Goal: Task Accomplishment & Management: Manage account settings

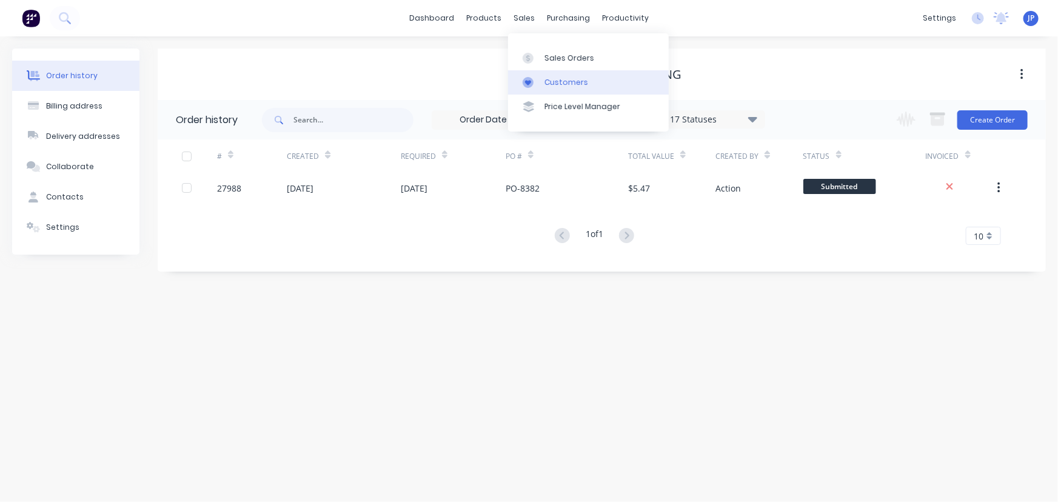
click at [547, 78] on div "Customers" at bounding box center [567, 82] width 44 height 11
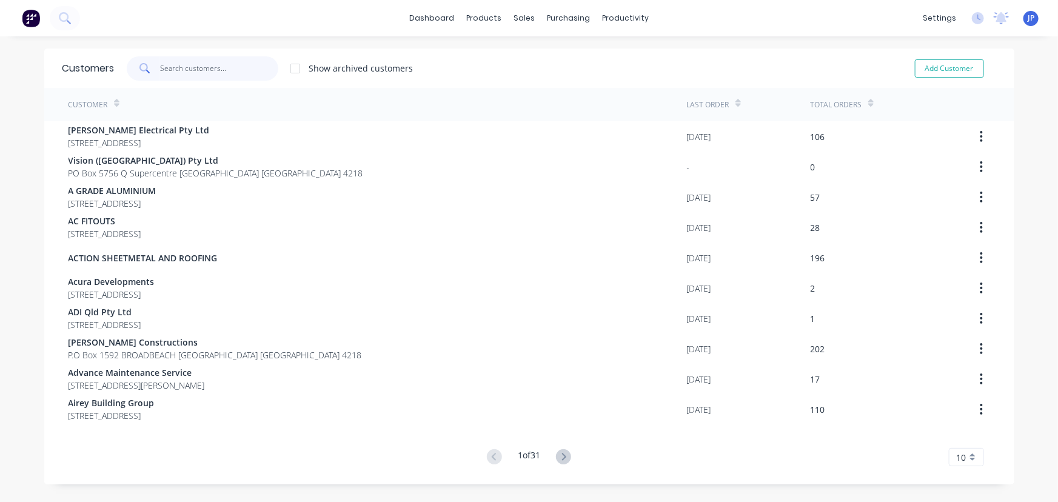
click at [209, 70] on input "text" at bounding box center [219, 68] width 118 height 24
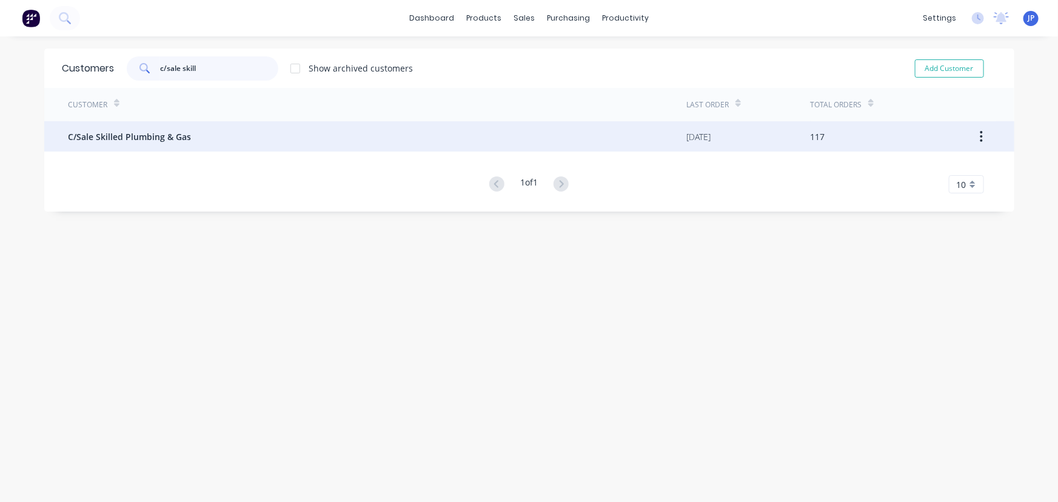
type input "c/sale skill"
click at [132, 133] on span "C/Sale Skilled Plumbing & Gas" at bounding box center [130, 136] width 123 height 13
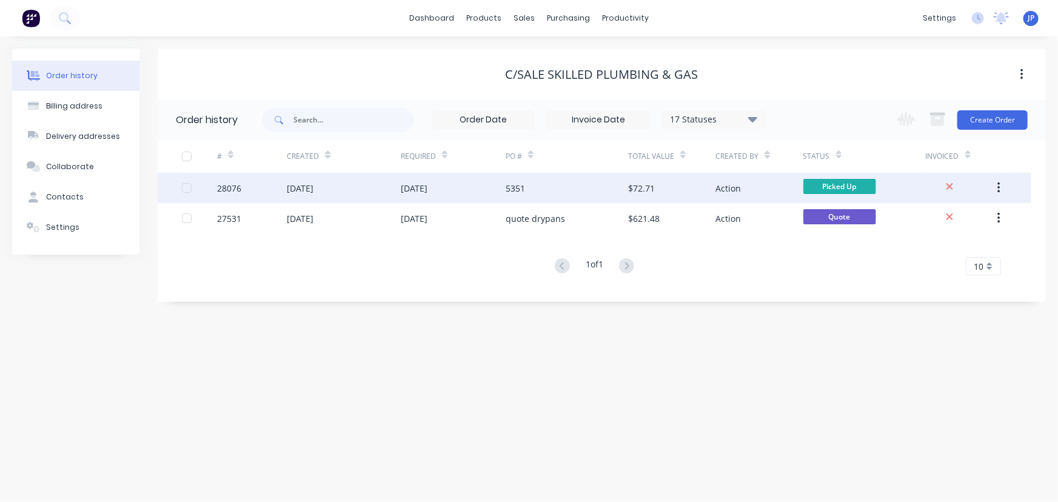
click at [304, 189] on div "[DATE]" at bounding box center [300, 188] width 27 height 13
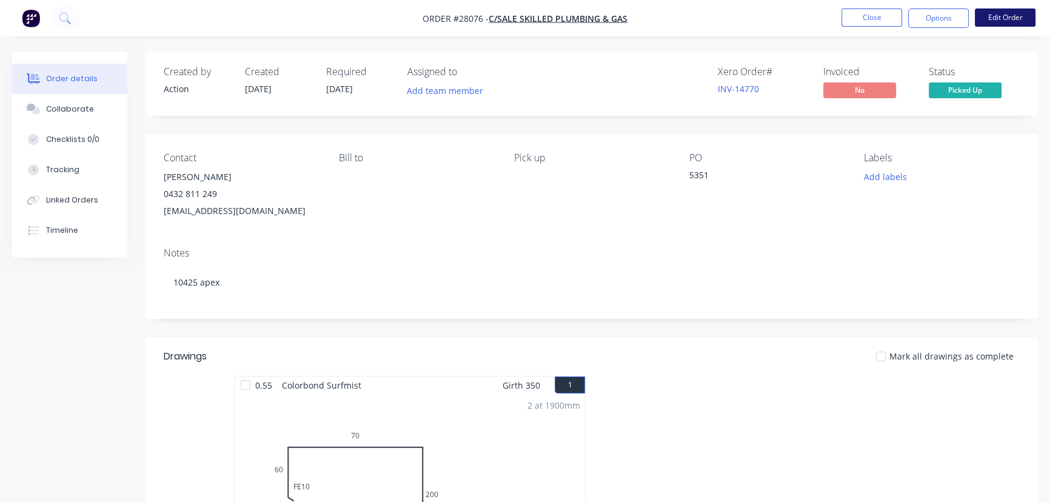
click at [1013, 15] on button "Edit Order" at bounding box center [1005, 17] width 61 height 18
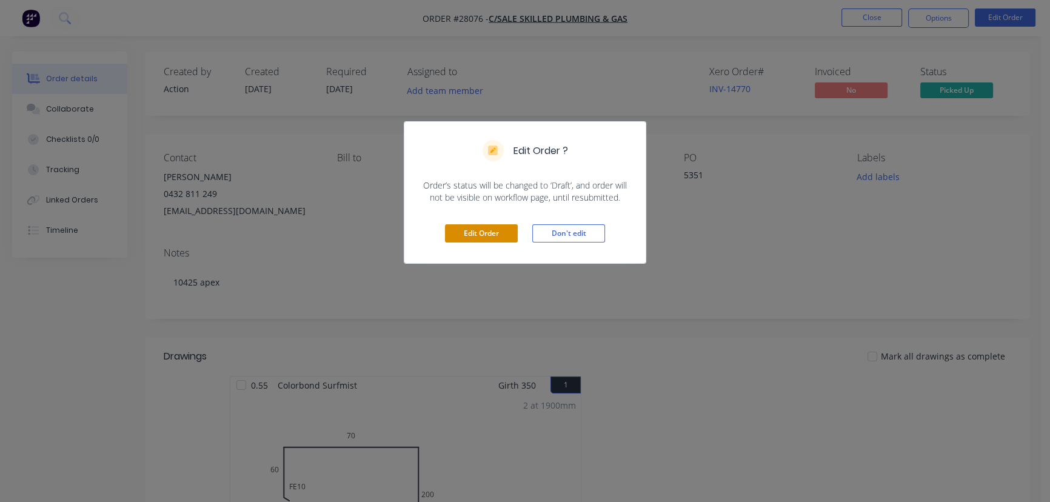
click at [451, 232] on button "Edit Order" at bounding box center [481, 233] width 73 height 18
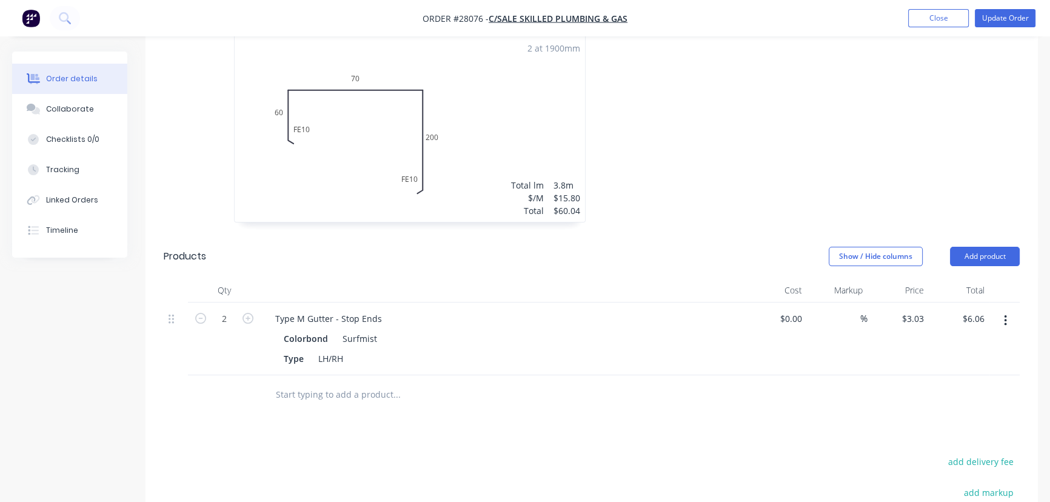
scroll to position [386, 0]
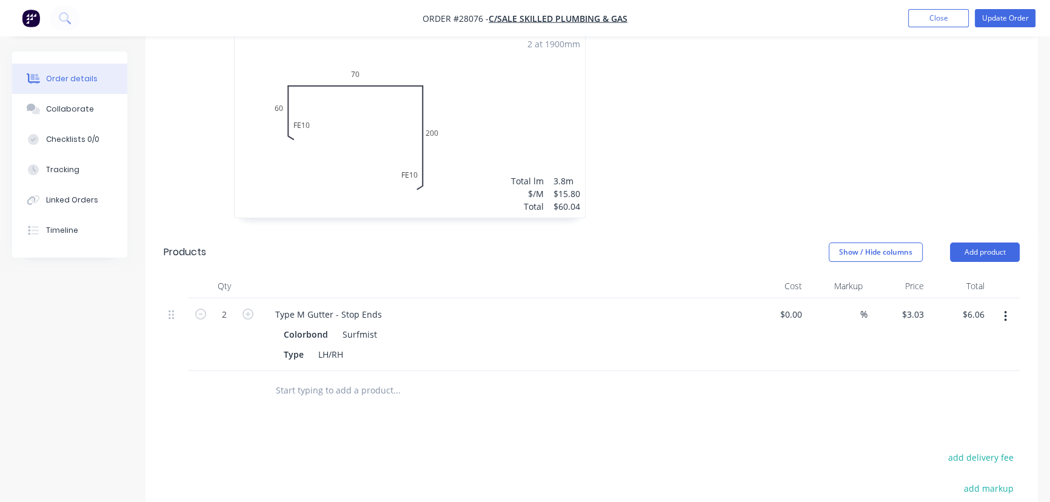
click at [1005, 310] on icon "button" at bounding box center [1005, 316] width 3 height 13
click at [935, 412] on div "Delete" at bounding box center [962, 421] width 93 height 18
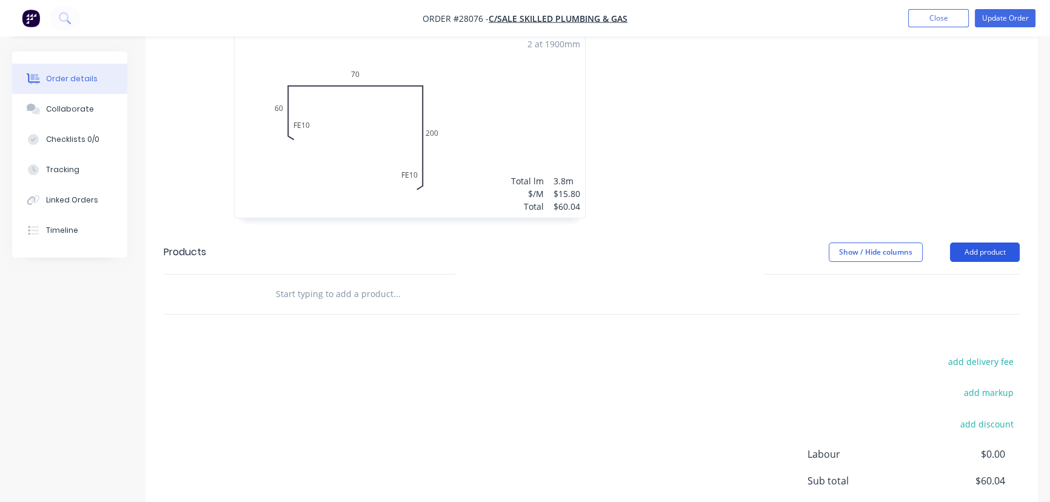
click at [951, 243] on button "Add product" at bounding box center [985, 252] width 70 height 19
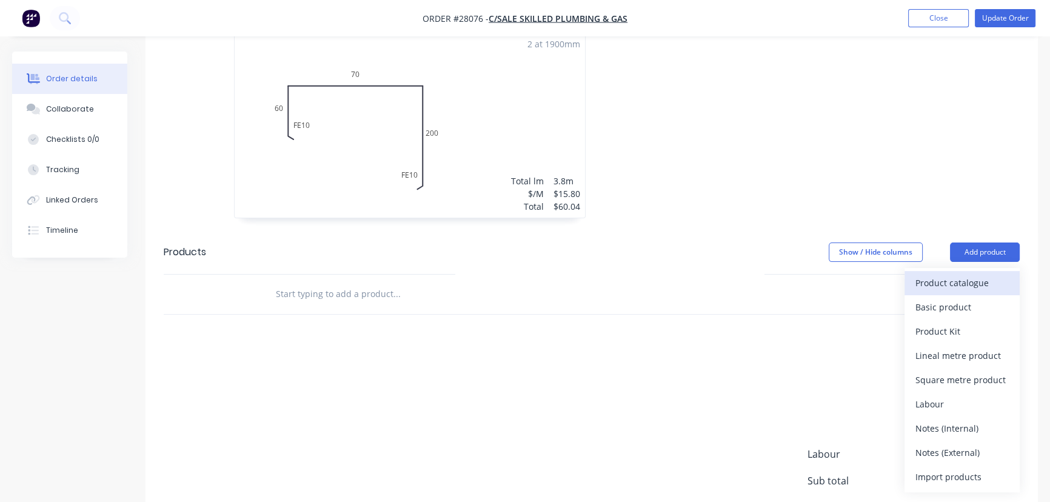
click at [945, 274] on div "Product catalogue" at bounding box center [962, 283] width 93 height 18
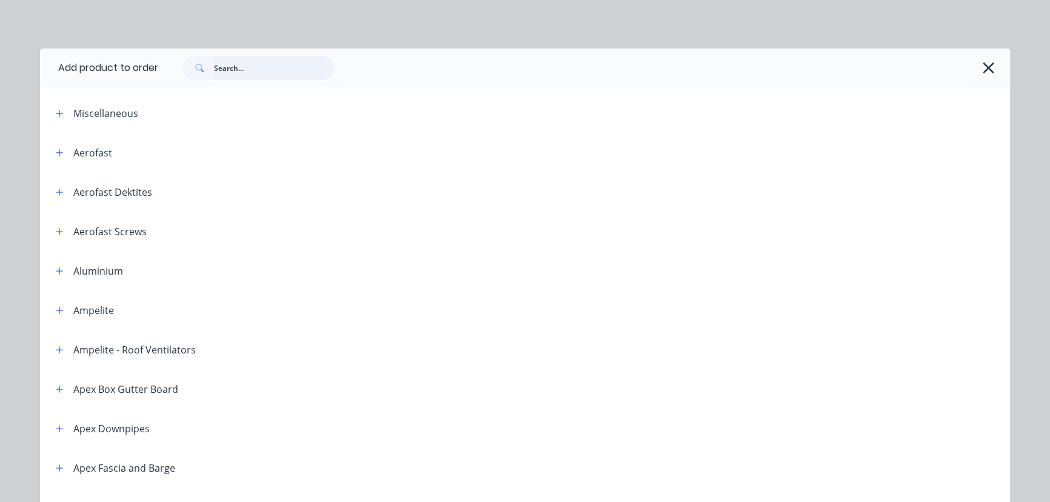
click at [239, 63] on input "text" at bounding box center [274, 68] width 120 height 24
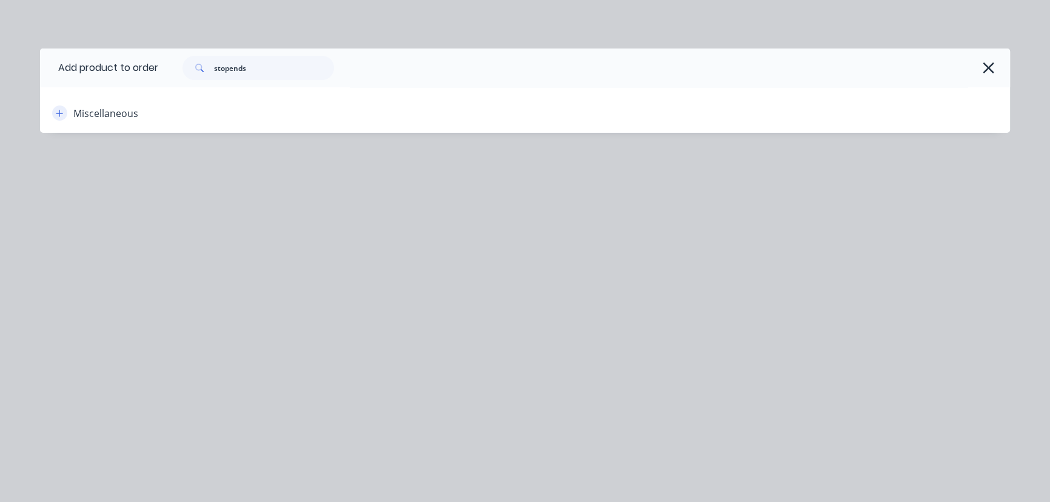
click at [56, 114] on icon "button" at bounding box center [59, 113] width 7 height 8
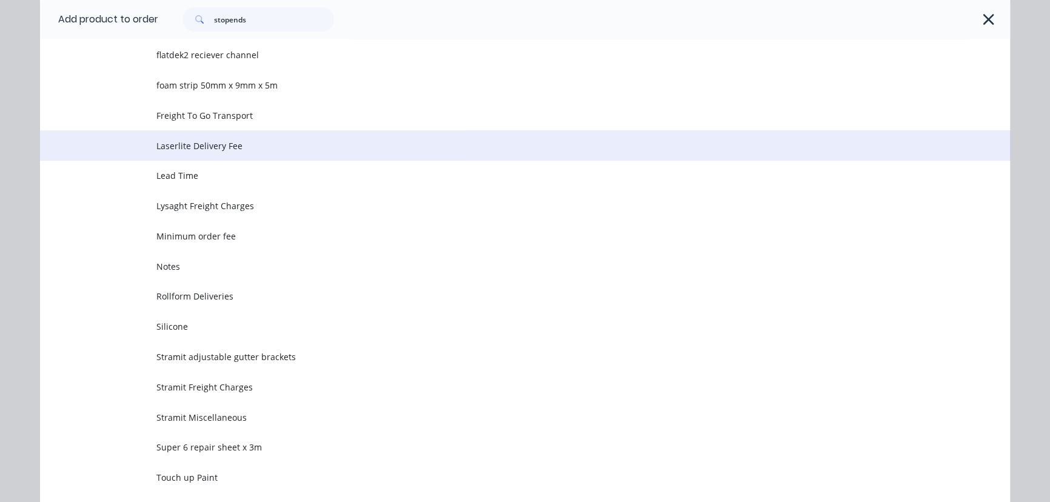
scroll to position [229, 0]
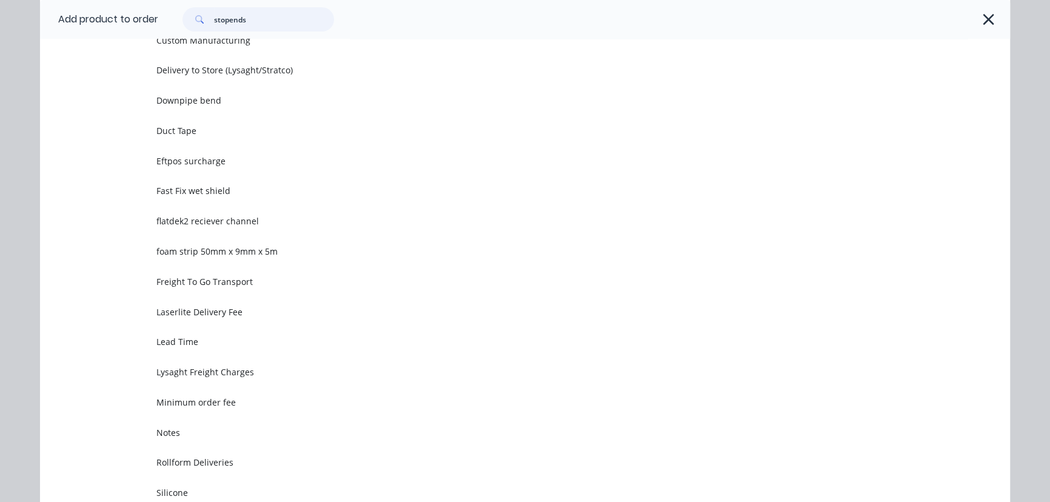
drag, startPoint x: 256, startPoint y: 13, endPoint x: 169, endPoint y: 25, distance: 87.6
click at [170, 25] on div "stopends" at bounding box center [252, 19] width 164 height 24
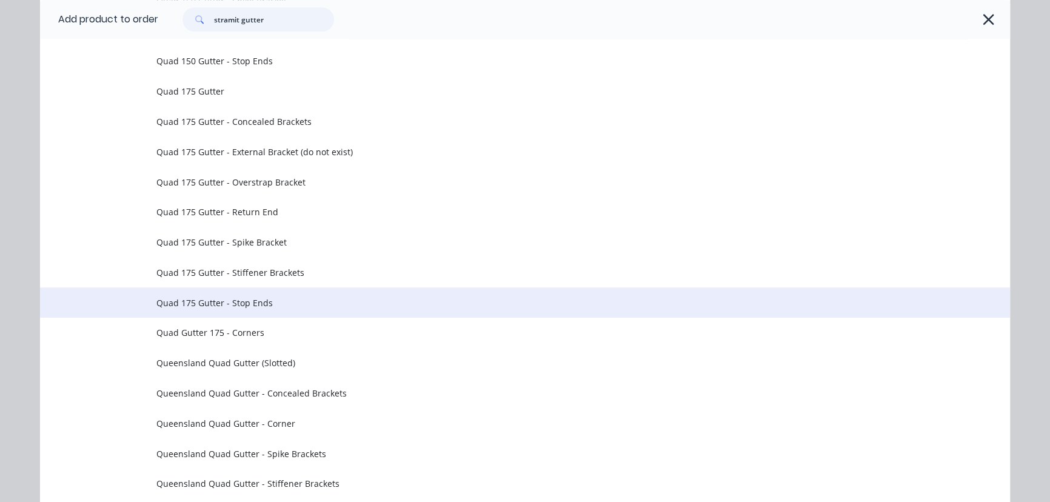
scroll to position [1433, 0]
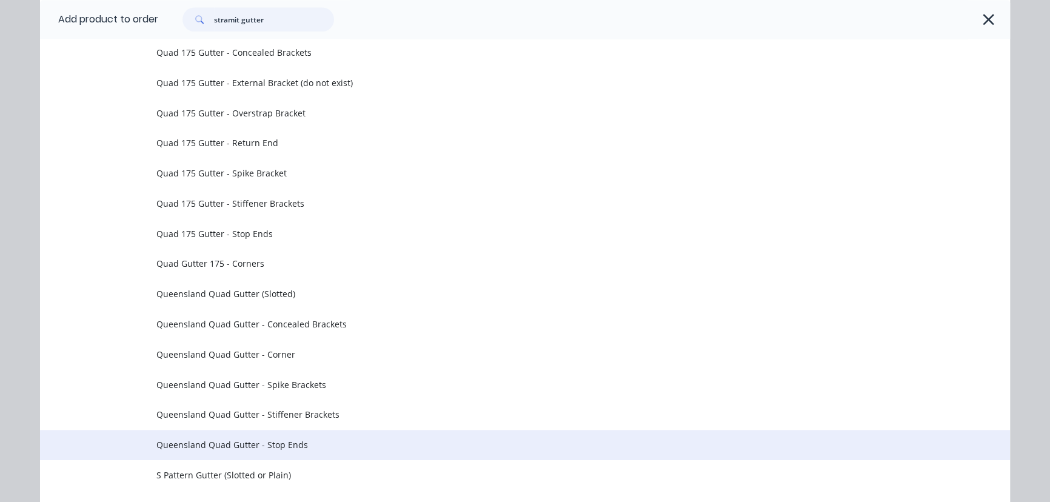
type input "stramit gutter"
click at [289, 446] on span "Queensland Quad Gutter - Stop Ends" at bounding box center [497, 444] width 683 height 13
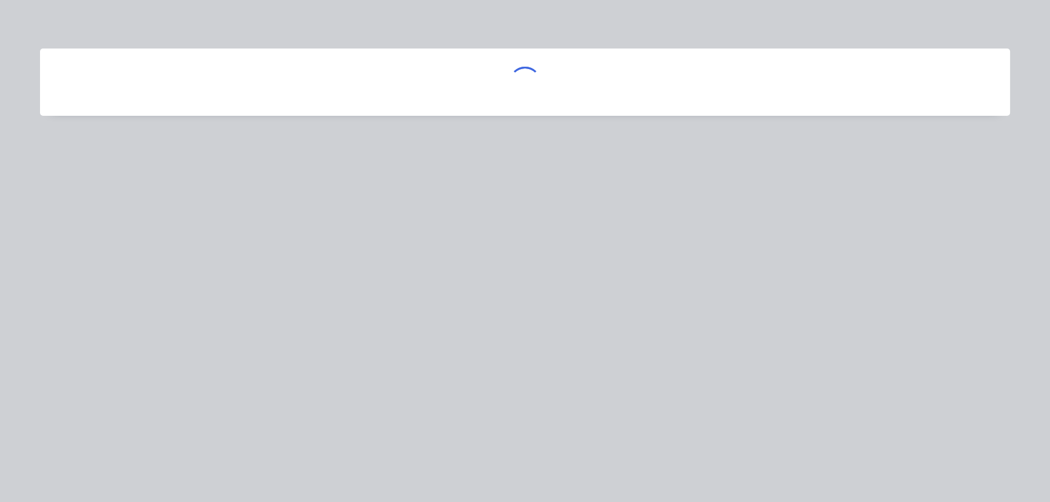
scroll to position [0, 0]
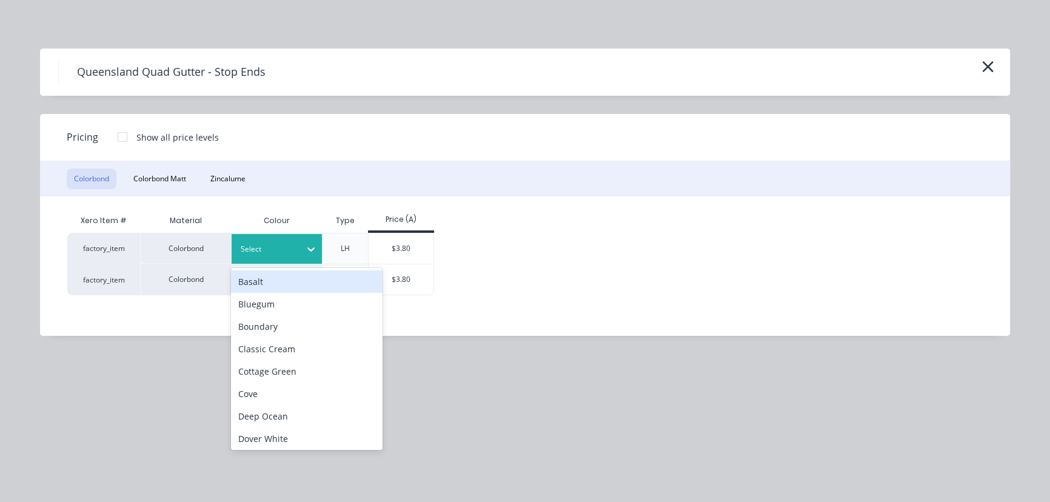
click at [310, 247] on icon at bounding box center [311, 249] width 12 height 12
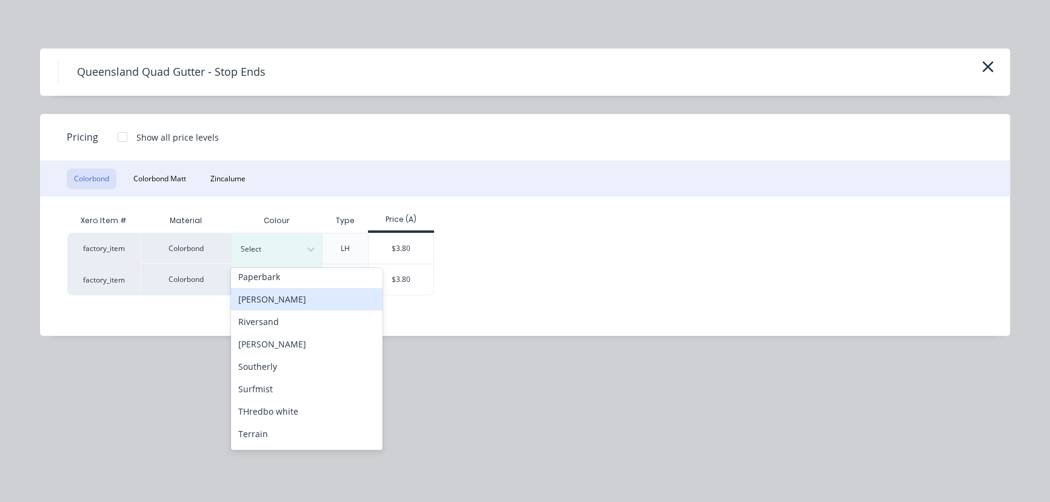
scroll to position [441, 0]
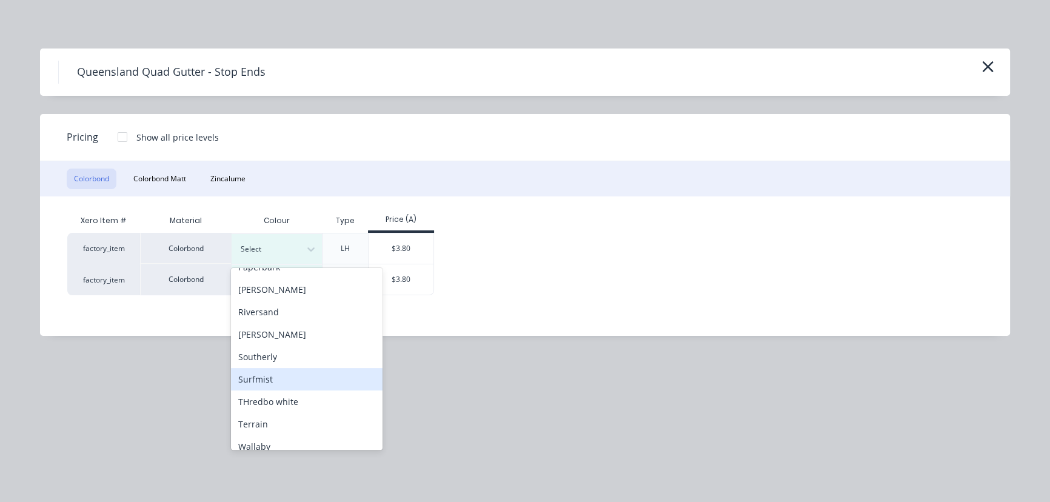
click at [272, 383] on div "Surfmist" at bounding box center [307, 379] width 152 height 22
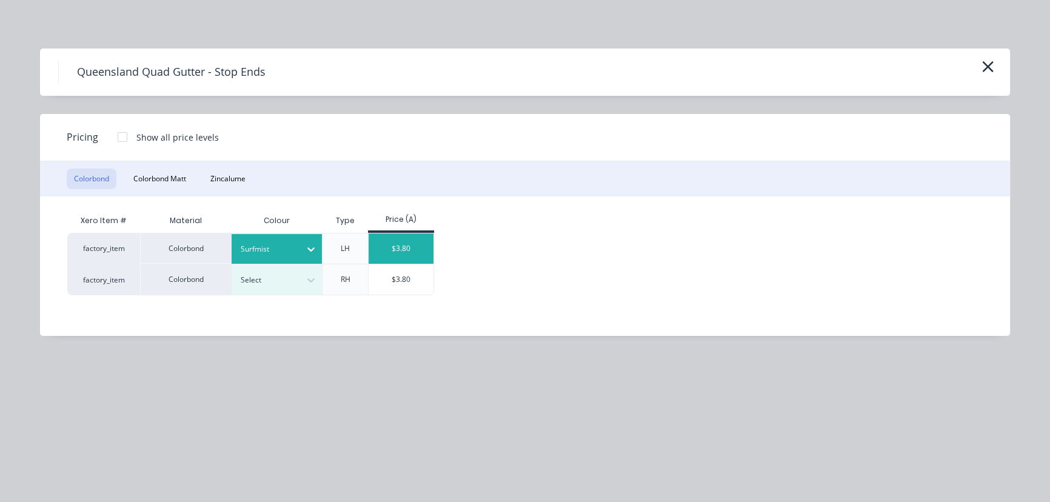
click at [396, 247] on div "$3.80" at bounding box center [401, 248] width 65 height 30
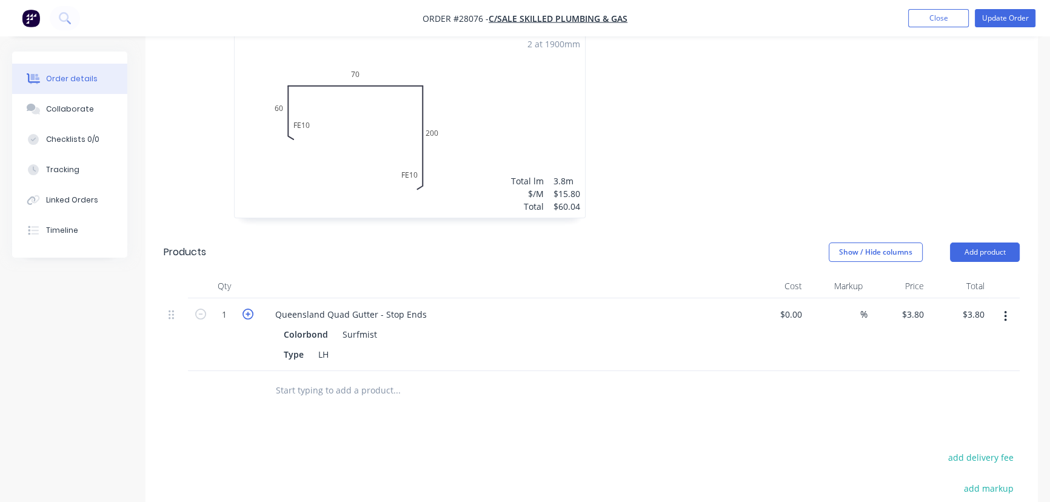
click at [248, 309] on icon "button" at bounding box center [248, 314] width 11 height 11
type input "2"
type input "$7.60"
click at [1002, 243] on button "Add product" at bounding box center [985, 252] width 70 height 19
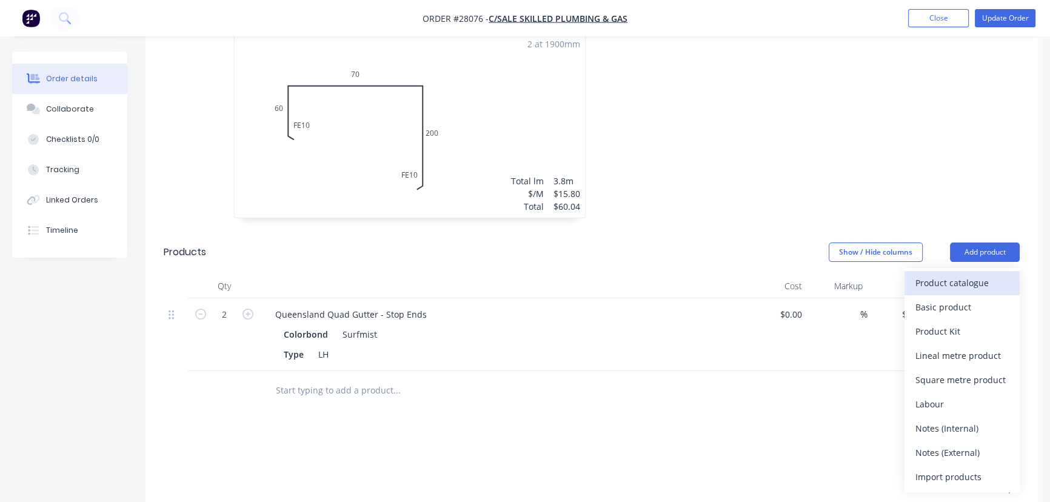
click at [981, 274] on div "Product catalogue" at bounding box center [962, 283] width 93 height 18
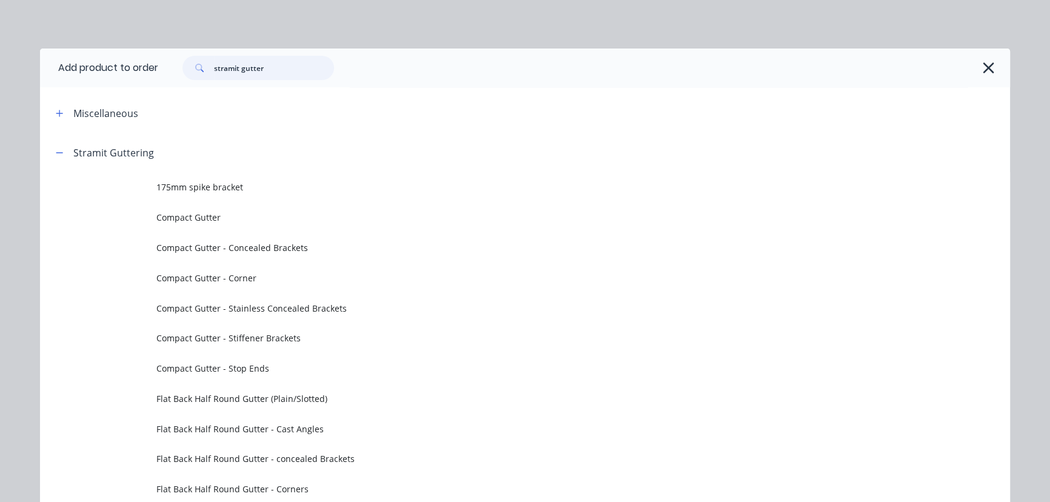
drag, startPoint x: 266, startPoint y: 68, endPoint x: 194, endPoint y: 65, distance: 72.2
click at [194, 65] on div "stramit gutter" at bounding box center [259, 68] width 152 height 24
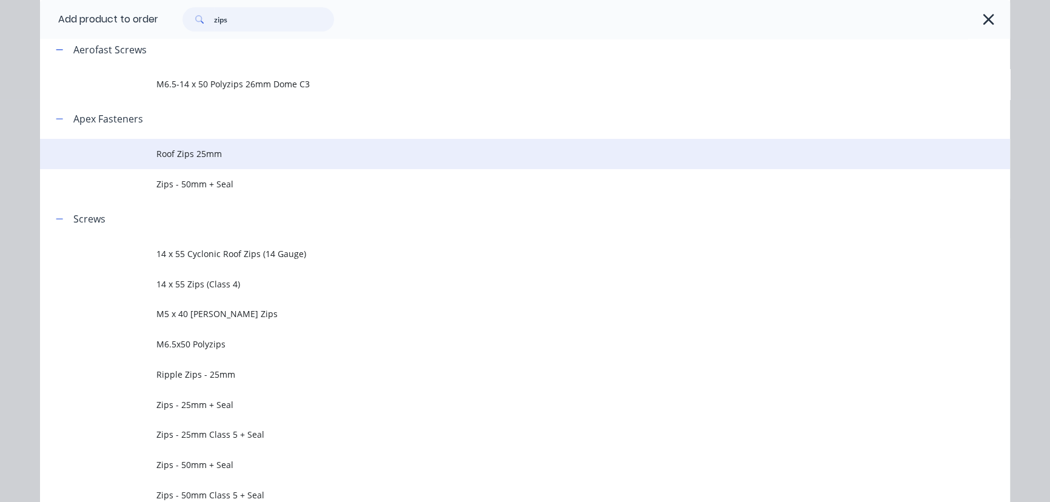
scroll to position [110, 0]
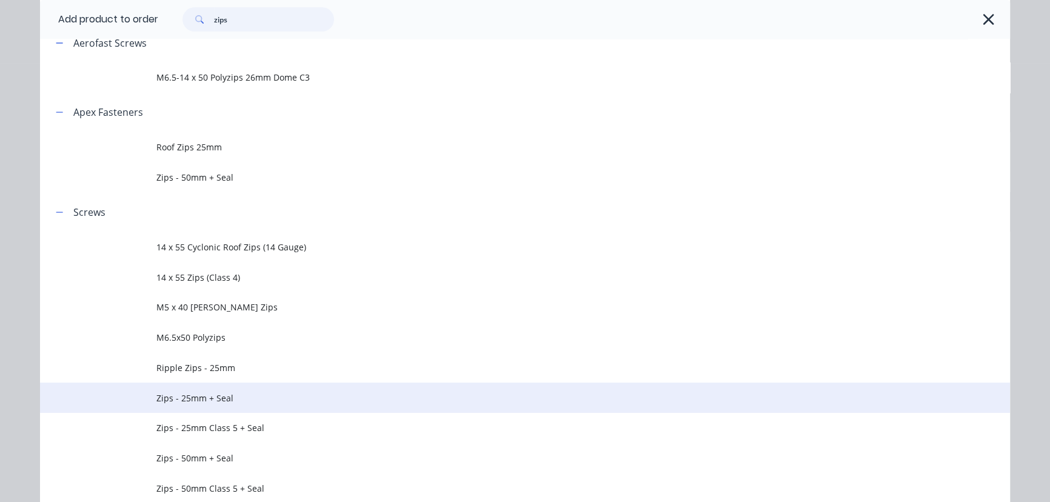
type input "zips"
click at [213, 400] on span "Zips - 25mm + Seal" at bounding box center [497, 398] width 683 height 13
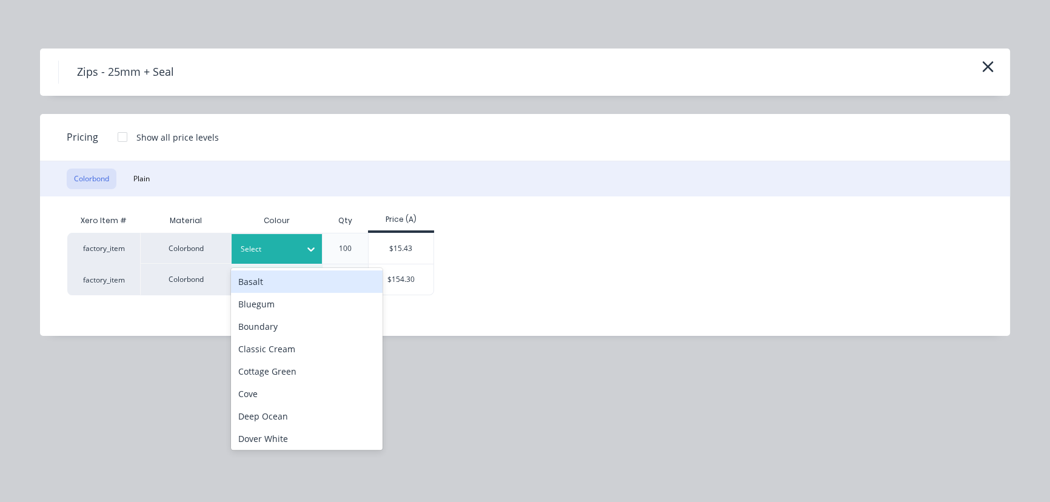
click at [309, 250] on icon at bounding box center [311, 249] width 12 height 12
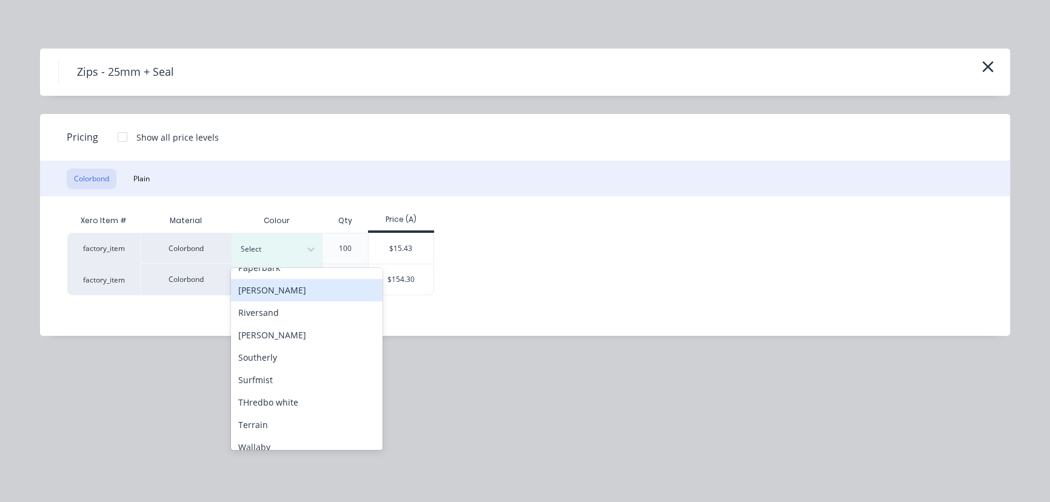
scroll to position [441, 0]
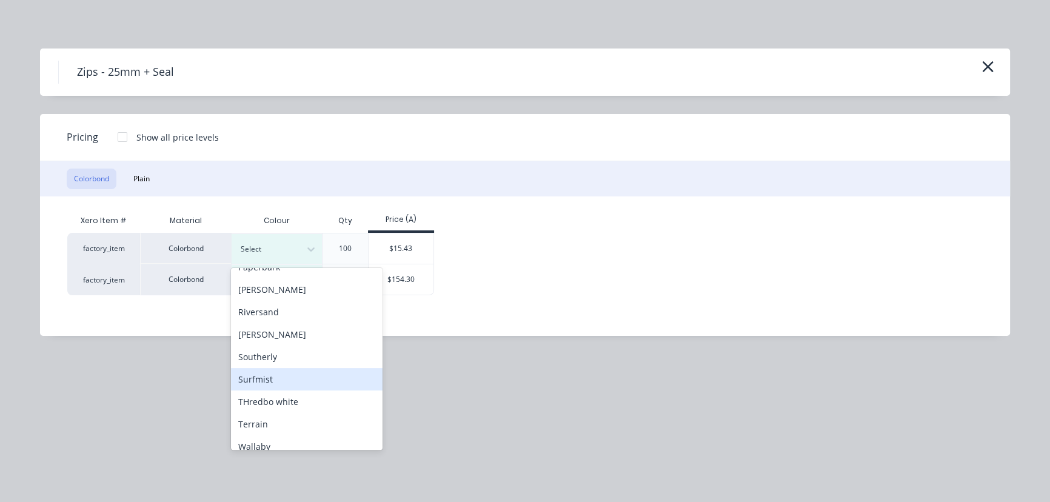
click at [272, 380] on div "Surfmist" at bounding box center [307, 379] width 152 height 22
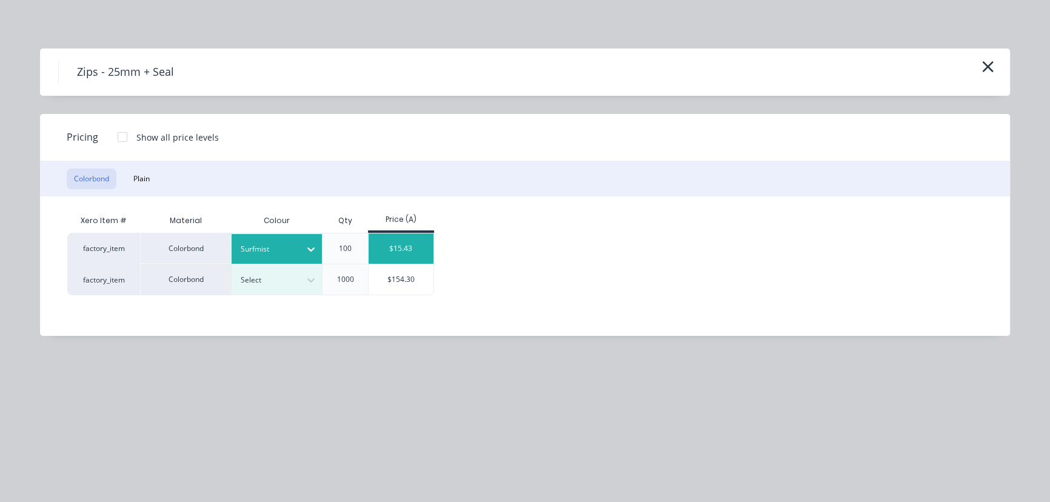
click at [387, 247] on div "$15.43" at bounding box center [401, 248] width 65 height 30
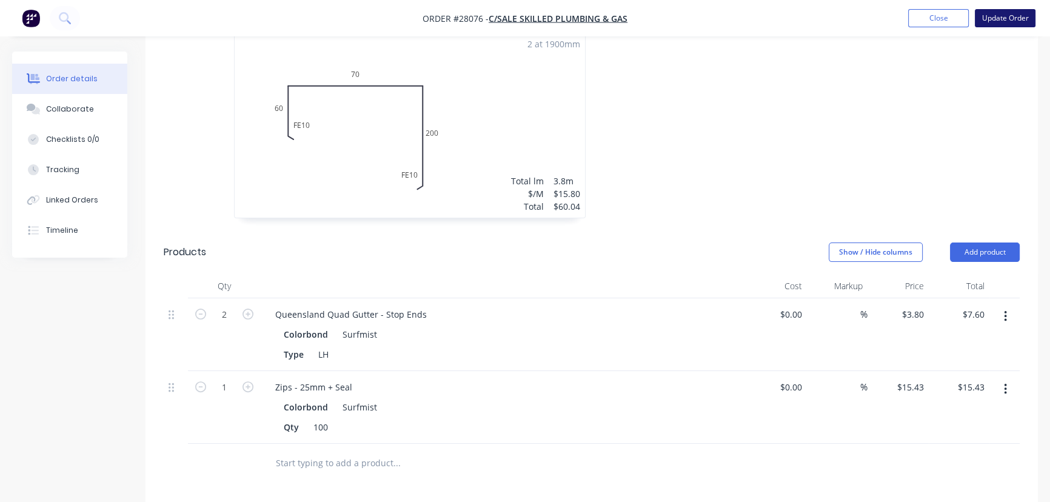
click at [1007, 15] on button "Update Order" at bounding box center [1005, 18] width 61 height 18
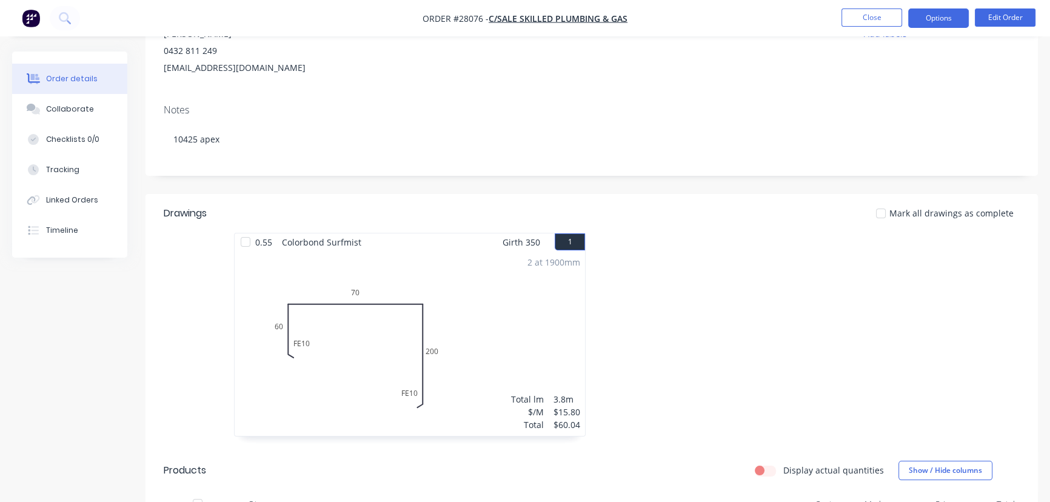
scroll to position [0, 0]
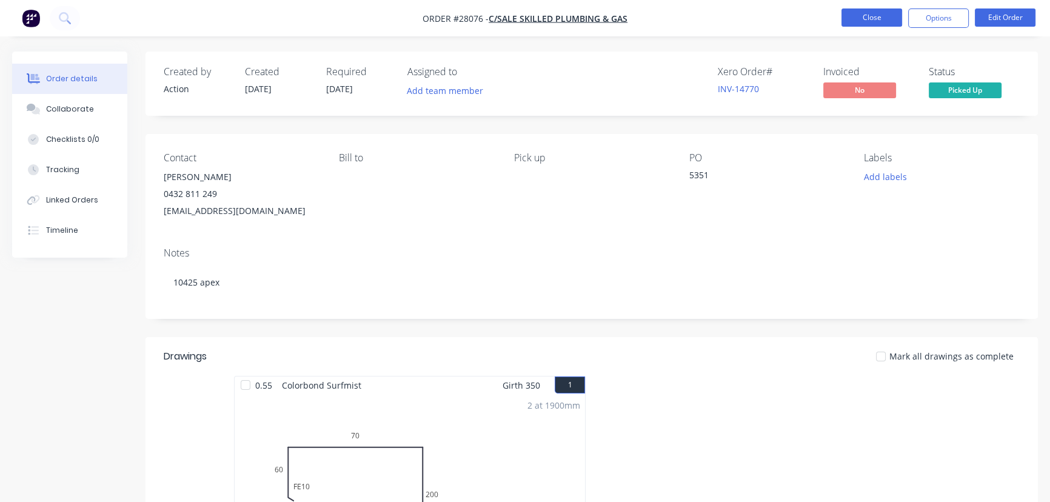
click at [878, 13] on button "Close" at bounding box center [872, 17] width 61 height 18
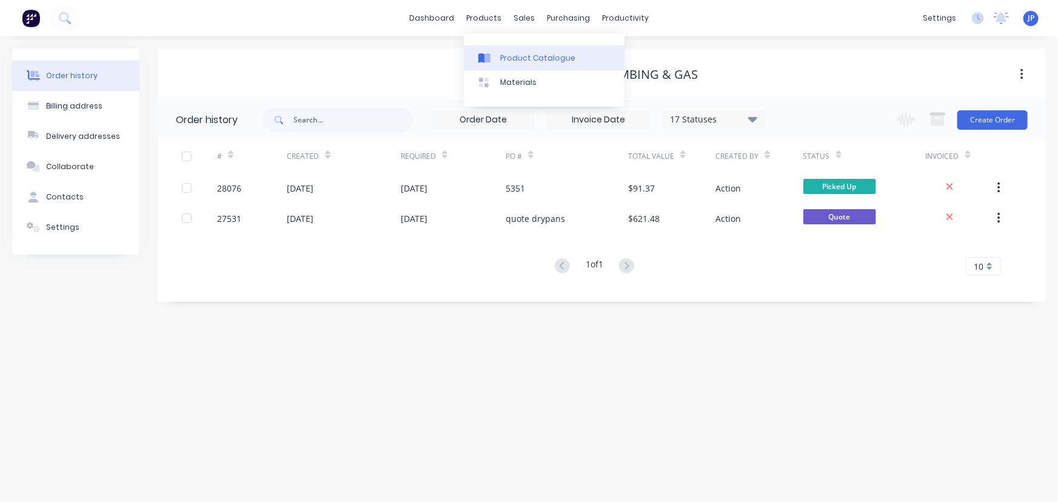
click at [510, 60] on div "Product Catalogue" at bounding box center [537, 58] width 75 height 11
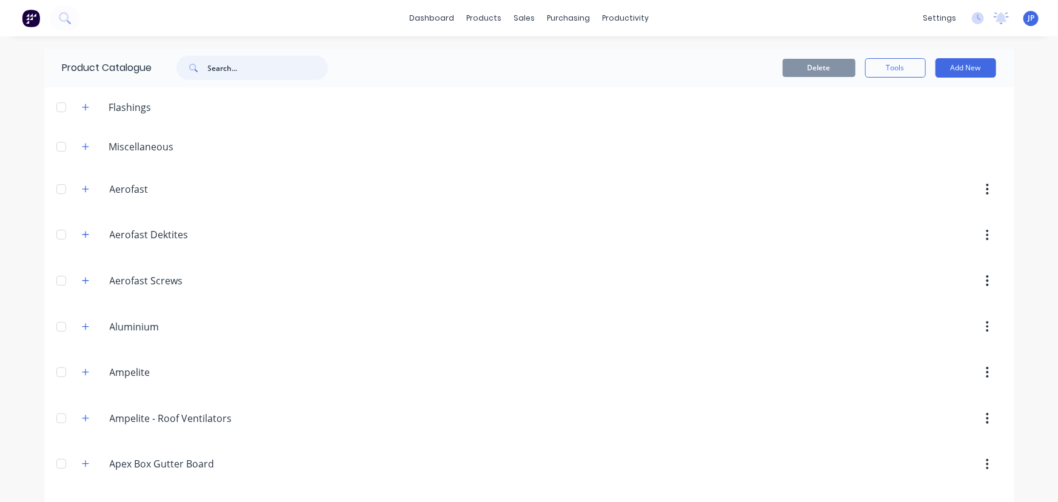
click at [227, 61] on input "text" at bounding box center [268, 68] width 120 height 24
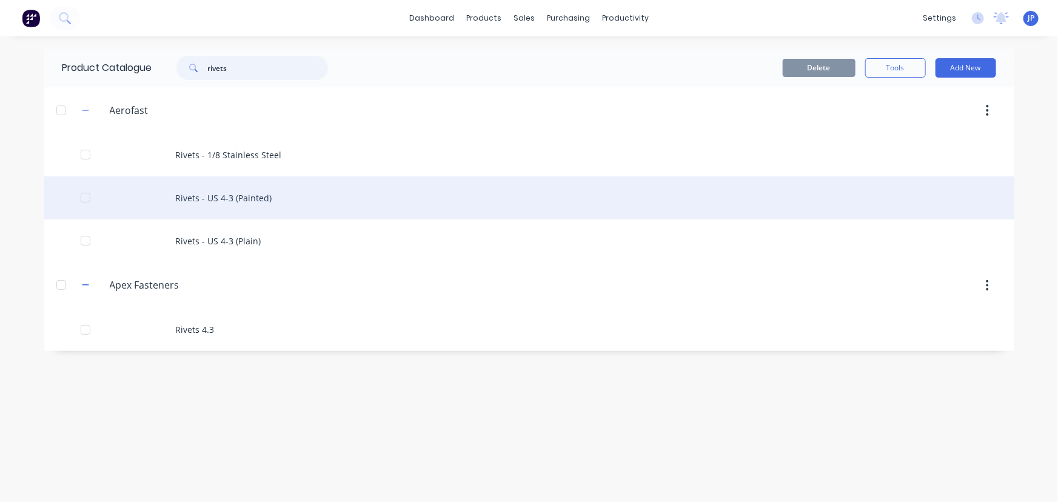
type input "rivets"
click at [250, 194] on div "Rivets - US 4-3 (Painted)" at bounding box center [529, 197] width 970 height 43
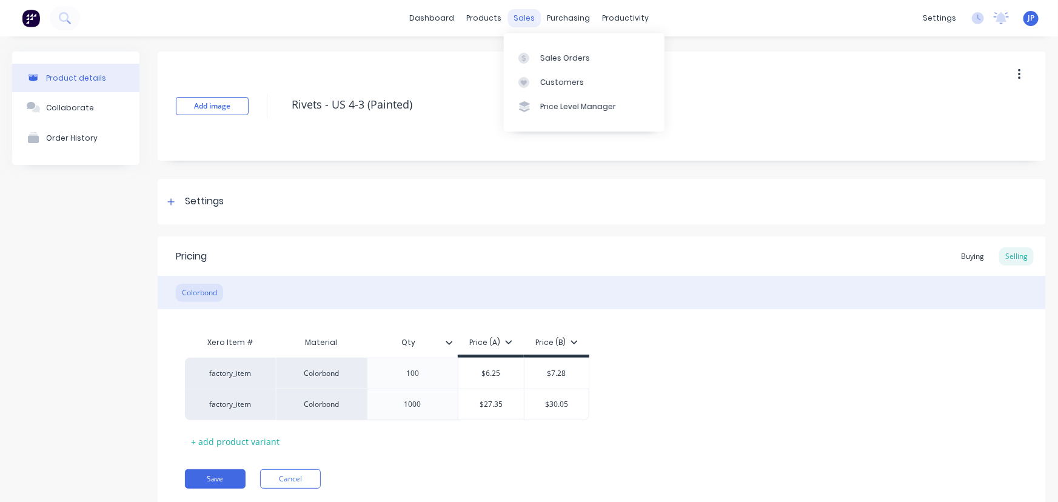
click at [519, 15] on div "sales" at bounding box center [524, 18] width 33 height 18
type textarea "x"
click at [555, 84] on div "Customers" at bounding box center [562, 82] width 44 height 11
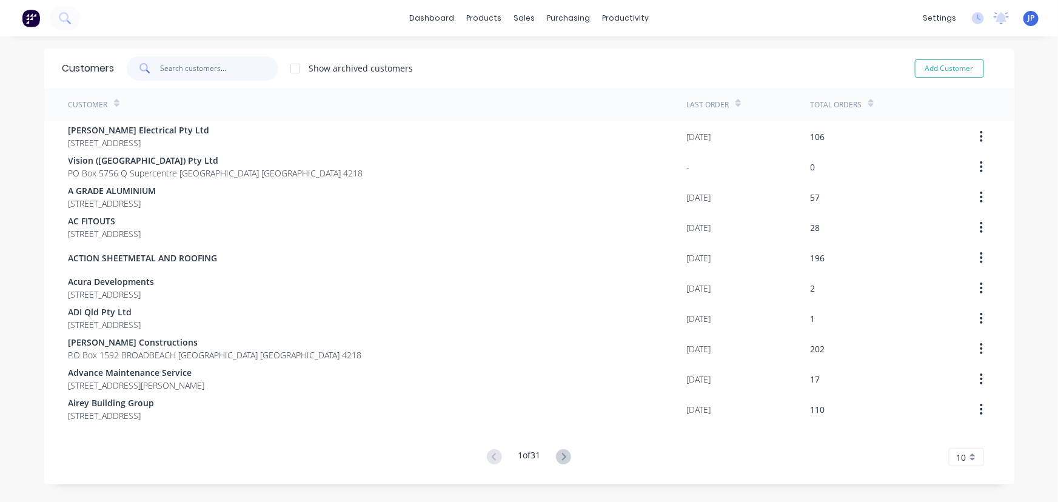
click at [240, 70] on input "text" at bounding box center [219, 68] width 118 height 24
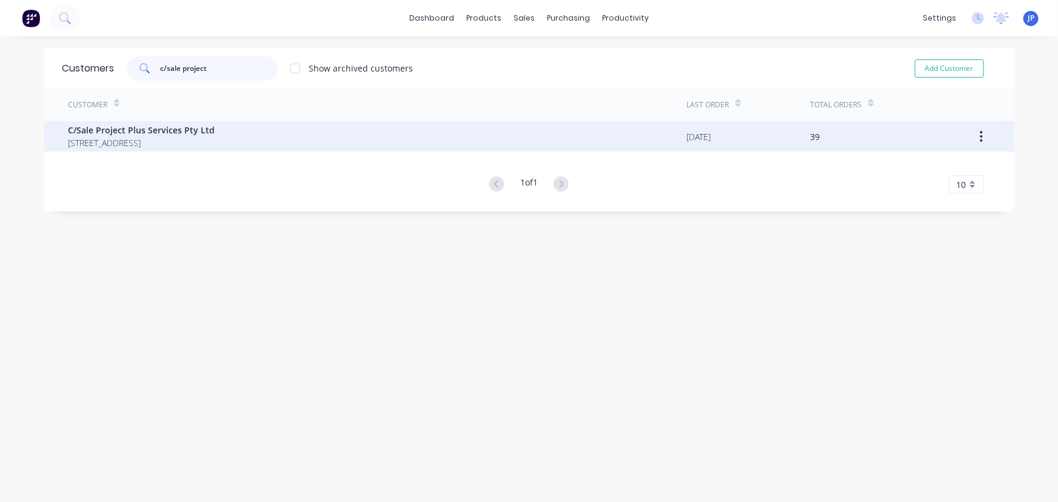
type input "c/sale project"
click at [132, 136] on span "483 Upper Heidelberg Rd Heidelberg Victoria Australia 3085" at bounding box center [142, 142] width 147 height 13
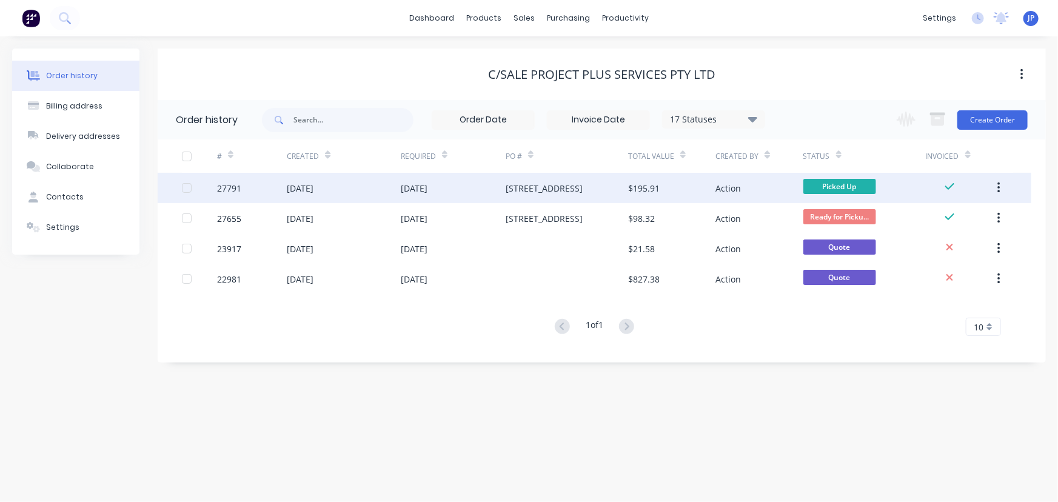
click at [267, 190] on div "27791" at bounding box center [252, 188] width 70 height 30
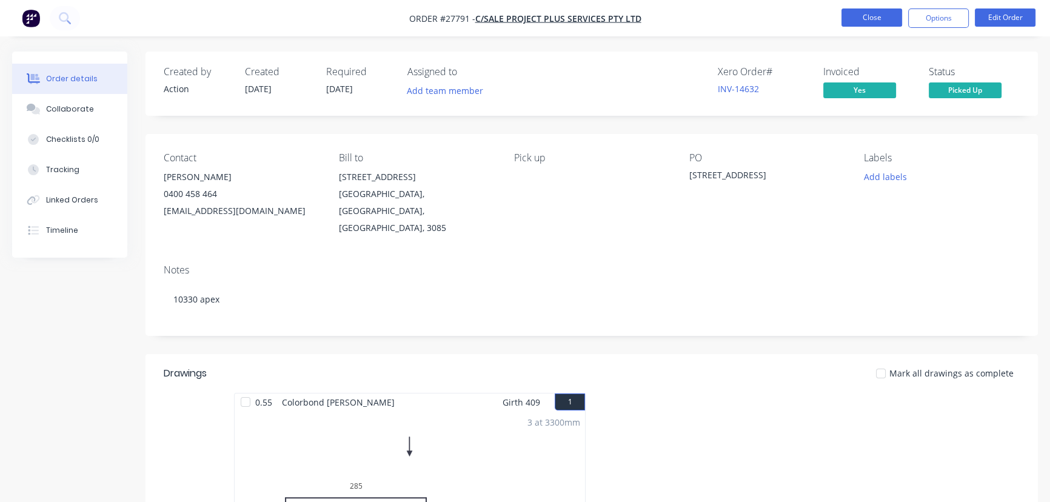
click at [876, 20] on button "Close" at bounding box center [872, 17] width 61 height 18
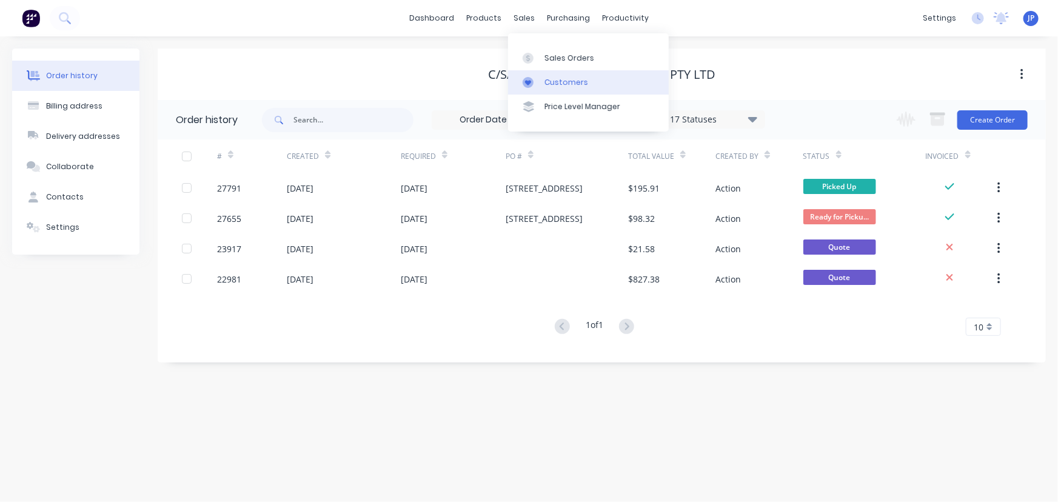
click at [552, 78] on div "Customers" at bounding box center [567, 82] width 44 height 11
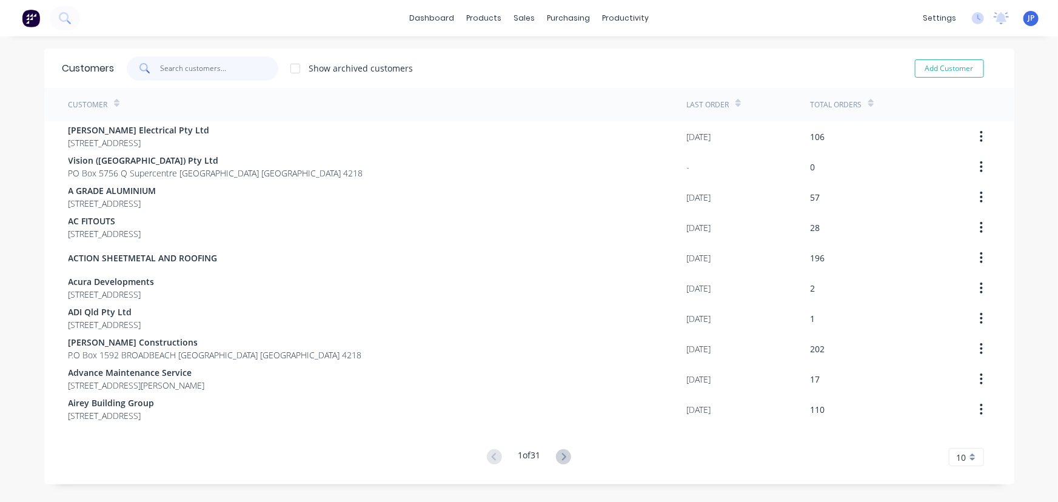
click at [222, 70] on input "text" at bounding box center [219, 68] width 118 height 24
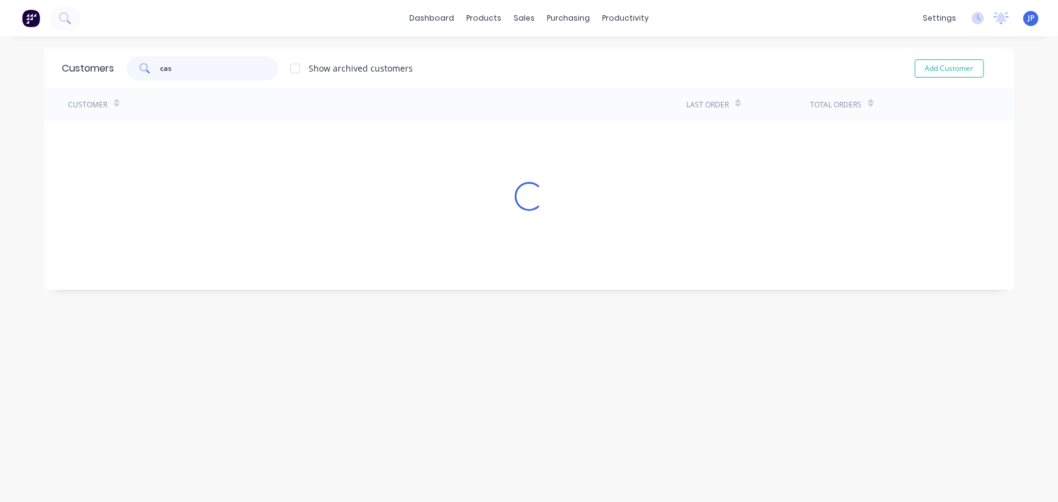
type input "cas"
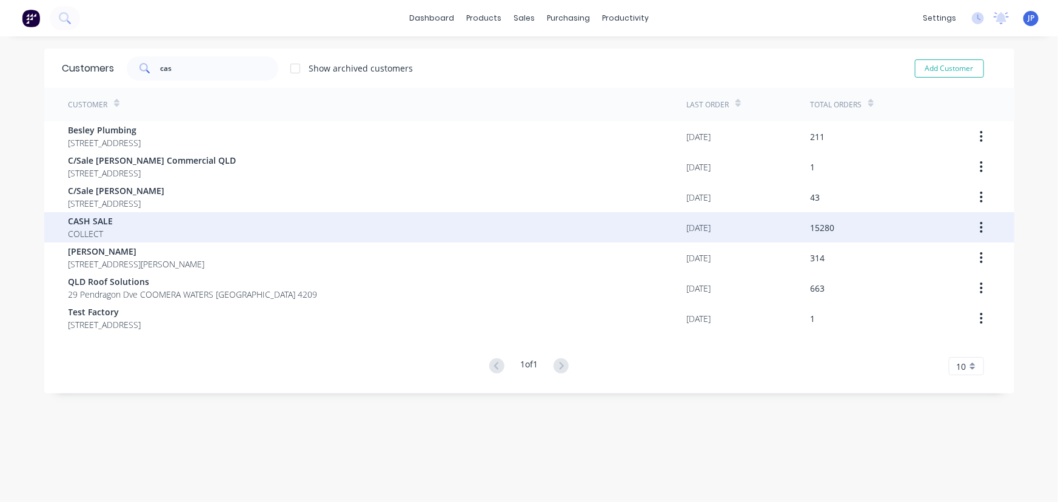
click at [129, 225] on div "CASH SALE COLLECT" at bounding box center [378, 227] width 619 height 30
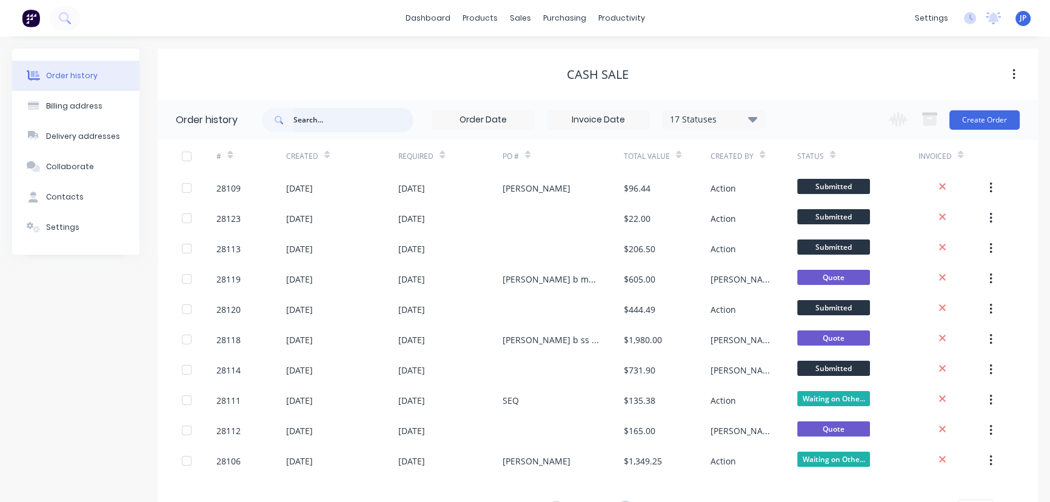
click at [331, 111] on input "text" at bounding box center [354, 120] width 120 height 24
type input "27983"
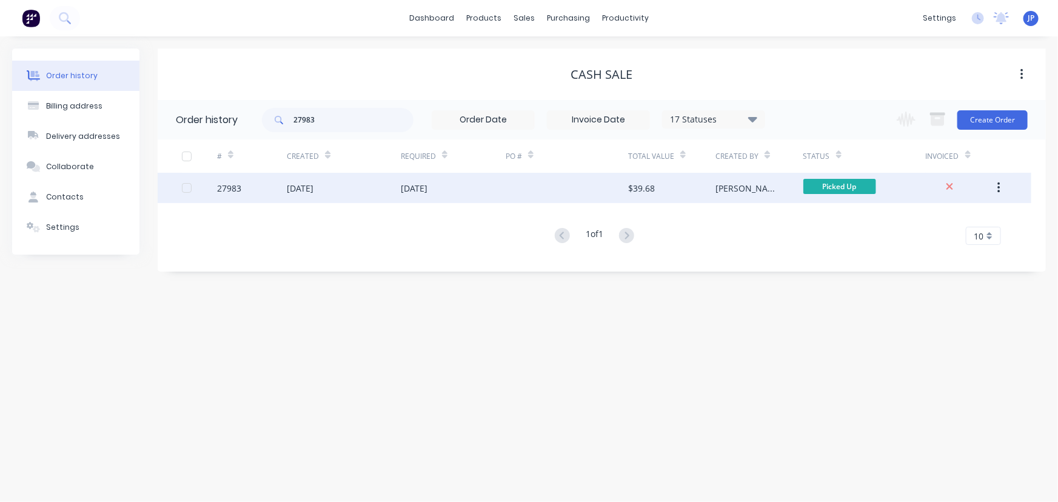
click at [314, 187] on div "19 Aug 2025" at bounding box center [300, 188] width 27 height 13
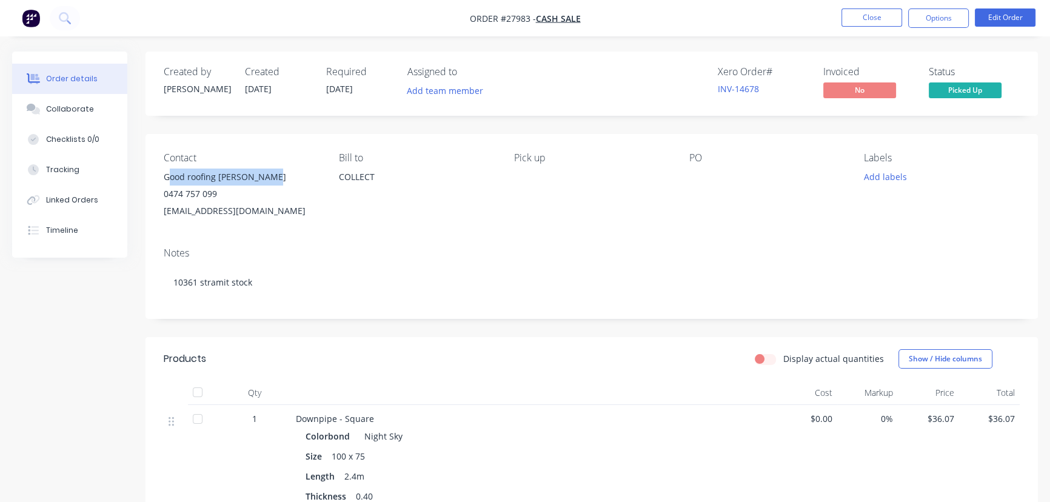
drag, startPoint x: 281, startPoint y: 177, endPoint x: 169, endPoint y: 181, distance: 112.2
click at [169, 181] on div "Good roofing jason Brophy" at bounding box center [242, 177] width 156 height 17
click at [306, 181] on div "Good roofing jason Brophy" at bounding box center [242, 177] width 156 height 17
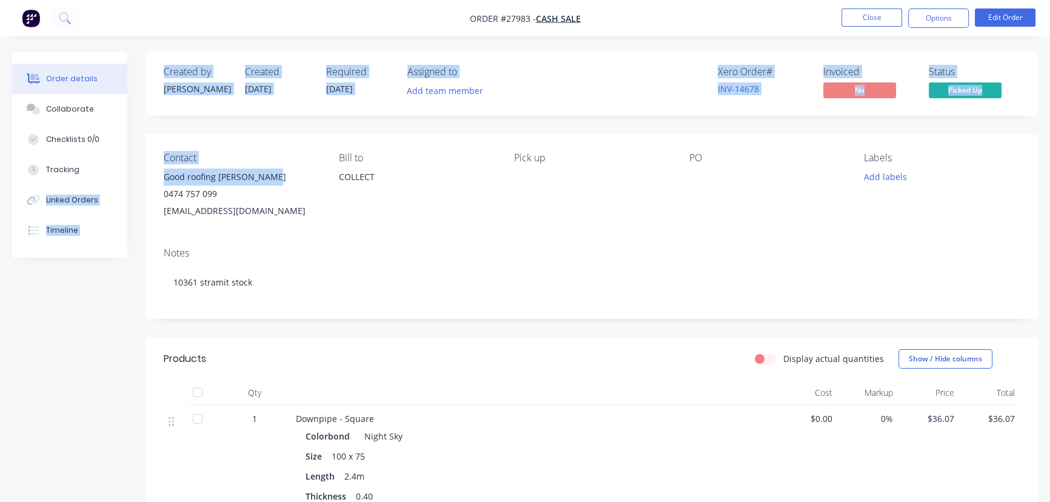
drag, startPoint x: 273, startPoint y: 176, endPoint x: 145, endPoint y: 174, distance: 128.0
click at [145, 174] on div "Order details Collaborate Checklists 0/0 Tracking Linked Orders Timeline Order …" at bounding box center [525, 390] width 1050 height 677
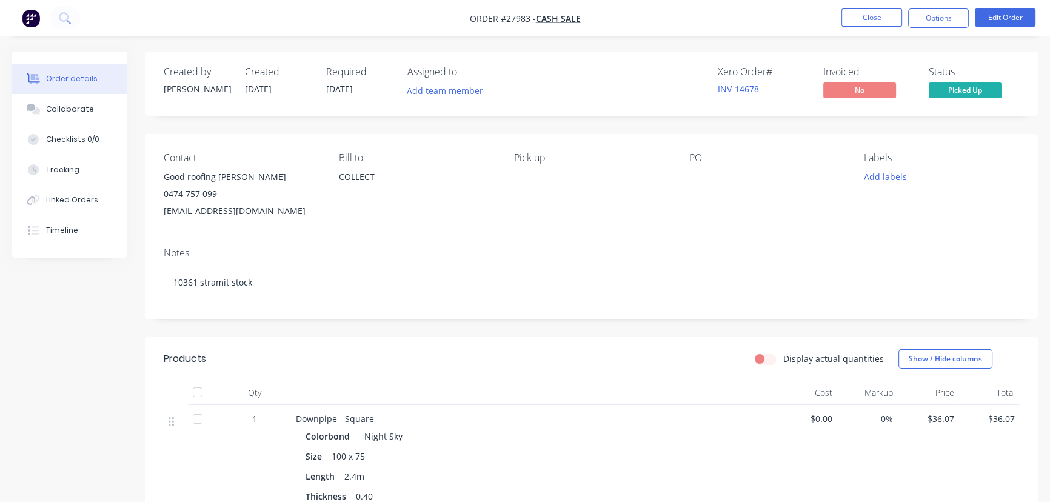
click at [283, 187] on div "0474 757 099" at bounding box center [242, 194] width 156 height 17
drag, startPoint x: 281, startPoint y: 180, endPoint x: 155, endPoint y: 188, distance: 125.8
click at [155, 188] on div "Contact Good roofing jason Brophy 0474 757 099 jasonbrophy777@icloud.com Bill t…" at bounding box center [592, 186] width 893 height 104
drag, startPoint x: 194, startPoint y: 180, endPoint x: 218, endPoint y: 192, distance: 27.1
click at [196, 180] on div "Good roofing jason Brophy" at bounding box center [242, 177] width 156 height 17
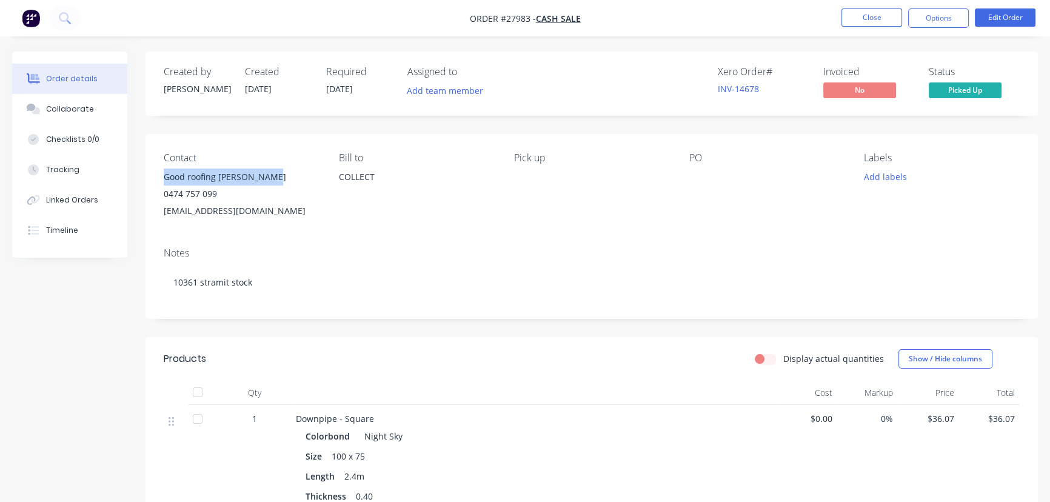
drag, startPoint x: 272, startPoint y: 176, endPoint x: 154, endPoint y: 178, distance: 117.7
click at [154, 178] on div "Contact Good roofing jason Brophy 0474 757 099 jasonbrophy777@icloud.com Bill t…" at bounding box center [592, 186] width 893 height 104
copy div "Good roofing jason Brophy"
click at [948, 29] on nav "Order #27983 - CASH SALE Close Options Edit Order" at bounding box center [525, 18] width 1050 height 36
click at [917, 23] on button "Options" at bounding box center [938, 17] width 61 height 19
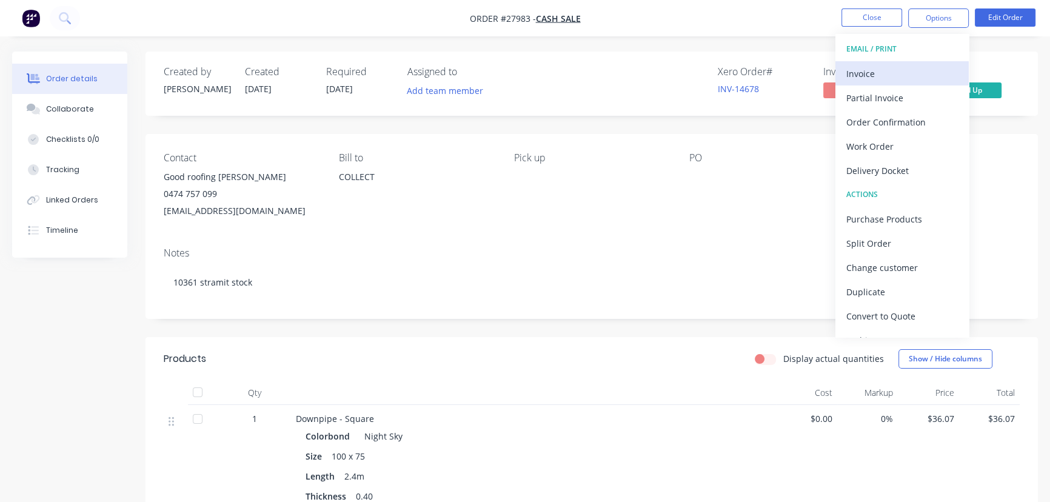
click at [881, 79] on div "Invoice" at bounding box center [903, 74] width 112 height 18
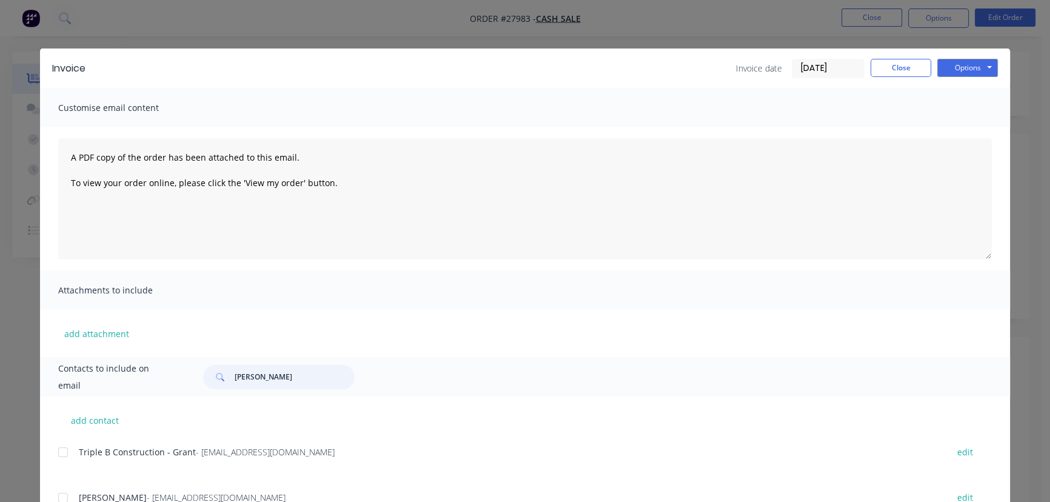
drag, startPoint x: 271, startPoint y: 376, endPoint x: 223, endPoint y: 382, distance: 48.9
click at [223, 382] on div "Chris Davis" at bounding box center [279, 377] width 152 height 24
paste input "Good roofing jason Brophy"
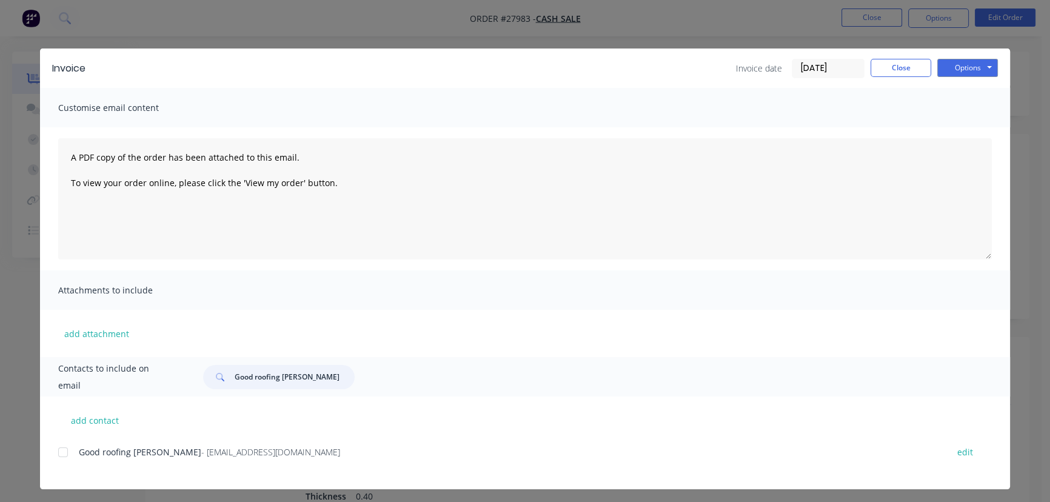
type input "Good roofing jason Brophy"
drag, startPoint x: 308, startPoint y: 454, endPoint x: 70, endPoint y: 474, distance: 238.6
click at [70, 474] on div "Good roofing jason Brophy - jasonbrophy777@icloud.com edit" at bounding box center [534, 459] width 952 height 31
drag, startPoint x: 113, startPoint y: 443, endPoint x: 462, endPoint y: 384, distance: 354.1
click at [462, 384] on div "Good roofing jason Brophy" at bounding box center [591, 377] width 801 height 24
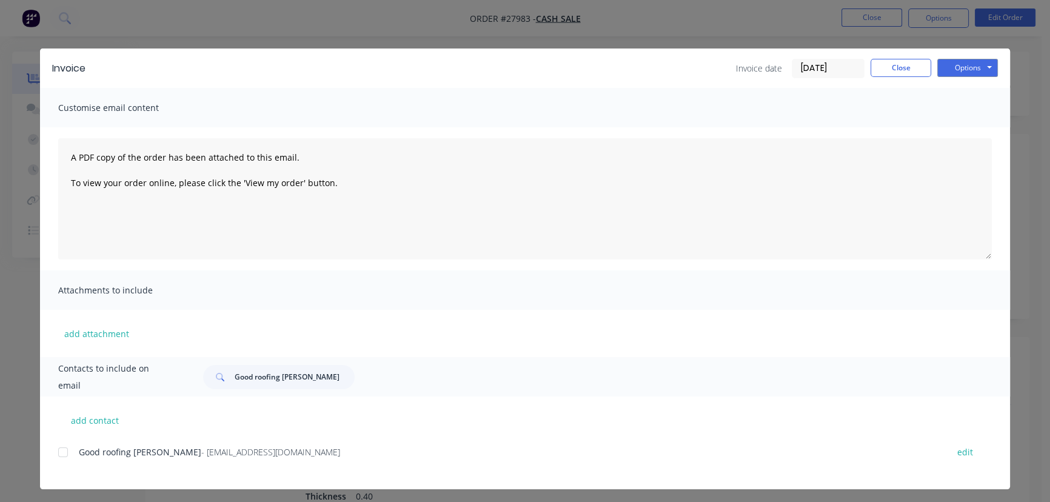
drag, startPoint x: 320, startPoint y: 454, endPoint x: 573, endPoint y: 373, distance: 266.2
click at [573, 373] on div "Good roofing jason Brophy" at bounding box center [591, 377] width 801 height 24
drag, startPoint x: 304, startPoint y: 458, endPoint x: 72, endPoint y: 469, distance: 233.2
click at [72, 469] on div "Good roofing jason Brophy - jasonbrophy777@icloud.com edit" at bounding box center [534, 459] width 952 height 31
copy div "Good roofing jason Brophy - jasonbrophy777@icloud.com"
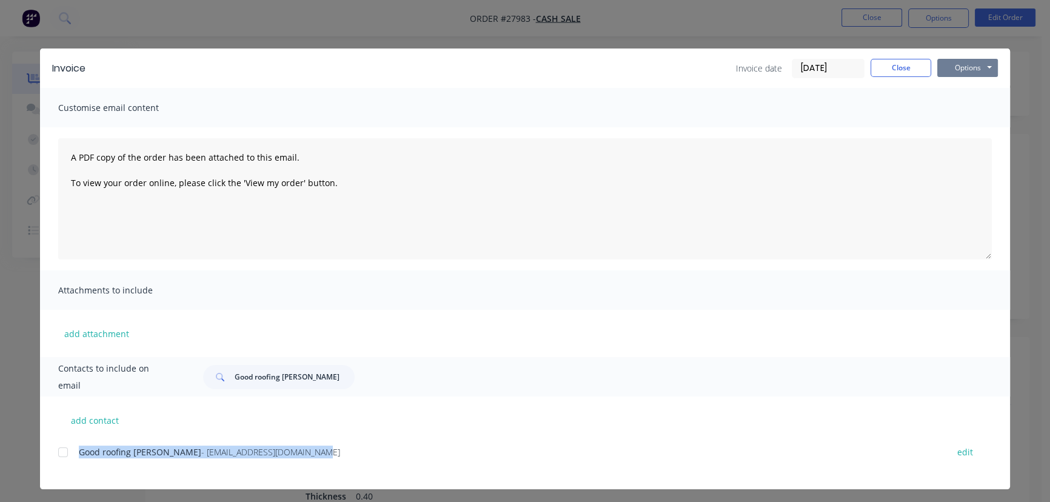
click at [976, 69] on button "Options" at bounding box center [968, 68] width 61 height 18
click at [975, 109] on button "Print" at bounding box center [977, 109] width 78 height 20
click at [891, 70] on button "Close" at bounding box center [901, 68] width 61 height 18
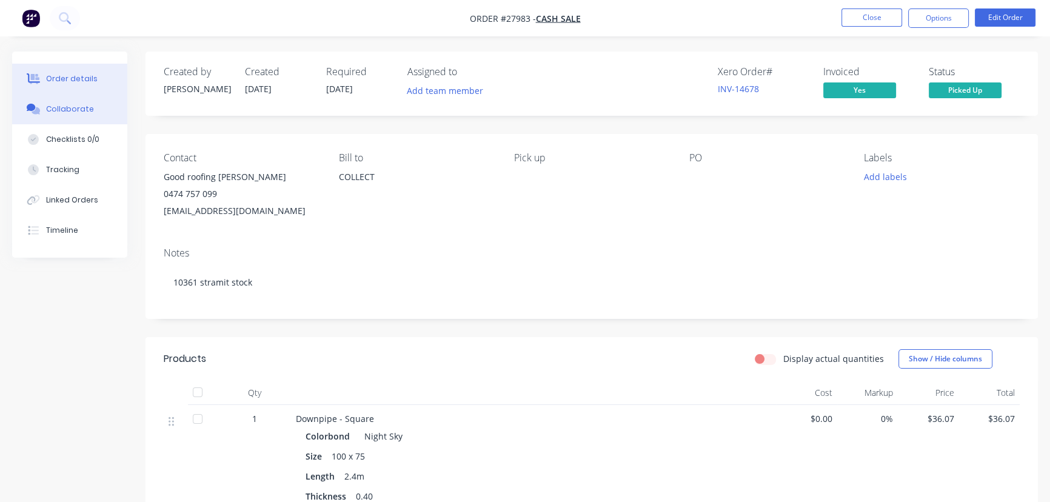
click at [74, 107] on div "Collaborate" at bounding box center [70, 109] width 48 height 11
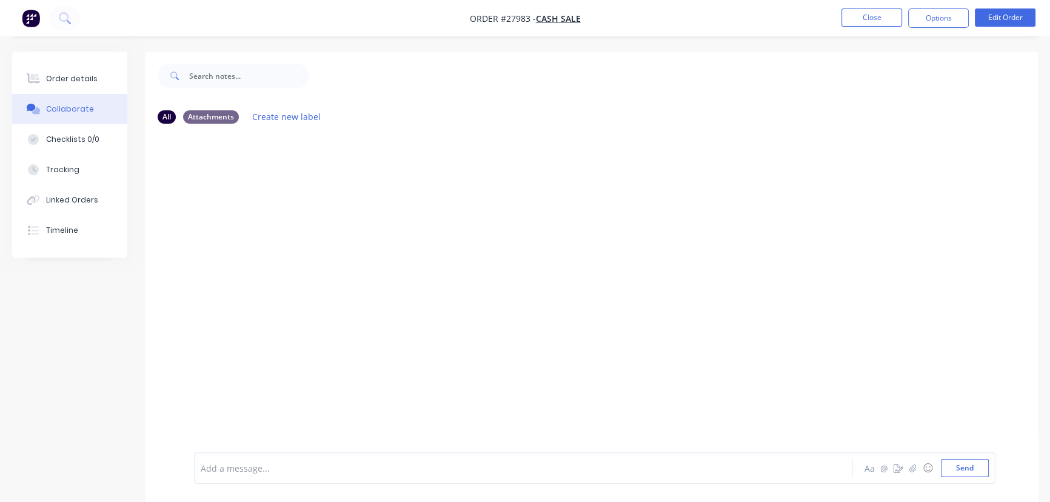
click at [223, 471] on div at bounding box center [496, 468] width 591 height 13
click at [951, 468] on button "Send" at bounding box center [965, 468] width 48 height 18
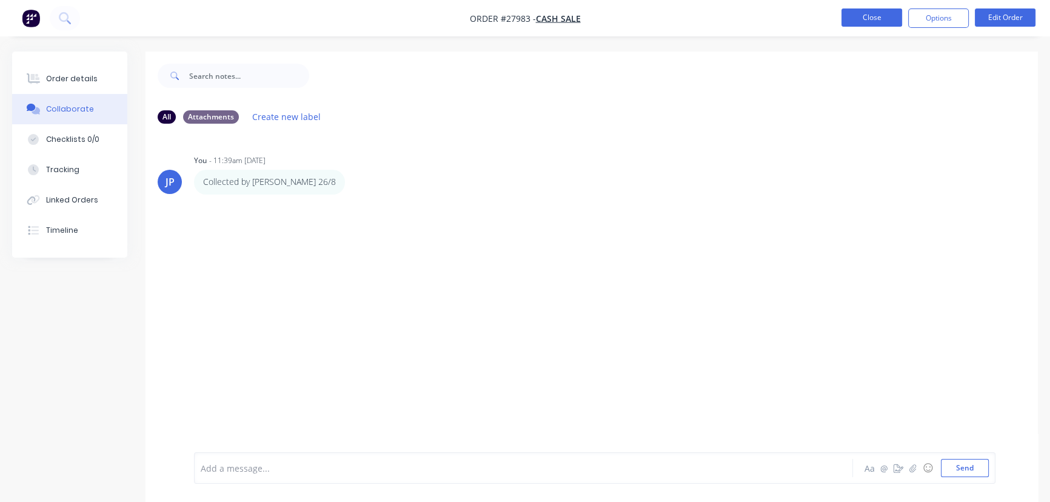
click at [873, 24] on button "Close" at bounding box center [872, 17] width 61 height 18
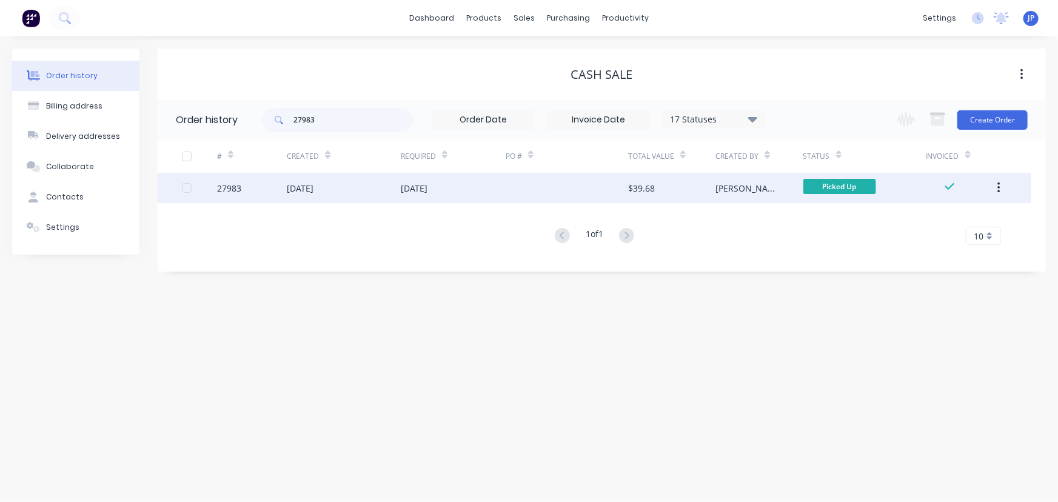
click at [1002, 185] on button "button" at bounding box center [999, 188] width 29 height 22
click at [950, 218] on div "Archive" at bounding box center [955, 220] width 93 height 18
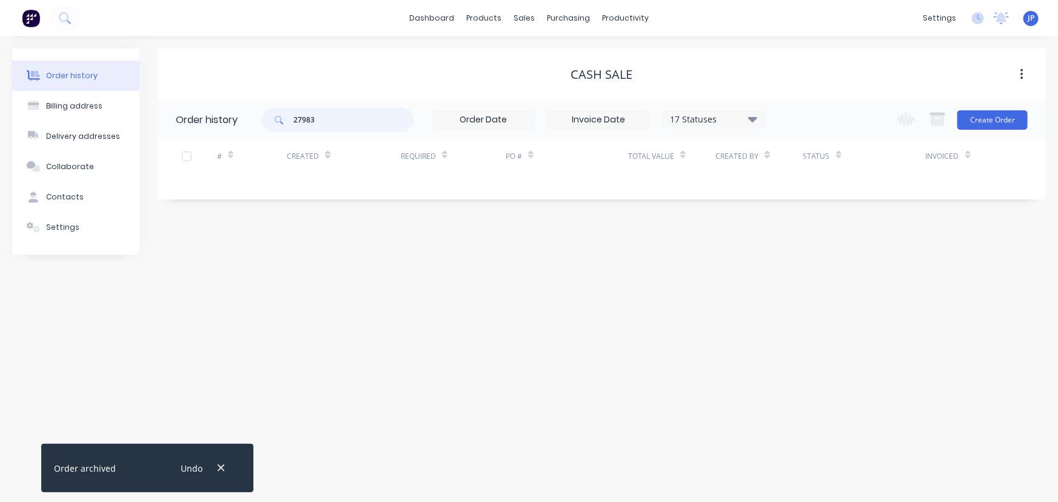
drag, startPoint x: 341, startPoint y: 122, endPoint x: 256, endPoint y: 123, distance: 84.9
click at [256, 123] on header "Order history 27983 17 Statuses Invoice Status Invoiced Not Invoiced Partial Or…" at bounding box center [602, 119] width 888 height 39
type input "28067"
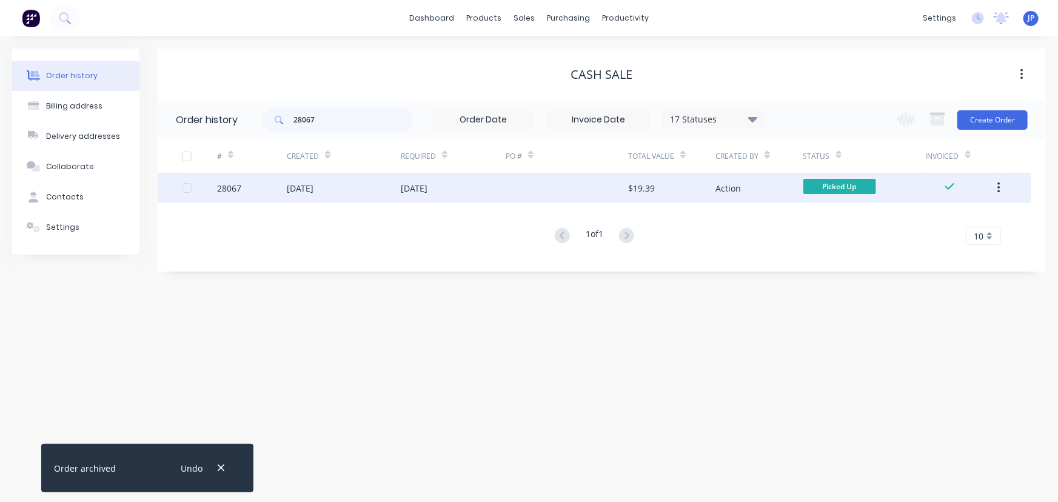
click at [295, 187] on div "[DATE]" at bounding box center [300, 188] width 27 height 13
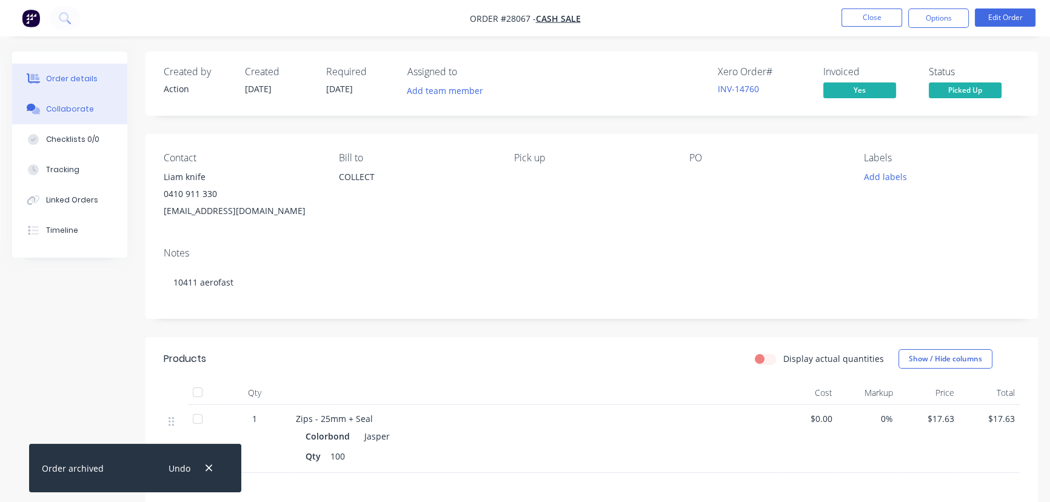
click at [76, 110] on div "Collaborate" at bounding box center [70, 109] width 48 height 11
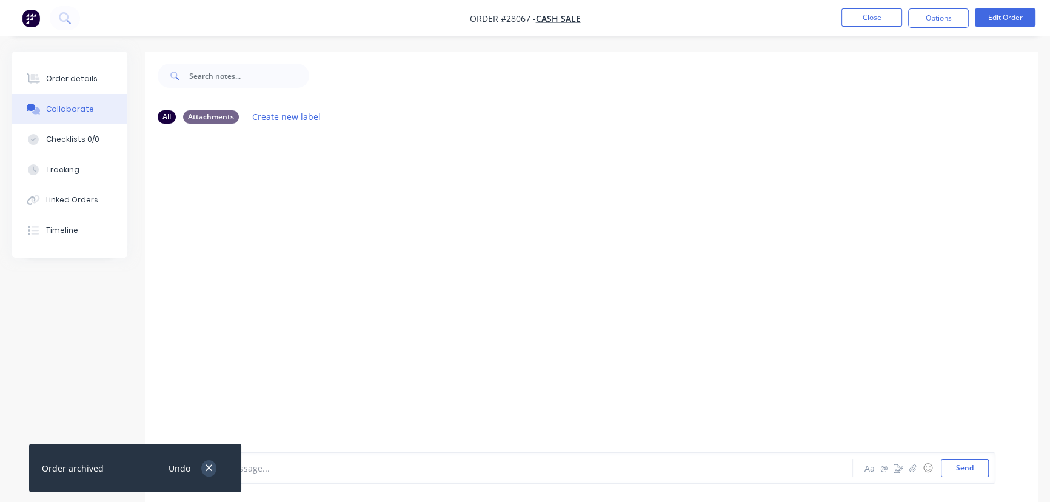
click at [206, 469] on icon "button" at bounding box center [209, 468] width 8 height 11
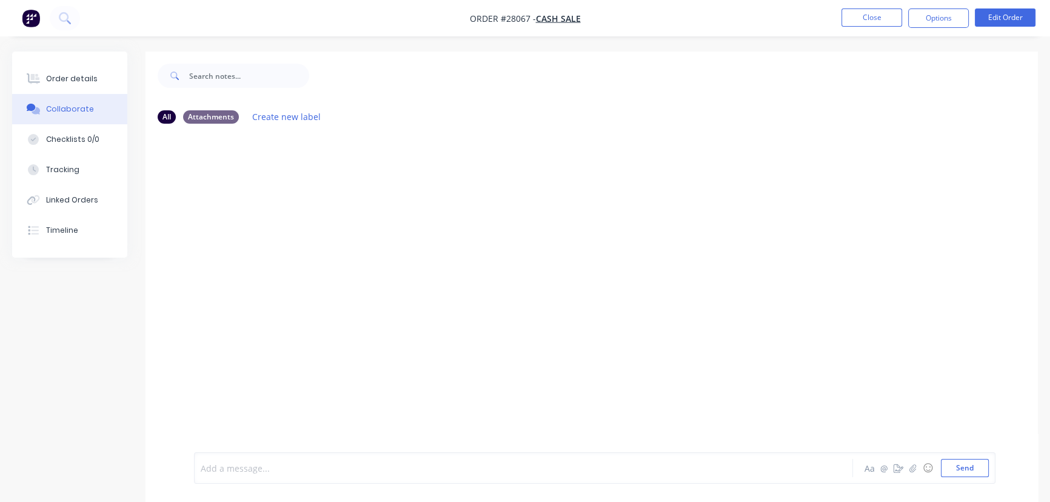
click at [224, 467] on div at bounding box center [496, 468] width 591 height 13
click at [955, 473] on button "Send" at bounding box center [965, 468] width 48 height 18
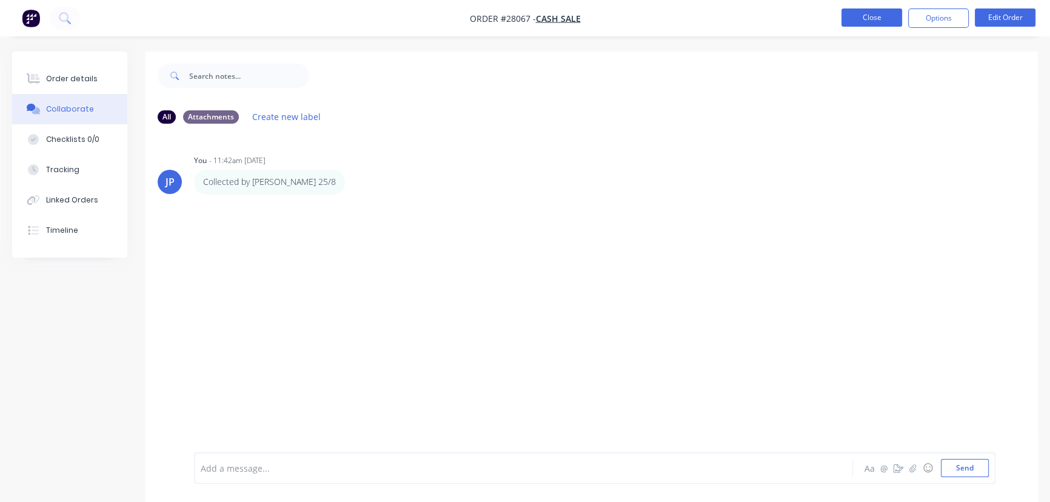
click at [862, 21] on button "Close" at bounding box center [872, 17] width 61 height 18
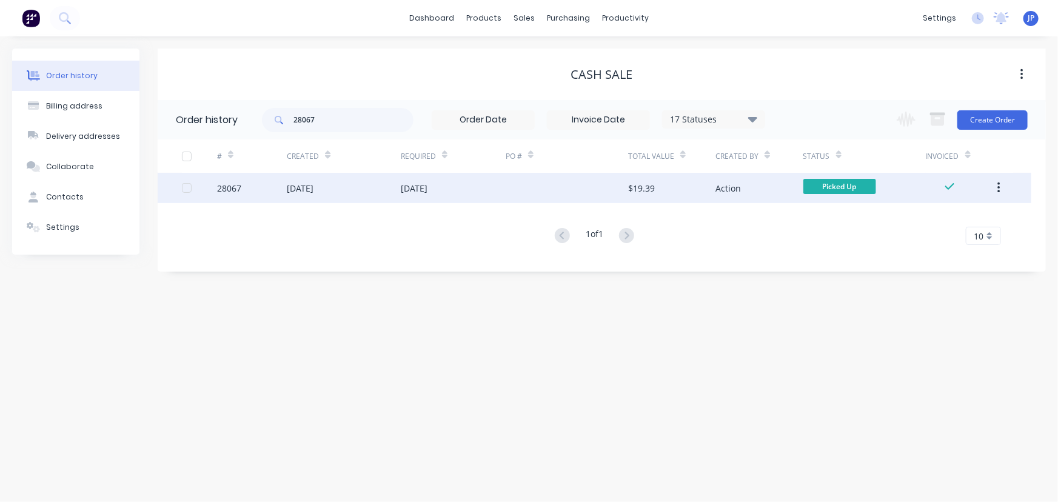
click at [998, 190] on icon "button" at bounding box center [999, 187] width 3 height 13
click at [970, 219] on div "Archive" at bounding box center [955, 220] width 93 height 18
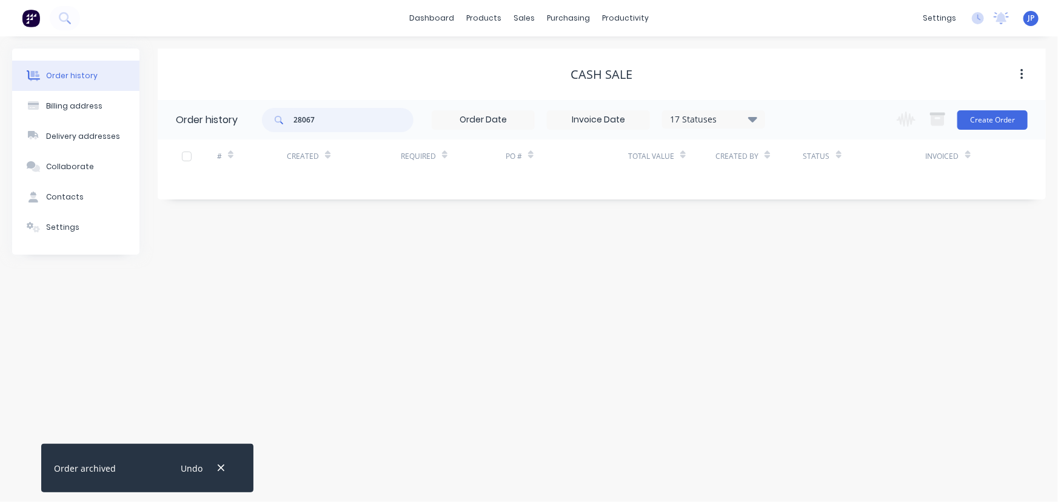
drag, startPoint x: 326, startPoint y: 121, endPoint x: 279, endPoint y: 121, distance: 47.3
click at [279, 121] on div "28067" at bounding box center [338, 120] width 152 height 24
type input "27974"
click at [215, 472] on button "button" at bounding box center [220, 468] width 15 height 16
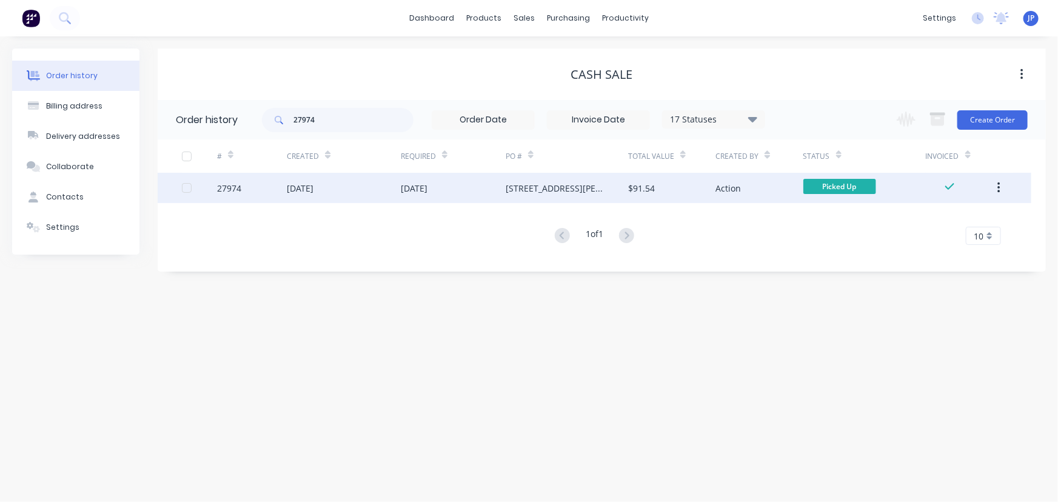
click at [226, 190] on div "27974" at bounding box center [229, 188] width 24 height 13
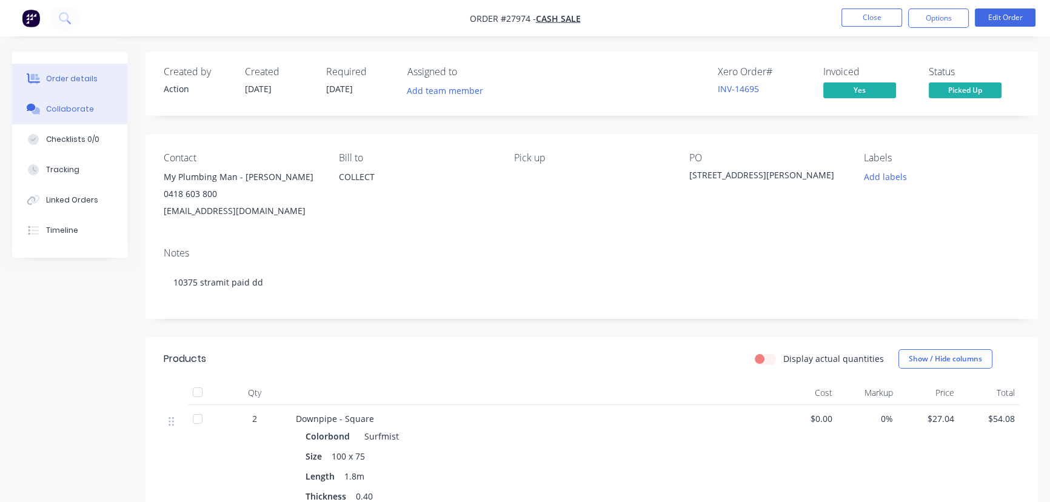
click at [89, 110] on button "Collaborate" at bounding box center [69, 109] width 115 height 30
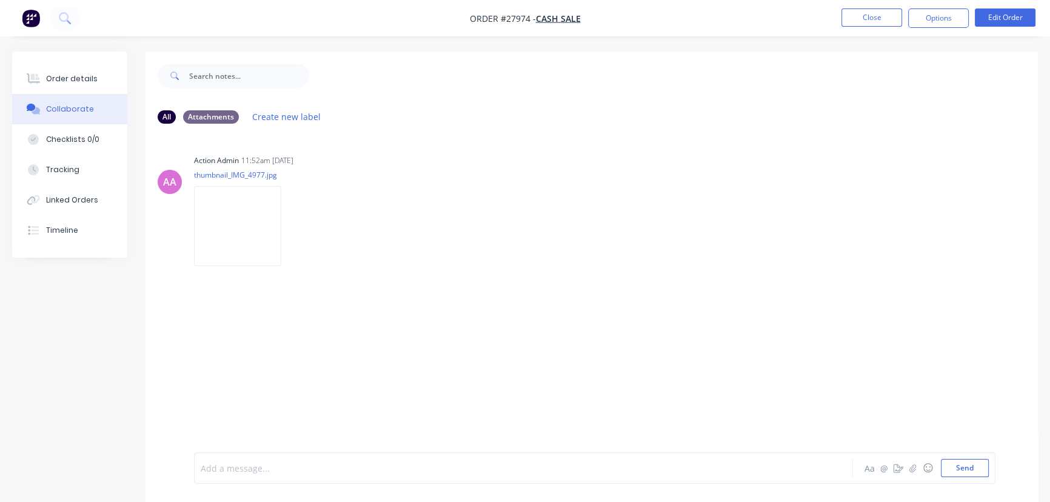
click at [223, 471] on div at bounding box center [496, 468] width 591 height 13
click at [958, 473] on button "Send" at bounding box center [965, 468] width 48 height 18
click at [873, 17] on button "Close" at bounding box center [872, 17] width 61 height 18
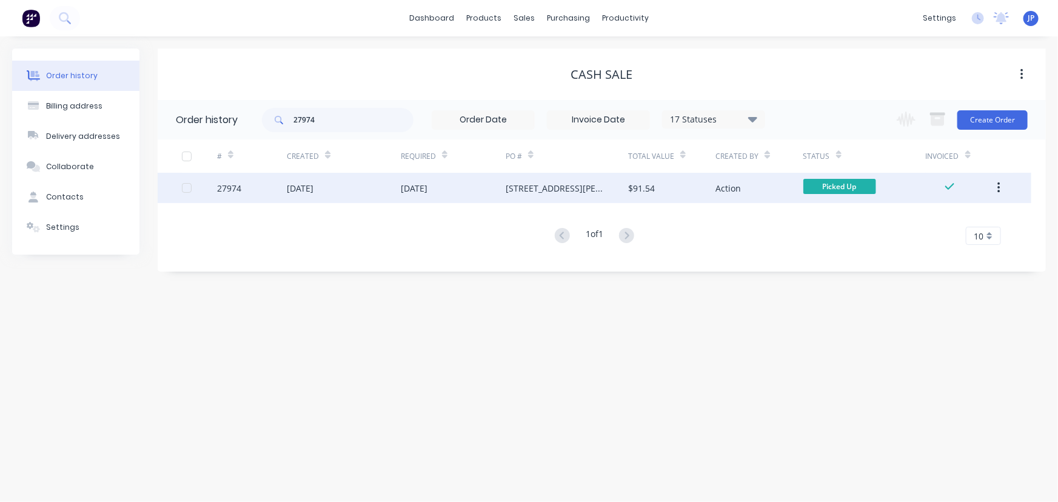
click at [999, 187] on icon "button" at bounding box center [999, 188] width 2 height 11
click at [930, 222] on div "Archive" at bounding box center [955, 220] width 93 height 18
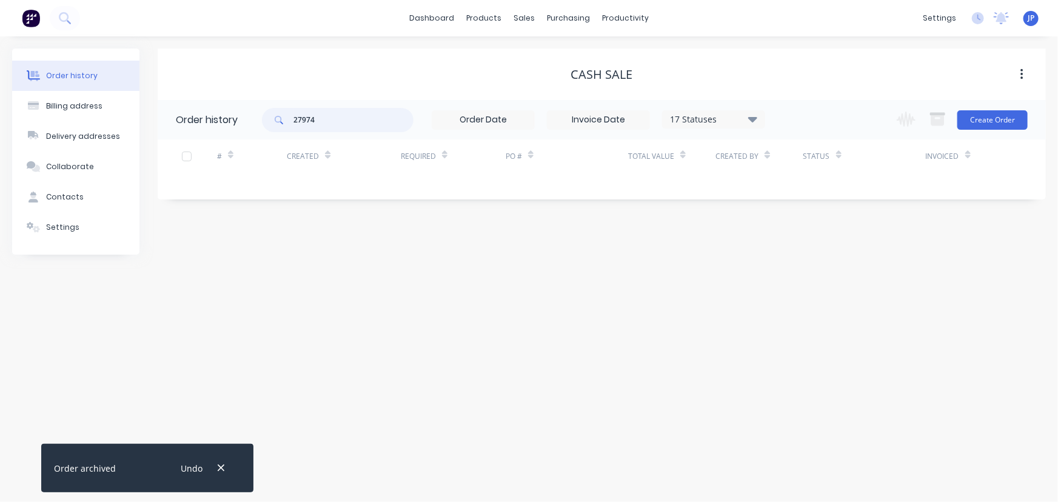
drag, startPoint x: 323, startPoint y: 124, endPoint x: 285, endPoint y: 128, distance: 37.8
click at [285, 128] on div "27974" at bounding box center [338, 120] width 152 height 24
type input "27973"
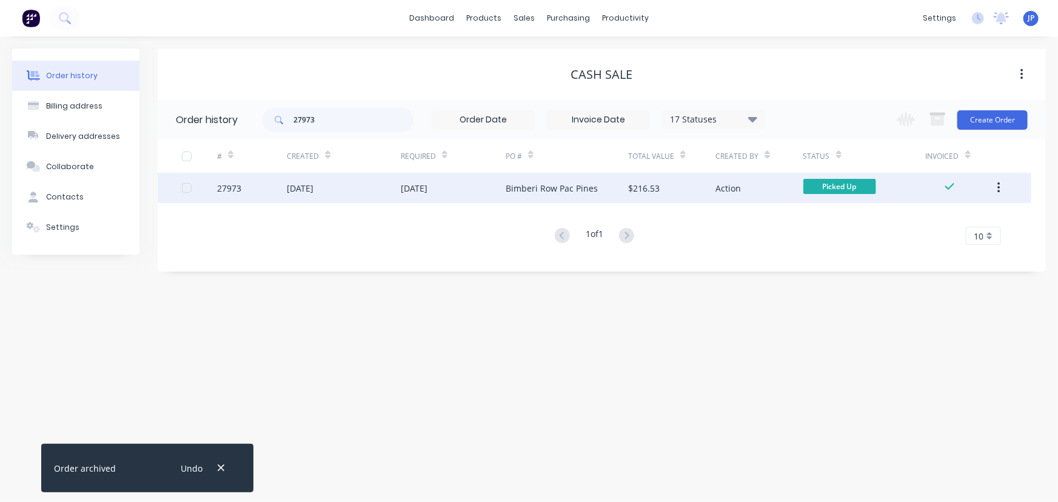
click at [294, 190] on div "20 Aug 2025" at bounding box center [300, 188] width 27 height 13
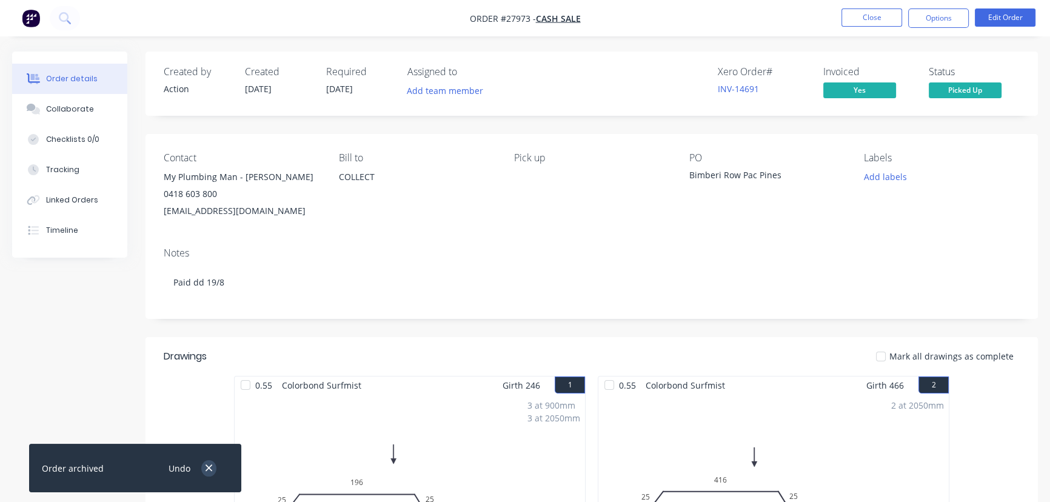
click at [208, 470] on icon "button" at bounding box center [209, 468] width 8 height 11
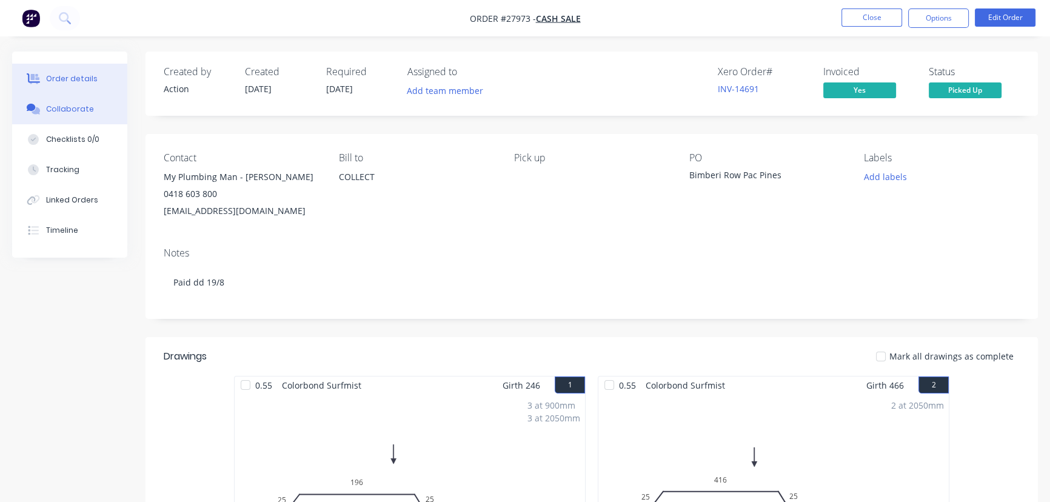
click at [72, 106] on div "Collaborate" at bounding box center [70, 109] width 48 height 11
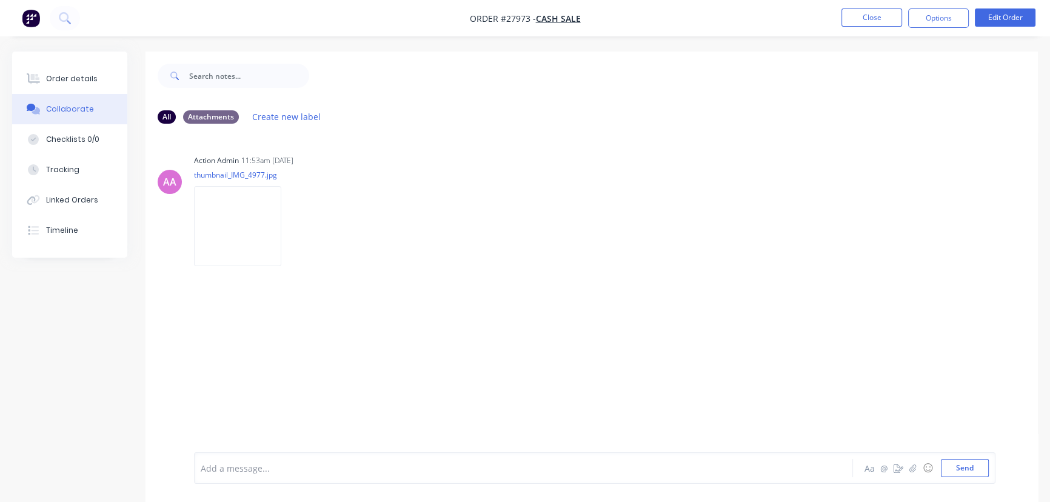
click at [226, 467] on div at bounding box center [496, 468] width 591 height 13
click at [246, 471] on span "Collected bvy Glen" at bounding box center [263, 469] width 124 height 12
click at [293, 475] on div "Collected by Glen" at bounding box center [496, 468] width 591 height 18
click at [298, 473] on div "Collected by Glen" at bounding box center [496, 468] width 591 height 13
click at [959, 461] on button "Send" at bounding box center [965, 468] width 48 height 18
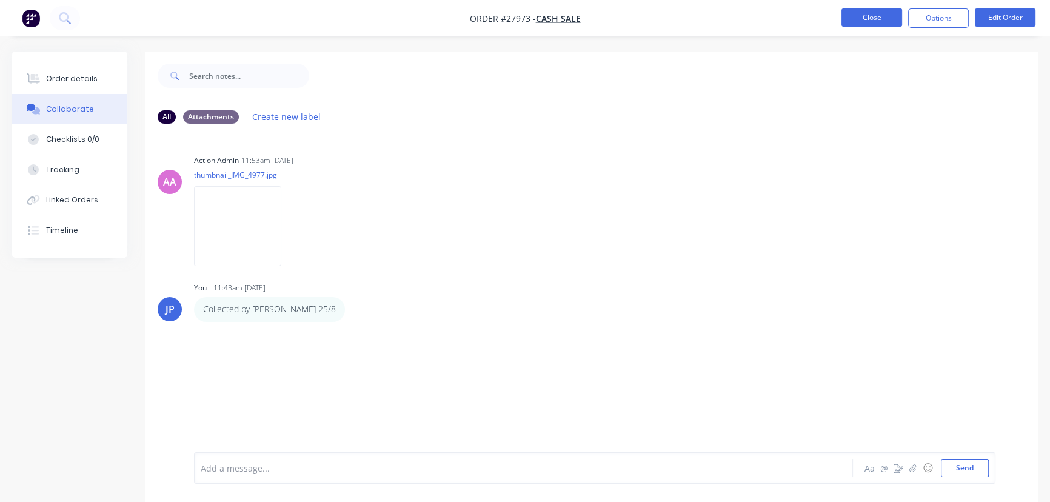
click at [861, 18] on button "Close" at bounding box center [872, 17] width 61 height 18
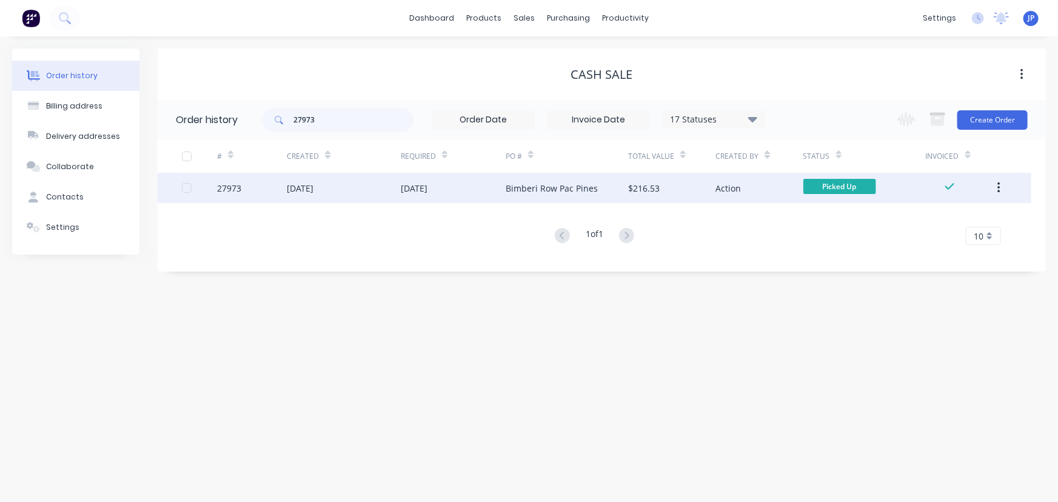
click at [999, 184] on icon "button" at bounding box center [999, 188] width 2 height 11
click at [945, 223] on div "Archive" at bounding box center [955, 220] width 93 height 18
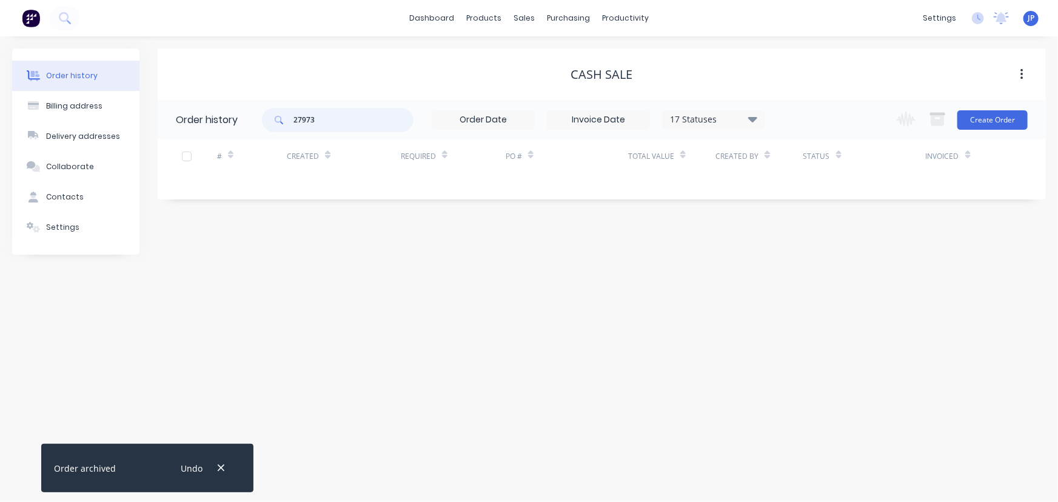
drag, startPoint x: 332, startPoint y: 119, endPoint x: 286, endPoint y: 121, distance: 46.2
click at [286, 121] on div "27973" at bounding box center [338, 120] width 152 height 24
type input "28058"
click at [226, 466] on button "button" at bounding box center [220, 468] width 15 height 16
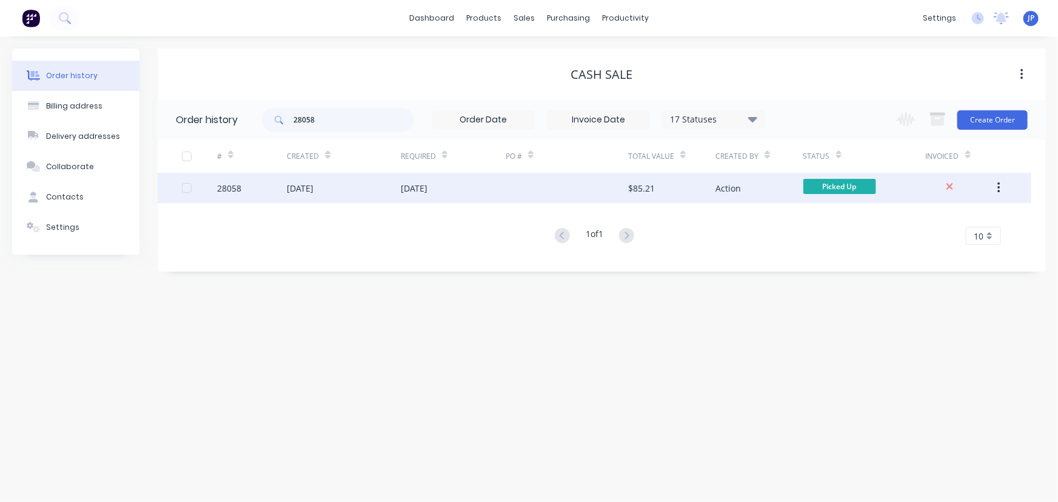
click at [309, 189] on div "22 Aug 2025" at bounding box center [300, 188] width 27 height 13
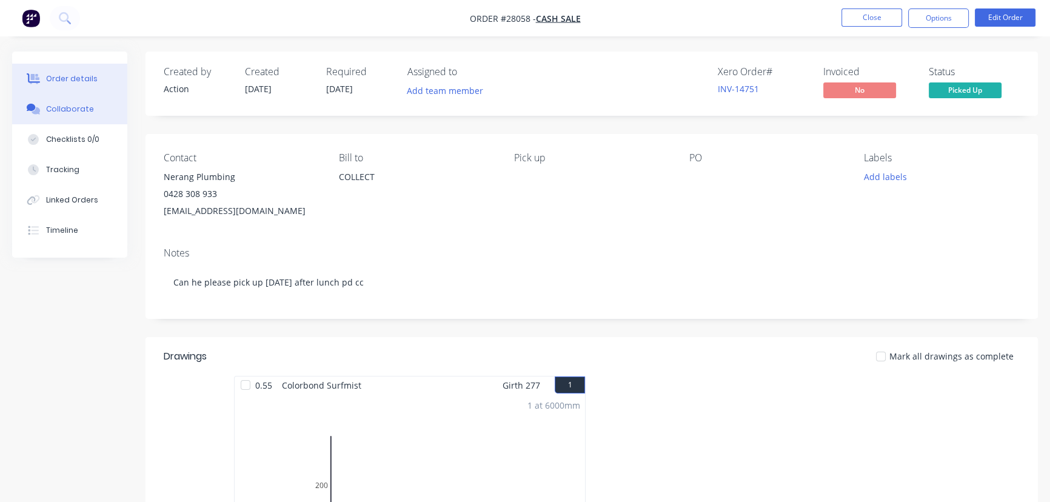
click at [99, 105] on button "Collaborate" at bounding box center [69, 109] width 115 height 30
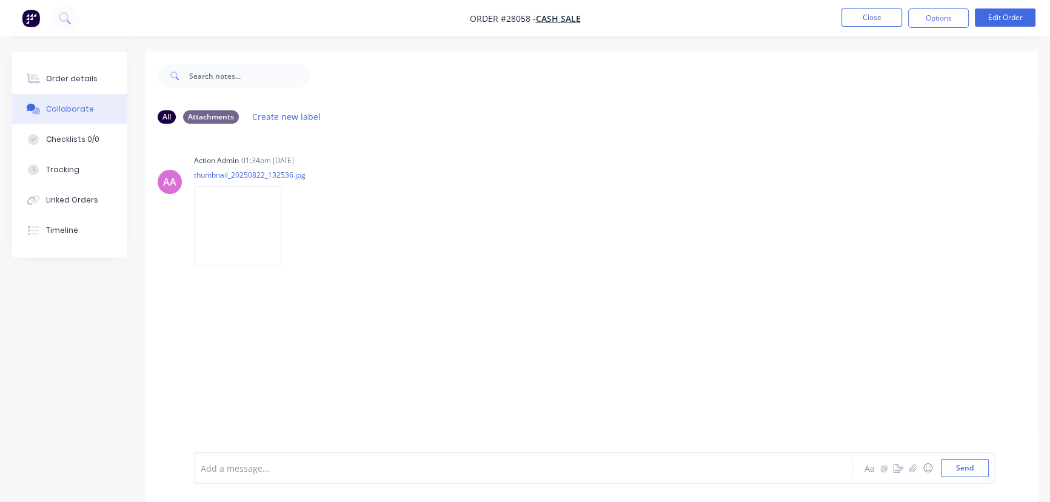
click at [237, 475] on div "Add a message..." at bounding box center [496, 468] width 591 height 18
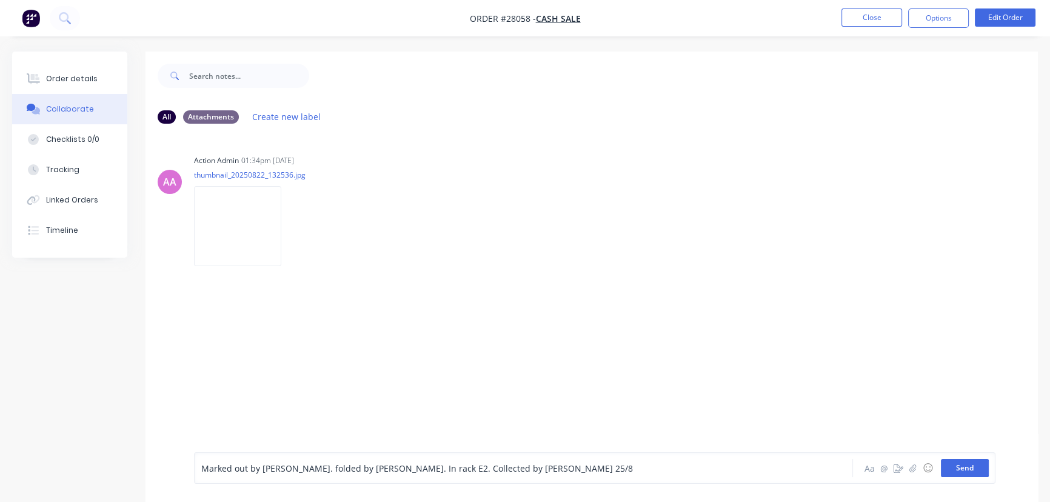
click at [967, 466] on button "Send" at bounding box center [965, 468] width 48 height 18
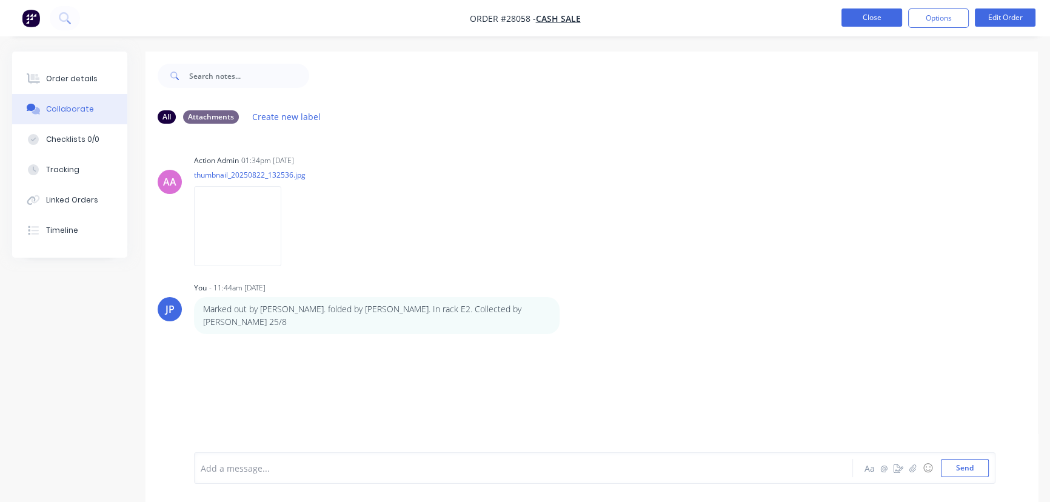
click at [876, 19] on button "Close" at bounding box center [872, 17] width 61 height 18
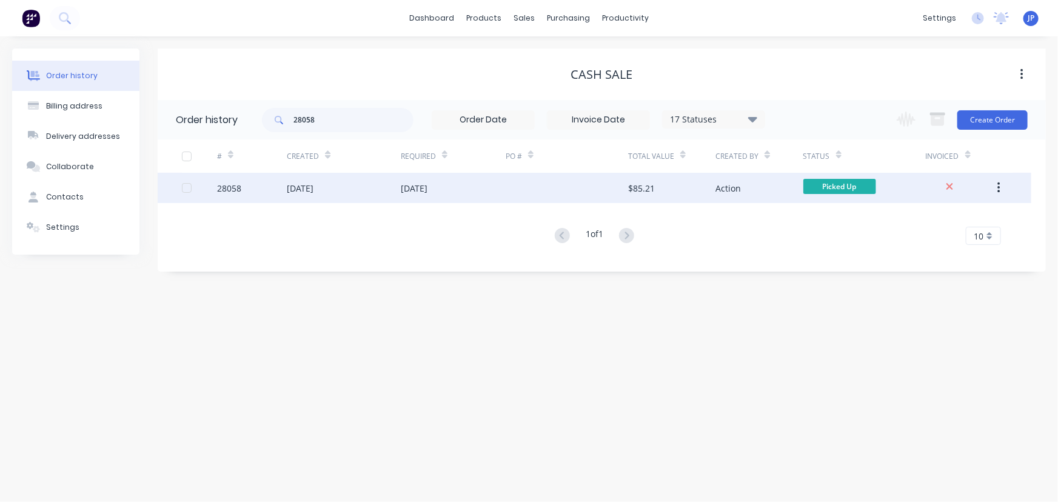
click at [418, 186] on div "[DATE]" at bounding box center [414, 188] width 27 height 13
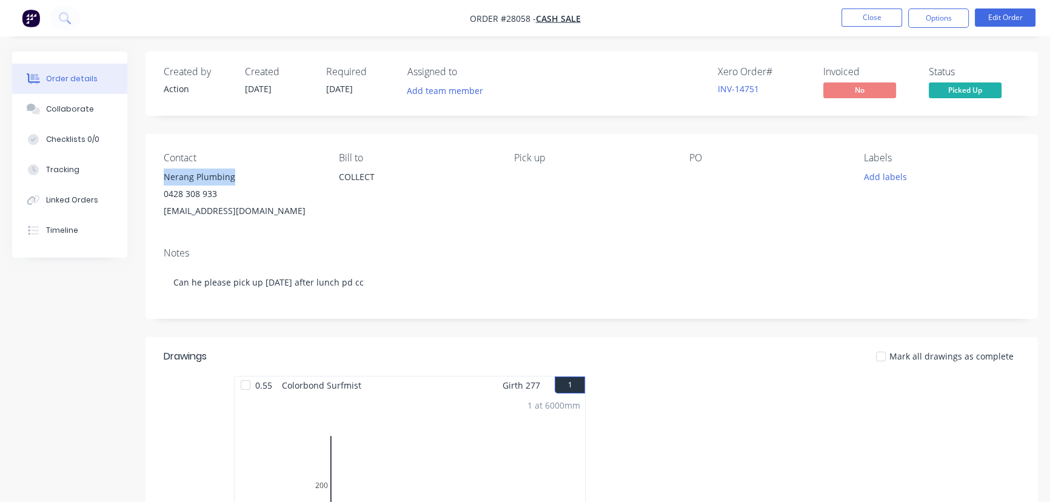
drag, startPoint x: 246, startPoint y: 179, endPoint x: 161, endPoint y: 176, distance: 84.3
click at [161, 176] on div "Contact Nerang Plumbing 0428 308 933 nerangplumbing@gmail.com Bill to COLLECT P…" at bounding box center [592, 186] width 893 height 104
copy div "Nerang Plumbing"
click at [939, 19] on button "Options" at bounding box center [938, 17] width 61 height 19
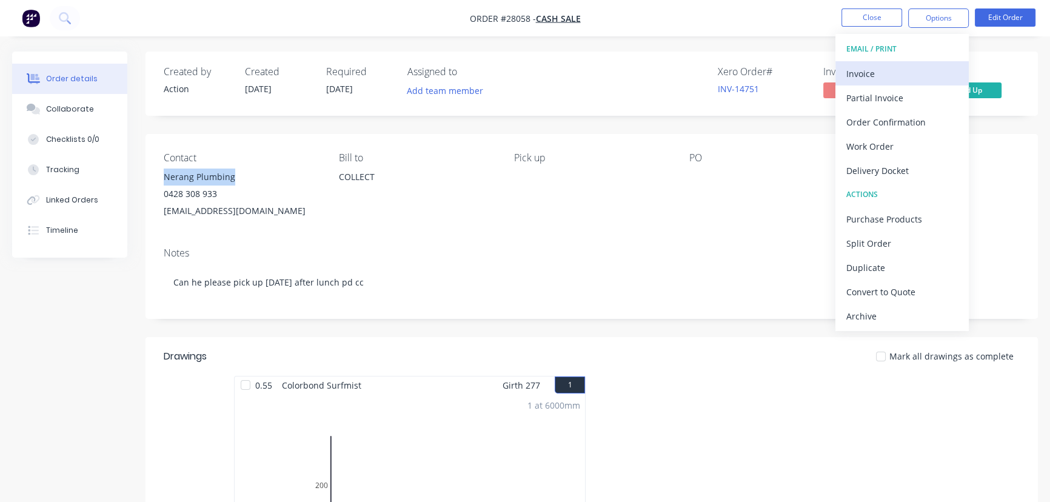
click at [888, 72] on div "Invoice" at bounding box center [903, 74] width 112 height 18
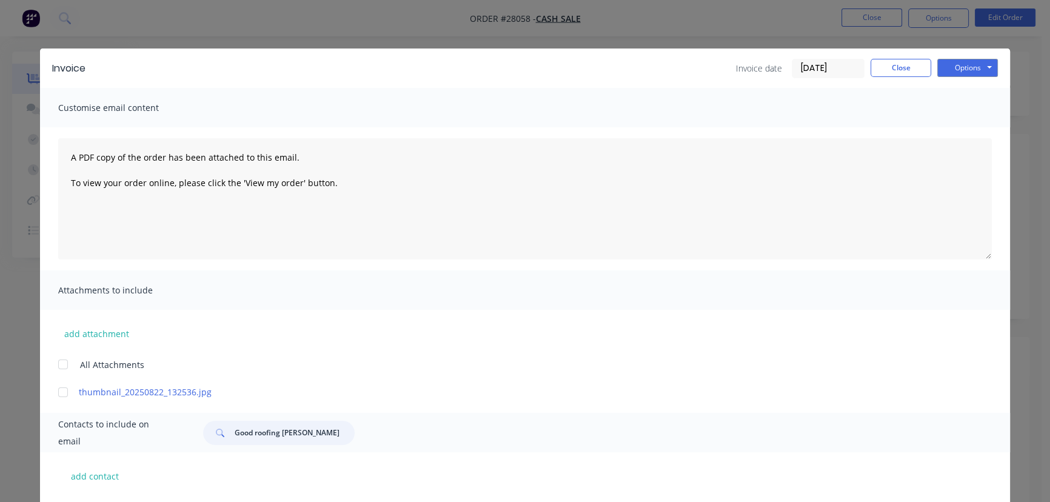
drag, startPoint x: 337, startPoint y: 439, endPoint x: 217, endPoint y: 447, distance: 120.3
click at [217, 447] on div "Contacts to include on email Good roofing jason Brophy" at bounding box center [525, 432] width 970 height 39
paste input "Nerang Plumbing"
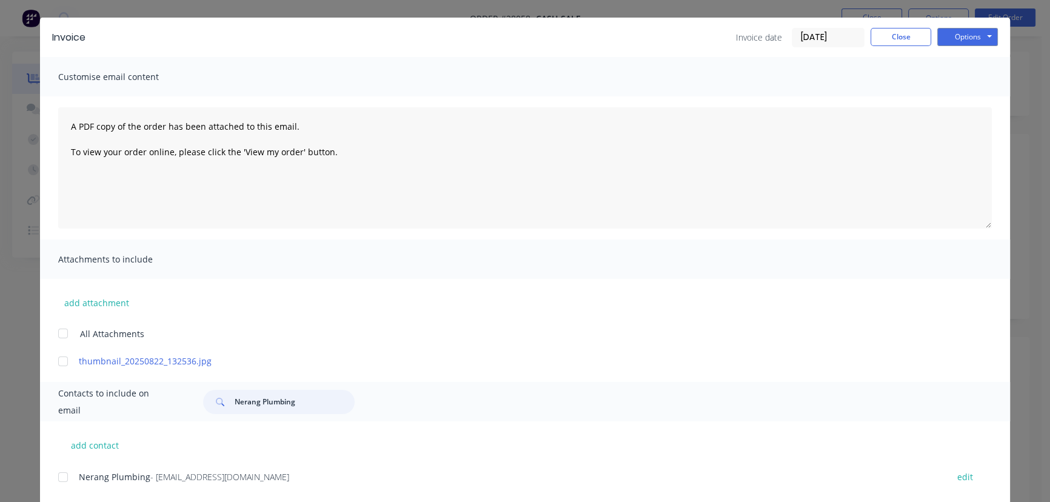
scroll to position [60, 0]
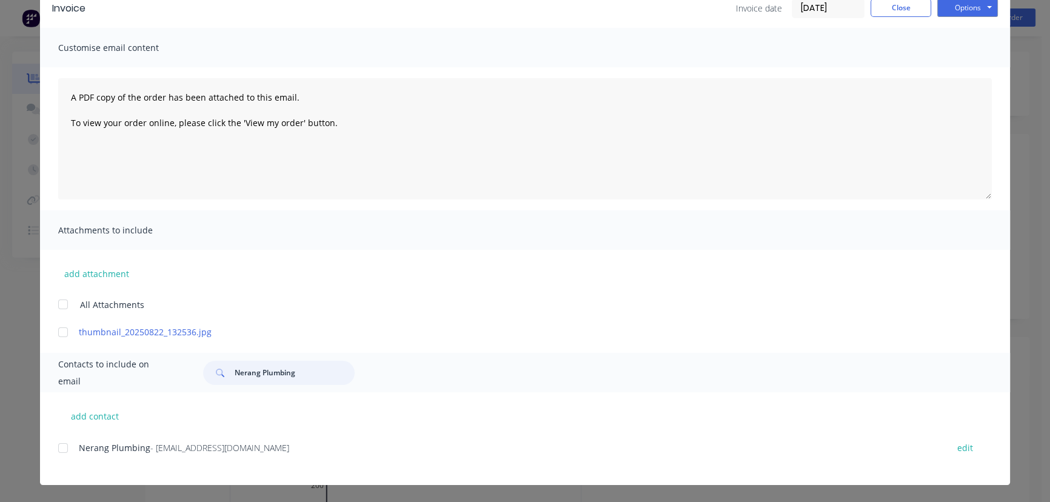
type input "Nerang Plumbing"
drag, startPoint x: 278, startPoint y: 460, endPoint x: 70, endPoint y: 472, distance: 207.8
click at [70, 472] on div "Nerang Plumbing - nerangplumbing@gmail.com edit" at bounding box center [534, 462] width 952 height 45
copy div "Nerang Plumbing - nerangplumbing@gmail.com"
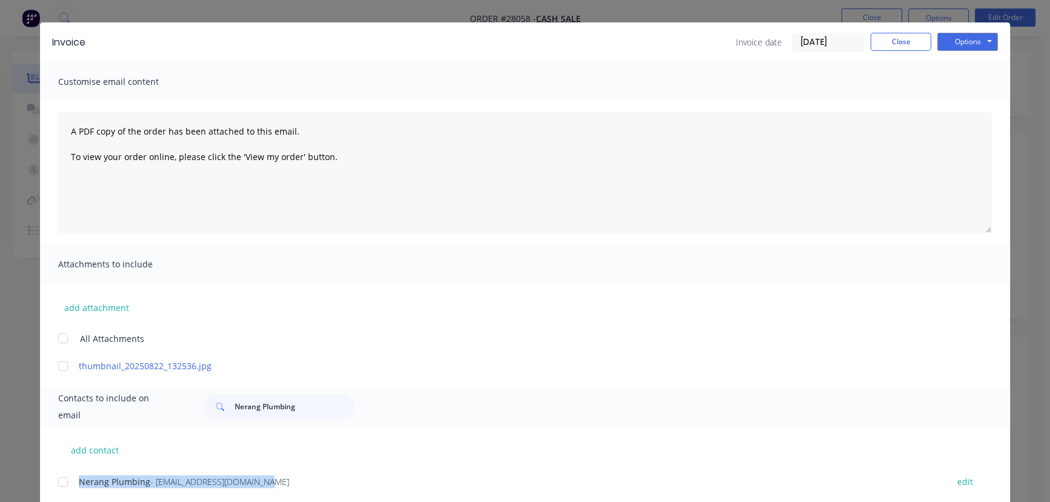
scroll to position [0, 0]
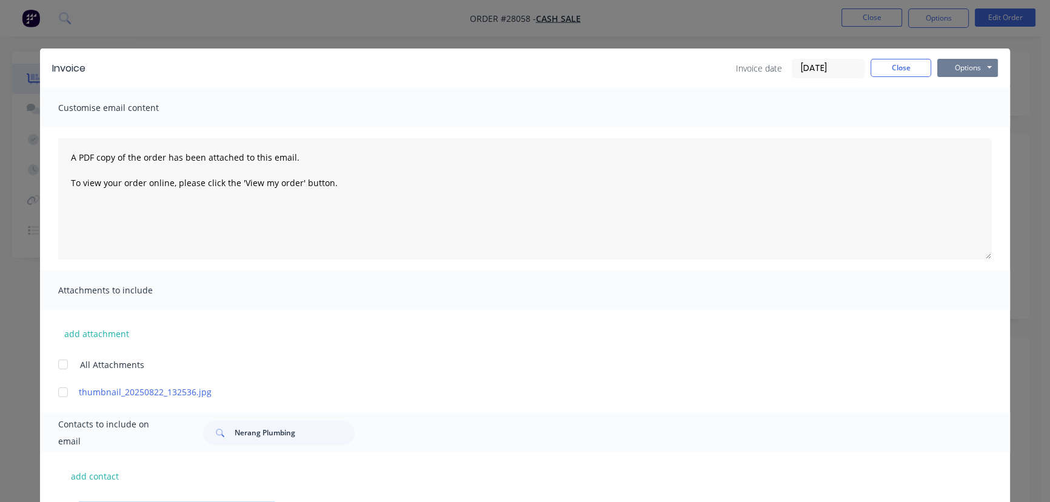
click at [962, 67] on button "Options" at bounding box center [968, 68] width 61 height 18
click at [955, 110] on button "Print" at bounding box center [977, 109] width 78 height 20
click at [893, 79] on div "Invoice Invoice date 26/08/25 Close Options Preview Print Email" at bounding box center [525, 68] width 970 height 39
click at [895, 72] on button "Close" at bounding box center [901, 68] width 61 height 18
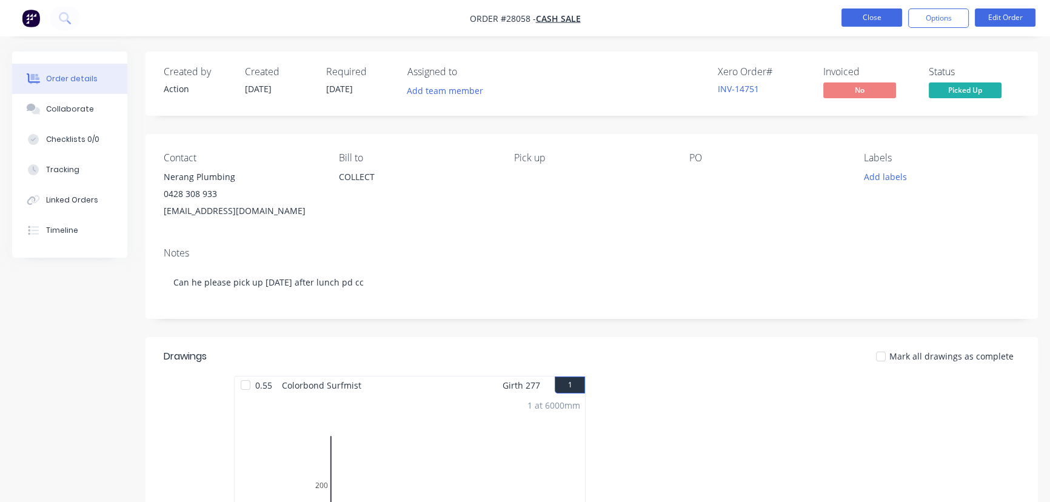
click at [857, 13] on button "Close" at bounding box center [872, 17] width 61 height 18
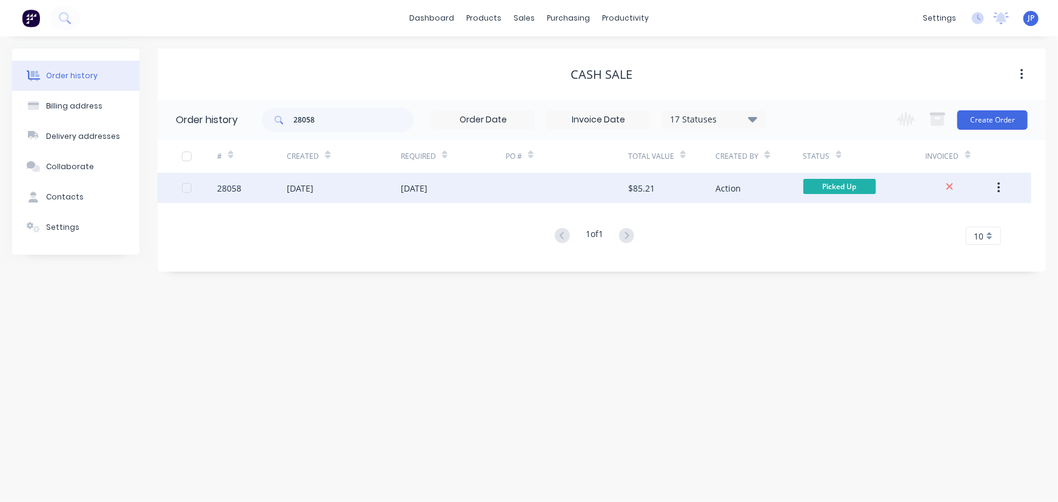
click at [998, 185] on icon "button" at bounding box center [999, 187] width 3 height 13
click at [953, 216] on div "Archive" at bounding box center [955, 220] width 93 height 18
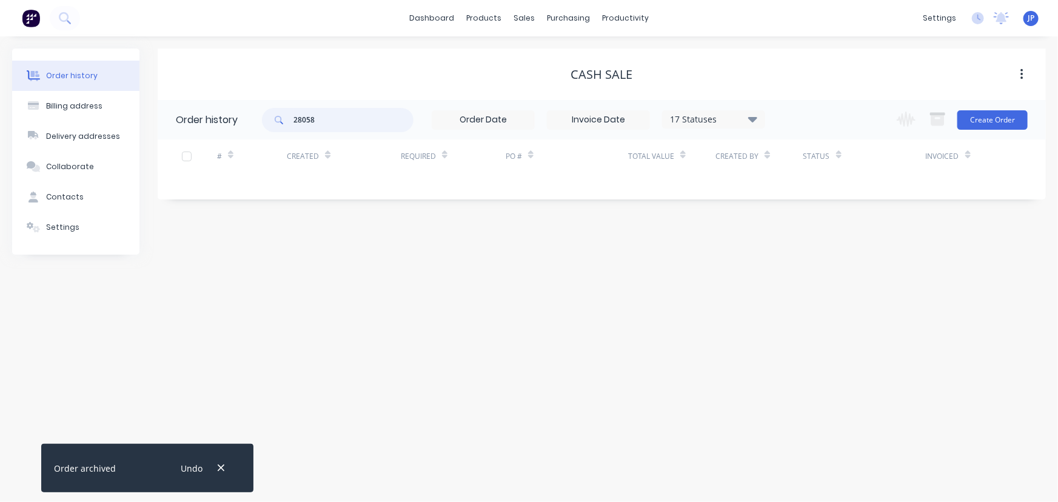
drag, startPoint x: 337, startPoint y: 130, endPoint x: 277, endPoint y: 132, distance: 60.1
click at [277, 132] on div "28058 17 Statuses Invoice Status Invoiced Not Invoiced Partial Order Status All…" at bounding box center [513, 119] width 503 height 39
type input "27761"
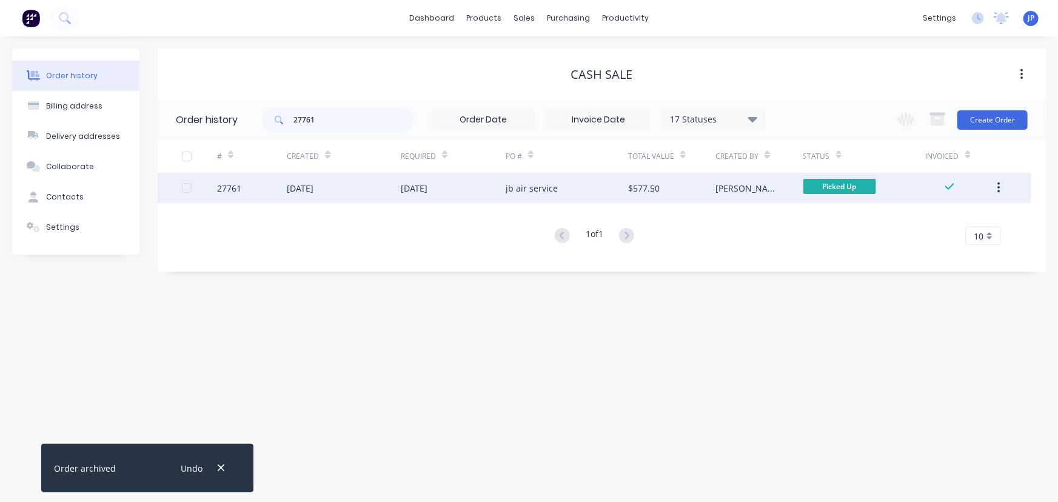
click at [303, 183] on div "18 Aug 2025" at bounding box center [300, 188] width 27 height 13
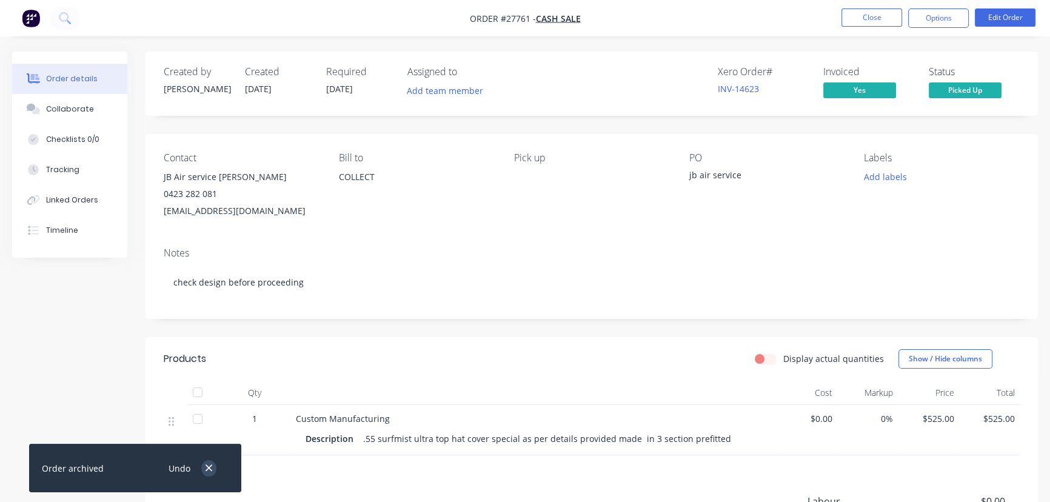
click at [209, 469] on icon "button" at bounding box center [209, 468] width 7 height 7
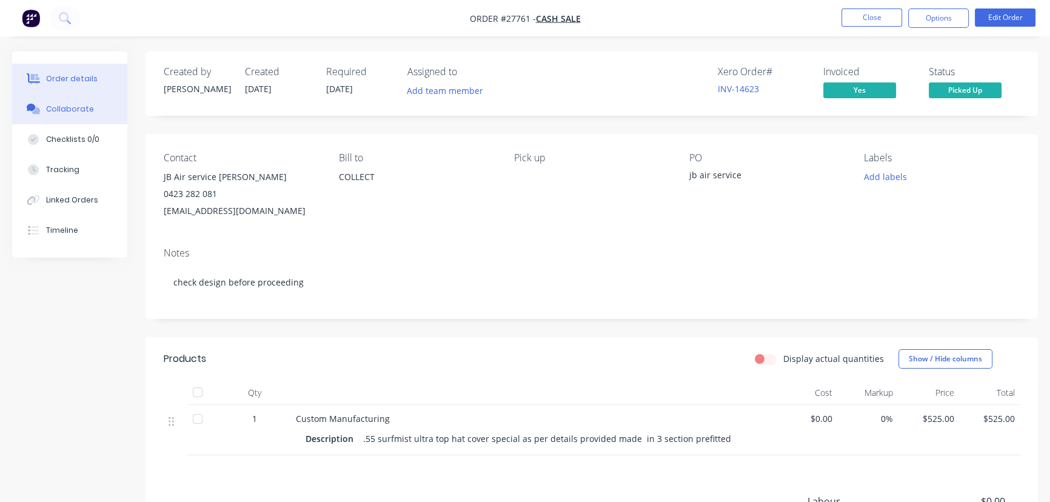
click at [79, 110] on div "Collaborate" at bounding box center [70, 109] width 48 height 11
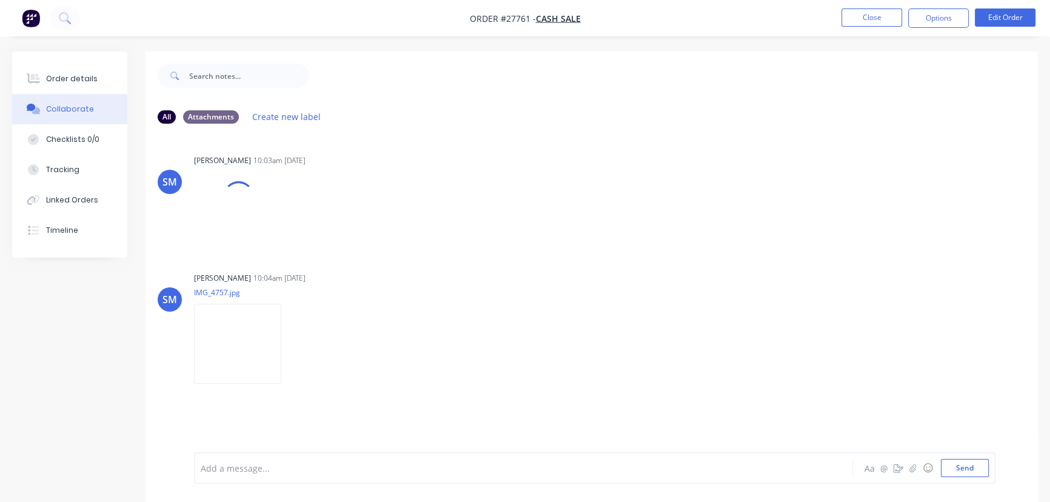
click at [219, 471] on div at bounding box center [496, 468] width 591 height 13
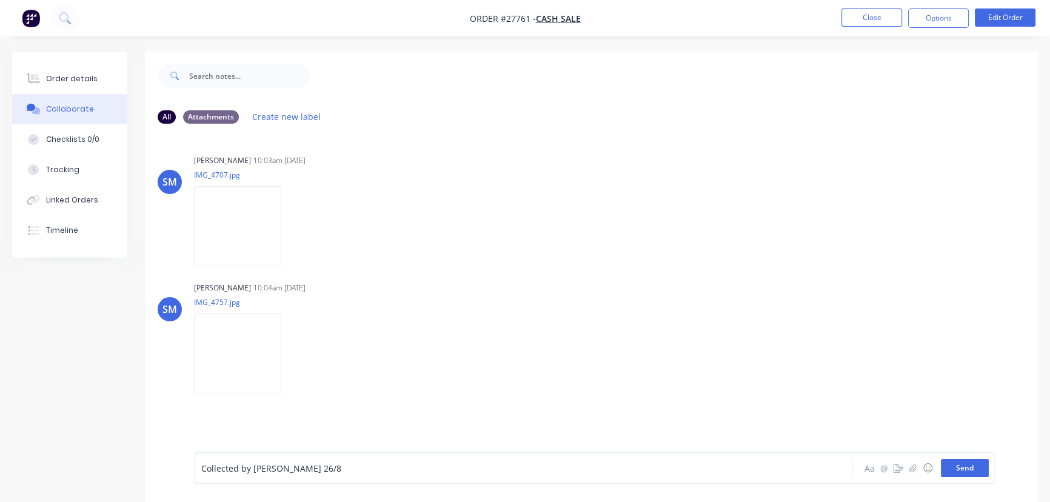
click at [970, 468] on button "Send" at bounding box center [965, 468] width 48 height 18
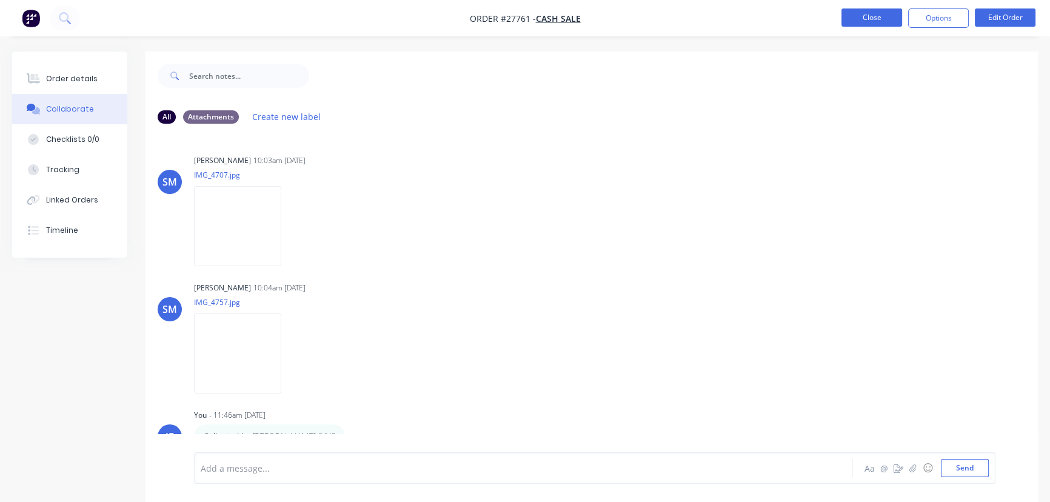
click at [870, 14] on button "Close" at bounding box center [872, 17] width 61 height 18
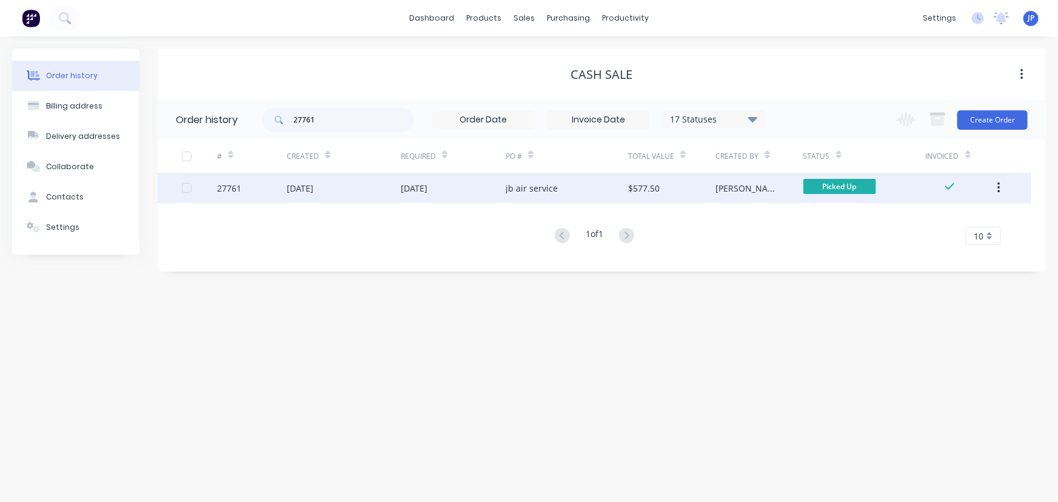
click at [1003, 182] on button "button" at bounding box center [999, 188] width 29 height 22
click at [958, 220] on div "Archive" at bounding box center [955, 220] width 93 height 18
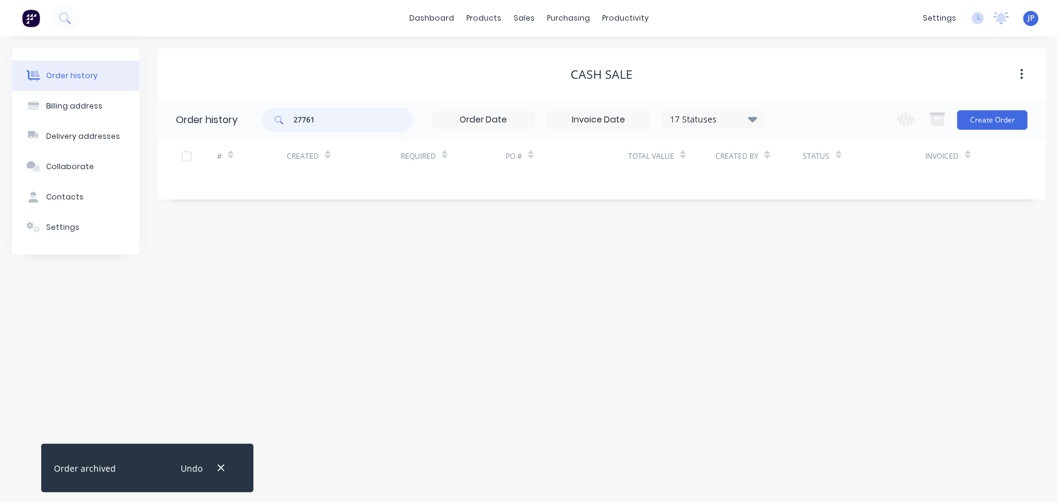
drag, startPoint x: 331, startPoint y: 116, endPoint x: 284, endPoint y: 121, distance: 46.3
click at [284, 121] on div "27761" at bounding box center [338, 120] width 152 height 24
type input "28123"
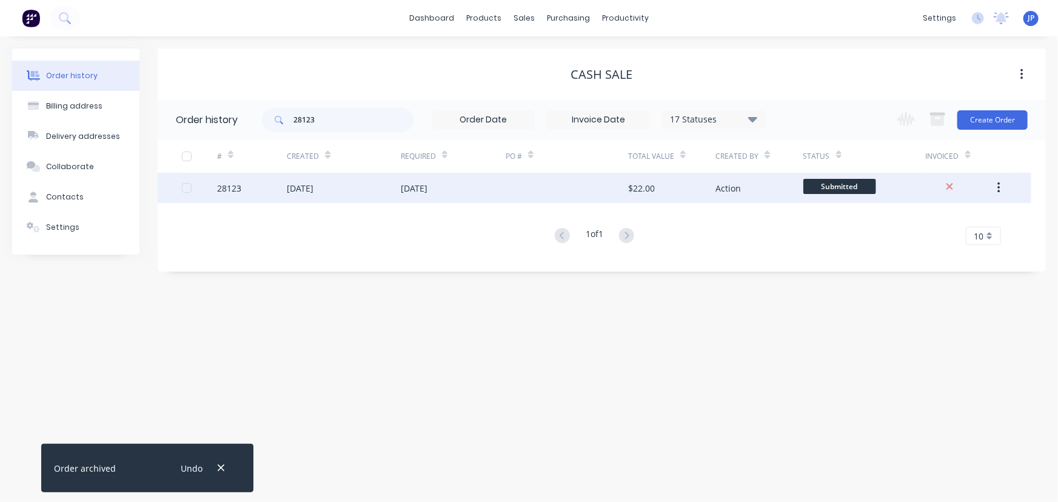
click at [312, 186] on div "[DATE]" at bounding box center [300, 188] width 27 height 13
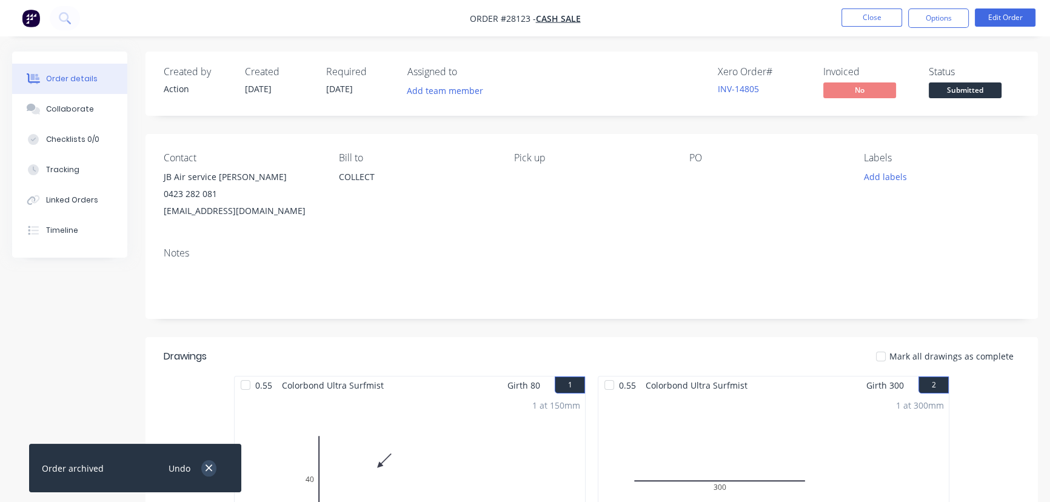
click at [206, 469] on icon "button" at bounding box center [209, 468] width 8 height 11
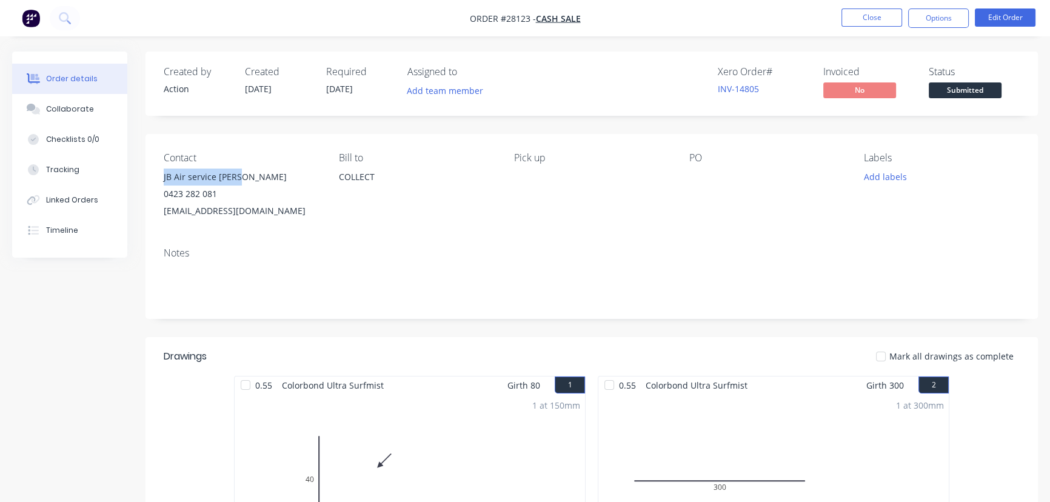
drag, startPoint x: 244, startPoint y: 178, endPoint x: 147, endPoint y: 178, distance: 96.4
click at [147, 178] on div "Contact JB Air service Jason 0423 282 081 service@jbair.net Bill to COLLECT Pic…" at bounding box center [592, 186] width 893 height 104
copy div "JB Air service Jason"
click at [918, 20] on button "Options" at bounding box center [938, 17] width 61 height 19
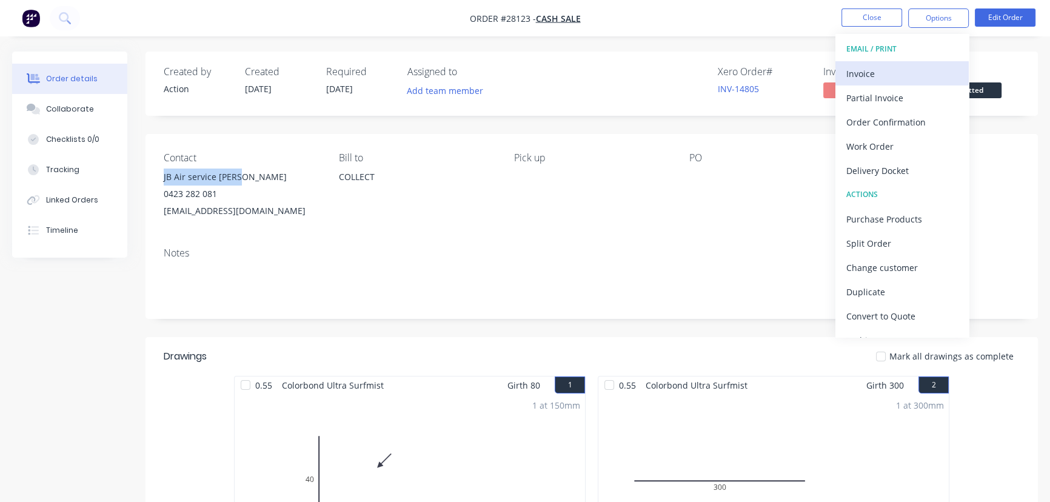
click at [871, 77] on div "Invoice" at bounding box center [903, 74] width 112 height 18
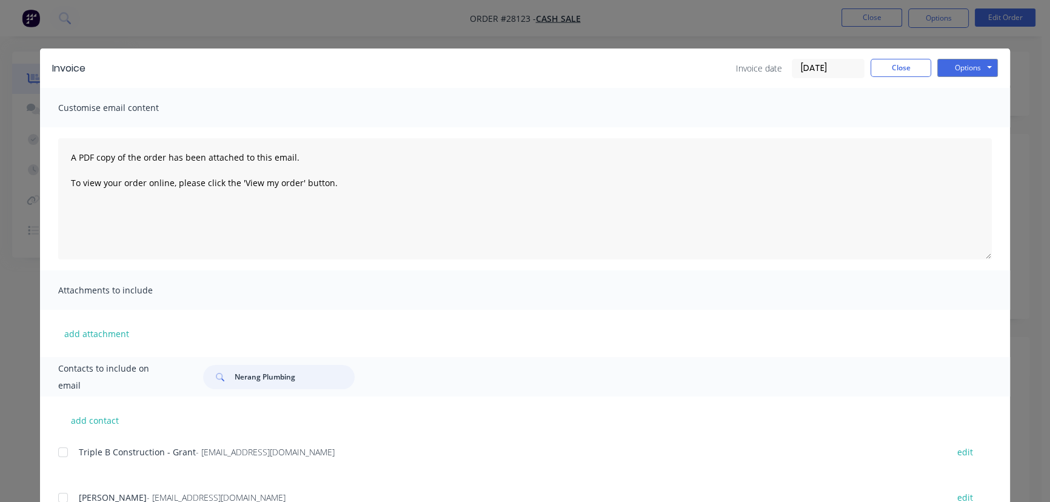
drag, startPoint x: 311, startPoint y: 380, endPoint x: 218, endPoint y: 387, distance: 93.1
click at [218, 387] on div "Nerang Plumbing" at bounding box center [279, 377] width 152 height 24
paste input "JB Air service Jason"
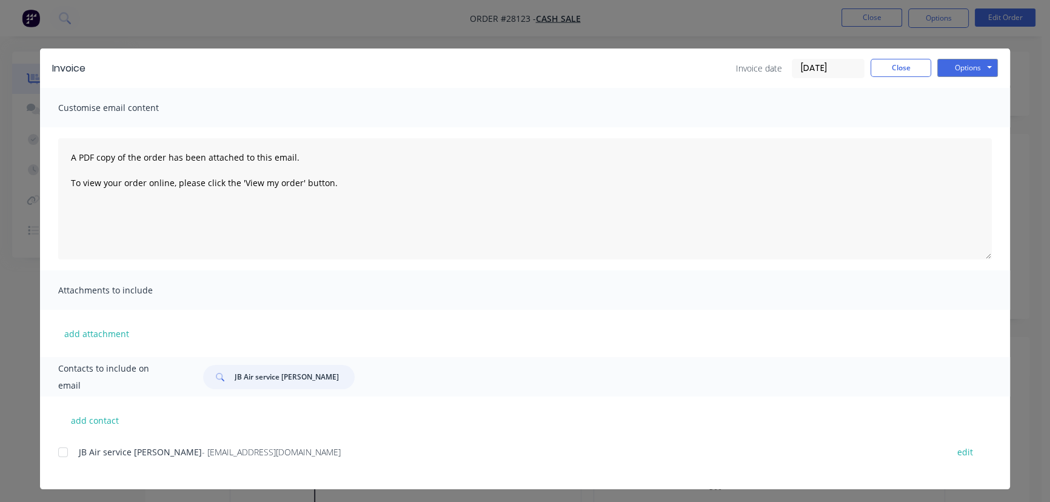
type input "JB Air service Jason"
drag, startPoint x: 232, startPoint y: 449, endPoint x: 73, endPoint y: 461, distance: 159.3
click at [73, 461] on div "JB Air service Jason - service@jbair.net edit" at bounding box center [534, 459] width 952 height 31
copy div "JB Air service Jason - service@jbair.net"
click at [975, 65] on button "Options" at bounding box center [968, 68] width 61 height 18
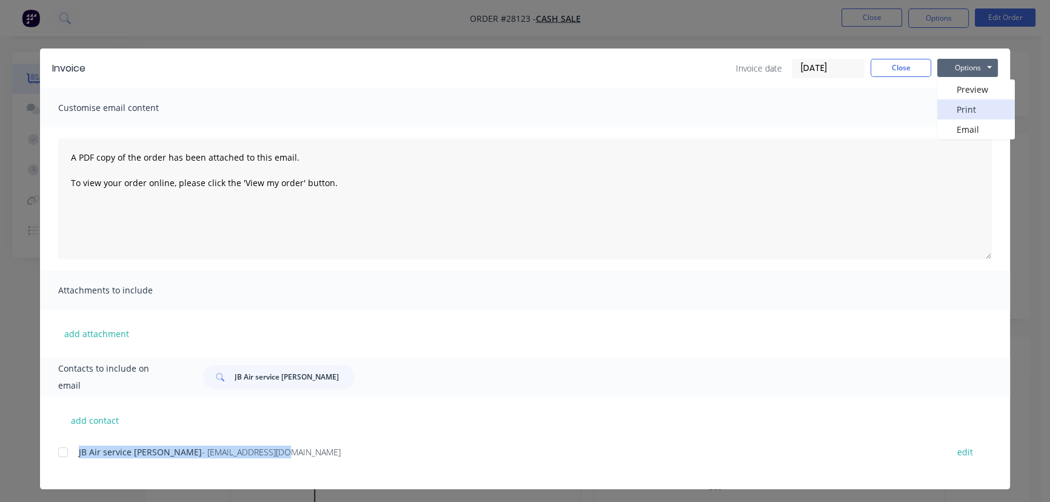
click at [970, 107] on button "Print" at bounding box center [977, 109] width 78 height 20
click at [871, 69] on button "Close" at bounding box center [901, 68] width 61 height 18
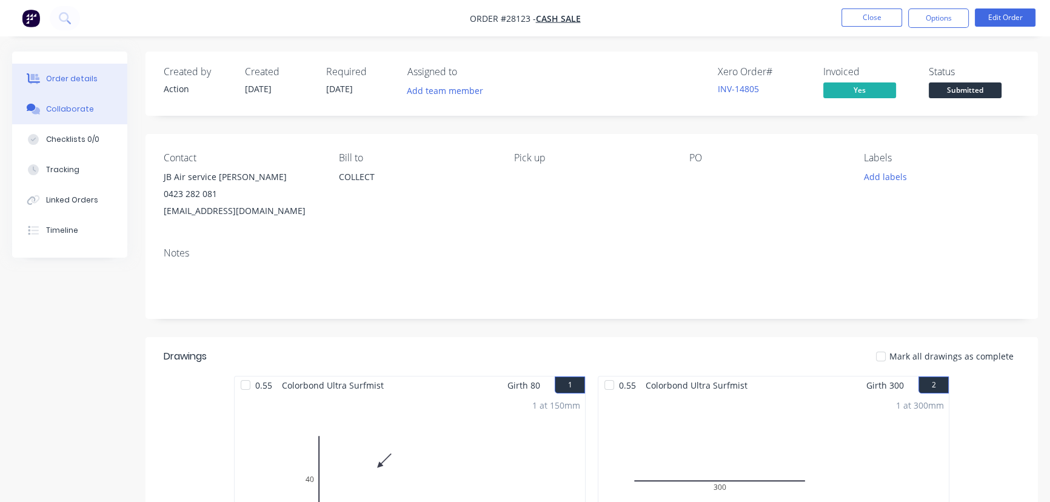
click at [70, 109] on div "Collaborate" at bounding box center [70, 109] width 48 height 11
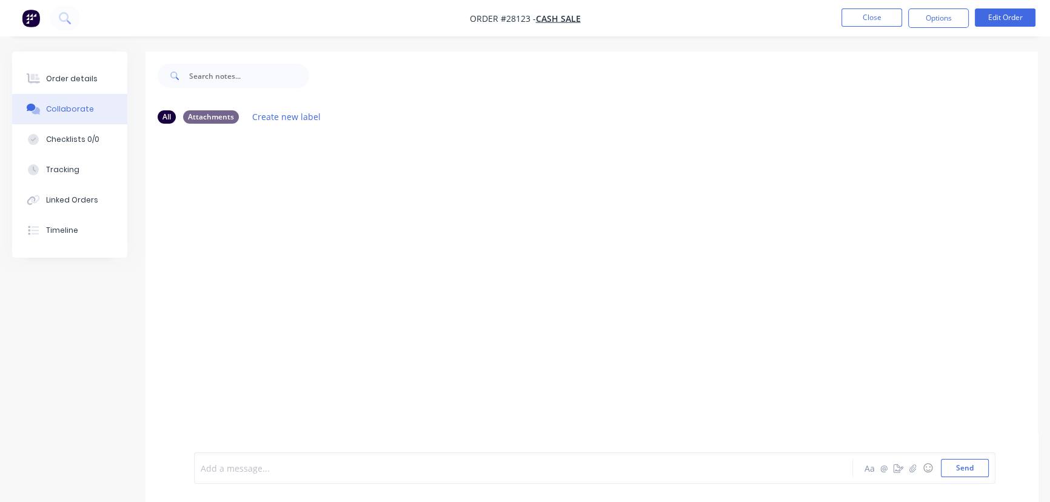
click at [218, 470] on div at bounding box center [496, 468] width 591 height 13
click at [952, 473] on button "Send" at bounding box center [965, 468] width 48 height 18
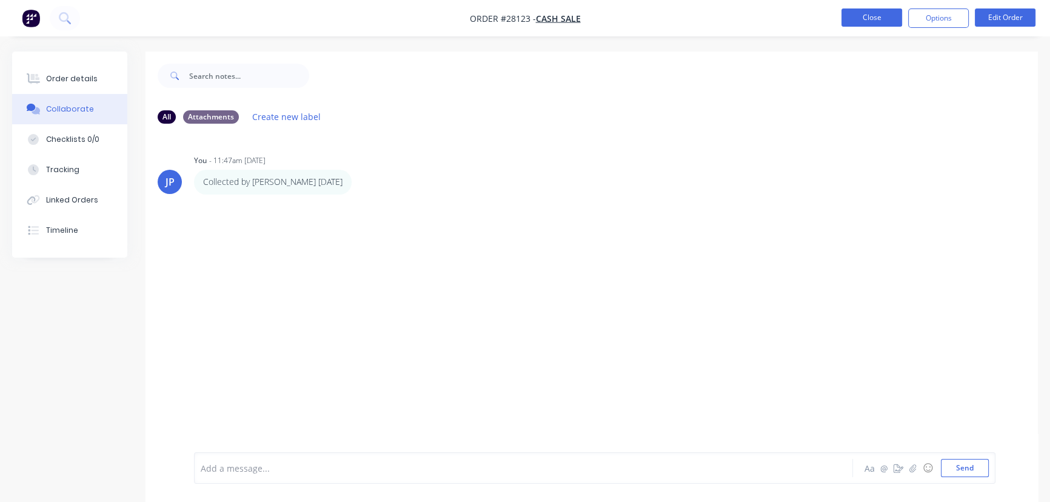
click at [869, 22] on button "Close" at bounding box center [872, 17] width 61 height 18
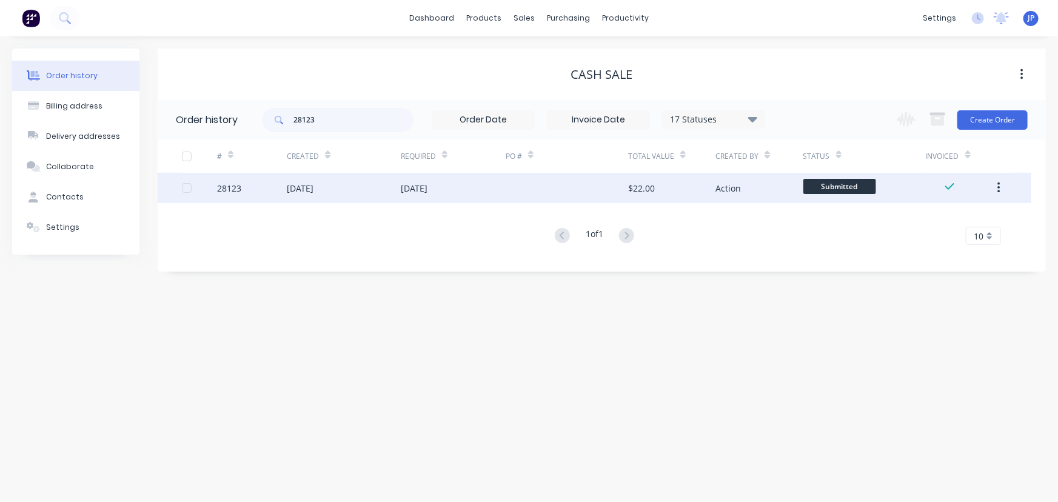
click at [995, 190] on button "button" at bounding box center [999, 188] width 29 height 22
click at [938, 218] on div "Archive" at bounding box center [955, 220] width 93 height 18
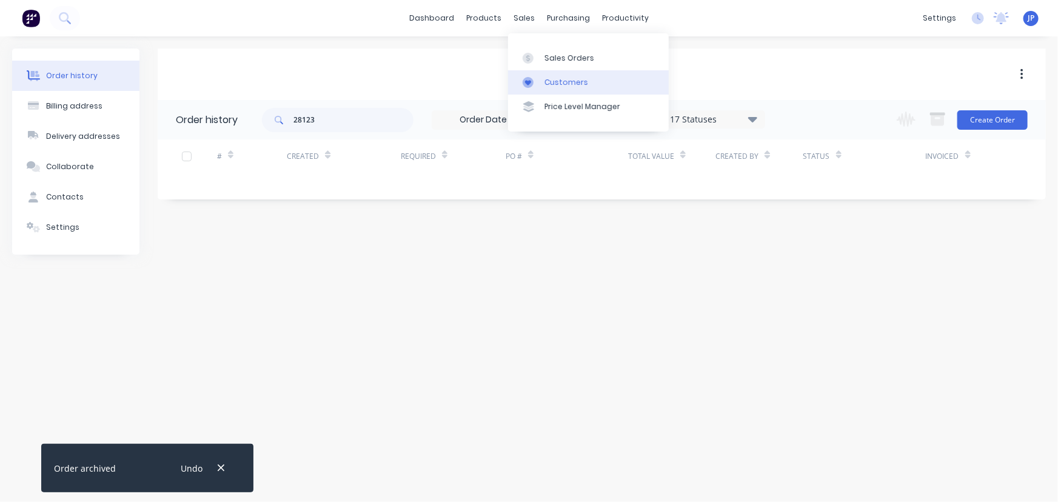
click at [564, 83] on div "Customers" at bounding box center [567, 82] width 44 height 11
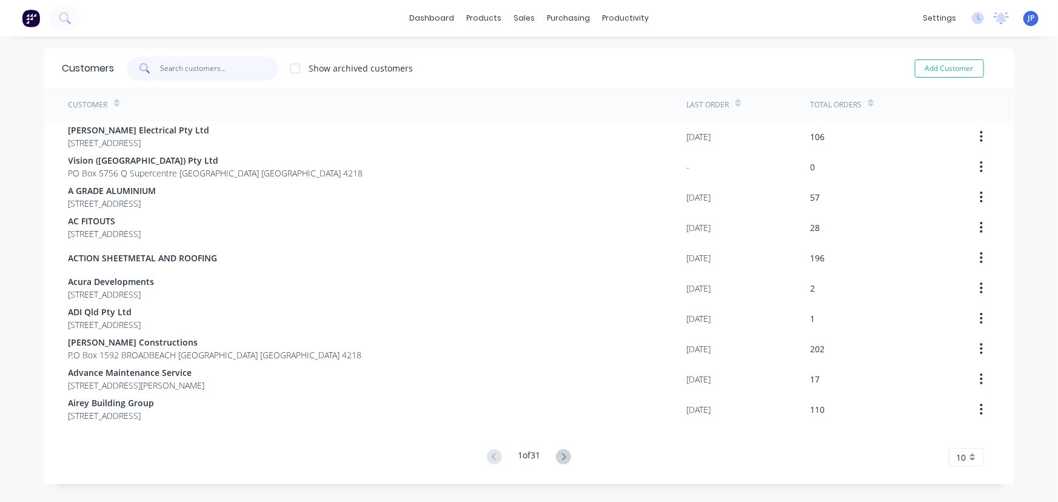
click at [213, 66] on input "text" at bounding box center [219, 68] width 118 height 24
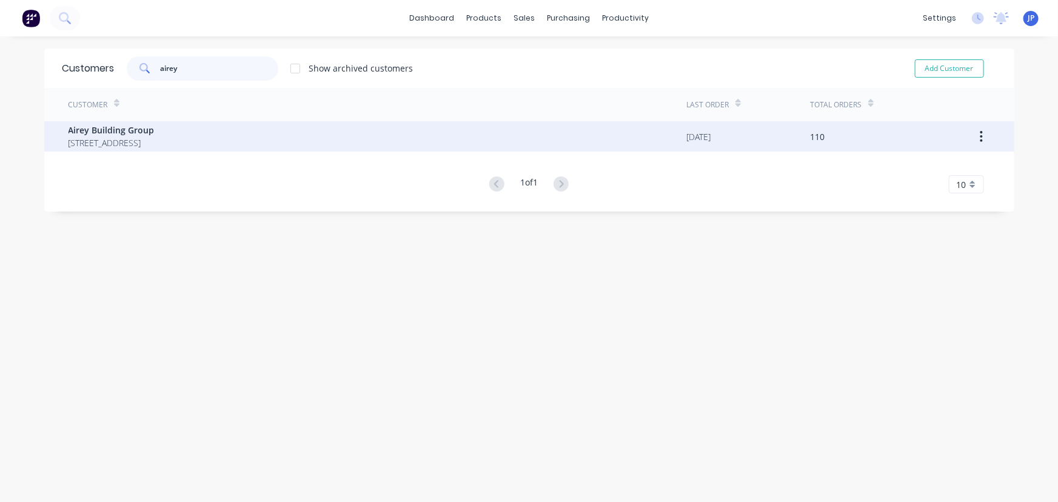
type input "airey"
click at [155, 139] on span "2 Brae Crt CARRARA Queensland Australia 4211" at bounding box center [112, 142] width 86 height 13
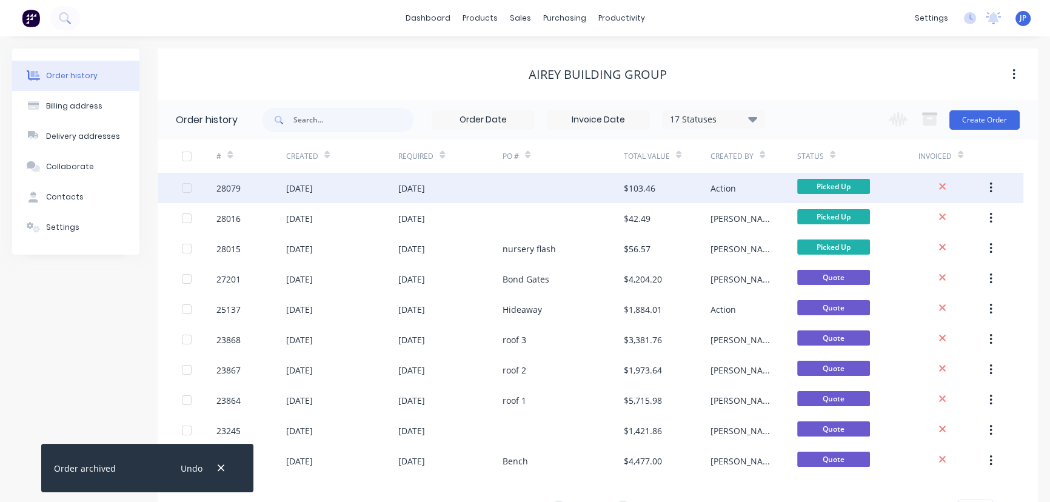
click at [425, 193] on div "[DATE]" at bounding box center [411, 188] width 27 height 13
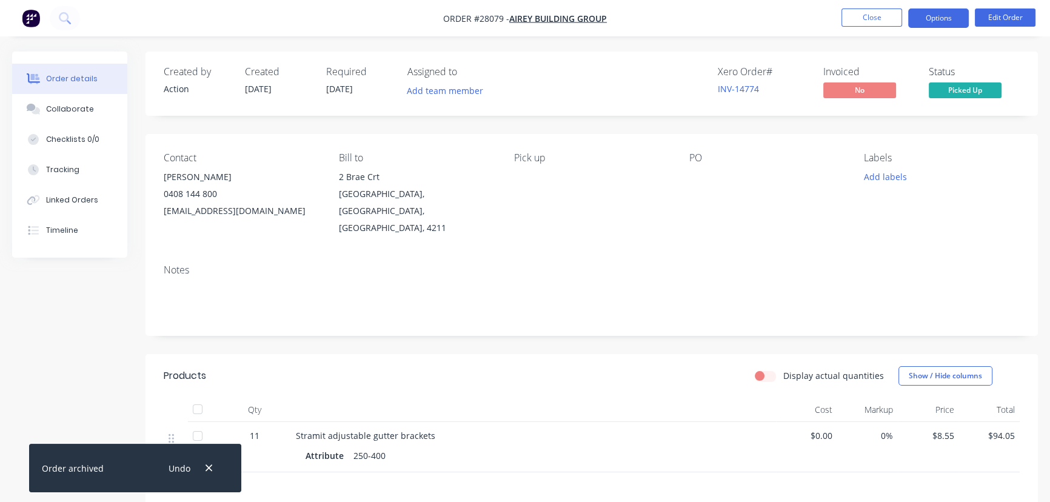
click at [917, 17] on button "Options" at bounding box center [938, 17] width 61 height 19
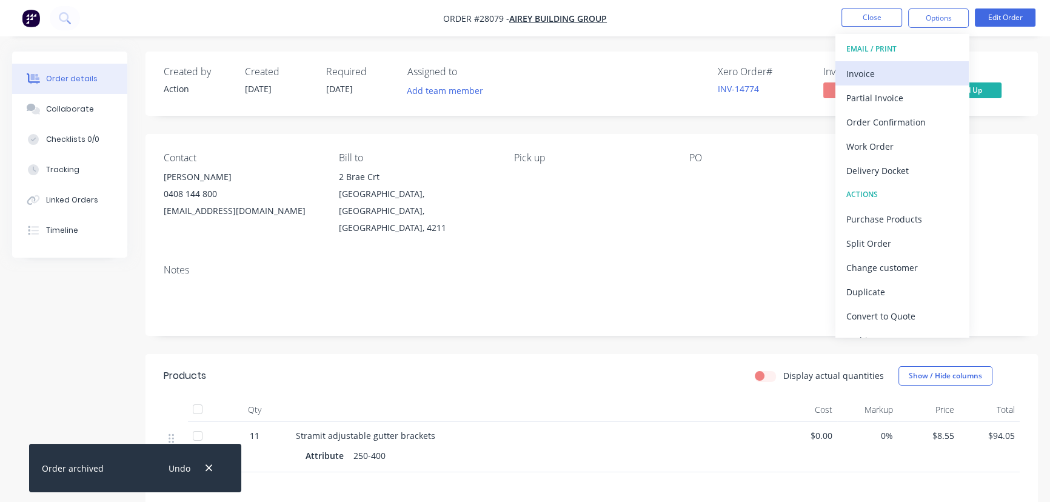
click at [878, 69] on div "Invoice" at bounding box center [903, 74] width 112 height 18
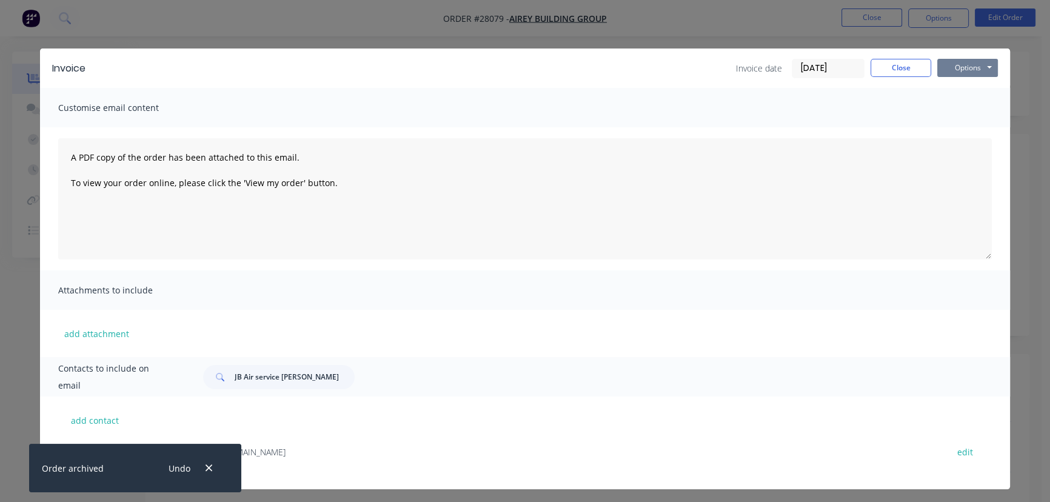
click at [947, 71] on button "Options" at bounding box center [968, 68] width 61 height 18
click at [952, 110] on button "Print" at bounding box center [977, 109] width 78 height 20
click at [890, 67] on button "Close" at bounding box center [901, 68] width 61 height 18
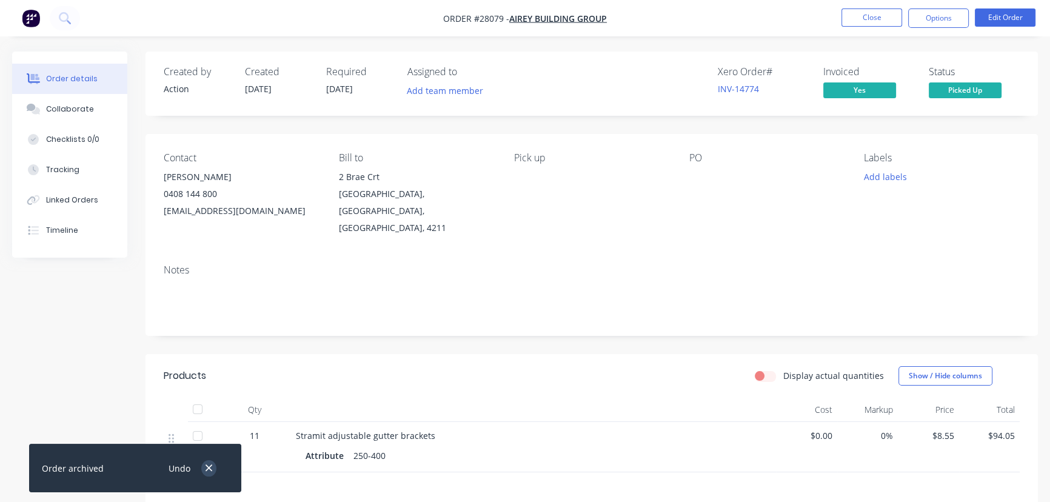
click at [206, 465] on icon "button" at bounding box center [209, 468] width 8 height 11
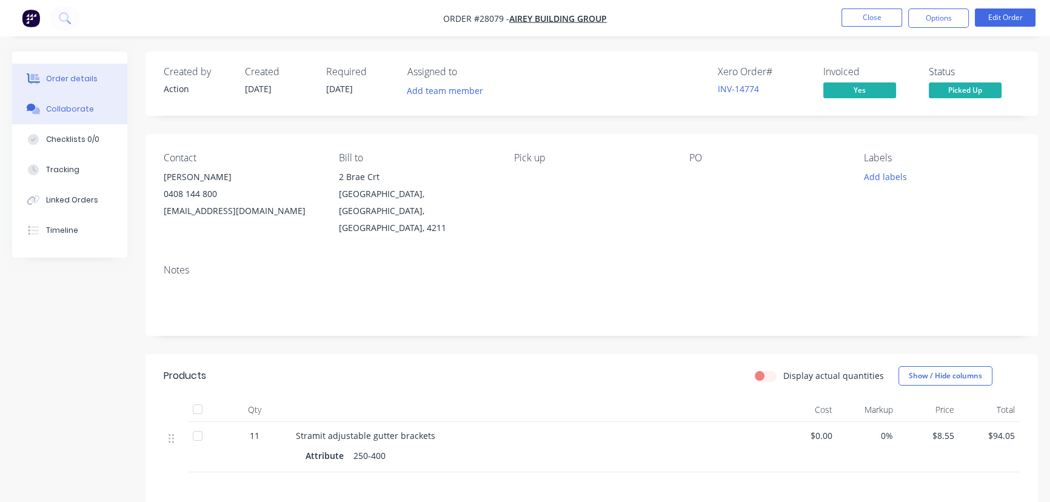
click at [92, 112] on button "Collaborate" at bounding box center [69, 109] width 115 height 30
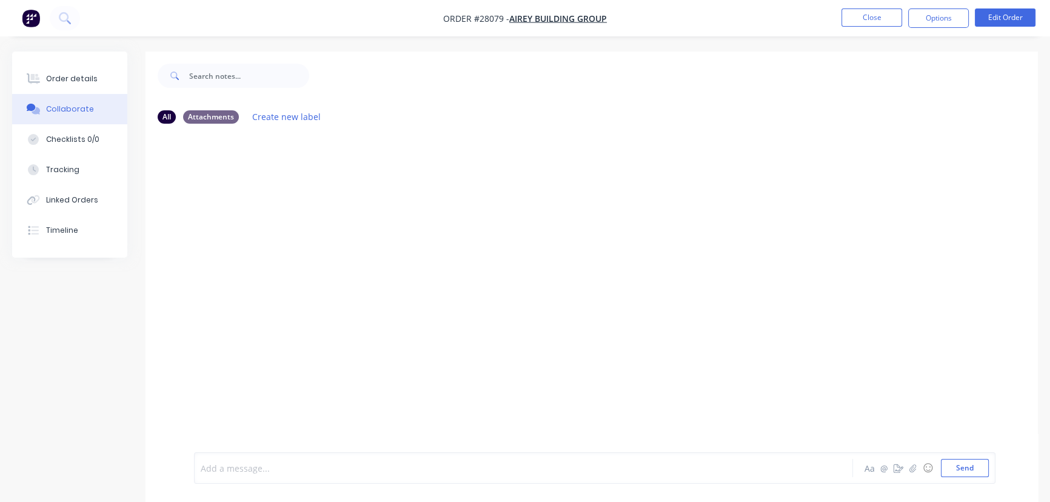
click at [213, 474] on div at bounding box center [496, 468] width 591 height 13
click at [964, 471] on button "Send" at bounding box center [965, 468] width 48 height 18
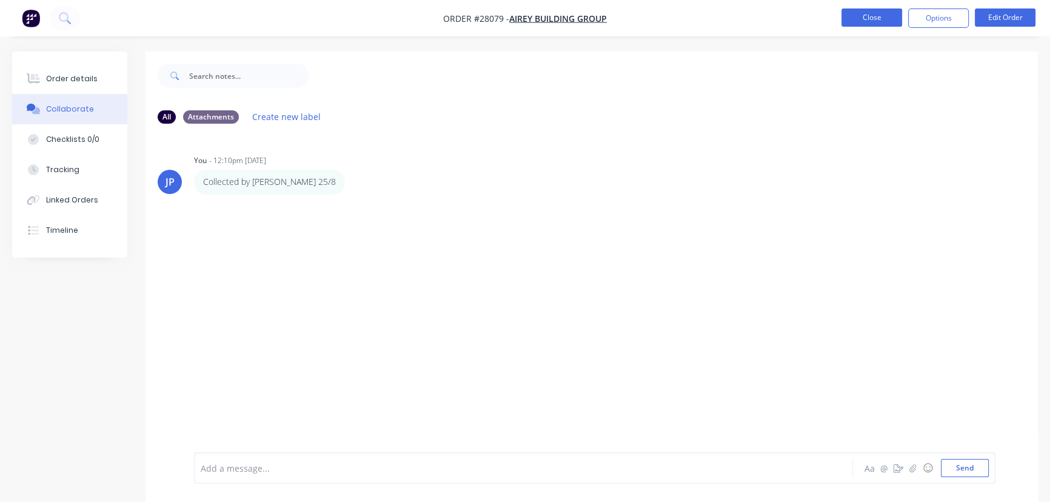
click at [859, 22] on button "Close" at bounding box center [872, 17] width 61 height 18
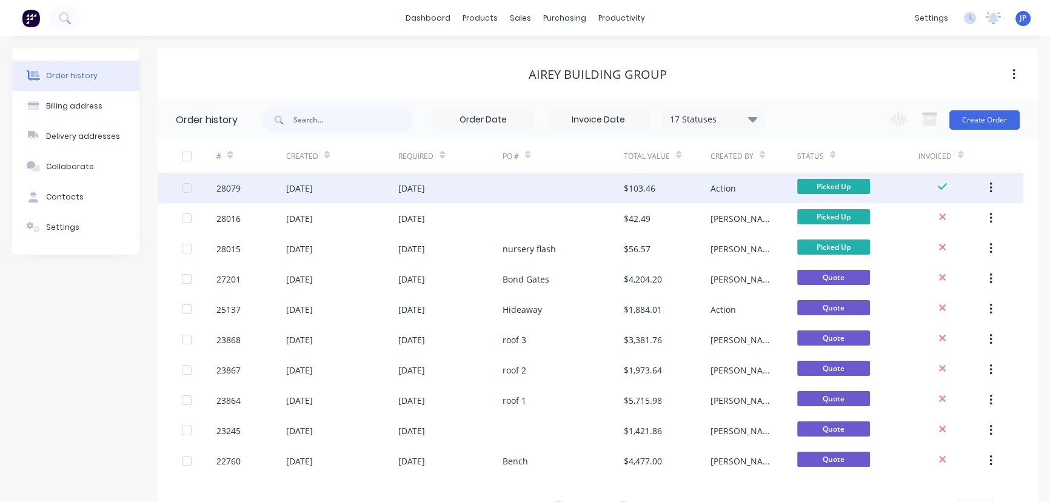
click at [992, 186] on icon "button" at bounding box center [991, 187] width 3 height 13
click at [956, 219] on div "Archive" at bounding box center [947, 220] width 93 height 18
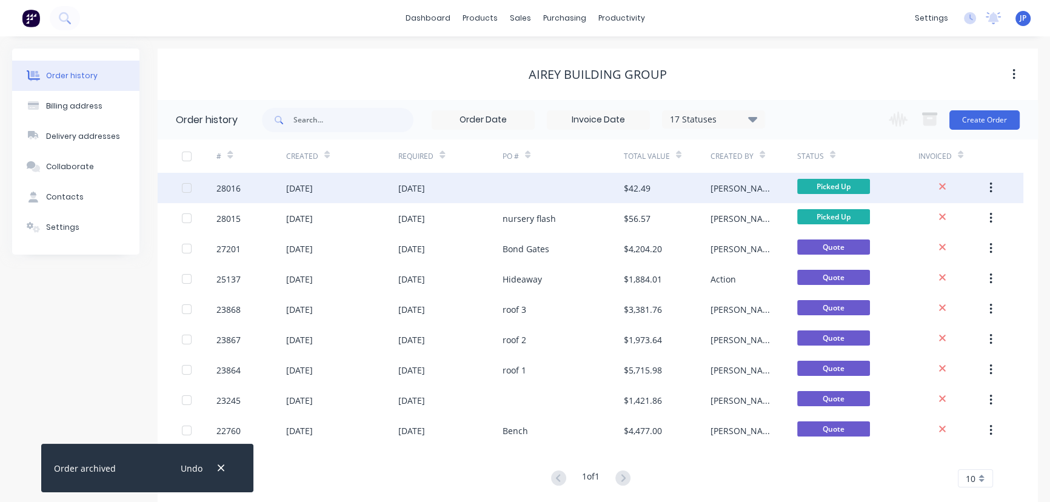
click at [551, 194] on div at bounding box center [563, 188] width 121 height 30
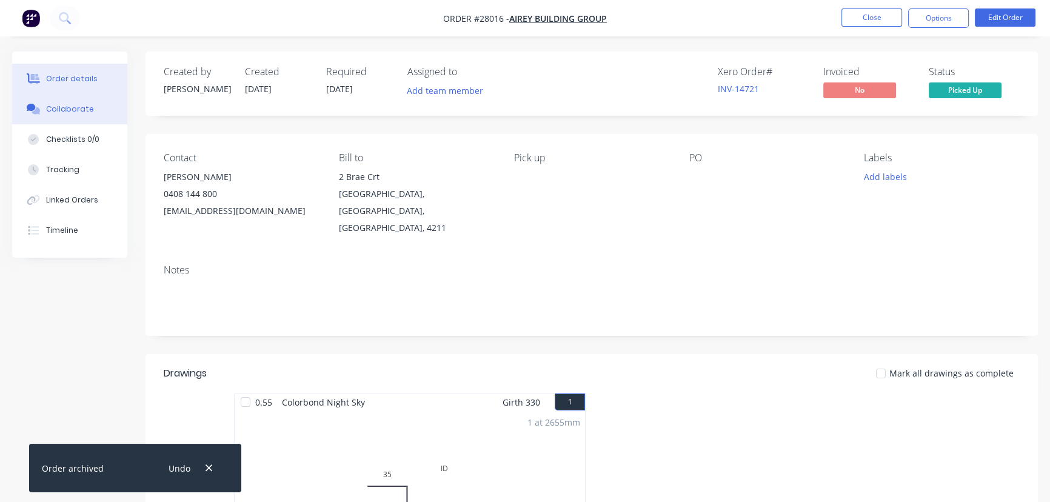
click at [102, 116] on button "Collaborate" at bounding box center [69, 109] width 115 height 30
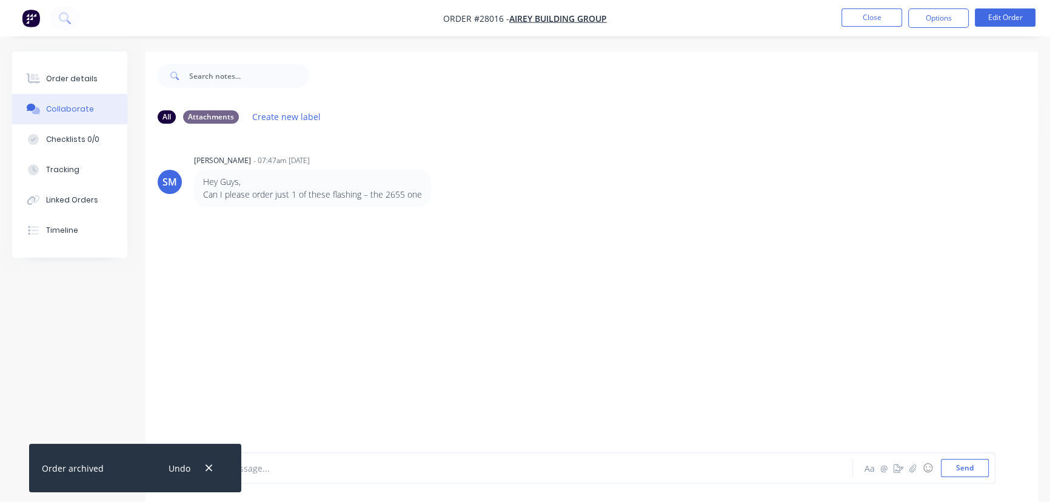
drag, startPoint x: 203, startPoint y: 460, endPoint x: 229, endPoint y: 475, distance: 29.3
click at [203, 461] on div "Undo" at bounding box center [189, 468] width 79 height 31
click at [213, 469] on button "button" at bounding box center [208, 468] width 15 height 16
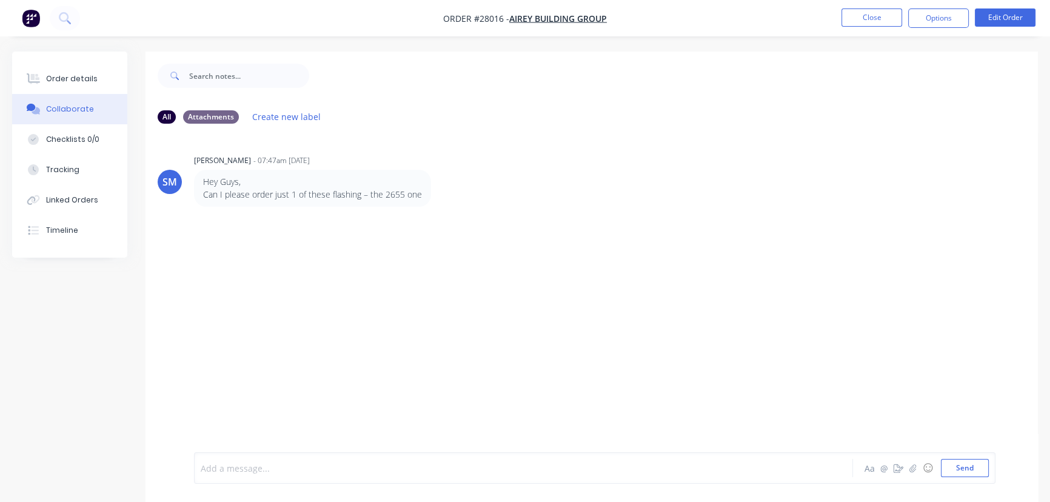
click at [235, 465] on div at bounding box center [496, 468] width 591 height 13
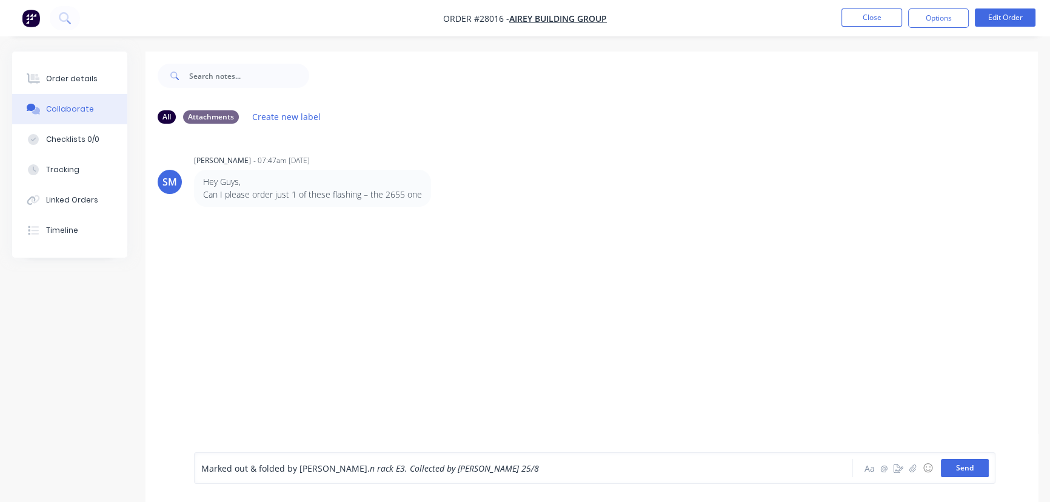
click at [953, 460] on button "Send" at bounding box center [965, 468] width 48 height 18
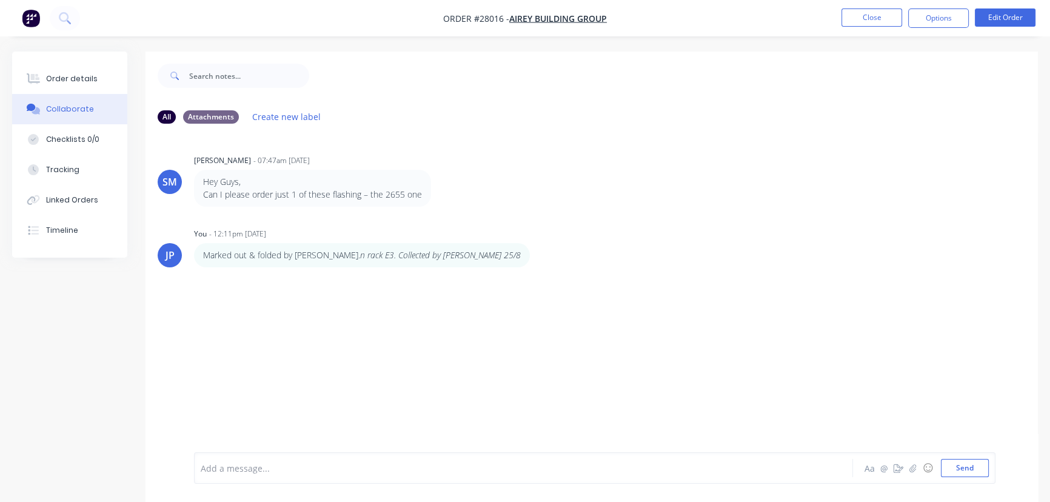
click at [879, 27] on li "Close" at bounding box center [872, 17] width 61 height 19
click at [873, 23] on button "Close" at bounding box center [872, 17] width 61 height 18
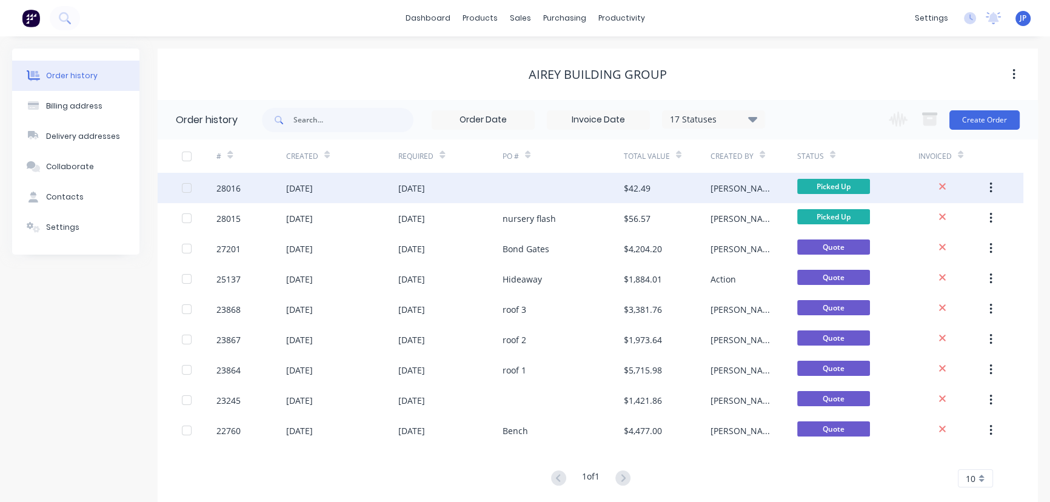
click at [844, 196] on div "Picked Up" at bounding box center [833, 188] width 73 height 18
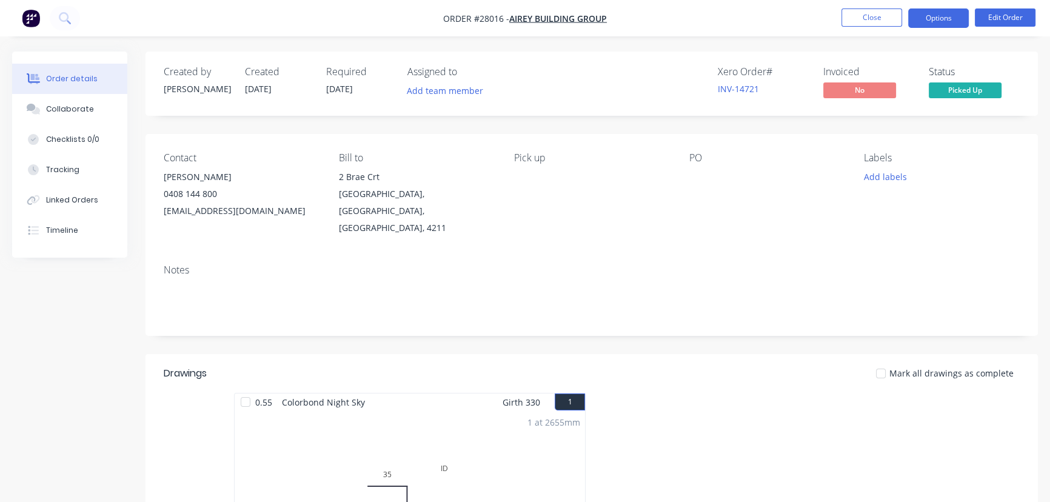
click at [941, 24] on button "Options" at bounding box center [938, 17] width 61 height 19
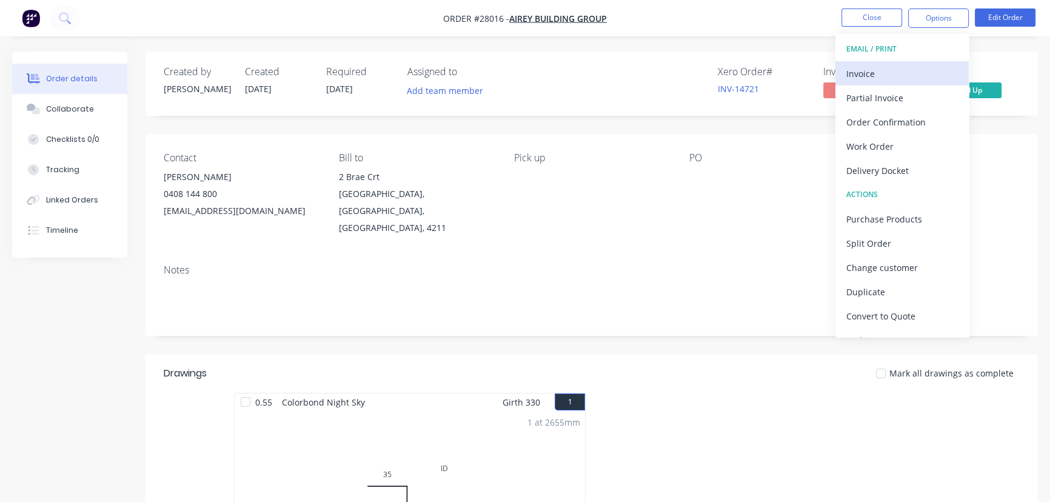
click at [897, 75] on div "Invoice" at bounding box center [903, 74] width 112 height 18
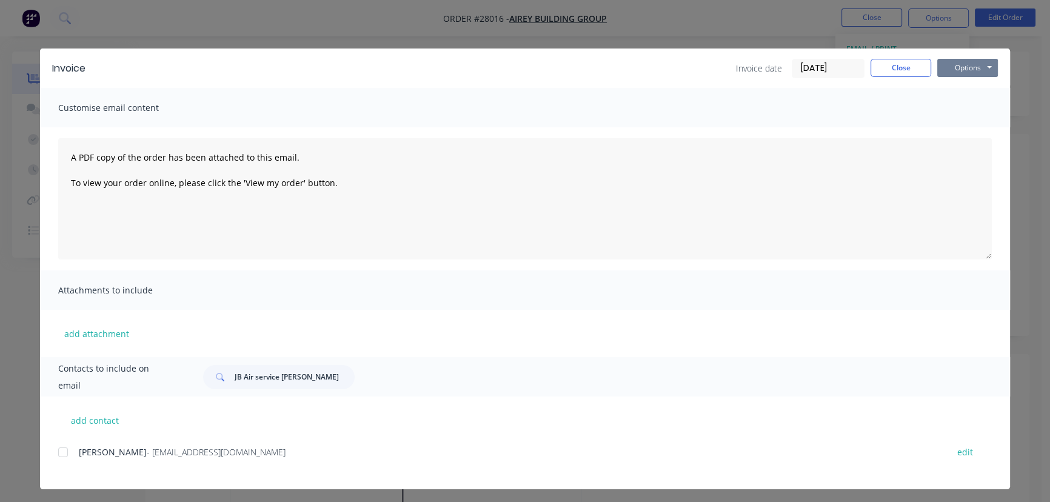
click at [944, 65] on button "Options" at bounding box center [968, 68] width 61 height 18
click at [952, 114] on button "Print" at bounding box center [977, 109] width 78 height 20
click at [874, 69] on button "Close" at bounding box center [901, 68] width 61 height 18
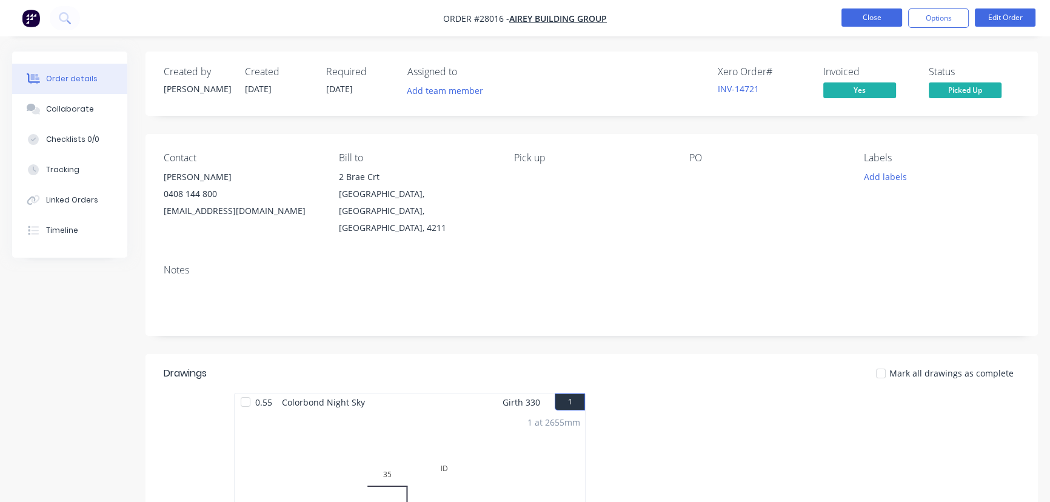
click at [862, 21] on button "Close" at bounding box center [872, 17] width 61 height 18
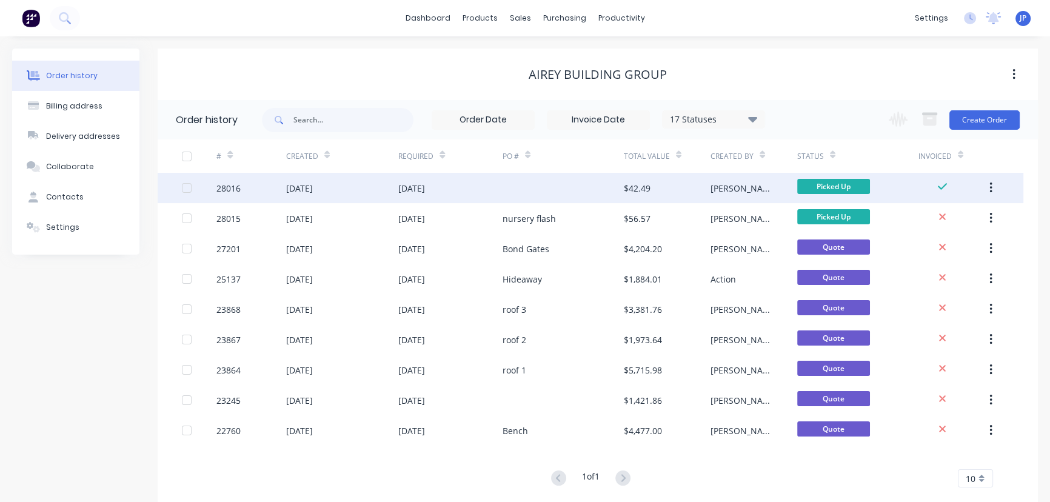
click at [987, 186] on button "button" at bounding box center [991, 188] width 29 height 22
click at [967, 212] on div "Archive" at bounding box center [947, 220] width 93 height 18
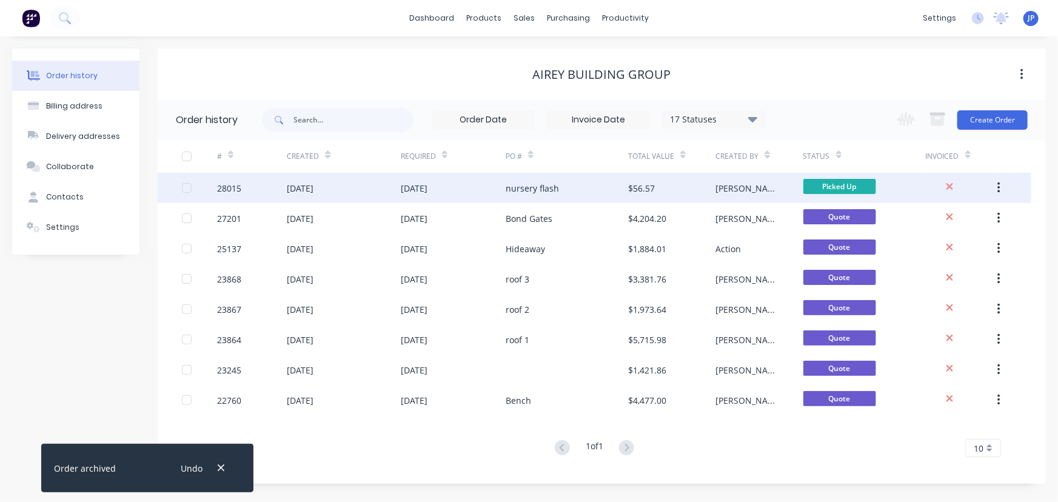
click at [359, 188] on div "21 Aug 2025" at bounding box center [344, 188] width 114 height 30
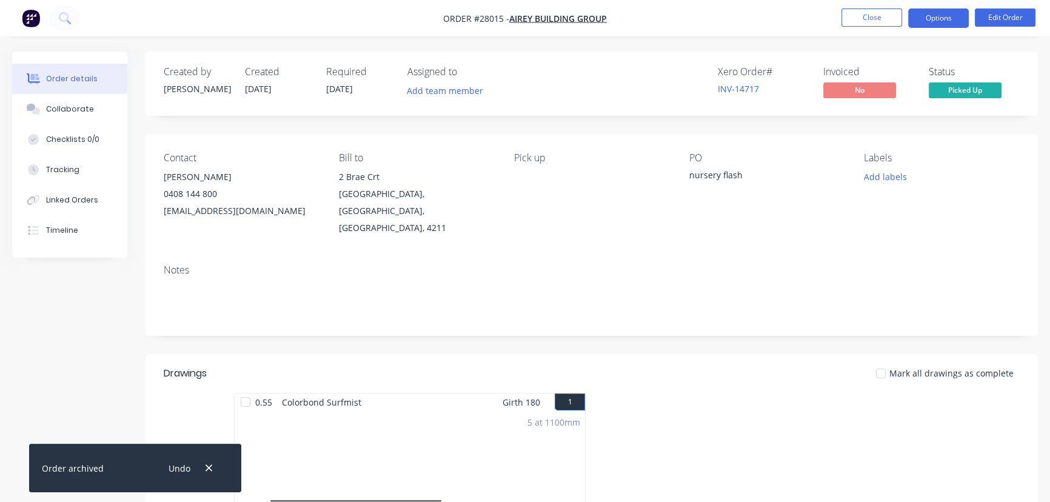
drag, startPoint x: 926, startPoint y: 17, endPoint x: 928, endPoint y: 29, distance: 12.3
click at [927, 17] on button "Options" at bounding box center [938, 17] width 61 height 19
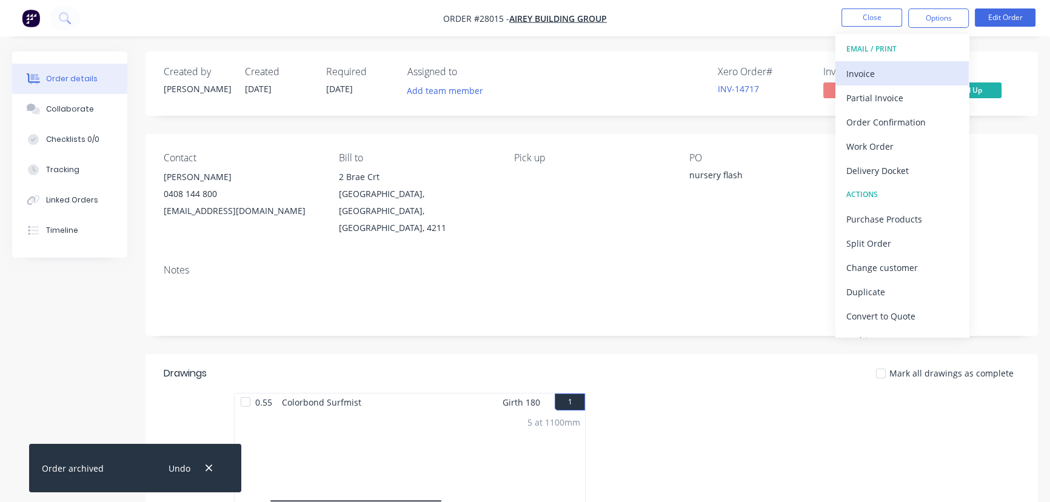
click at [919, 67] on div "Invoice" at bounding box center [903, 74] width 112 height 18
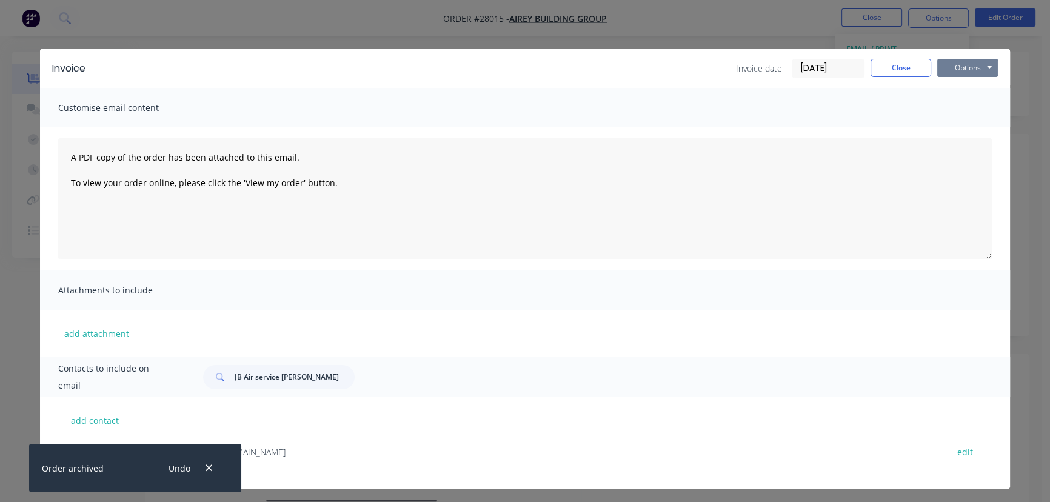
click at [939, 64] on button "Options" at bounding box center [968, 68] width 61 height 18
click at [946, 113] on button "Print" at bounding box center [977, 109] width 78 height 20
click at [886, 69] on button "Close" at bounding box center [901, 68] width 61 height 18
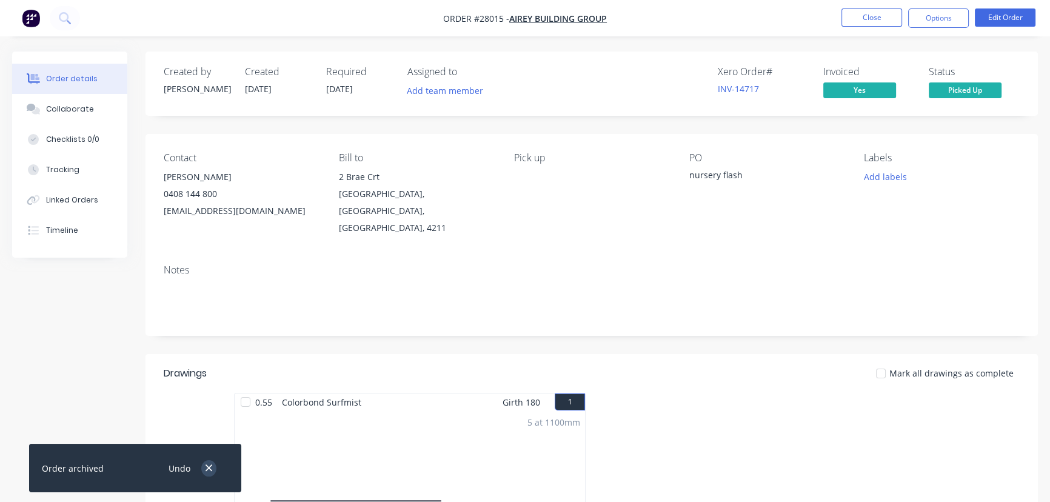
click at [208, 461] on button "button" at bounding box center [208, 468] width 15 height 16
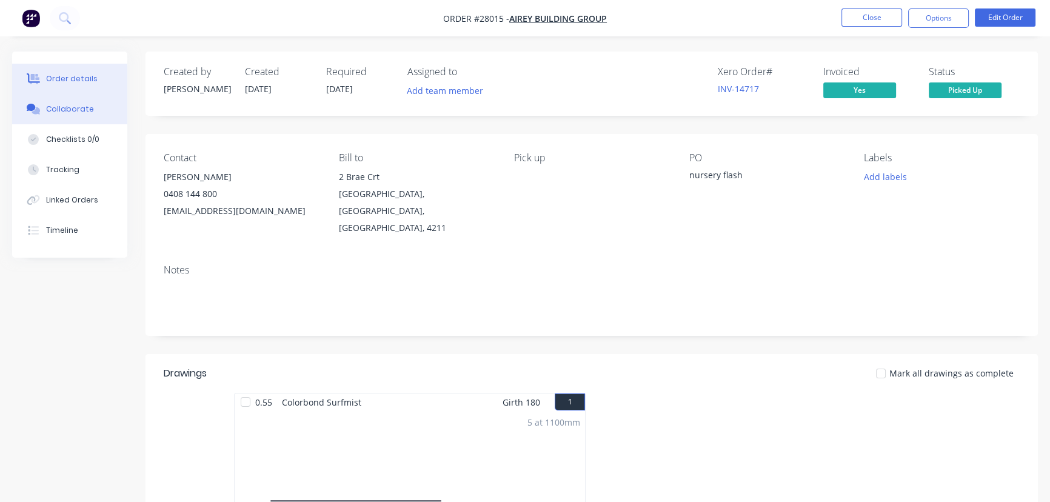
click at [86, 104] on div "Collaborate" at bounding box center [70, 109] width 48 height 11
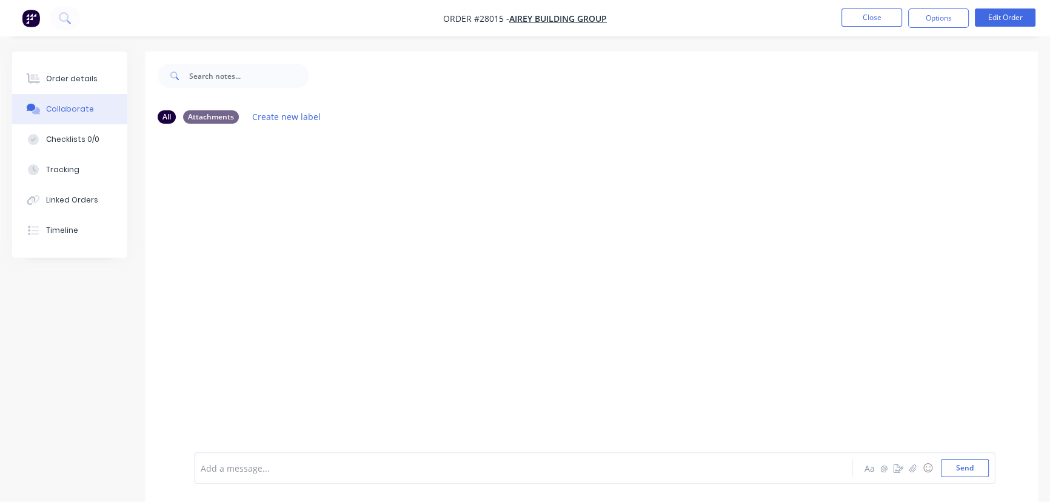
click at [216, 461] on div "Add a message..." at bounding box center [496, 468] width 591 height 18
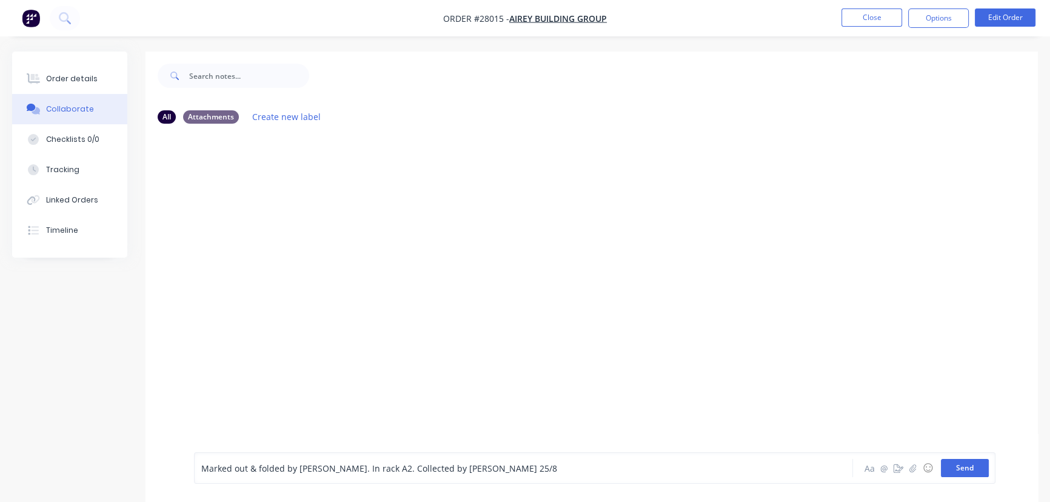
click at [962, 468] on button "Send" at bounding box center [965, 468] width 48 height 18
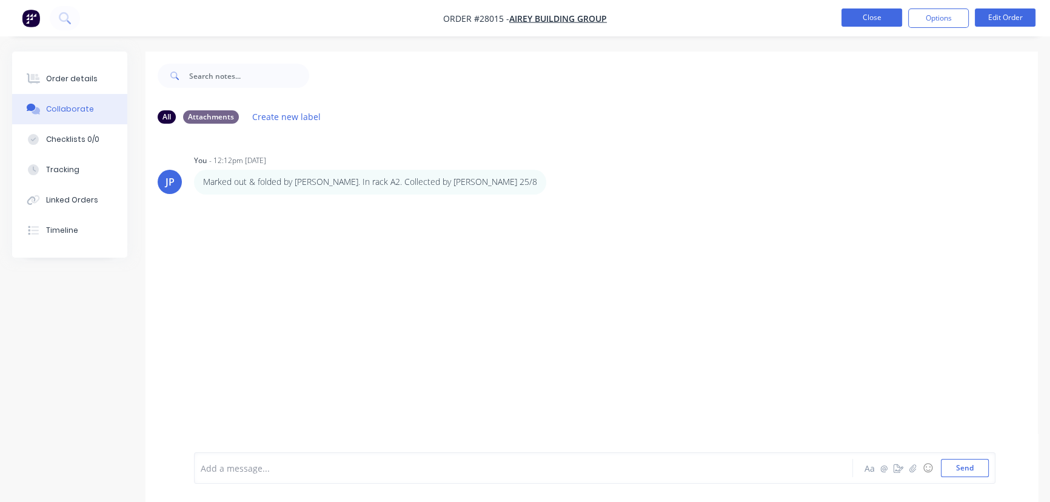
click at [881, 21] on button "Close" at bounding box center [872, 17] width 61 height 18
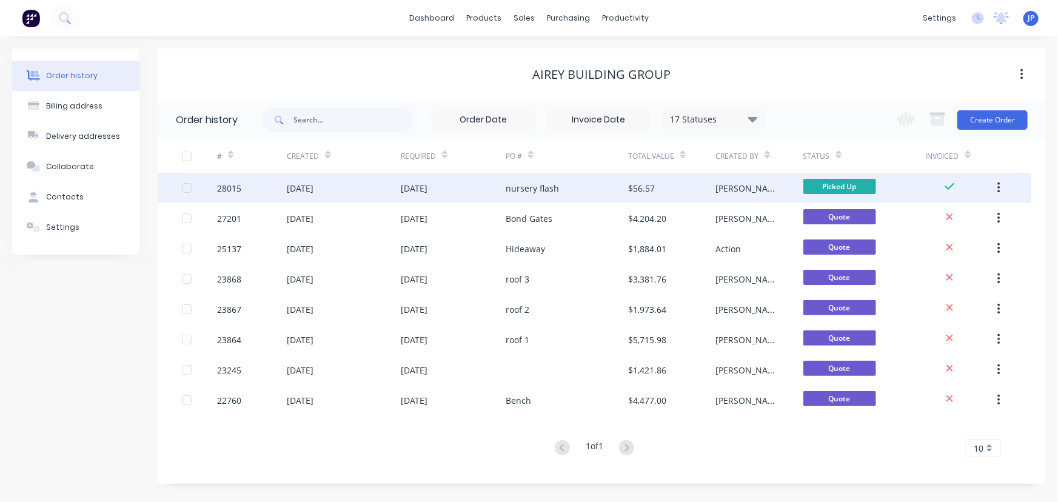
click at [998, 187] on icon "button" at bounding box center [999, 187] width 3 height 13
click at [948, 218] on div "Archive" at bounding box center [955, 220] width 93 height 18
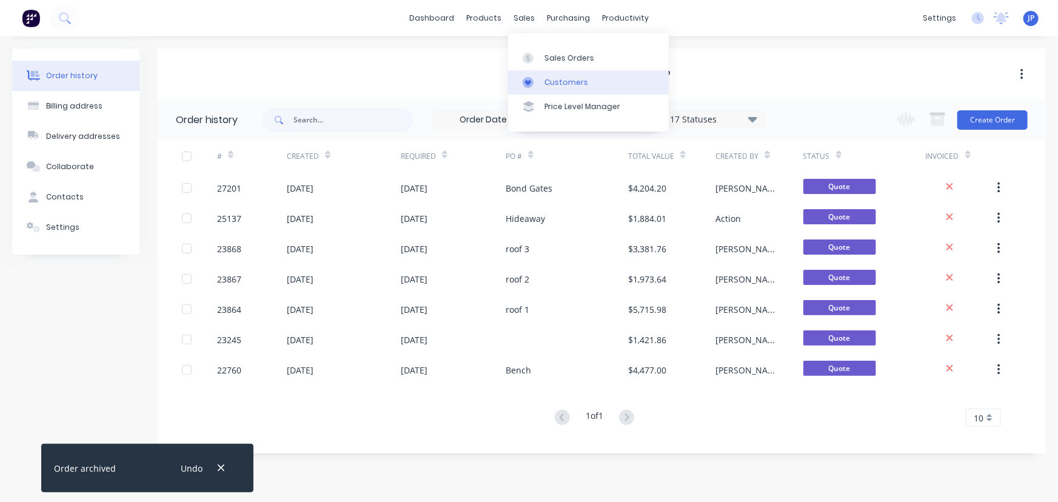
click at [551, 80] on div "Customers" at bounding box center [567, 82] width 44 height 11
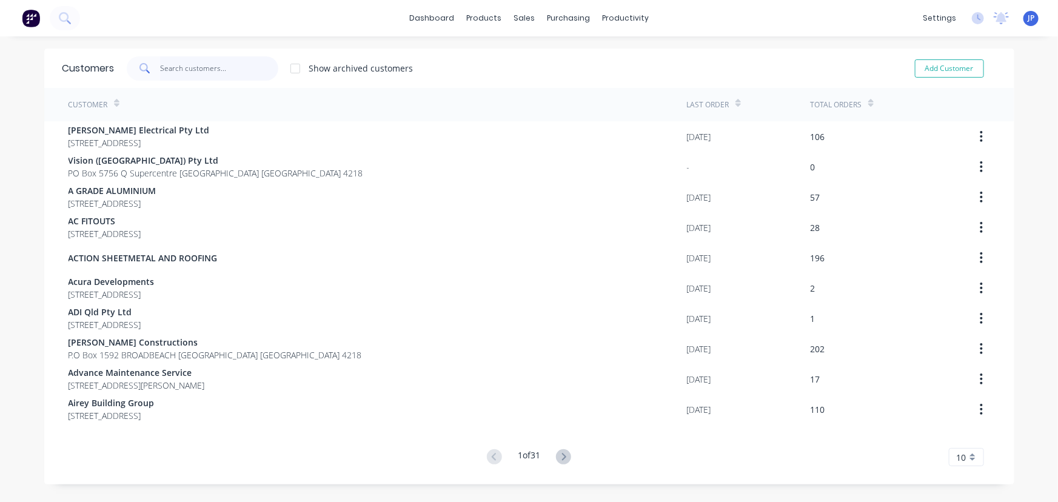
click at [223, 70] on input "text" at bounding box center [219, 68] width 118 height 24
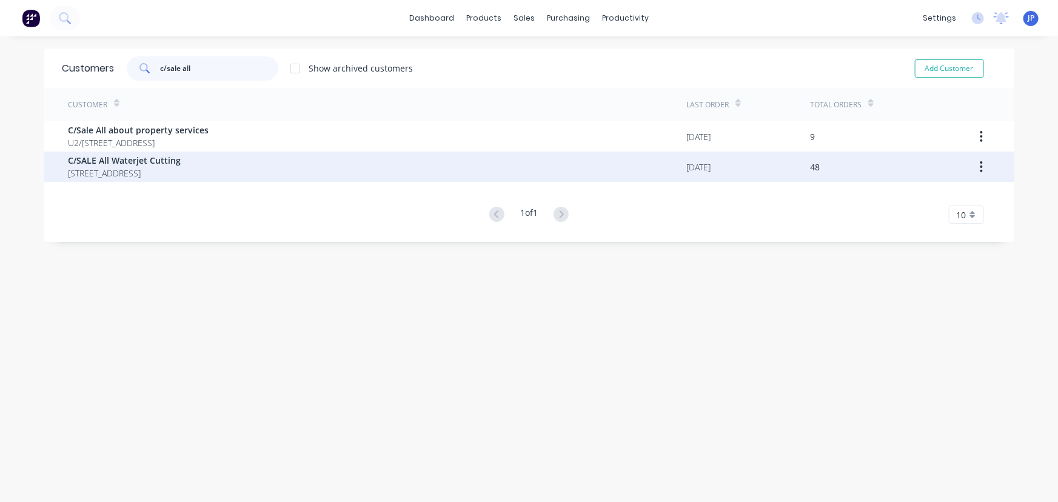
type input "c/sale all"
click at [163, 163] on span "C/SALE All Waterjet Cutting" at bounding box center [125, 160] width 113 height 13
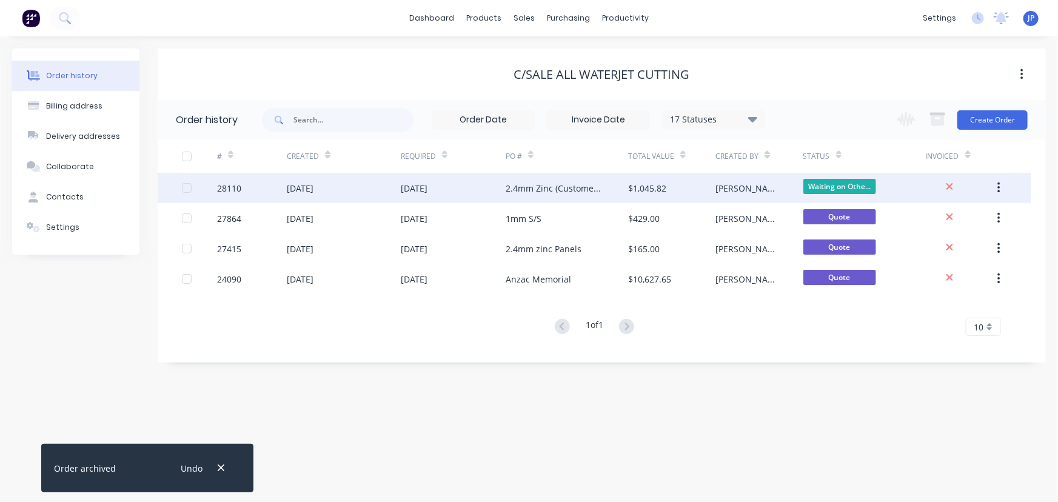
click at [261, 185] on div "28110" at bounding box center [252, 188] width 70 height 30
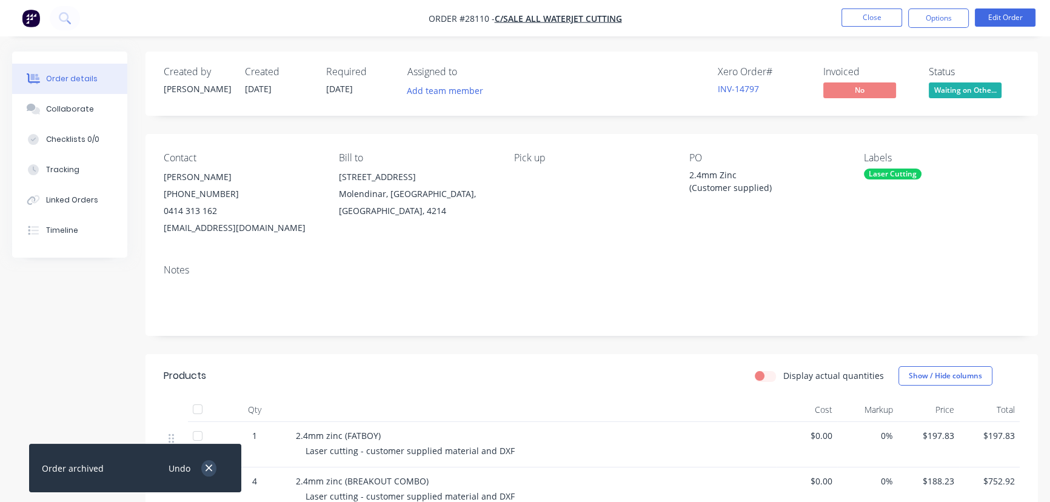
click at [210, 472] on icon "button" at bounding box center [209, 468] width 8 height 11
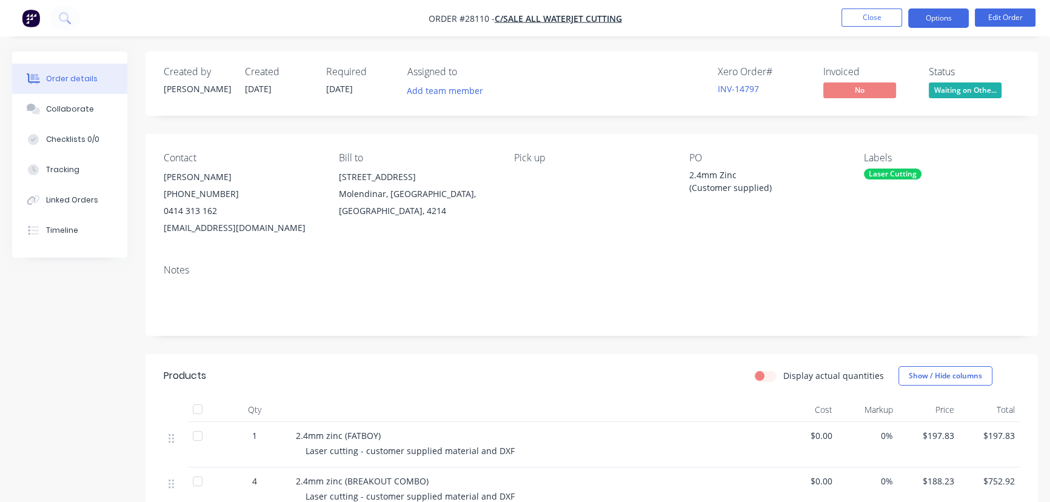
click at [928, 20] on button "Options" at bounding box center [938, 17] width 61 height 19
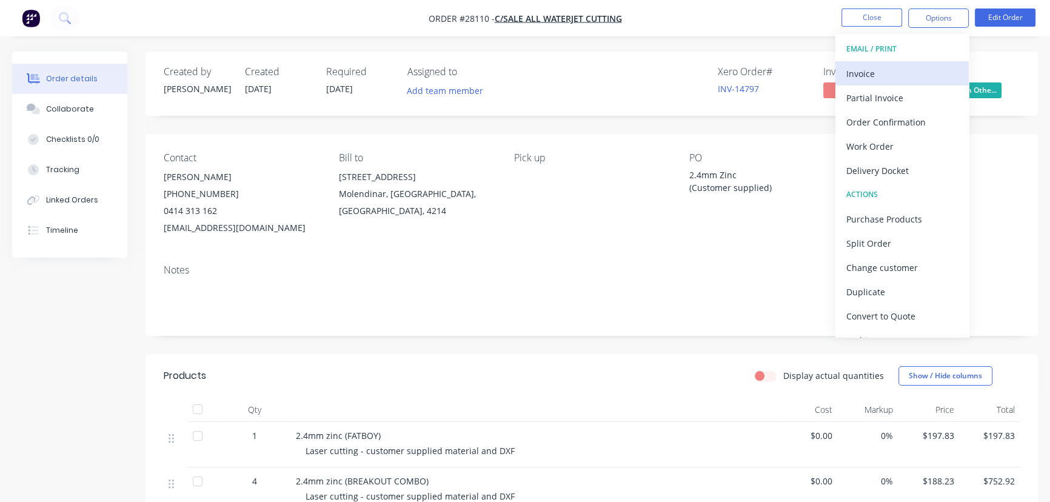
click at [898, 73] on div "Invoice" at bounding box center [903, 74] width 112 height 18
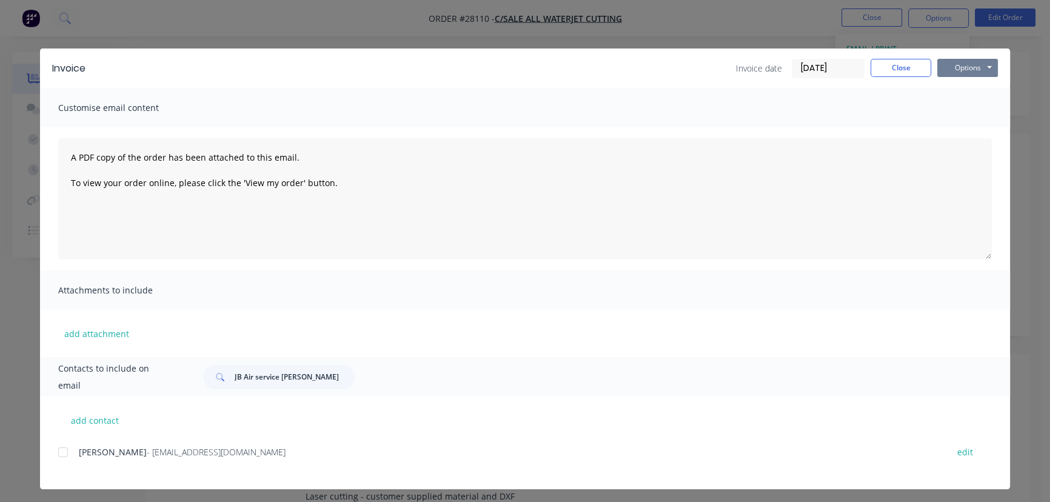
click at [942, 61] on button "Options" at bounding box center [968, 68] width 61 height 18
click at [938, 108] on button "Print" at bounding box center [977, 109] width 78 height 20
drag, startPoint x: 892, startPoint y: 69, endPoint x: 710, endPoint y: 91, distance: 183.8
click at [892, 69] on button "Close" at bounding box center [901, 68] width 61 height 18
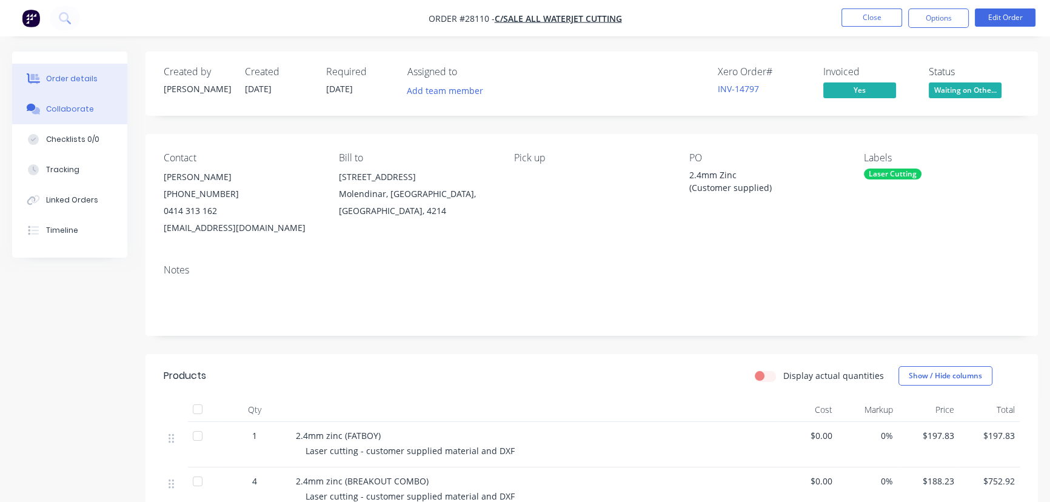
click at [91, 110] on button "Collaborate" at bounding box center [69, 109] width 115 height 30
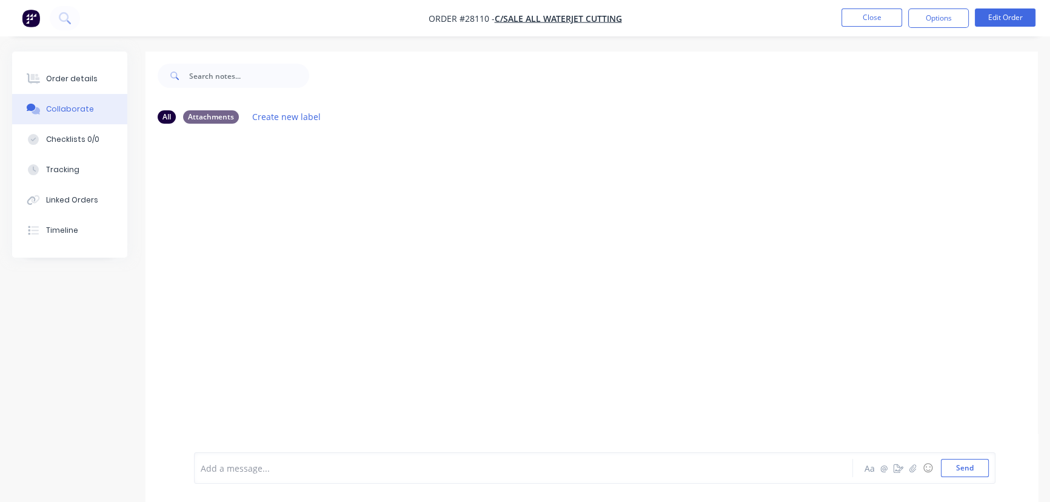
click at [229, 477] on div "Add a message..." at bounding box center [496, 468] width 591 height 18
click at [955, 468] on button "Send" at bounding box center [965, 468] width 48 height 18
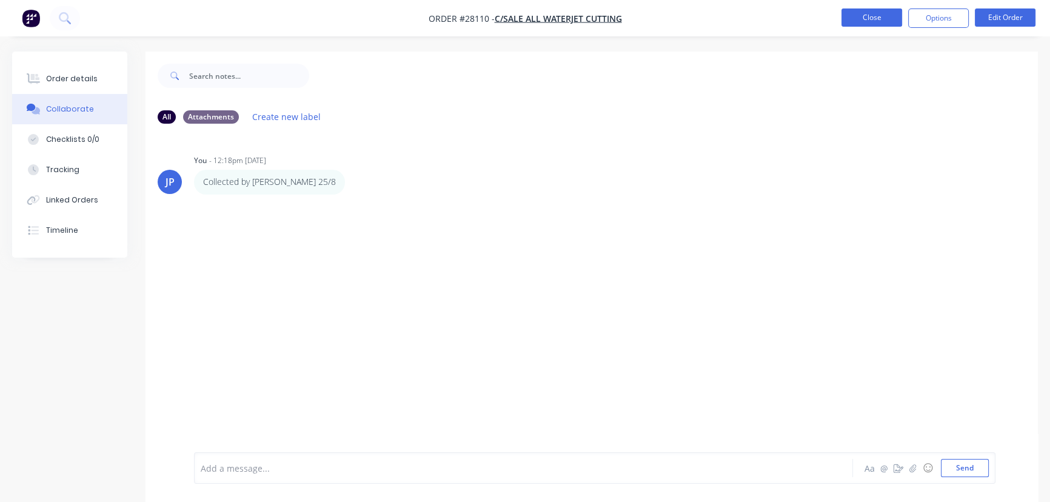
click at [864, 18] on button "Close" at bounding box center [872, 17] width 61 height 18
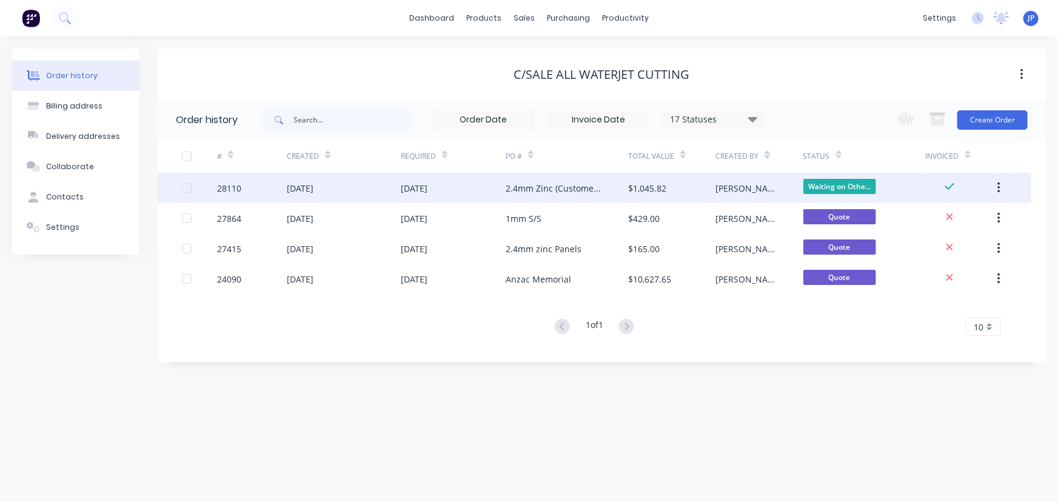
click at [995, 186] on button "button" at bounding box center [999, 188] width 29 height 22
click at [958, 217] on div "Archive" at bounding box center [955, 220] width 93 height 18
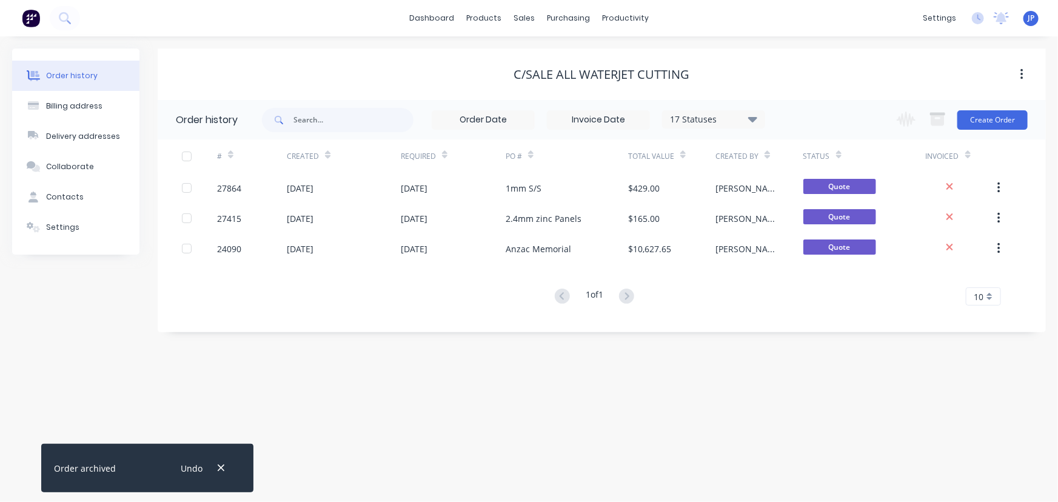
click at [757, 118] on icon at bounding box center [752, 118] width 9 height 5
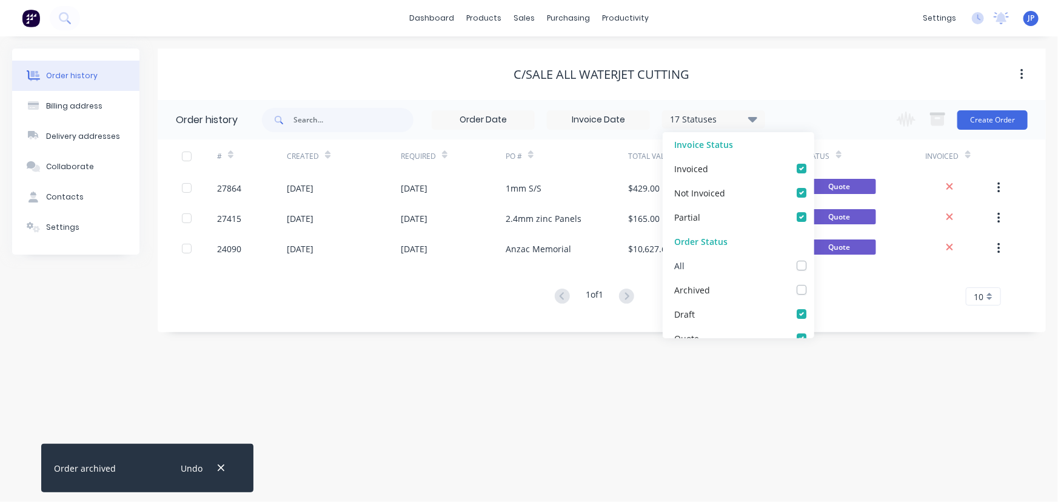
click at [814, 259] on label at bounding box center [814, 259] width 0 height 0
click at [814, 264] on input "checkbox" at bounding box center [819, 265] width 10 height 12
checkbox input "true"
click at [386, 124] on input "text" at bounding box center [354, 120] width 120 height 24
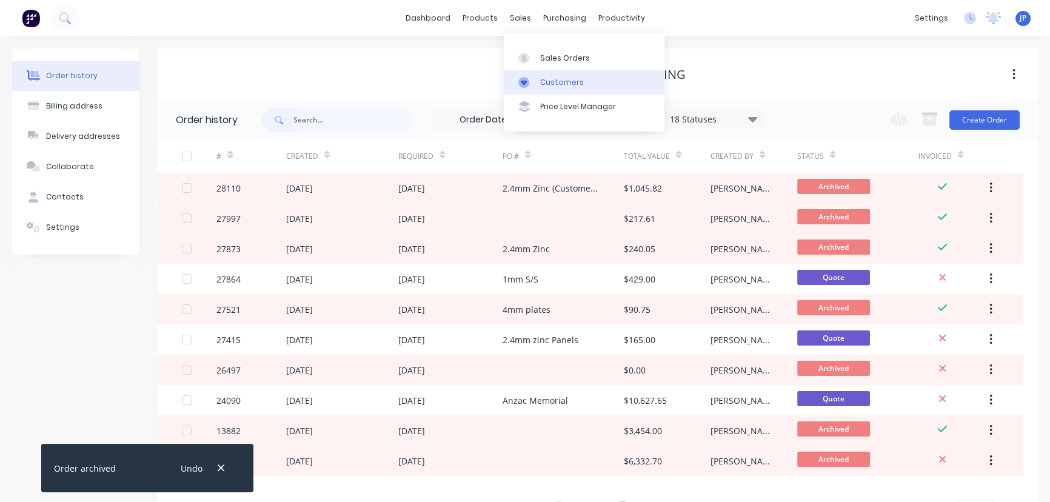
click at [548, 79] on div "Customers" at bounding box center [562, 82] width 44 height 11
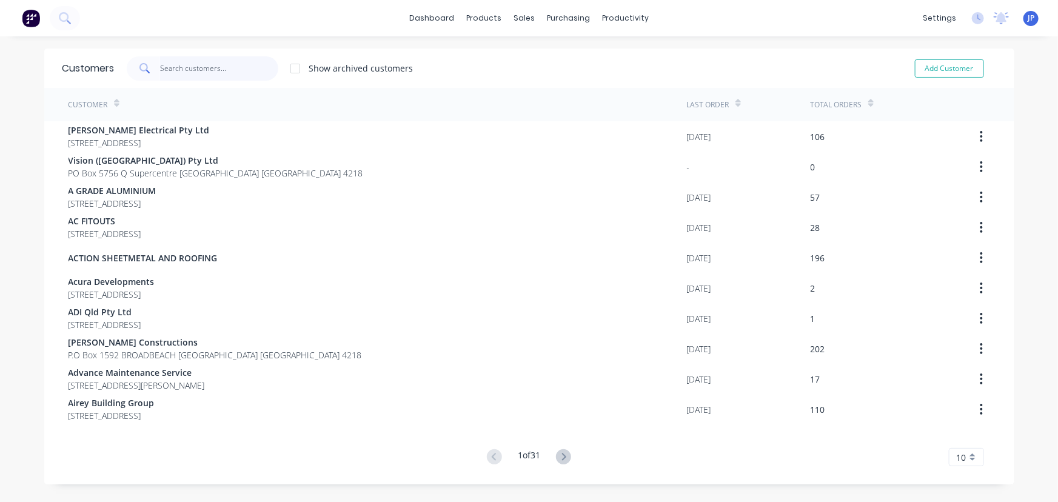
click at [231, 62] on input "text" at bounding box center [219, 68] width 118 height 24
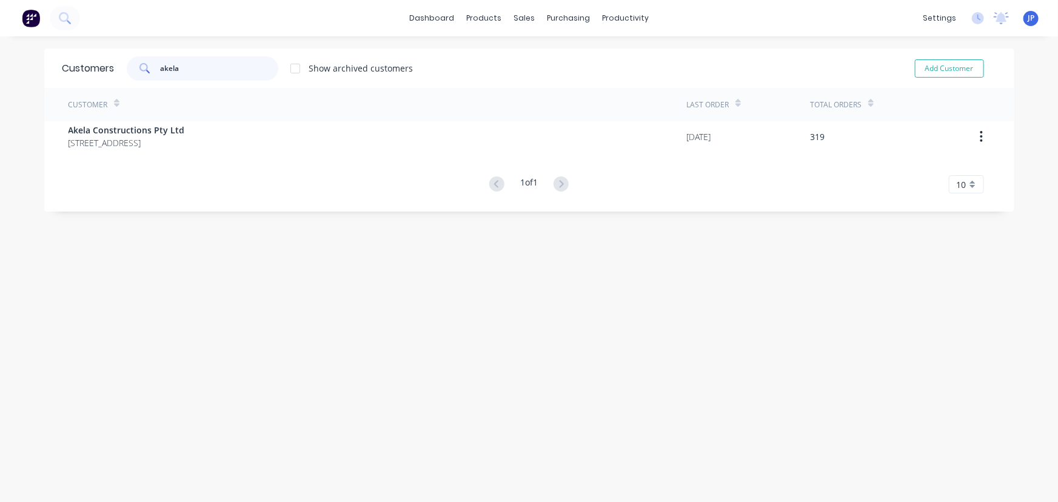
type input "akela"
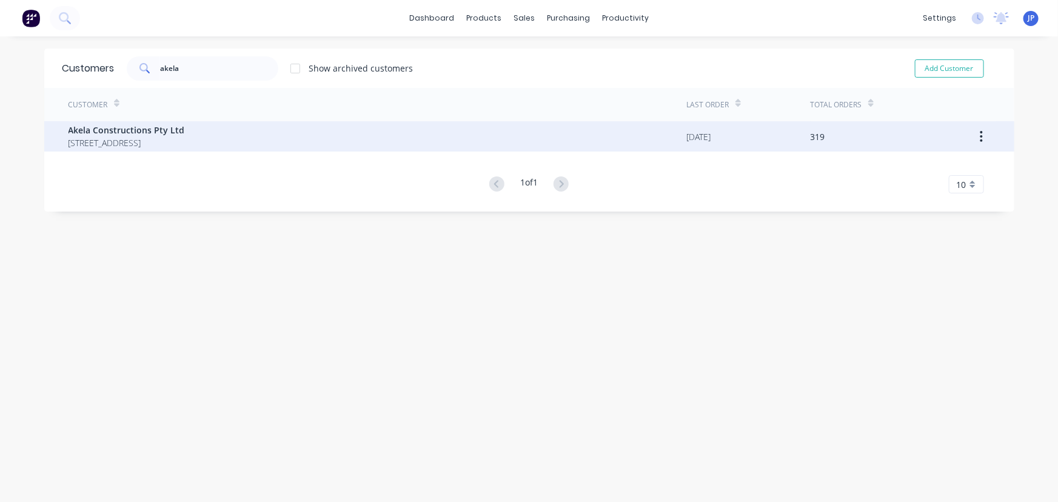
click at [184, 143] on span "P.O Box 3214 HELENSVALE TOWN CENTRE Queensland Australia 4212" at bounding box center [127, 142] width 116 height 13
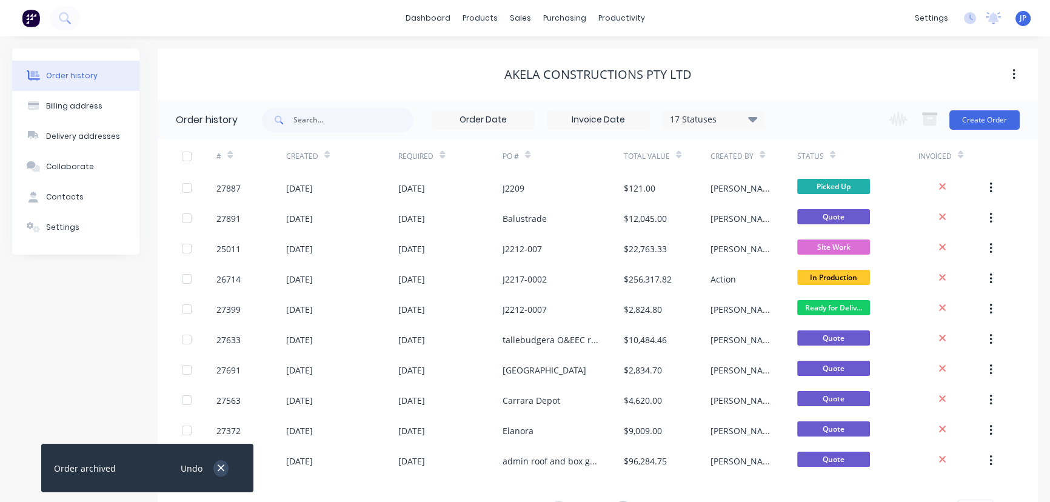
click at [215, 470] on button "button" at bounding box center [220, 468] width 15 height 16
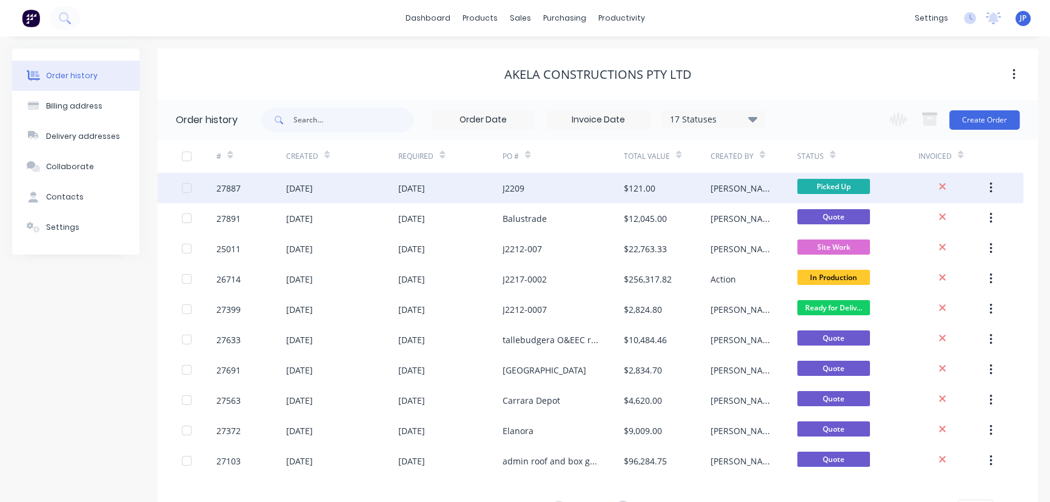
click at [244, 188] on div "27887" at bounding box center [250, 188] width 69 height 30
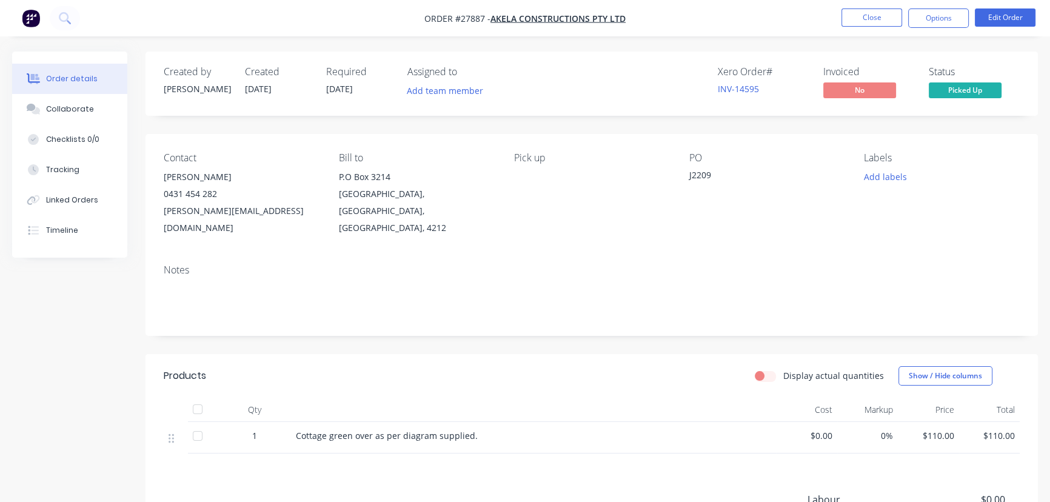
drag, startPoint x: 939, startPoint y: 18, endPoint x: 934, endPoint y: 32, distance: 15.3
click at [939, 19] on button "Options" at bounding box center [938, 17] width 61 height 19
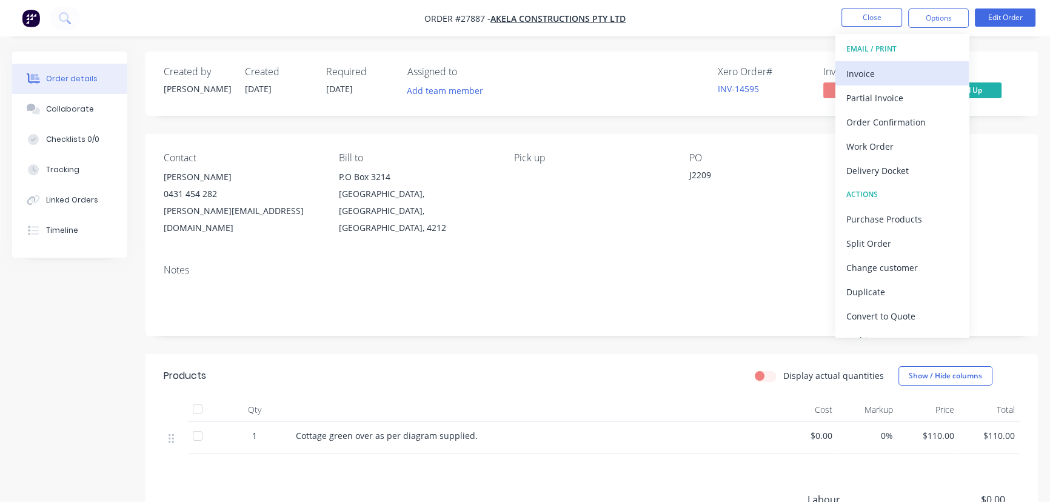
click at [910, 78] on div "Invoice" at bounding box center [903, 74] width 112 height 18
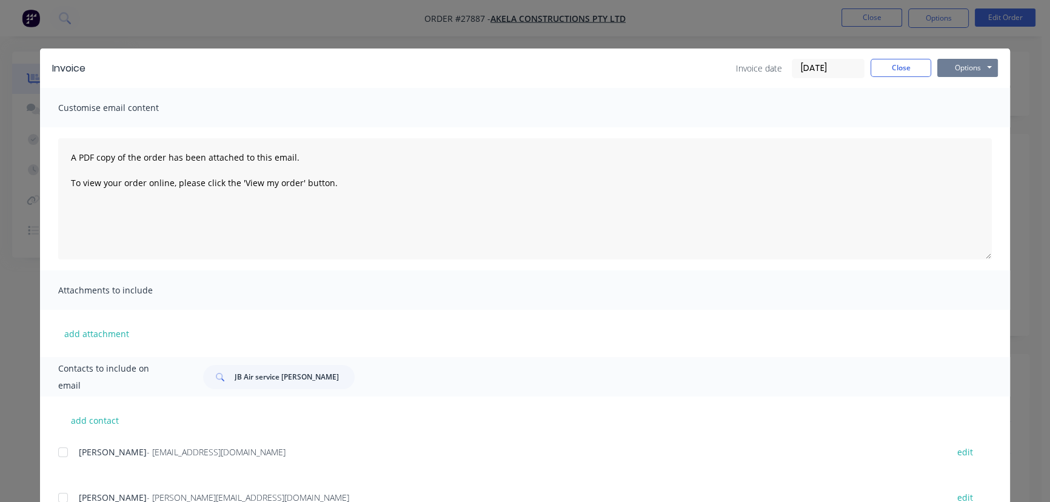
click at [978, 61] on button "Options" at bounding box center [968, 68] width 61 height 18
click at [972, 104] on button "Print" at bounding box center [977, 109] width 78 height 20
click at [898, 67] on button "Close" at bounding box center [901, 68] width 61 height 18
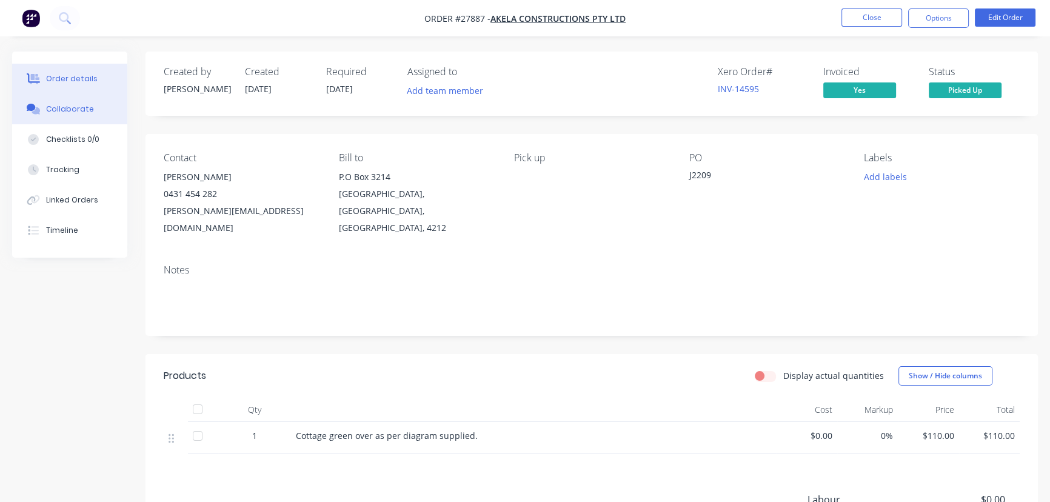
click at [72, 110] on div "Collaborate" at bounding box center [70, 109] width 48 height 11
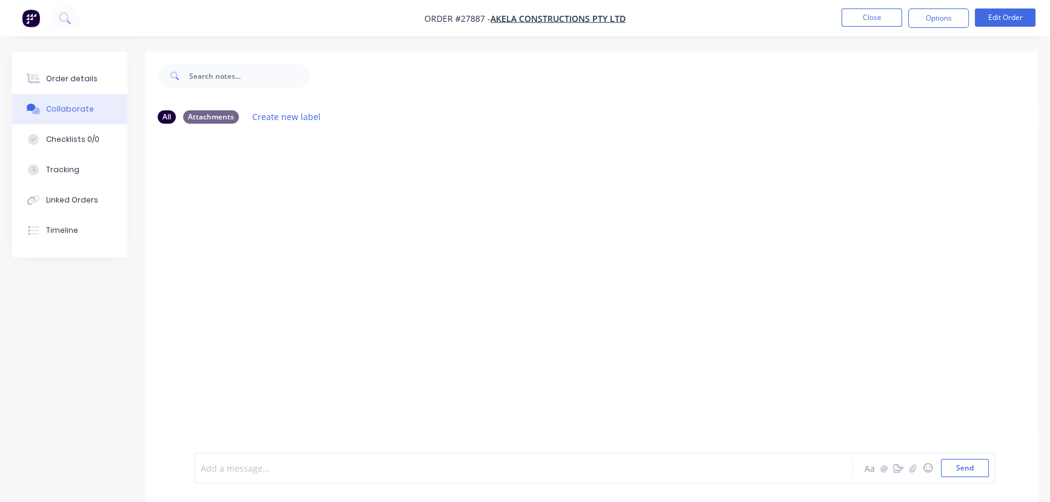
click at [224, 466] on div at bounding box center [496, 468] width 591 height 13
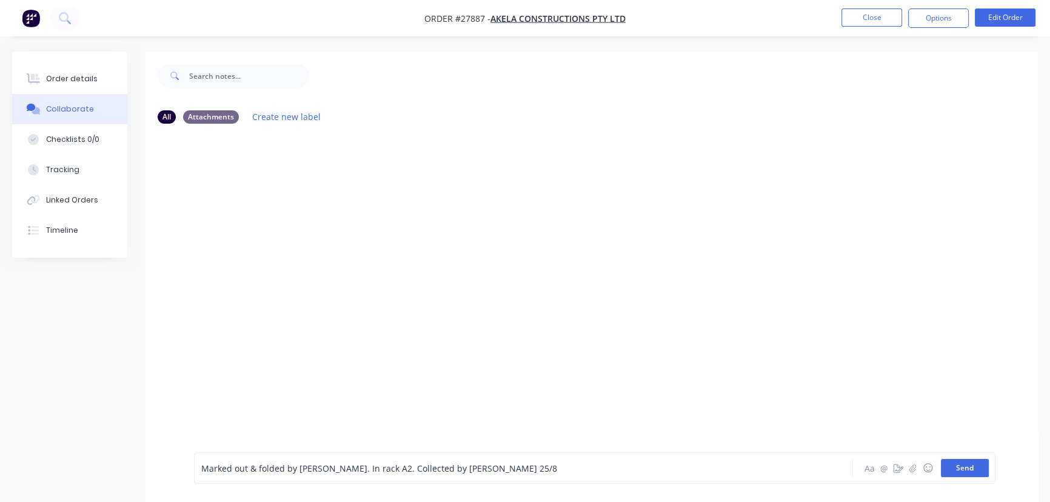
click at [962, 473] on button "Send" at bounding box center [965, 468] width 48 height 18
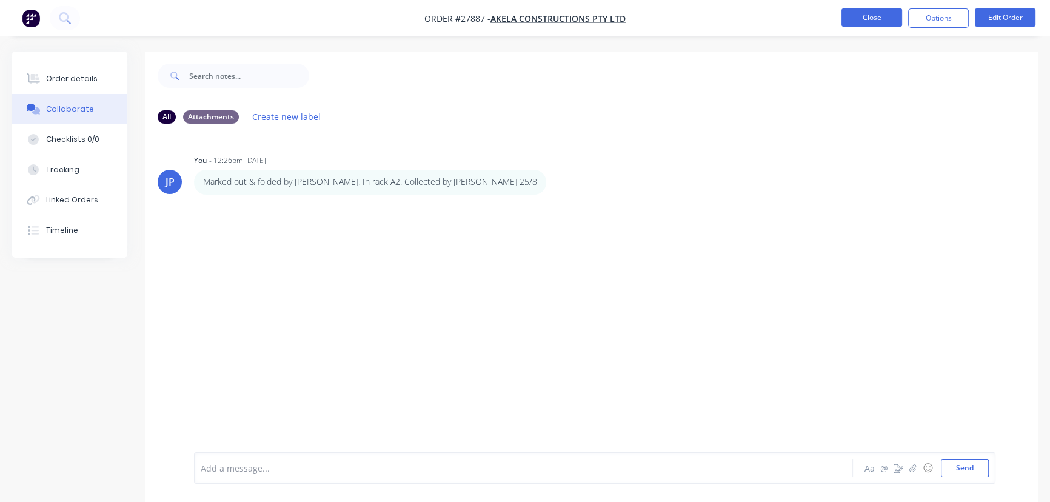
click at [858, 14] on button "Close" at bounding box center [872, 17] width 61 height 18
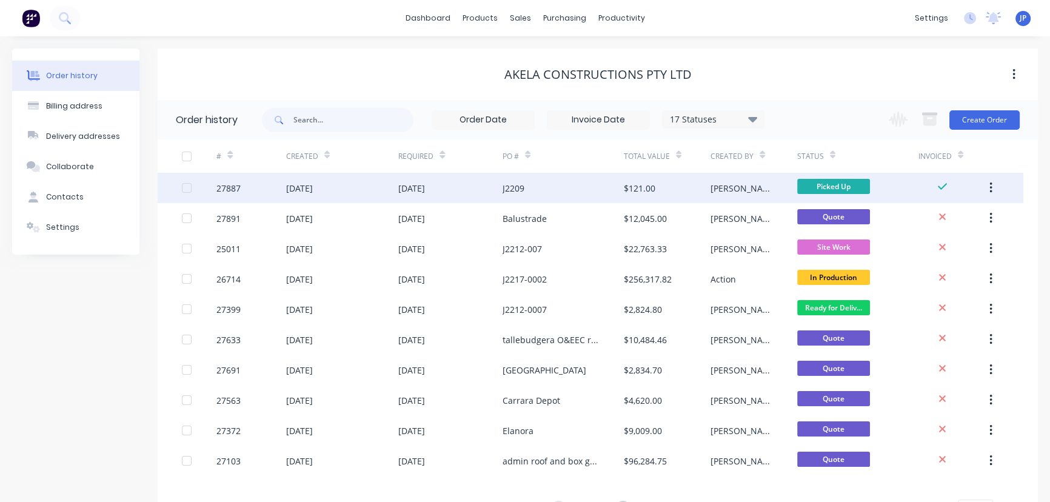
click at [988, 182] on button "button" at bounding box center [991, 188] width 29 height 22
click at [955, 213] on div "Archive" at bounding box center [947, 220] width 93 height 18
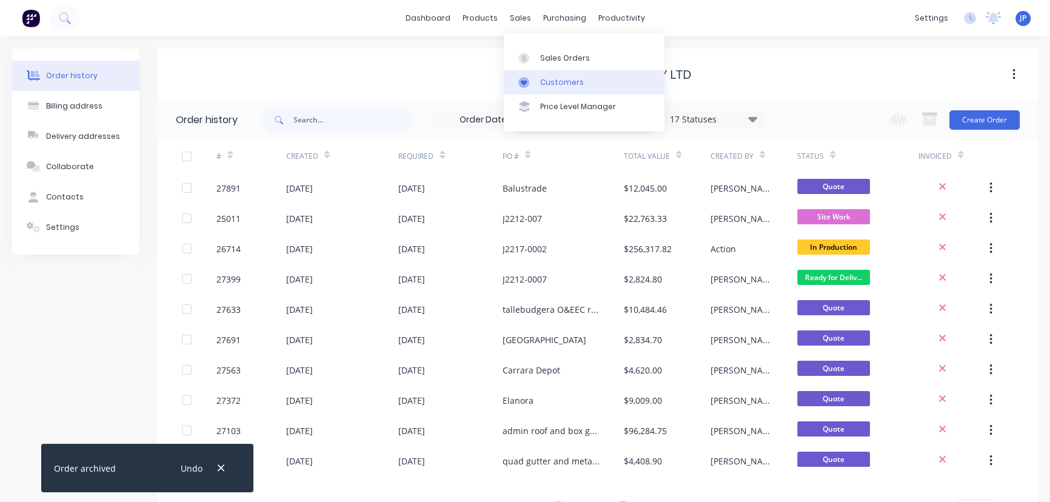
click at [551, 79] on div "Customers" at bounding box center [562, 82] width 44 height 11
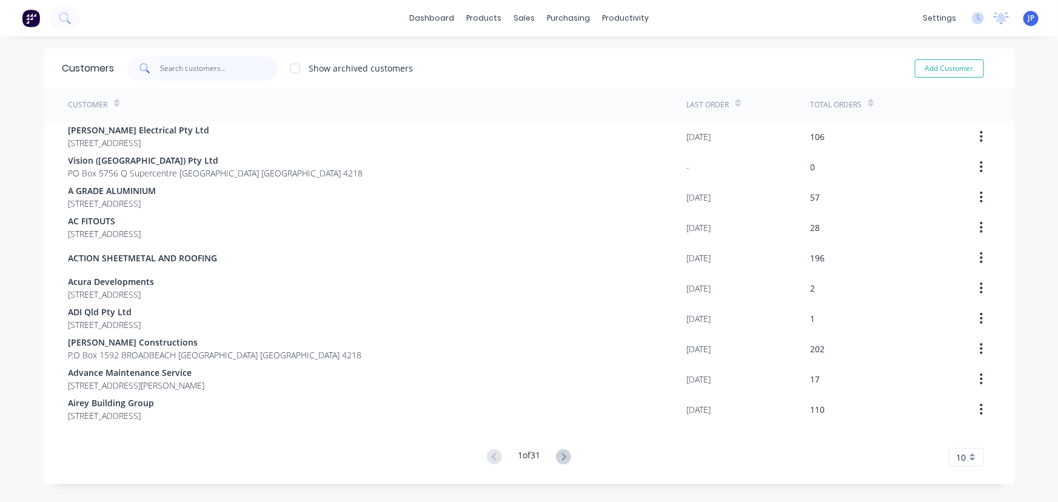
click at [173, 69] on input "text" at bounding box center [219, 68] width 118 height 24
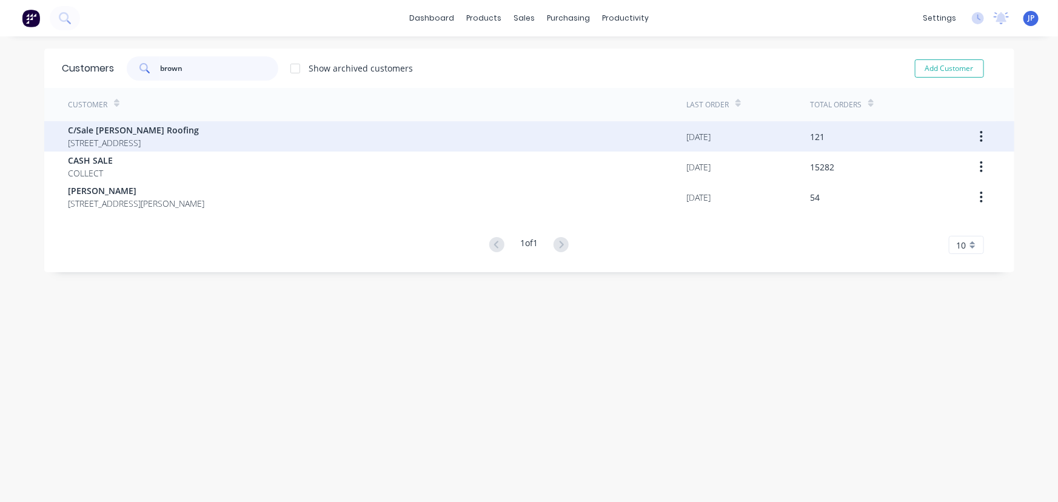
type input "brown"
click at [161, 138] on span "42 Wild Duck Drive Mermaid Waters Queensland Australia 4218" at bounding box center [134, 142] width 131 height 13
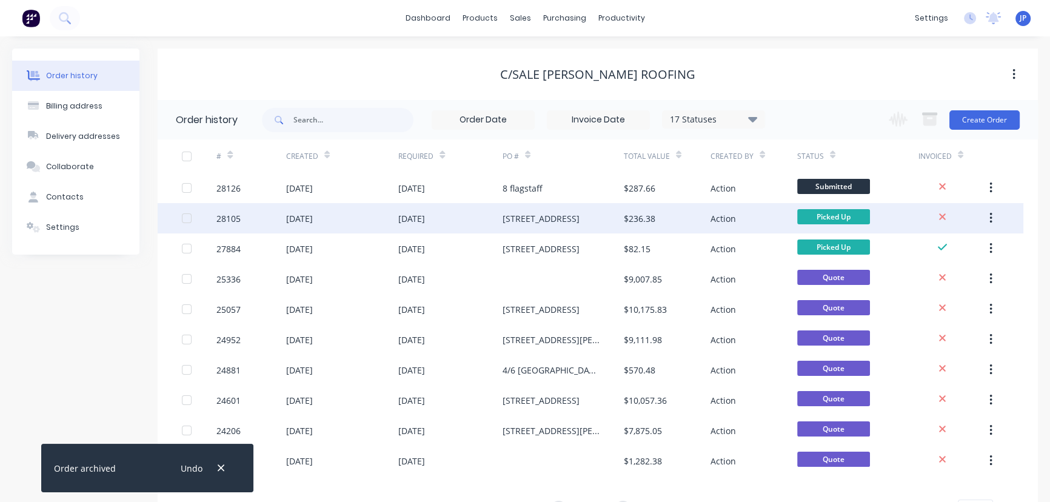
click at [283, 212] on div "28105" at bounding box center [250, 218] width 69 height 30
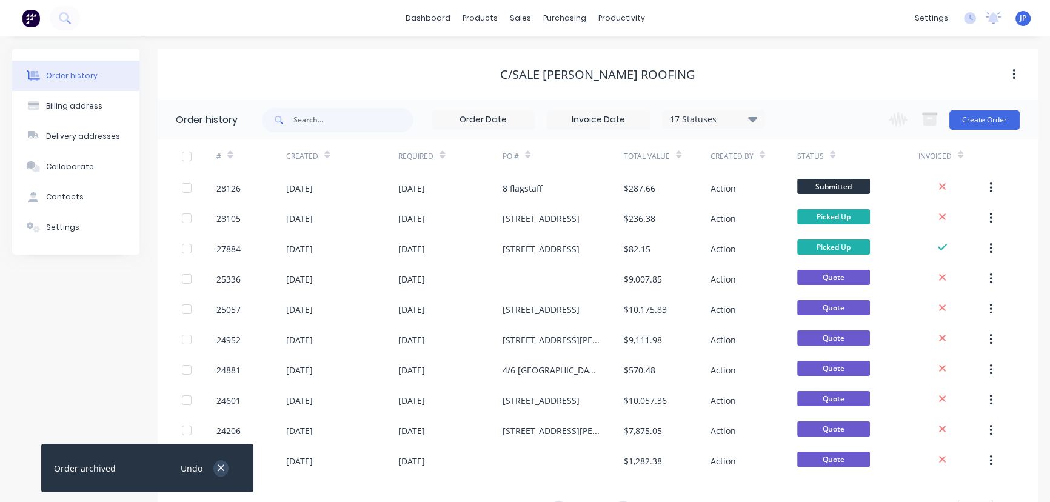
click at [221, 465] on icon "button" at bounding box center [221, 468] width 8 height 11
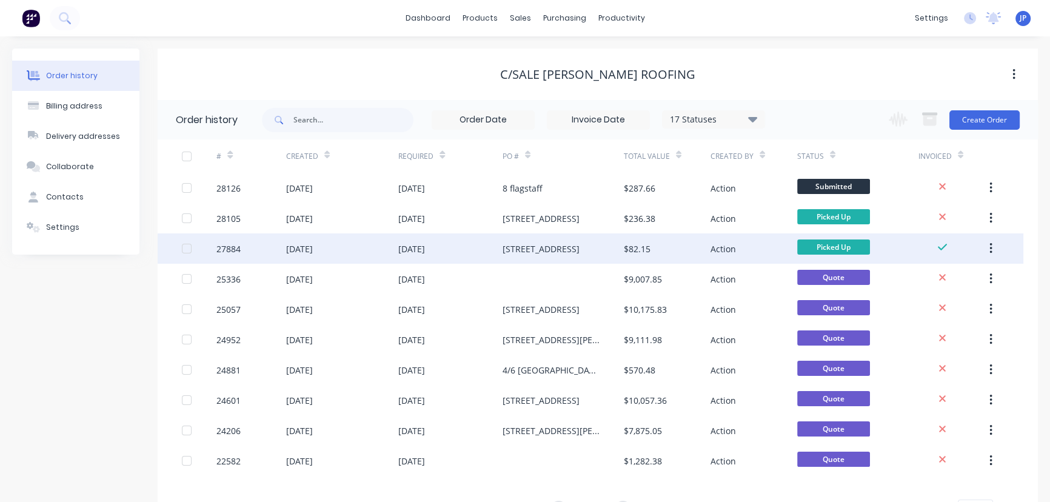
click at [293, 244] on div "14 Aug 2025" at bounding box center [299, 249] width 27 height 13
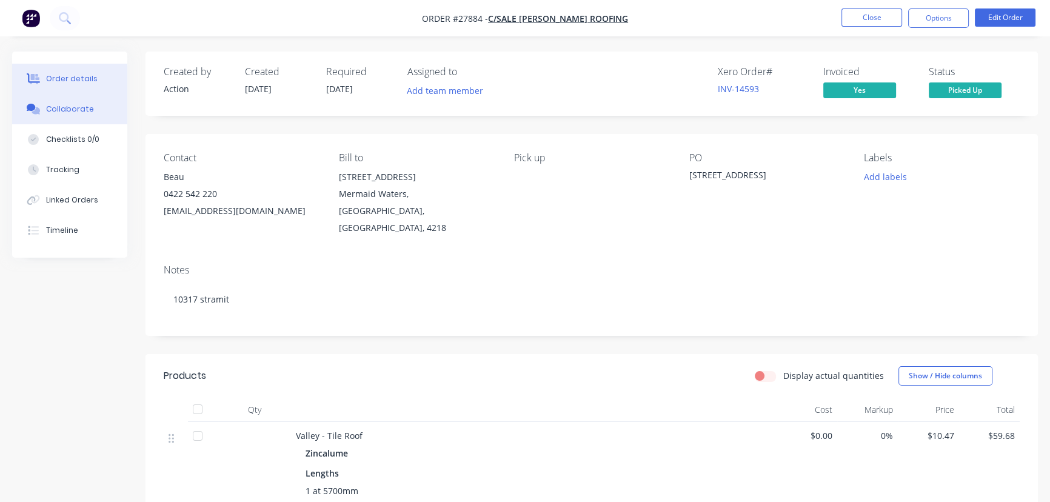
click at [53, 100] on button "Collaborate" at bounding box center [69, 109] width 115 height 30
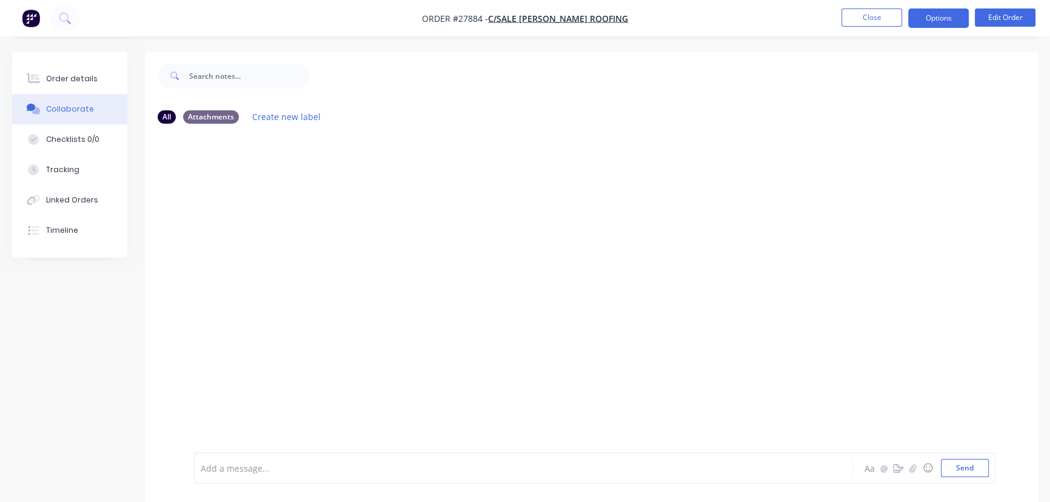
click at [945, 18] on button "Options" at bounding box center [938, 17] width 61 height 19
click at [476, 344] on div at bounding box center [592, 292] width 893 height 319
click at [237, 469] on div at bounding box center [496, 468] width 591 height 13
click at [950, 475] on button "Send" at bounding box center [965, 468] width 48 height 18
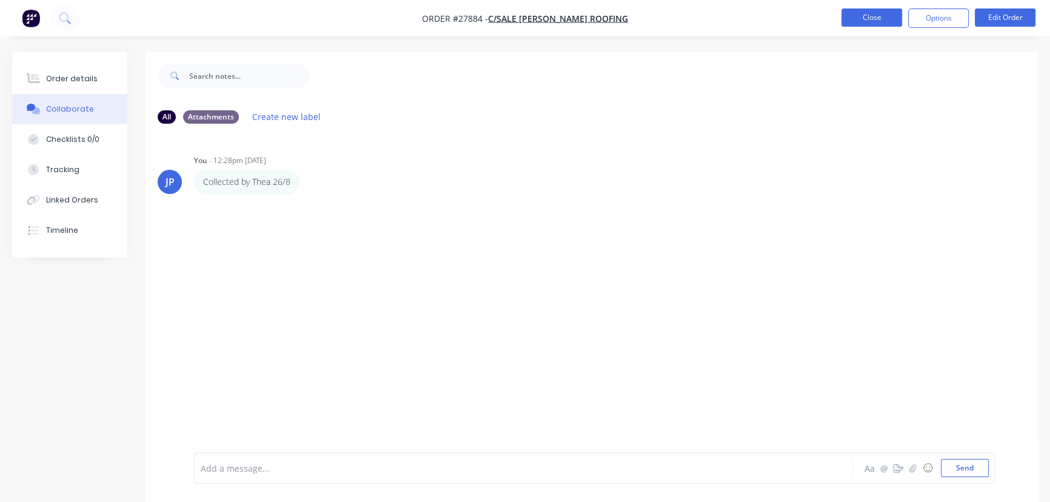
click at [868, 22] on button "Close" at bounding box center [872, 17] width 61 height 18
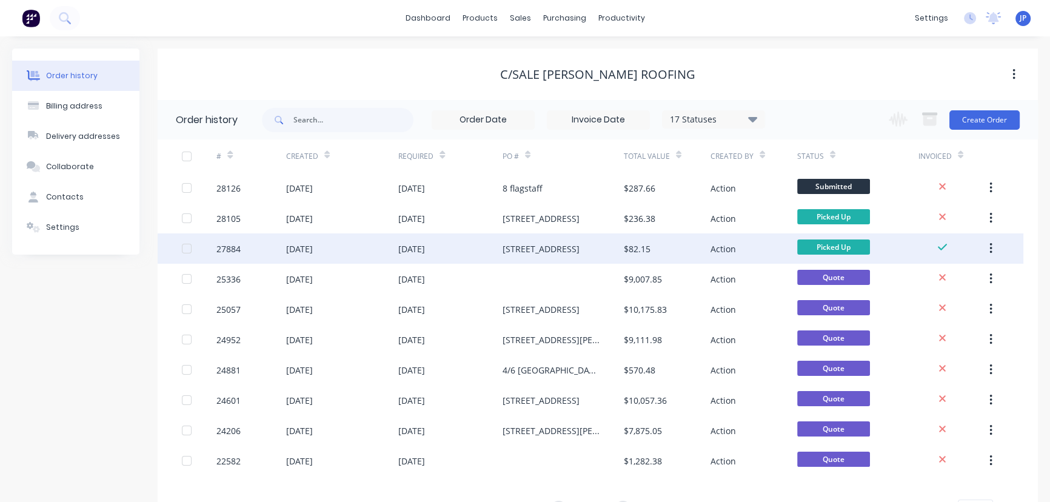
click at [994, 249] on button "button" at bounding box center [991, 249] width 29 height 22
click at [953, 281] on div "Archive" at bounding box center [947, 281] width 93 height 18
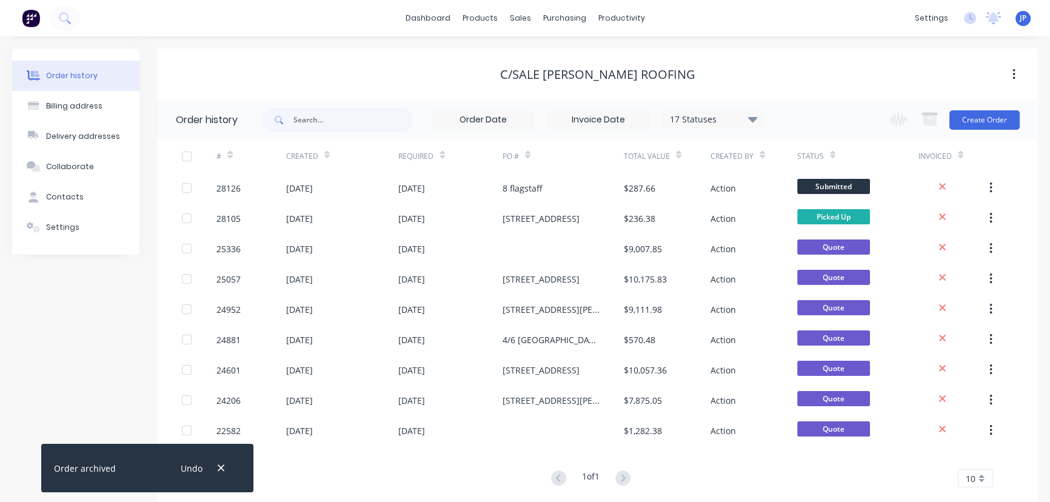
click at [752, 120] on icon at bounding box center [752, 118] width 9 height 5
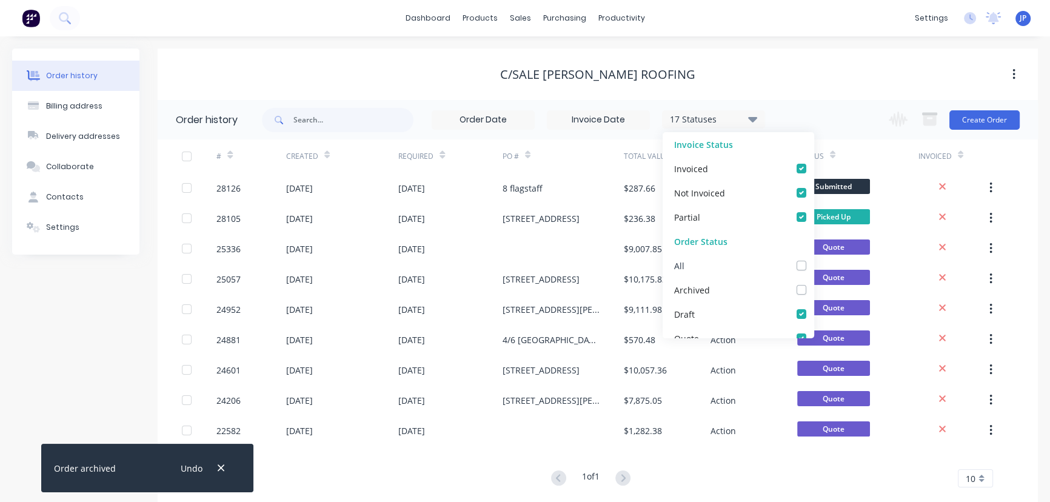
click at [814, 259] on label at bounding box center [814, 259] width 0 height 0
click at [814, 266] on input "checkbox" at bounding box center [819, 265] width 10 height 12
checkbox input "true"
click at [358, 122] on input "text" at bounding box center [354, 120] width 120 height 24
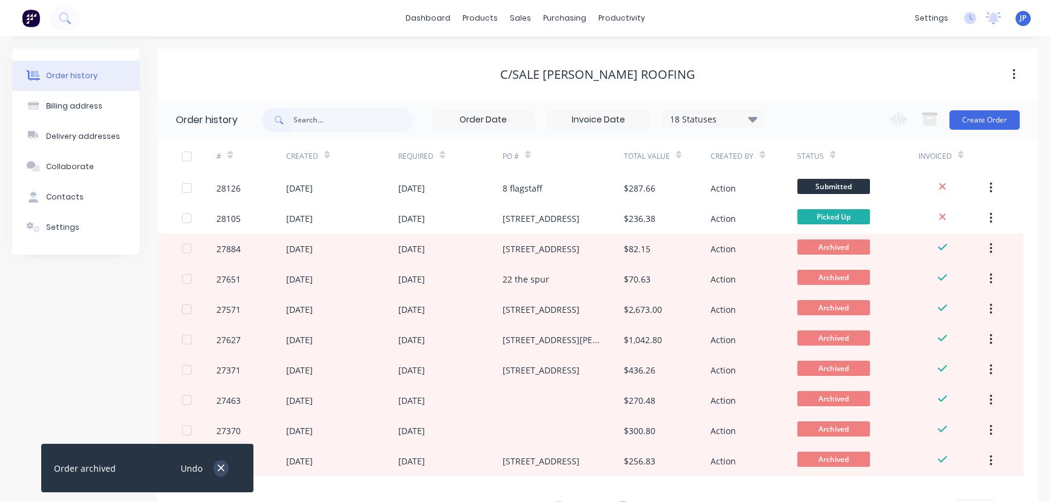
click at [218, 469] on icon "button" at bounding box center [221, 468] width 8 height 11
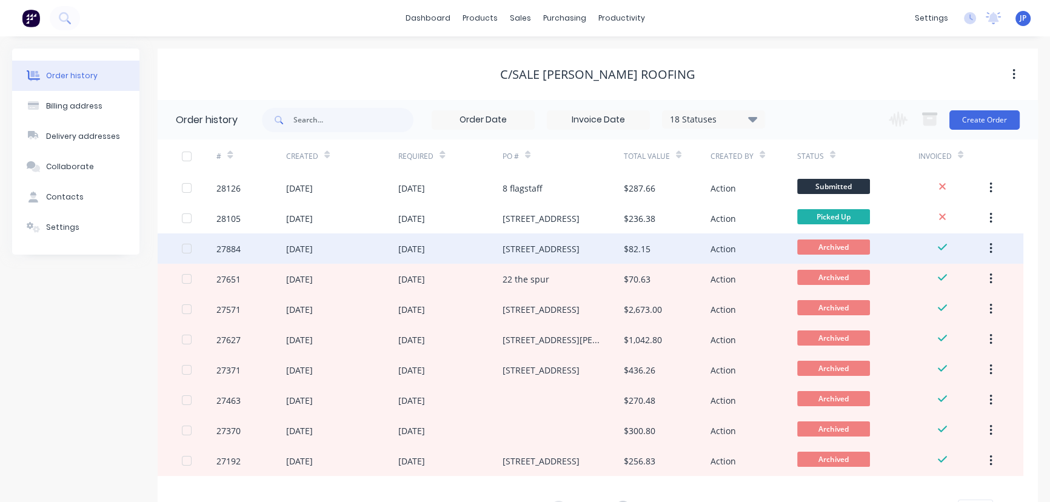
click at [238, 251] on div "27884" at bounding box center [228, 249] width 24 height 13
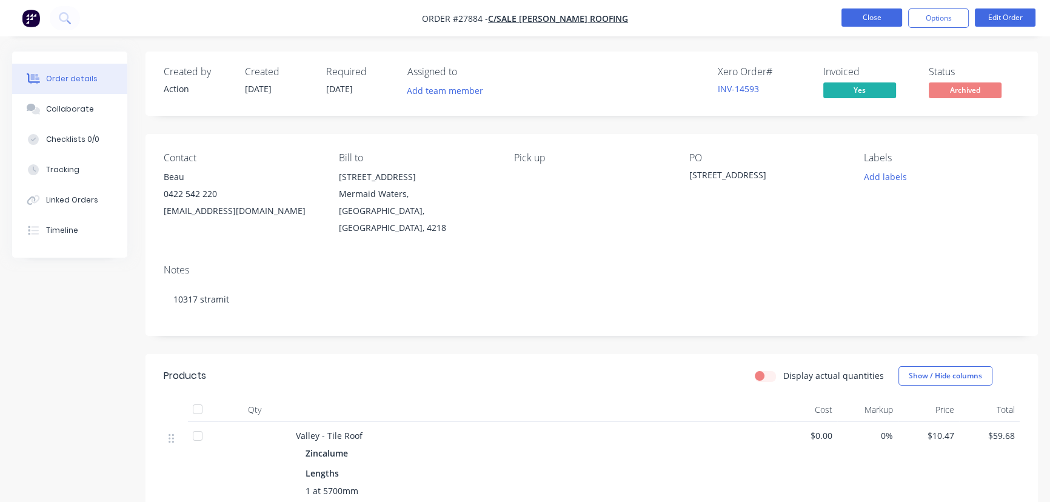
click at [873, 22] on button "Close" at bounding box center [872, 17] width 61 height 18
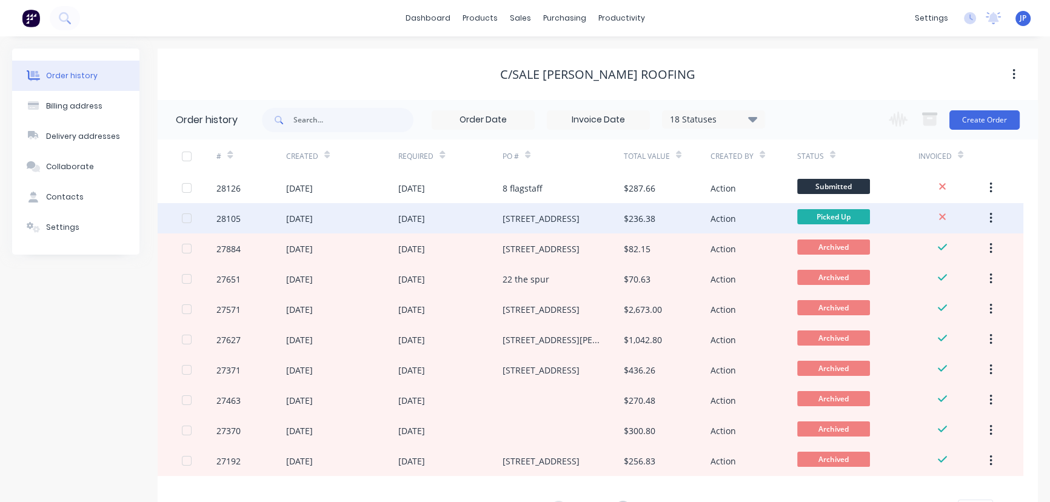
click at [540, 224] on div "195 mildura rd" at bounding box center [563, 218] width 121 height 30
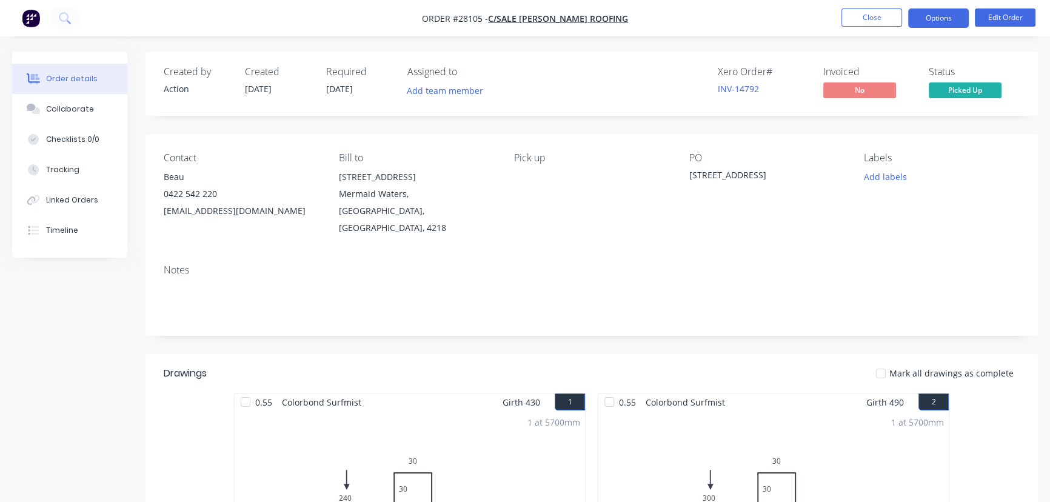
click at [936, 18] on button "Options" at bounding box center [938, 17] width 61 height 19
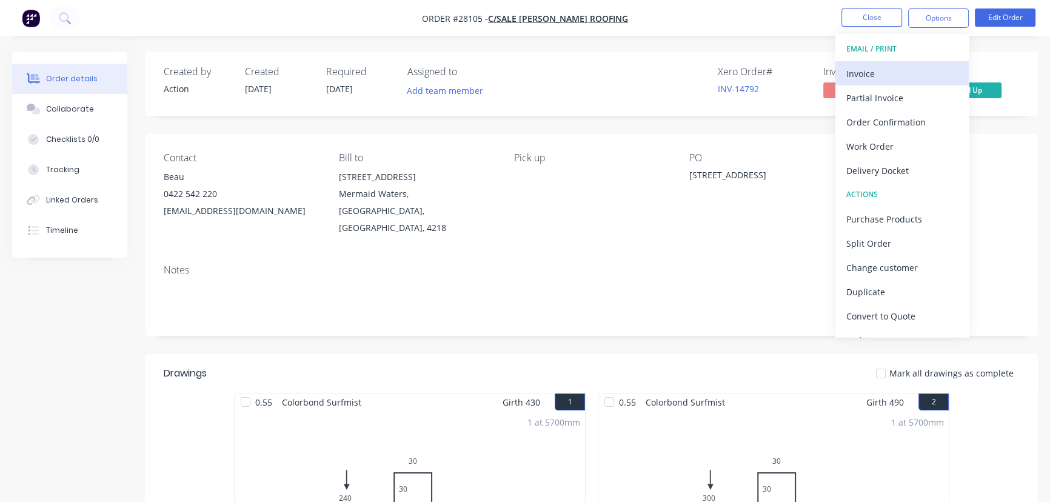
click at [883, 75] on div "Invoice" at bounding box center [903, 74] width 112 height 18
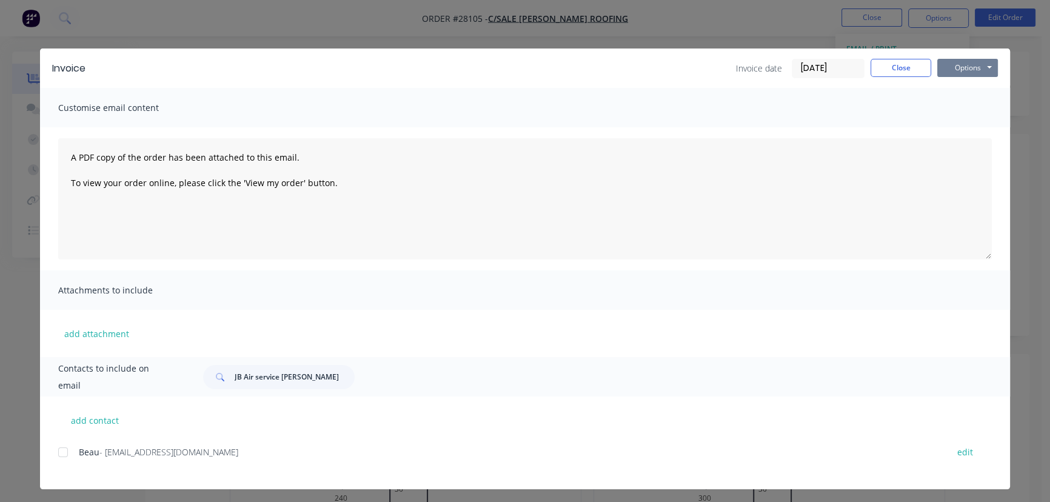
click at [968, 74] on button "Options" at bounding box center [968, 68] width 61 height 18
click at [970, 109] on button "Print" at bounding box center [977, 109] width 78 height 20
click at [893, 71] on button "Close" at bounding box center [901, 68] width 61 height 18
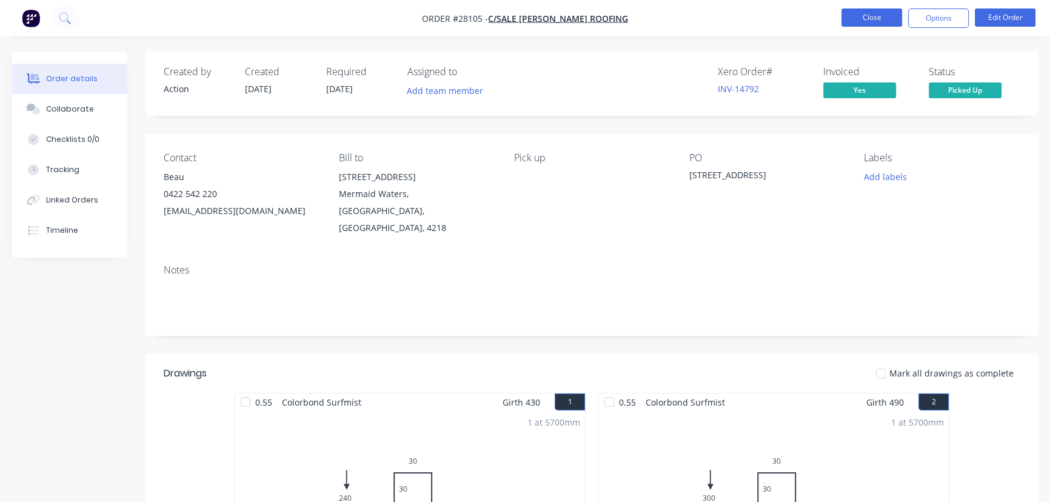
click at [848, 16] on button "Close" at bounding box center [872, 17] width 61 height 18
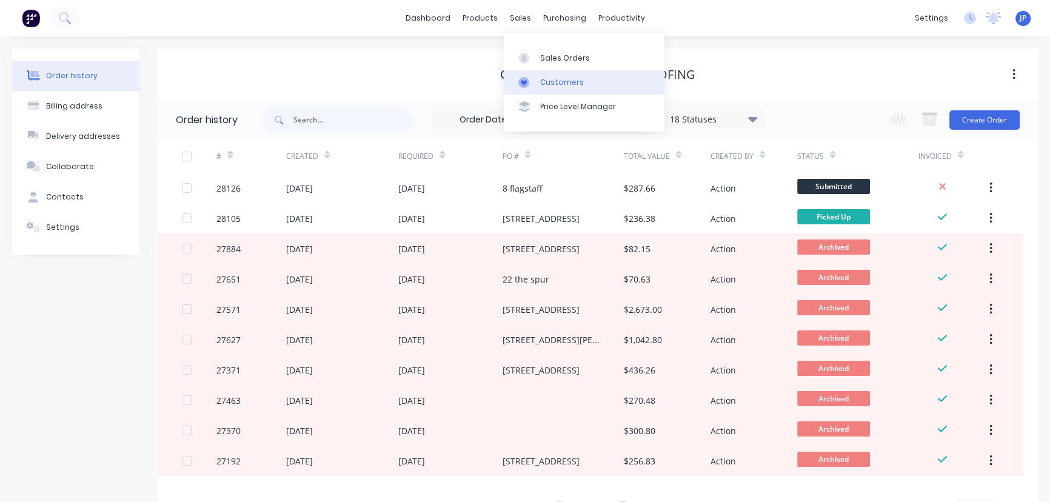
click at [546, 78] on div "Customers" at bounding box center [562, 82] width 44 height 11
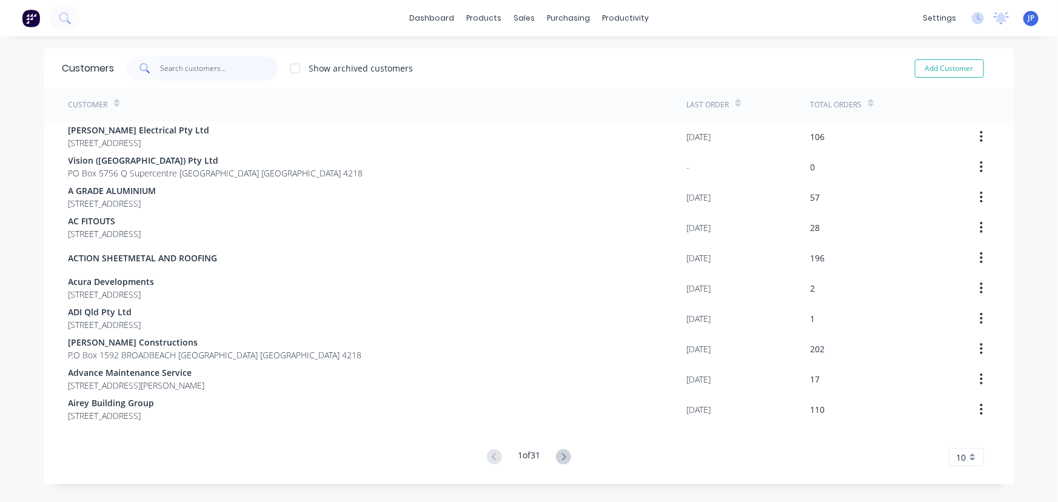
click at [189, 74] on input "text" at bounding box center [219, 68] width 118 height 24
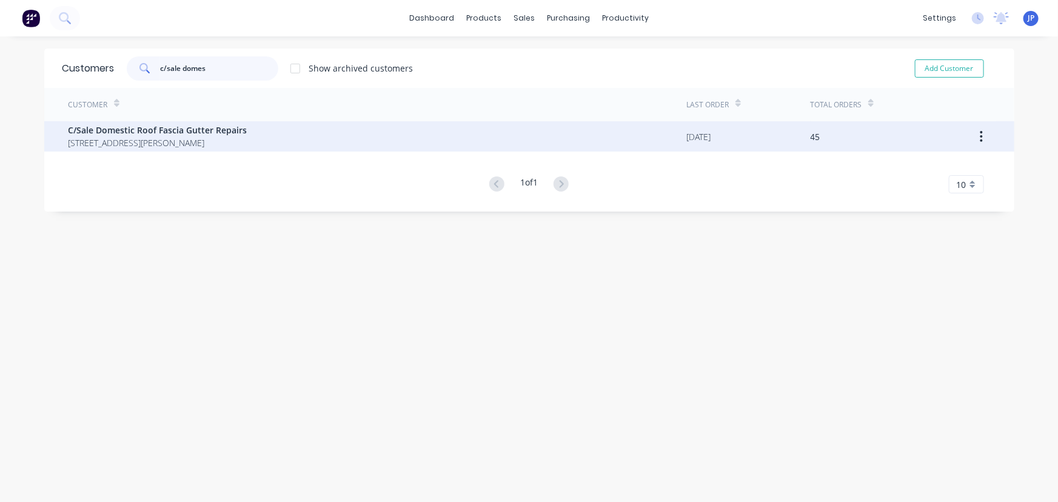
type input "c/sale domes"
click at [115, 141] on span "19/7 Bowen Court NERANG Queensland Australia 4211" at bounding box center [158, 142] width 179 height 13
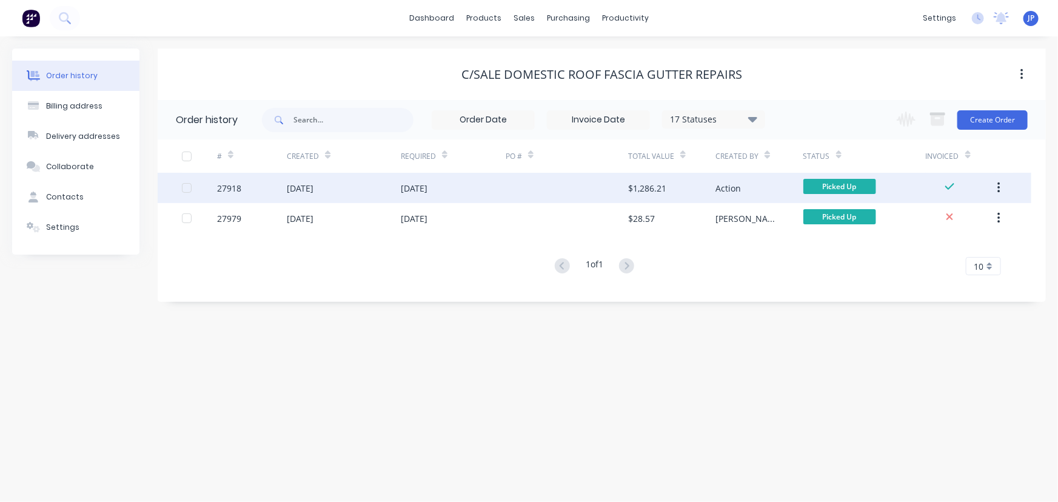
click at [406, 185] on div "19 Aug 2025" at bounding box center [414, 188] width 27 height 13
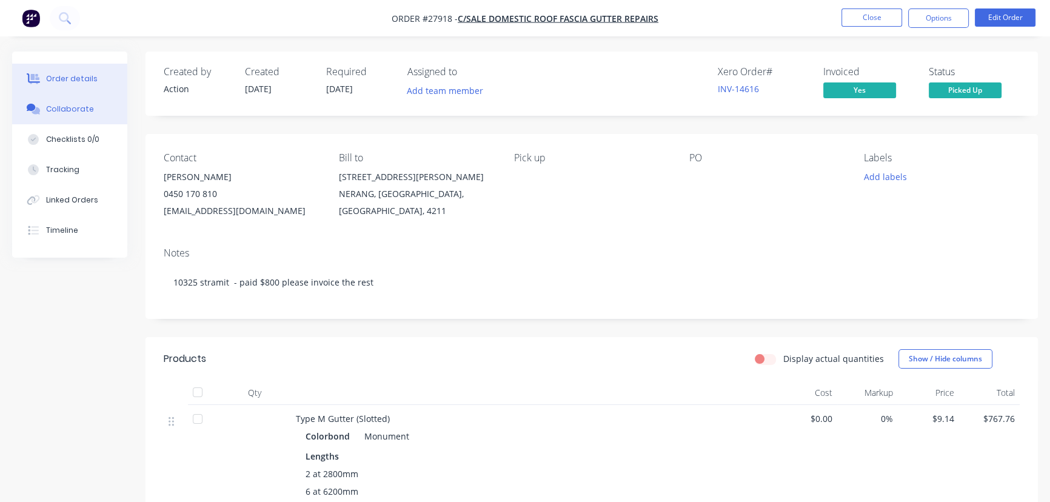
click at [95, 113] on button "Collaborate" at bounding box center [69, 109] width 115 height 30
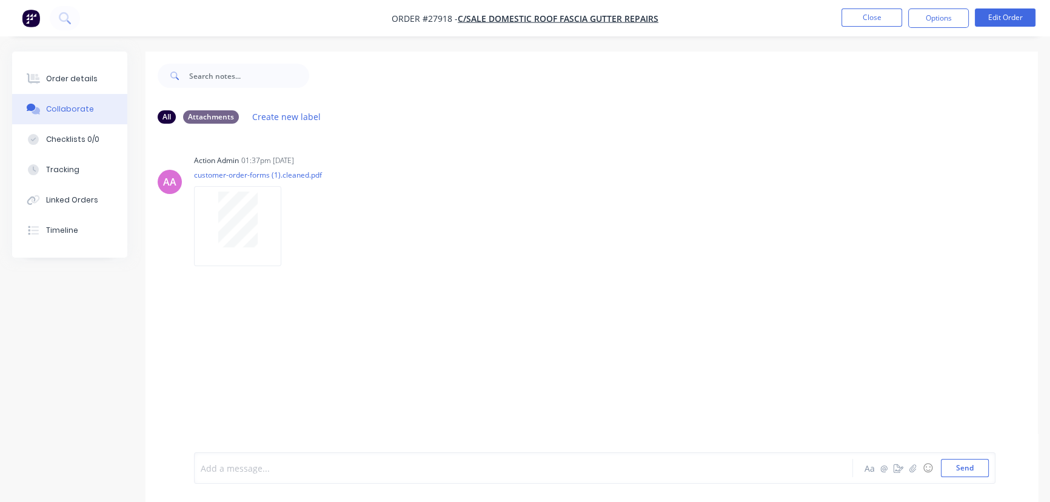
click at [240, 467] on div at bounding box center [496, 468] width 591 height 13
click at [949, 471] on button "Send" at bounding box center [965, 468] width 48 height 18
click at [868, 21] on button "Close" at bounding box center [872, 17] width 61 height 18
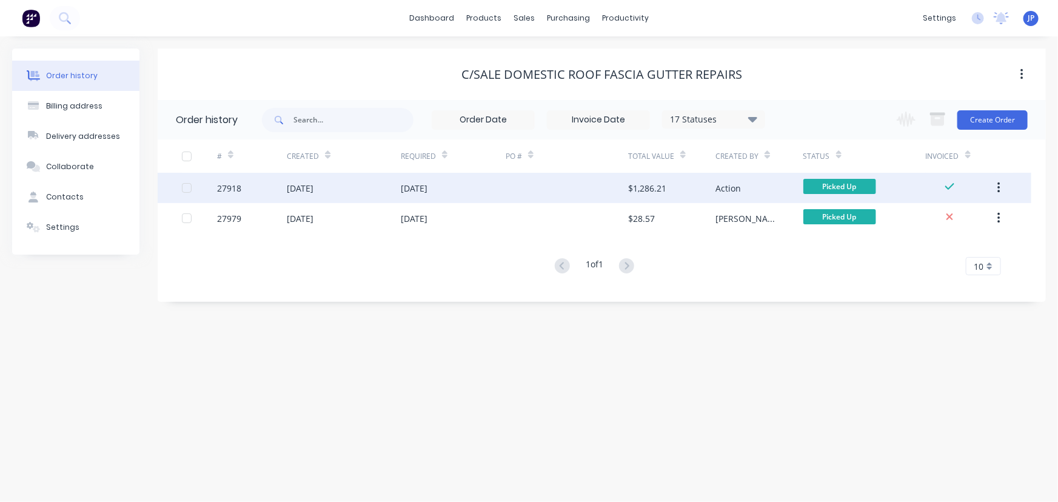
click at [998, 185] on icon "button" at bounding box center [999, 187] width 3 height 13
click at [952, 221] on div "Archive" at bounding box center [955, 220] width 93 height 18
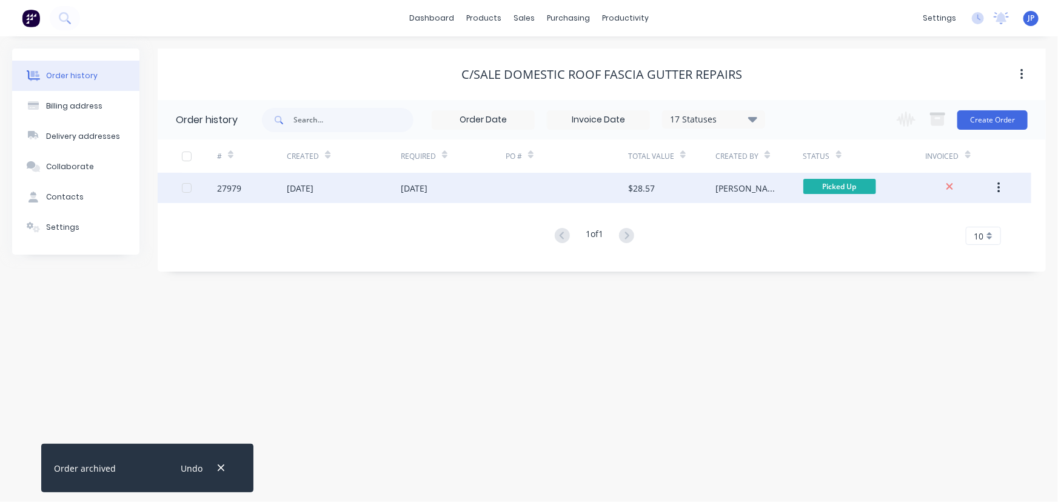
click at [344, 186] on div "19 Aug 2025" at bounding box center [344, 188] width 114 height 30
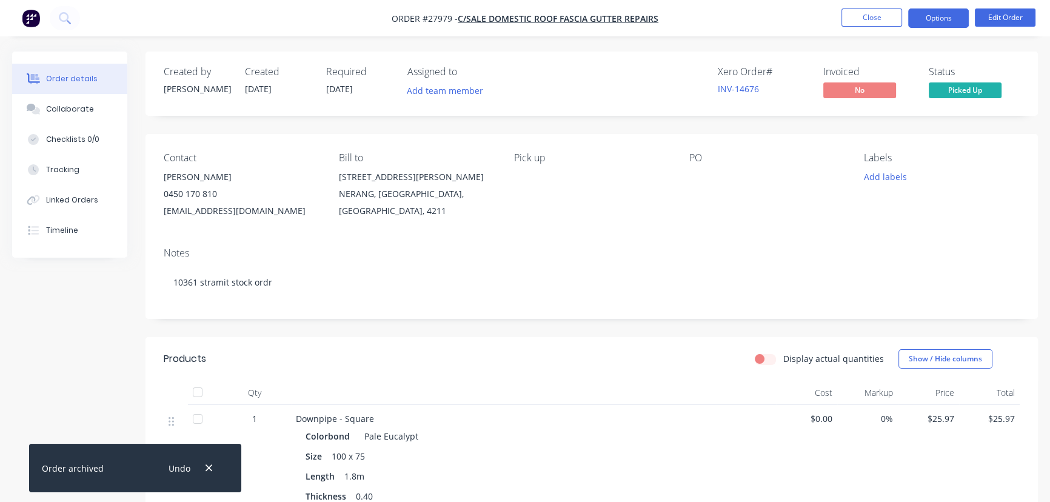
click at [939, 18] on button "Options" at bounding box center [938, 17] width 61 height 19
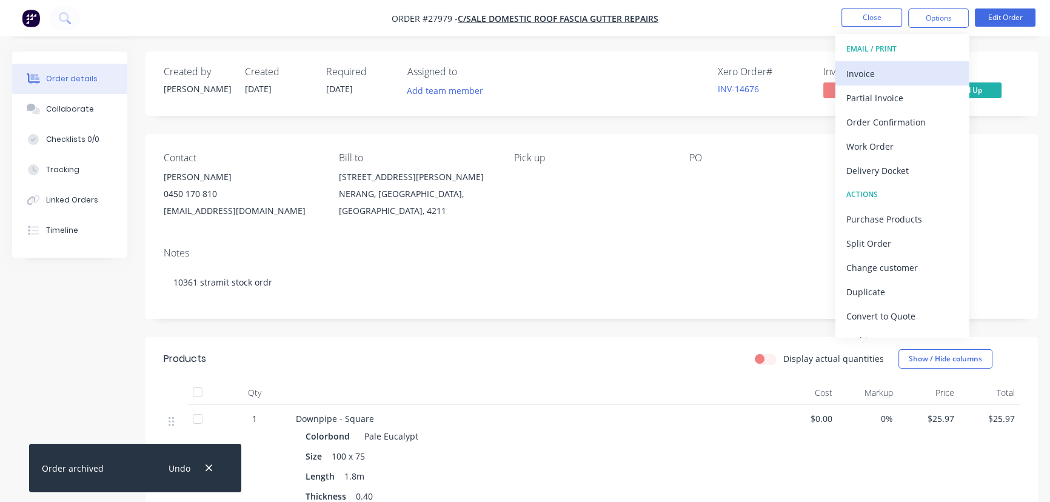
click at [915, 78] on div "Invoice" at bounding box center [903, 74] width 112 height 18
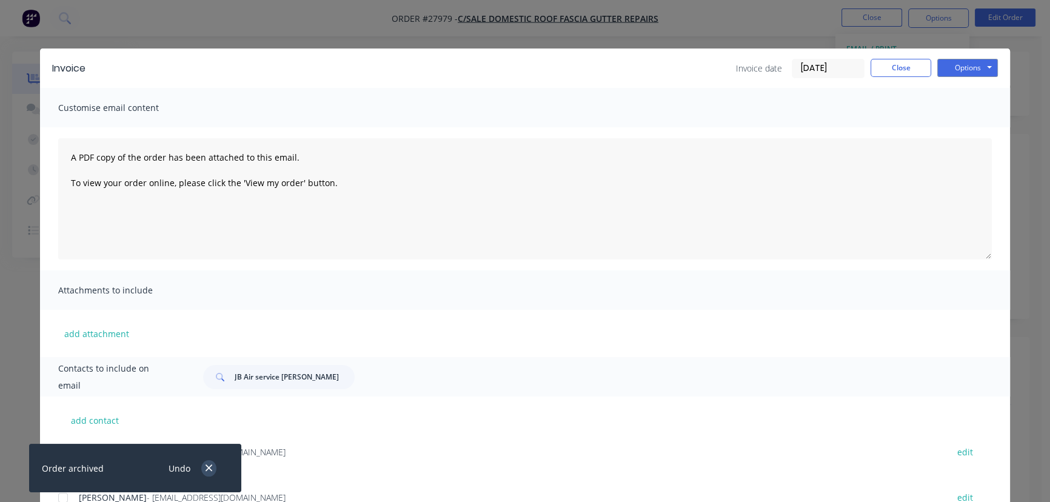
click at [206, 464] on icon "button" at bounding box center [209, 468] width 8 height 11
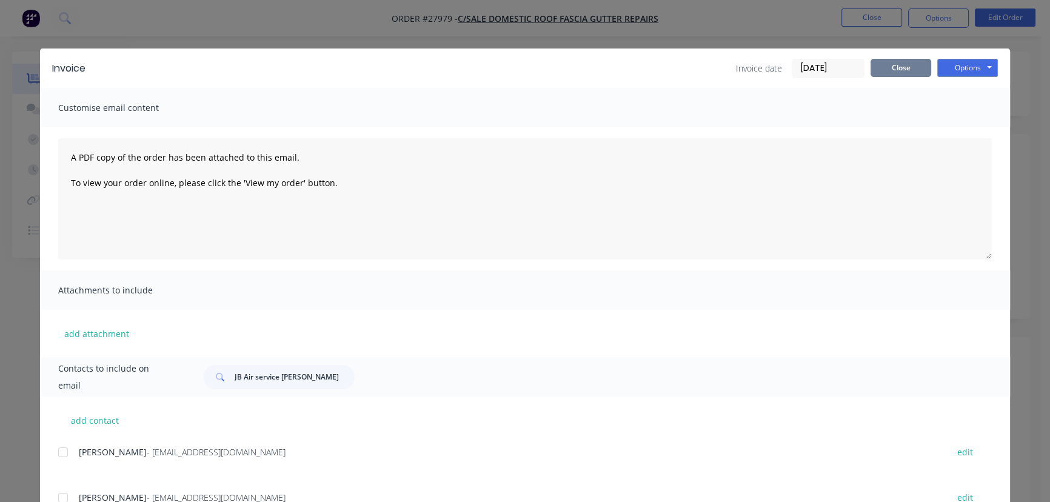
click at [887, 60] on button "Close" at bounding box center [901, 68] width 61 height 18
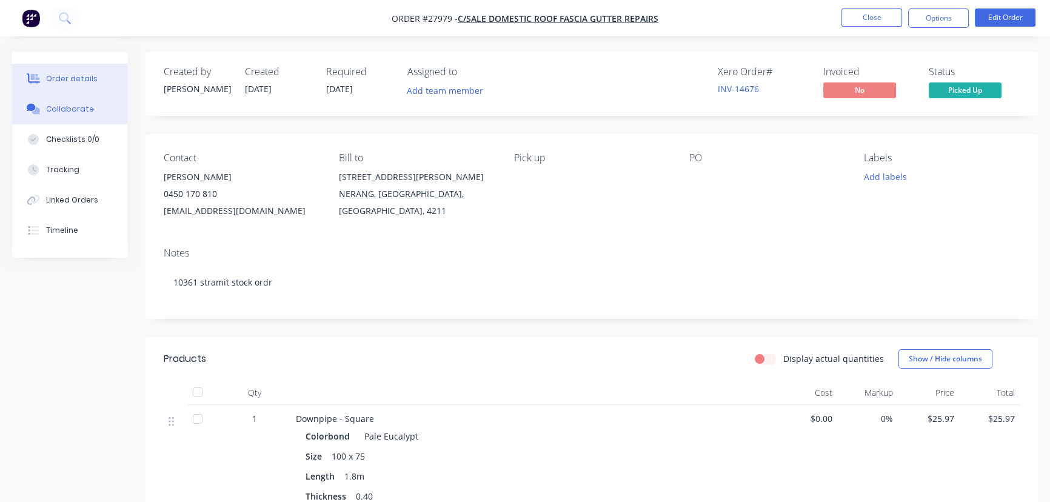
click at [106, 111] on button "Collaborate" at bounding box center [69, 109] width 115 height 30
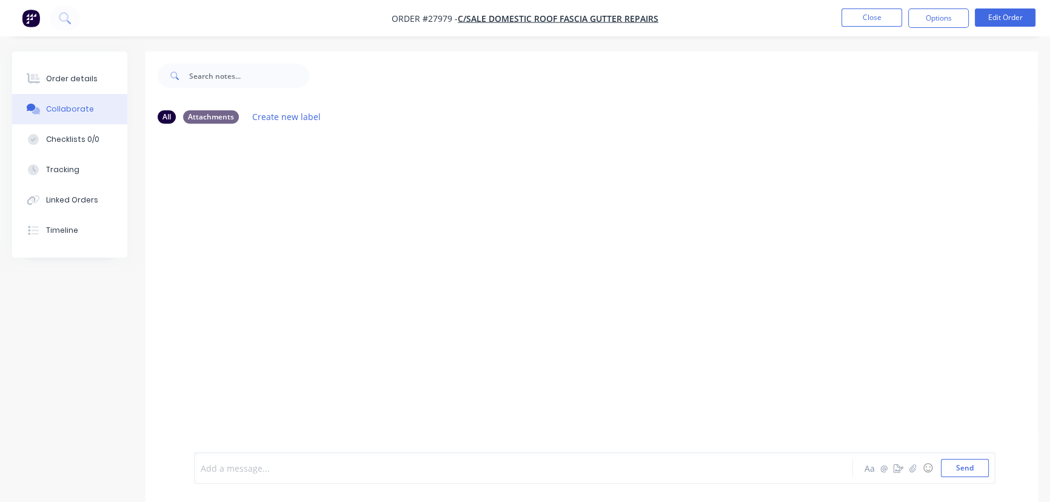
click at [249, 474] on div at bounding box center [496, 468] width 591 height 13
click at [958, 465] on button "Send" at bounding box center [965, 468] width 48 height 18
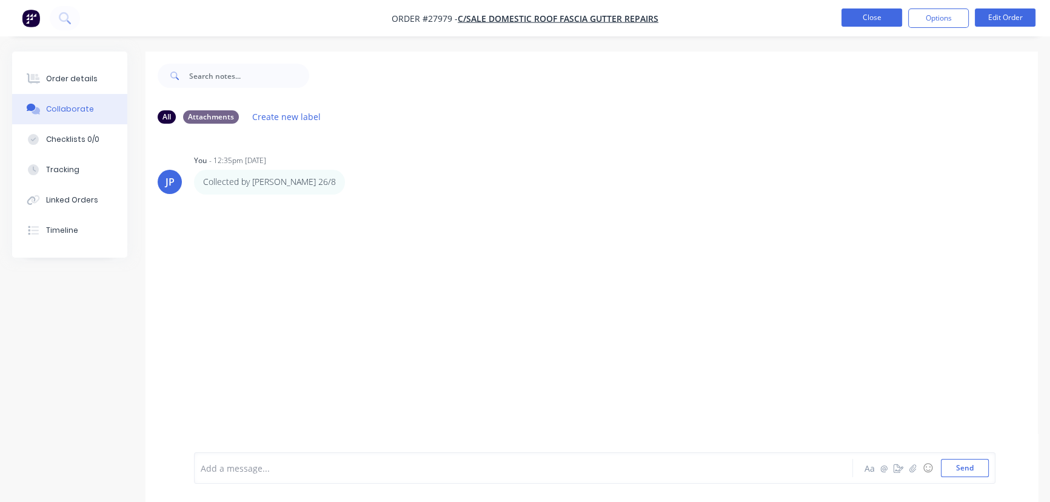
click at [864, 24] on button "Close" at bounding box center [872, 17] width 61 height 18
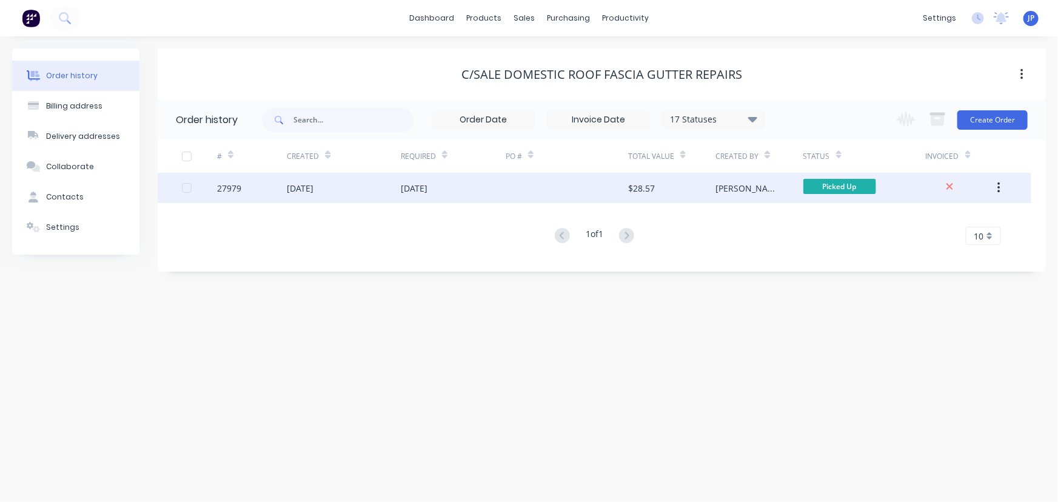
click at [653, 189] on div "$28.57" at bounding box center [641, 188] width 27 height 13
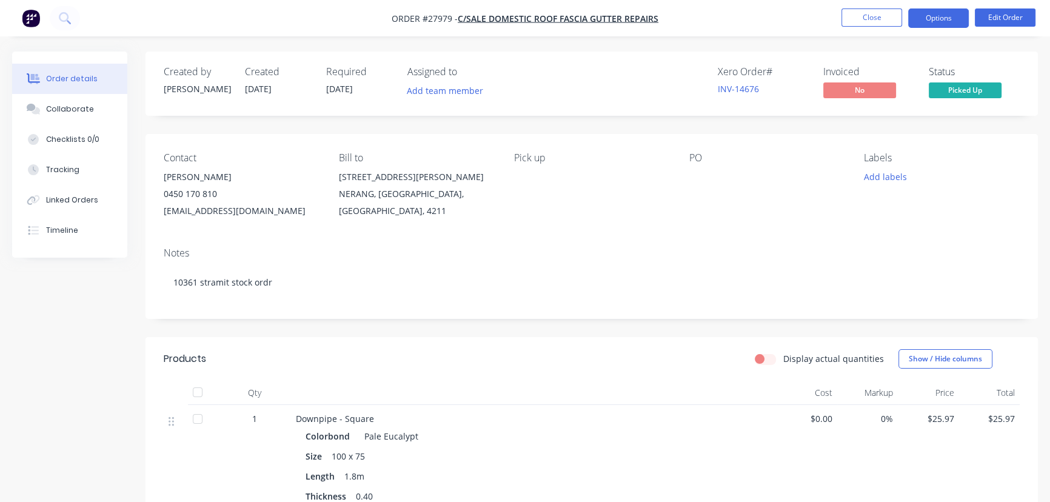
click at [952, 18] on button "Options" at bounding box center [938, 17] width 61 height 19
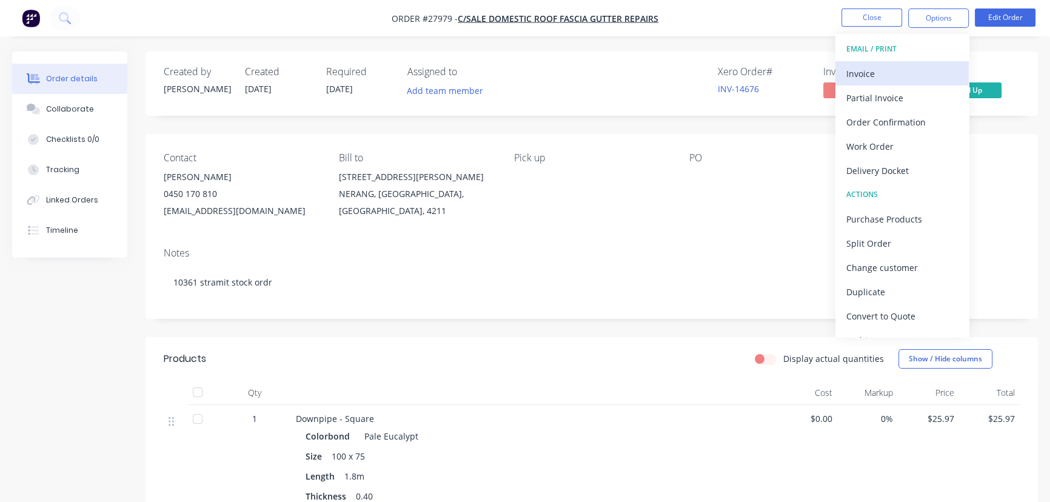
click at [878, 72] on div "Invoice" at bounding box center [903, 74] width 112 height 18
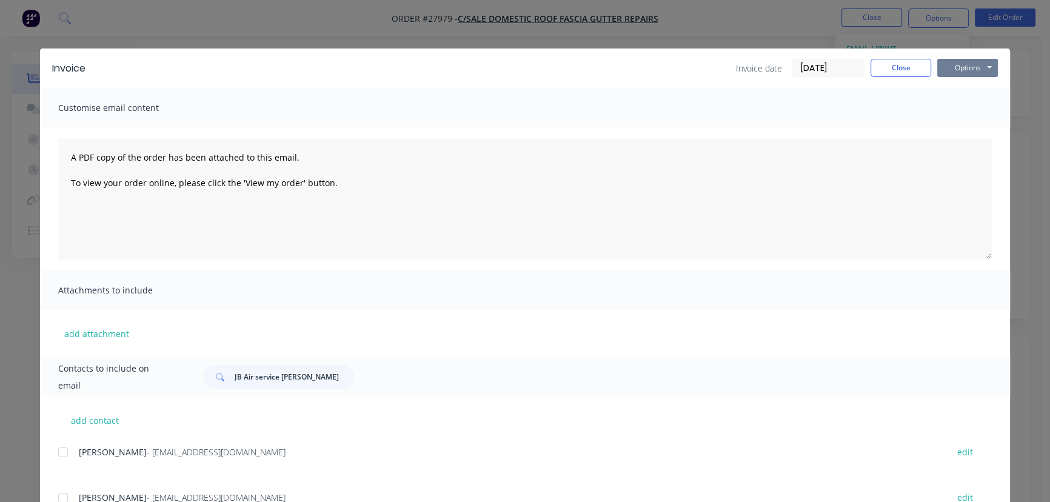
click at [954, 64] on button "Options" at bounding box center [968, 68] width 61 height 18
click at [940, 113] on button "Print" at bounding box center [977, 109] width 78 height 20
click at [898, 69] on button "Close" at bounding box center [901, 68] width 61 height 18
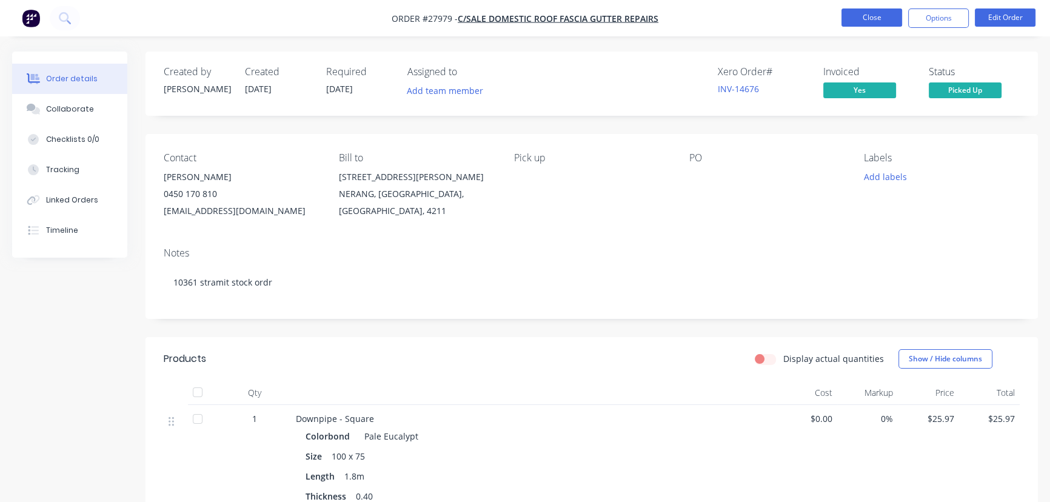
click at [880, 24] on button "Close" at bounding box center [872, 17] width 61 height 18
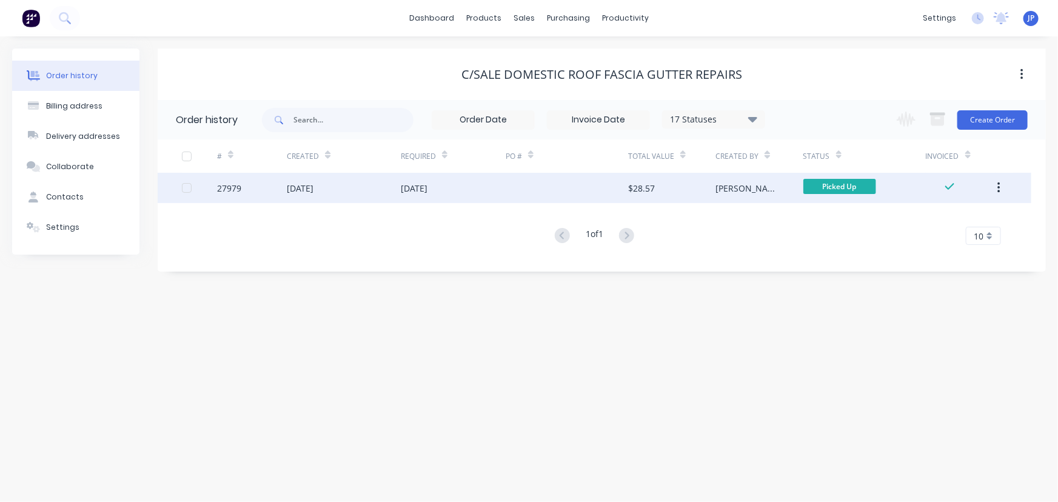
click at [994, 184] on button "button" at bounding box center [999, 188] width 29 height 22
click at [964, 218] on div "Archive" at bounding box center [955, 220] width 93 height 18
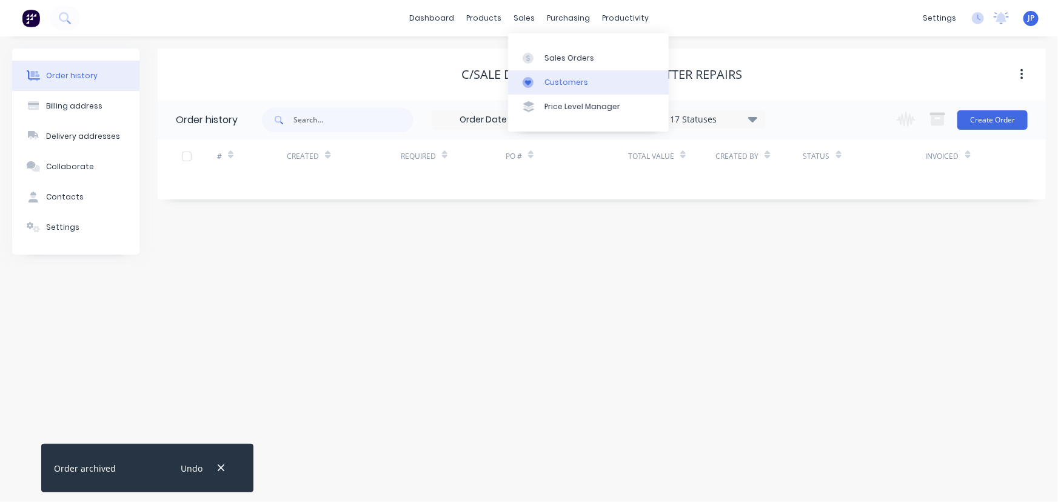
click at [546, 82] on div "Customers" at bounding box center [567, 82] width 44 height 11
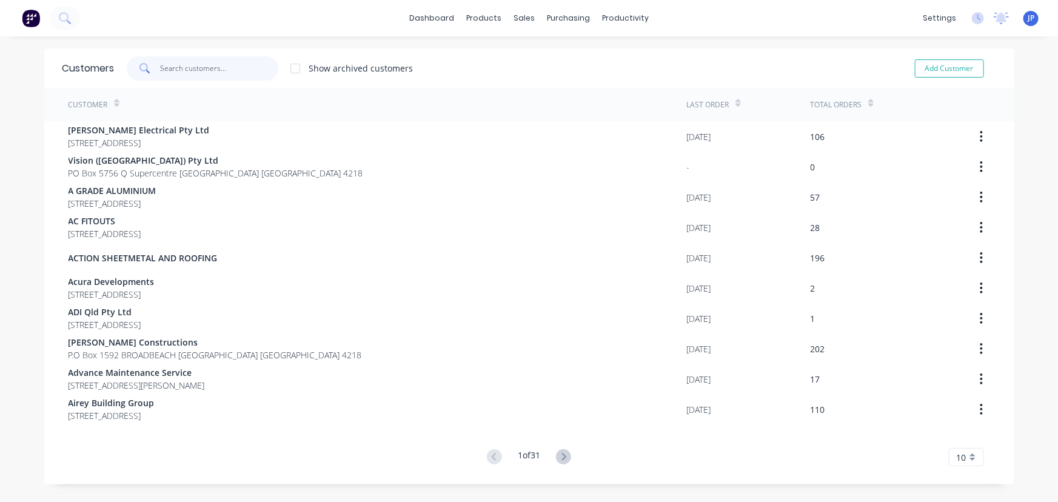
click at [166, 67] on input "text" at bounding box center [219, 68] width 118 height 24
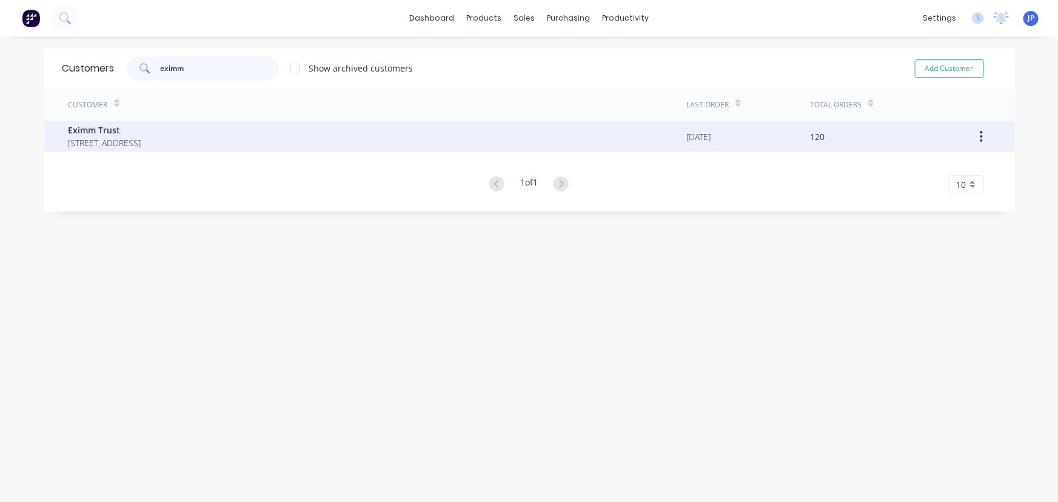
type input "eximm"
click at [102, 125] on span "Eximm Trust" at bounding box center [105, 130] width 73 height 13
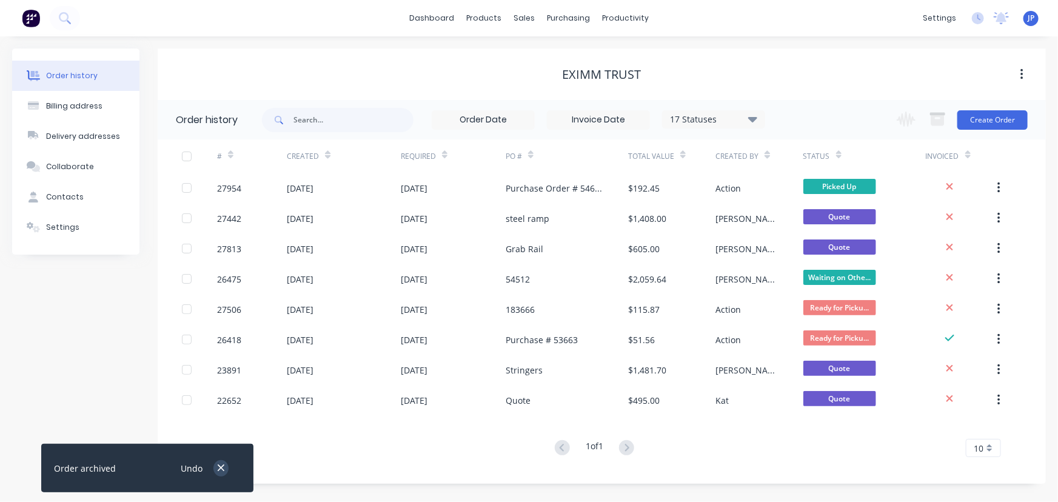
click at [226, 469] on button "button" at bounding box center [220, 468] width 15 height 16
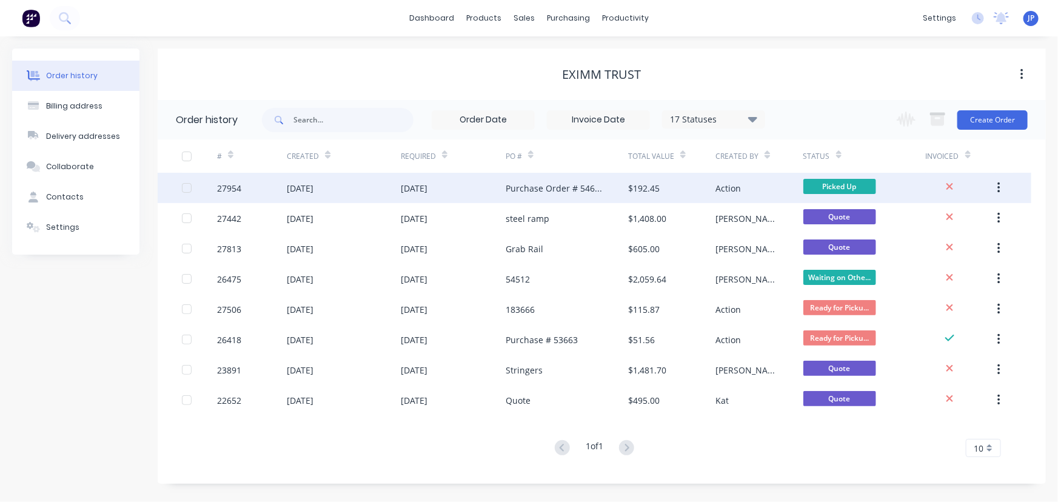
click at [238, 188] on div "27954" at bounding box center [229, 188] width 24 height 13
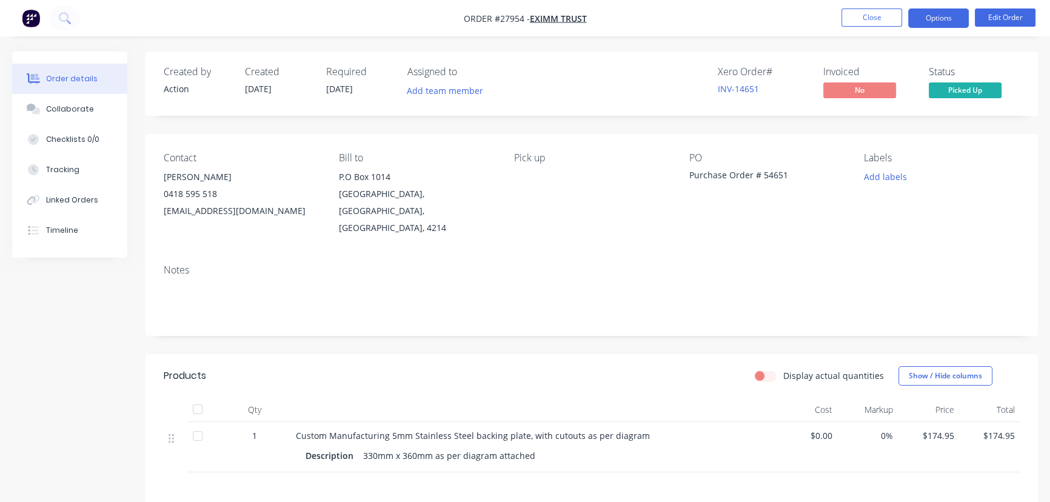
click at [916, 16] on button "Options" at bounding box center [938, 17] width 61 height 19
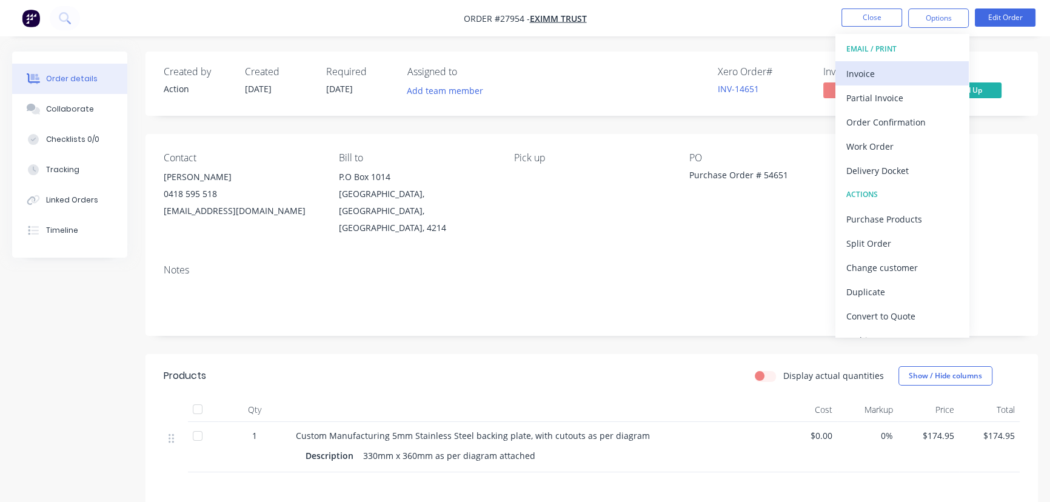
click at [876, 69] on div "Invoice" at bounding box center [903, 74] width 112 height 18
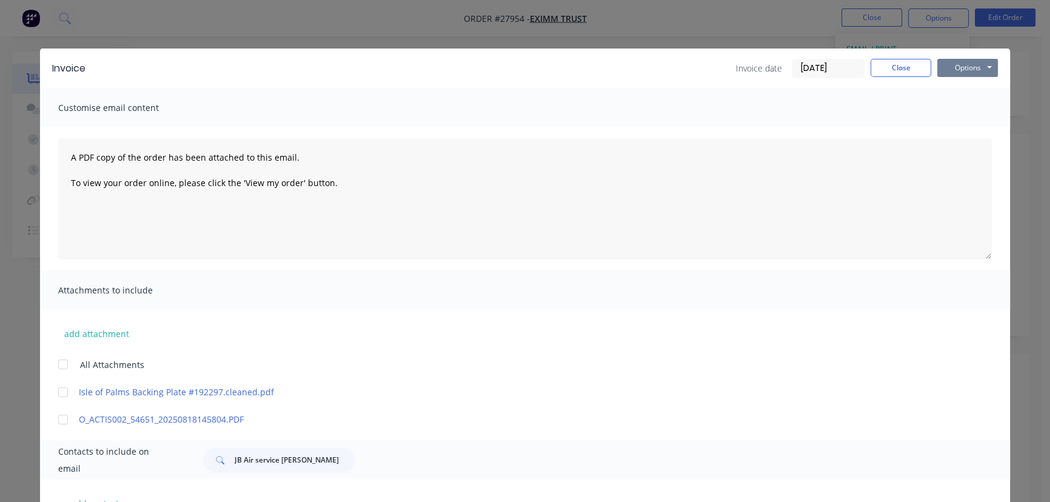
click at [979, 66] on button "Options" at bounding box center [968, 68] width 61 height 18
click at [973, 107] on button "Print" at bounding box center [977, 109] width 78 height 20
click at [888, 72] on button "Close" at bounding box center [901, 68] width 61 height 18
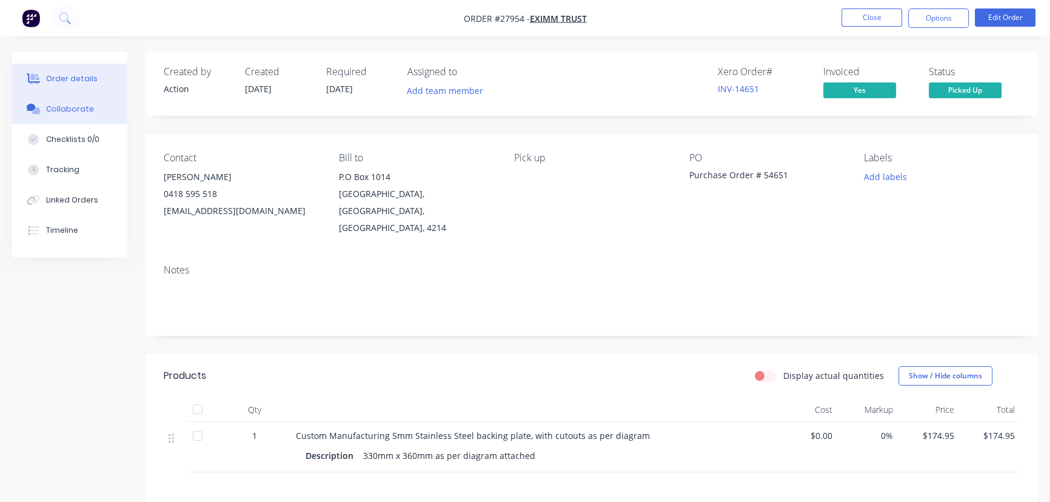
click at [69, 107] on div "Collaborate" at bounding box center [70, 109] width 48 height 11
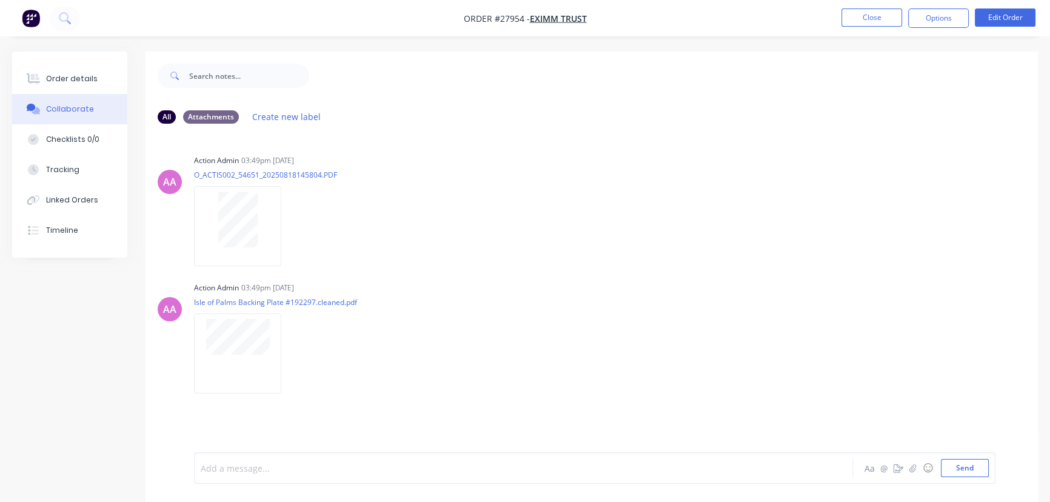
click at [214, 470] on div at bounding box center [496, 468] width 591 height 13
click at [947, 466] on button "Send" at bounding box center [965, 468] width 48 height 18
click at [849, 18] on button "Close" at bounding box center [872, 17] width 61 height 18
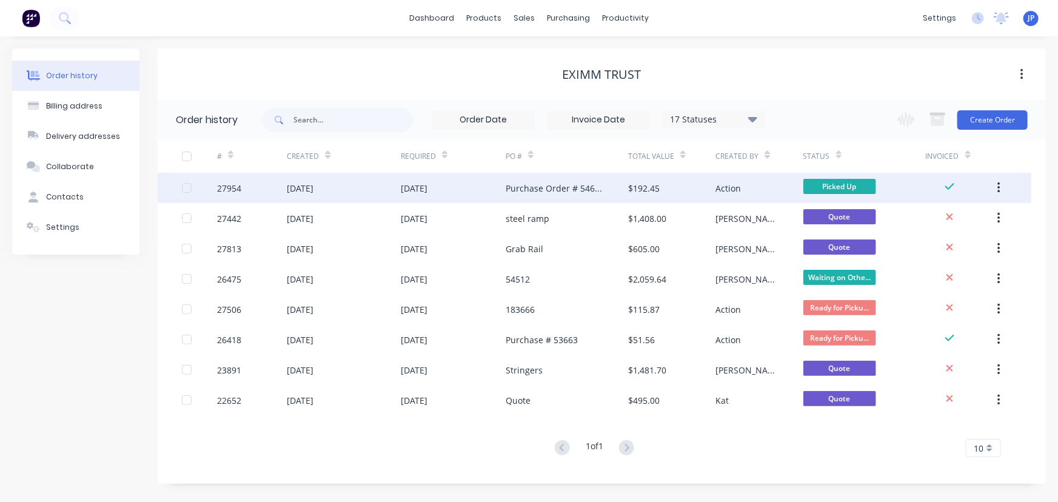
click at [998, 187] on icon "button" at bounding box center [999, 187] width 3 height 13
click at [945, 218] on div "Archive" at bounding box center [955, 220] width 93 height 18
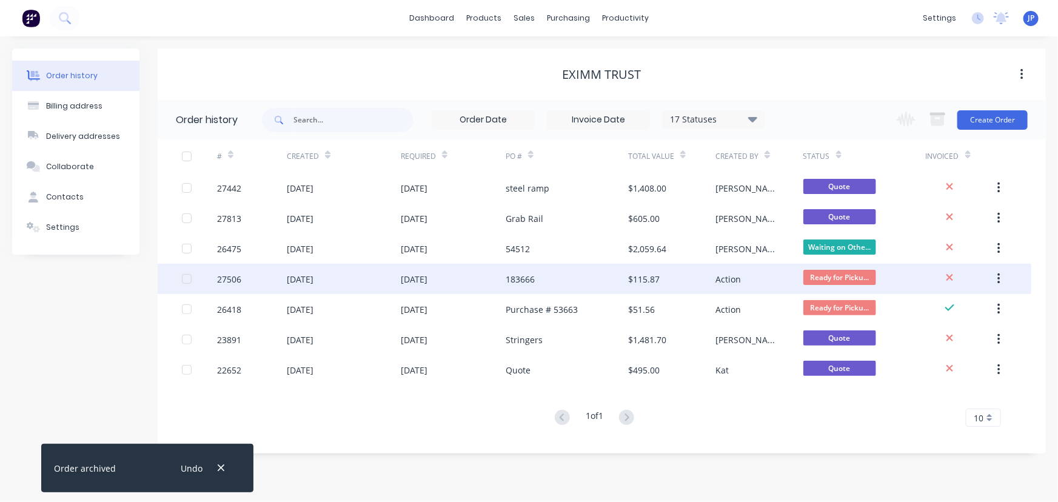
click at [509, 283] on div "183666" at bounding box center [520, 279] width 29 height 13
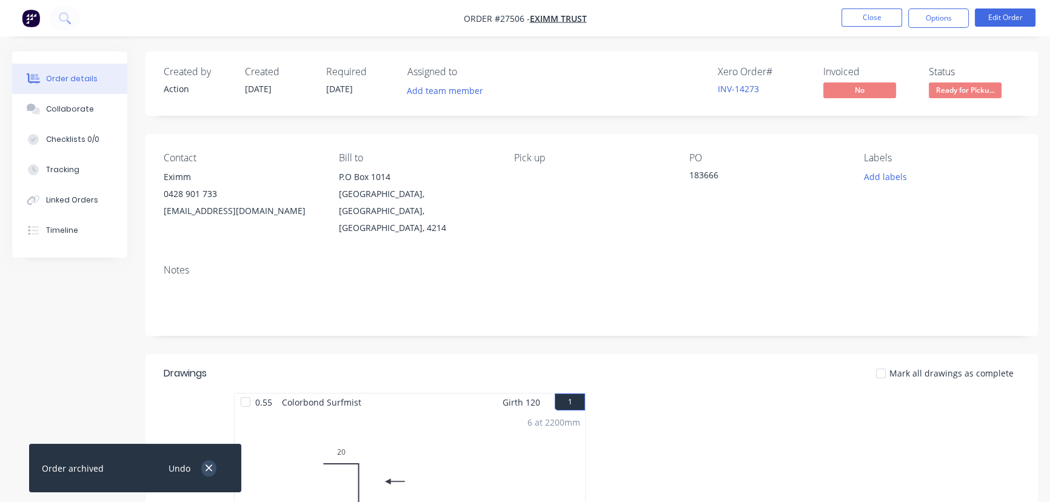
click at [208, 469] on icon "button" at bounding box center [209, 468] width 7 height 7
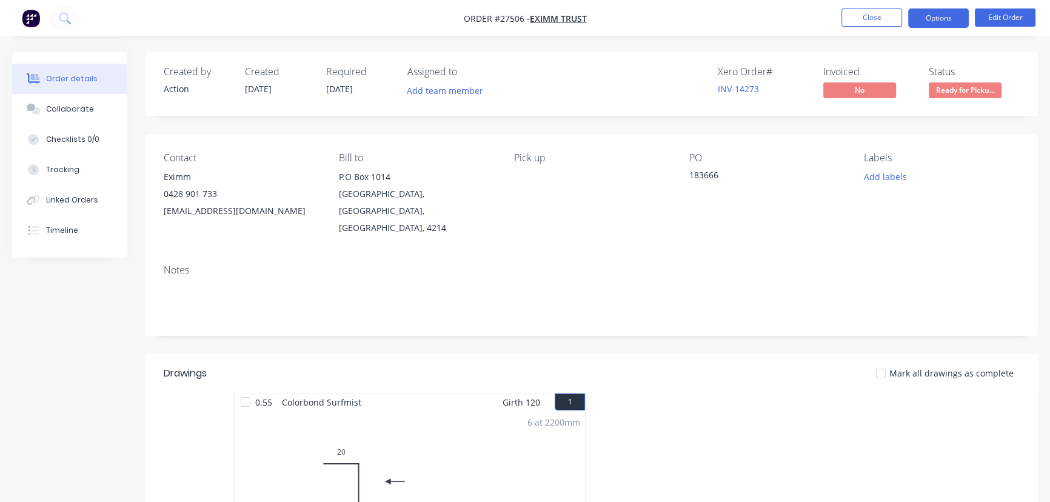
click at [933, 18] on button "Options" at bounding box center [938, 17] width 61 height 19
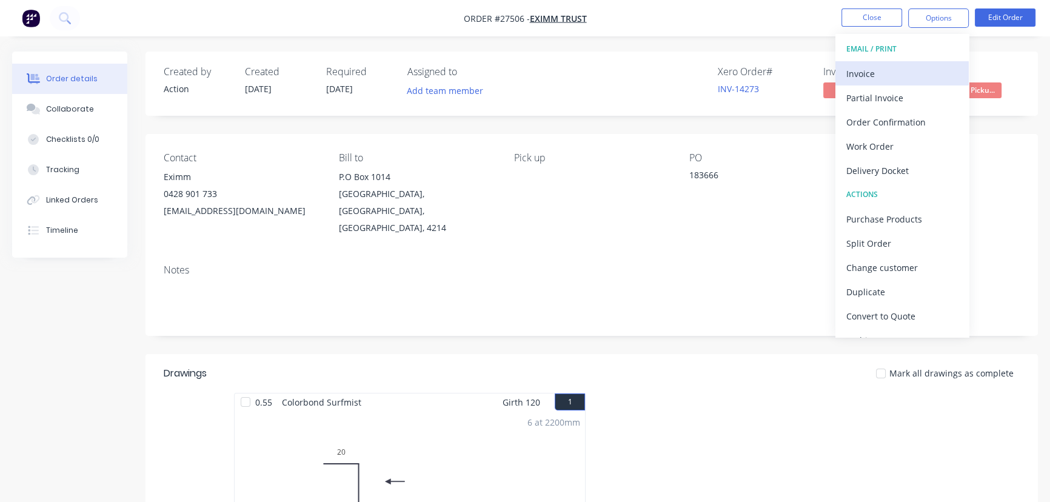
click at [892, 75] on div "Invoice" at bounding box center [903, 74] width 112 height 18
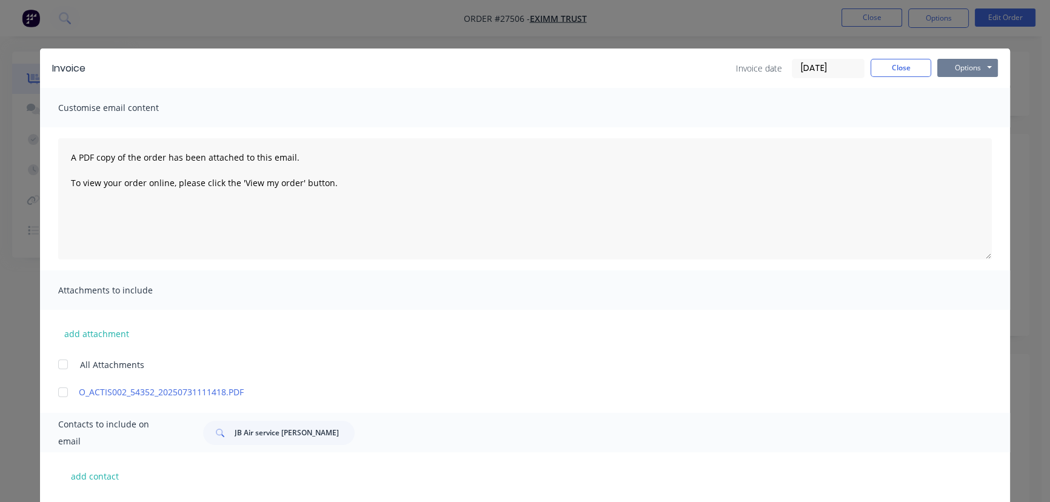
click at [964, 72] on button "Options" at bounding box center [968, 68] width 61 height 18
click at [973, 110] on button "Print" at bounding box center [977, 109] width 78 height 20
click at [886, 67] on button "Close" at bounding box center [901, 68] width 61 height 18
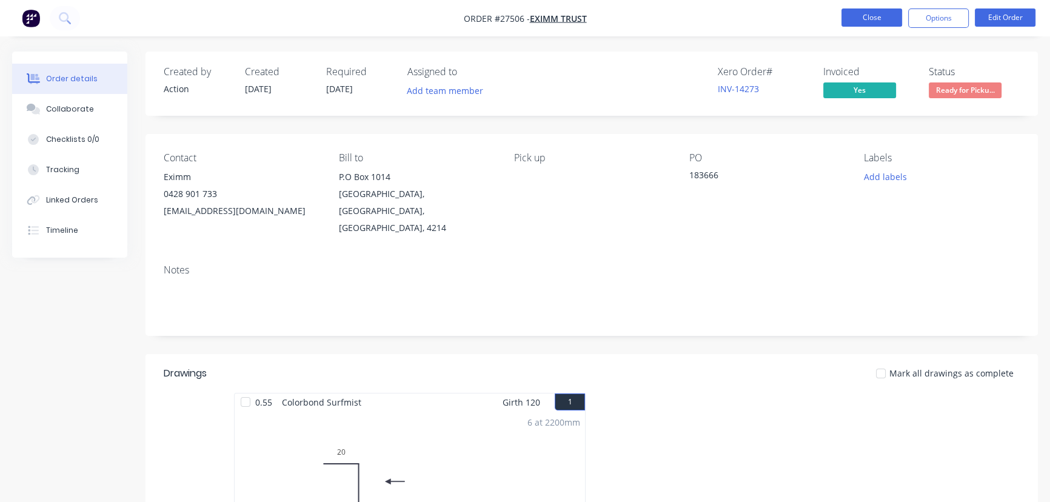
click at [889, 19] on button "Close" at bounding box center [872, 17] width 61 height 18
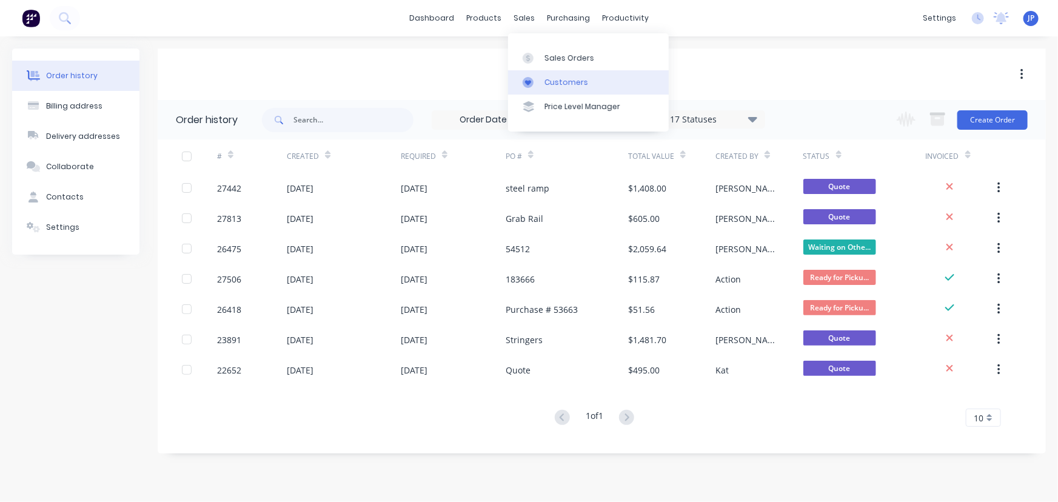
click at [558, 78] on div "Customers" at bounding box center [567, 82] width 44 height 11
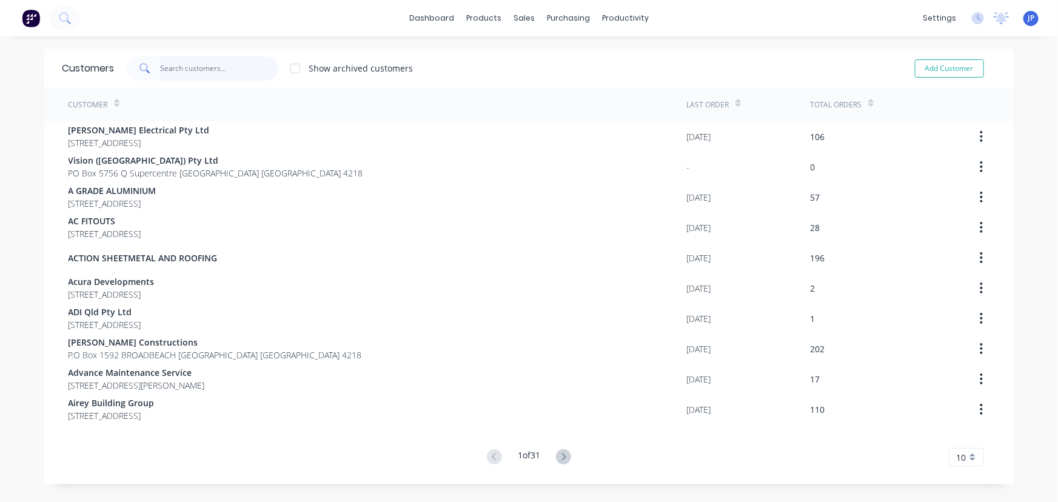
click at [173, 72] on input "text" at bounding box center [219, 68] width 118 height 24
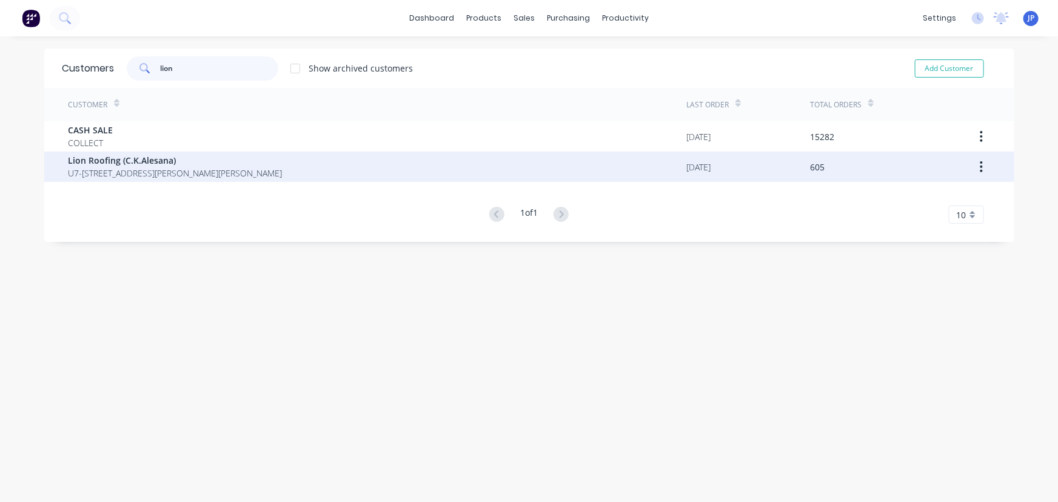
type input "lion"
click at [116, 181] on div "Lion Roofing (C.K.Alesana) U7-91 Heeb Street Ashmore Queensland Australia 4214" at bounding box center [378, 167] width 619 height 30
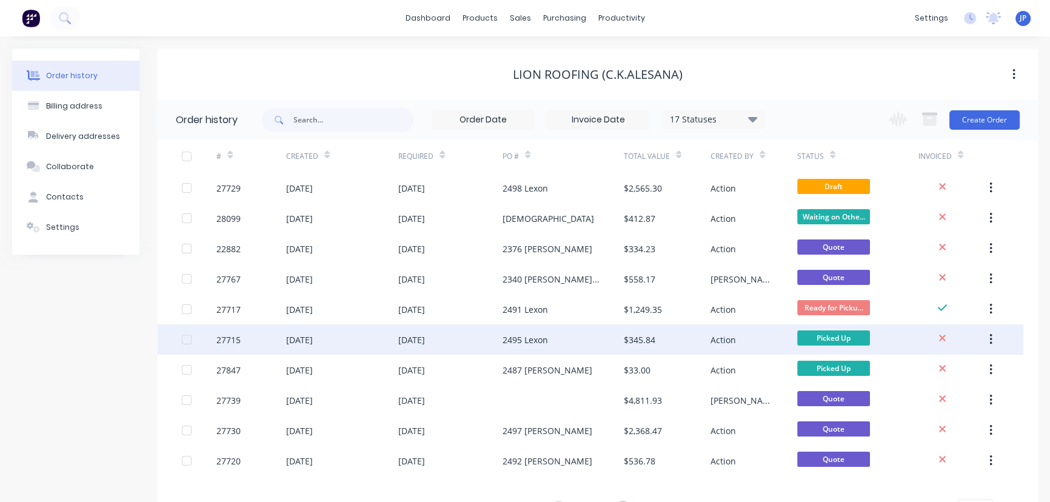
click at [396, 334] on div "13 Aug 2025" at bounding box center [342, 339] width 113 height 30
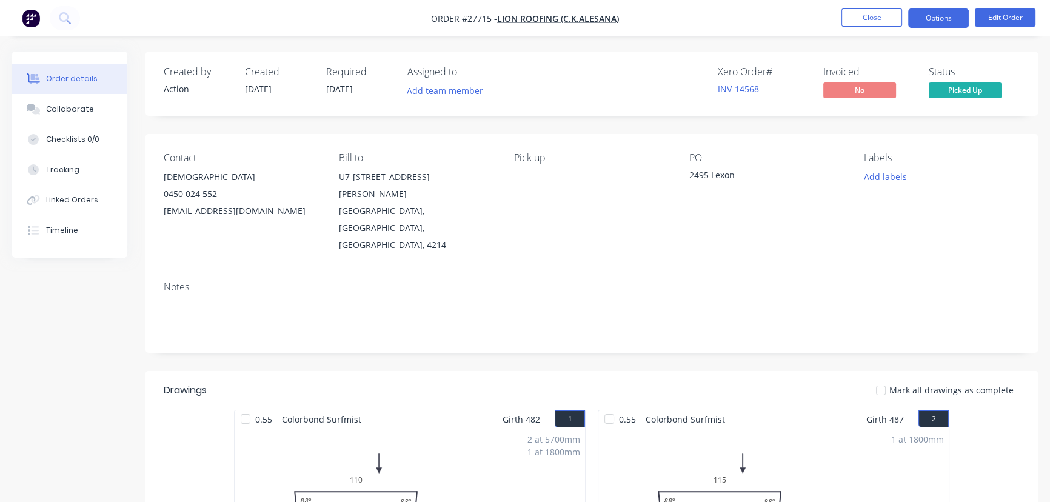
click at [935, 24] on button "Options" at bounding box center [938, 17] width 61 height 19
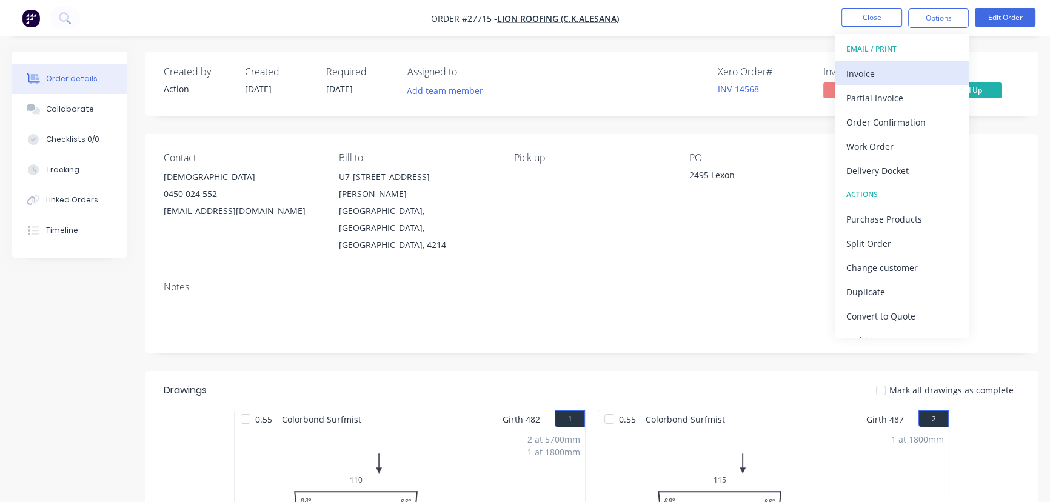
click at [892, 70] on div "Invoice" at bounding box center [903, 74] width 112 height 18
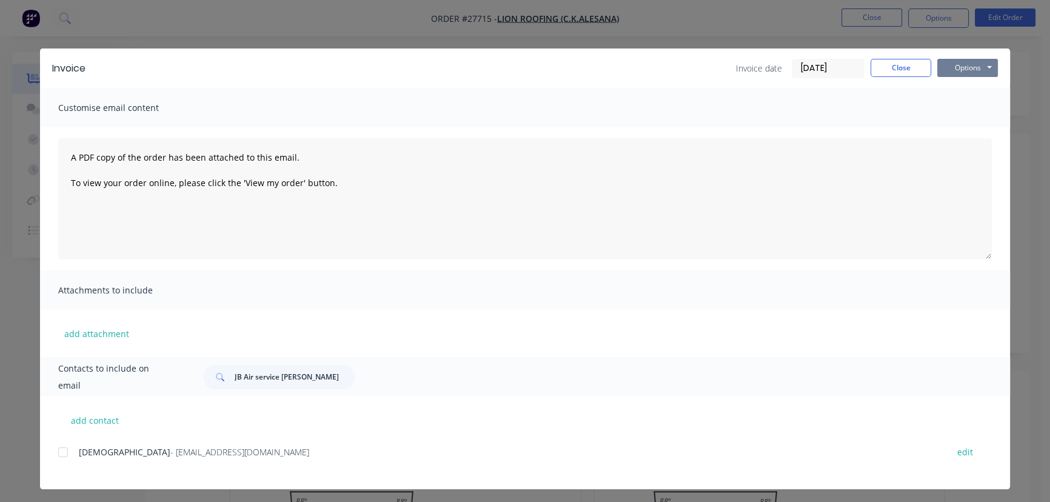
click at [939, 72] on button "Options" at bounding box center [968, 68] width 61 height 18
click at [955, 110] on button "Print" at bounding box center [977, 109] width 78 height 20
click at [888, 70] on button "Close" at bounding box center [901, 68] width 61 height 18
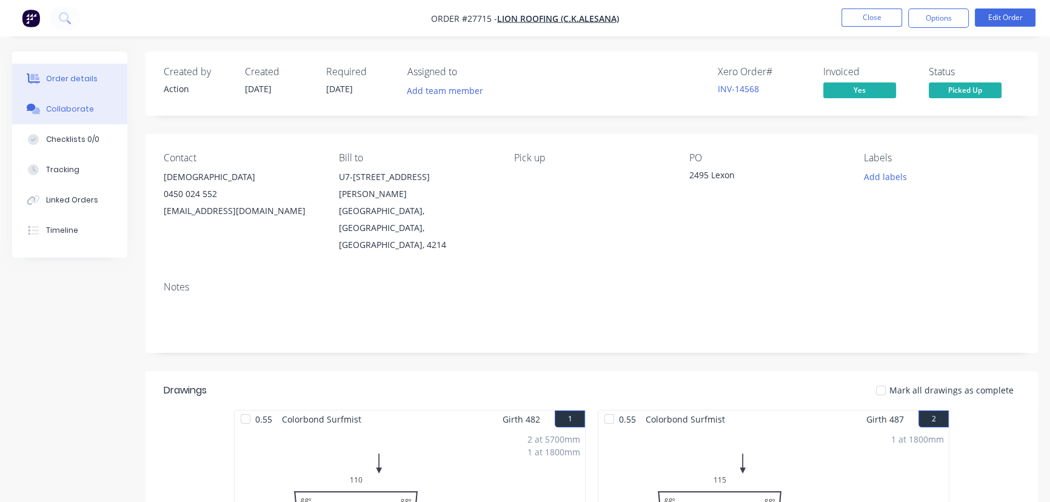
click at [109, 113] on button "Collaborate" at bounding box center [69, 109] width 115 height 30
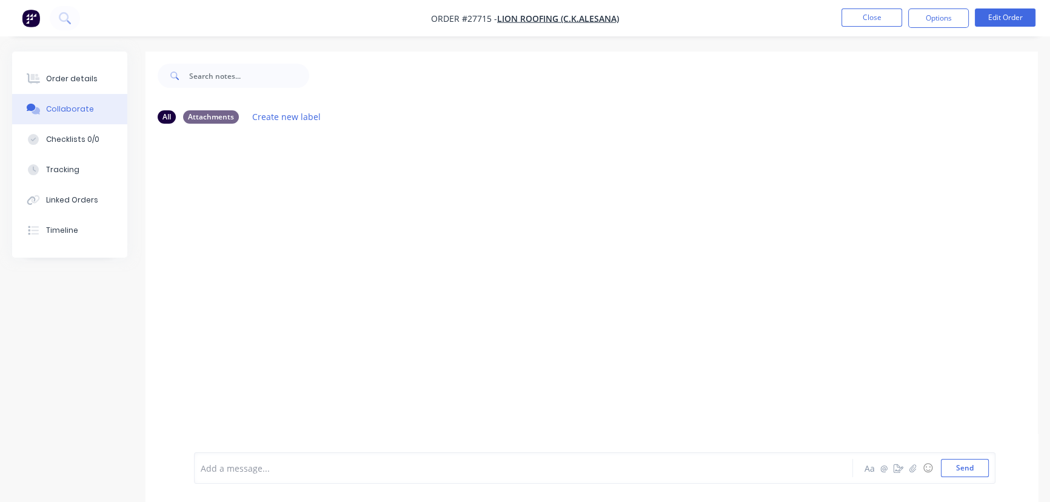
click at [220, 479] on div "Add a message... Aa @ ☺ Send" at bounding box center [595, 468] width 802 height 32
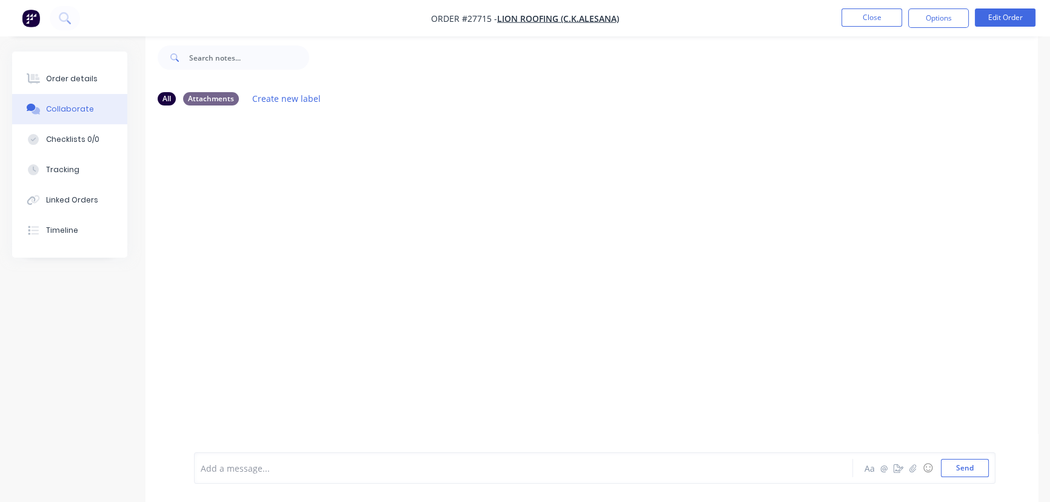
click at [222, 477] on div "Add a message..." at bounding box center [496, 468] width 591 height 18
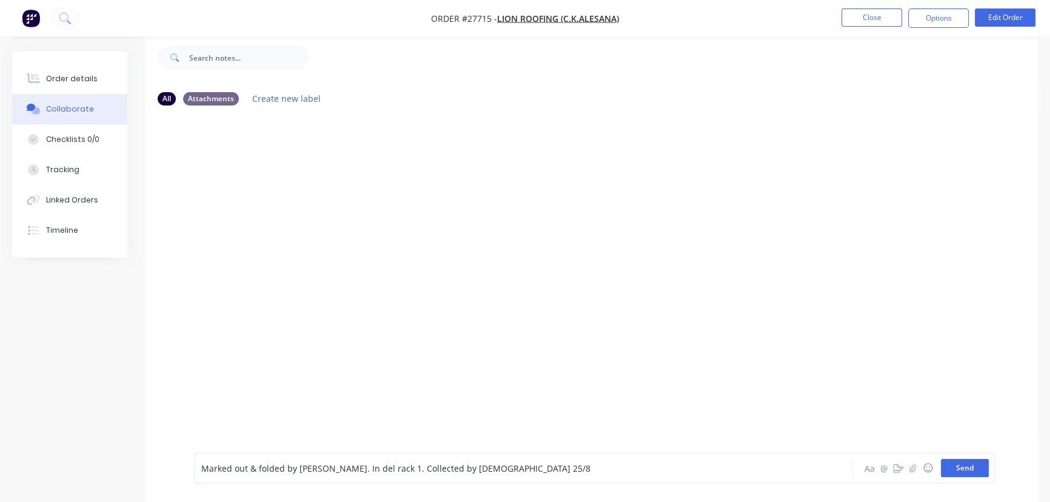
click at [945, 465] on button "Send" at bounding box center [965, 468] width 48 height 18
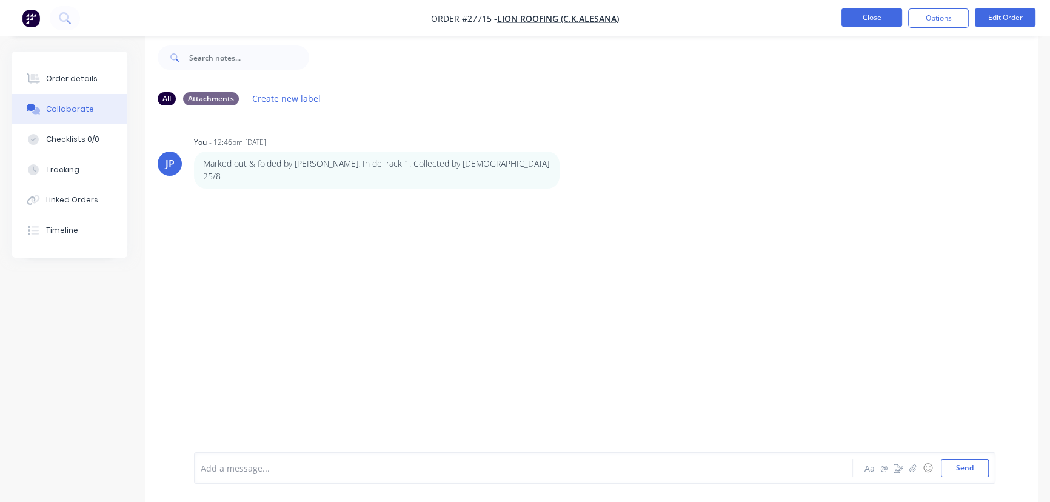
click at [861, 22] on button "Close" at bounding box center [872, 17] width 61 height 18
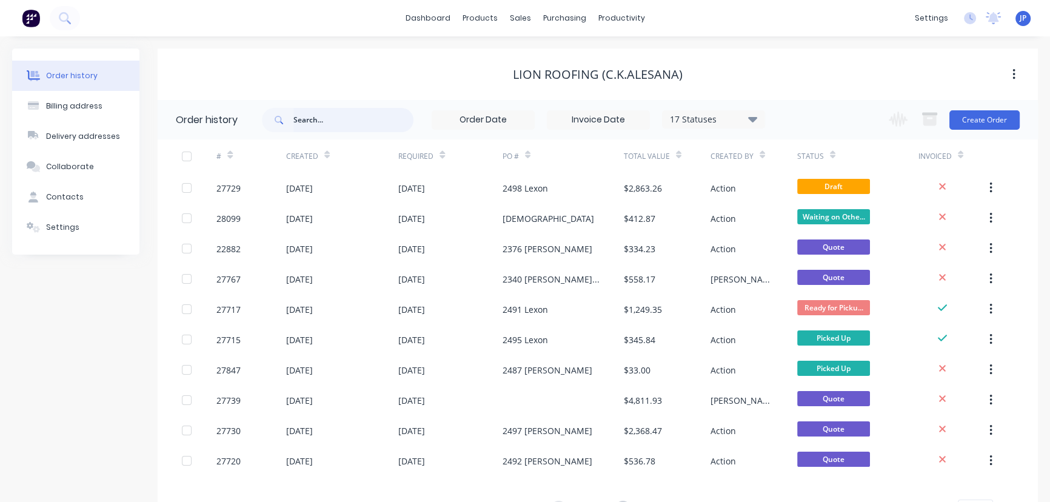
click at [326, 123] on input "text" at bounding box center [354, 120] width 120 height 24
type input "27715"
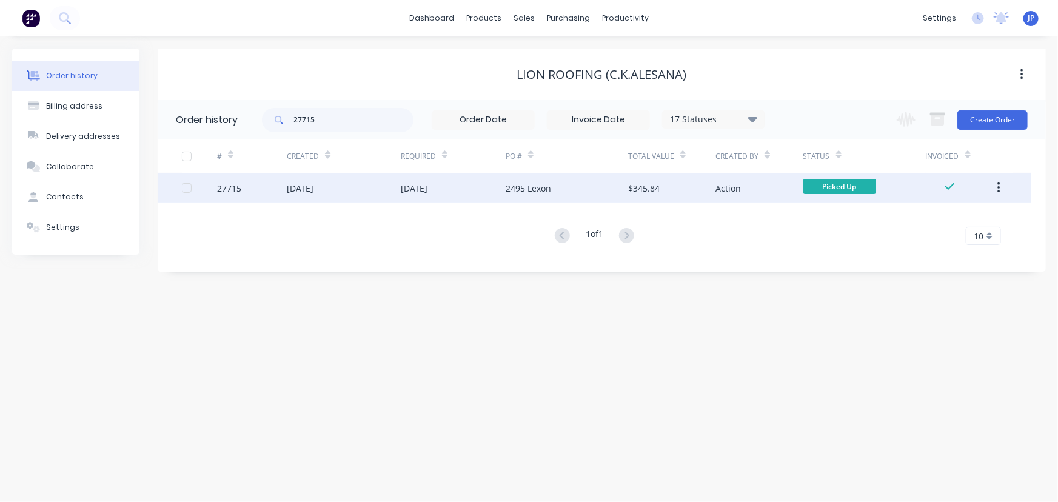
click at [1000, 192] on icon "button" at bounding box center [999, 188] width 2 height 11
click at [943, 216] on div "Archive" at bounding box center [955, 220] width 93 height 18
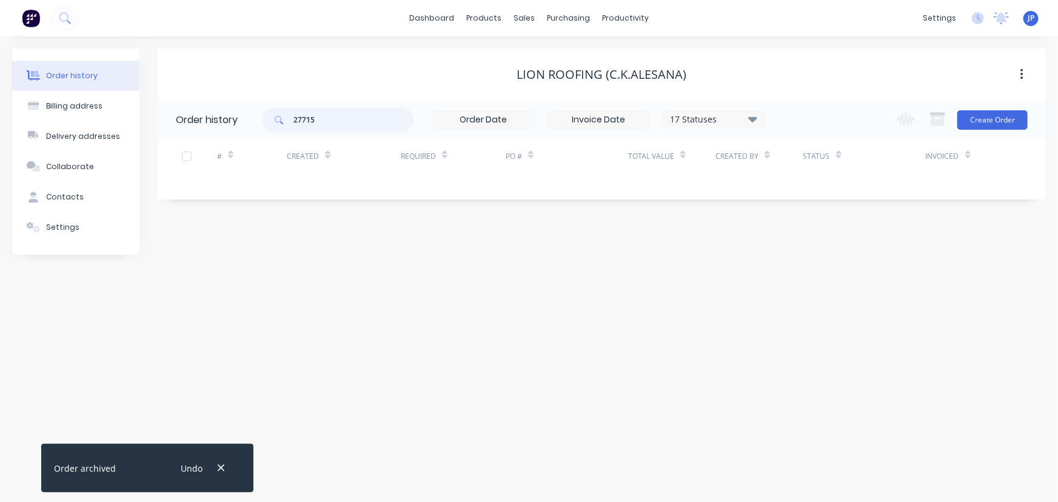
drag, startPoint x: 320, startPoint y: 121, endPoint x: 288, endPoint y: 124, distance: 32.2
click at [288, 124] on div "27715" at bounding box center [338, 120] width 152 height 24
type input "26955"
click at [222, 469] on icon "button" at bounding box center [221, 468] width 7 height 7
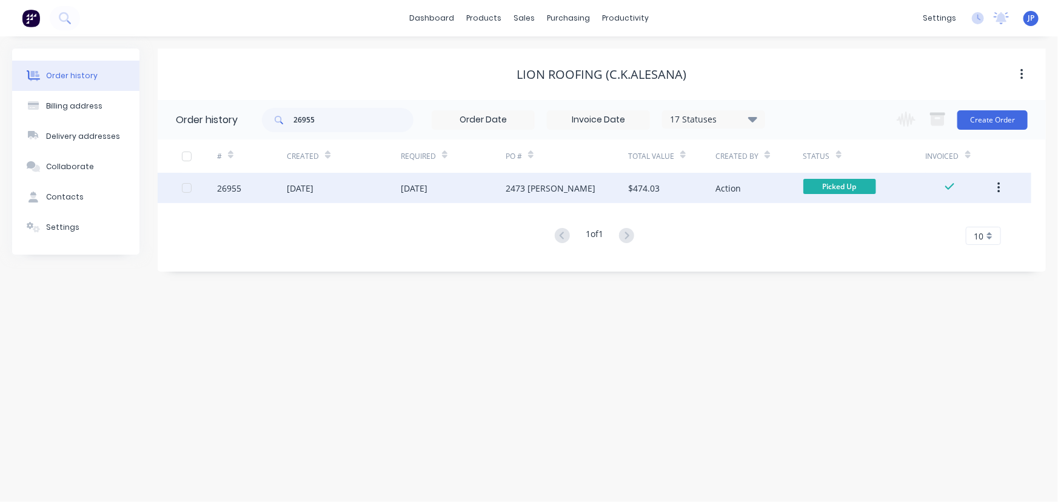
click at [261, 180] on div "26955" at bounding box center [252, 188] width 70 height 30
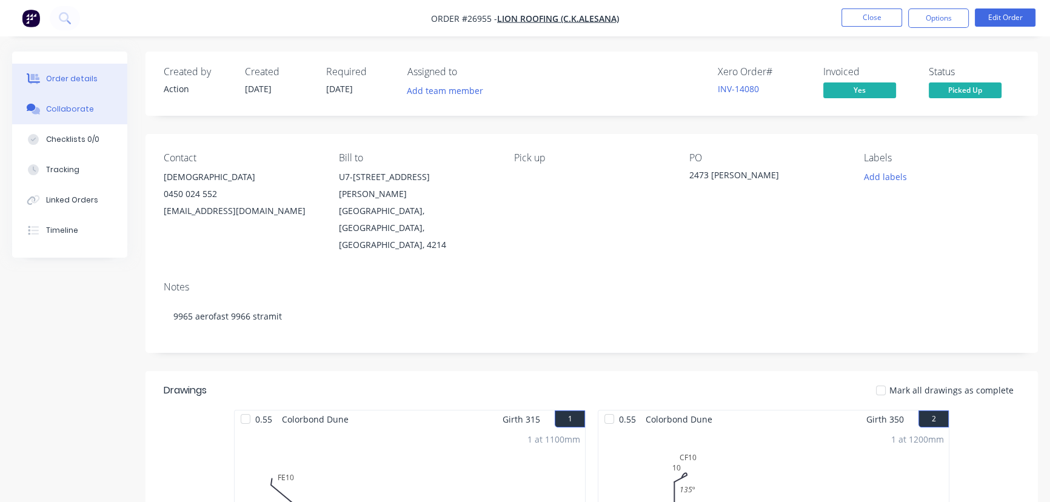
click at [89, 107] on button "Collaborate" at bounding box center [69, 109] width 115 height 30
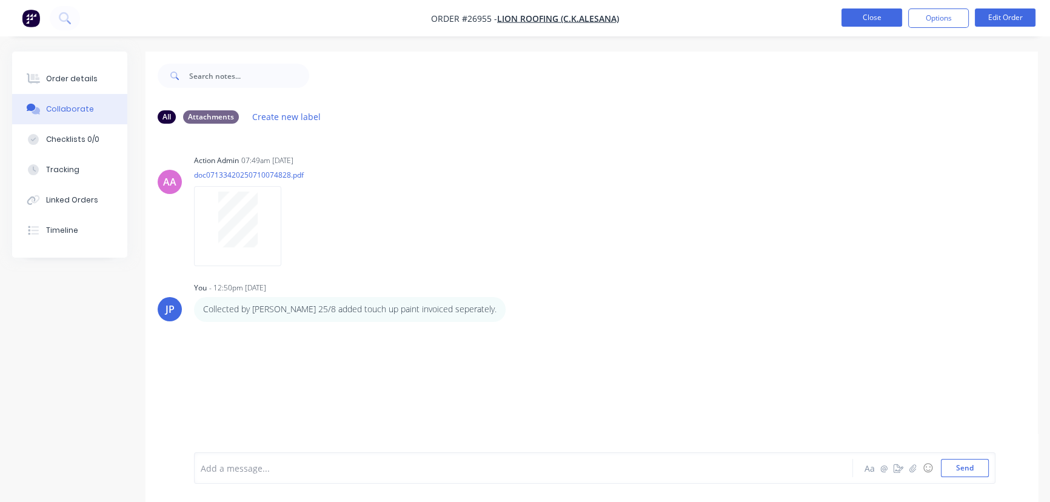
click at [861, 16] on button "Close" at bounding box center [872, 17] width 61 height 18
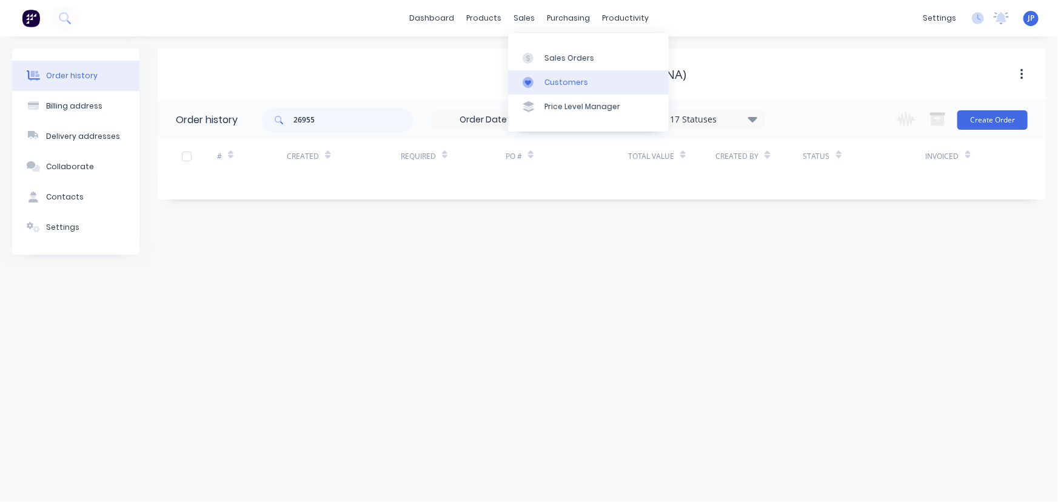
click at [546, 75] on link "Customers" at bounding box center [588, 82] width 161 height 24
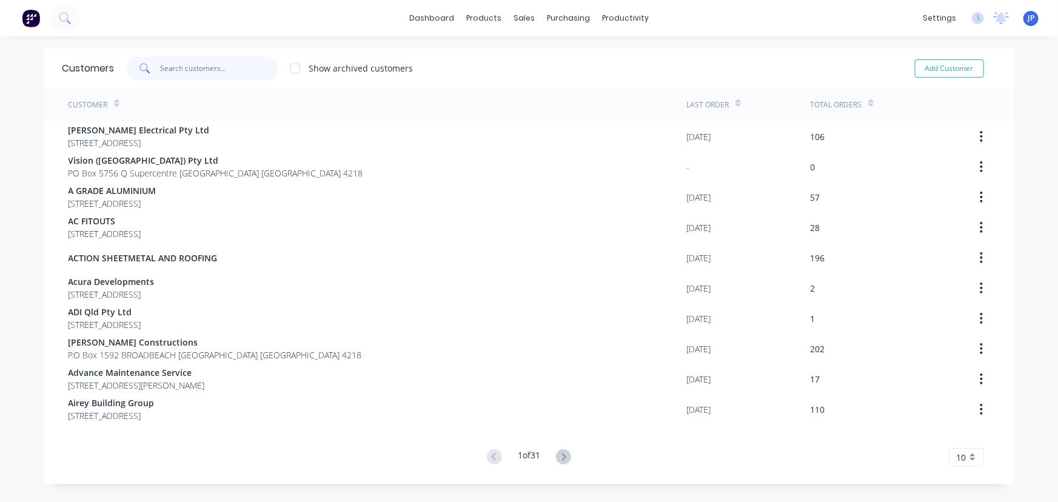
click at [208, 70] on input "text" at bounding box center [219, 68] width 118 height 24
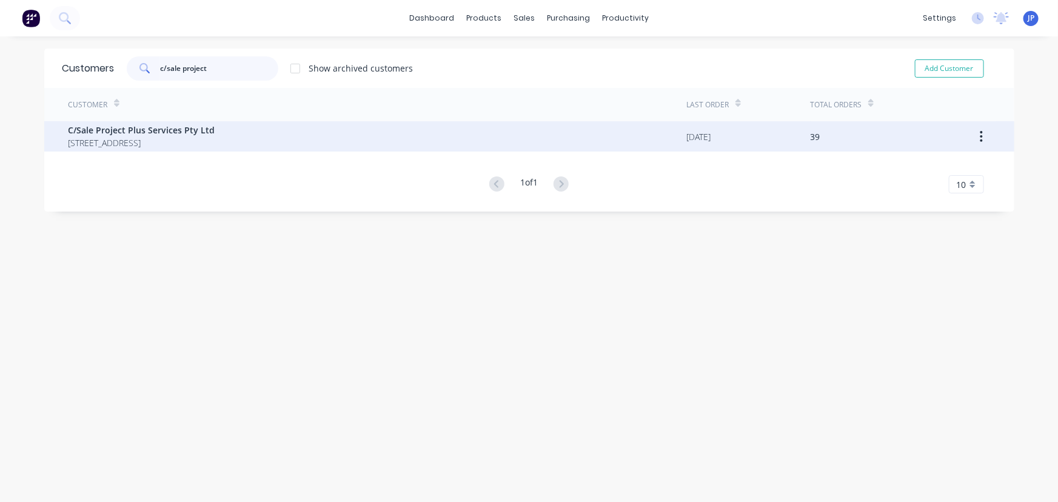
type input "c/sale project"
click at [116, 132] on span "C/Sale Project Plus Services Pty Ltd" at bounding box center [142, 130] width 147 height 13
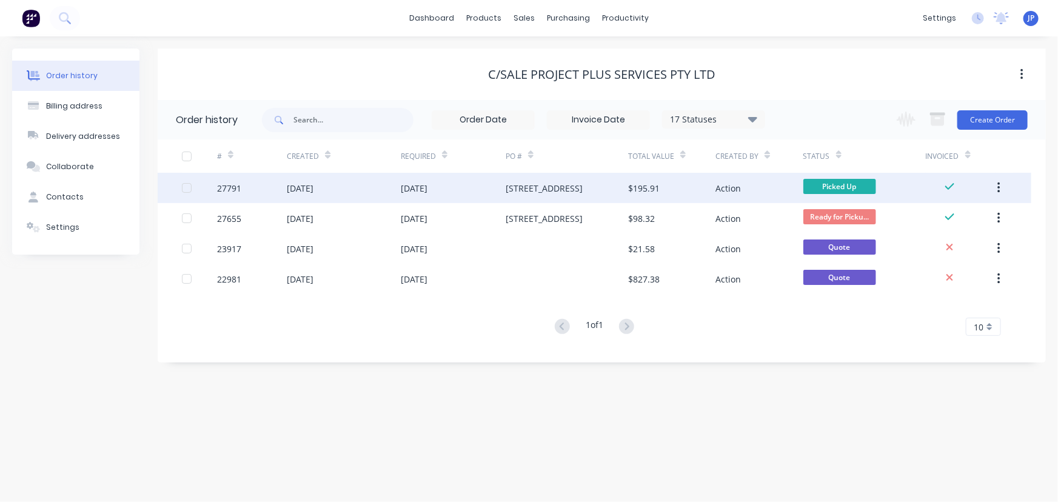
click at [314, 190] on div "18 Aug 2025" at bounding box center [300, 188] width 27 height 13
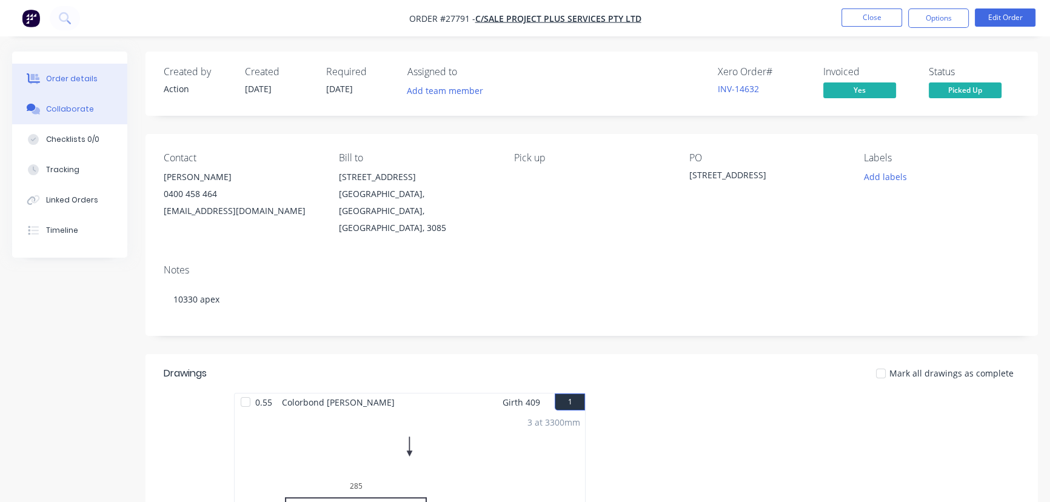
click at [102, 113] on button "Collaborate" at bounding box center [69, 109] width 115 height 30
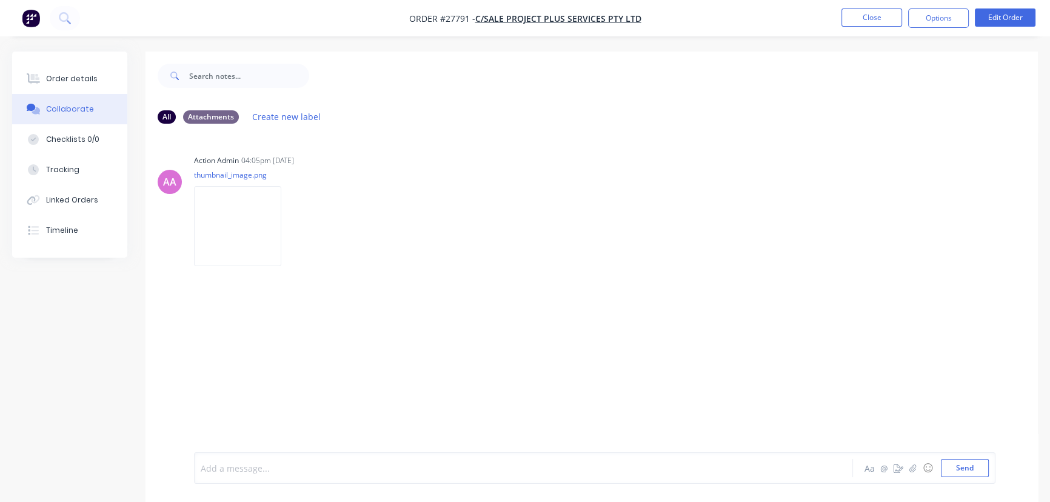
click at [218, 472] on div at bounding box center [496, 468] width 591 height 13
click at [950, 472] on button "Send" at bounding box center [965, 468] width 48 height 18
click at [867, 16] on button "Close" at bounding box center [872, 17] width 61 height 18
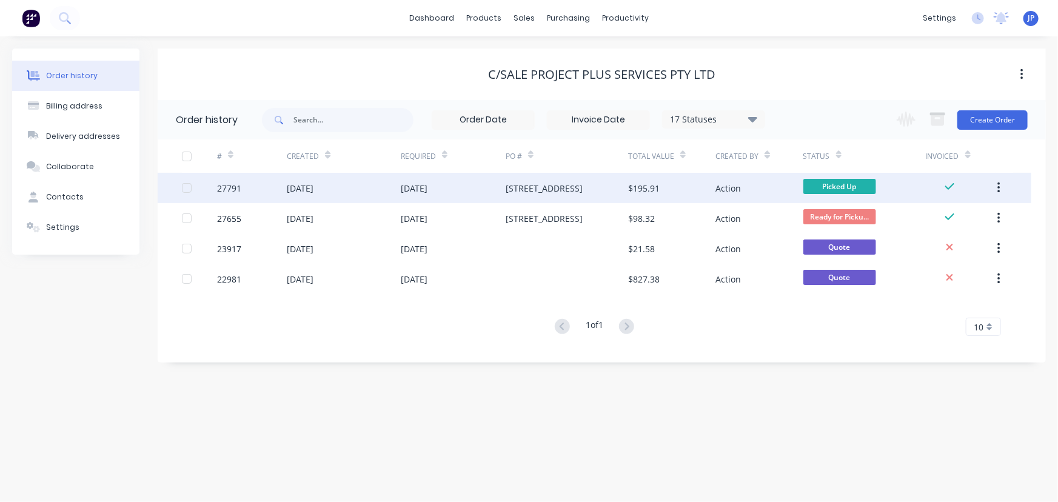
click at [1003, 186] on button "button" at bounding box center [999, 188] width 29 height 22
click at [938, 213] on div "Archive" at bounding box center [955, 220] width 93 height 18
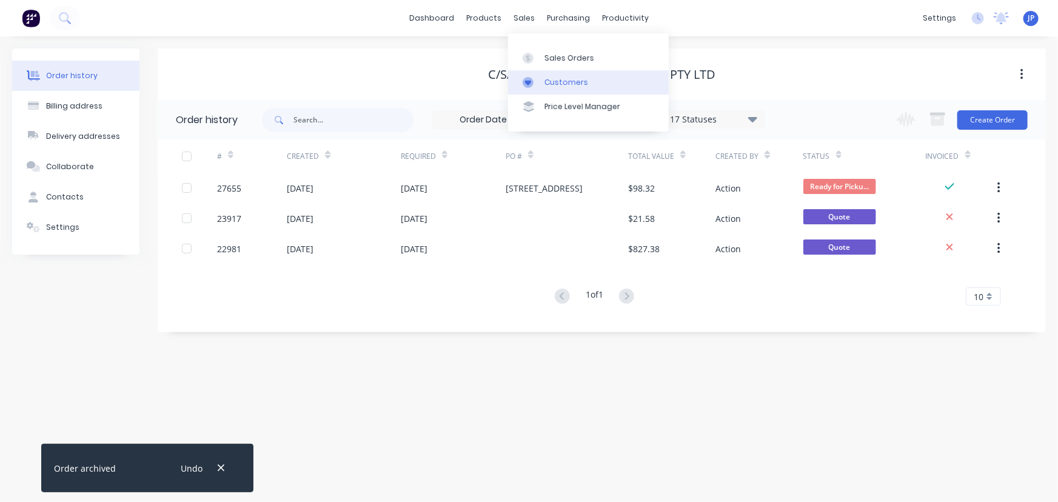
click at [554, 82] on div "Customers" at bounding box center [567, 82] width 44 height 11
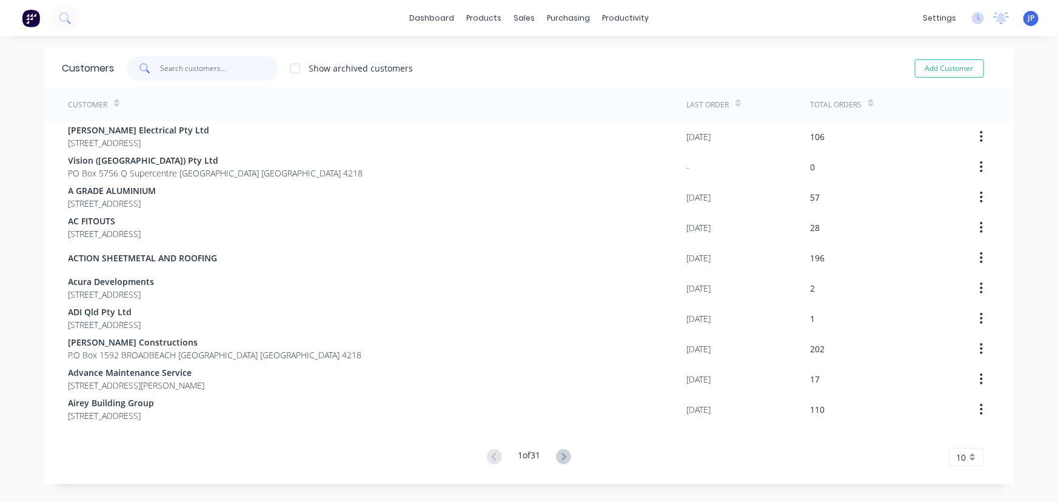
click at [203, 72] on input "text" at bounding box center [219, 68] width 118 height 24
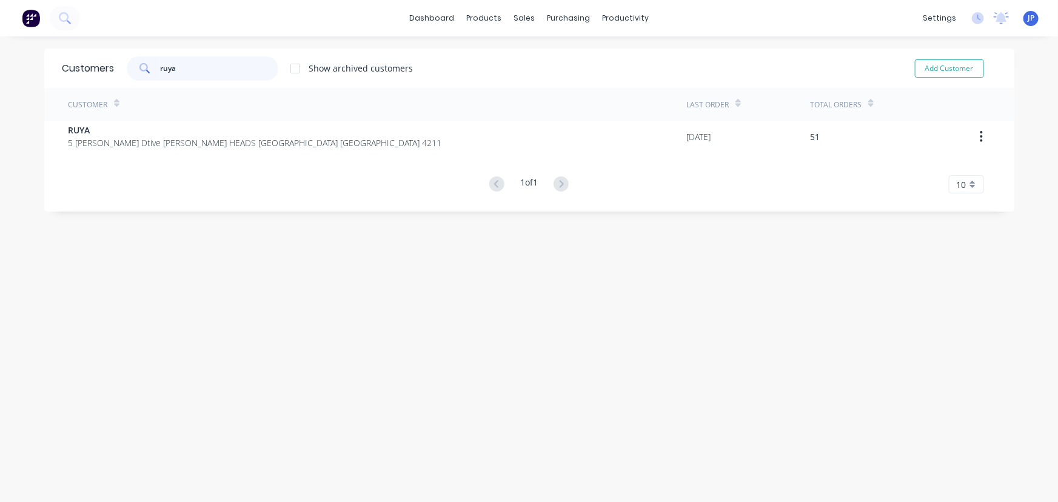
type input "ruya"
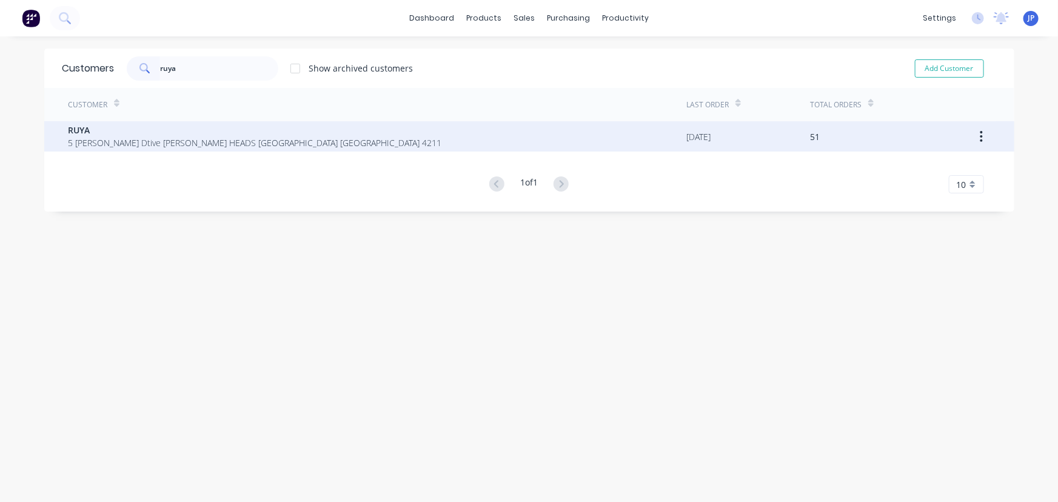
click at [206, 136] on span "5 Alex Fisher Dtive BURLEIGH HEADS Queensland Australia 4211" at bounding box center [256, 142] width 374 height 13
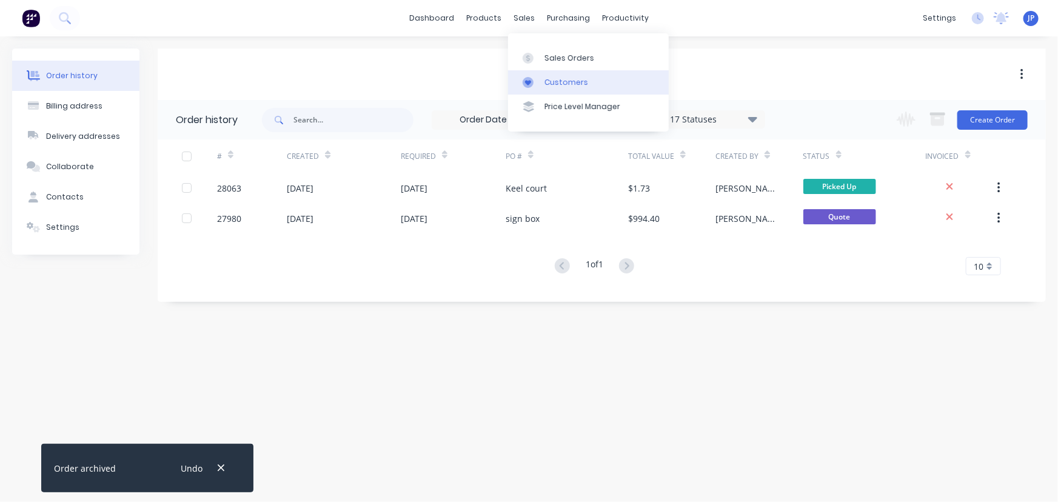
click at [543, 73] on link "Customers" at bounding box center [588, 82] width 161 height 24
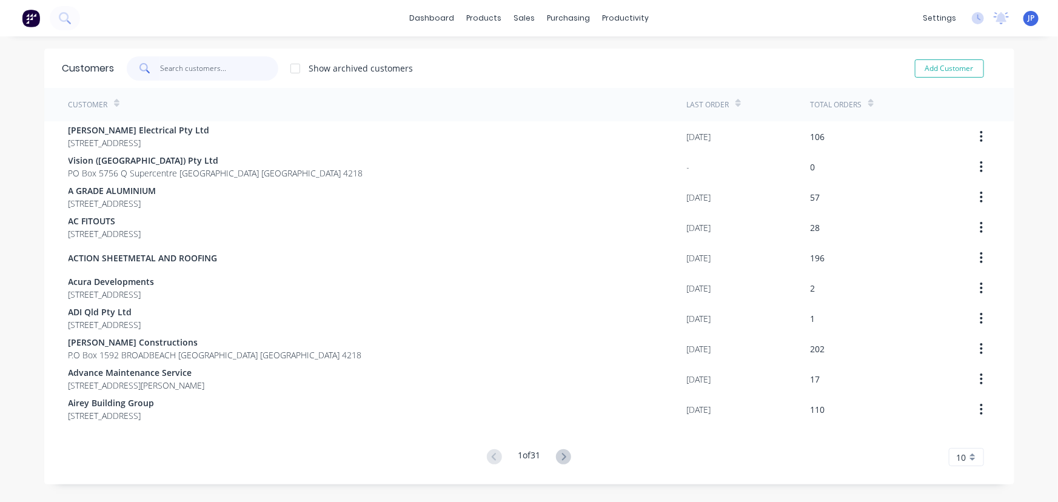
click at [239, 63] on input "text" at bounding box center [219, 68] width 118 height 24
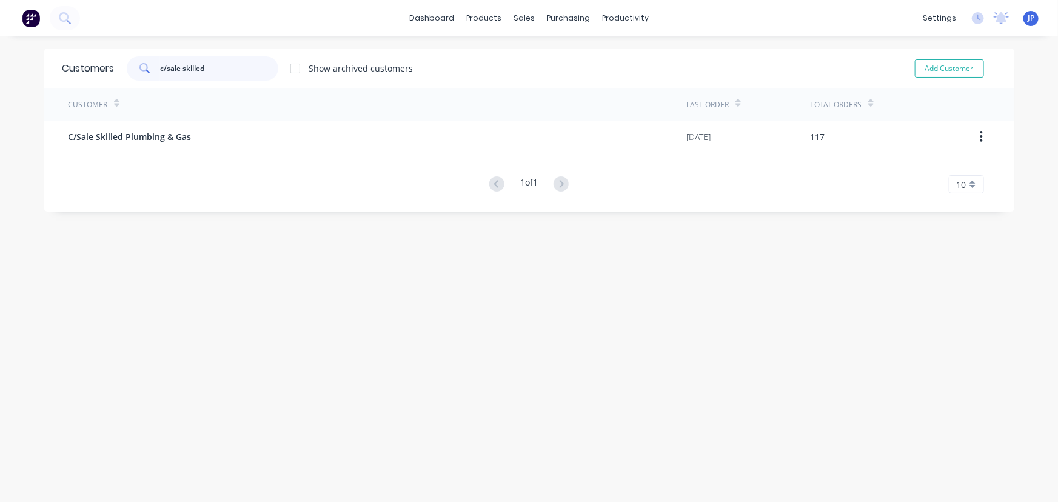
type input "c/sale skilled"
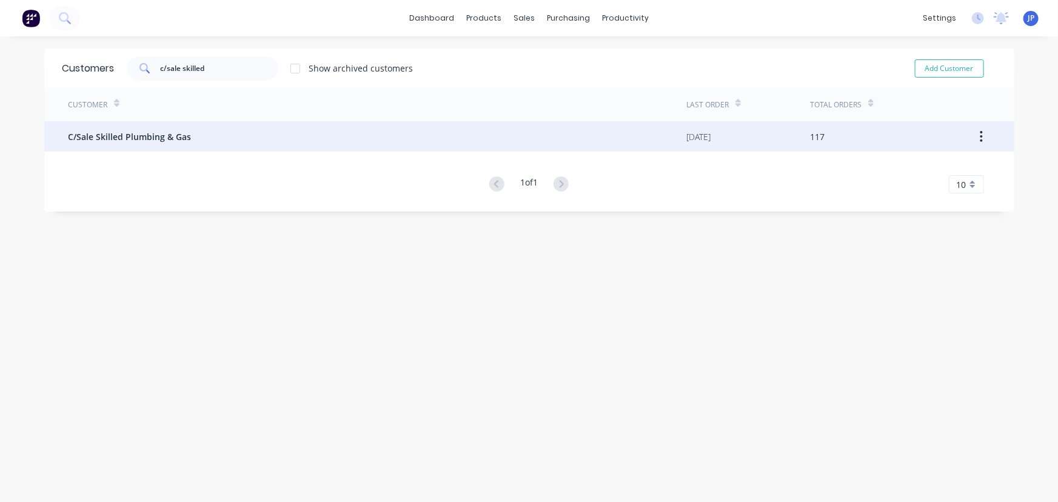
click at [164, 138] on span "C/Sale Skilled Plumbing & Gas" at bounding box center [130, 136] width 123 height 13
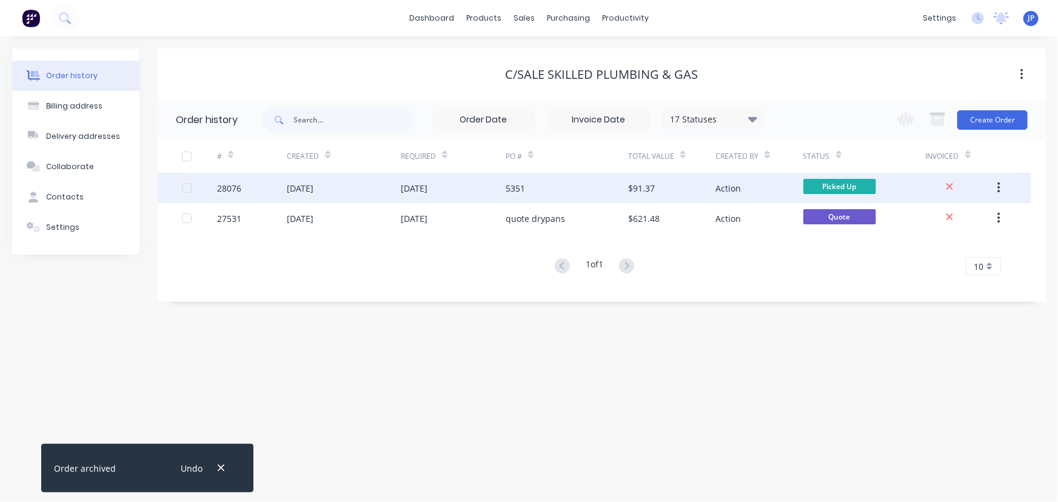
click at [264, 196] on div "28076" at bounding box center [252, 188] width 70 height 30
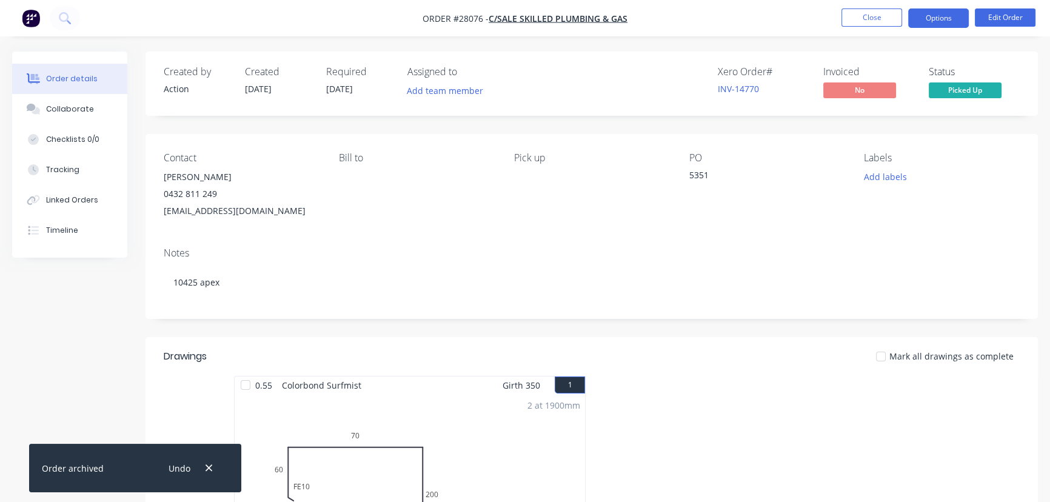
click at [945, 19] on button "Options" at bounding box center [938, 17] width 61 height 19
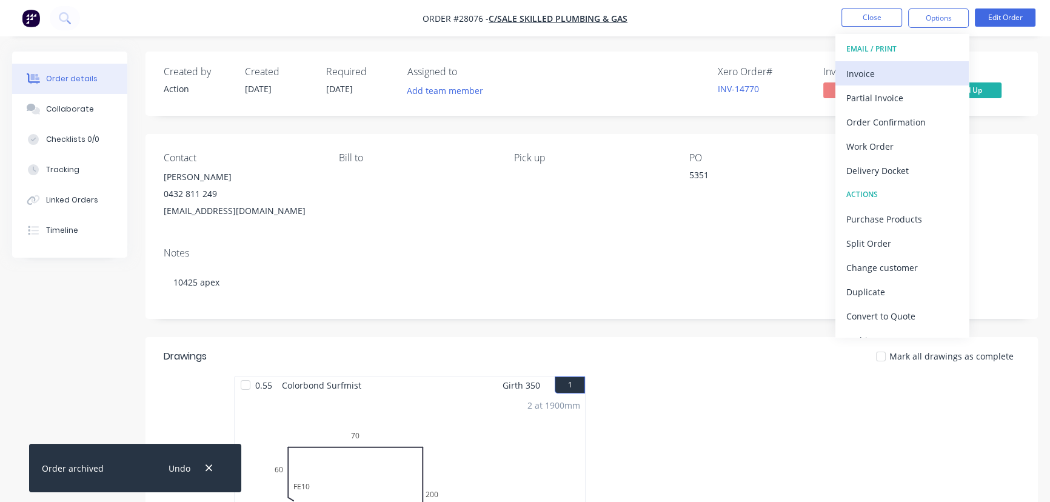
click at [893, 74] on div "Invoice" at bounding box center [903, 74] width 112 height 18
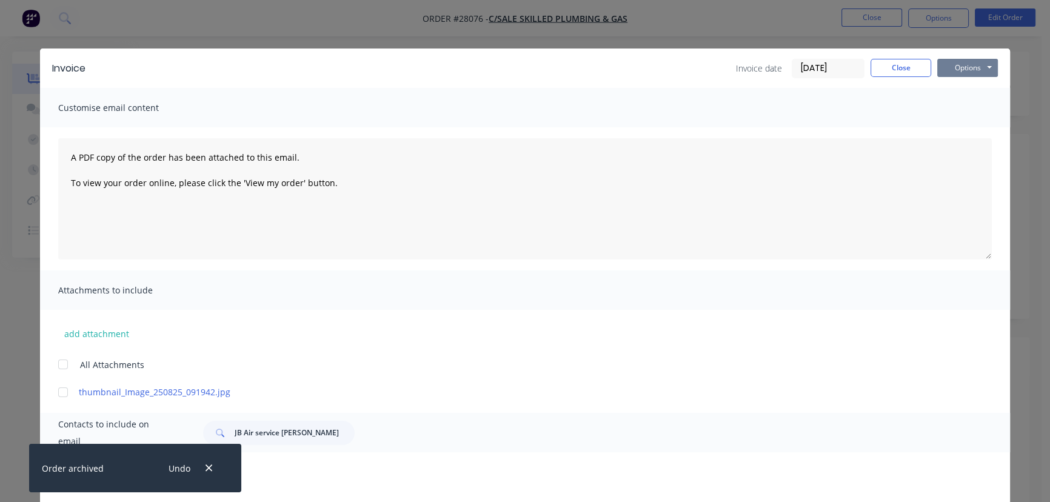
click at [944, 65] on button "Options" at bounding box center [968, 68] width 61 height 18
click at [945, 106] on button "Print" at bounding box center [977, 109] width 78 height 20
drag, startPoint x: 945, startPoint y: 69, endPoint x: 946, endPoint y: 79, distance: 9.7
click at [946, 69] on button "Options" at bounding box center [968, 68] width 61 height 18
click at [961, 116] on button "Print" at bounding box center [977, 109] width 78 height 20
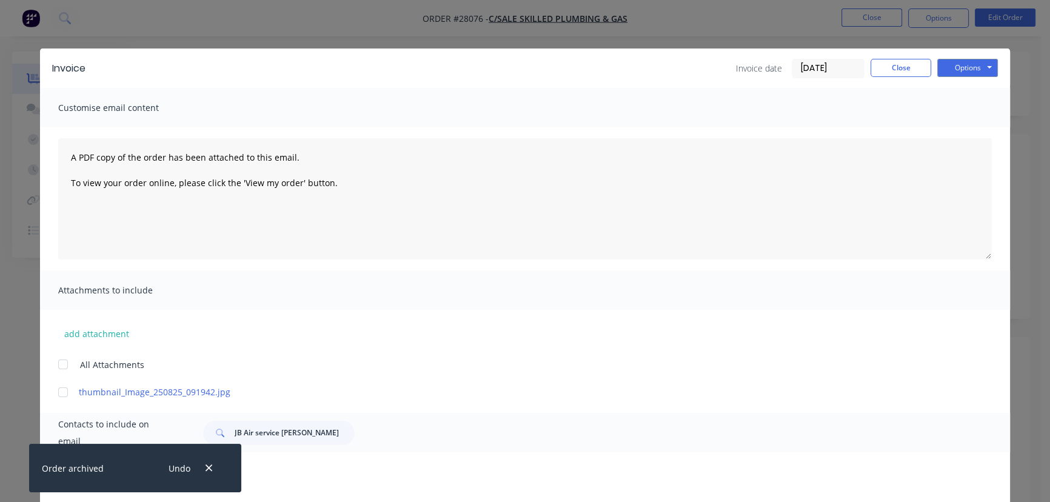
click at [874, 79] on div "Invoice Invoice date 26/08/25 Close Options Preview Print Email" at bounding box center [525, 68] width 970 height 39
click at [878, 70] on button "Close" at bounding box center [901, 68] width 61 height 18
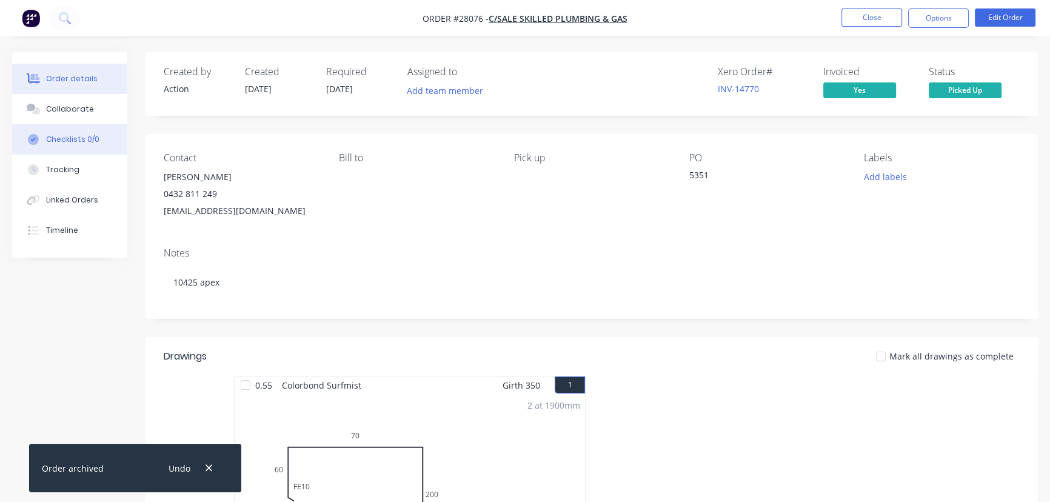
drag, startPoint x: 65, startPoint y: 109, endPoint x: 69, endPoint y: 136, distance: 26.9
click at [65, 112] on div "Collaborate" at bounding box center [70, 109] width 48 height 11
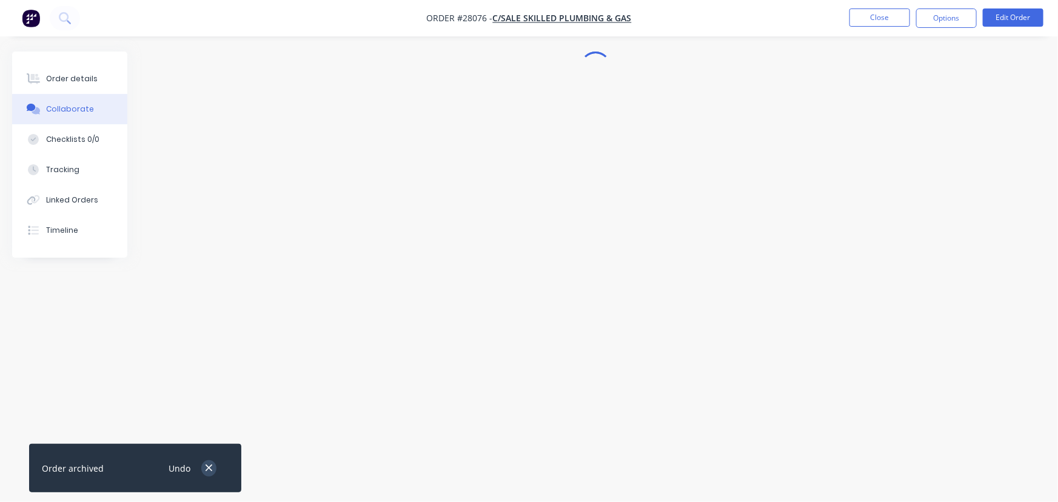
click at [210, 468] on icon "button" at bounding box center [209, 468] width 8 height 11
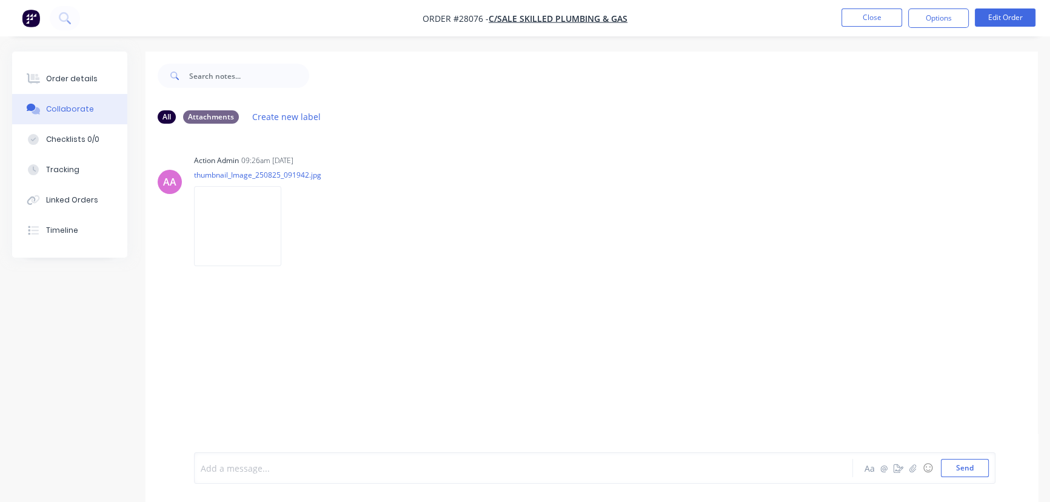
click at [237, 468] on div at bounding box center [496, 468] width 591 height 13
click at [946, 463] on button "Send" at bounding box center [965, 468] width 48 height 18
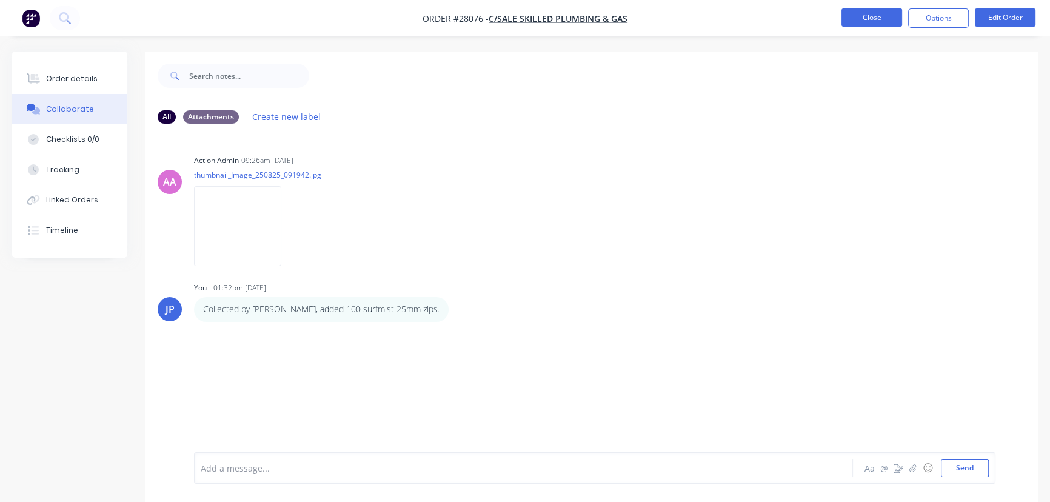
click at [876, 19] on button "Close" at bounding box center [872, 17] width 61 height 18
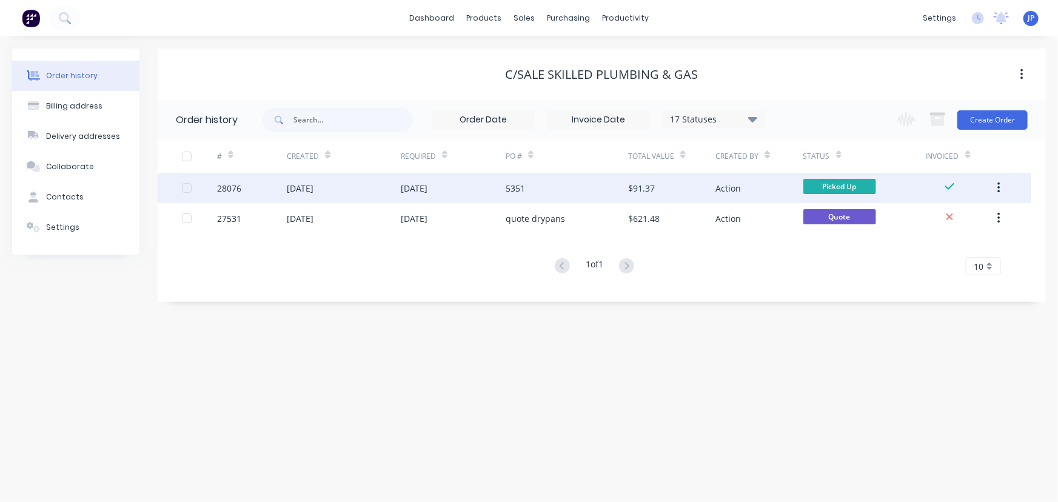
click at [1002, 184] on button "button" at bounding box center [999, 188] width 29 height 22
click at [941, 218] on div "Archive" at bounding box center [955, 220] width 93 height 18
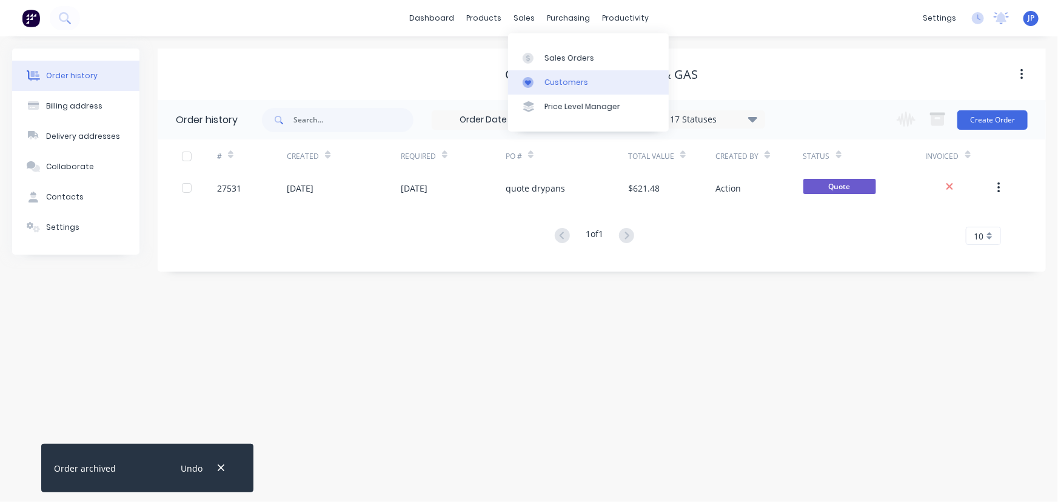
click at [553, 87] on div "Customers" at bounding box center [567, 82] width 44 height 11
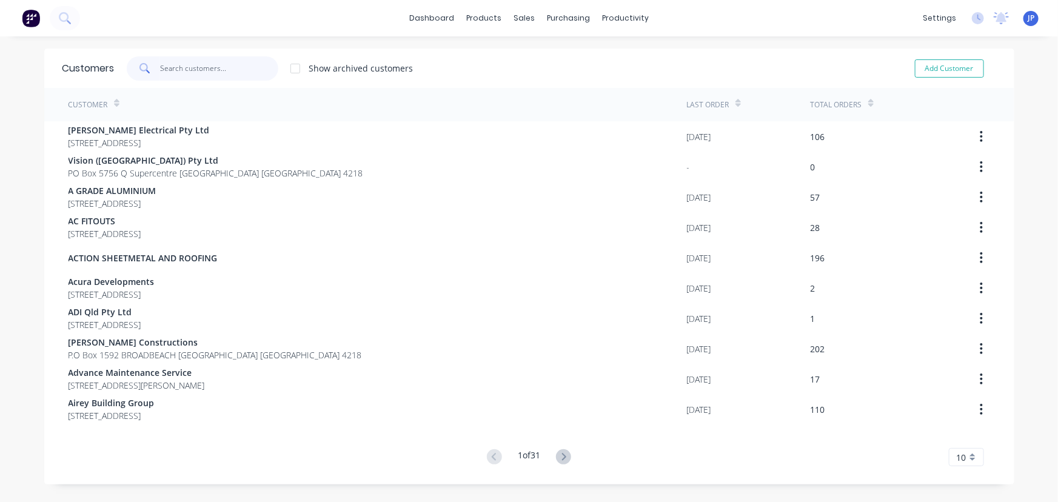
click at [206, 70] on input "text" at bounding box center [219, 68] width 118 height 24
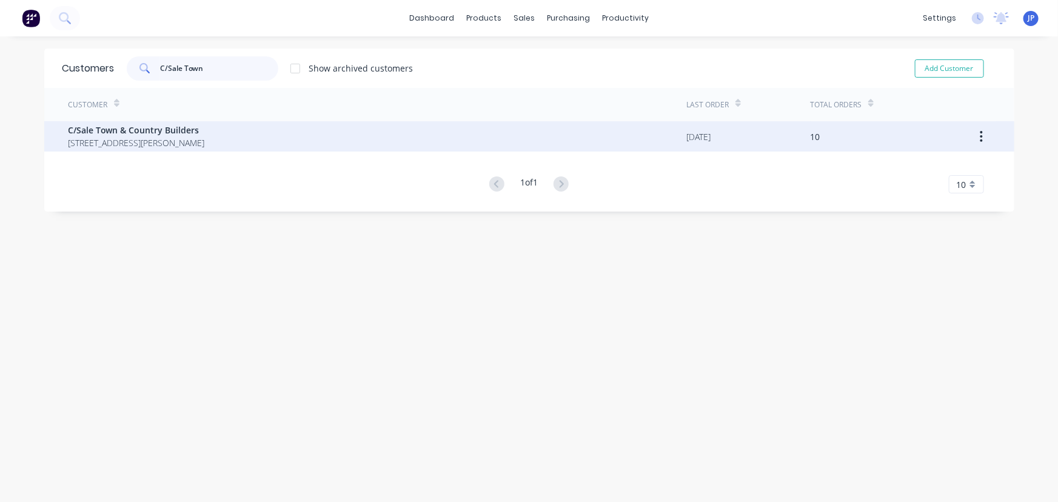
type input "C/Sale Town"
click at [132, 139] on span "107 Henry Cotton Drive PARKWOOD Queensland Australia 4214" at bounding box center [137, 142] width 136 height 13
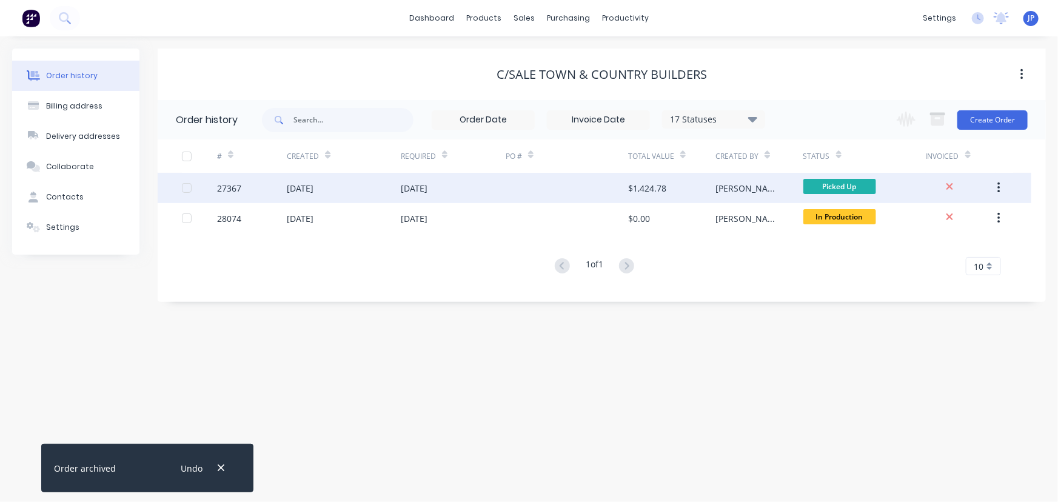
click at [270, 193] on div "27367" at bounding box center [252, 188] width 70 height 30
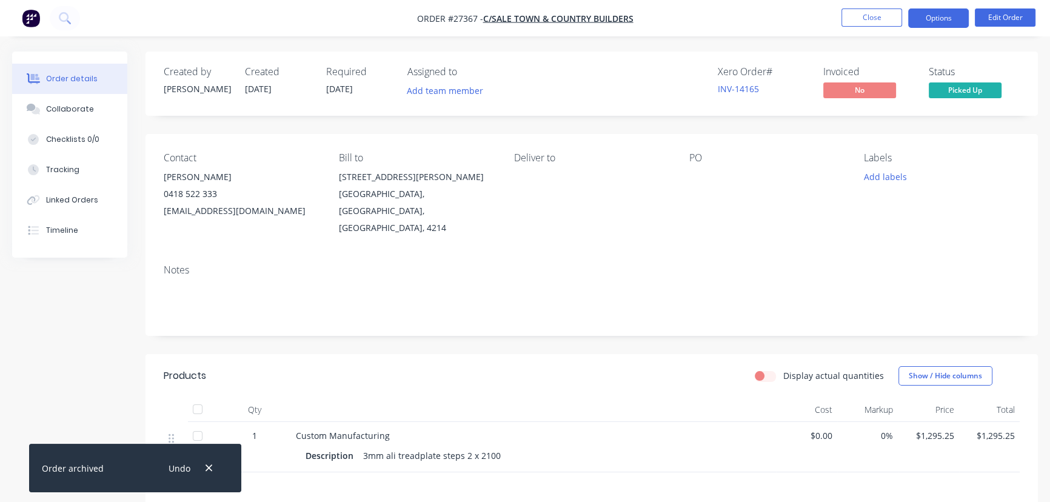
click at [950, 9] on button "Options" at bounding box center [938, 17] width 61 height 19
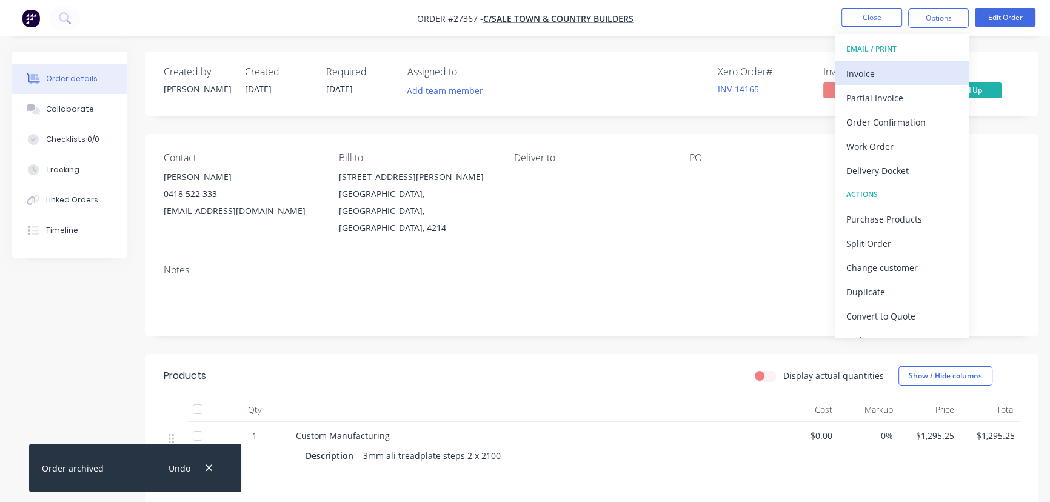
click at [894, 73] on div "Invoice" at bounding box center [903, 74] width 112 height 18
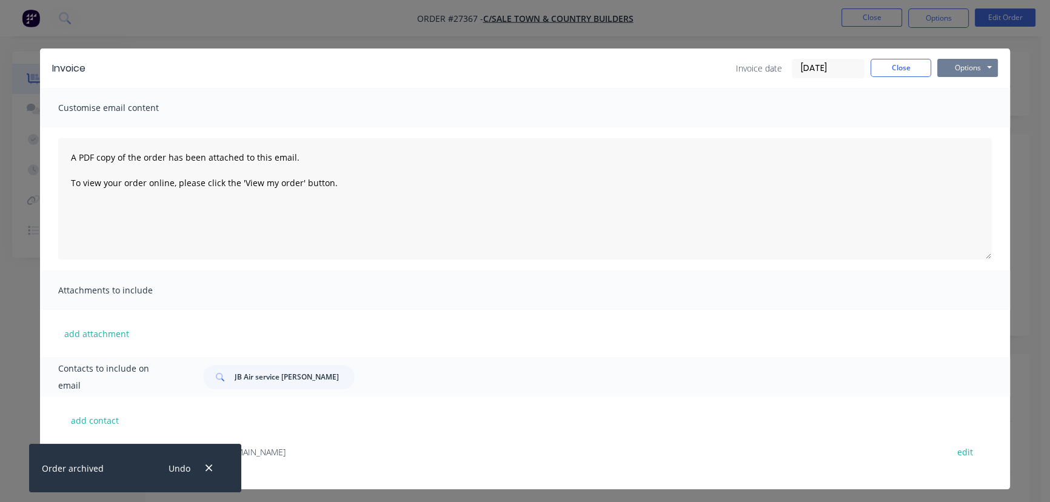
click at [946, 70] on button "Options" at bounding box center [968, 68] width 61 height 18
click at [950, 109] on button "Print" at bounding box center [977, 109] width 78 height 20
click at [871, 75] on button "Close" at bounding box center [901, 68] width 61 height 18
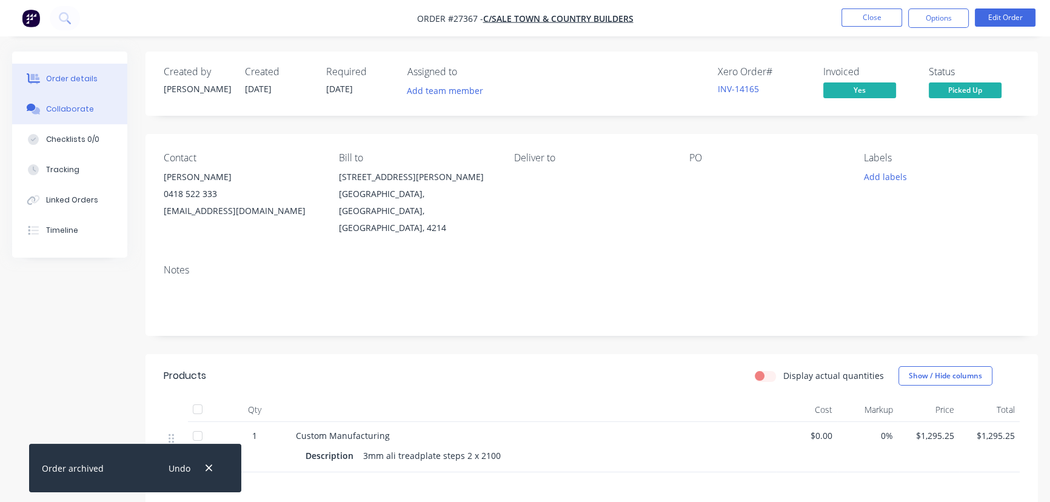
click at [57, 109] on div "Collaborate" at bounding box center [70, 109] width 48 height 11
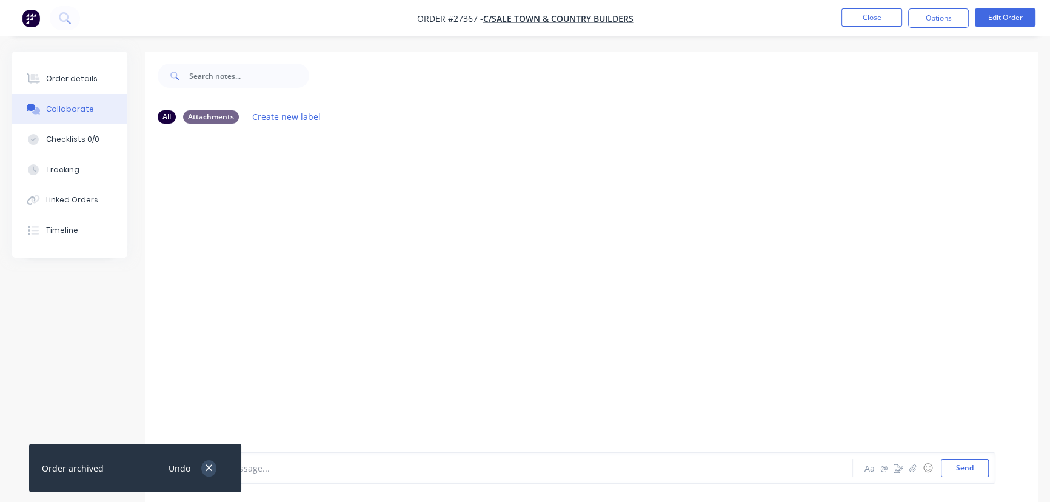
click at [208, 468] on icon "button" at bounding box center [209, 468] width 7 height 7
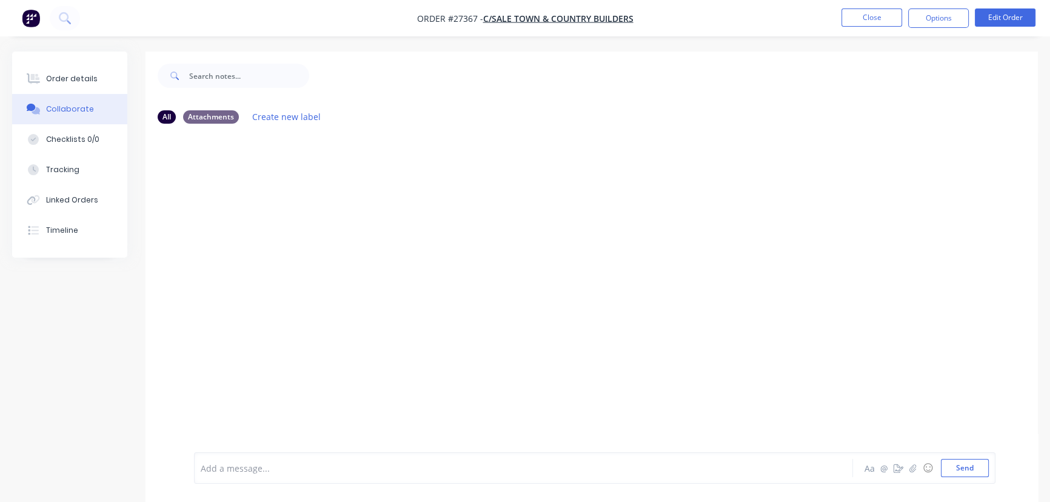
click at [220, 465] on div at bounding box center [496, 468] width 591 height 13
click at [972, 465] on button "Send" at bounding box center [965, 468] width 48 height 18
click at [863, 12] on button "Close" at bounding box center [872, 17] width 61 height 18
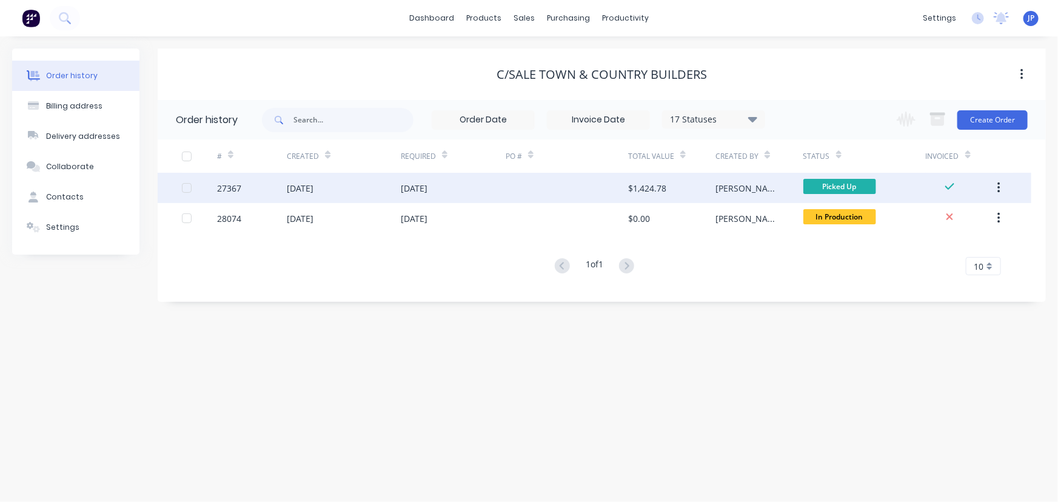
click at [1000, 186] on icon "button" at bounding box center [999, 187] width 3 height 13
click at [955, 222] on div "Archive" at bounding box center [955, 220] width 93 height 18
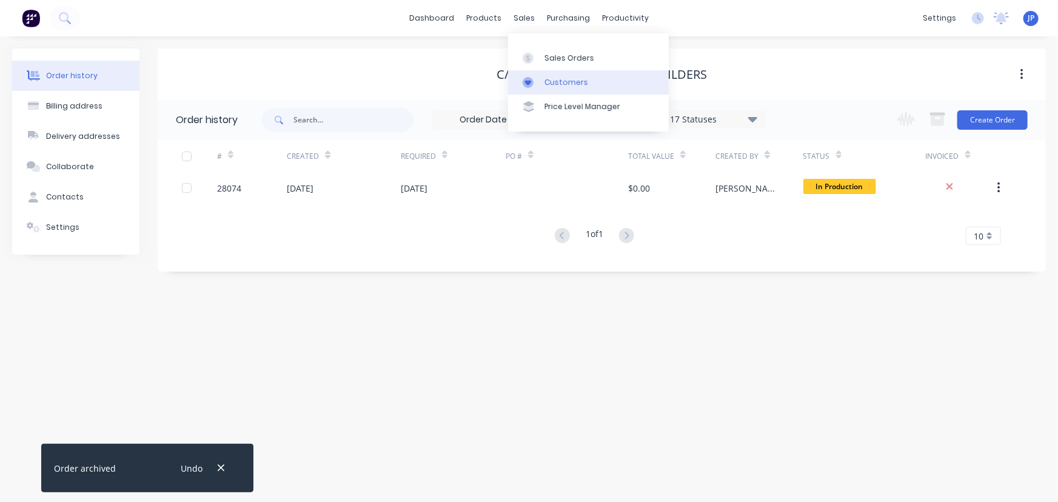
click at [553, 79] on div "Customers" at bounding box center [567, 82] width 44 height 11
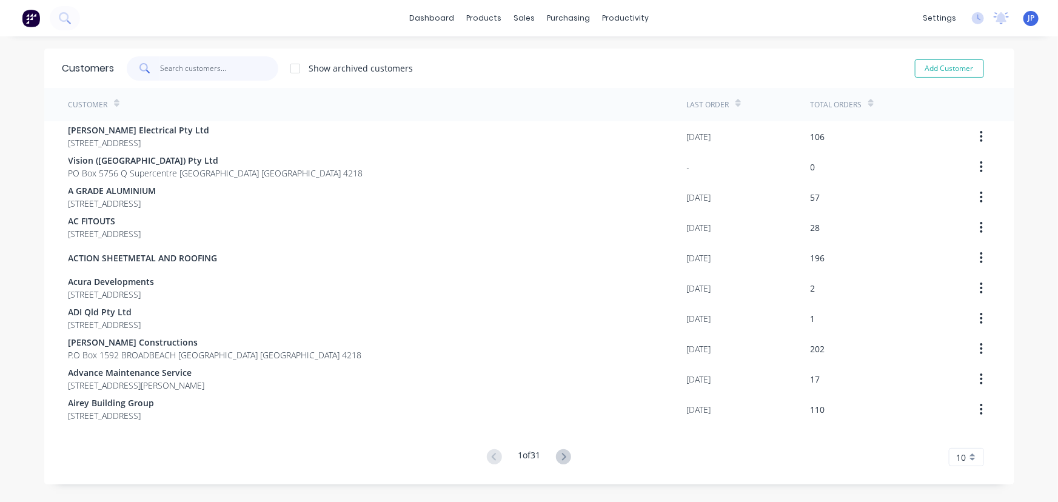
click at [209, 61] on input "text" at bounding box center [219, 68] width 118 height 24
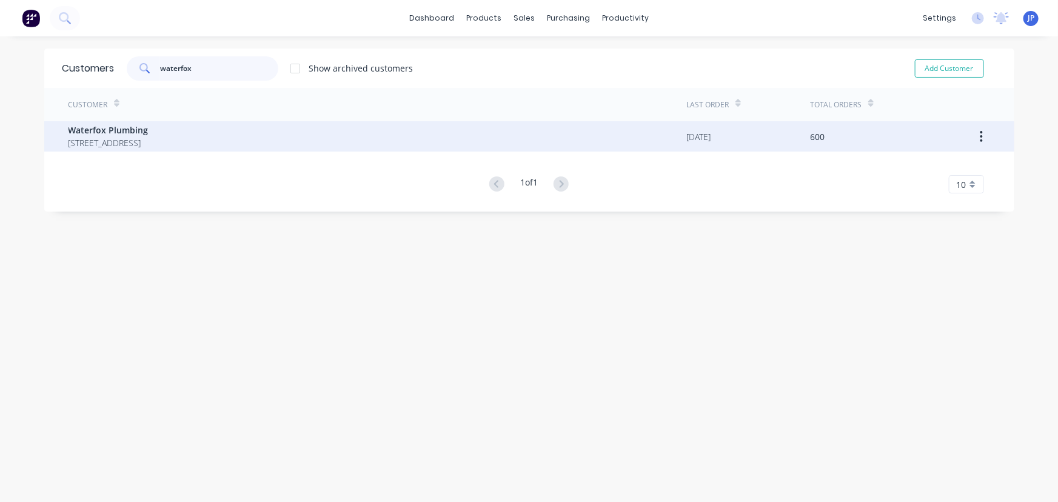
type input "waterfox"
click at [116, 131] on span "Waterfox Plumbing" at bounding box center [109, 130] width 80 height 13
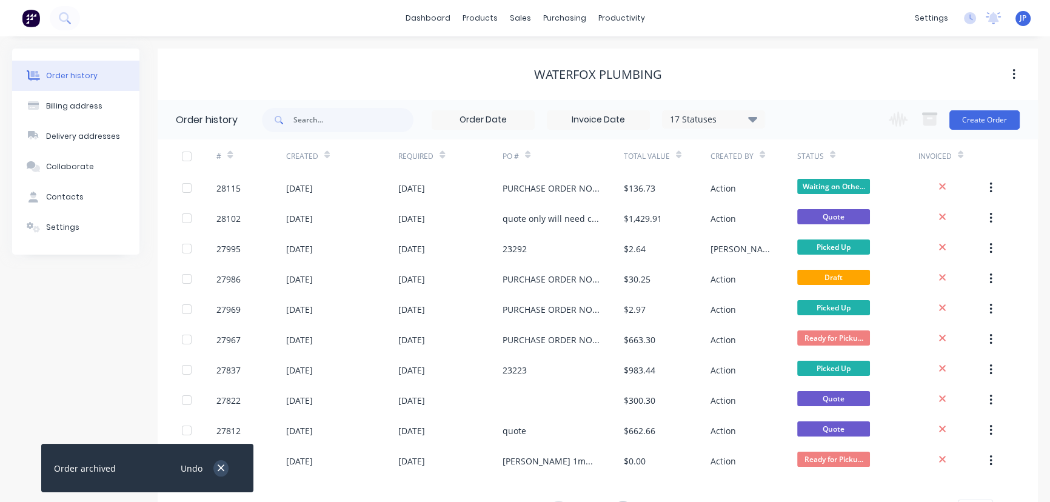
click at [217, 466] on icon "button" at bounding box center [221, 468] width 8 height 11
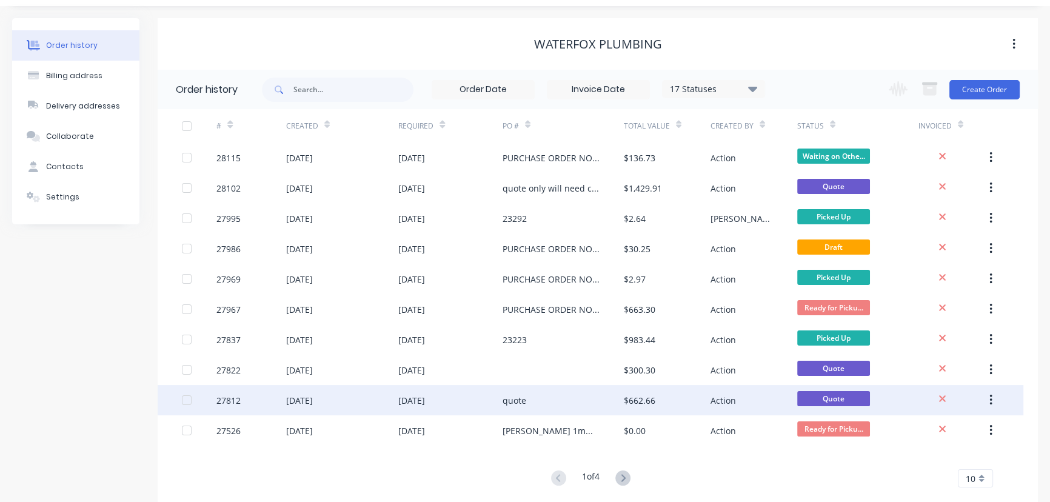
scroll to position [55, 0]
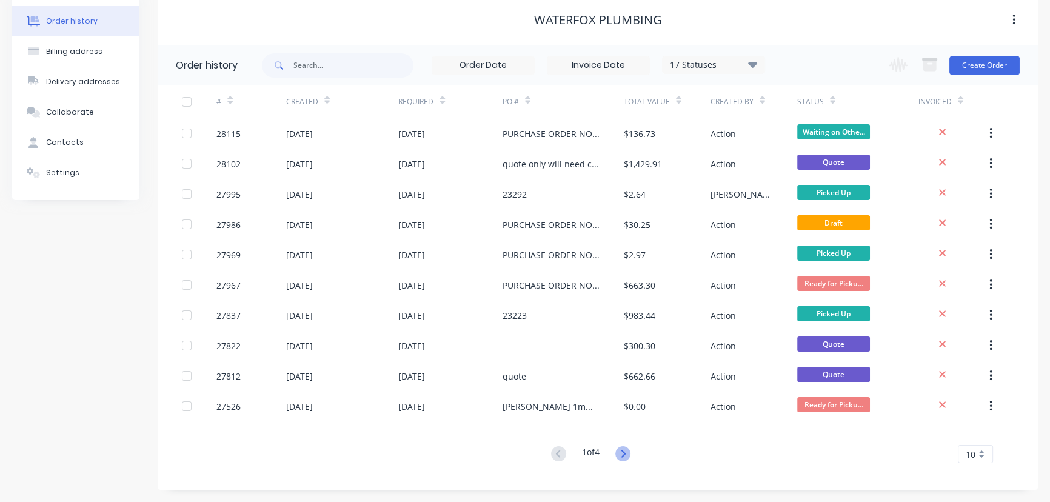
click at [625, 452] on icon at bounding box center [623, 453] width 15 height 15
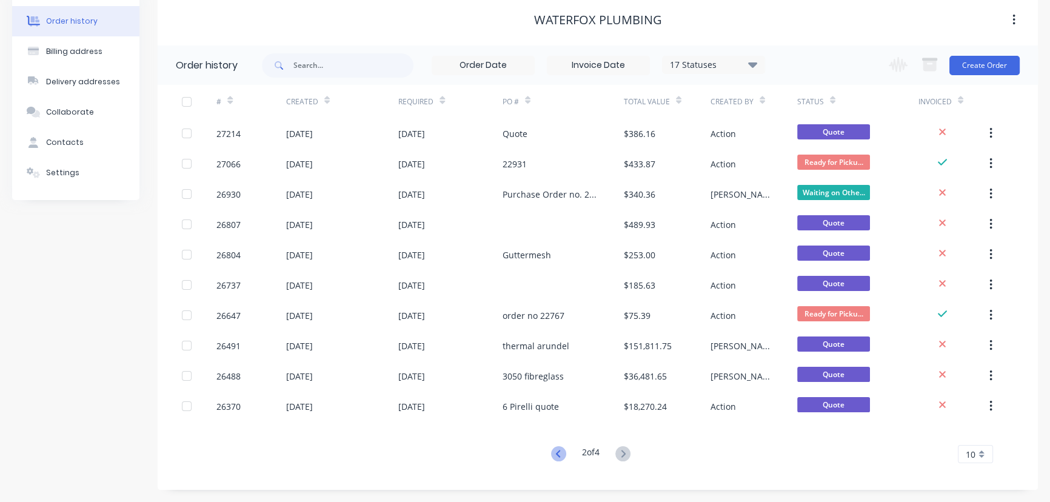
click at [552, 454] on icon at bounding box center [558, 453] width 15 height 15
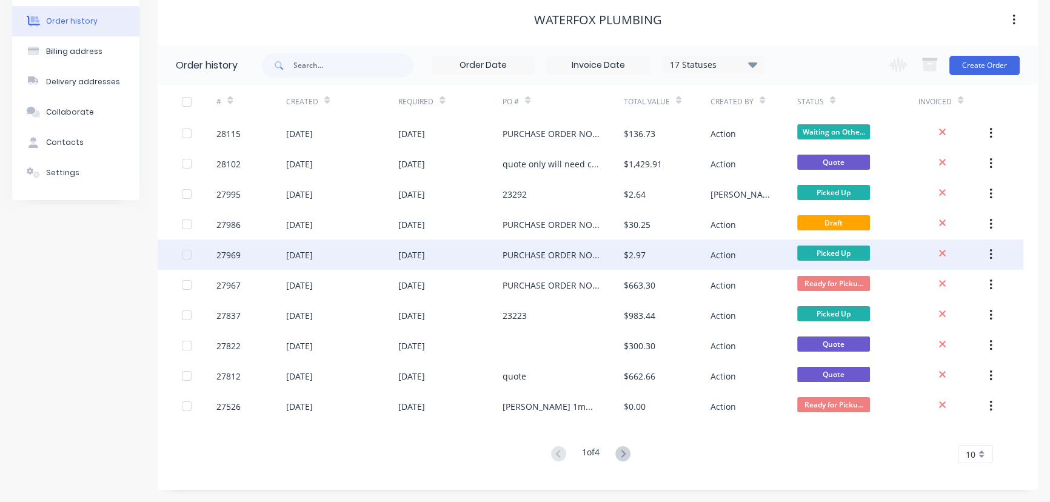
click at [312, 255] on div "19 Aug 2025" at bounding box center [299, 255] width 27 height 13
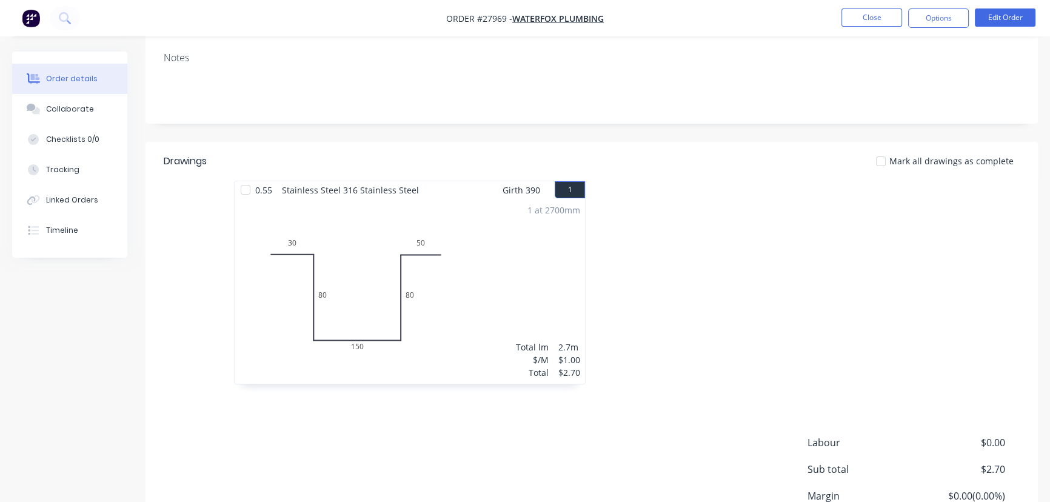
scroll to position [102, 0]
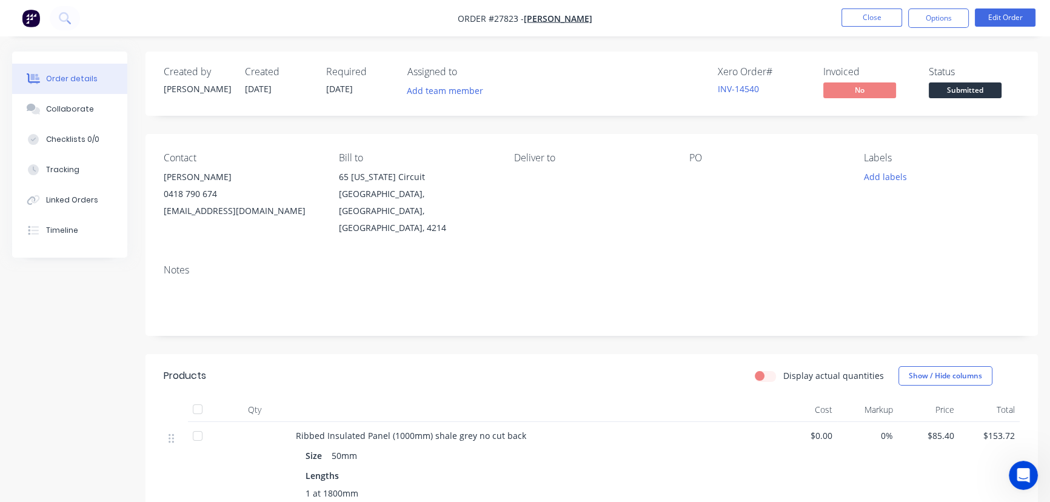
click at [861, 15] on button "Close" at bounding box center [872, 17] width 61 height 18
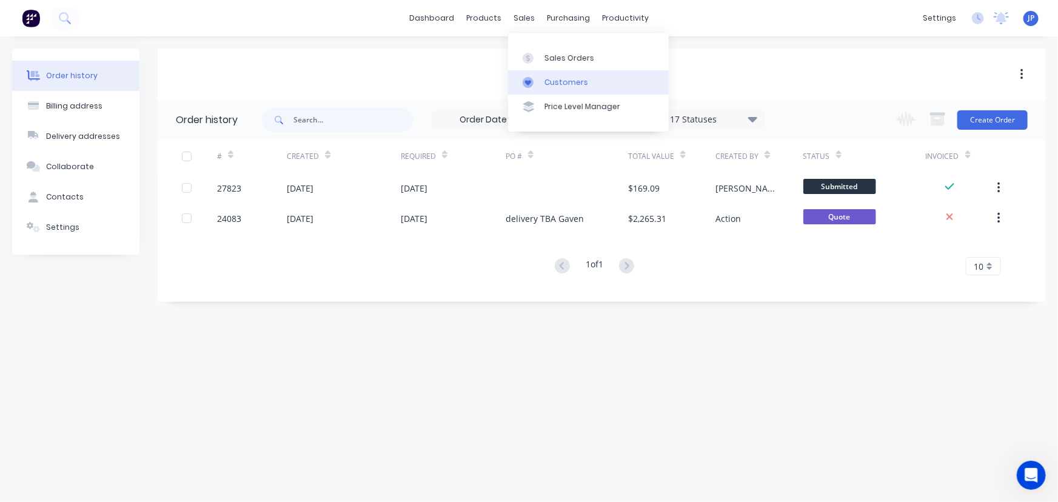
click at [550, 79] on div "Customers" at bounding box center [567, 82] width 44 height 11
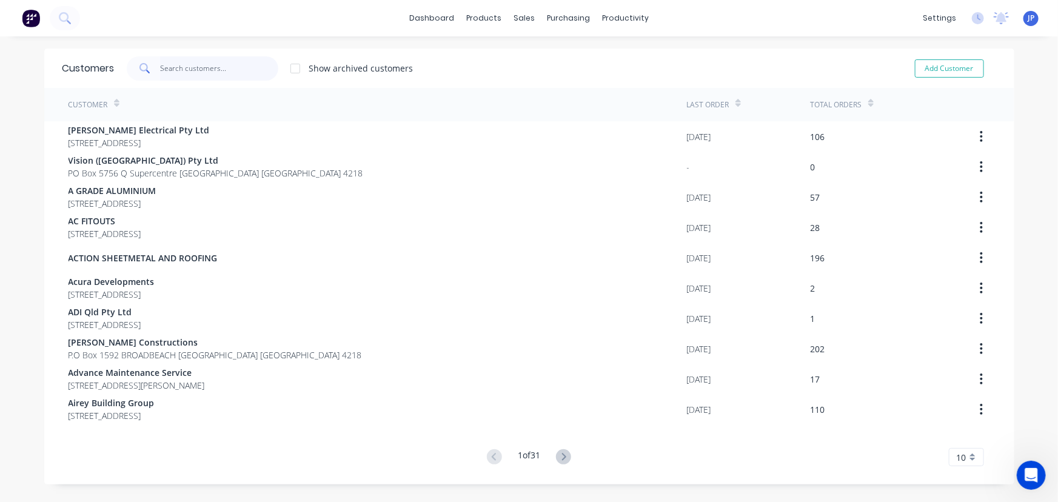
click at [238, 67] on input "text" at bounding box center [219, 68] width 118 height 24
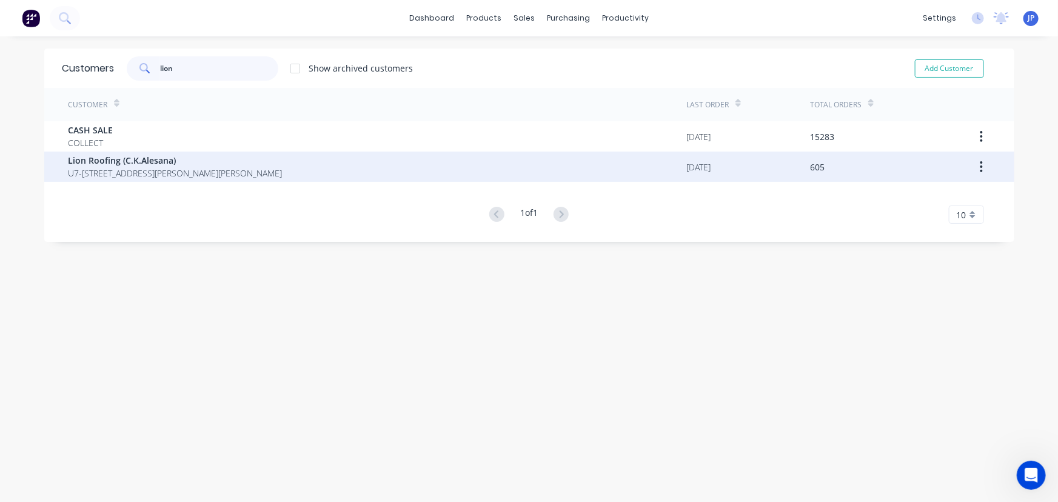
type input "lion"
click at [86, 161] on span "Lion Roofing (C.K.Alesana)" at bounding box center [176, 160] width 214 height 13
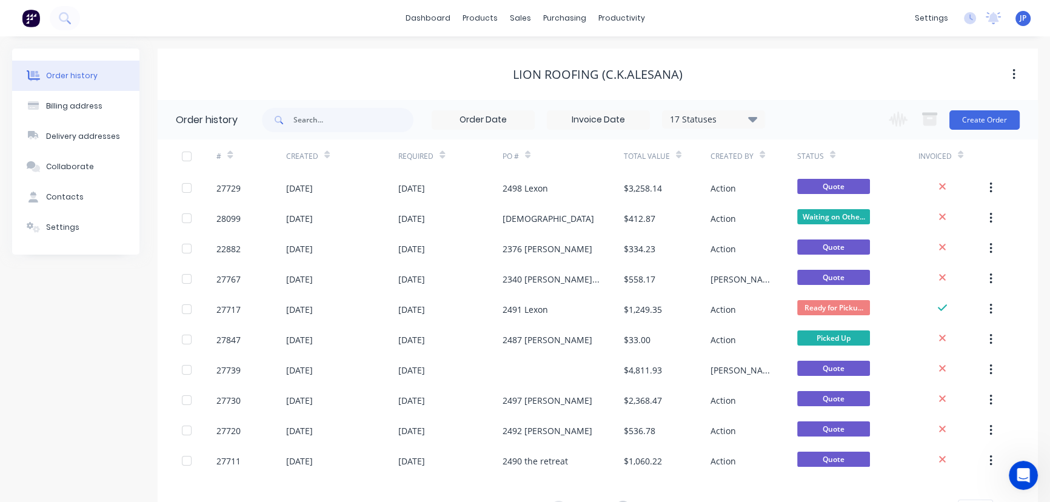
click at [756, 121] on icon at bounding box center [752, 119] width 9 height 15
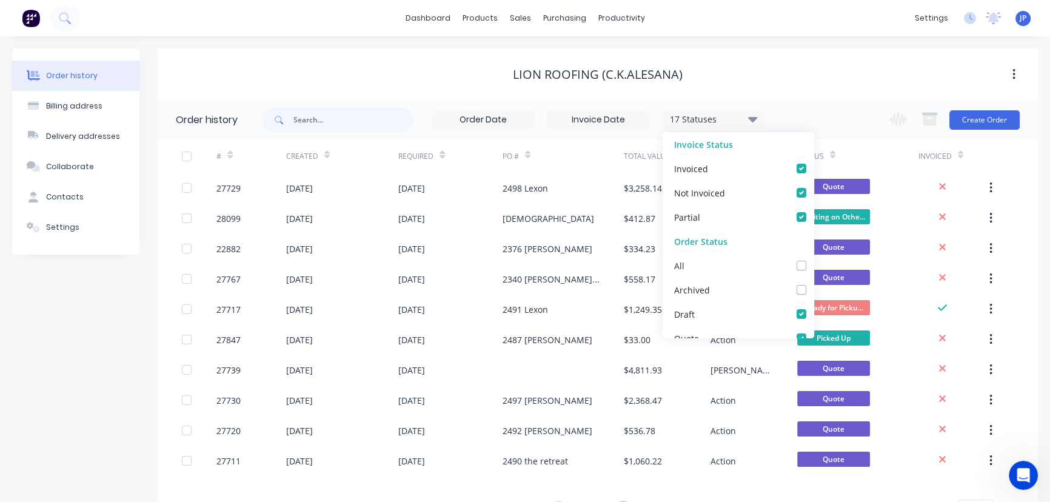
click at [814, 259] on label at bounding box center [814, 259] width 0 height 0
click at [814, 266] on input "checkbox" at bounding box center [819, 265] width 10 height 12
checkbox input "true"
click at [391, 112] on input "text" at bounding box center [354, 120] width 120 height 24
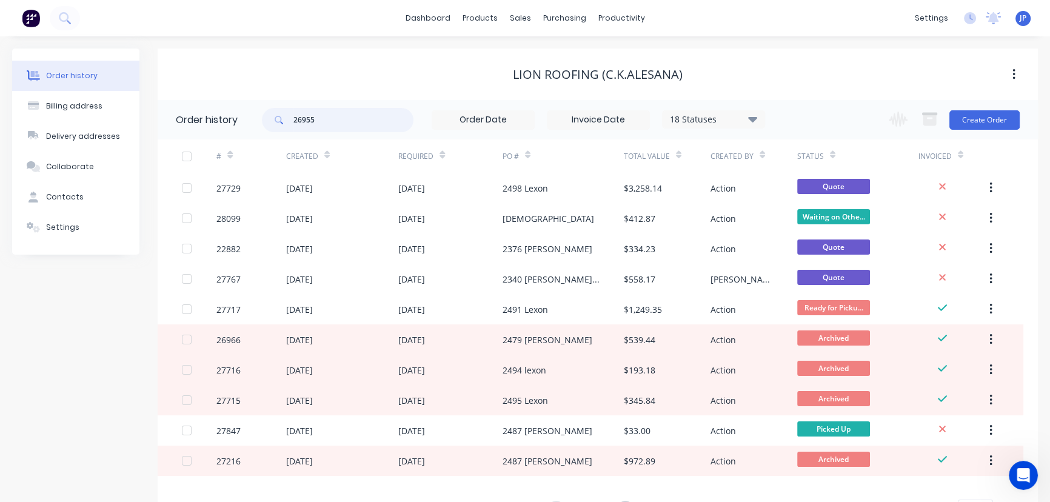
type input "26955"
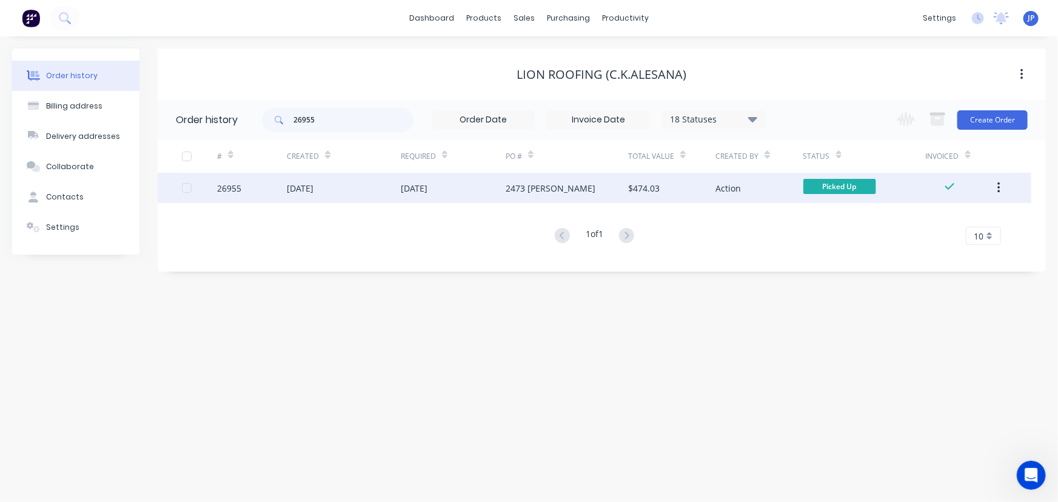
click at [309, 193] on div "[DATE]" at bounding box center [300, 188] width 27 height 13
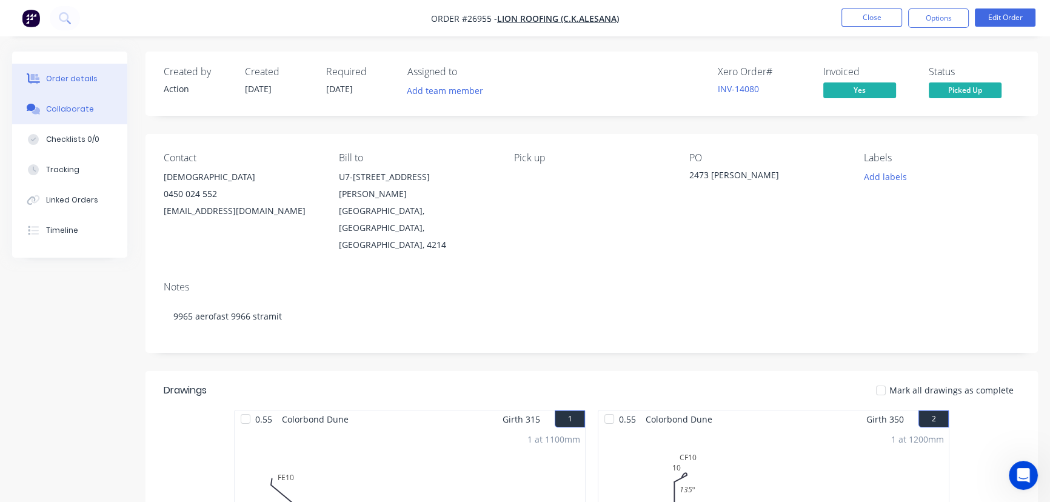
click at [89, 110] on button "Collaborate" at bounding box center [69, 109] width 115 height 30
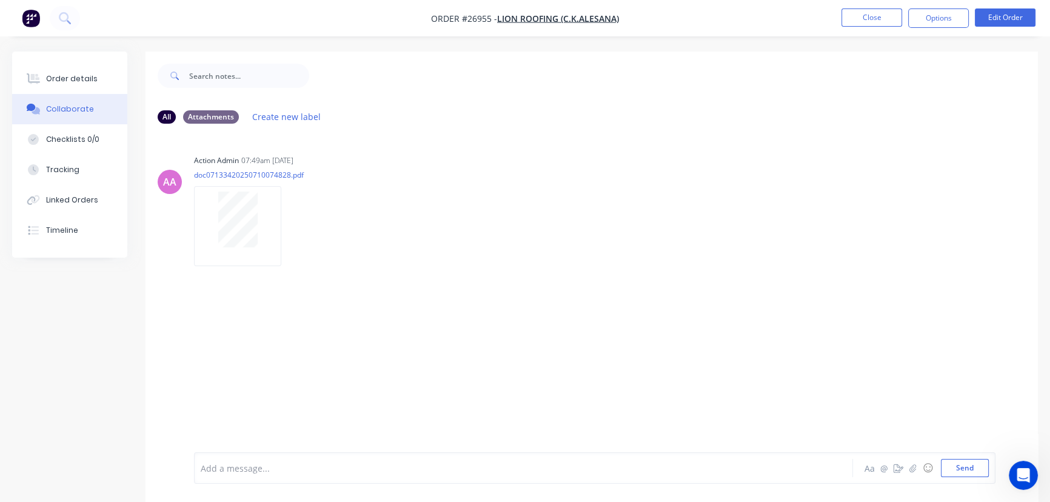
click at [226, 471] on div at bounding box center [496, 468] width 591 height 13
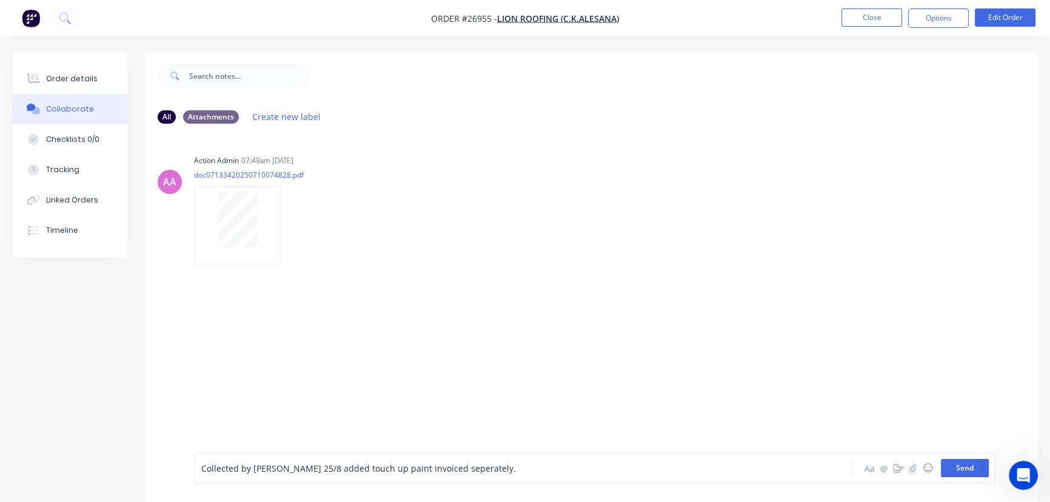
click at [948, 463] on button "Send" at bounding box center [965, 468] width 48 height 18
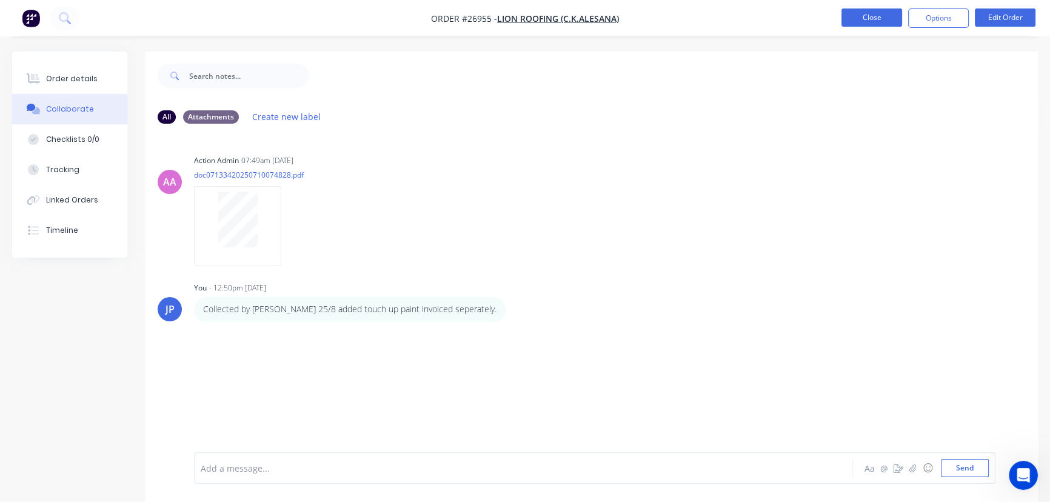
click at [857, 19] on button "Close" at bounding box center [872, 17] width 61 height 18
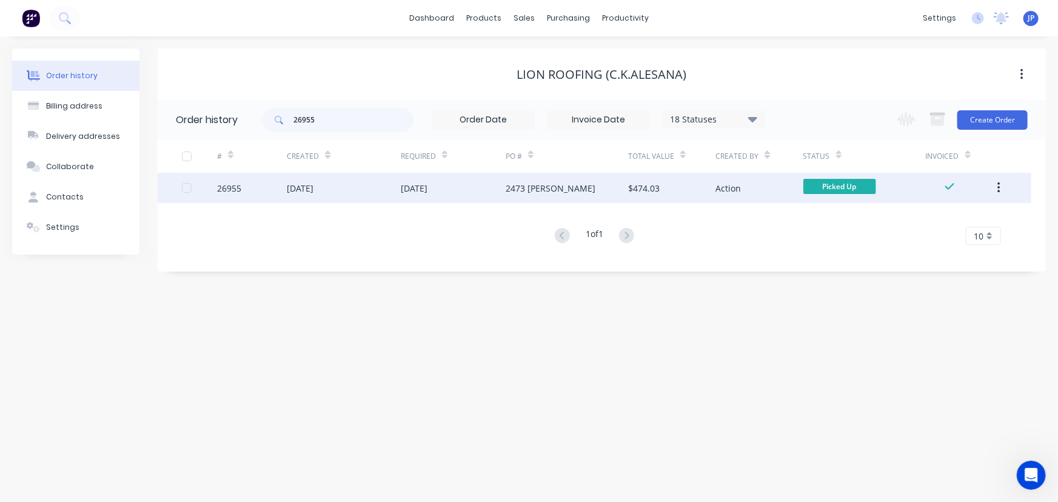
click at [999, 191] on icon "button" at bounding box center [999, 188] width 2 height 11
click at [939, 224] on div "Archive" at bounding box center [955, 220] width 93 height 18
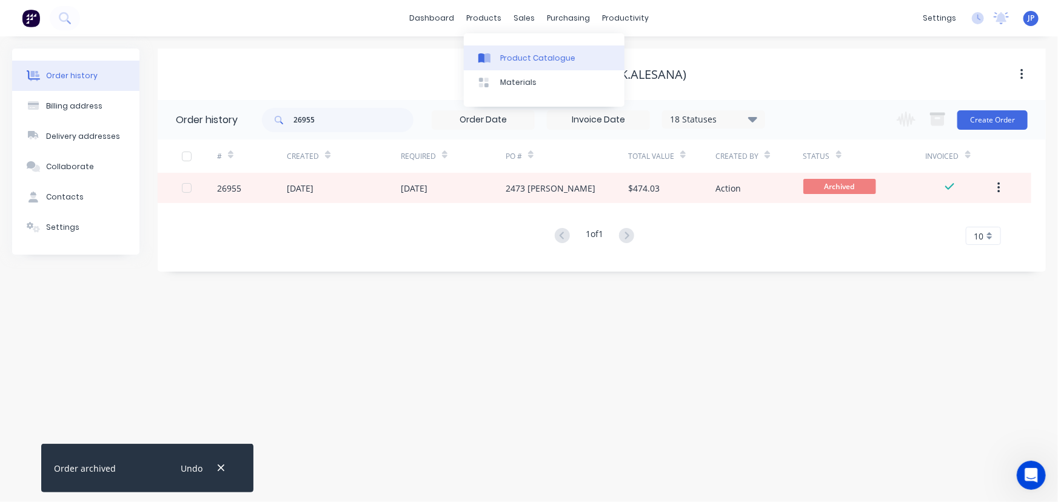
click at [502, 50] on link "Product Catalogue" at bounding box center [544, 57] width 161 height 24
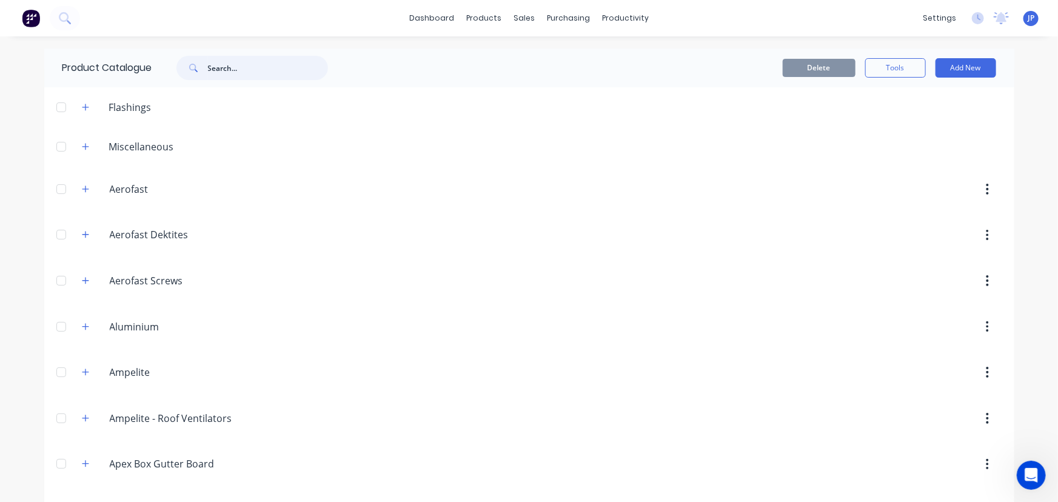
click at [212, 69] on input "text" at bounding box center [268, 68] width 120 height 24
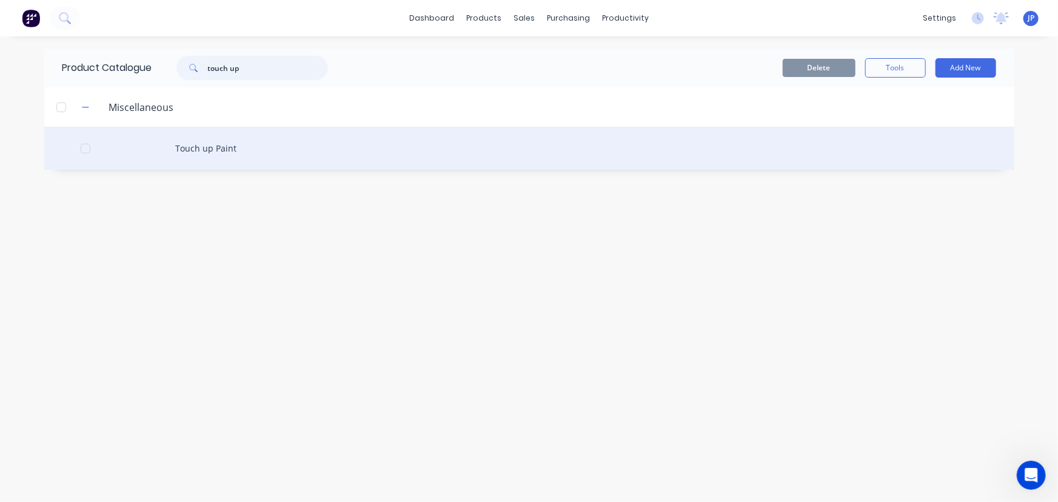
type input "touch up"
click at [190, 148] on div "Touch up Paint" at bounding box center [529, 148] width 970 height 43
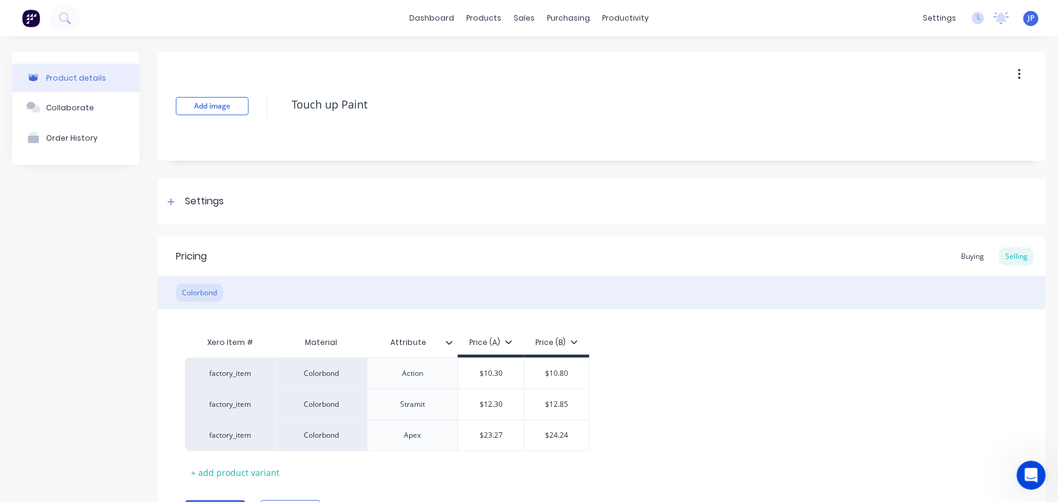
type textarea "x"
click at [591, 82] on div "Suppliers" at bounding box center [590, 82] width 36 height 11
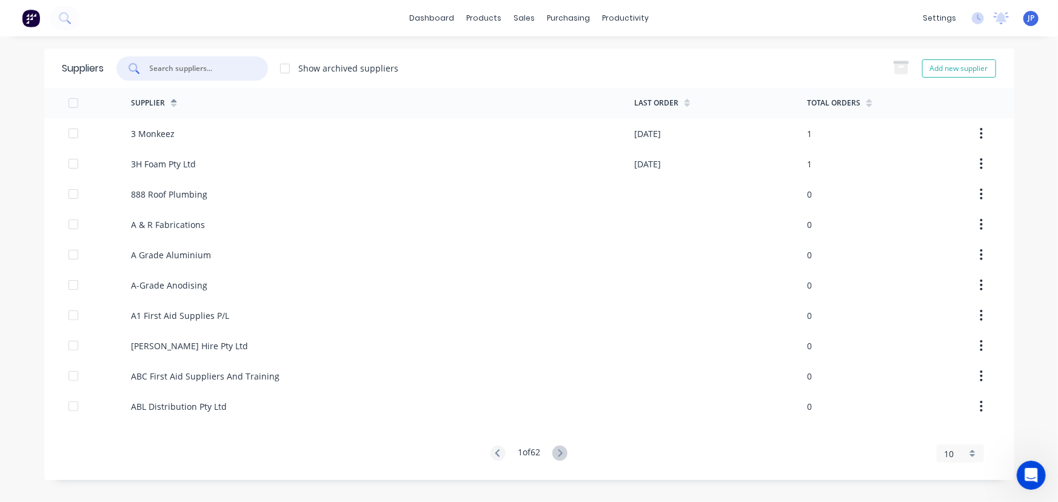
click at [200, 71] on input "text" at bounding box center [199, 68] width 101 height 12
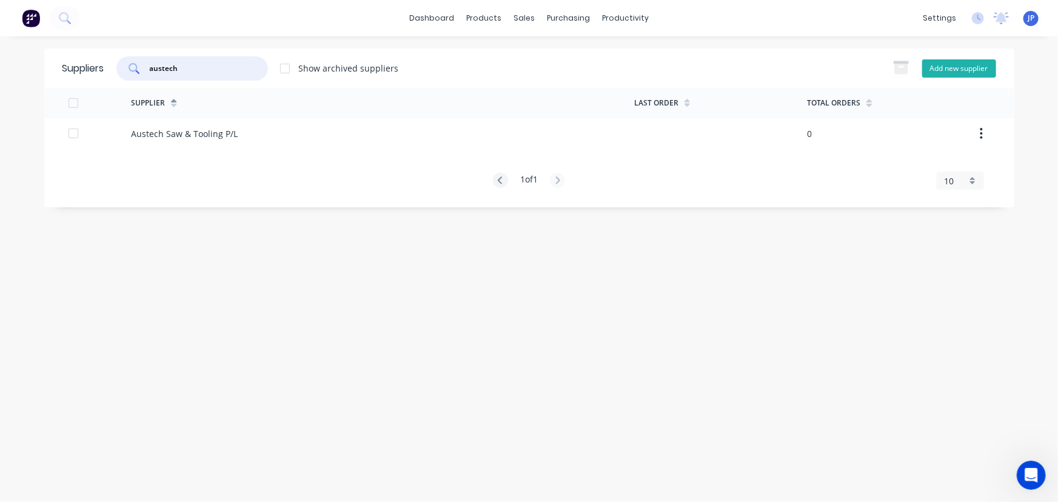
type input "austech"
click at [953, 70] on button "Add new supplier" at bounding box center [959, 68] width 74 height 18
select select "AU"
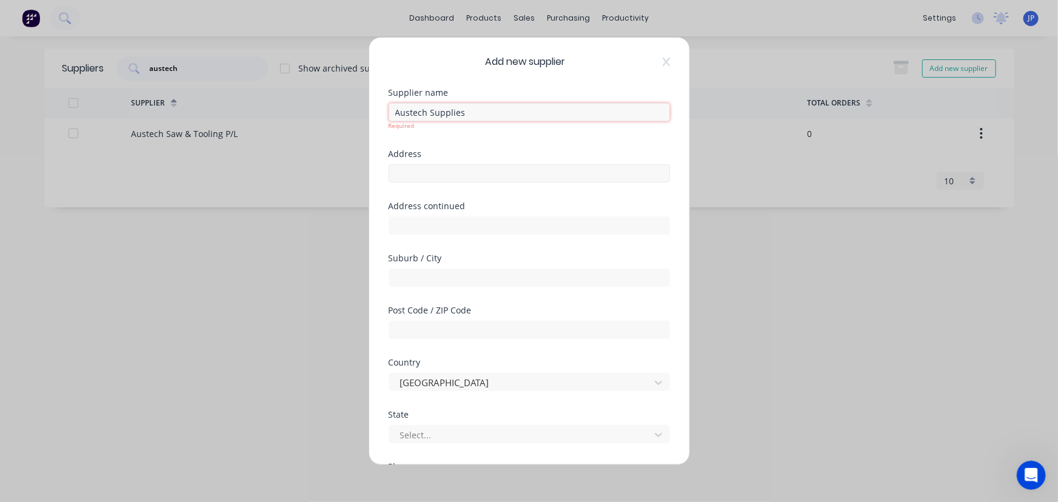
type input "Austech Supplies"
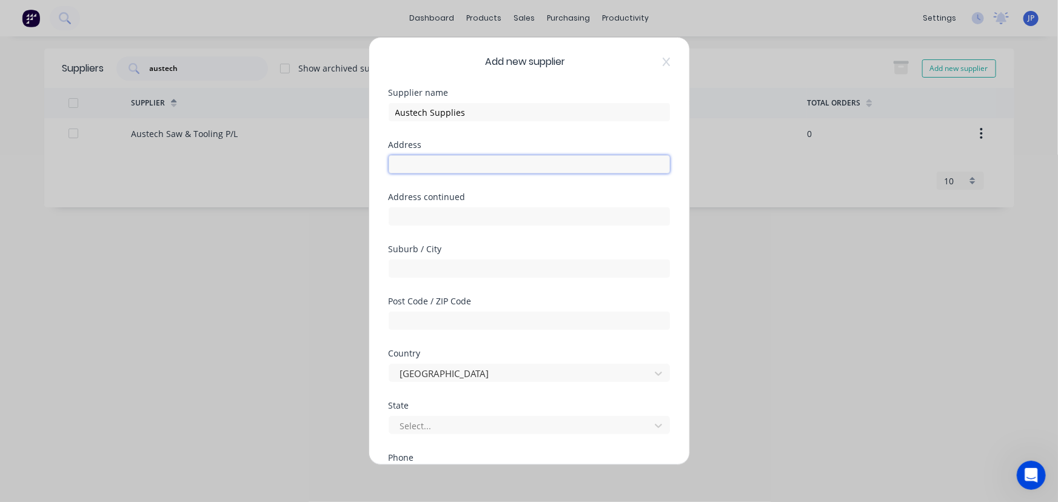
click at [425, 170] on input "text" at bounding box center [529, 164] width 281 height 18
type input "Unit 12, 197 Power Street"
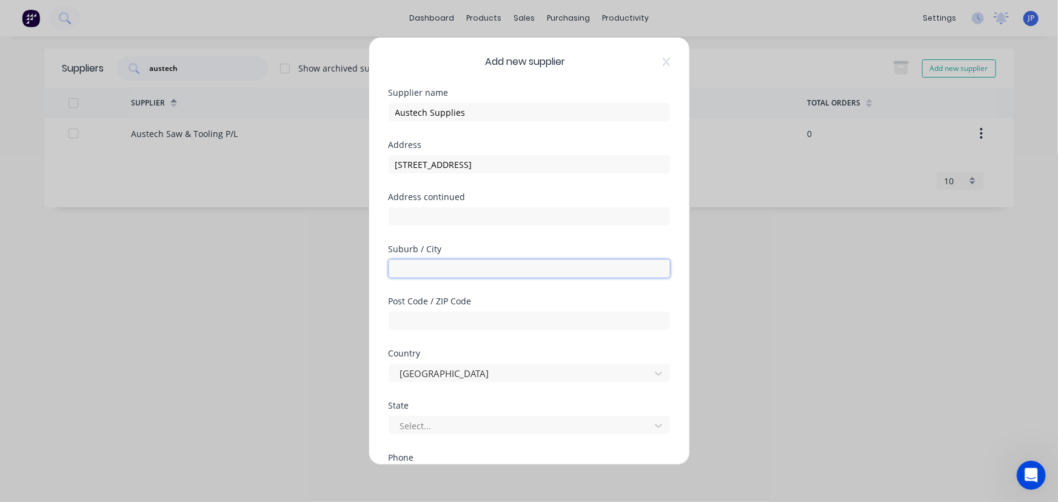
click at [435, 266] on input "text" at bounding box center [529, 269] width 281 height 18
type input "Glendenning"
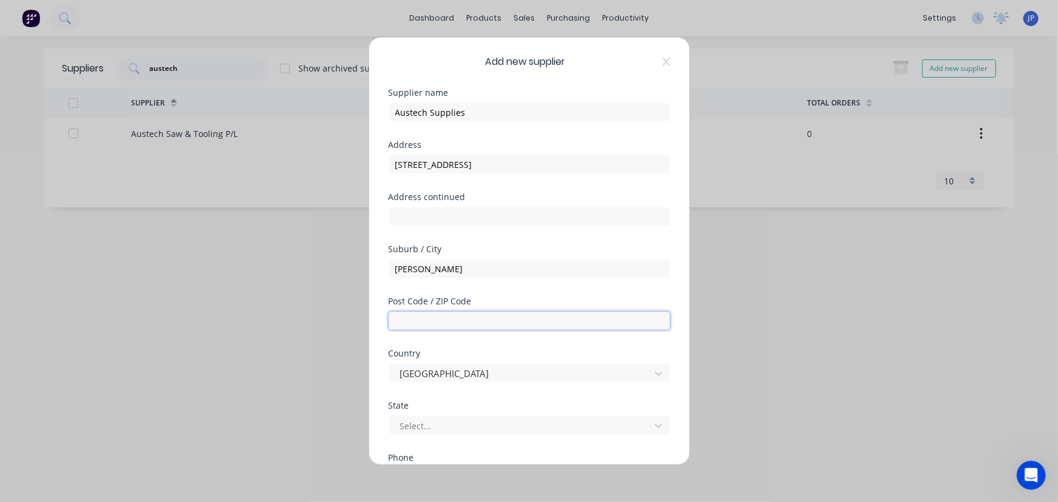
click at [431, 319] on input "text" at bounding box center [529, 321] width 281 height 18
type input "2761"
click at [454, 428] on div at bounding box center [521, 425] width 245 height 15
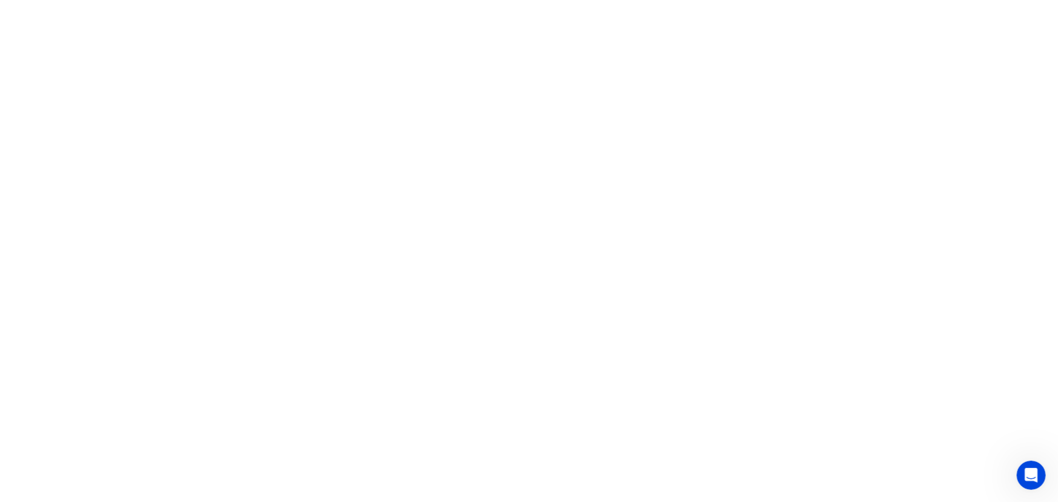
scroll to position [0, 0]
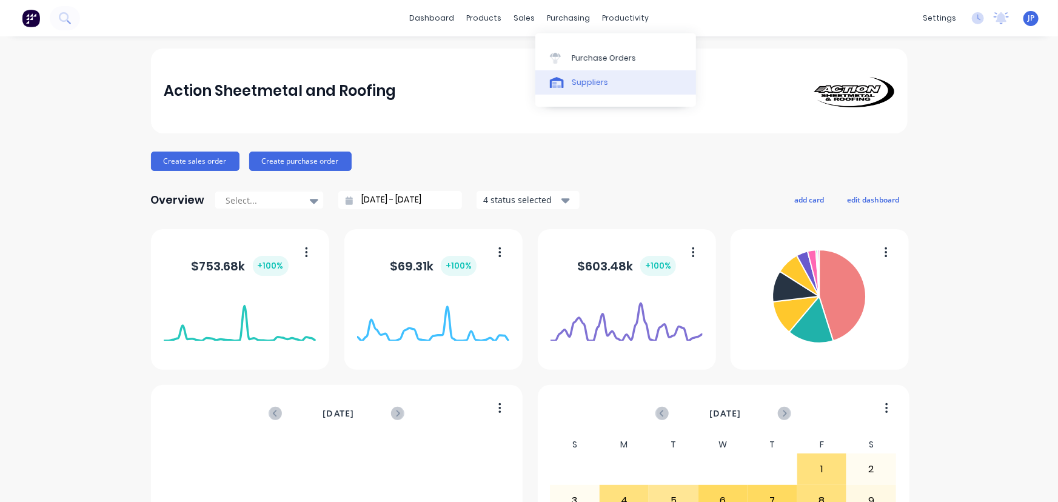
click at [580, 80] on div "Suppliers" at bounding box center [590, 82] width 36 height 11
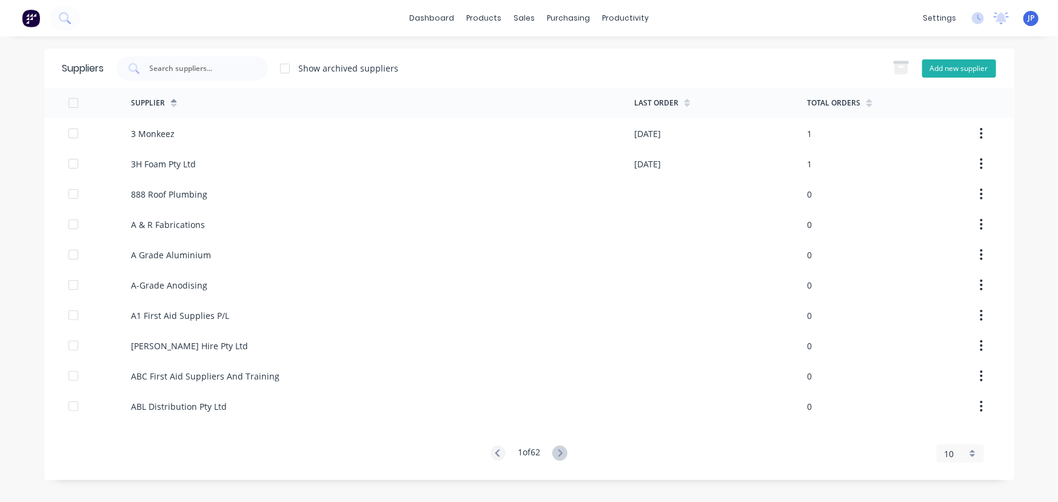
click at [952, 72] on button "Add new supplier" at bounding box center [959, 68] width 74 height 18
select select "AU"
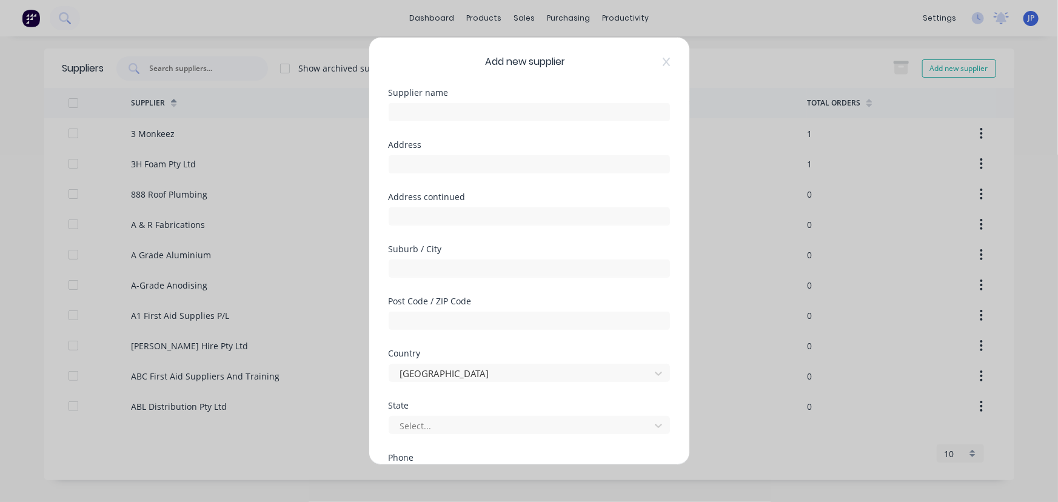
click at [734, 375] on div "Add new supplier Supplier name Address Address continued Suburb / City Post Cod…" at bounding box center [529, 251] width 1058 height 502
click at [278, 429] on div "Add new supplier Supplier name Address Address continued Suburb / City Post Cod…" at bounding box center [529, 251] width 1058 height 502
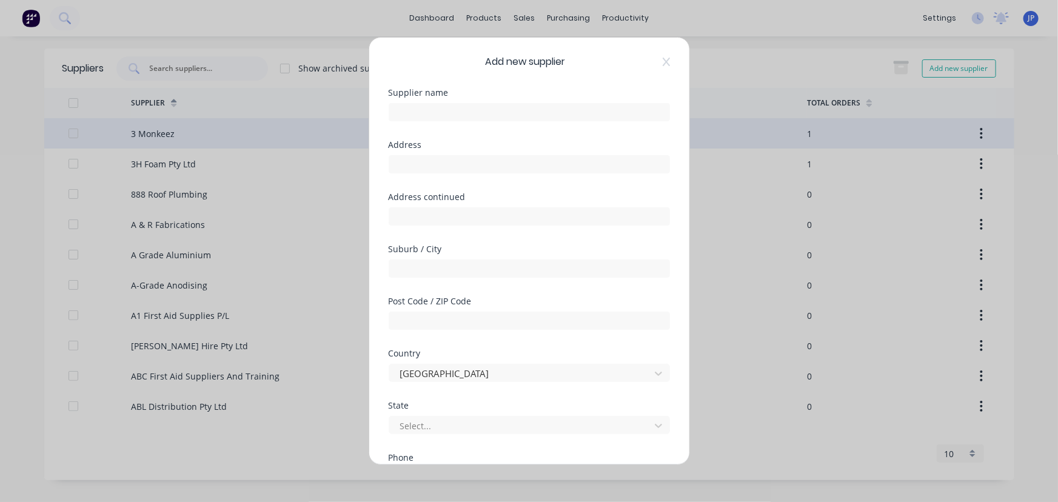
drag, startPoint x: 660, startPoint y: 61, endPoint x: 648, endPoint y: 127, distance: 67.9
click at [663, 61] on icon at bounding box center [666, 62] width 7 height 10
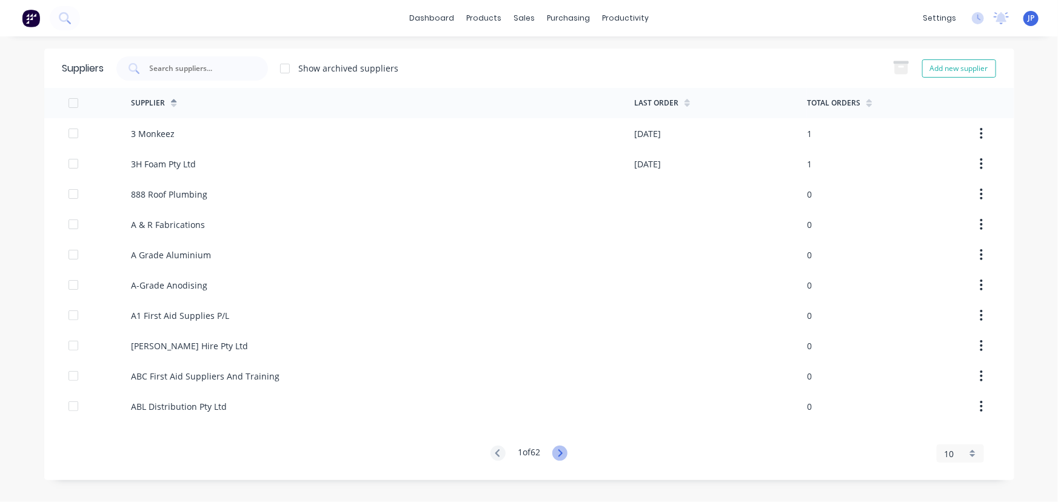
click at [561, 451] on icon at bounding box center [559, 453] width 15 height 15
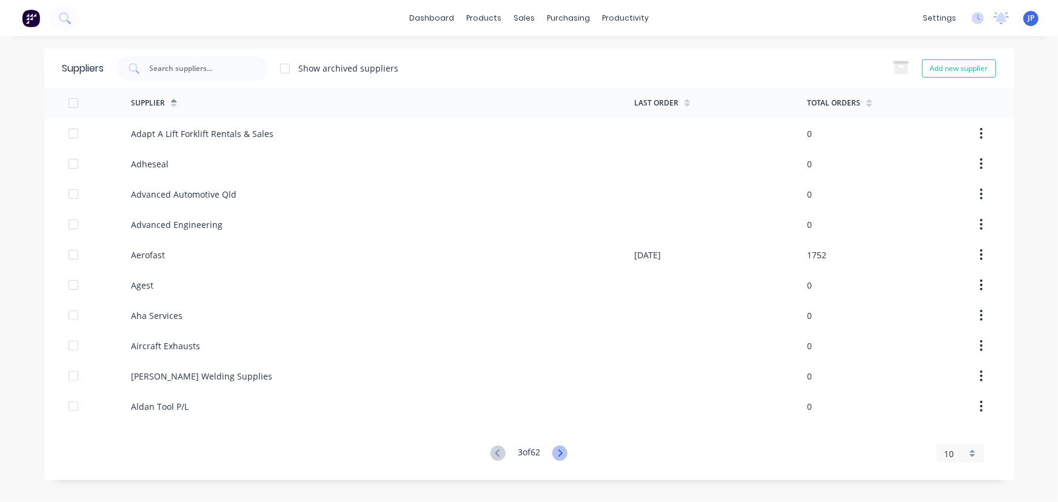
click at [561, 451] on icon at bounding box center [559, 453] width 15 height 15
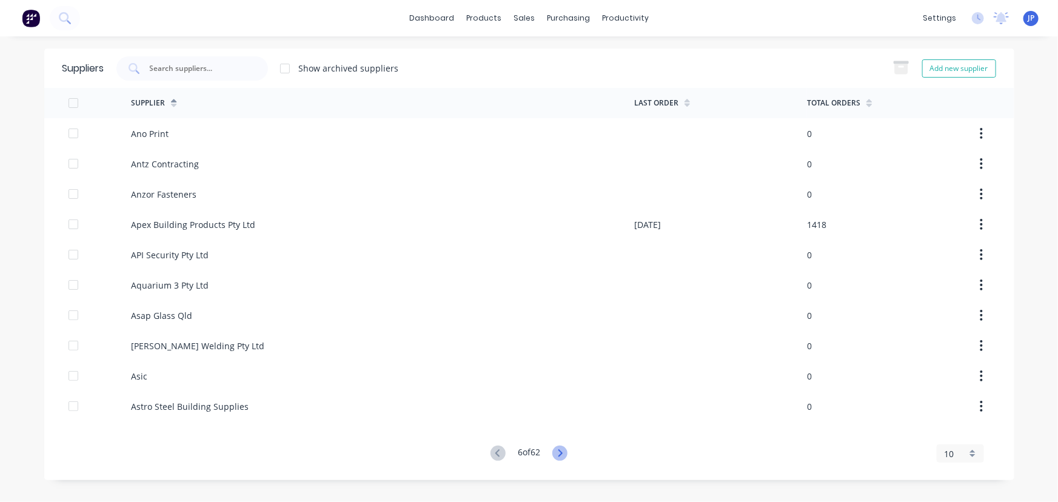
click at [561, 451] on icon at bounding box center [559, 453] width 15 height 15
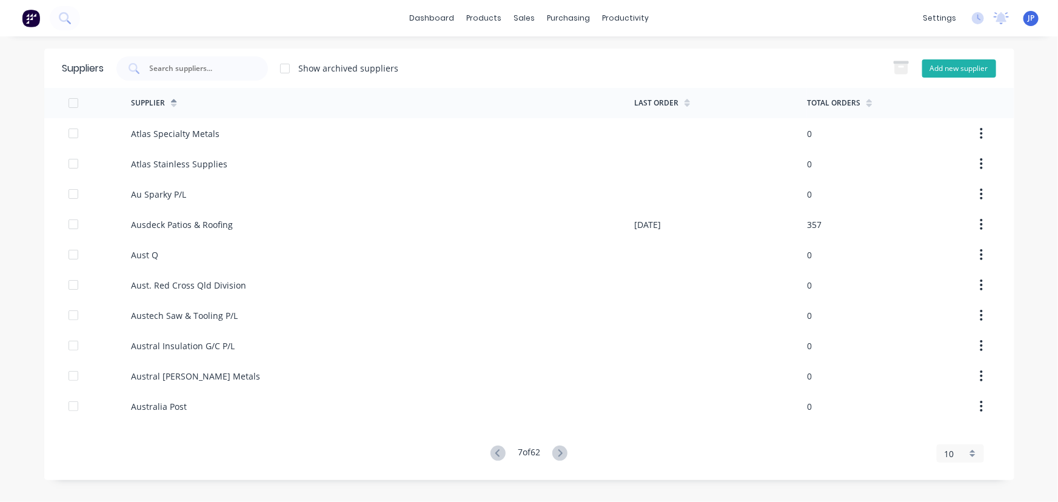
click at [968, 70] on button "Add new supplier" at bounding box center [959, 68] width 74 height 18
select select "AU"
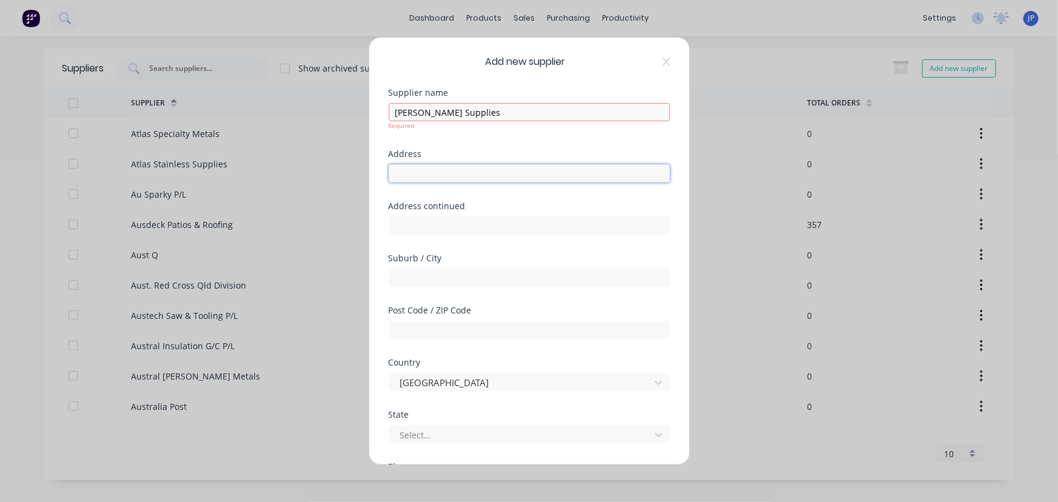
click at [423, 177] on div "Address" at bounding box center [529, 176] width 281 height 52
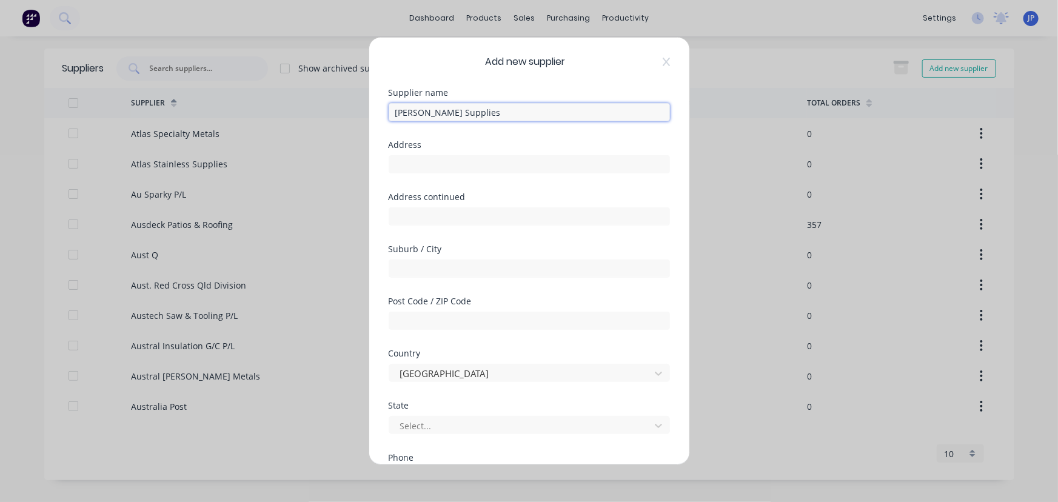
click at [392, 116] on input "stech Supplies" at bounding box center [529, 112] width 281 height 18
type input "Austech Supplies"
click at [431, 175] on div "Address" at bounding box center [529, 167] width 281 height 52
click at [431, 172] on input "text" at bounding box center [529, 164] width 281 height 18
type input "Unit 12, 197 Power Street"
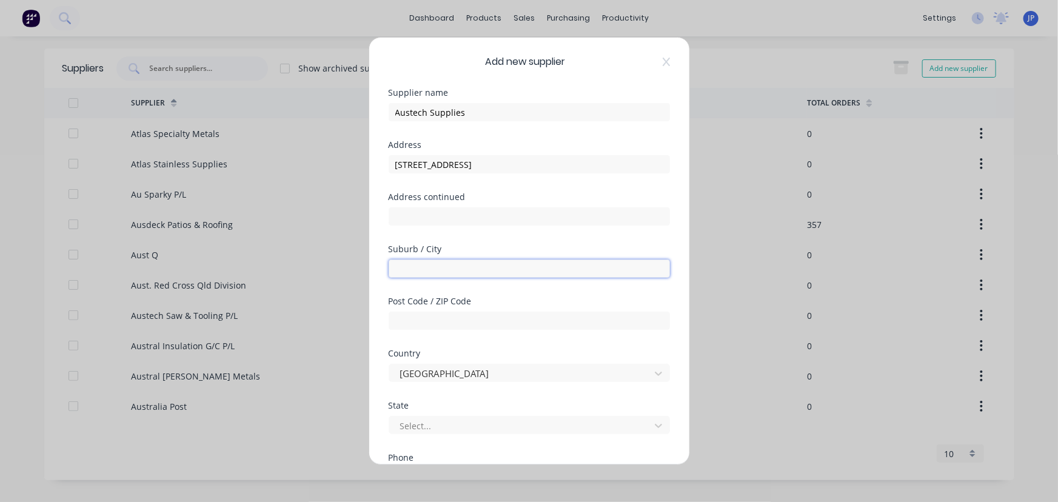
click at [418, 264] on input "text" at bounding box center [529, 269] width 281 height 18
type input "Glendenning"
click at [410, 337] on div "Post Code / ZIP Code" at bounding box center [529, 323] width 281 height 52
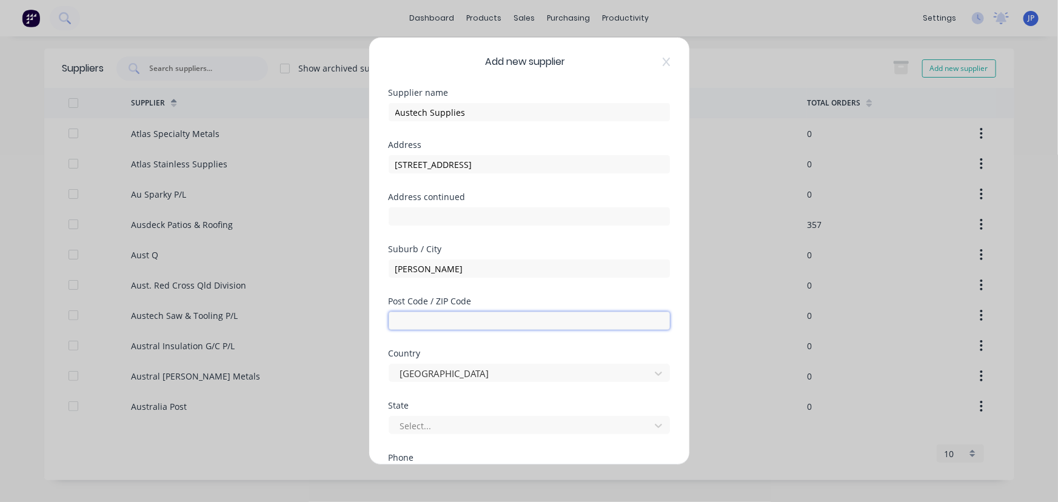
click at [412, 325] on input "text" at bounding box center [529, 321] width 281 height 18
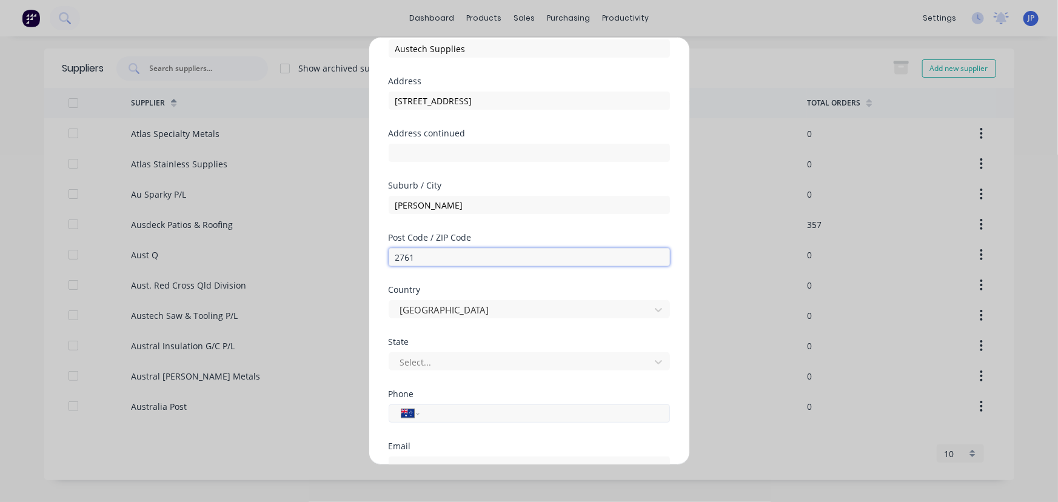
scroll to position [165, 0]
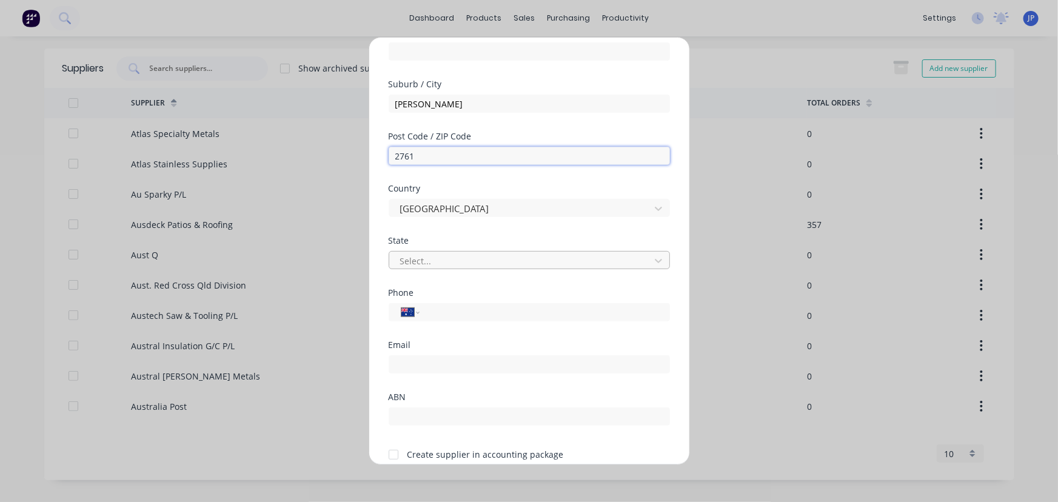
type input "2761"
click at [439, 266] on div at bounding box center [521, 260] width 245 height 15
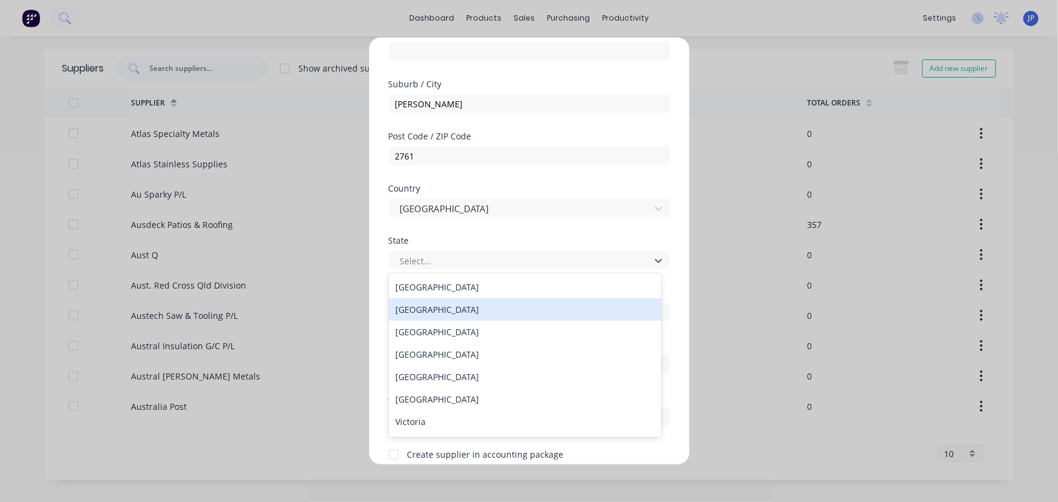
click at [462, 309] on div "New South Wales" at bounding box center [526, 309] width 274 height 22
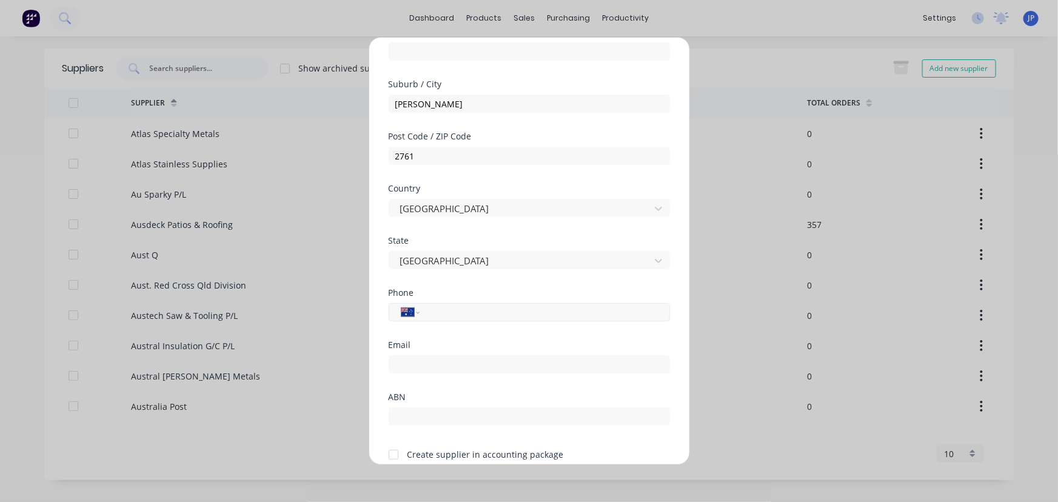
click at [450, 318] on input "tel" at bounding box center [542, 313] width 229 height 14
type input "(02) 9854 1200"
click at [412, 361] on input "email" at bounding box center [529, 364] width 281 height 18
type input "a"
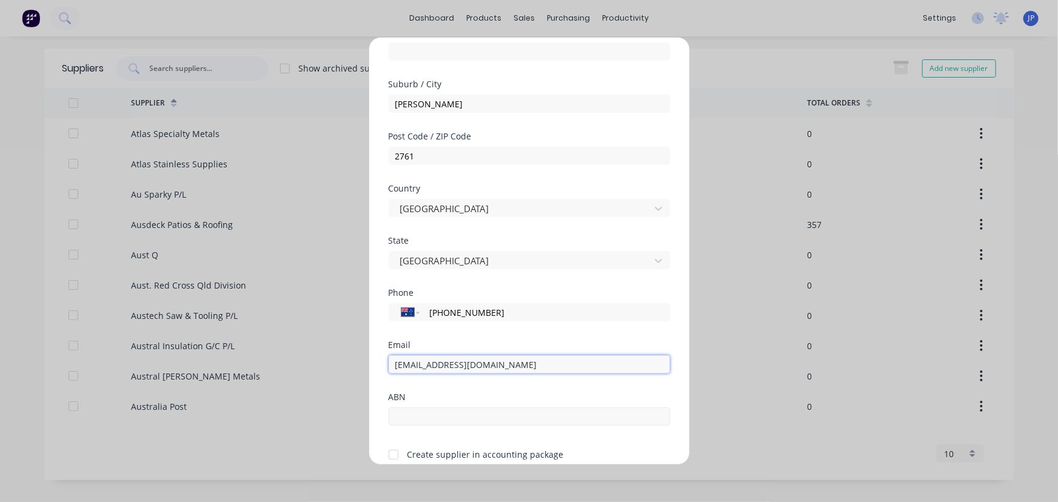
type input "sales@austechsupplies.com.au"
click at [426, 412] on input "text" at bounding box center [529, 417] width 281 height 18
type input "77194605"
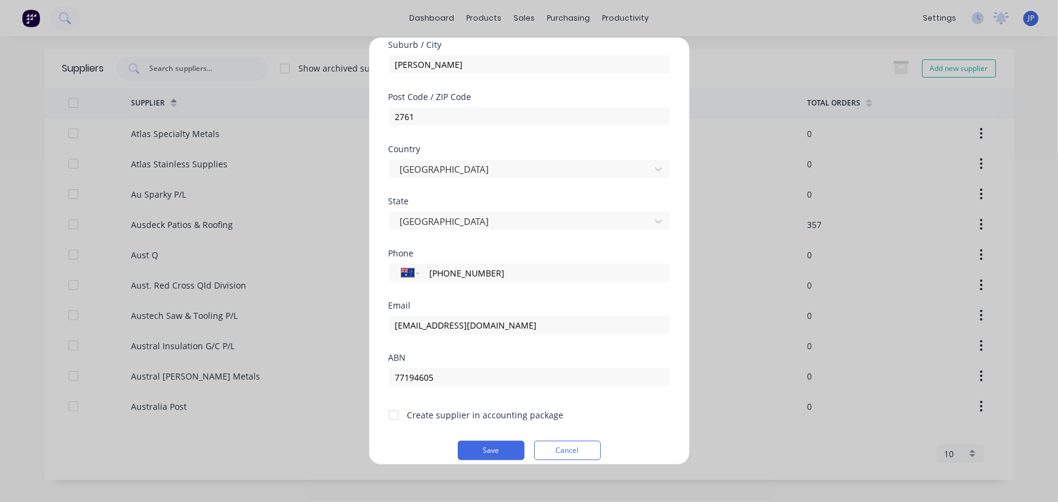
scroll to position [216, 0]
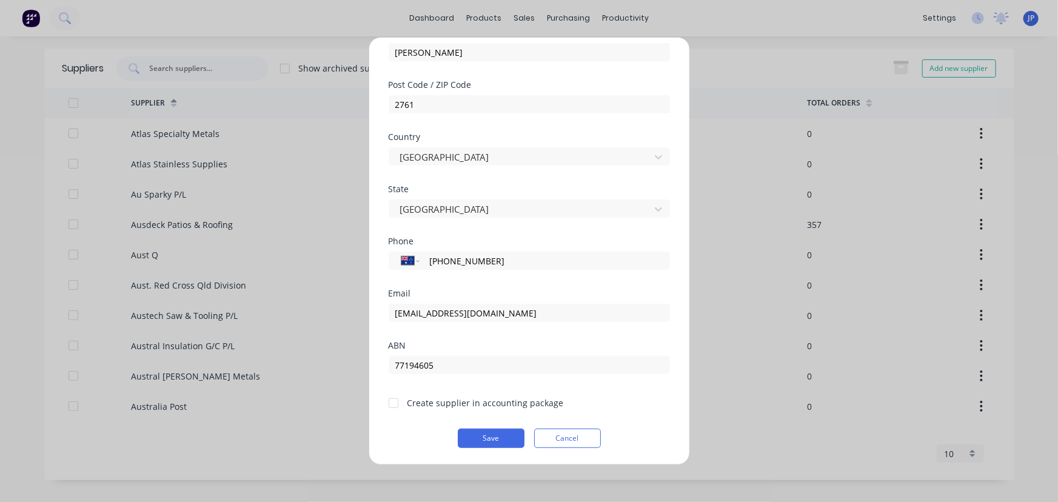
click at [400, 401] on div at bounding box center [393, 403] width 24 height 24
click at [482, 443] on button "Save" at bounding box center [491, 438] width 67 height 19
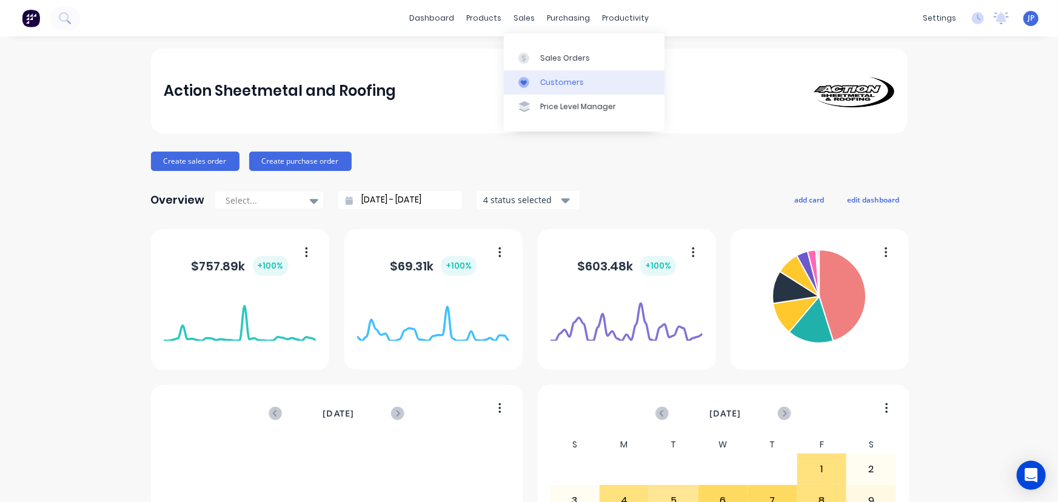
click at [543, 78] on div "Customers" at bounding box center [562, 82] width 44 height 11
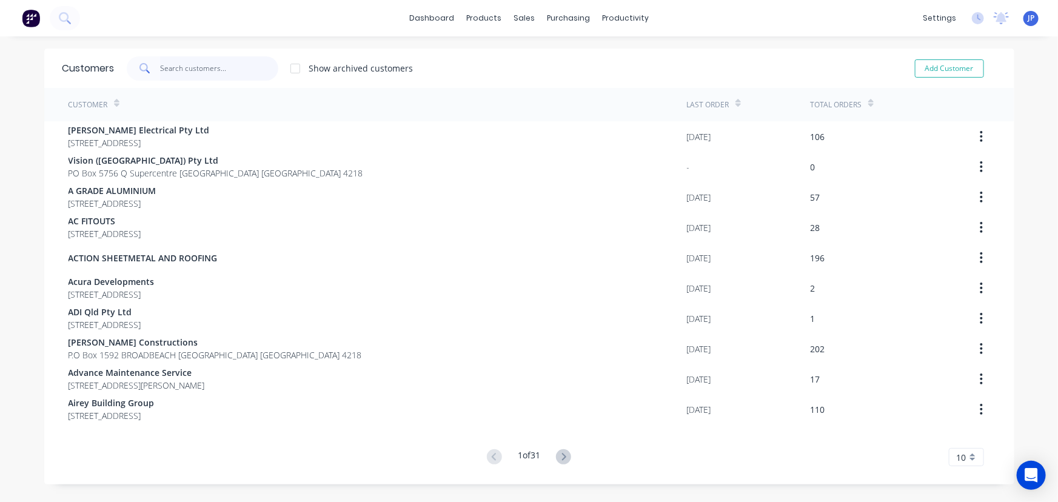
click at [198, 67] on input "text" at bounding box center [219, 68] width 118 height 24
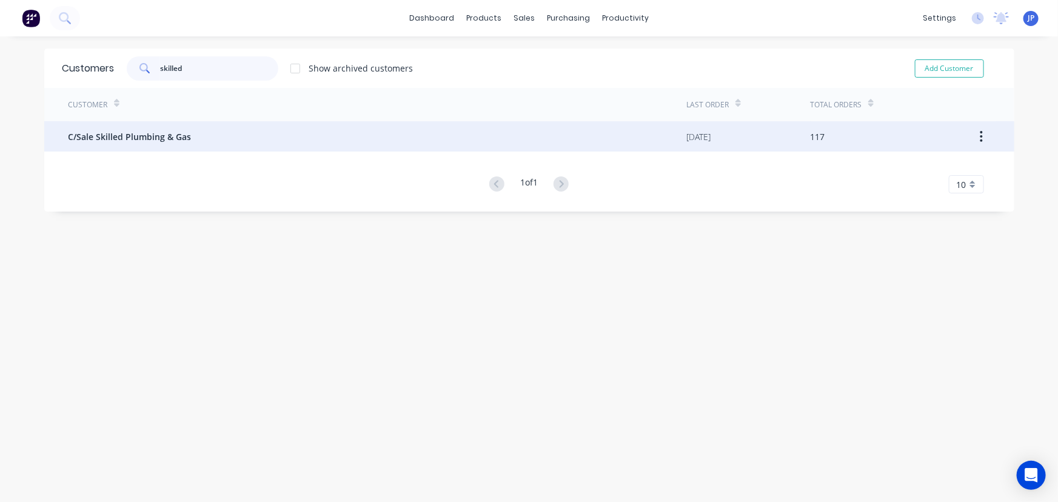
type input "skilled"
click at [95, 139] on span "C/Sale Skilled Plumbing & Gas" at bounding box center [130, 136] width 123 height 13
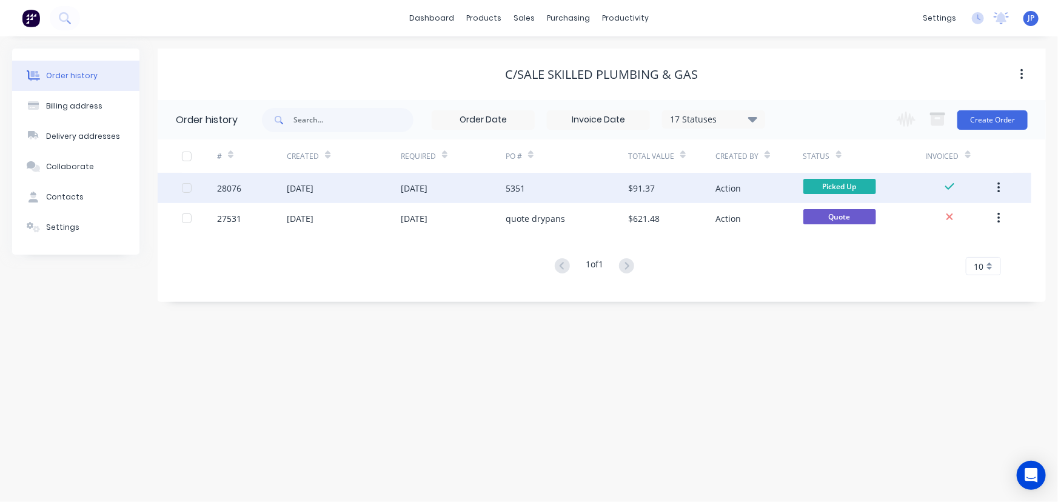
click at [301, 186] on div "[DATE]" at bounding box center [300, 188] width 27 height 13
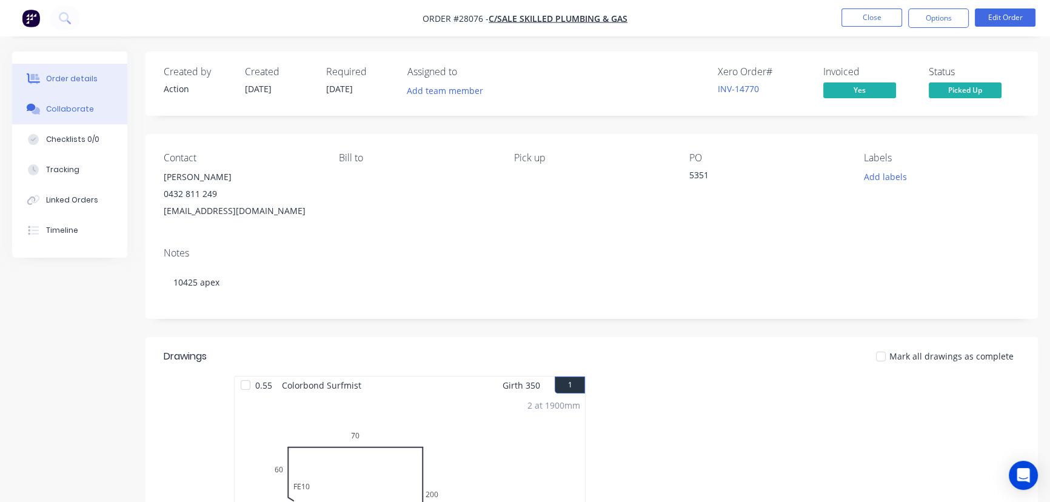
click at [90, 108] on button "Collaborate" at bounding box center [69, 109] width 115 height 30
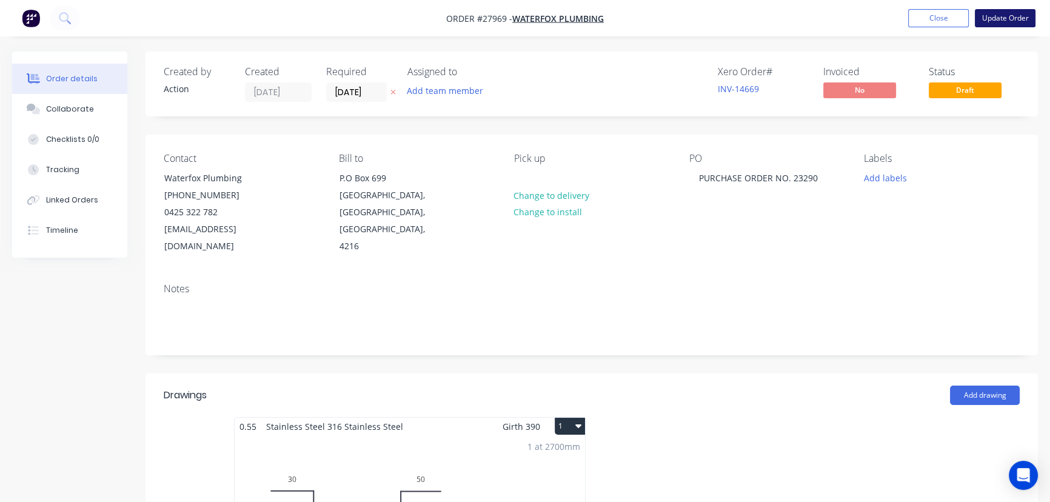
click at [1024, 22] on button "Update Order" at bounding box center [1005, 18] width 61 height 18
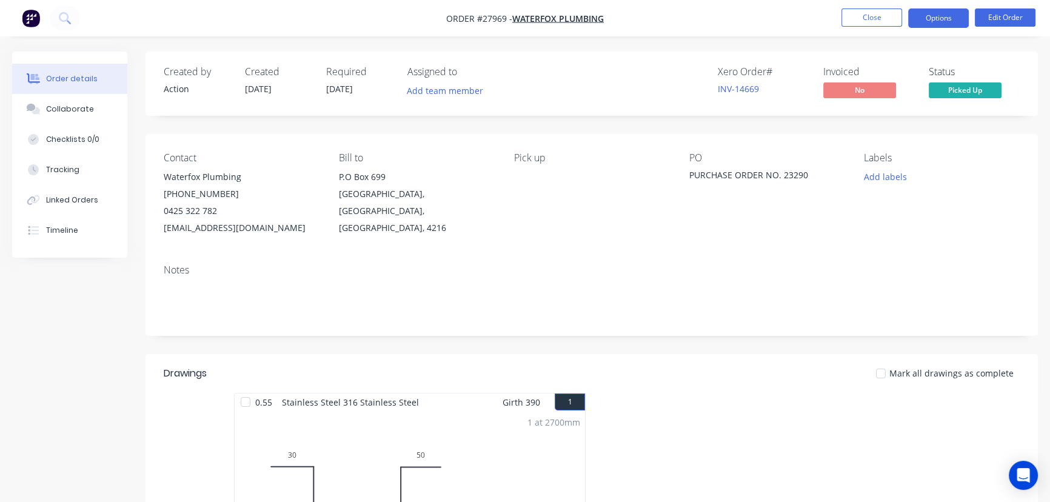
click at [924, 24] on button "Options" at bounding box center [938, 17] width 61 height 19
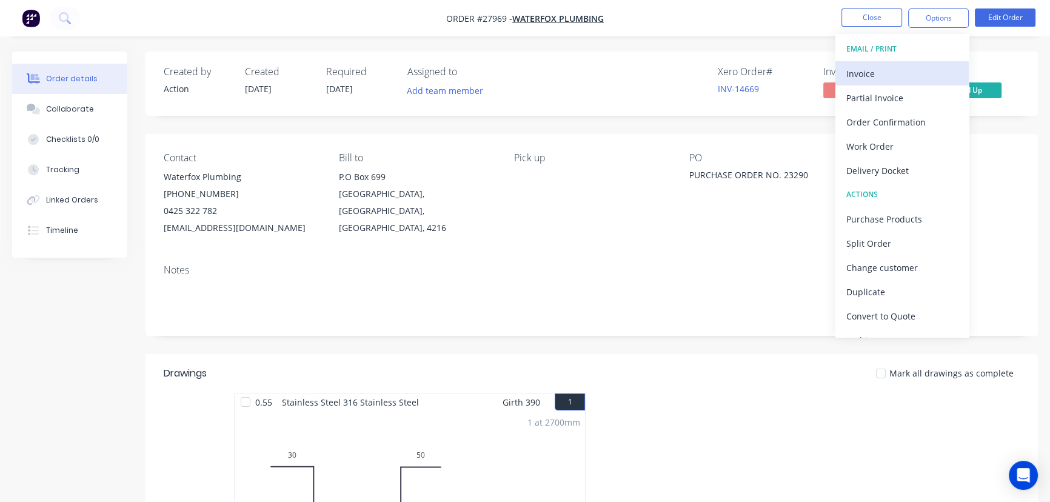
click at [884, 73] on div "Invoice" at bounding box center [903, 74] width 112 height 18
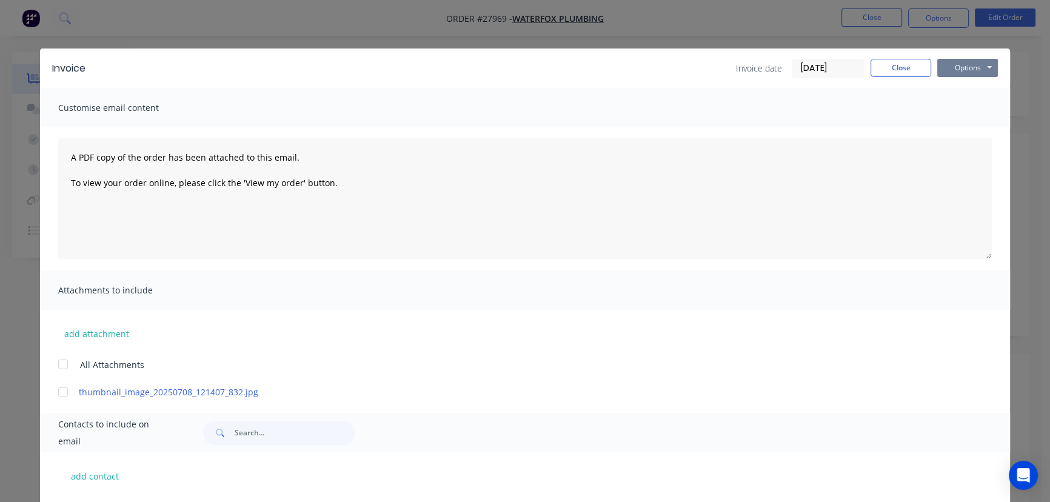
click at [950, 66] on button "Options" at bounding box center [968, 68] width 61 height 18
click at [948, 102] on button "Print" at bounding box center [977, 109] width 78 height 20
click at [878, 70] on button "Close" at bounding box center [901, 68] width 61 height 18
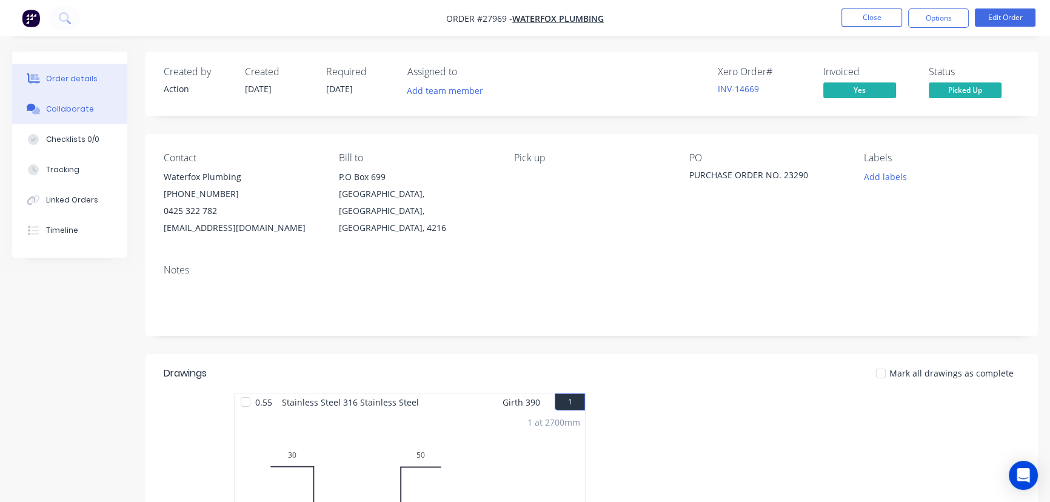
click at [97, 109] on button "Collaborate" at bounding box center [69, 109] width 115 height 30
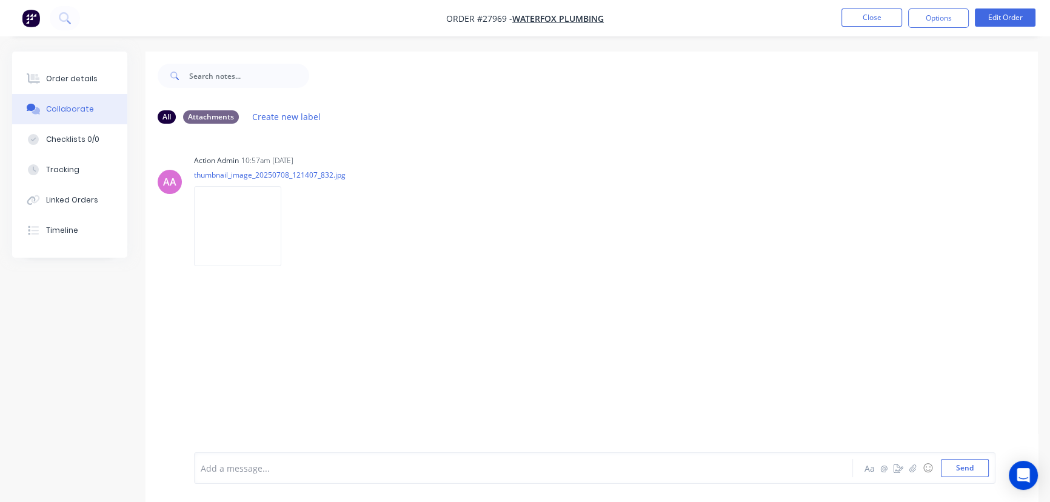
click at [249, 467] on div at bounding box center [496, 468] width 591 height 13
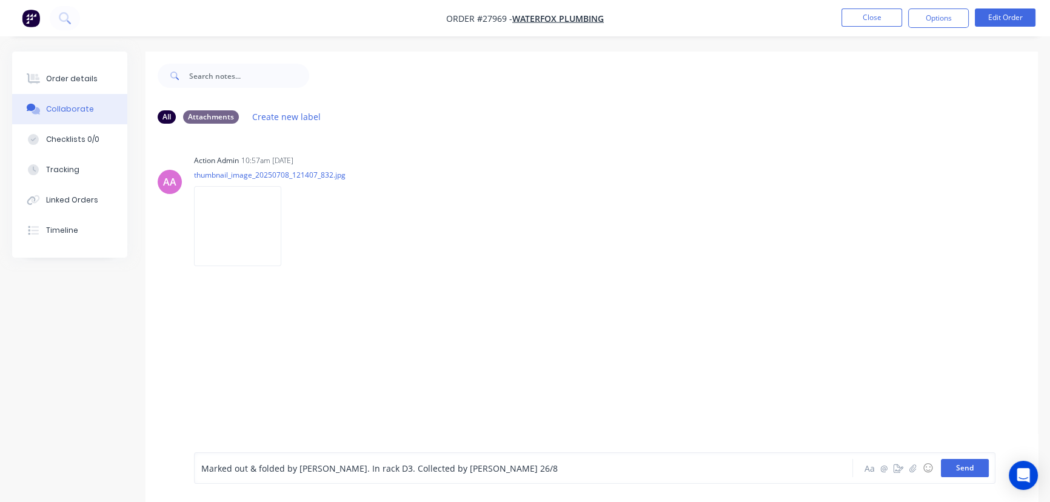
click at [968, 468] on button "Send" at bounding box center [965, 468] width 48 height 18
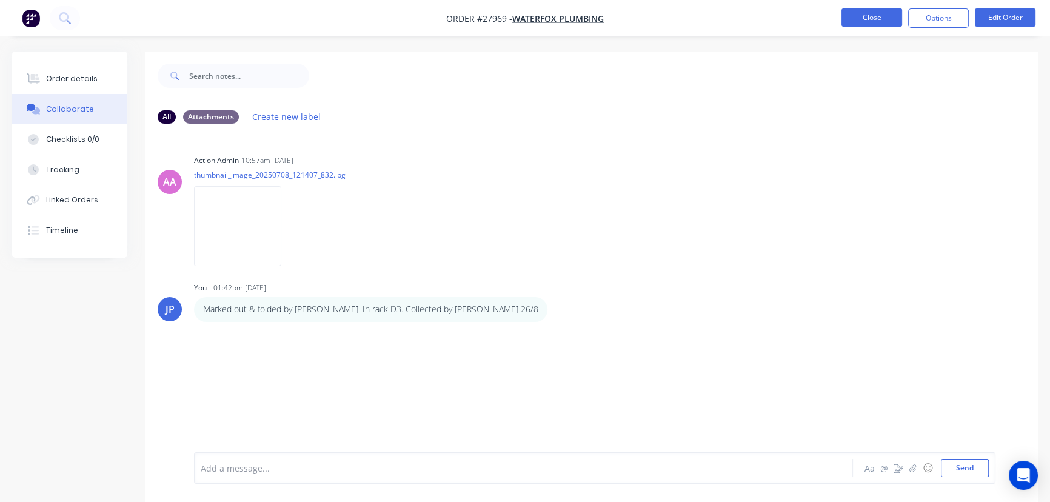
click at [872, 21] on button "Close" at bounding box center [872, 17] width 61 height 18
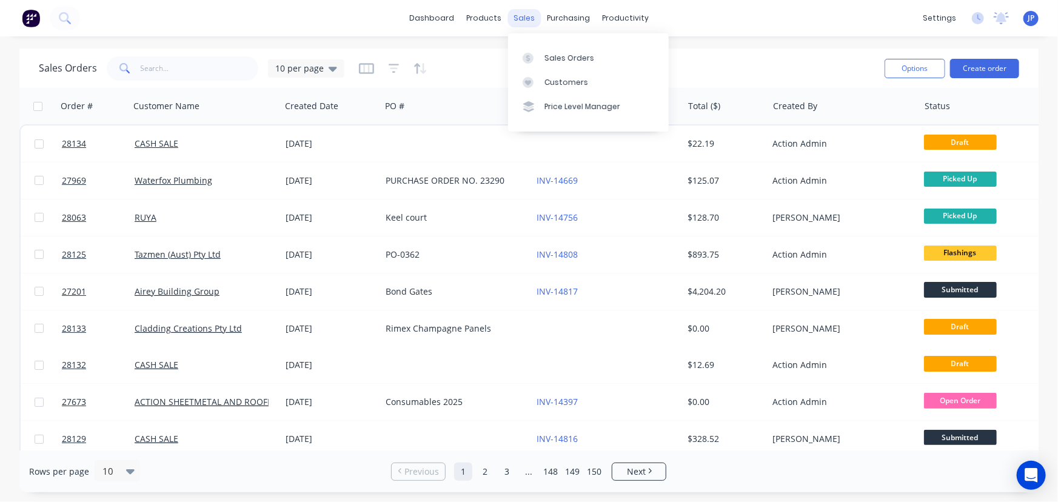
click at [520, 18] on div "sales" at bounding box center [524, 18] width 33 height 18
click at [535, 71] on link "Customers" at bounding box center [588, 82] width 161 height 24
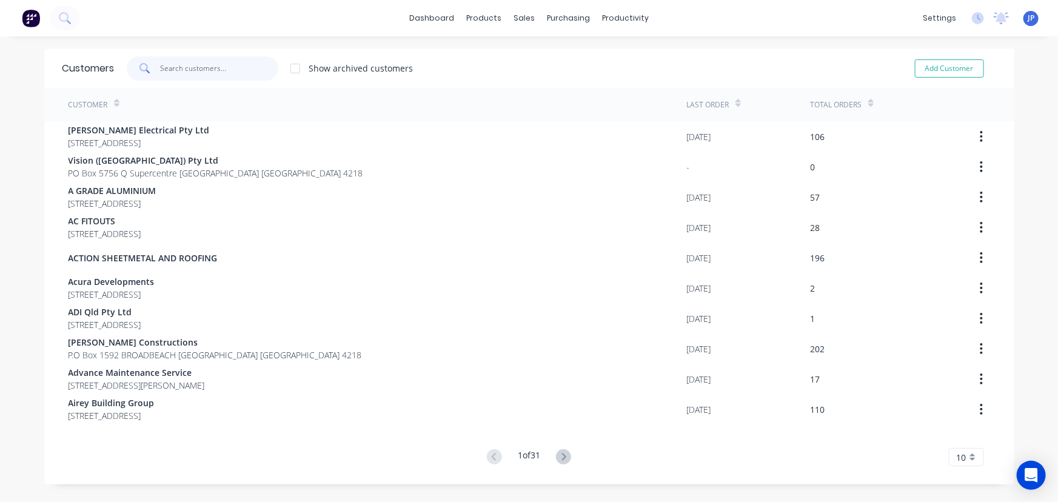
click at [218, 63] on input "text" at bounding box center [219, 68] width 118 height 24
type input "e"
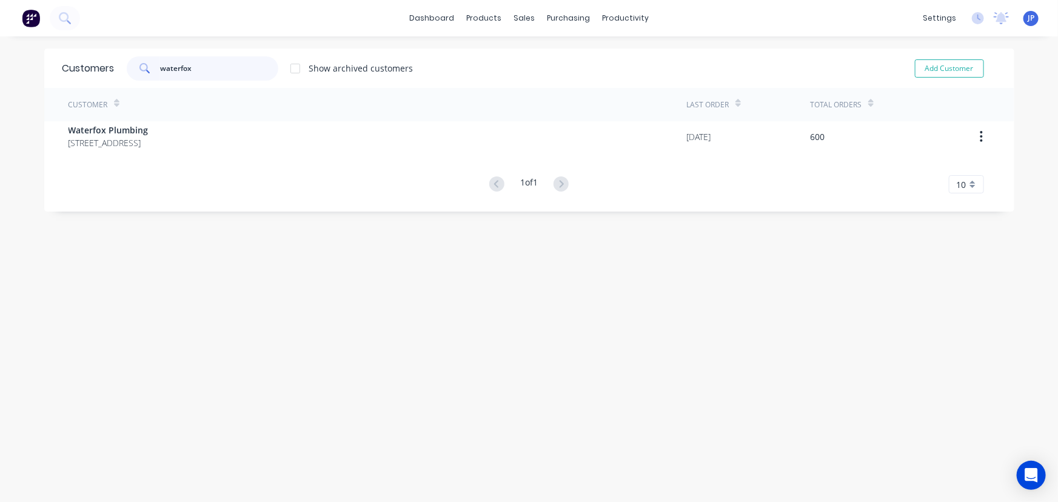
type input "waterfox"
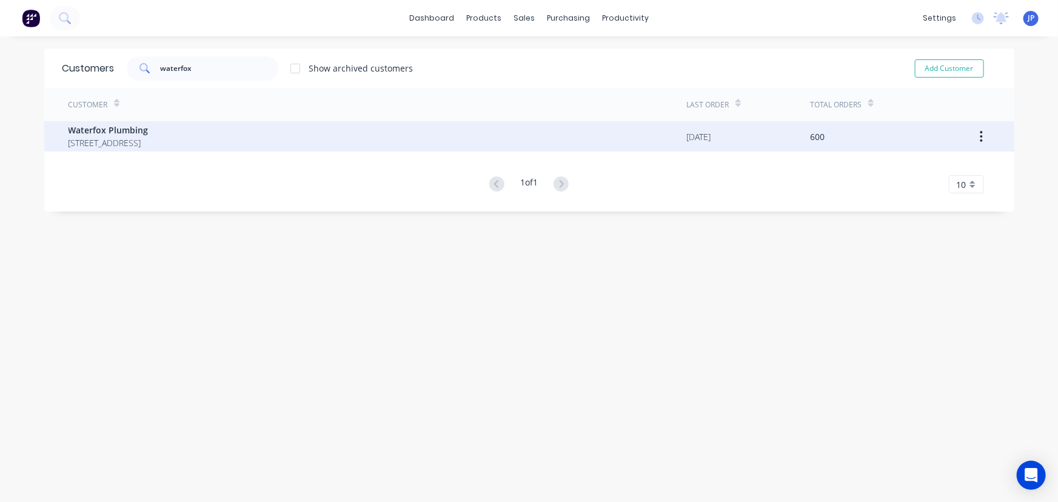
click at [91, 127] on span "Waterfox Plumbing" at bounding box center [109, 130] width 80 height 13
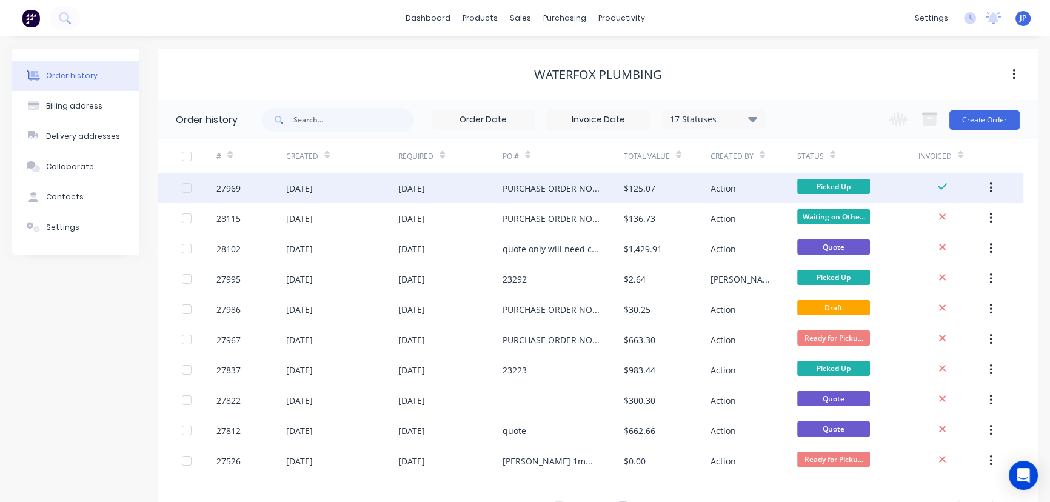
click at [327, 200] on div "19 Aug 2025" at bounding box center [342, 188] width 113 height 30
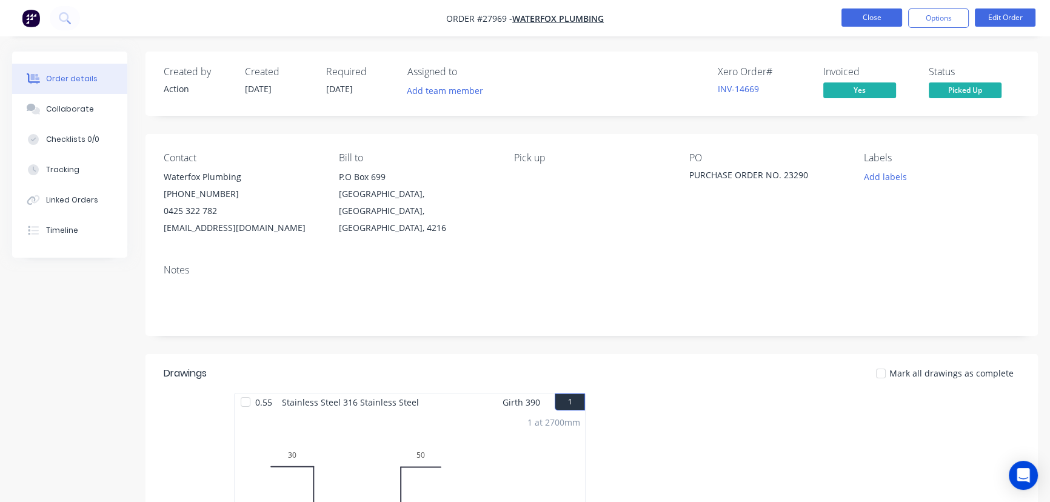
click at [859, 22] on button "Close" at bounding box center [872, 17] width 61 height 18
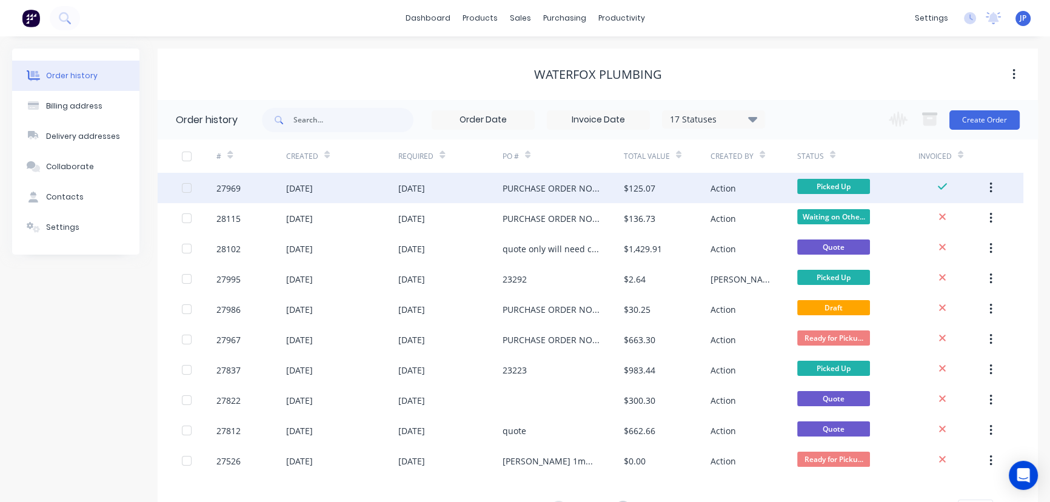
click at [991, 184] on icon "button" at bounding box center [991, 188] width 2 height 11
click at [935, 220] on div "Archive" at bounding box center [947, 220] width 93 height 18
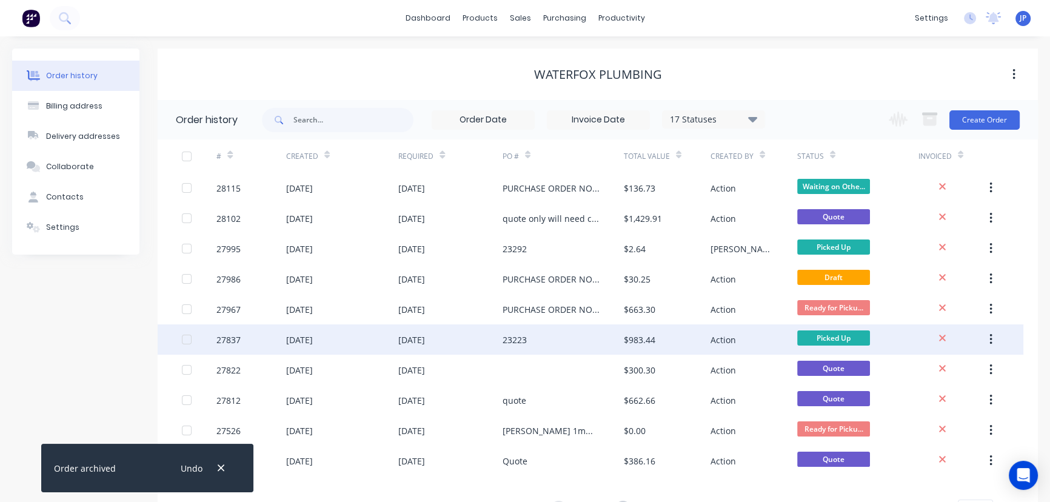
click at [648, 337] on div "$983.44" at bounding box center [640, 340] width 32 height 13
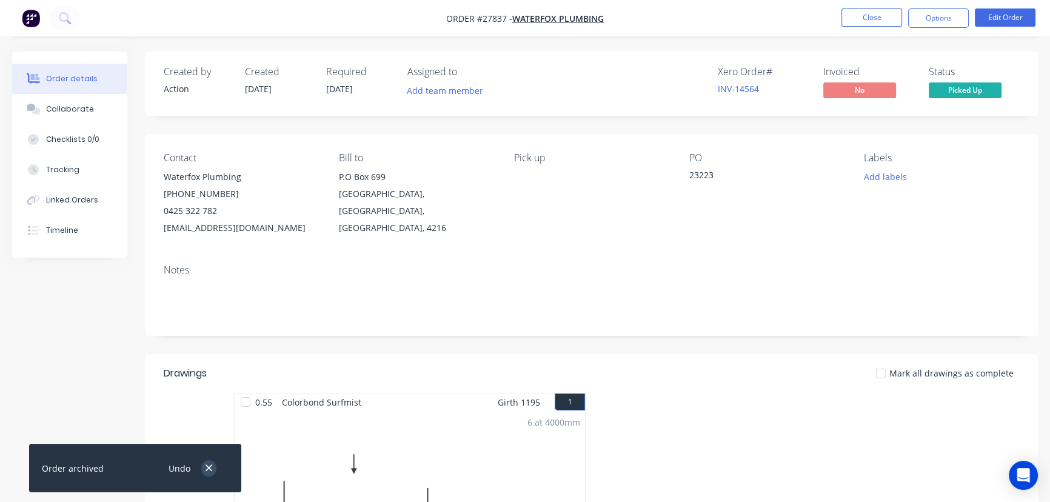
click at [205, 473] on icon "button" at bounding box center [209, 468] width 8 height 11
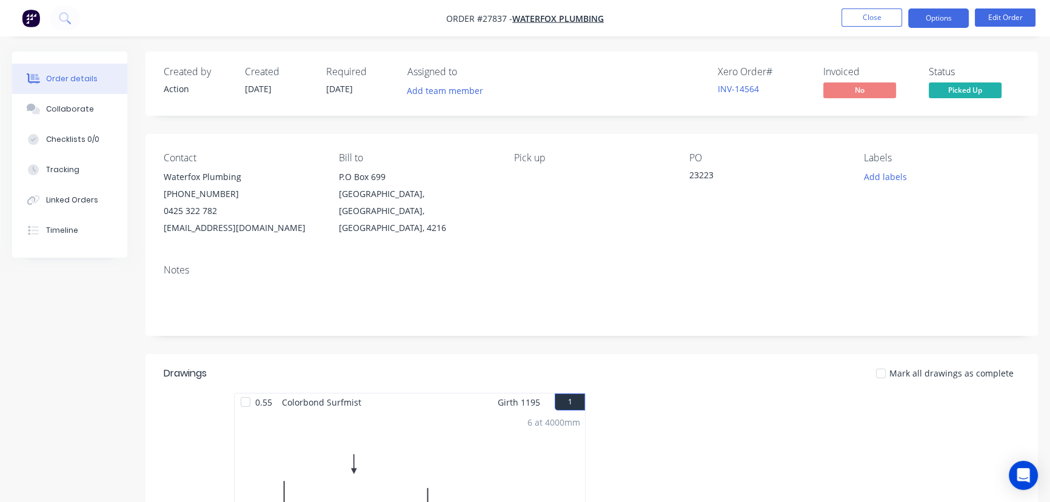
click at [924, 16] on button "Options" at bounding box center [938, 17] width 61 height 19
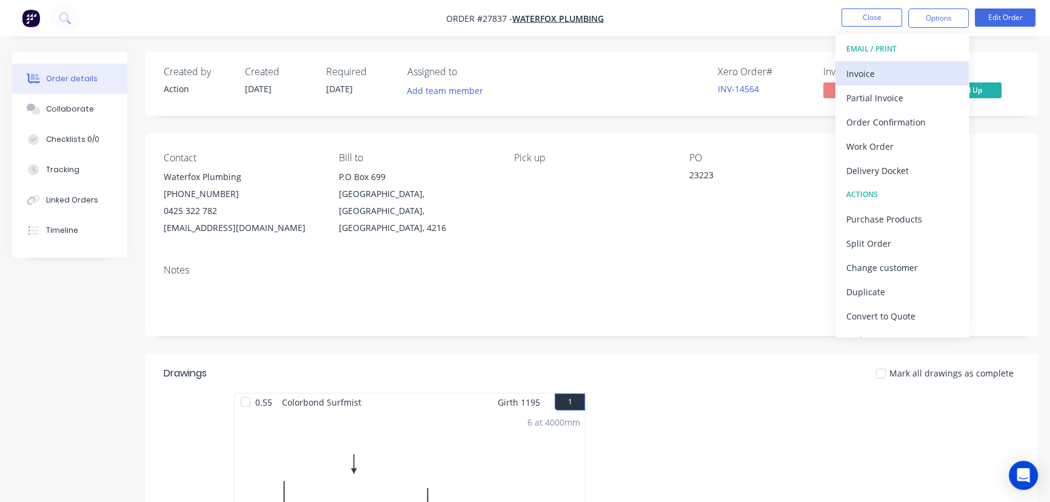
click at [871, 66] on div "Invoice" at bounding box center [903, 74] width 112 height 18
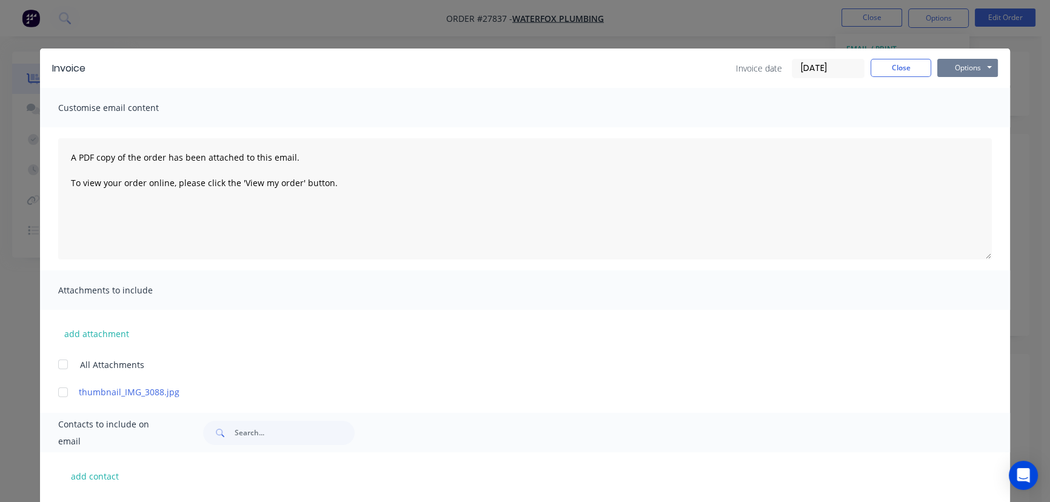
click at [951, 65] on button "Options" at bounding box center [968, 68] width 61 height 18
click at [958, 110] on button "Print" at bounding box center [977, 109] width 78 height 20
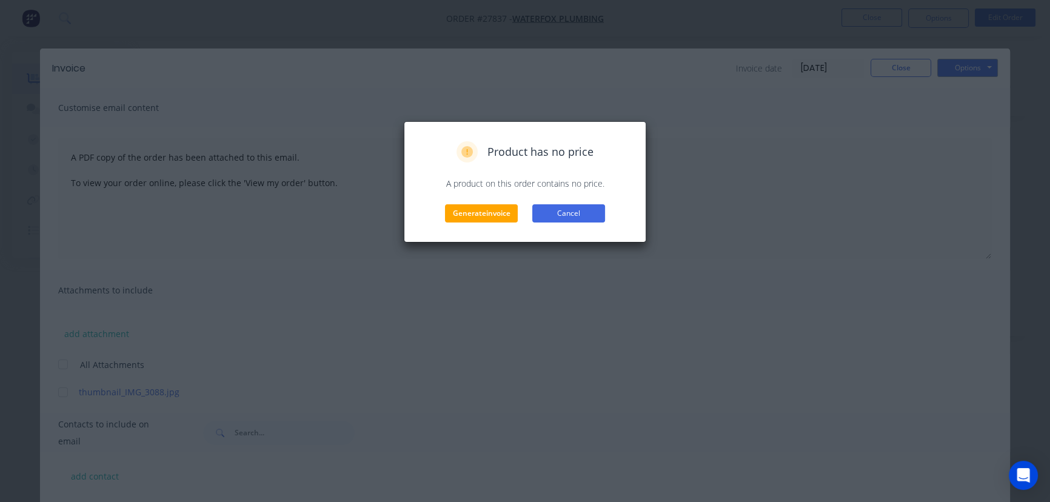
click at [539, 215] on button "Cancel" at bounding box center [568, 213] width 73 height 18
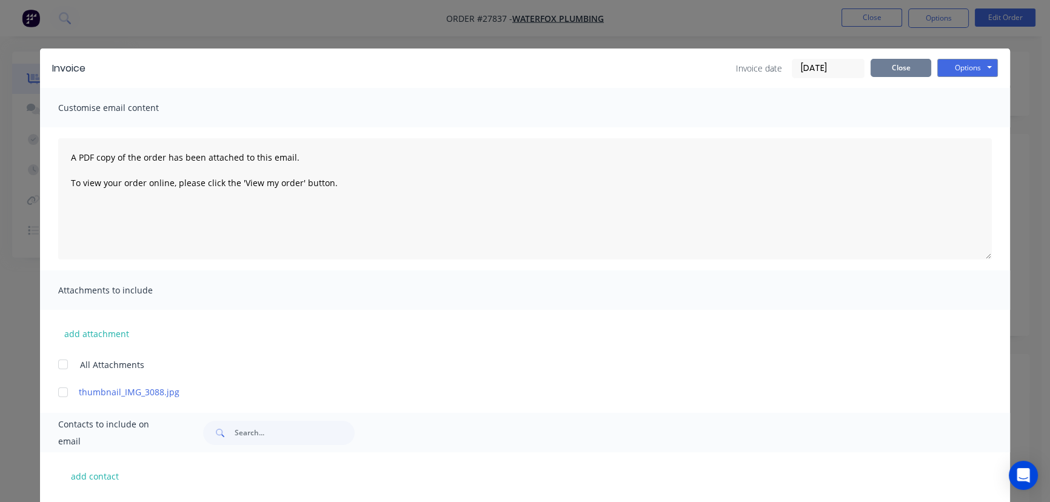
click at [878, 72] on button "Close" at bounding box center [901, 68] width 61 height 18
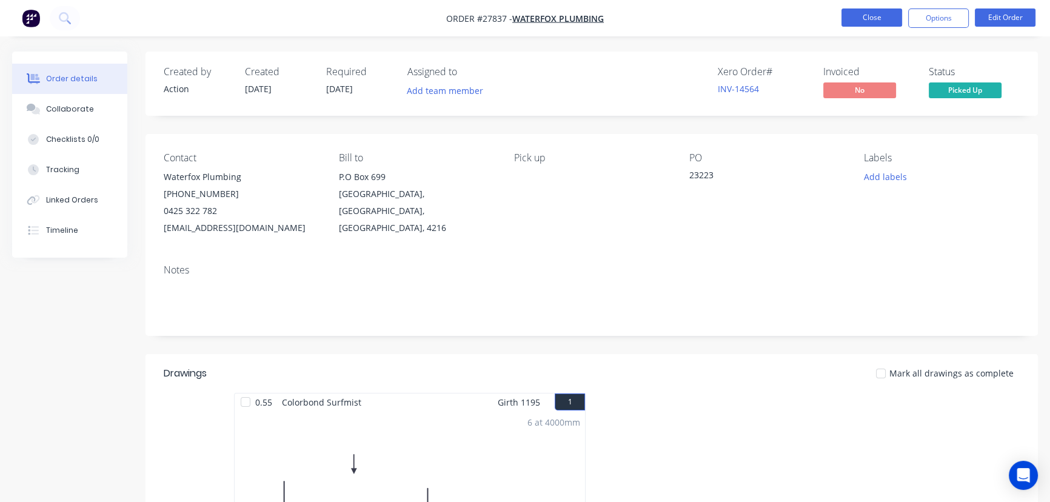
click at [870, 21] on button "Close" at bounding box center [872, 17] width 61 height 18
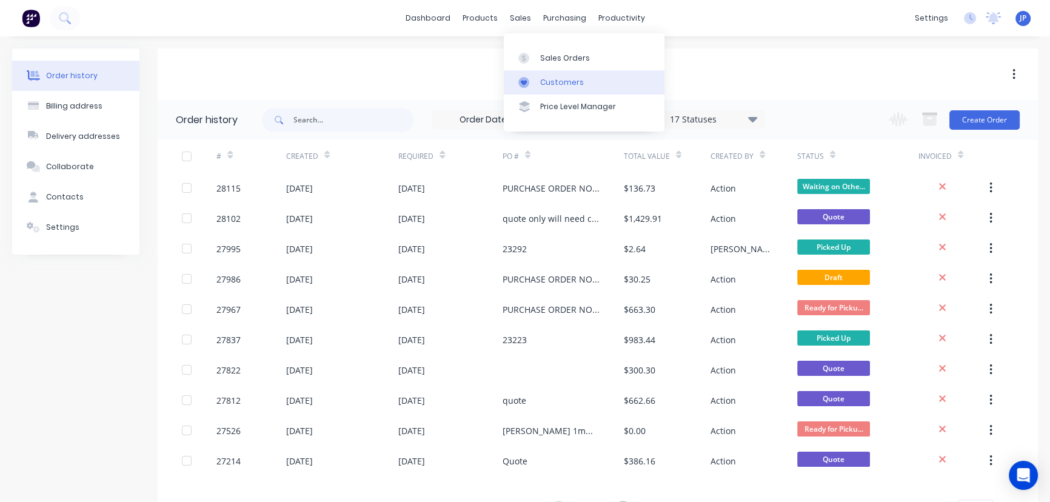
click at [549, 81] on div "Customers" at bounding box center [562, 82] width 44 height 11
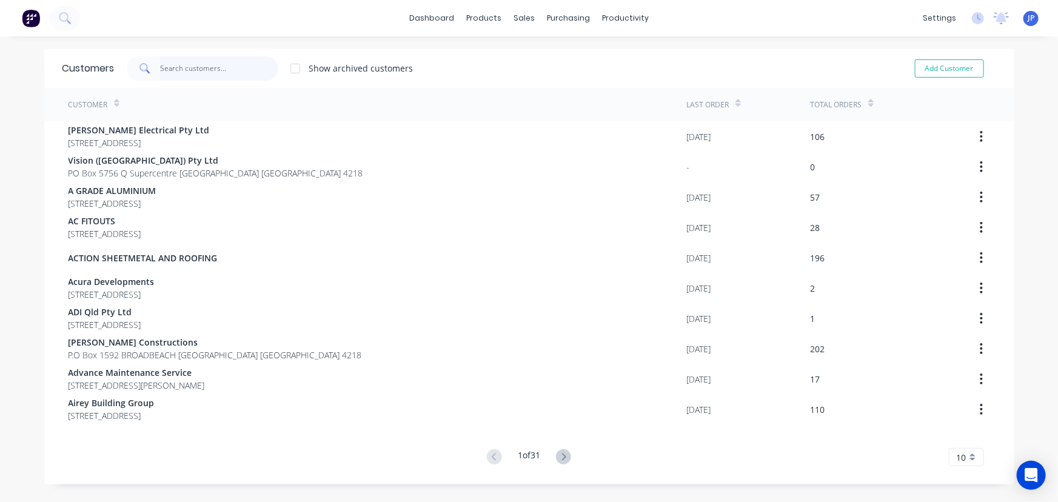
click at [227, 72] on input "text" at bounding box center [219, 68] width 118 height 24
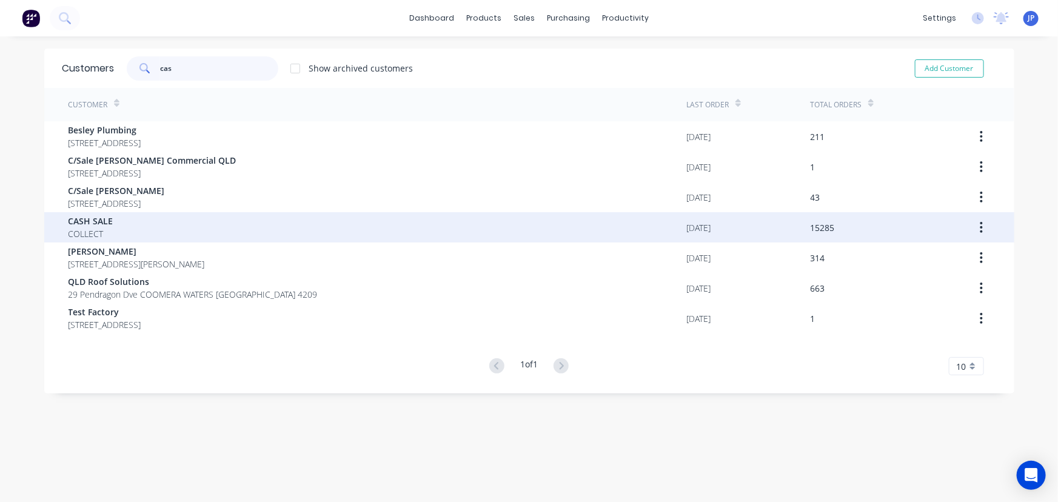
type input "cas"
click at [130, 233] on div "CASH SALE COLLECT" at bounding box center [378, 227] width 619 height 30
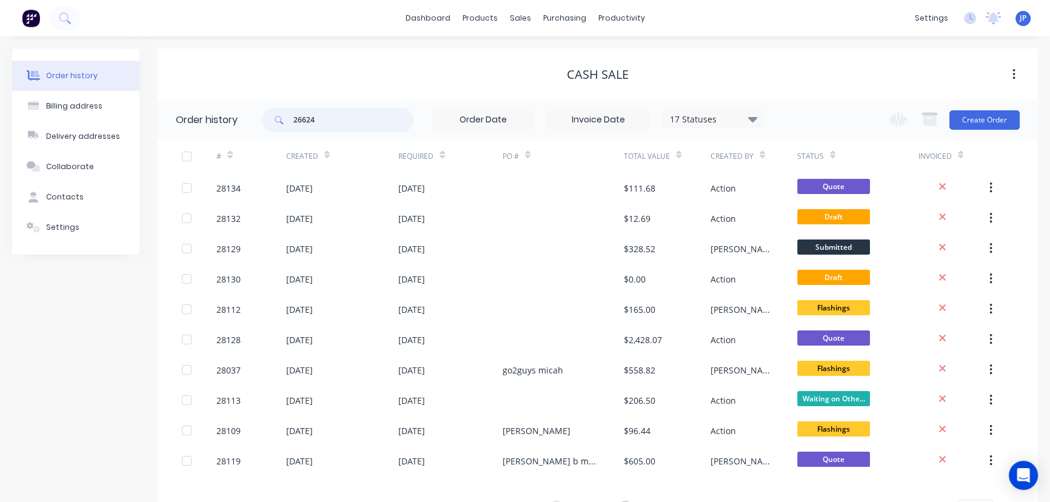
type input "26624"
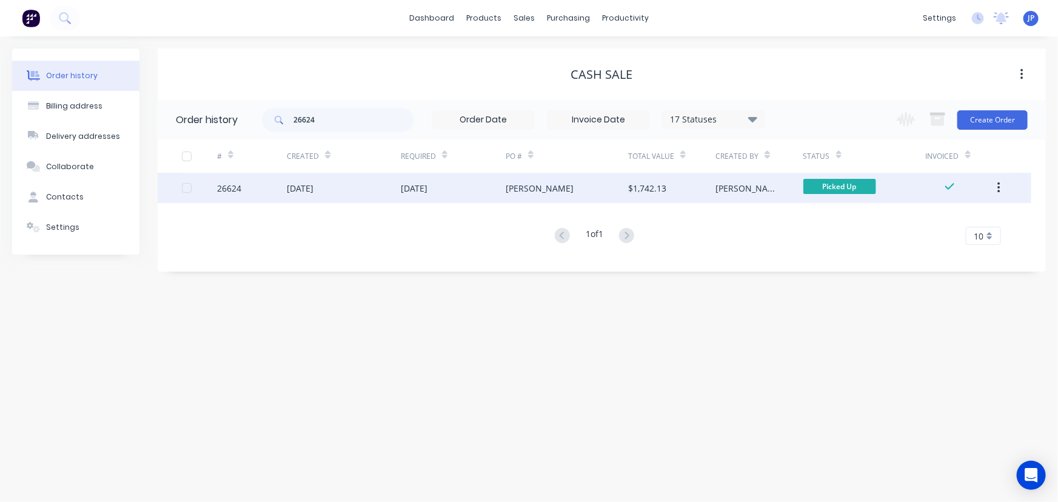
click at [314, 193] on div "09 Jul 2025" at bounding box center [300, 188] width 27 height 13
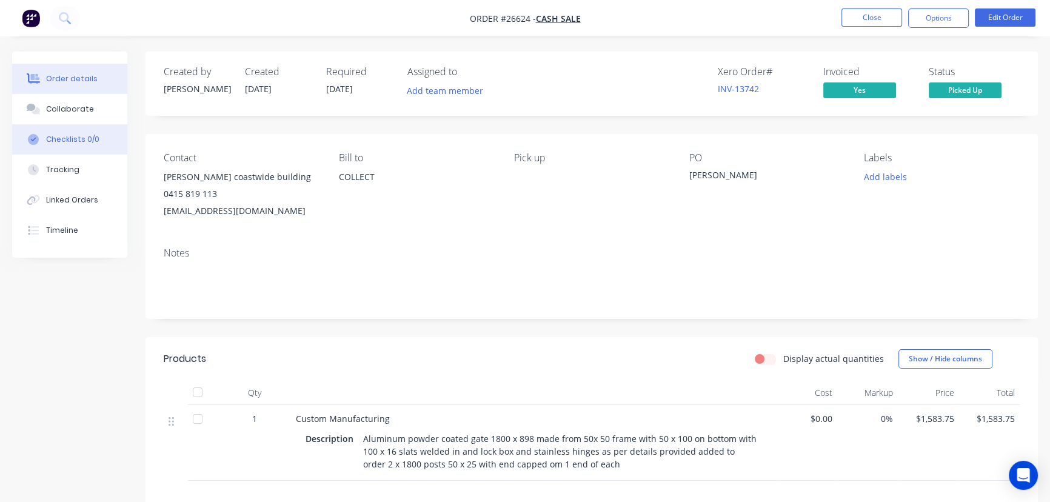
drag, startPoint x: 95, startPoint y: 104, endPoint x: 93, endPoint y: 144, distance: 40.7
click at [93, 116] on button "Collaborate" at bounding box center [69, 109] width 115 height 30
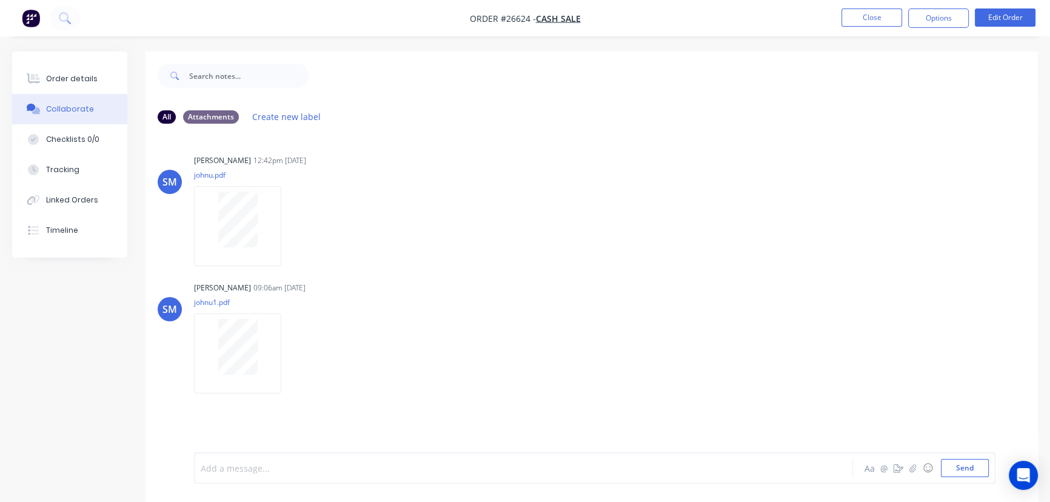
click at [240, 472] on div at bounding box center [496, 468] width 591 height 13
click at [972, 466] on button "Send" at bounding box center [965, 468] width 48 height 18
click at [855, 25] on button "Close" at bounding box center [872, 17] width 61 height 18
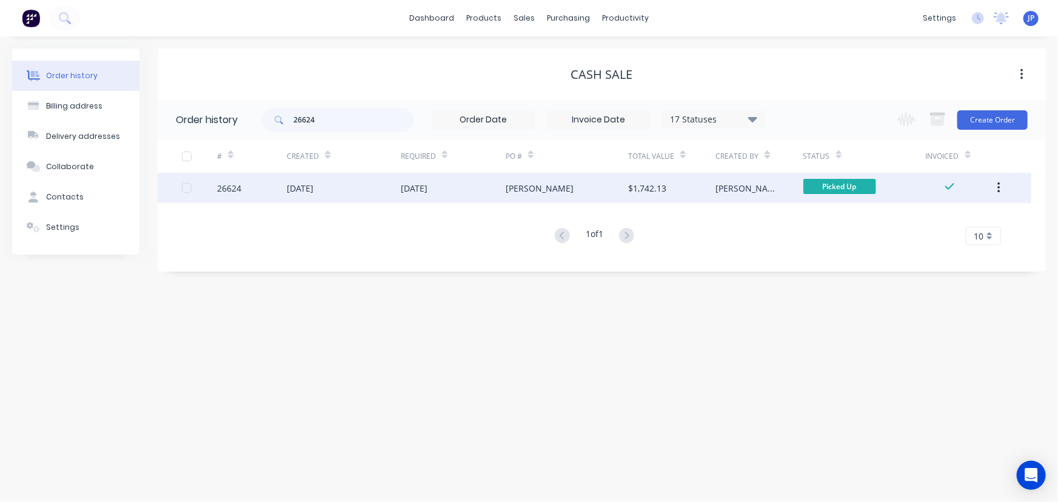
click at [1001, 189] on icon "button" at bounding box center [999, 187] width 3 height 13
click at [939, 224] on div "Archive" at bounding box center [955, 220] width 93 height 18
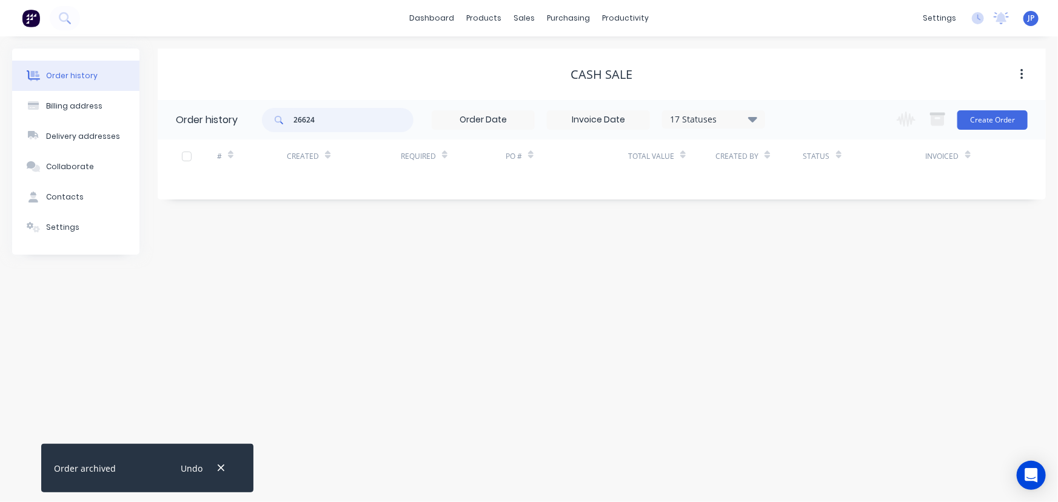
drag, startPoint x: 330, startPoint y: 127, endPoint x: 278, endPoint y: 135, distance: 52.7
click at [278, 135] on div "26624 17 Statuses Invoice Status Invoiced Not Invoiced Partial Order Status All…" at bounding box center [513, 119] width 503 height 39
type input "26528"
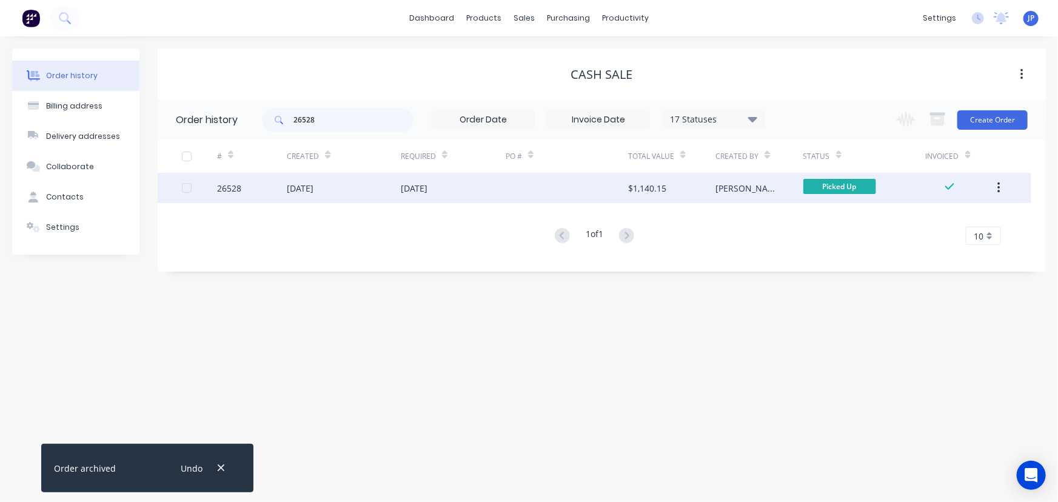
click at [284, 184] on div "26528" at bounding box center [252, 188] width 70 height 30
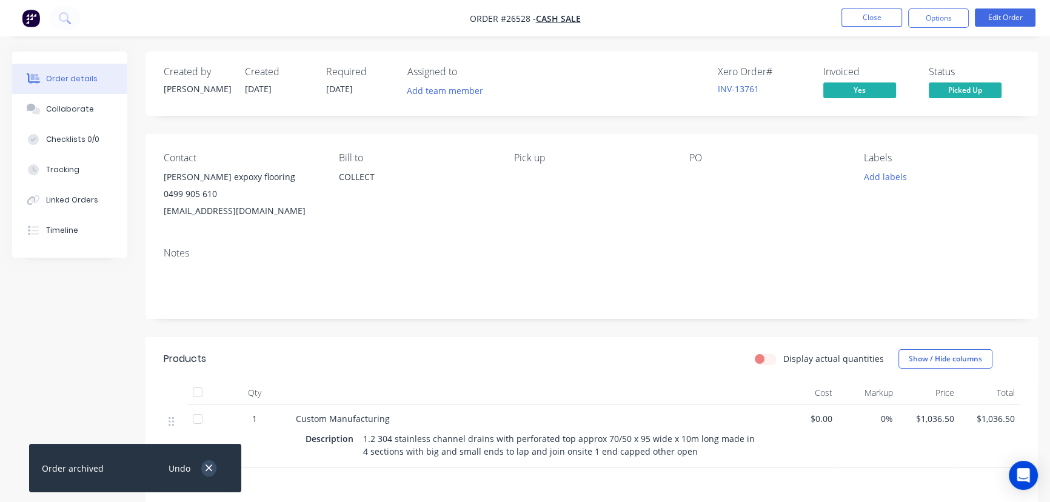
click at [209, 468] on icon "button" at bounding box center [209, 468] width 7 height 7
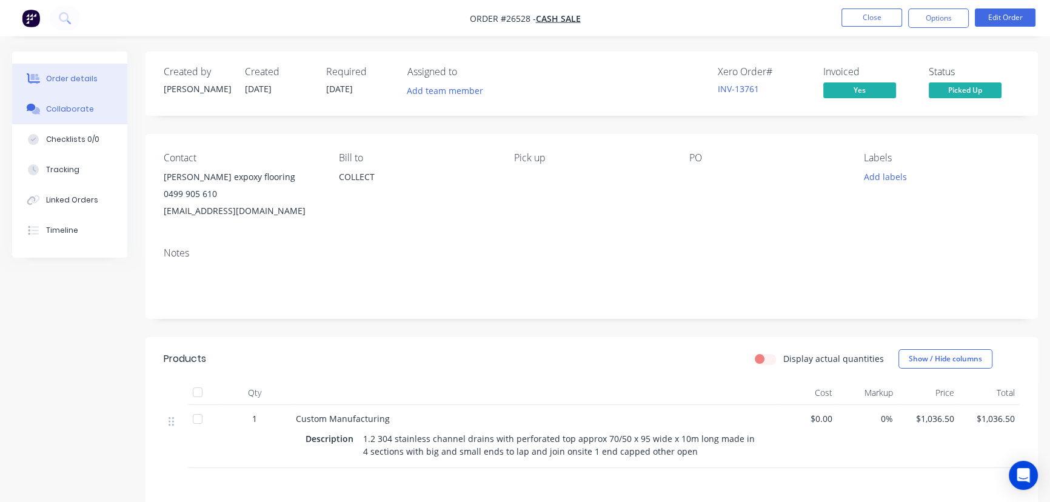
click at [95, 109] on button "Collaborate" at bounding box center [69, 109] width 115 height 30
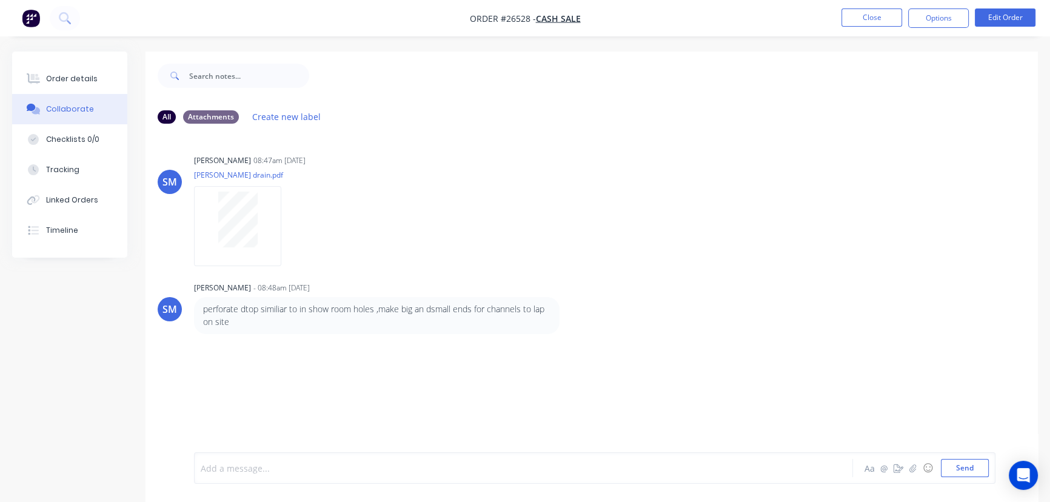
click at [239, 464] on div at bounding box center [496, 468] width 591 height 13
click at [968, 469] on button "Send" at bounding box center [965, 468] width 48 height 18
click at [868, 19] on button "Close" at bounding box center [872, 17] width 61 height 18
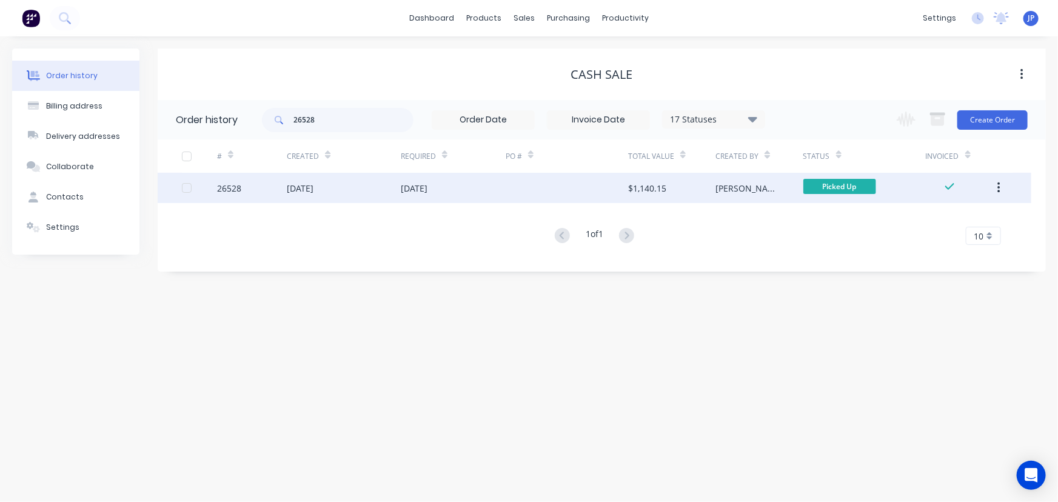
click at [1000, 187] on icon "button" at bounding box center [999, 188] width 2 height 11
click at [954, 220] on div "Archive" at bounding box center [955, 220] width 93 height 18
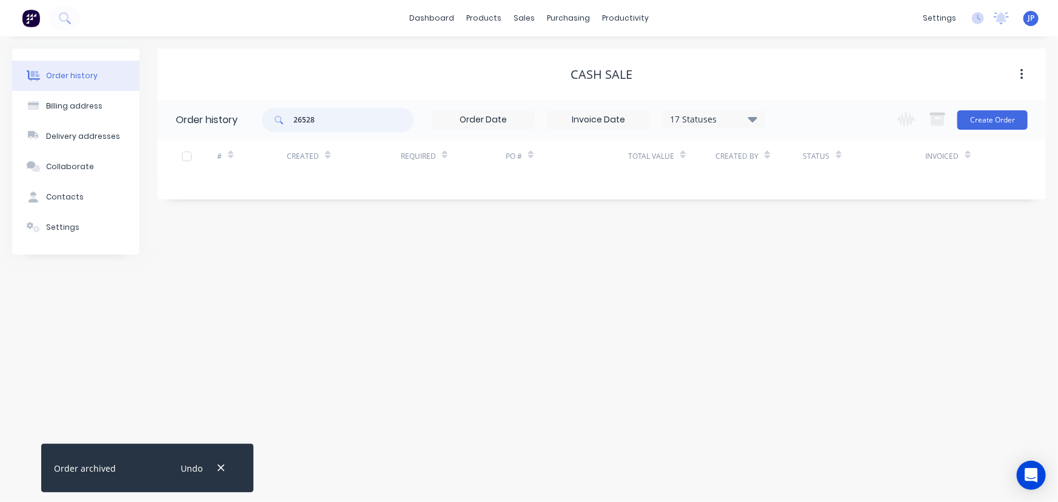
drag, startPoint x: 329, startPoint y: 125, endPoint x: 278, endPoint y: 129, distance: 50.5
click at [278, 129] on div "26528" at bounding box center [338, 120] width 152 height 24
type input "28071"
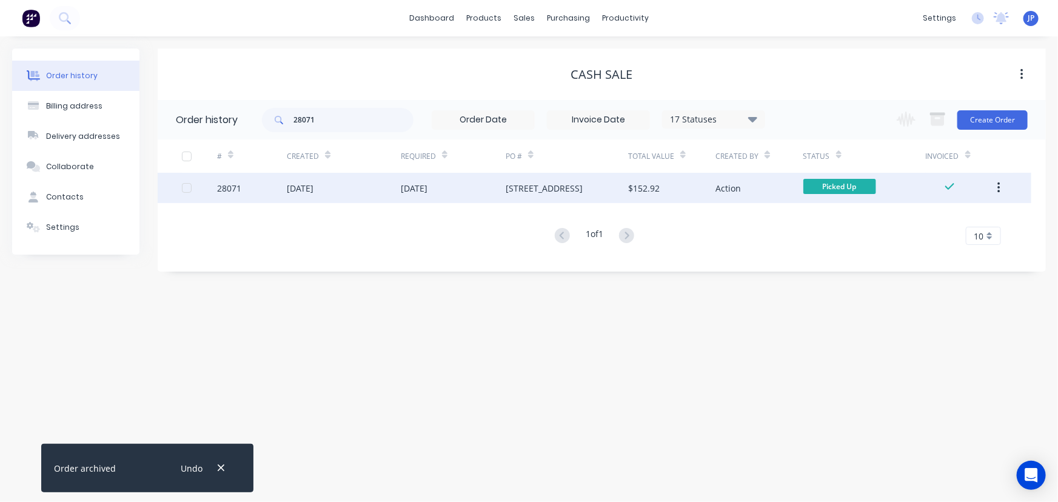
click at [323, 202] on div "[DATE]" at bounding box center [344, 188] width 114 height 30
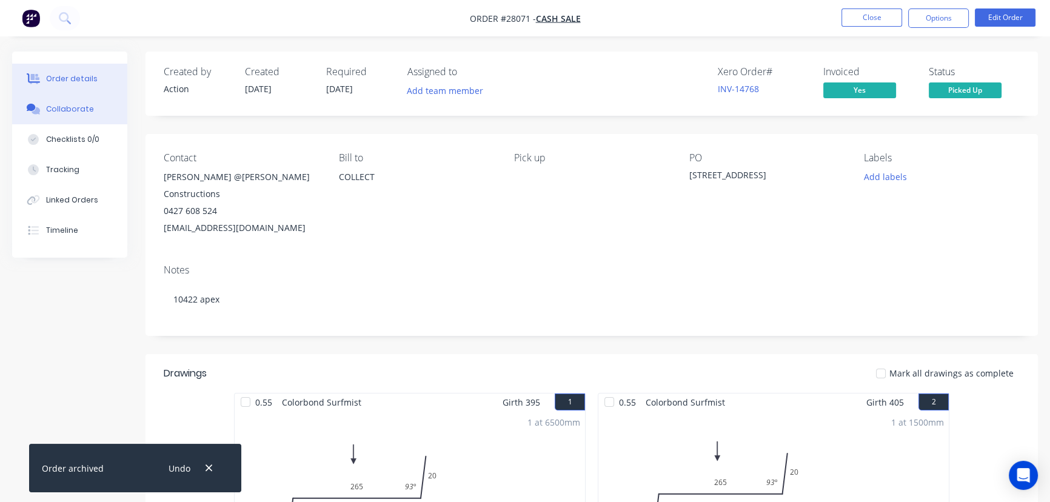
click at [82, 105] on div "Collaborate" at bounding box center [70, 109] width 48 height 11
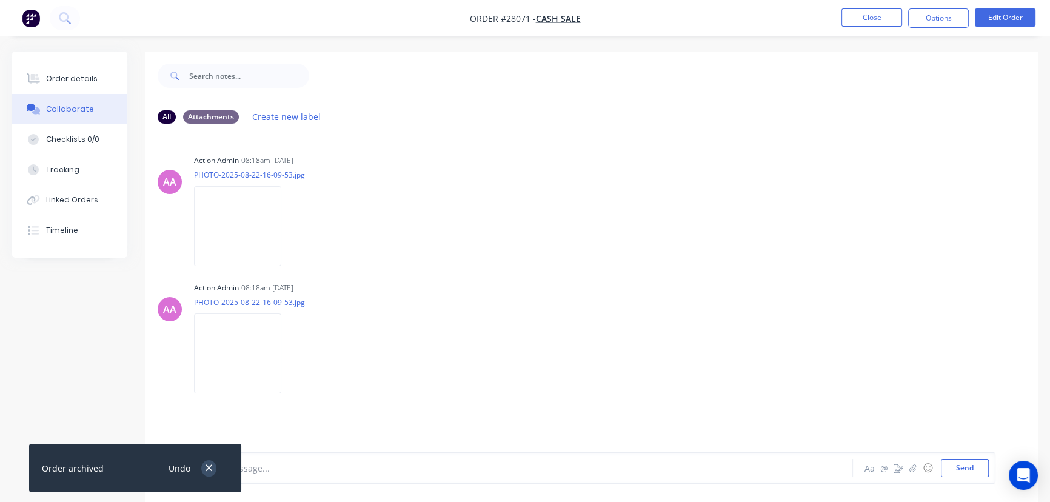
click at [207, 466] on icon "button" at bounding box center [209, 468] width 8 height 11
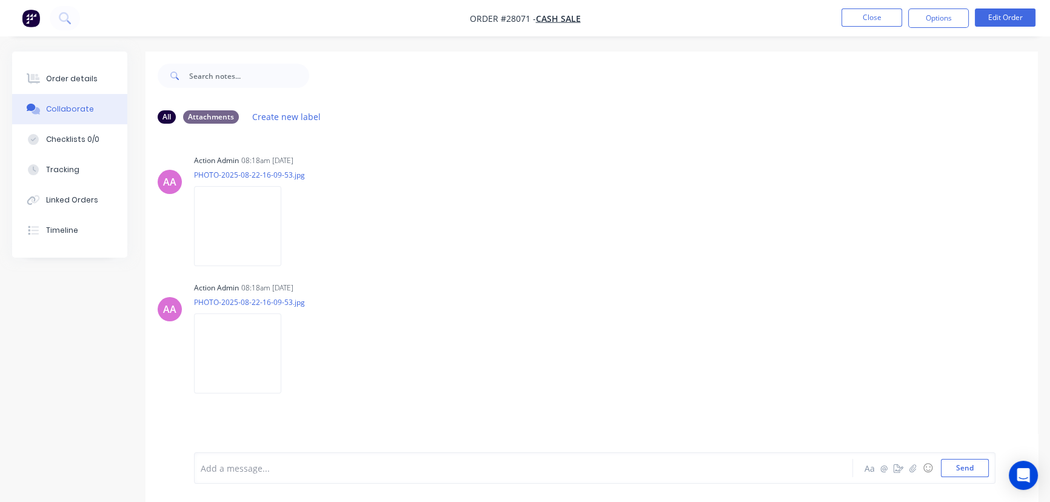
click at [232, 470] on div at bounding box center [496, 468] width 591 height 13
click at [954, 466] on button "Send" at bounding box center [965, 468] width 48 height 18
click at [879, 13] on button "Close" at bounding box center [872, 17] width 61 height 18
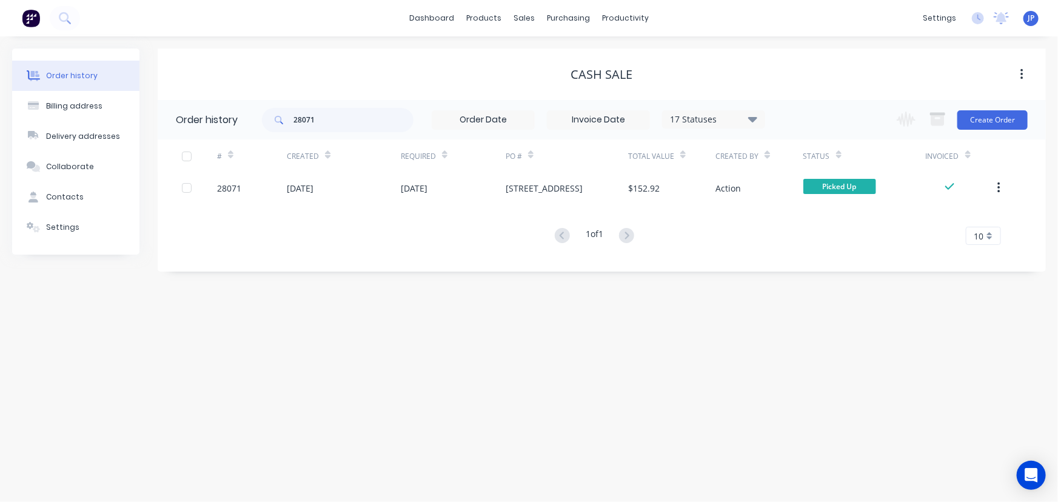
click at [1002, 188] on button "button" at bounding box center [999, 188] width 29 height 22
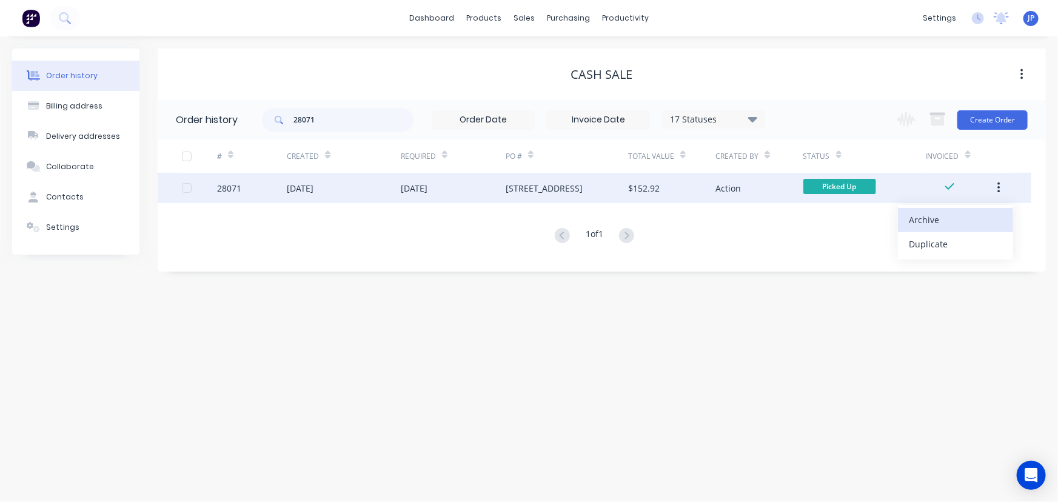
click at [982, 221] on div "Archive" at bounding box center [955, 220] width 93 height 18
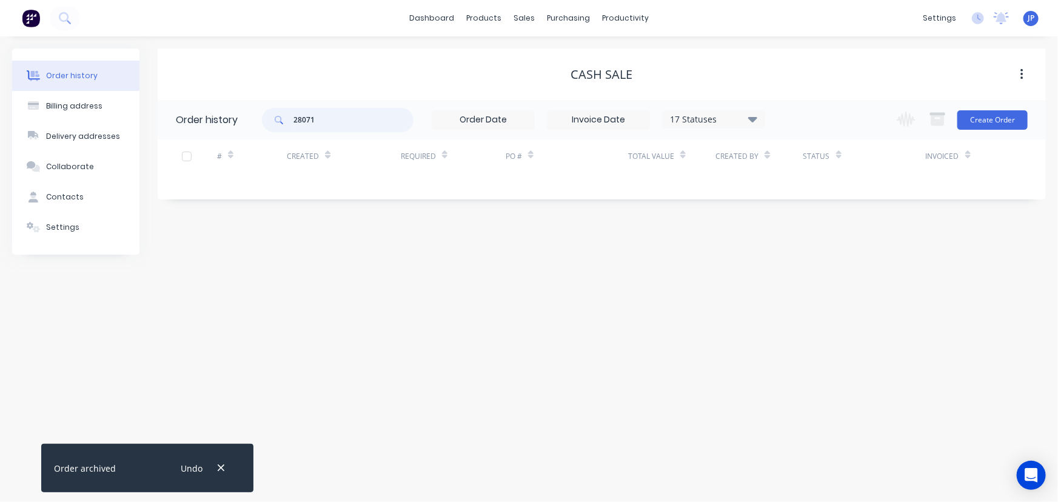
drag, startPoint x: 285, startPoint y: 119, endPoint x: 274, endPoint y: 121, distance: 11.1
click at [274, 121] on div "28071" at bounding box center [338, 120] width 152 height 24
click at [326, 124] on input "28071" at bounding box center [354, 120] width 120 height 24
drag, startPoint x: 335, startPoint y: 122, endPoint x: 293, endPoint y: 120, distance: 42.5
click at [293, 120] on div "28071" at bounding box center [338, 120] width 152 height 24
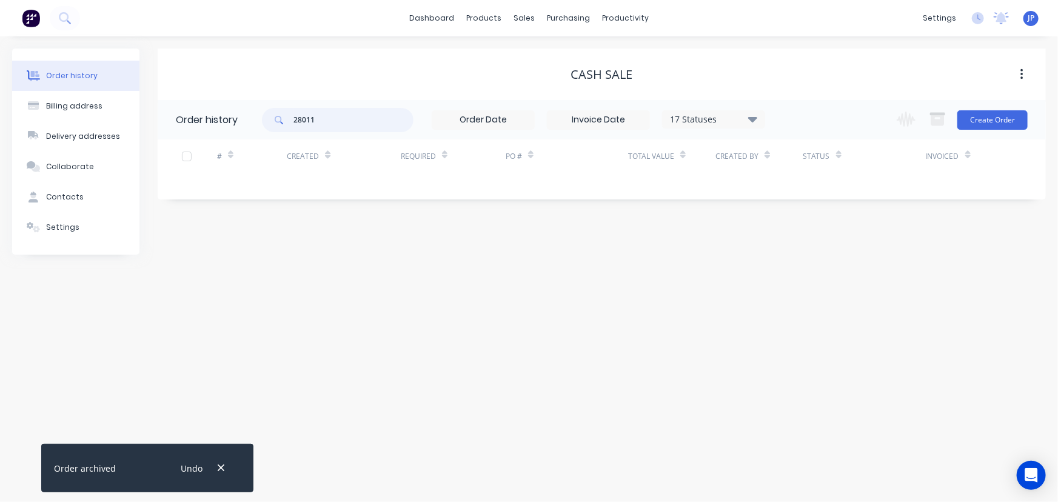
type input "28011"
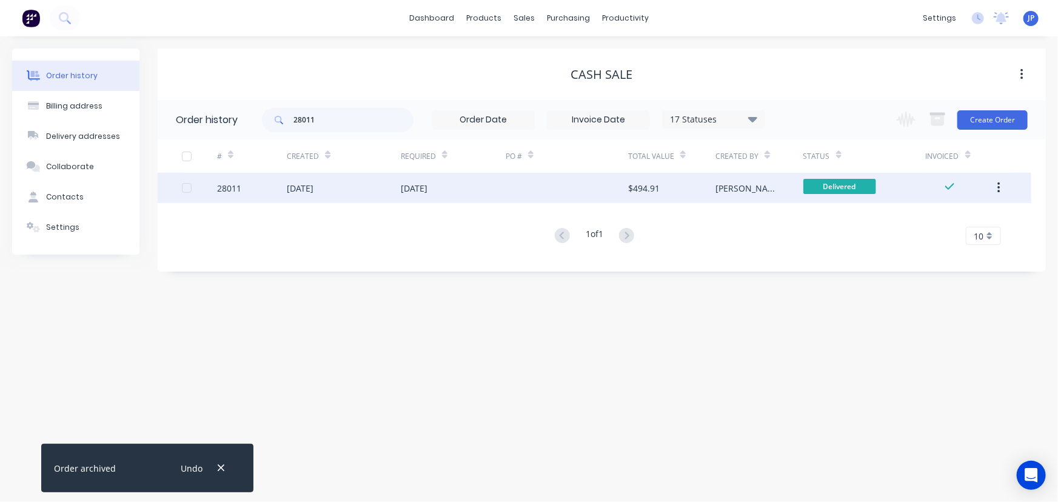
click at [303, 195] on div "20 Aug 2025" at bounding box center [344, 188] width 114 height 30
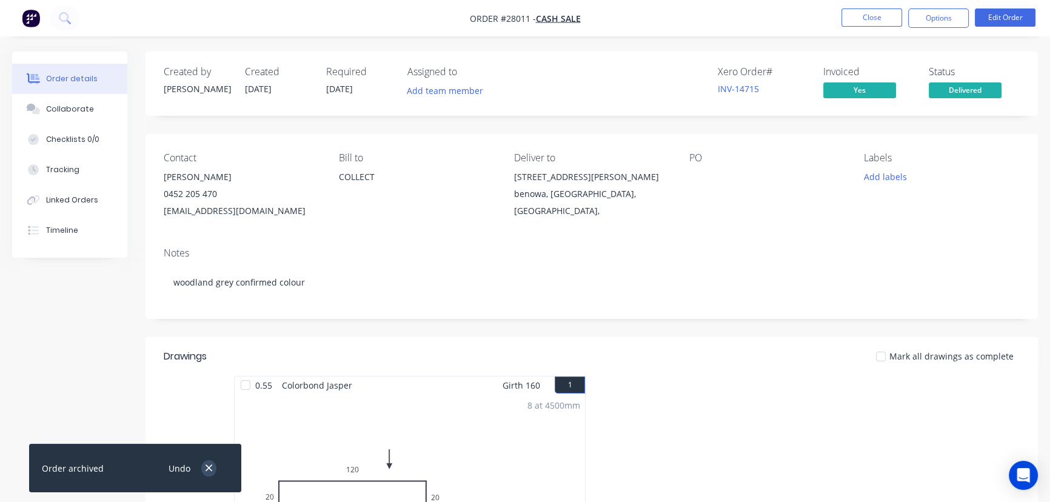
click at [207, 469] on icon "button" at bounding box center [209, 468] width 7 height 7
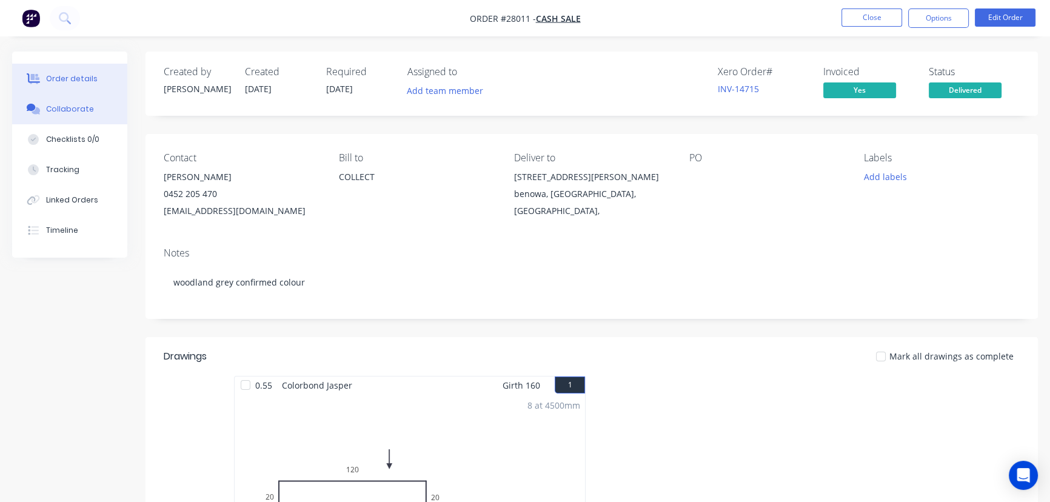
click at [75, 112] on div "Collaborate" at bounding box center [70, 109] width 48 height 11
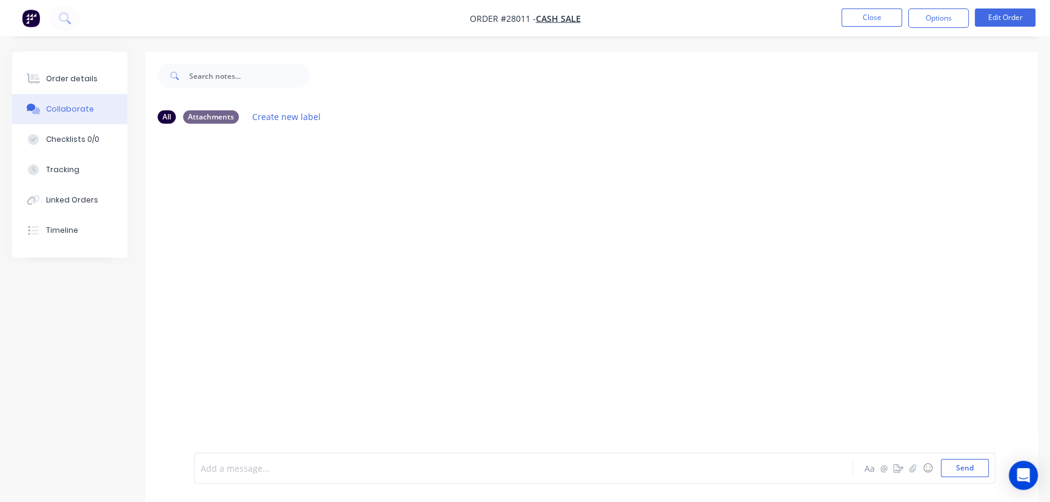
click at [215, 468] on div at bounding box center [496, 468] width 591 height 13
click at [951, 467] on button "Send" at bounding box center [965, 468] width 48 height 18
click at [862, 18] on button "Close" at bounding box center [872, 17] width 61 height 18
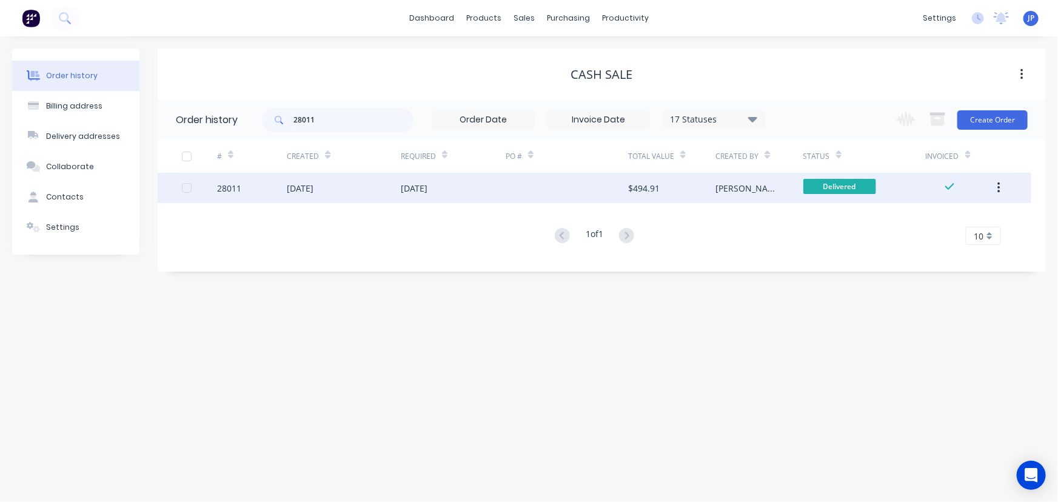
click at [999, 190] on icon "button" at bounding box center [999, 187] width 3 height 13
click at [960, 223] on div "Archive" at bounding box center [955, 220] width 93 height 18
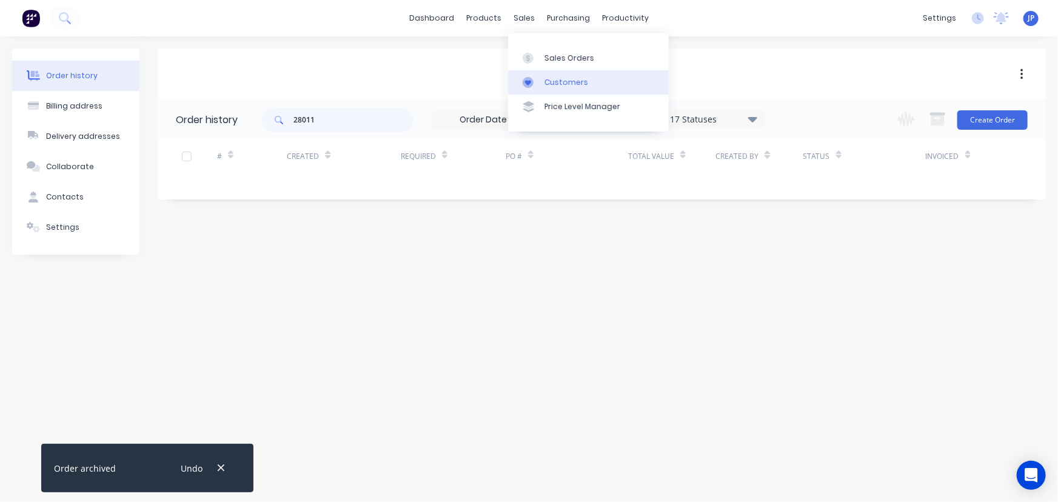
click at [554, 82] on div "Customers" at bounding box center [567, 82] width 44 height 11
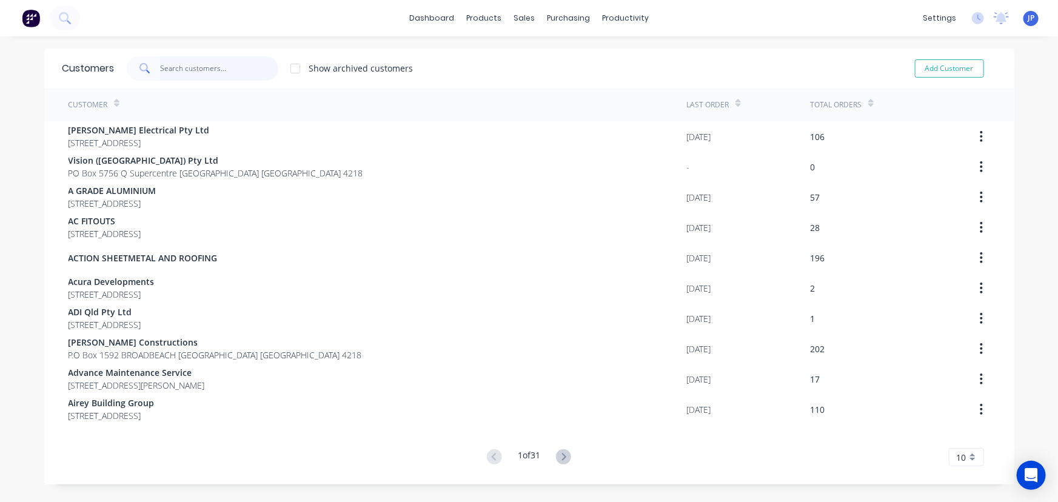
click at [174, 73] on input "text" at bounding box center [219, 68] width 118 height 24
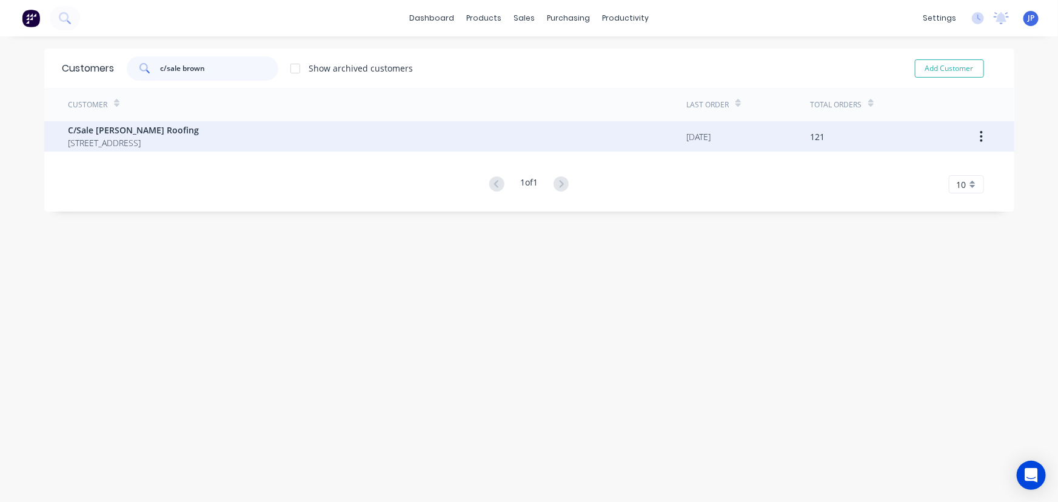
type input "c/sale brown"
click at [119, 134] on span "C/Sale Brown Wilson Roofing" at bounding box center [134, 130] width 131 height 13
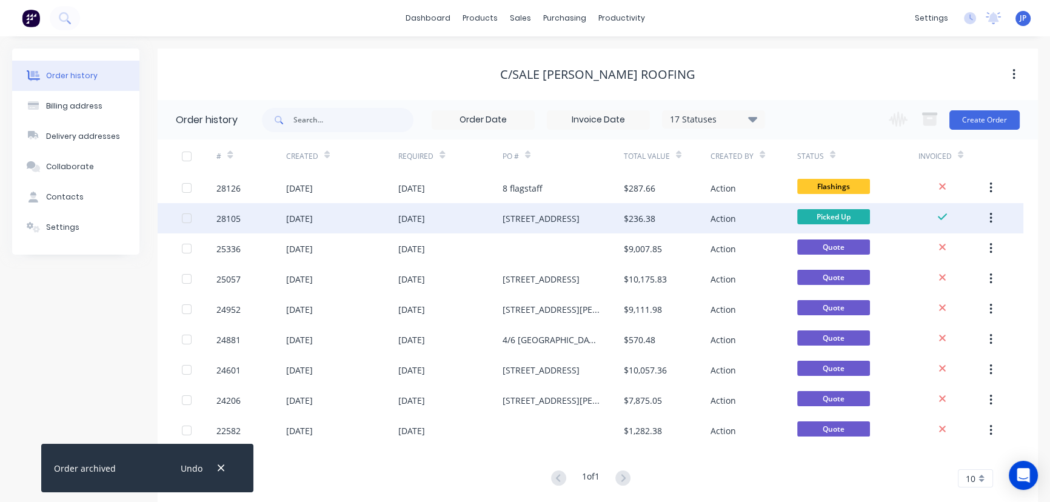
click at [247, 210] on div "28105" at bounding box center [250, 218] width 69 height 30
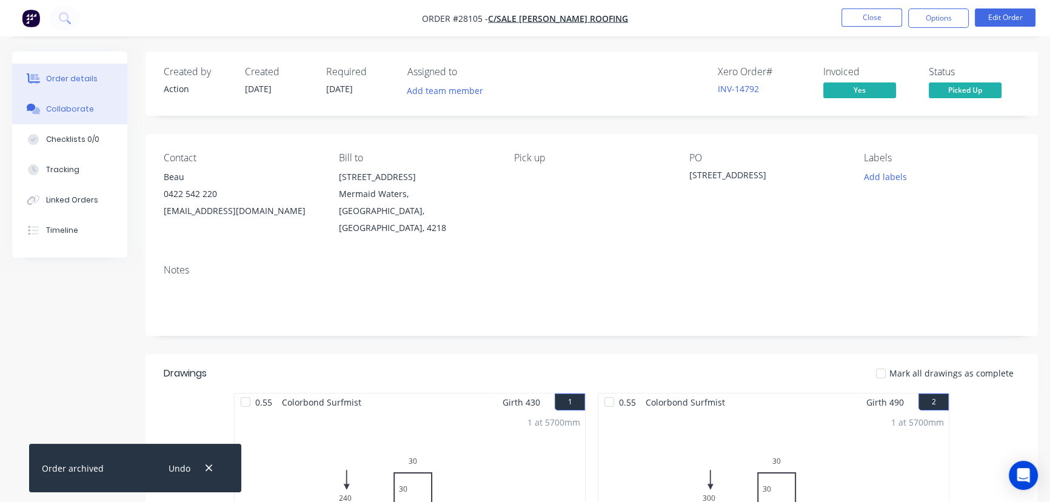
click at [89, 107] on div "Collaborate" at bounding box center [70, 109] width 48 height 11
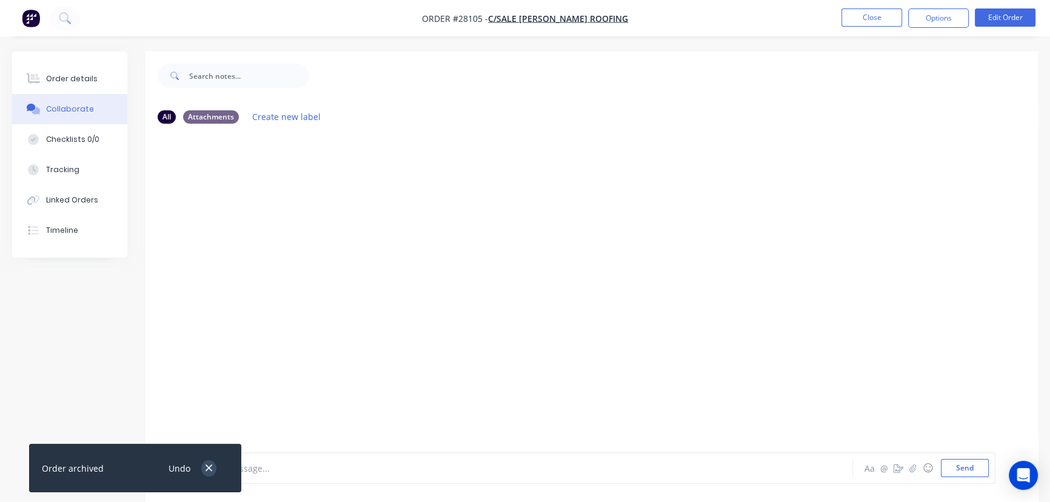
click at [207, 465] on icon "button" at bounding box center [209, 468] width 8 height 11
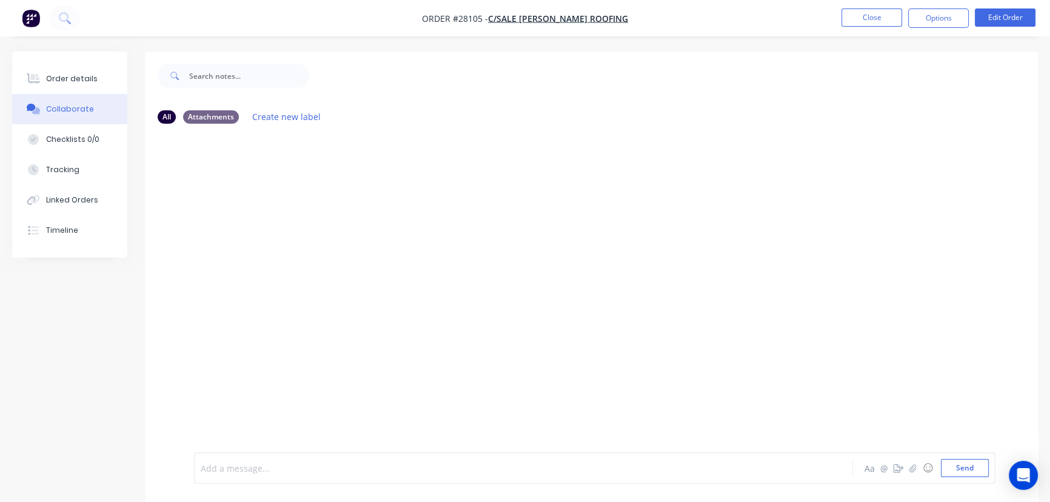
click at [210, 465] on div at bounding box center [496, 468] width 591 height 13
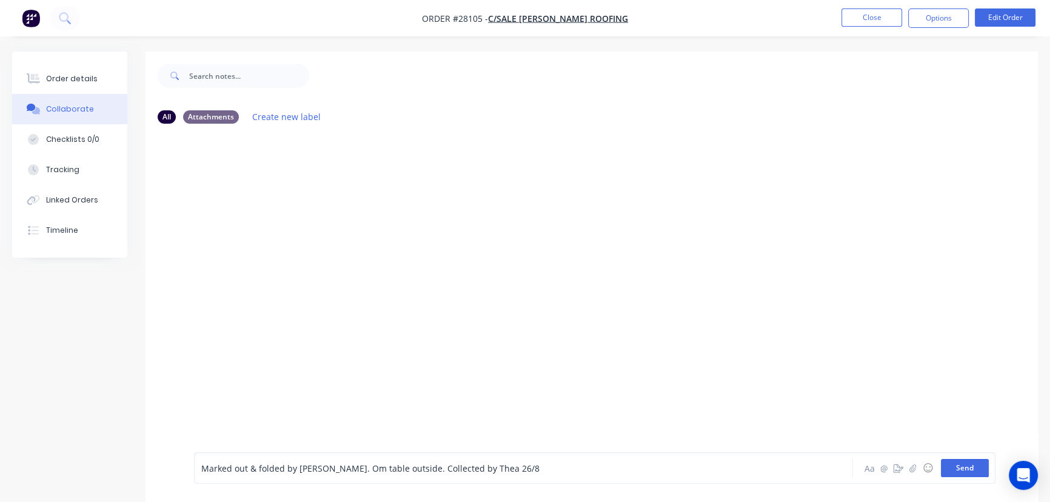
click at [963, 470] on button "Send" at bounding box center [965, 468] width 48 height 18
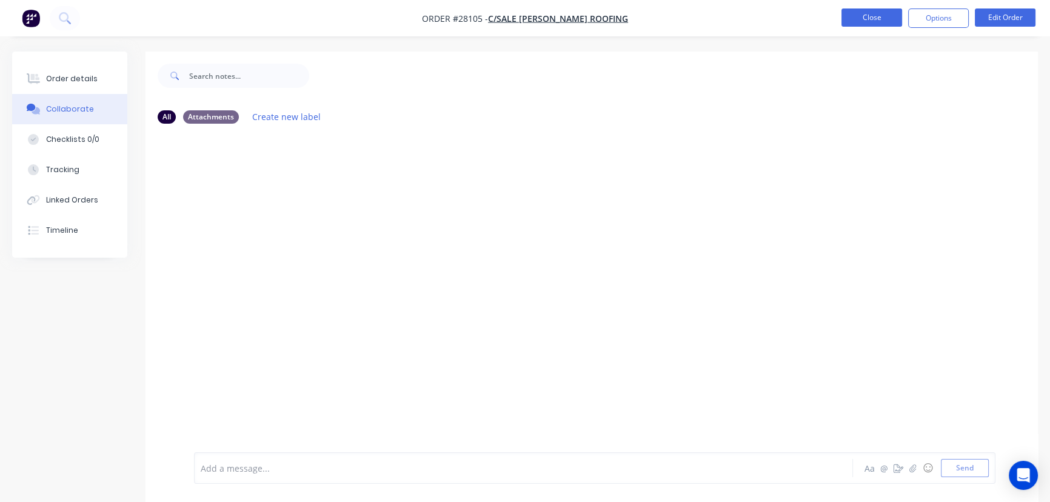
click at [859, 17] on button "Close" at bounding box center [872, 17] width 61 height 18
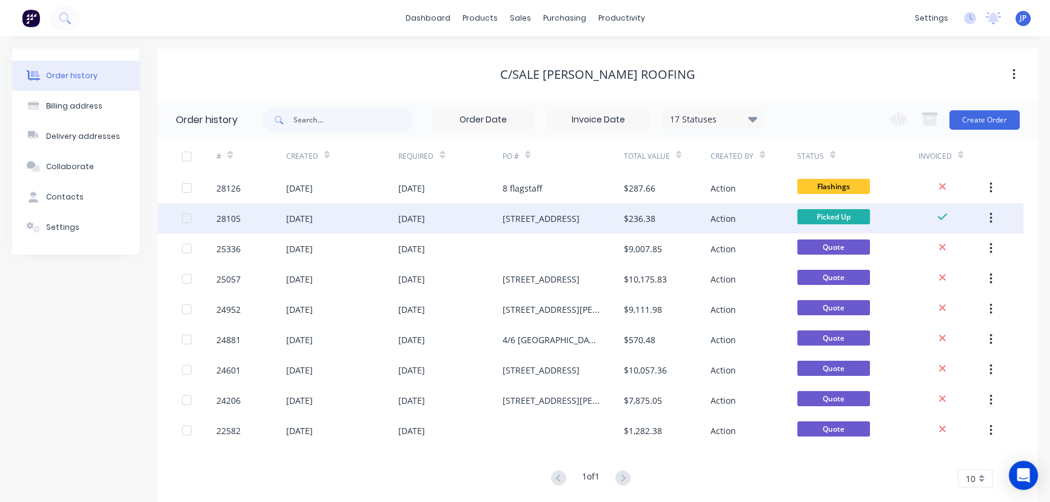
click at [996, 215] on button "button" at bounding box center [991, 218] width 29 height 22
click at [954, 249] on div "Archive" at bounding box center [947, 250] width 93 height 18
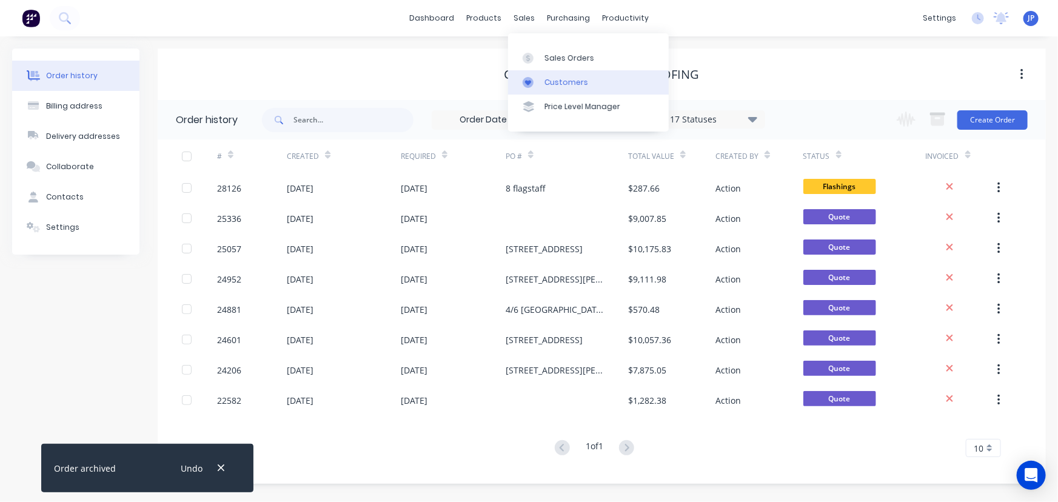
click at [549, 77] on div "Customers" at bounding box center [567, 82] width 44 height 11
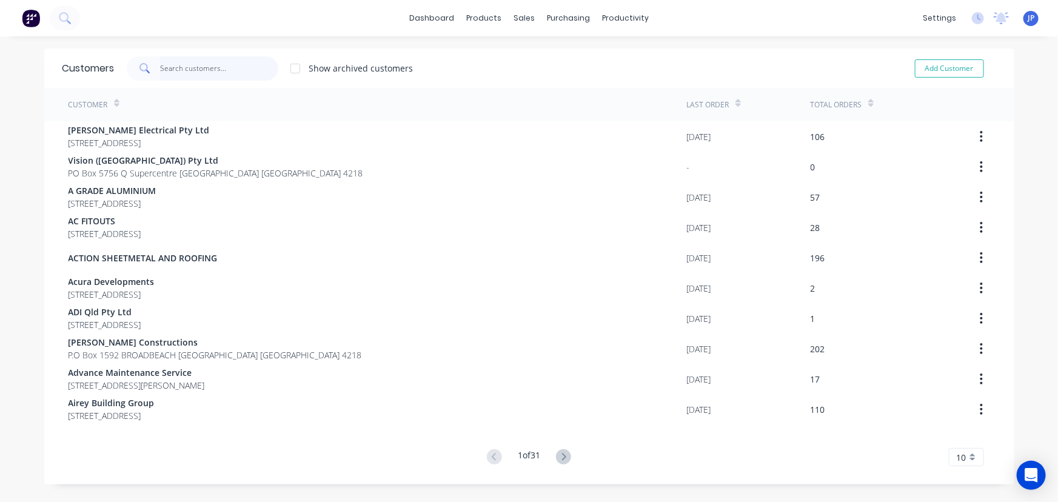
click at [235, 68] on input "text" at bounding box center [219, 68] width 118 height 24
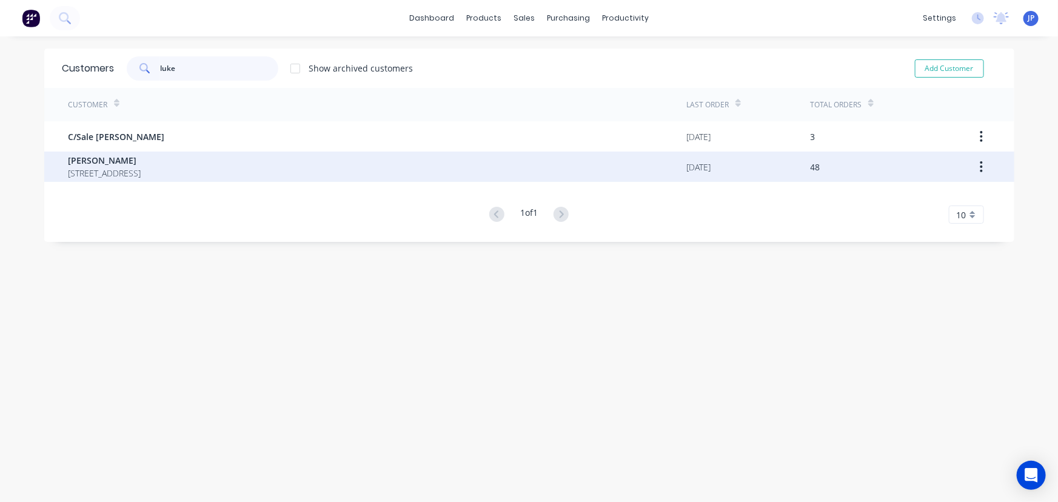
type input "luke"
click at [96, 167] on span "6 Canara Street BENOWA Queensland Australia 4217" at bounding box center [105, 173] width 73 height 13
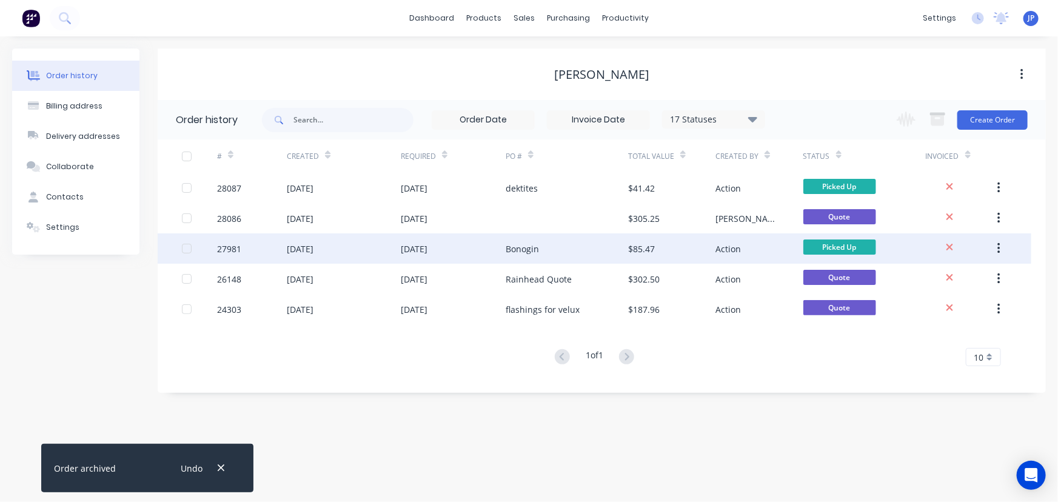
click at [314, 243] on div "19 Aug 2025" at bounding box center [300, 249] width 27 height 13
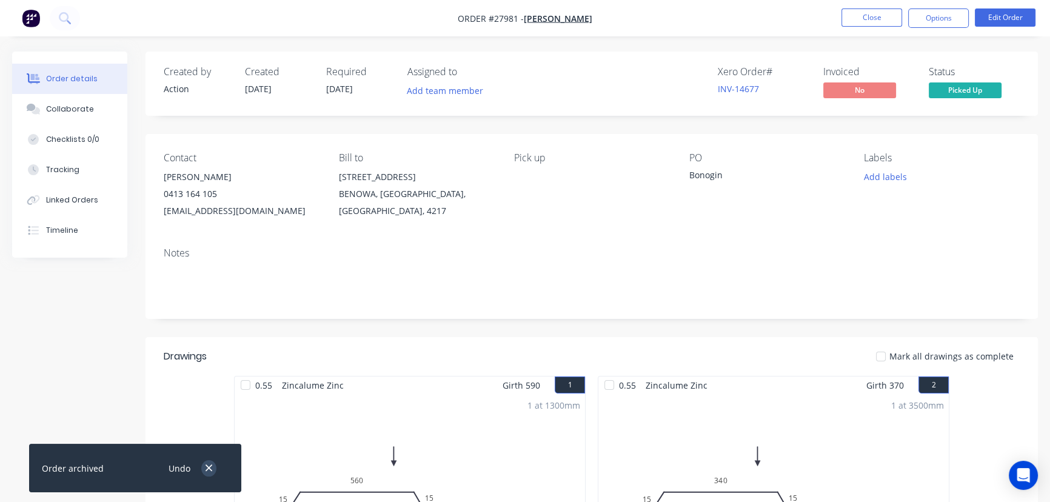
click at [206, 471] on icon "button" at bounding box center [209, 468] width 7 height 7
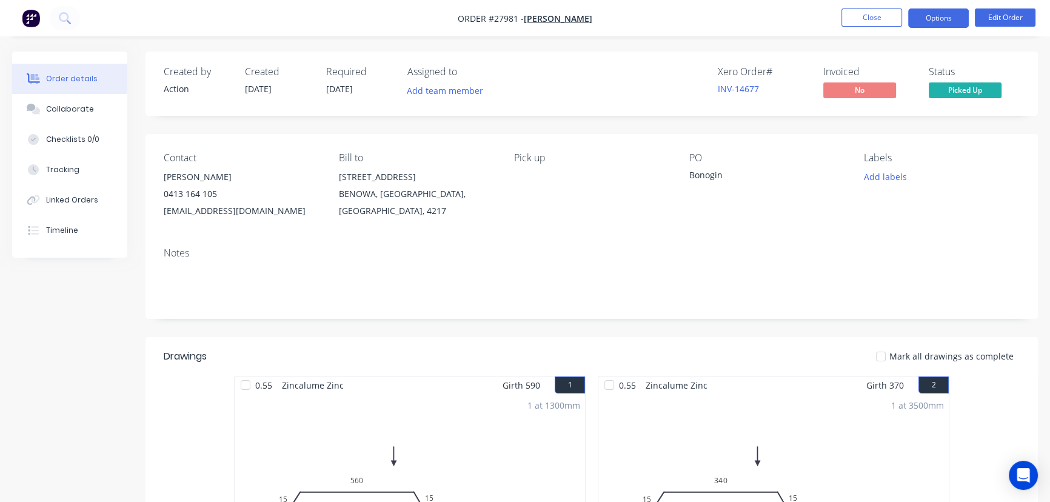
click at [943, 18] on button "Options" at bounding box center [938, 17] width 61 height 19
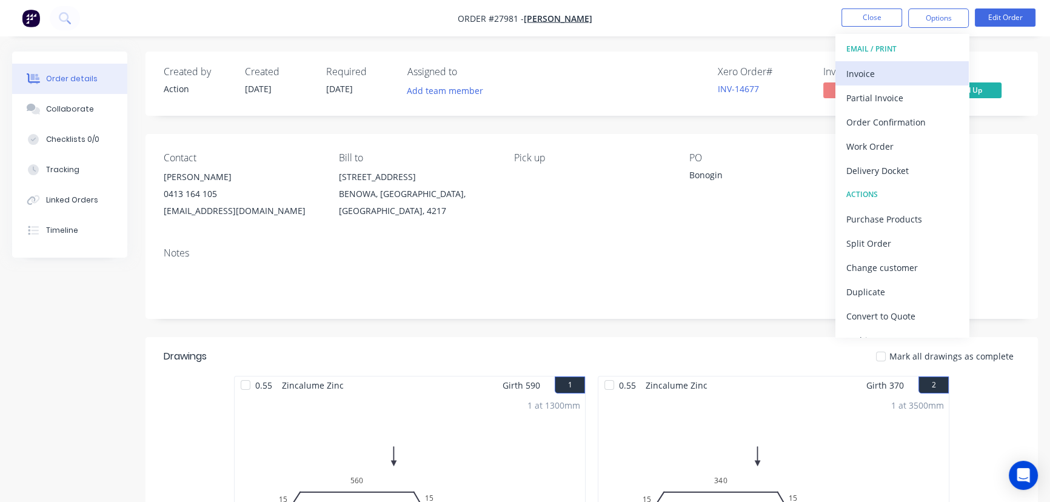
click at [896, 79] on div "Invoice" at bounding box center [903, 74] width 112 height 18
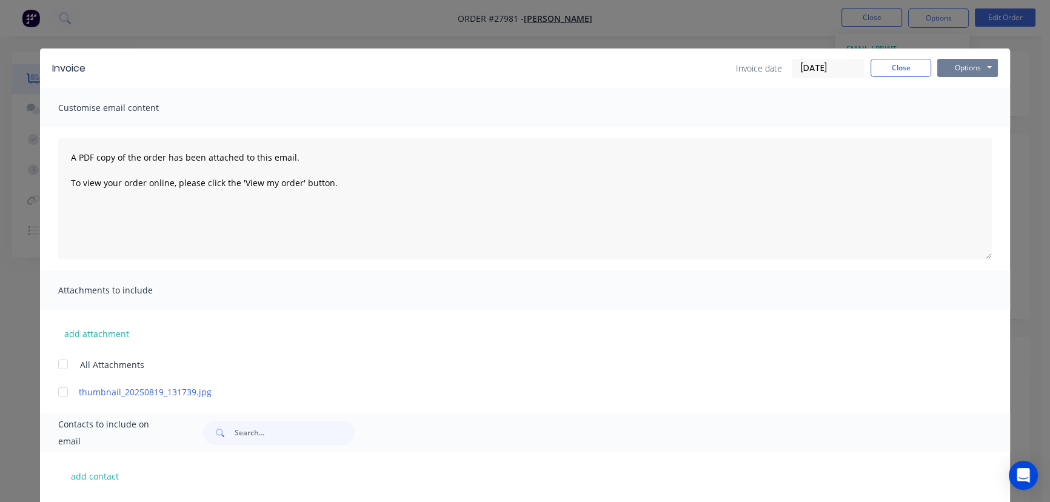
click at [958, 72] on button "Options" at bounding box center [968, 68] width 61 height 18
click at [958, 110] on button "Print" at bounding box center [977, 109] width 78 height 20
click at [901, 77] on div "Invoice date 26/08/25 Close Options Preview Print Email" at bounding box center [867, 68] width 262 height 19
click at [894, 72] on button "Close" at bounding box center [901, 68] width 61 height 18
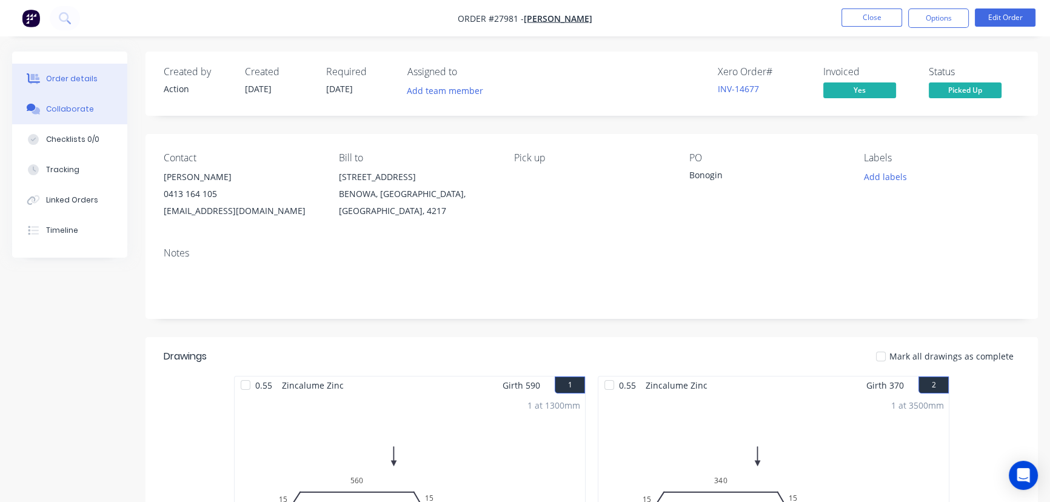
click at [71, 109] on div "Collaborate" at bounding box center [70, 109] width 48 height 11
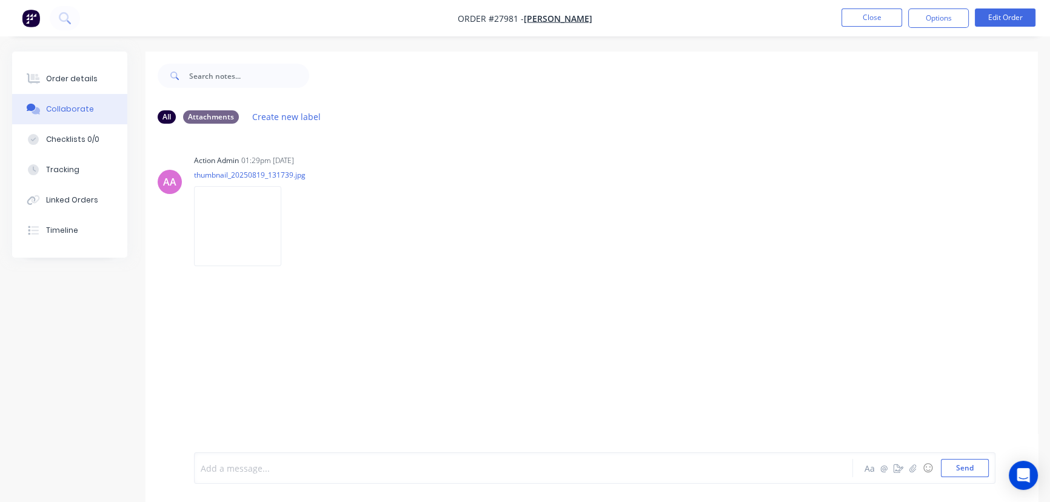
click at [222, 474] on div at bounding box center [496, 468] width 591 height 13
click at [398, 473] on div "Marked out & folded by Peter. Collected by Luke" at bounding box center [496, 468] width 591 height 13
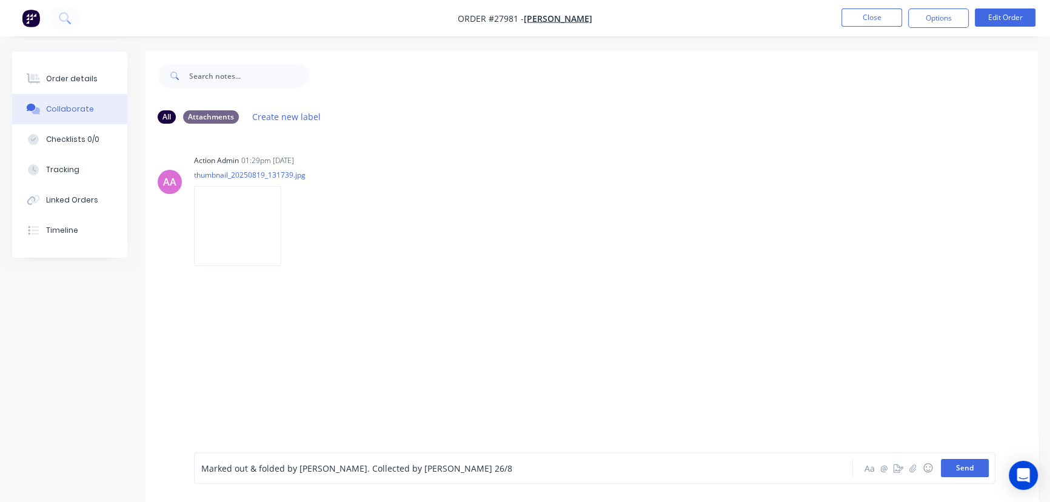
click at [949, 469] on button "Send" at bounding box center [965, 468] width 48 height 18
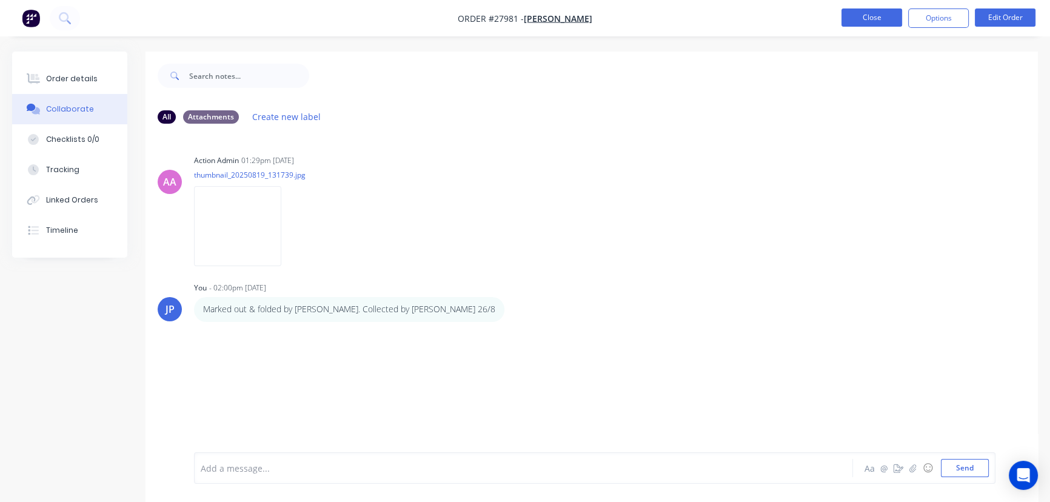
click at [896, 20] on button "Close" at bounding box center [872, 17] width 61 height 18
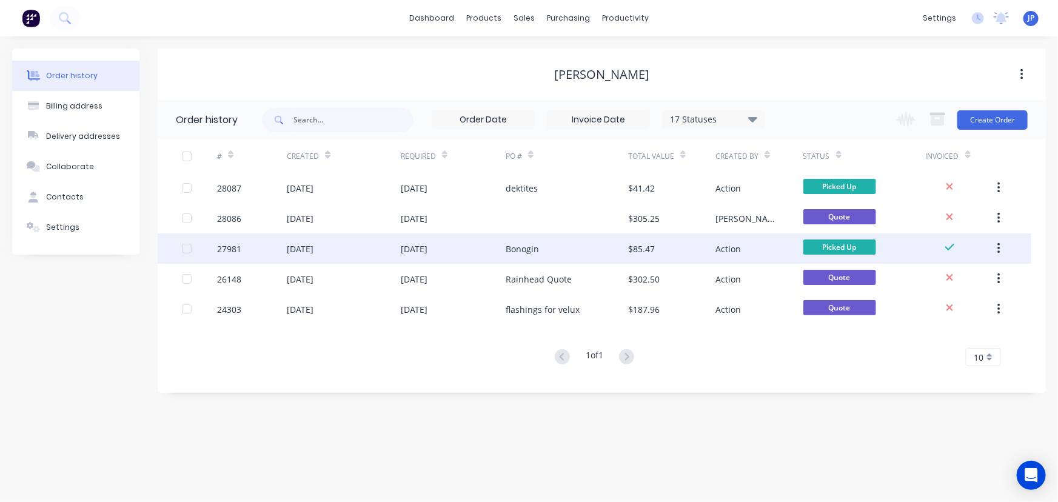
click at [1005, 249] on button "button" at bounding box center [999, 249] width 29 height 22
click at [941, 279] on div "Archive" at bounding box center [955, 281] width 93 height 18
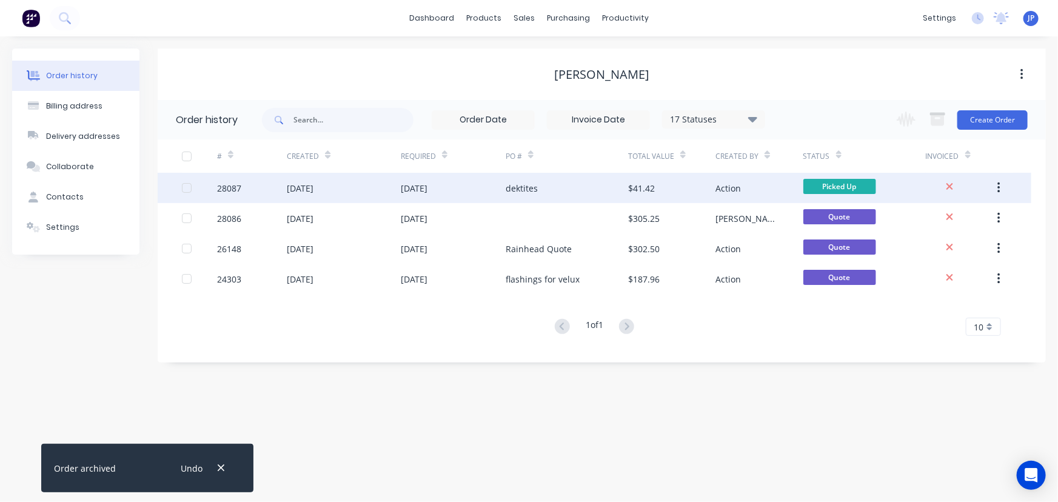
click at [496, 188] on div "[DATE]" at bounding box center [453, 188] width 105 height 30
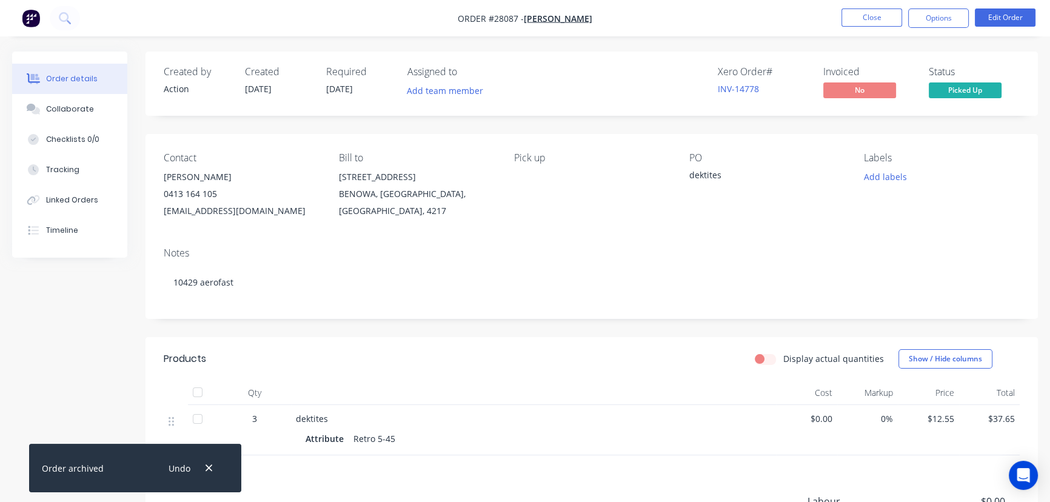
click at [204, 461] on div "Undo" at bounding box center [189, 468] width 79 height 31
click at [209, 469] on icon "button" at bounding box center [209, 468] width 8 height 11
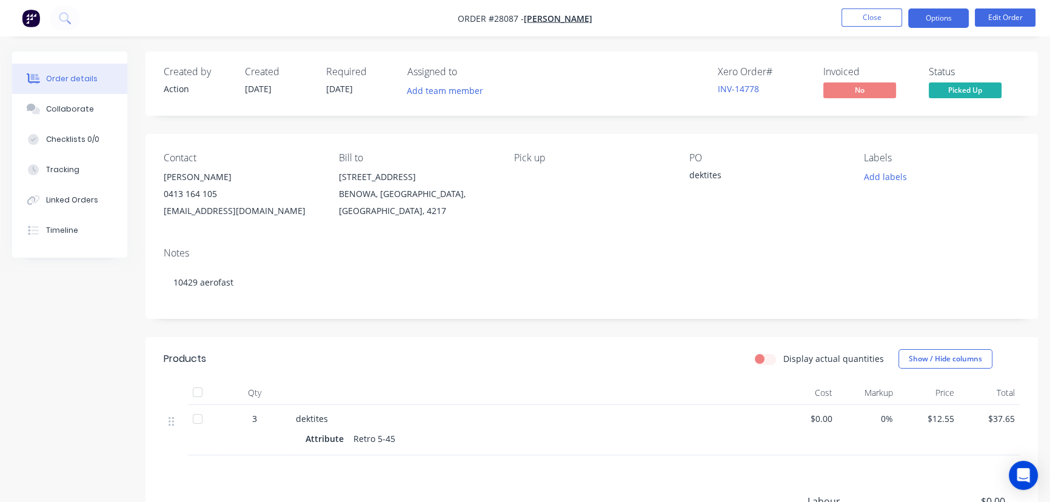
click at [931, 17] on button "Options" at bounding box center [938, 17] width 61 height 19
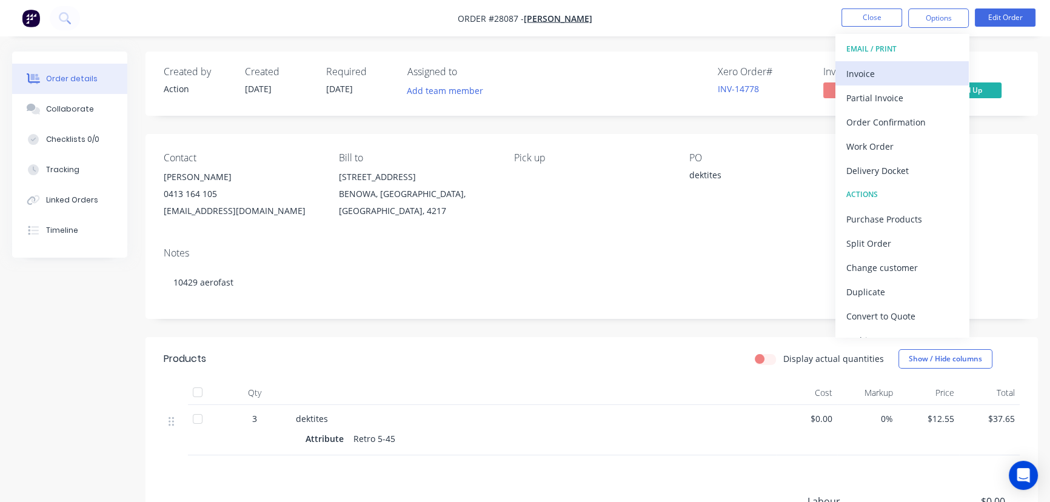
click at [865, 69] on div "Invoice" at bounding box center [903, 74] width 112 height 18
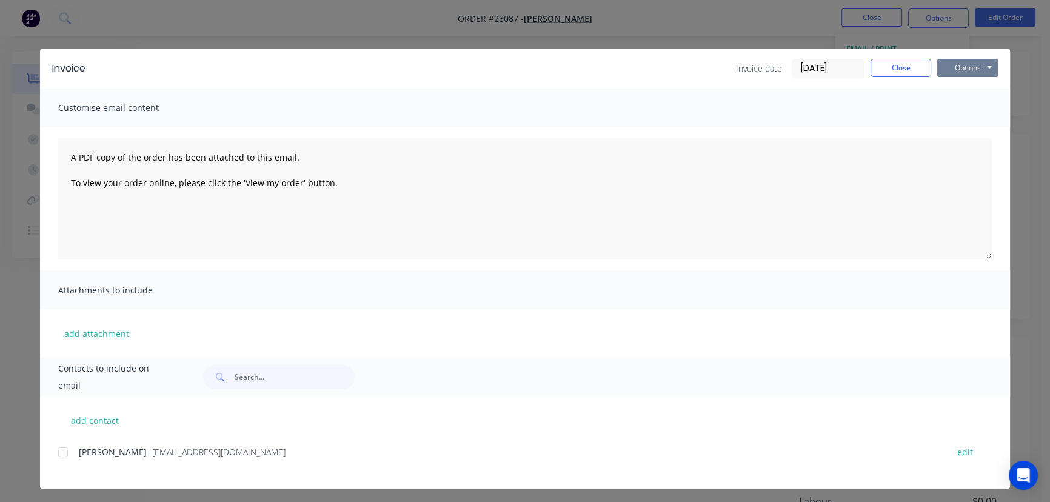
drag, startPoint x: 950, startPoint y: 71, endPoint x: 951, endPoint y: 78, distance: 6.8
click at [951, 73] on button "Options" at bounding box center [968, 68] width 61 height 18
click at [959, 112] on button "Print" at bounding box center [977, 109] width 78 height 20
click at [878, 67] on button "Close" at bounding box center [901, 68] width 61 height 18
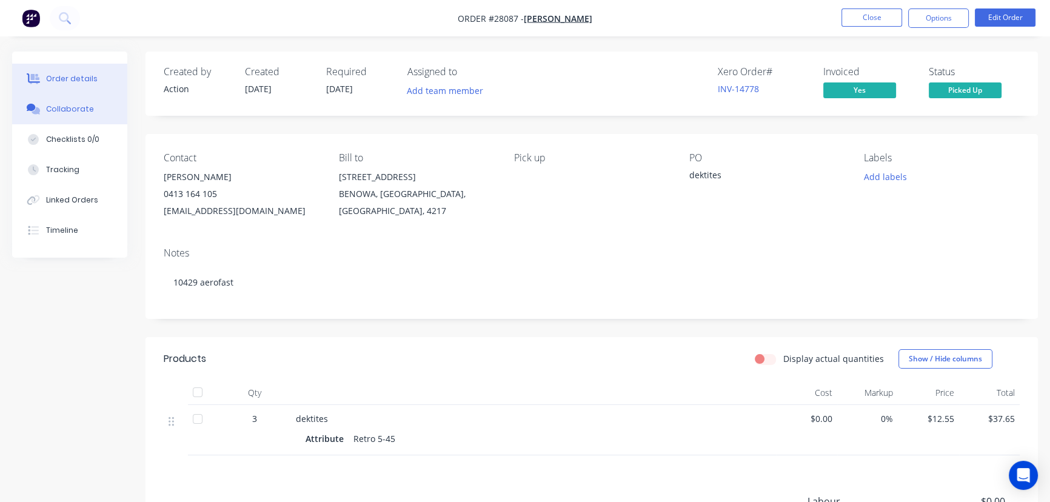
click at [59, 113] on div "Collaborate" at bounding box center [70, 109] width 48 height 11
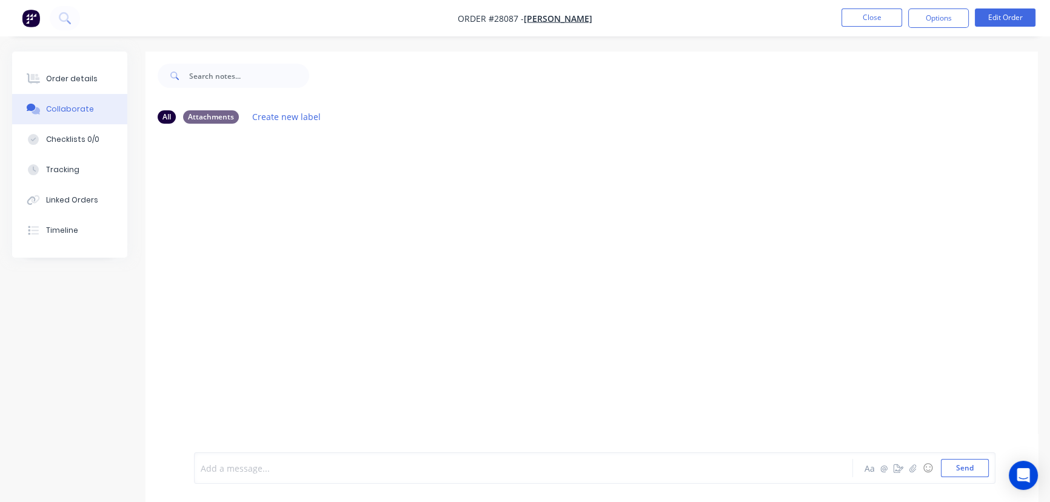
click at [224, 468] on div at bounding box center [496, 468] width 591 height 13
click at [945, 468] on button "Send" at bounding box center [965, 468] width 48 height 18
click at [876, 29] on nav "Order #28087 - Luke Martin Close Options Edit Order" at bounding box center [525, 18] width 1050 height 36
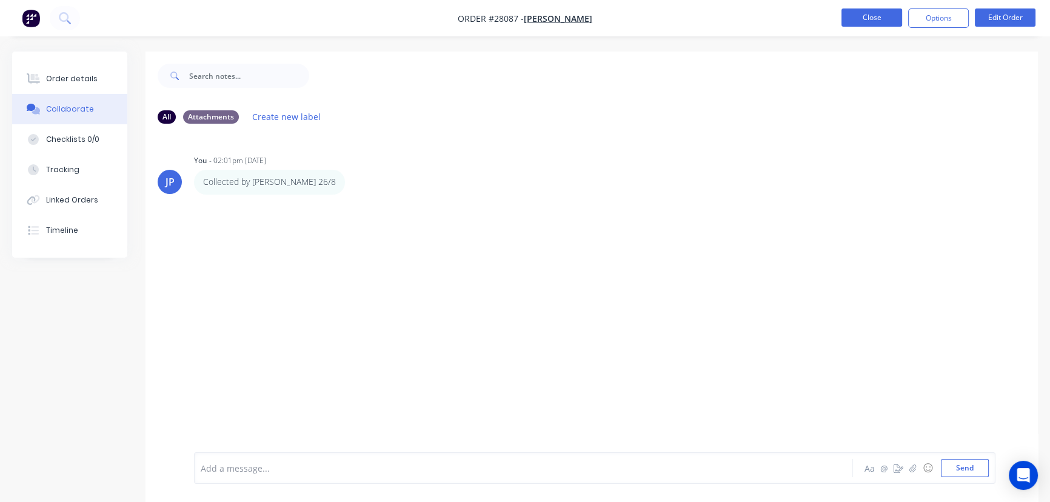
click at [873, 23] on button "Close" at bounding box center [872, 17] width 61 height 18
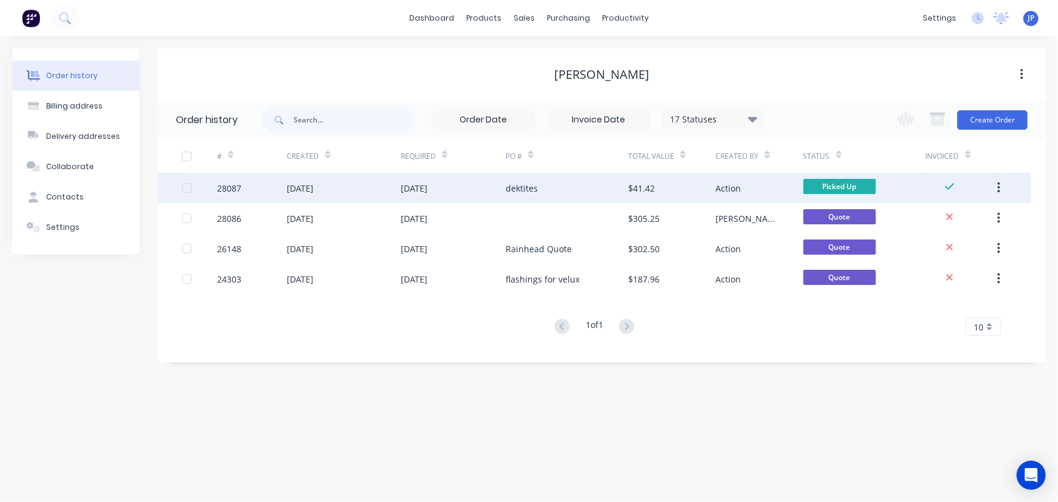
click at [998, 184] on icon "button" at bounding box center [999, 188] width 2 height 11
click at [931, 220] on div "Archive" at bounding box center [955, 220] width 93 height 18
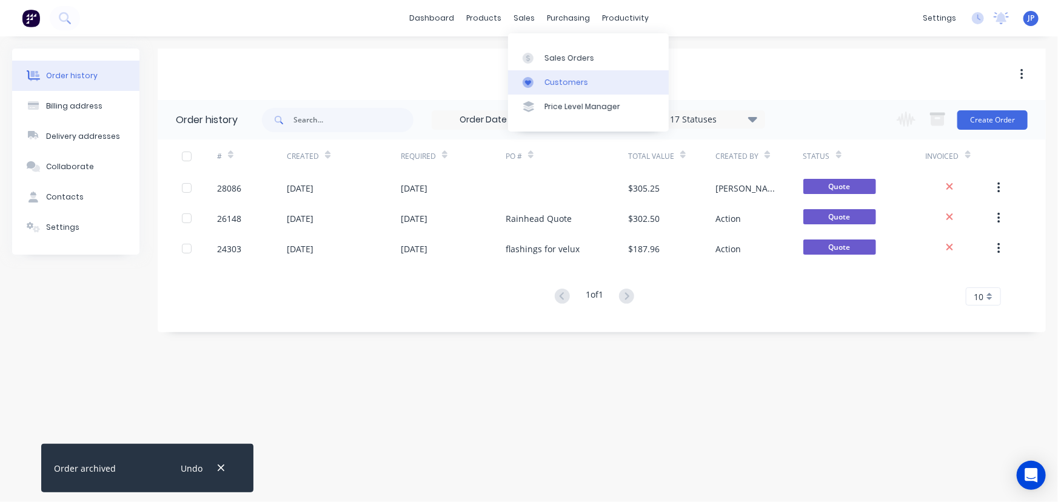
click at [547, 78] on div "Customers" at bounding box center [567, 82] width 44 height 11
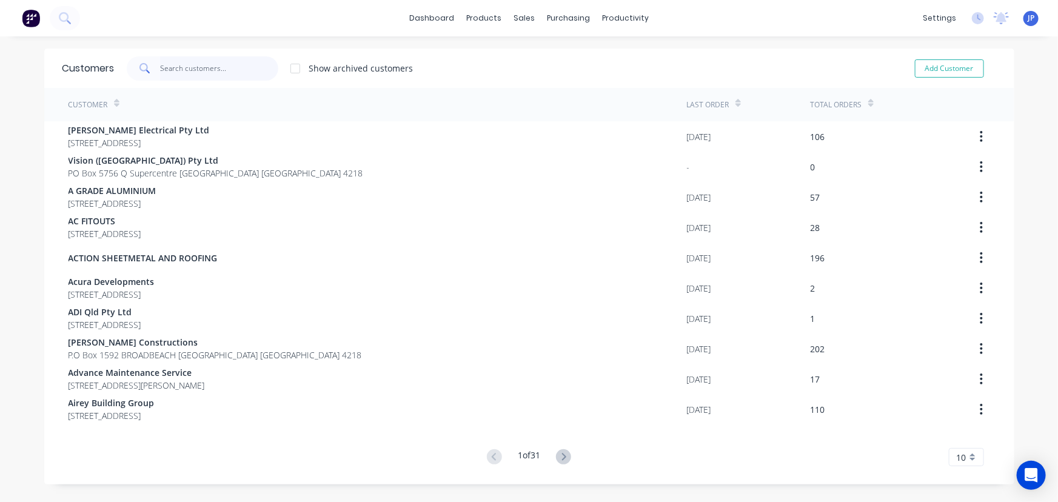
click at [212, 71] on input "text" at bounding box center [219, 68] width 118 height 24
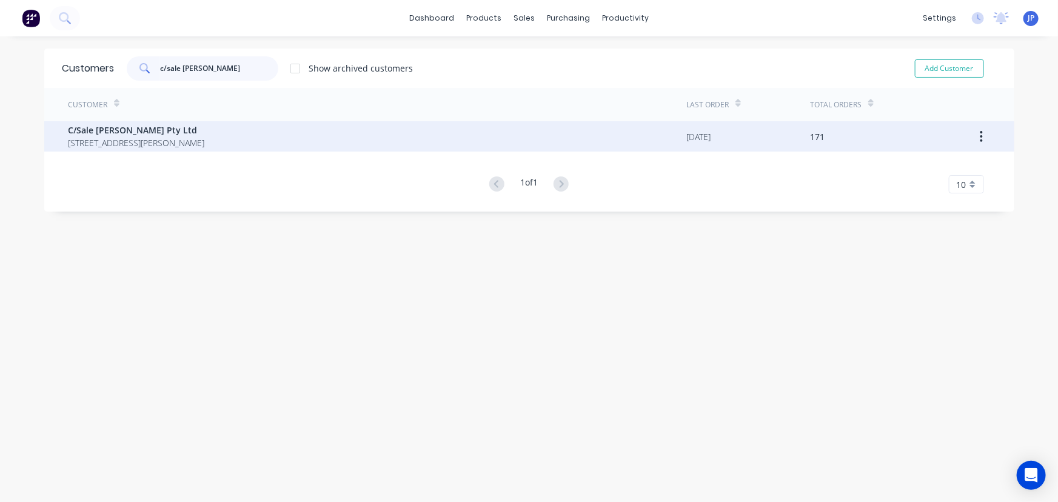
type input "c/sale peter"
click at [123, 133] on span "C/Sale Peter McGifford Pty Ltd" at bounding box center [137, 130] width 136 height 13
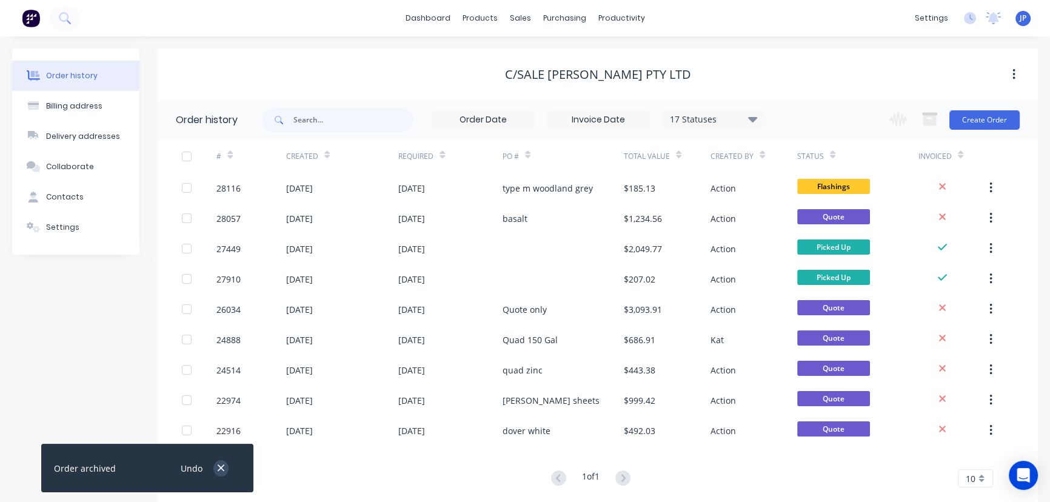
click at [217, 466] on icon "button" at bounding box center [221, 468] width 8 height 11
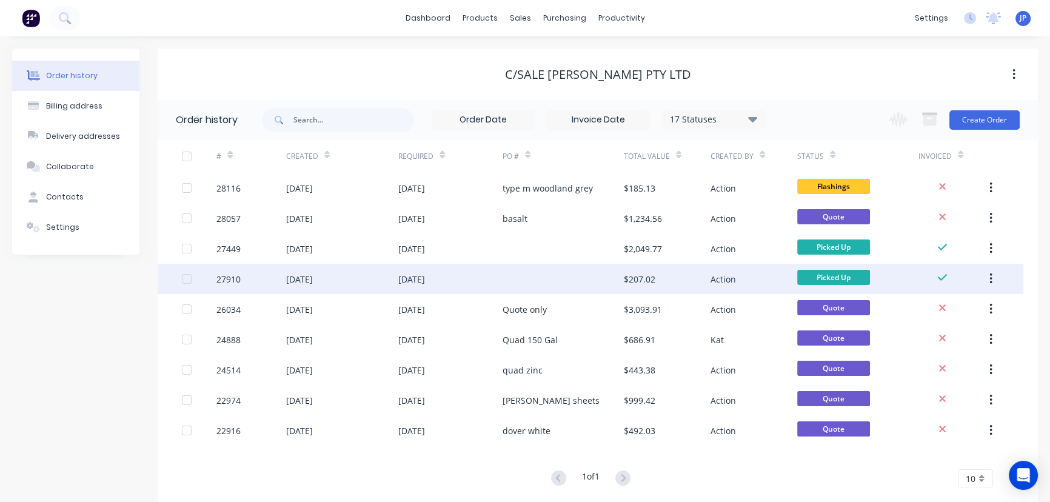
click at [235, 271] on div "27910" at bounding box center [250, 279] width 69 height 30
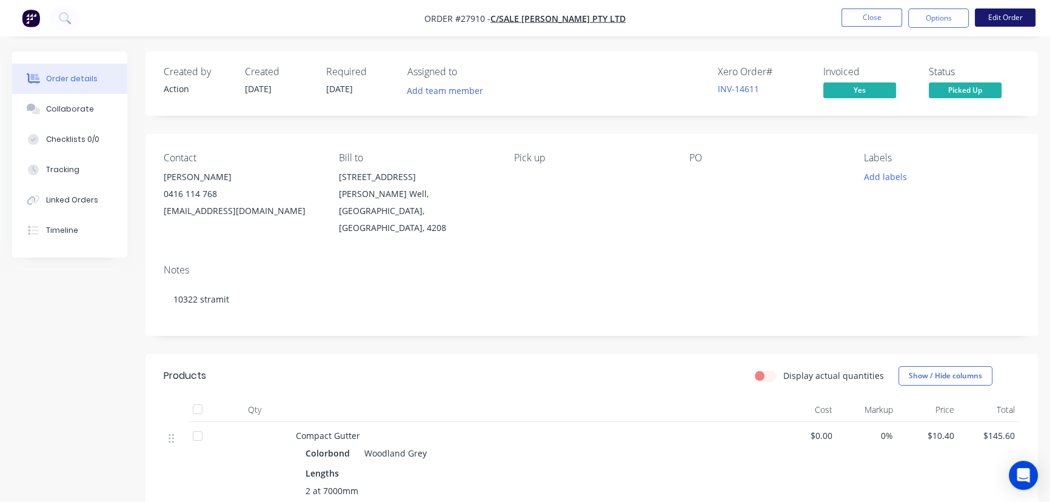
click at [1009, 18] on button "Edit Order" at bounding box center [1005, 17] width 61 height 18
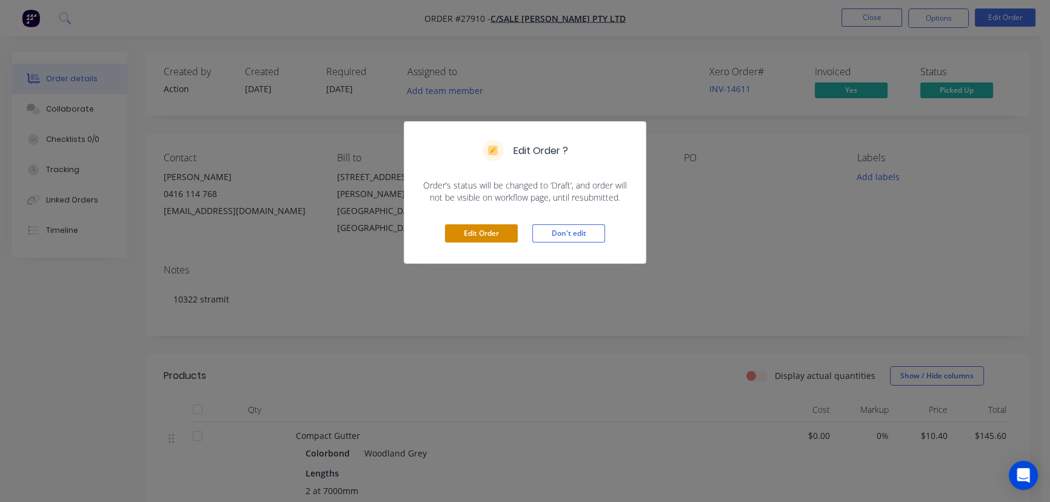
click at [472, 232] on button "Edit Order" at bounding box center [481, 233] width 73 height 18
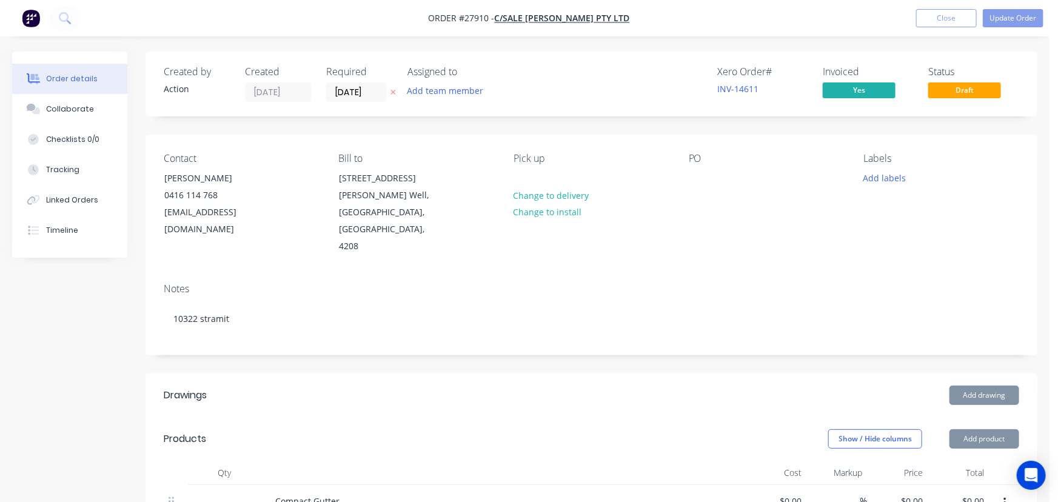
type input "$10.40"
type input "$145.60"
type input "$2.30"
type input "$27.60"
type input "$15.00"
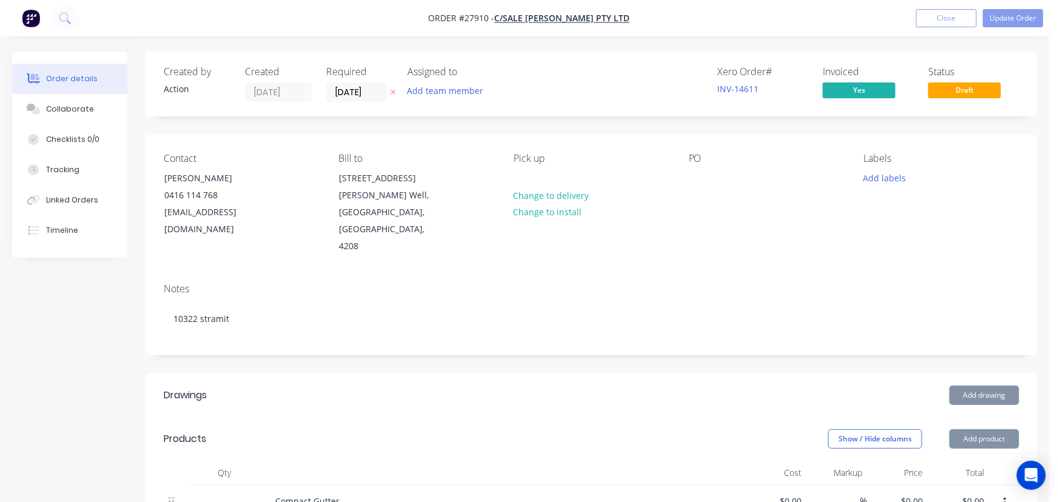
type input "$15.00"
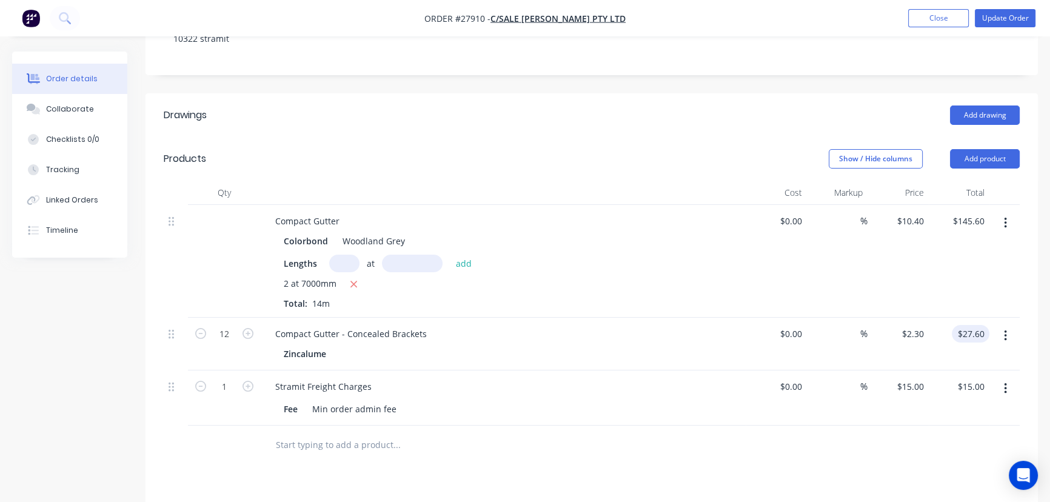
scroll to position [275, 0]
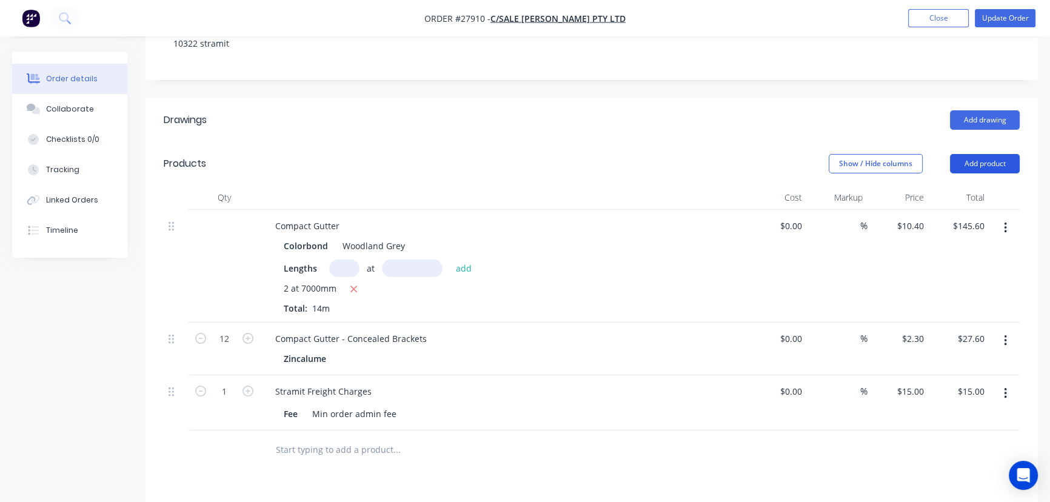
click at [978, 154] on button "Add product" at bounding box center [985, 163] width 70 height 19
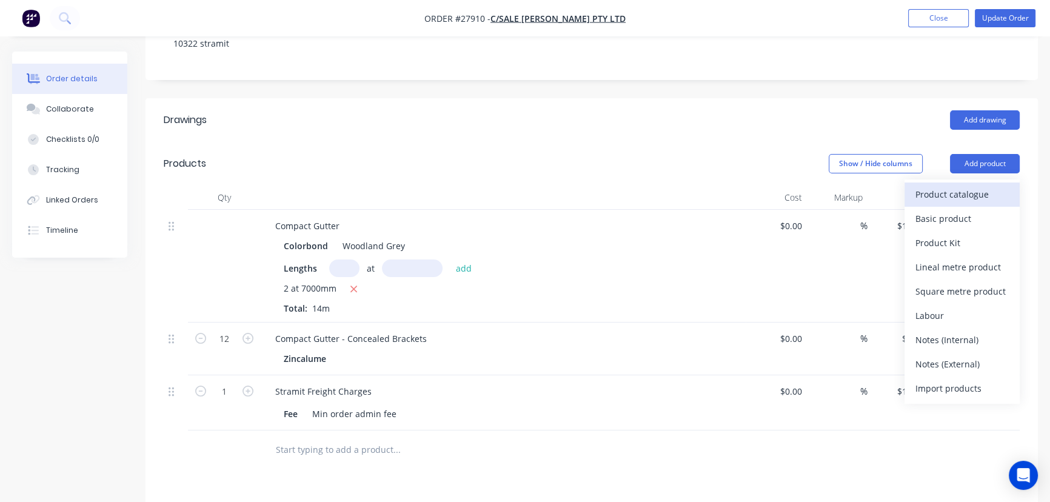
click at [970, 186] on div "Product catalogue" at bounding box center [962, 195] width 93 height 18
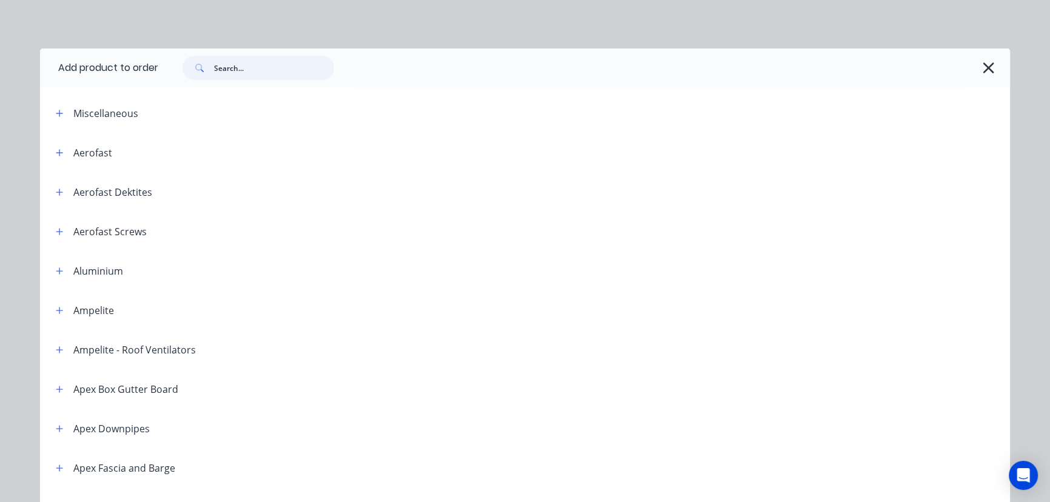
click at [224, 70] on input "text" at bounding box center [274, 68] width 120 height 24
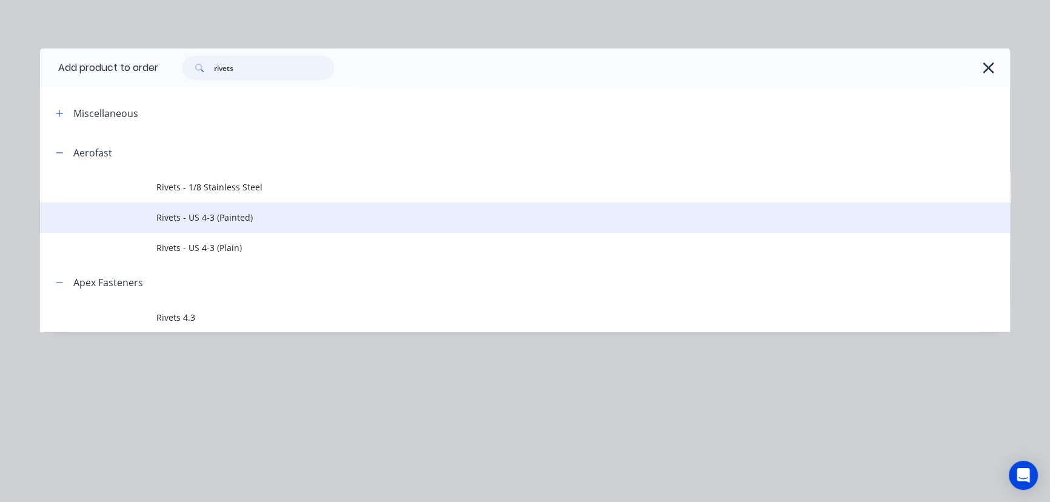
type input "rivets"
click at [218, 223] on span "Rivets - US 4-3 (Painted)" at bounding box center [497, 217] width 683 height 13
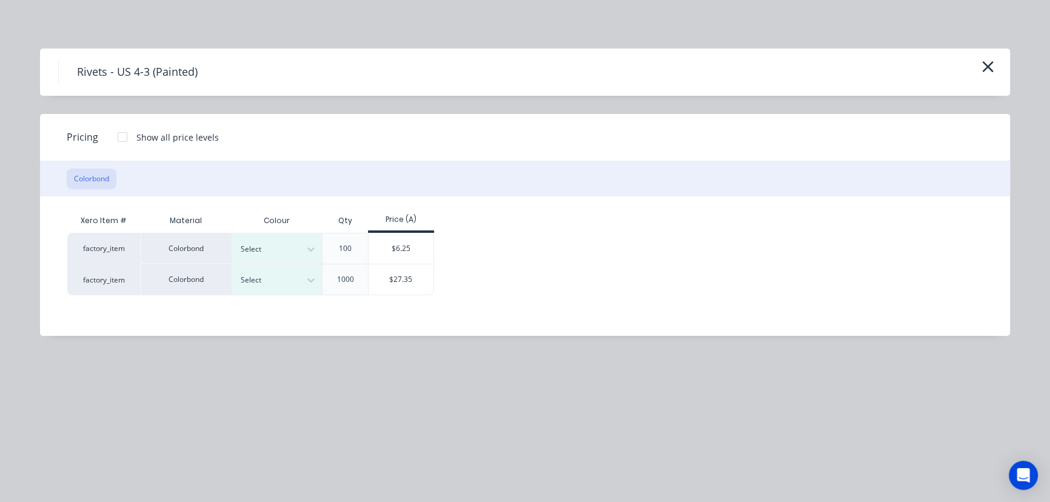
click at [346, 249] on div "100" at bounding box center [345, 248] width 13 height 11
click at [387, 255] on div "$6.25" at bounding box center [401, 248] width 65 height 30
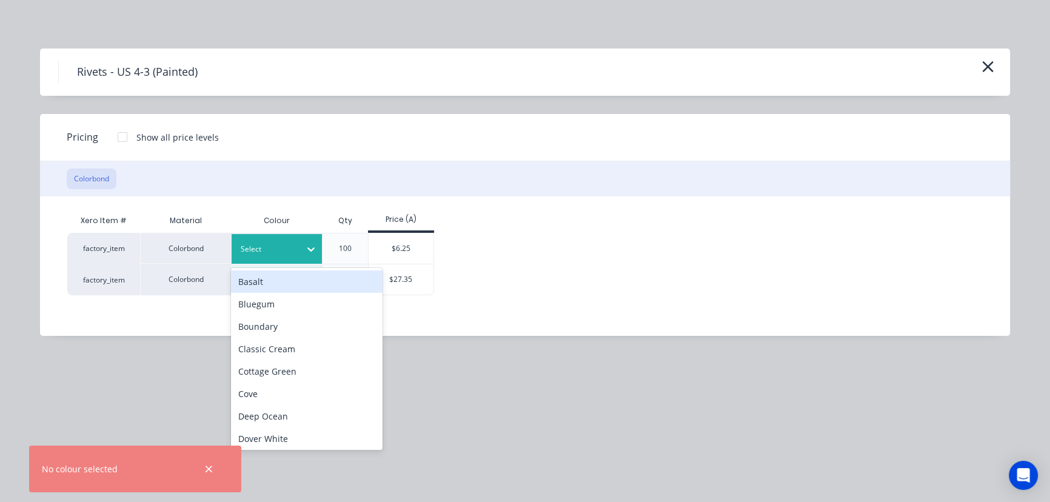
click at [308, 249] on icon at bounding box center [310, 249] width 7 height 4
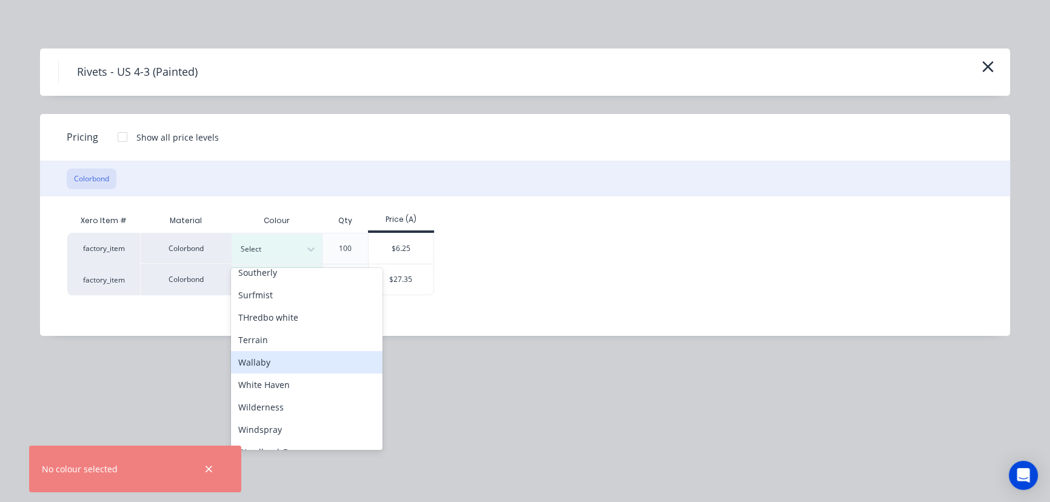
scroll to position [540, 0]
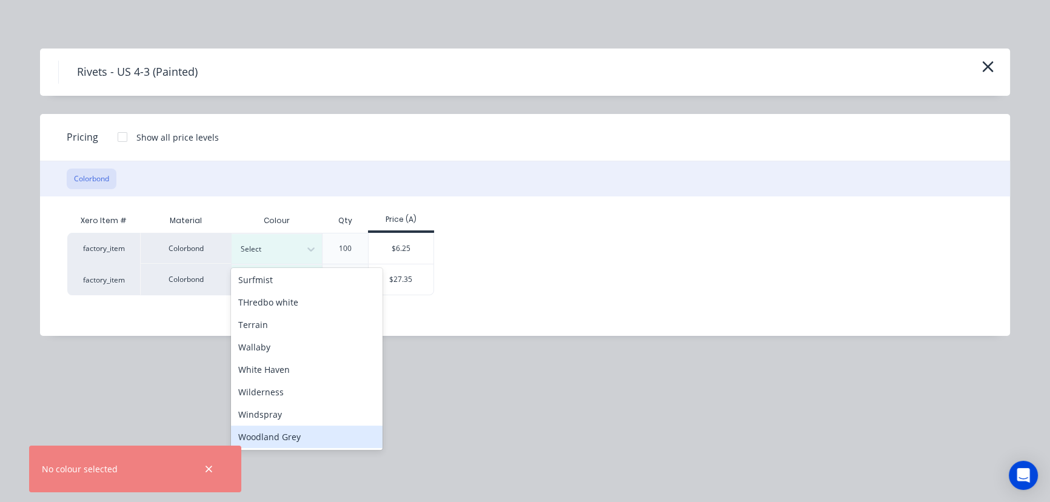
click at [292, 438] on div "Woodland Grey" at bounding box center [307, 437] width 152 height 22
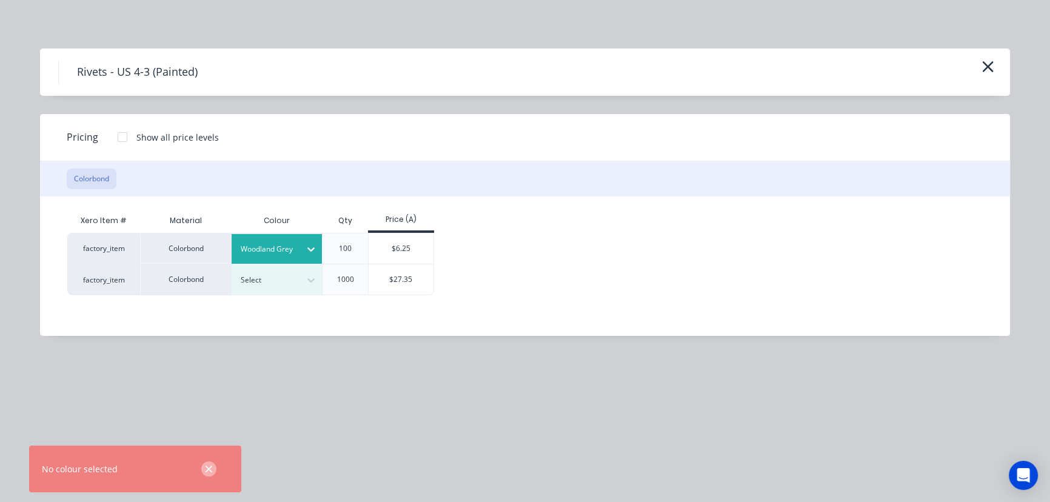
click at [213, 473] on button "button" at bounding box center [208, 468] width 15 height 15
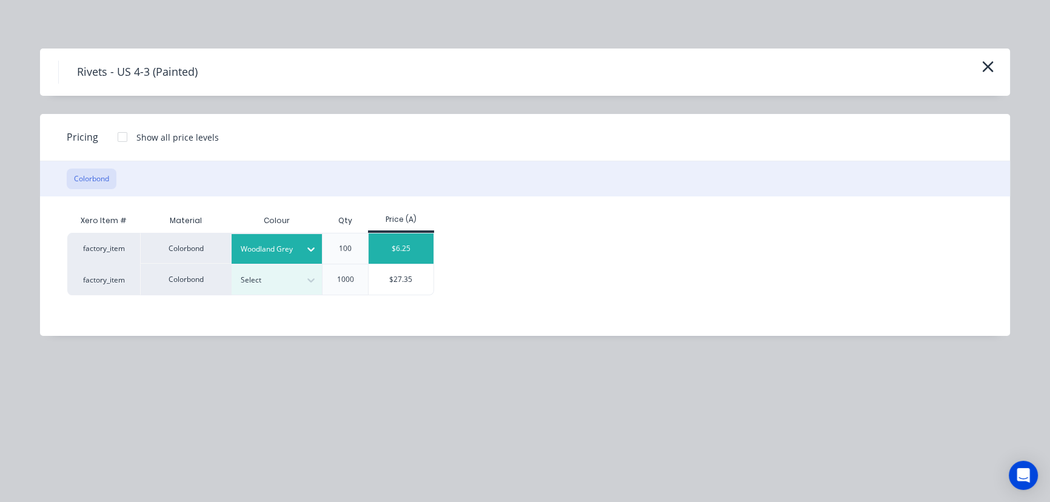
click at [398, 243] on div "$6.25" at bounding box center [401, 248] width 65 height 30
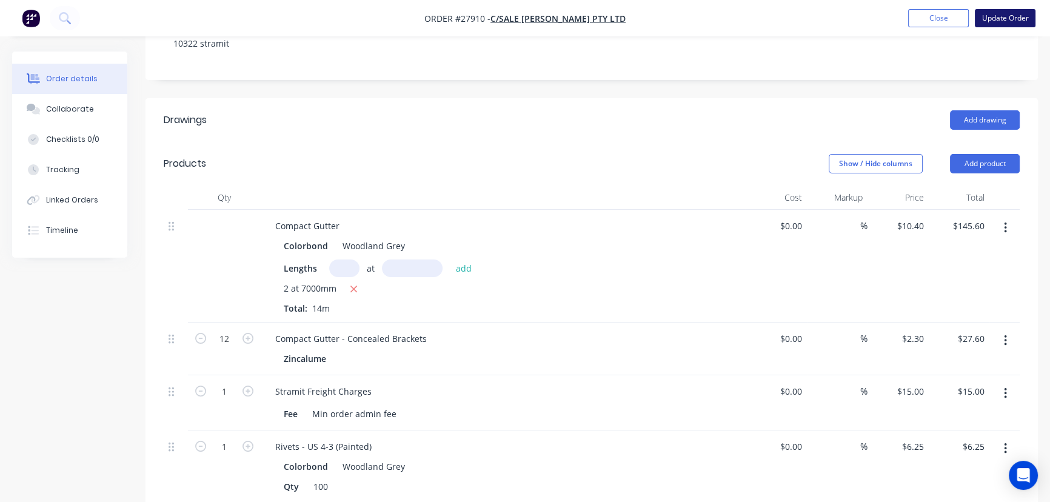
click at [992, 22] on button "Update Order" at bounding box center [1005, 18] width 61 height 18
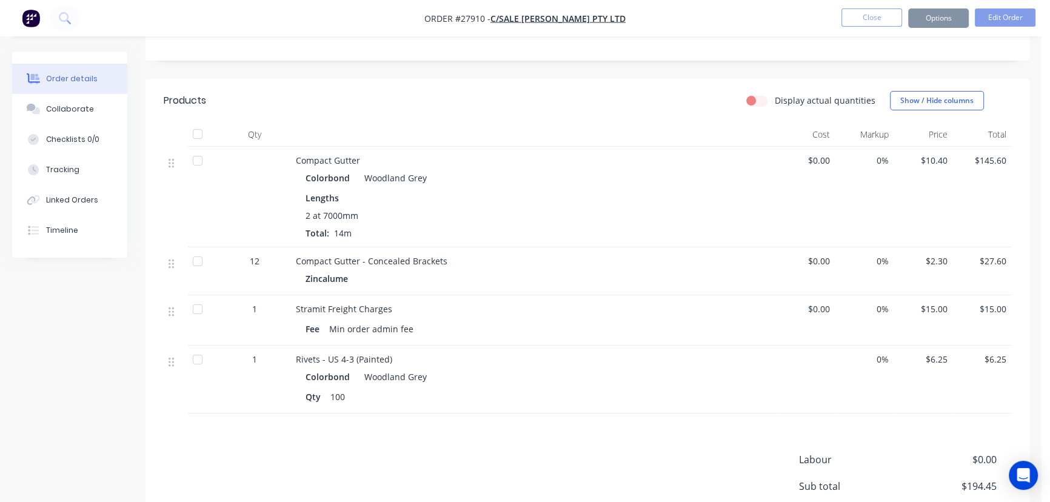
scroll to position [0, 0]
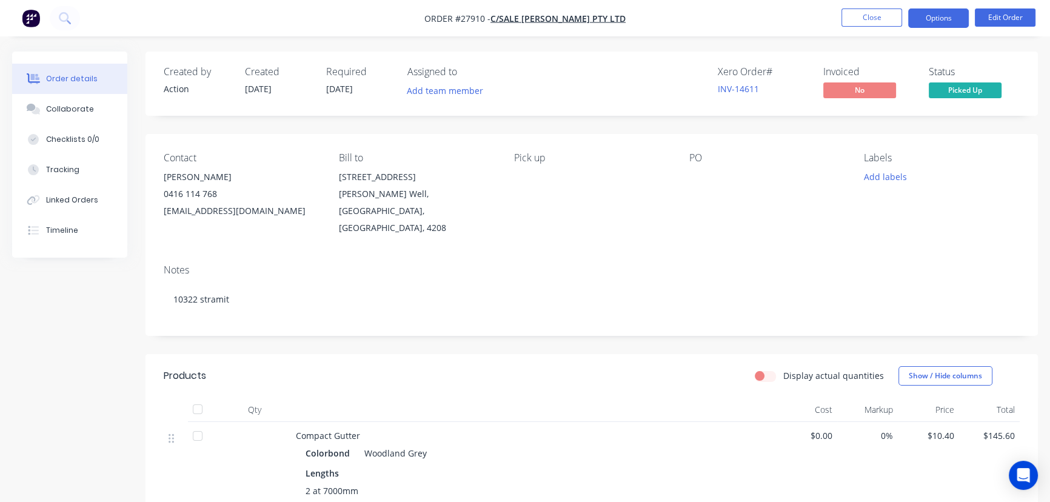
click at [916, 22] on button "Options" at bounding box center [938, 17] width 61 height 19
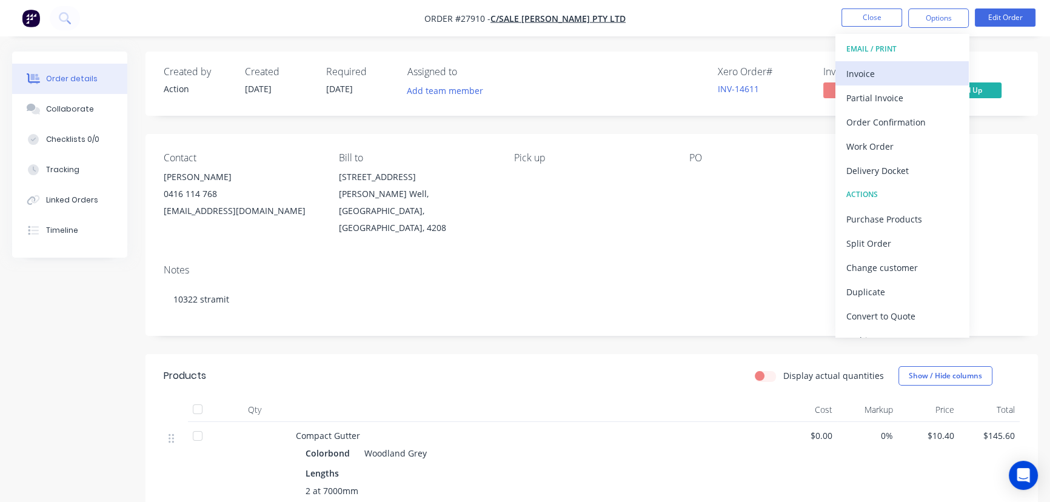
click at [895, 71] on div "Invoice" at bounding box center [903, 74] width 112 height 18
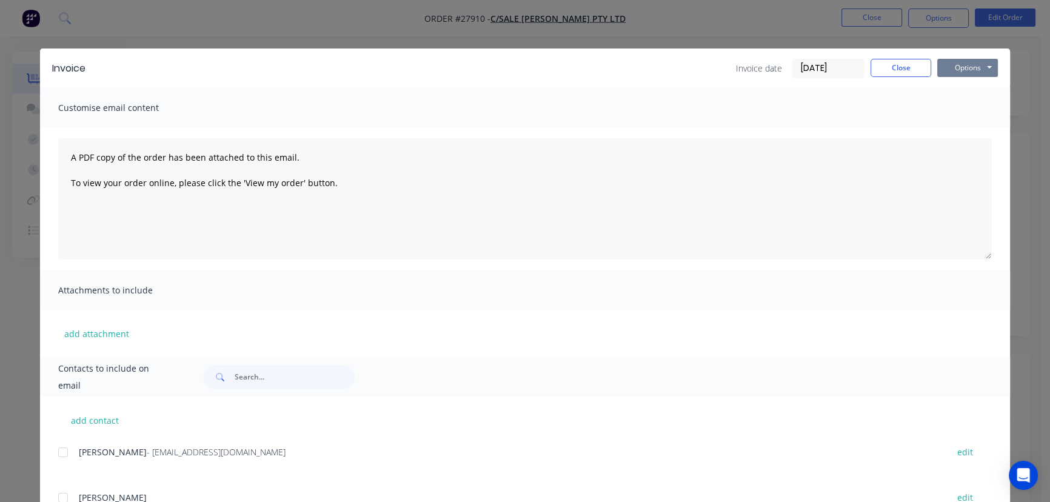
click at [954, 68] on button "Options" at bounding box center [968, 68] width 61 height 18
click at [957, 107] on button "Print" at bounding box center [977, 109] width 78 height 20
click at [876, 69] on button "Close" at bounding box center [901, 68] width 61 height 18
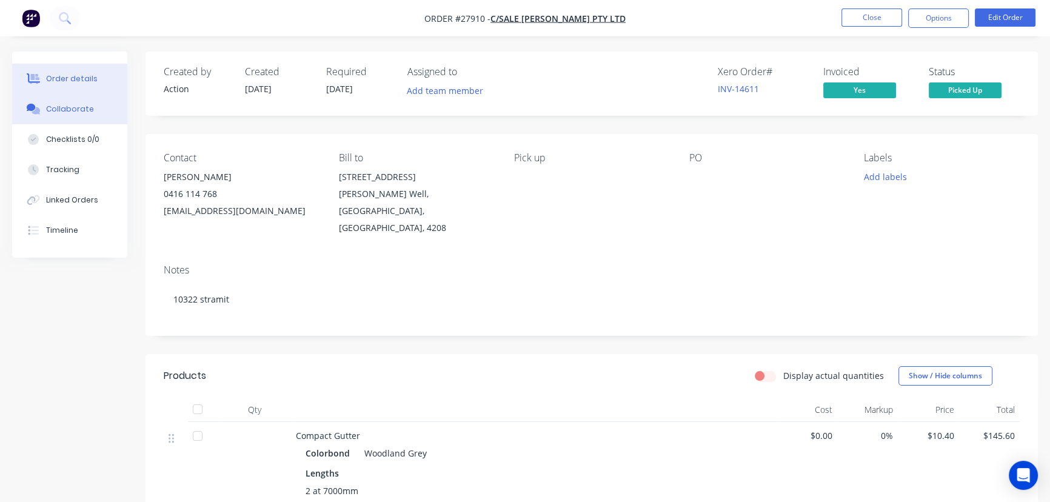
click at [96, 107] on button "Collaborate" at bounding box center [69, 109] width 115 height 30
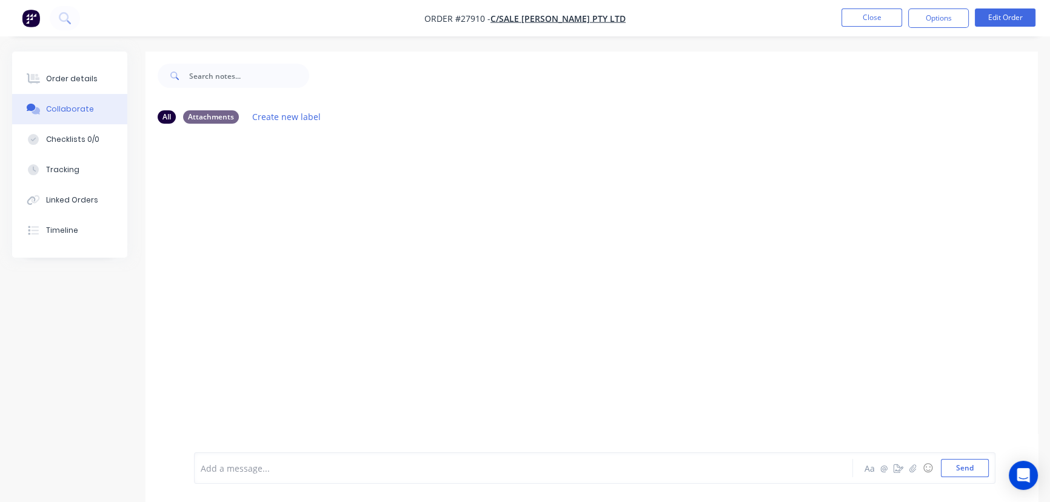
click at [218, 469] on div at bounding box center [496, 468] width 591 height 13
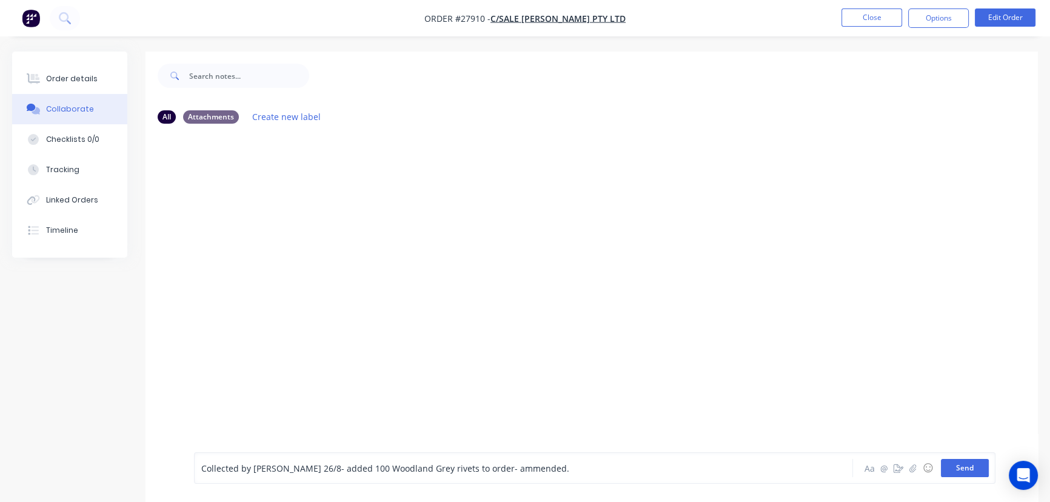
click at [957, 472] on button "Send" at bounding box center [965, 468] width 48 height 18
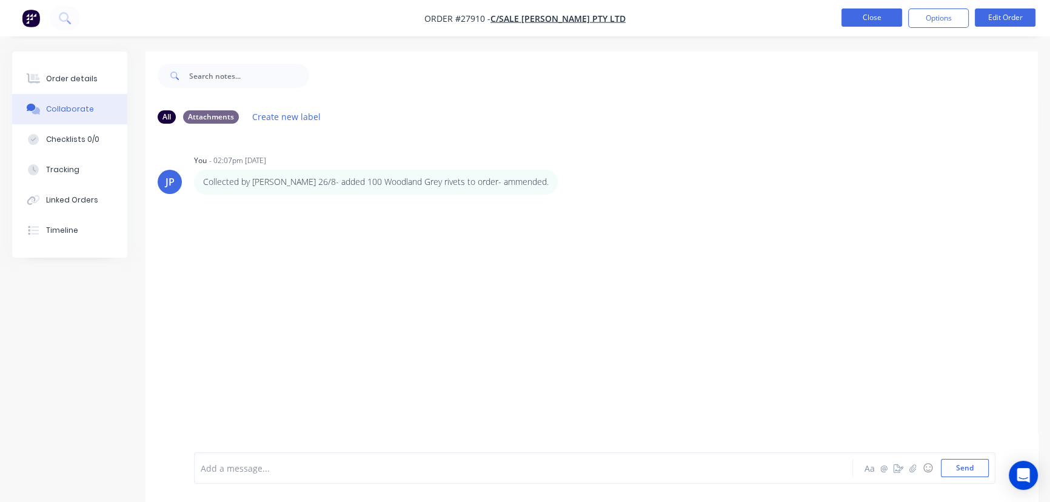
click at [863, 16] on button "Close" at bounding box center [872, 17] width 61 height 18
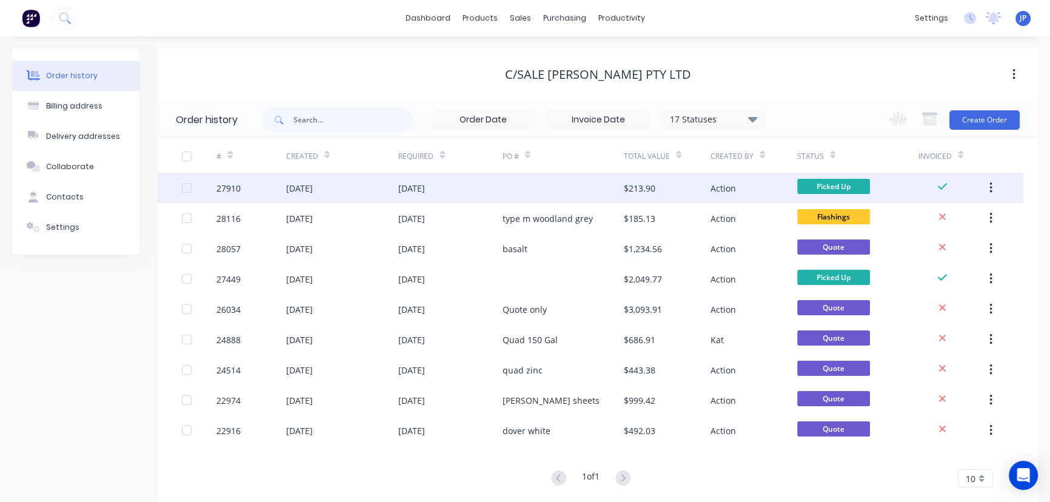
click at [990, 187] on icon "button" at bounding box center [991, 187] width 3 height 13
click at [940, 223] on div "Archive" at bounding box center [947, 220] width 93 height 18
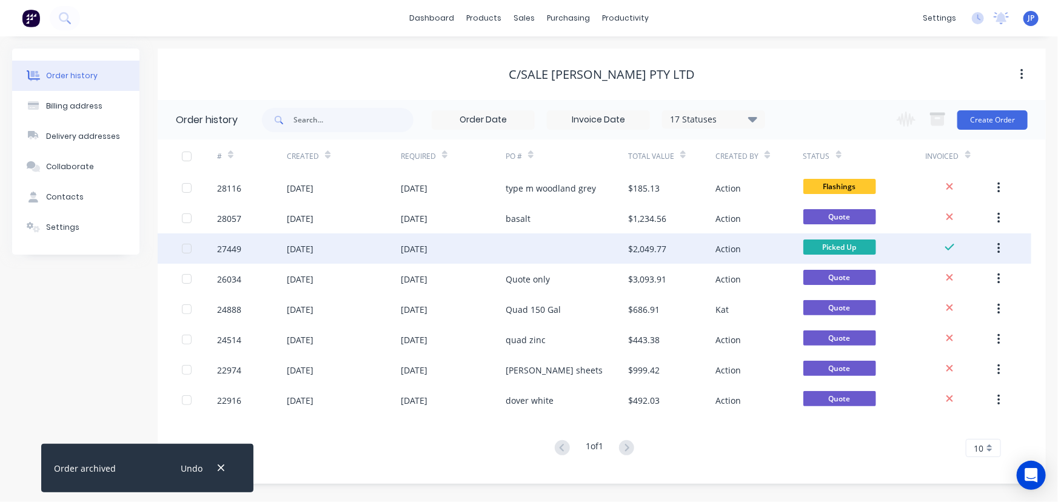
click at [527, 238] on div at bounding box center [567, 248] width 122 height 30
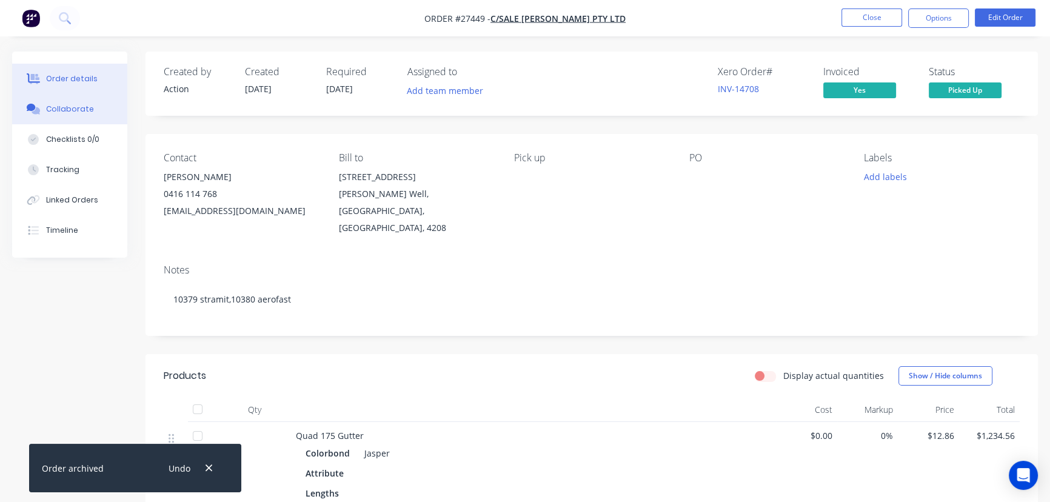
click at [92, 113] on button "Collaborate" at bounding box center [69, 109] width 115 height 30
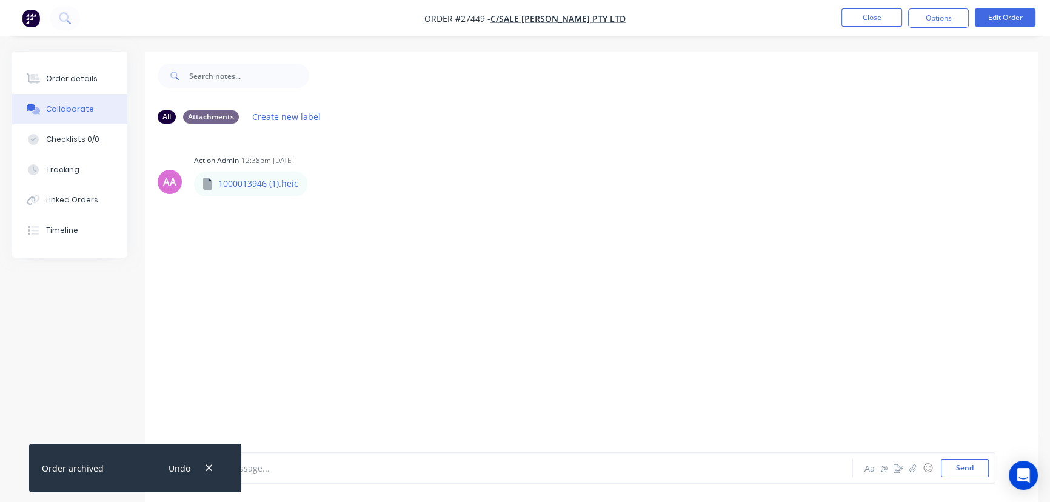
click at [200, 465] on div "Undo" at bounding box center [189, 468] width 79 height 31
click at [208, 469] on icon "button" at bounding box center [209, 468] width 7 height 7
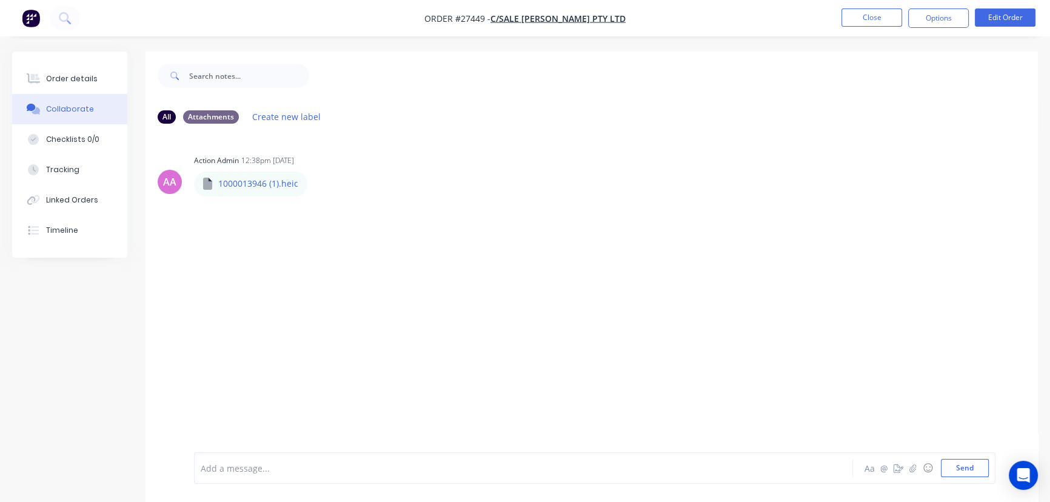
click at [247, 469] on div at bounding box center [496, 468] width 591 height 13
click at [964, 472] on button "Send" at bounding box center [965, 468] width 48 height 18
click at [873, 24] on button "Close" at bounding box center [872, 17] width 61 height 18
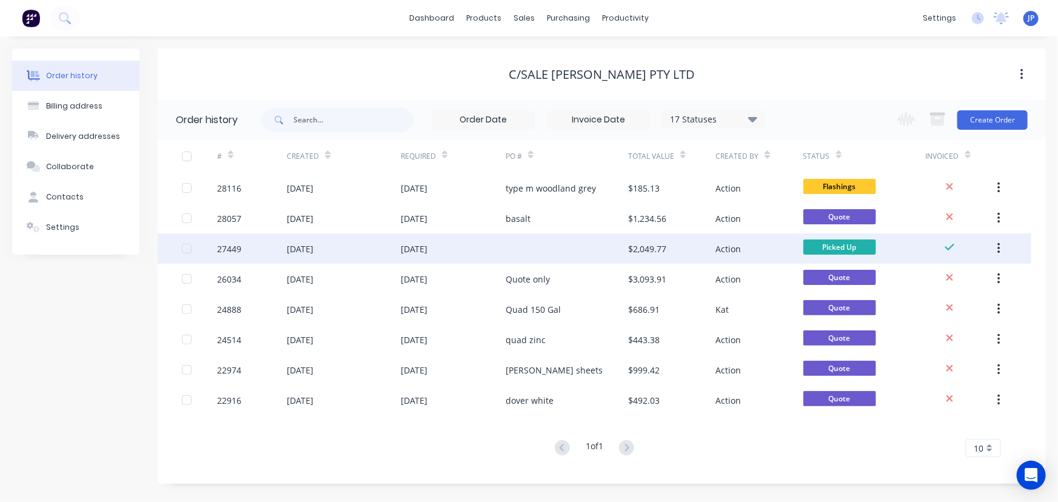
click at [1001, 244] on button "button" at bounding box center [999, 249] width 29 height 22
click at [961, 279] on div "Archive" at bounding box center [955, 281] width 93 height 18
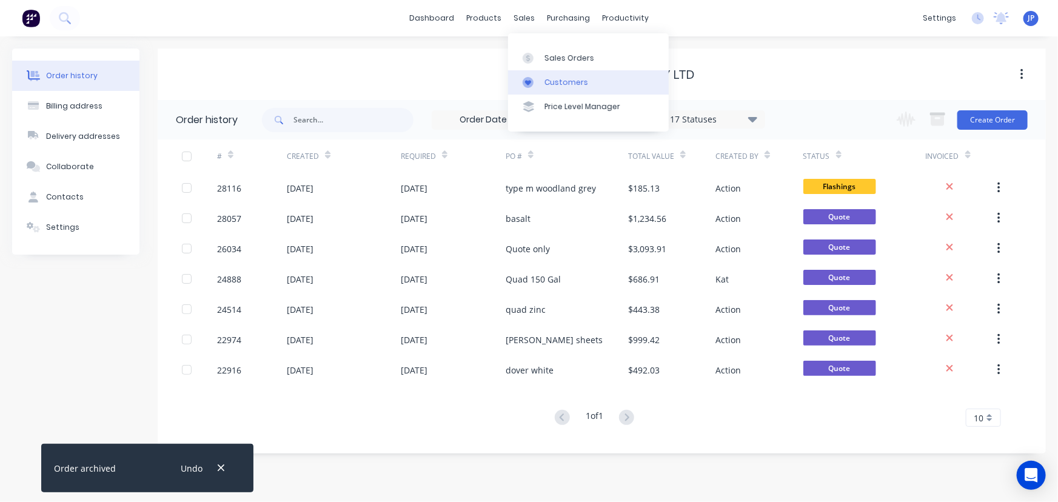
click at [554, 79] on div "Customers" at bounding box center [567, 82] width 44 height 11
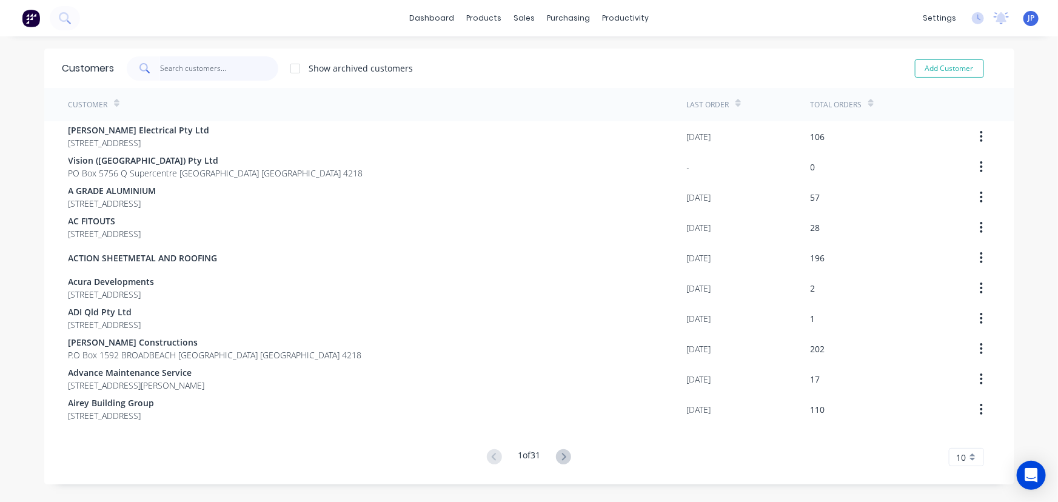
drag, startPoint x: 200, startPoint y: 58, endPoint x: 199, endPoint y: 64, distance: 6.2
click at [200, 62] on input "text" at bounding box center [219, 68] width 118 height 24
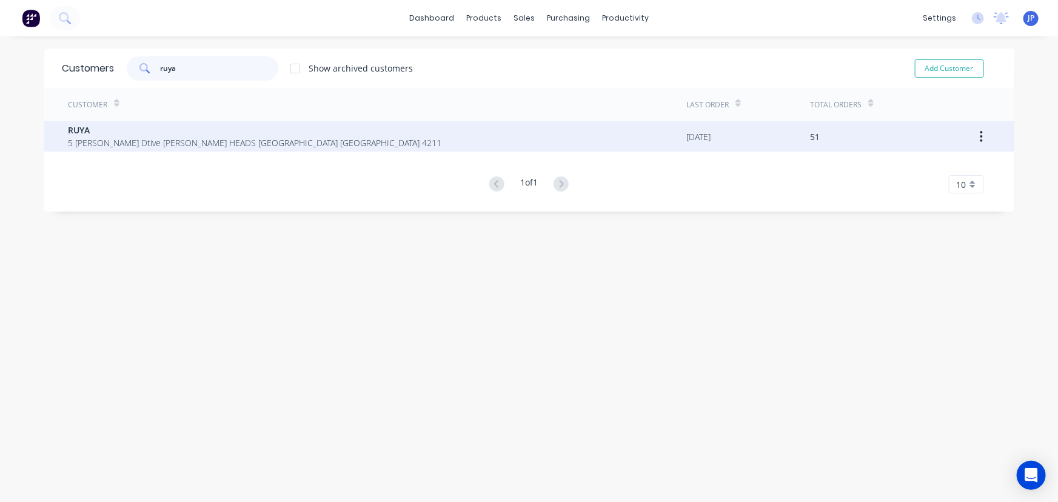
type input "ruya"
click at [194, 144] on span "5 Alex Fisher Dtive BURLEIGH HEADS Queensland Australia 4211" at bounding box center [256, 142] width 374 height 13
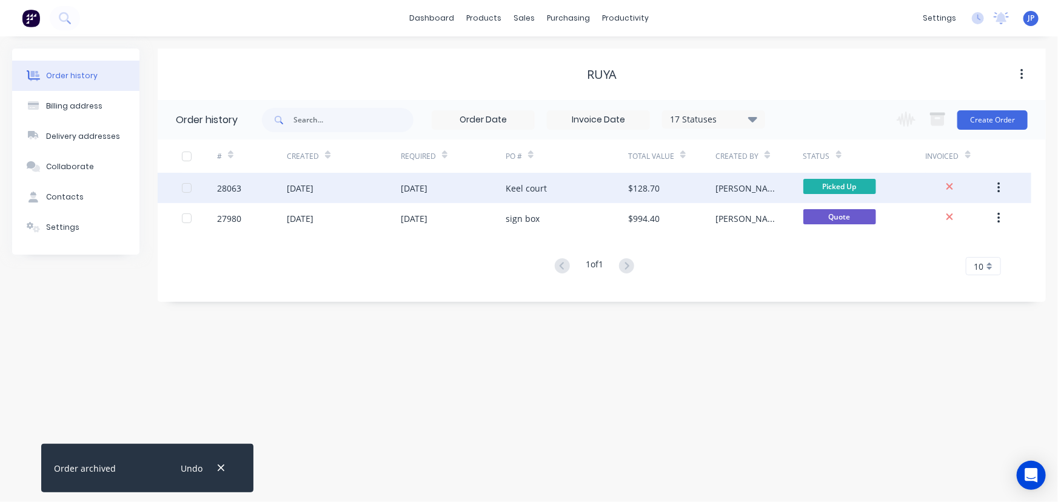
click at [497, 193] on div "[DATE]" at bounding box center [453, 188] width 105 height 30
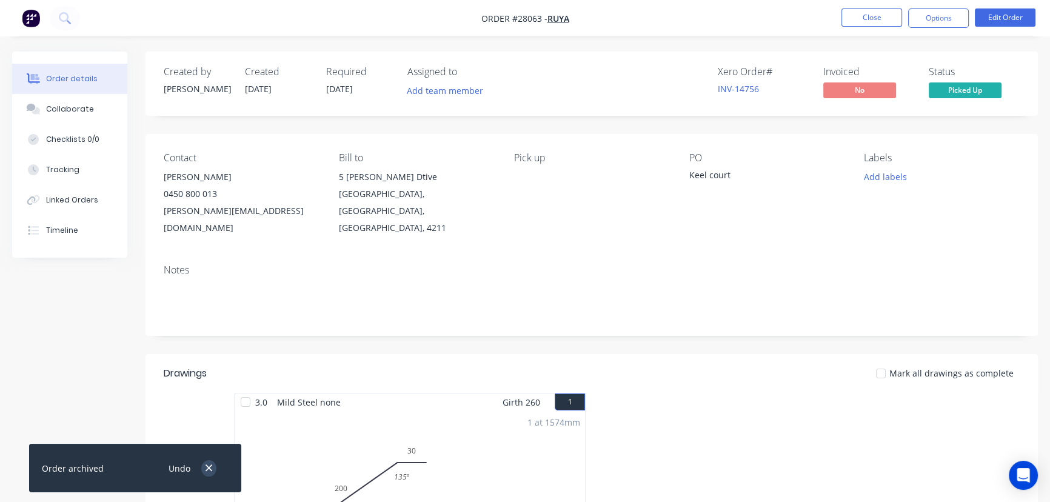
click at [201, 466] on button "button" at bounding box center [208, 468] width 15 height 16
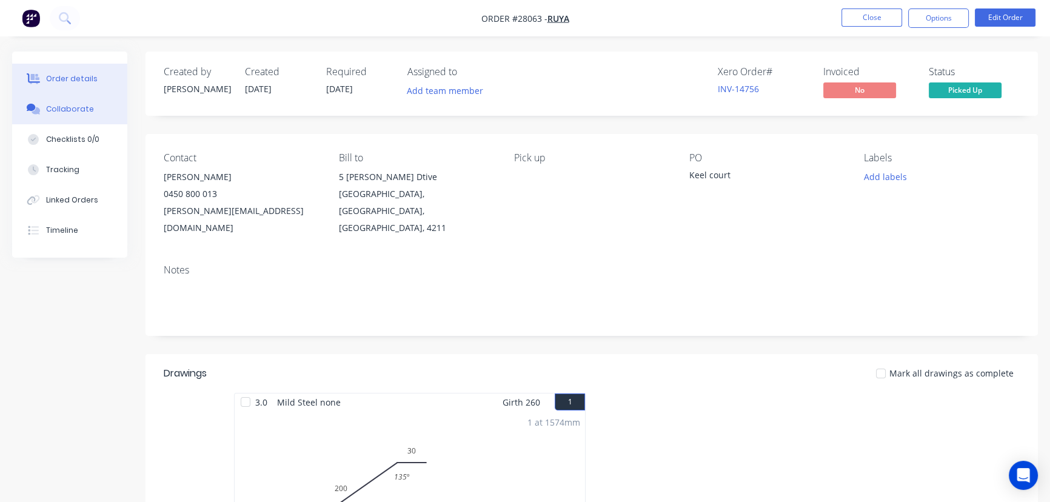
click at [79, 110] on div "Collaborate" at bounding box center [70, 109] width 48 height 11
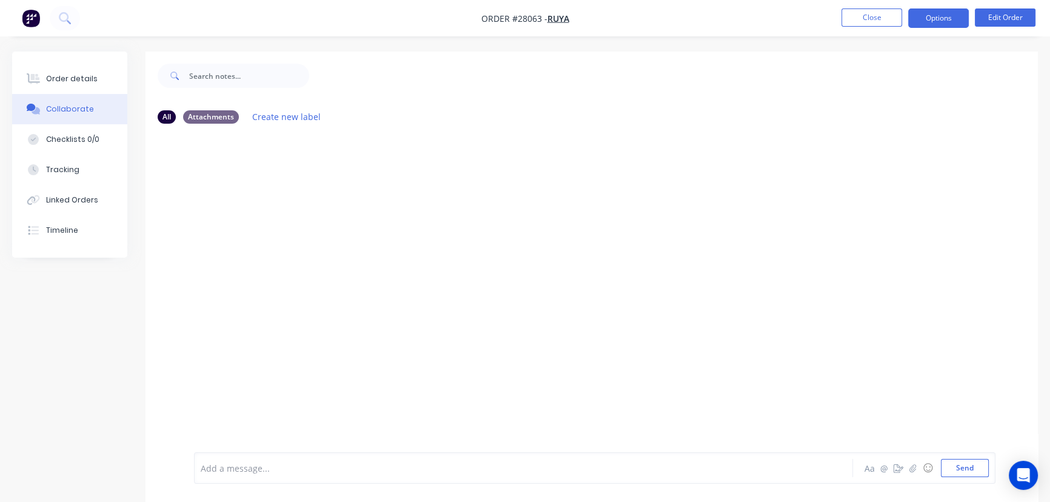
click at [951, 21] on button "Options" at bounding box center [938, 17] width 61 height 19
click at [258, 471] on div at bounding box center [496, 468] width 591 height 13
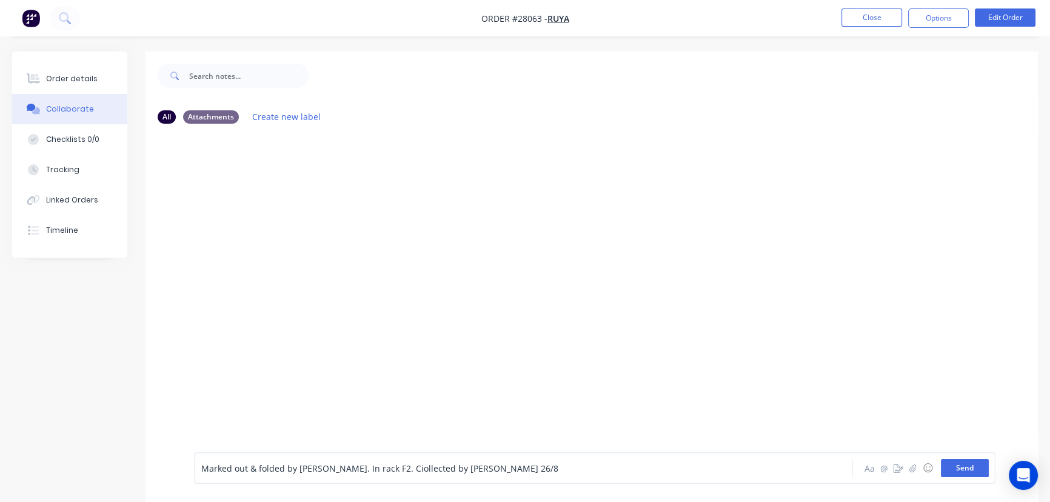
click at [959, 470] on button "Send" at bounding box center [965, 468] width 48 height 18
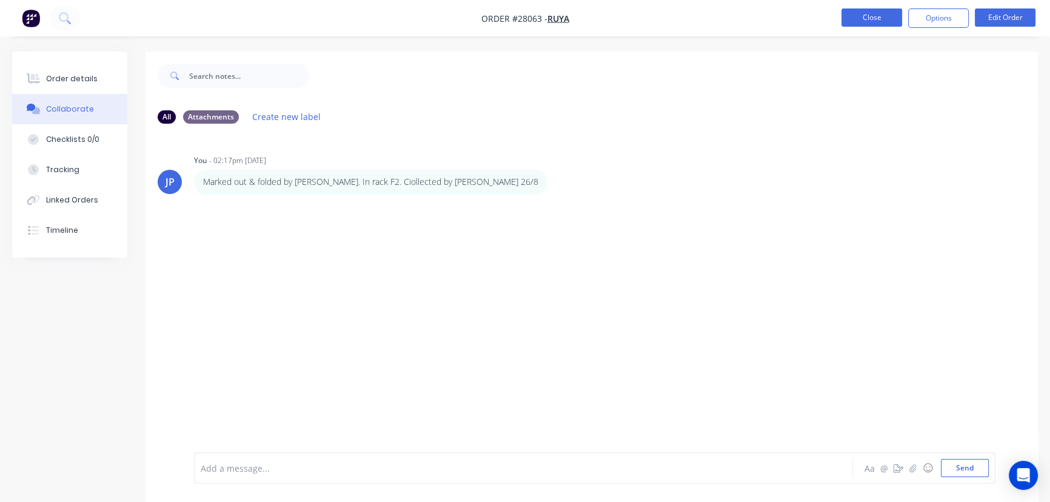
click at [868, 17] on button "Close" at bounding box center [872, 17] width 61 height 18
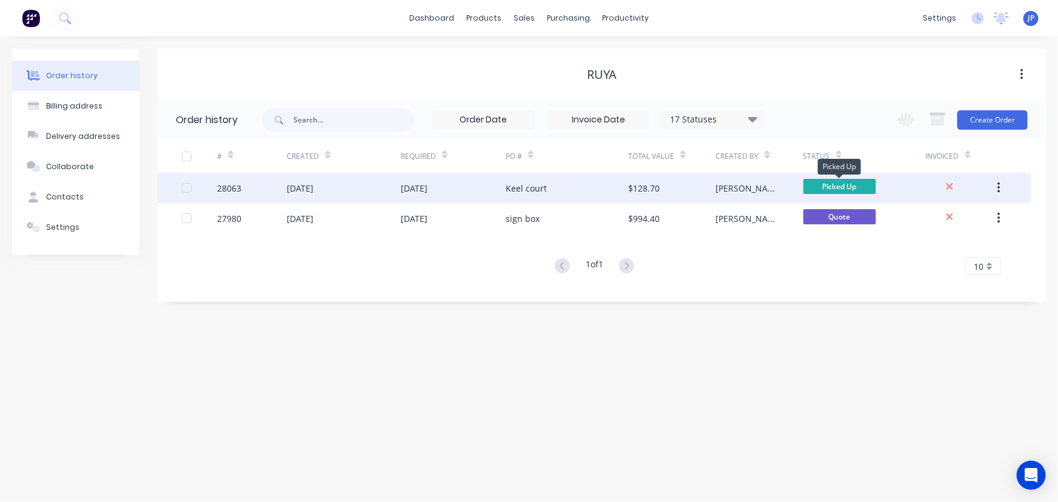
click at [835, 187] on span "Picked Up" at bounding box center [840, 186] width 73 height 15
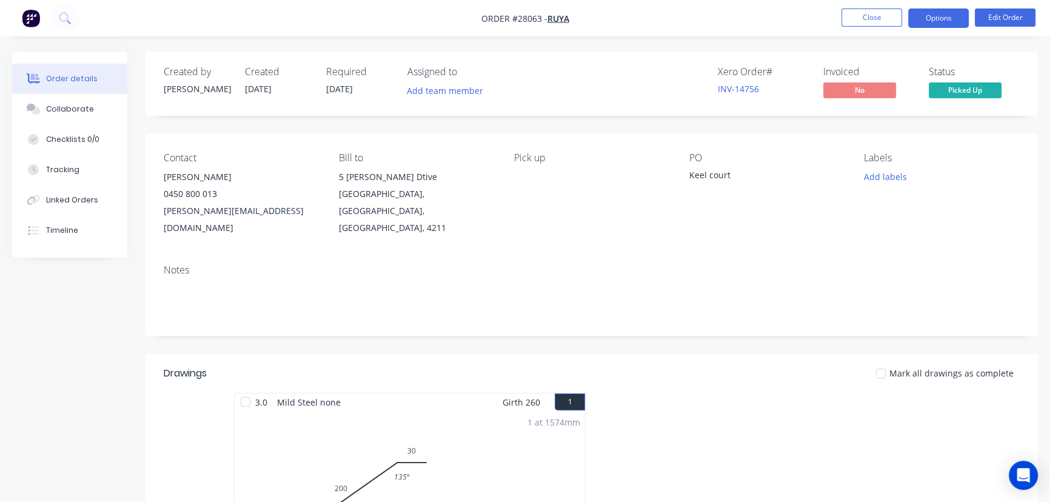
click at [938, 23] on button "Options" at bounding box center [938, 17] width 61 height 19
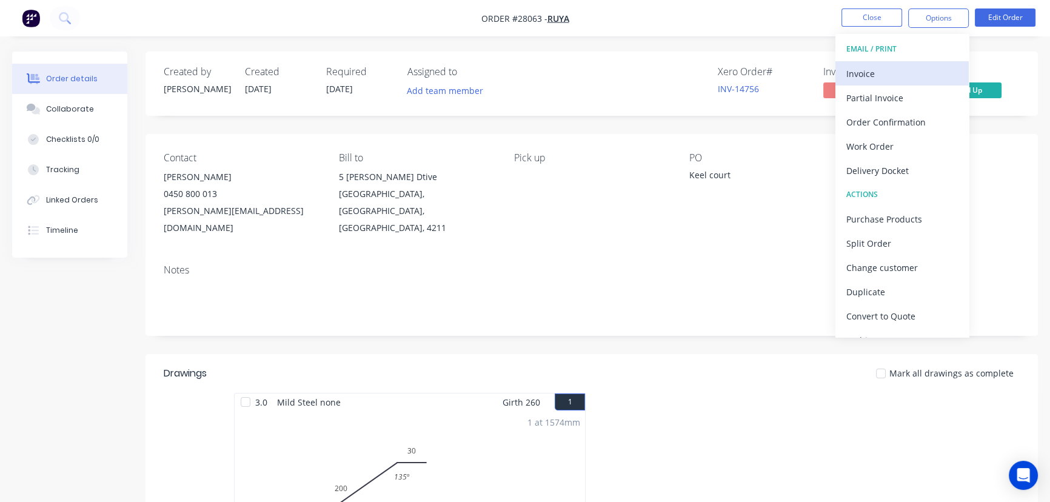
click at [916, 78] on div "Invoice" at bounding box center [903, 74] width 112 height 18
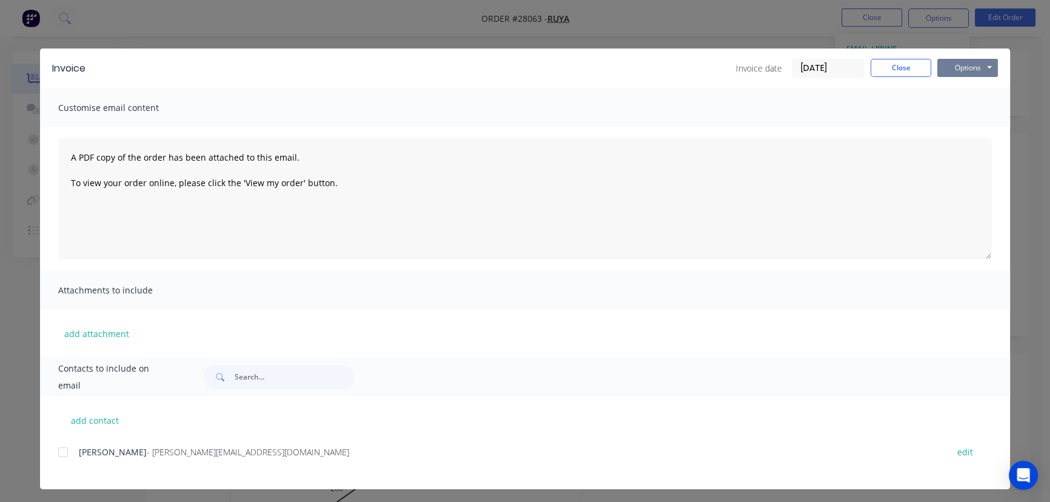
click at [958, 68] on button "Options" at bounding box center [968, 68] width 61 height 18
click at [955, 106] on button "Print" at bounding box center [977, 109] width 78 height 20
click at [891, 73] on button "Close" at bounding box center [901, 68] width 61 height 18
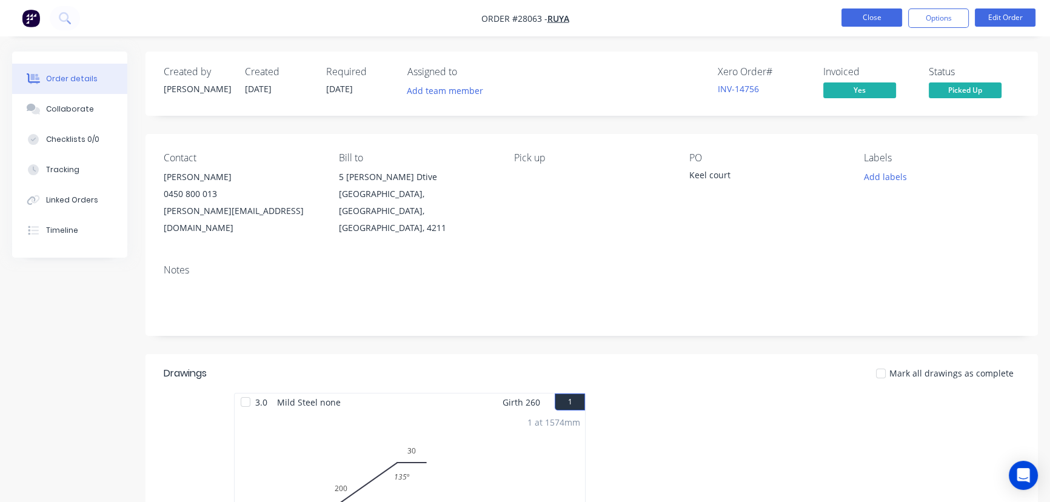
click at [855, 21] on button "Close" at bounding box center [872, 17] width 61 height 18
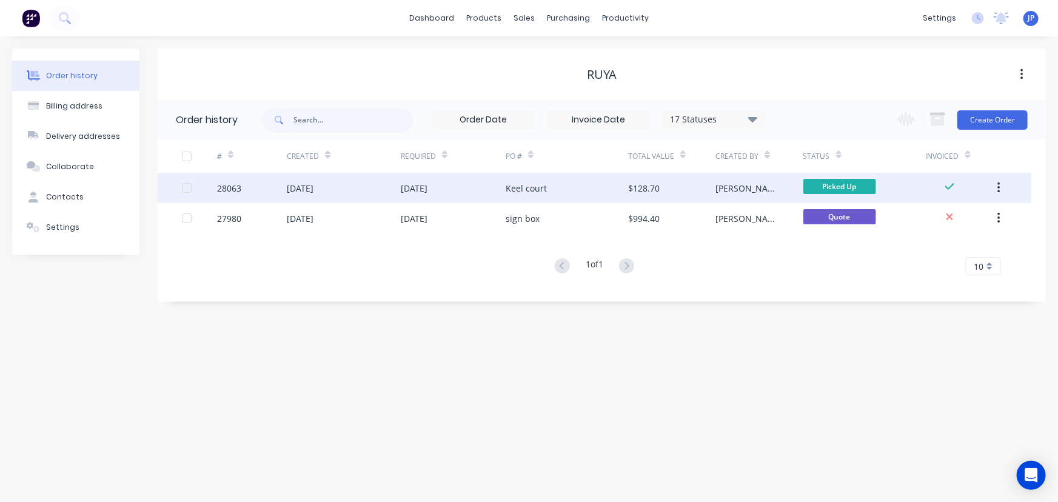
click at [1001, 186] on button "button" at bounding box center [999, 188] width 29 height 22
click at [952, 218] on div "Archive" at bounding box center [955, 220] width 93 height 18
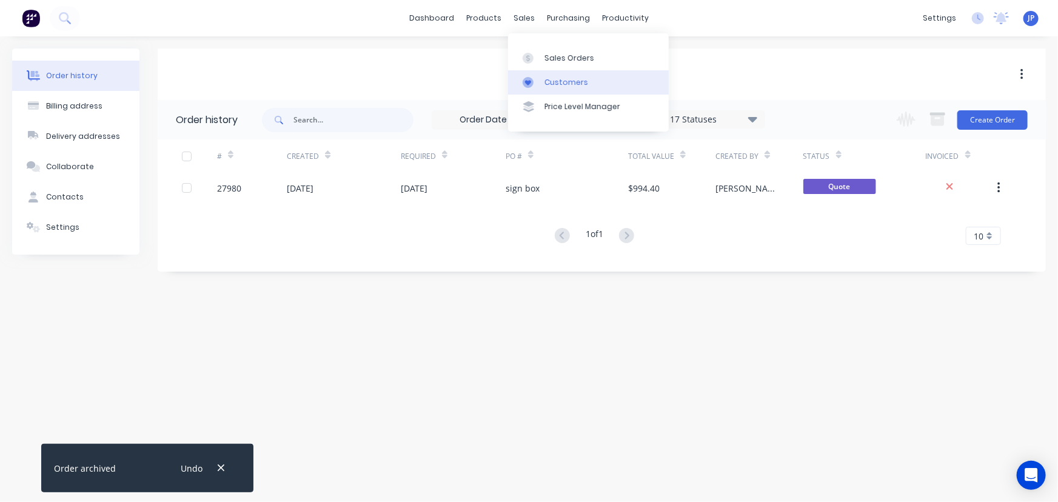
click at [547, 78] on div "Customers" at bounding box center [567, 82] width 44 height 11
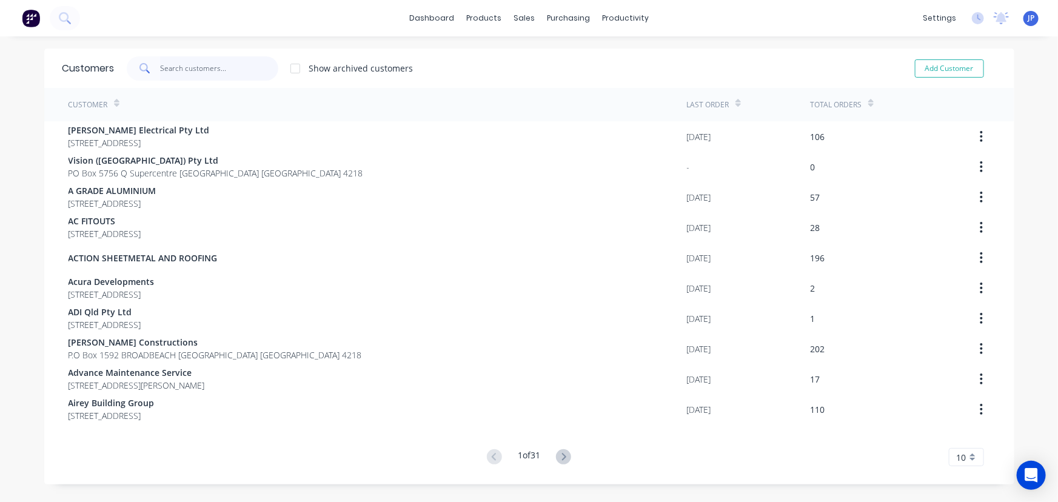
click at [197, 69] on input "text" at bounding box center [219, 68] width 118 height 24
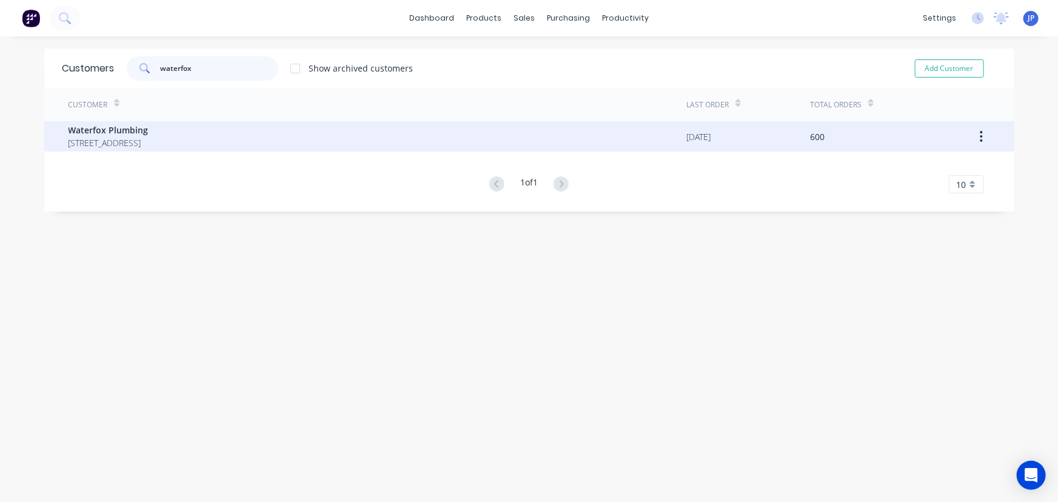
type input "waterfox"
click at [149, 138] on span "P.O Box 699 PARADISE POINT Queensland Australia 4216" at bounding box center [109, 142] width 80 height 13
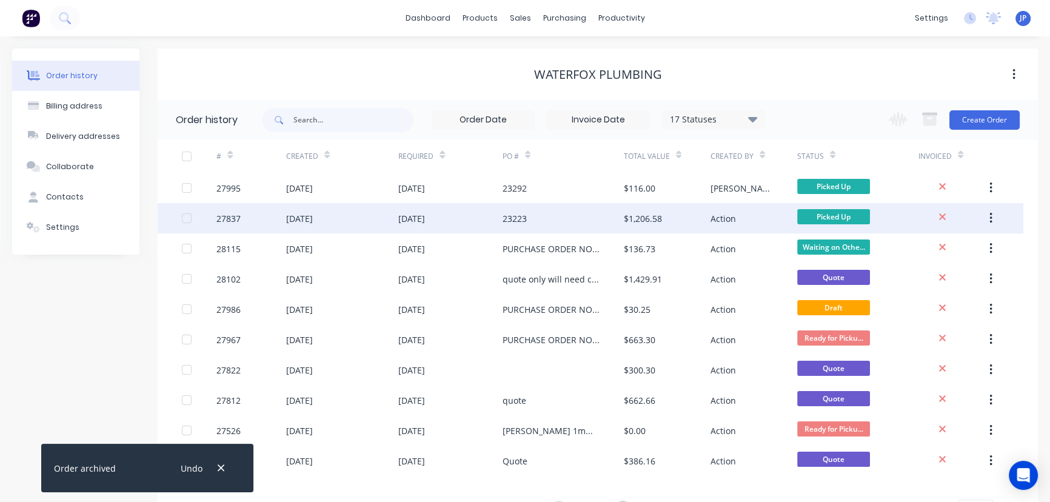
click at [301, 222] on div "13 Aug 2025" at bounding box center [299, 218] width 27 height 13
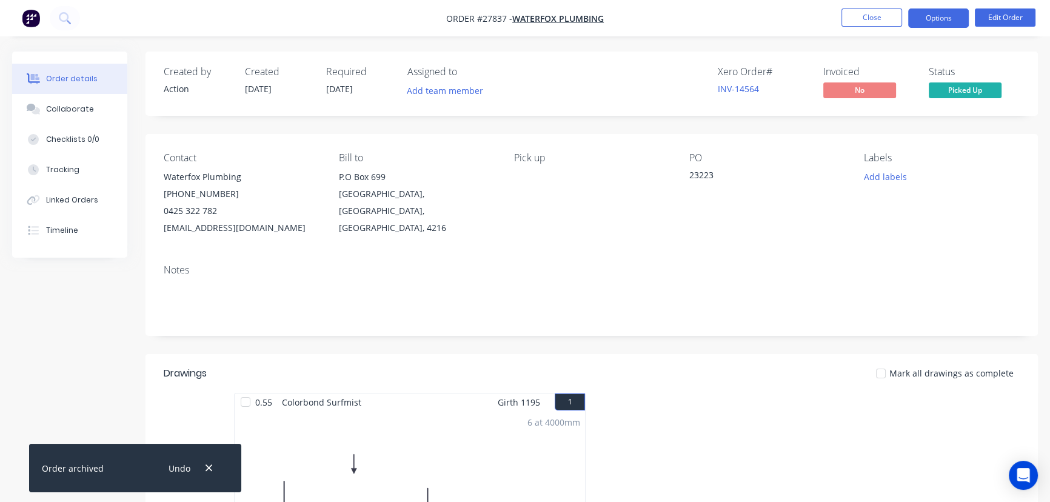
click at [922, 19] on button "Options" at bounding box center [938, 17] width 61 height 19
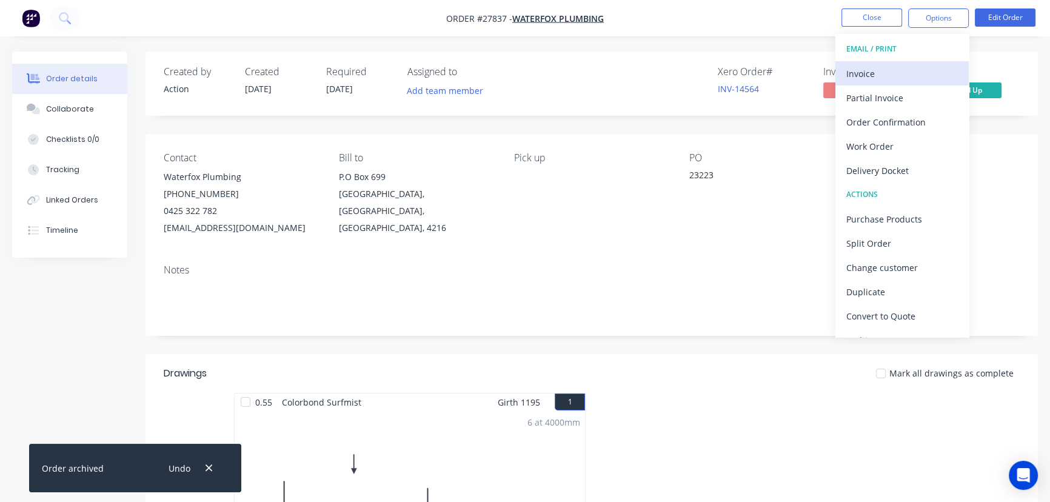
click at [912, 71] on div "Invoice" at bounding box center [903, 74] width 112 height 18
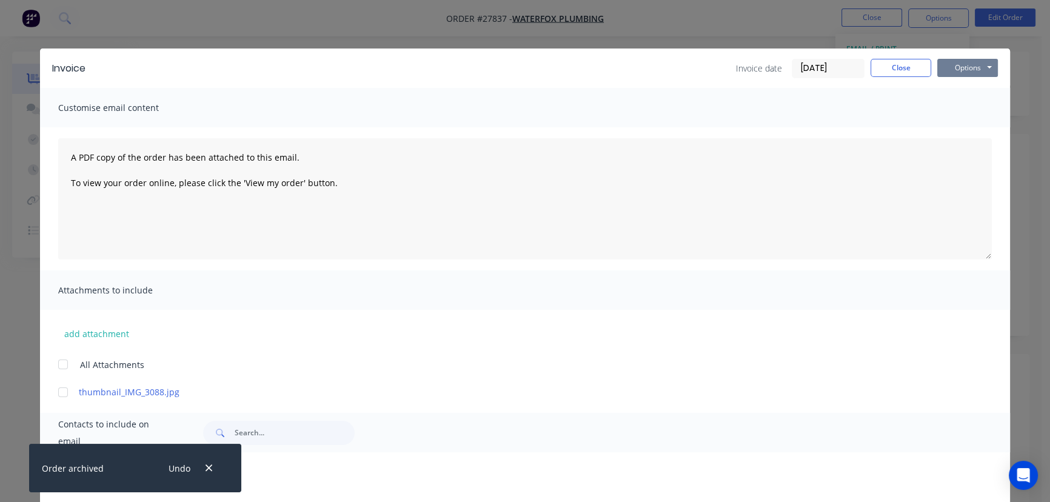
click at [958, 68] on button "Options" at bounding box center [968, 68] width 61 height 18
click at [958, 107] on button "Print" at bounding box center [977, 109] width 78 height 20
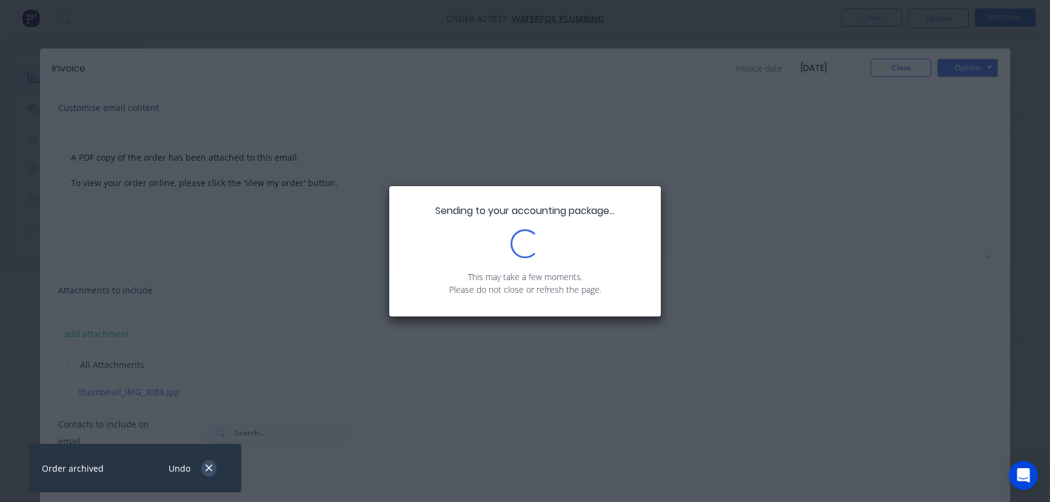
click at [204, 468] on button "button" at bounding box center [208, 468] width 15 height 16
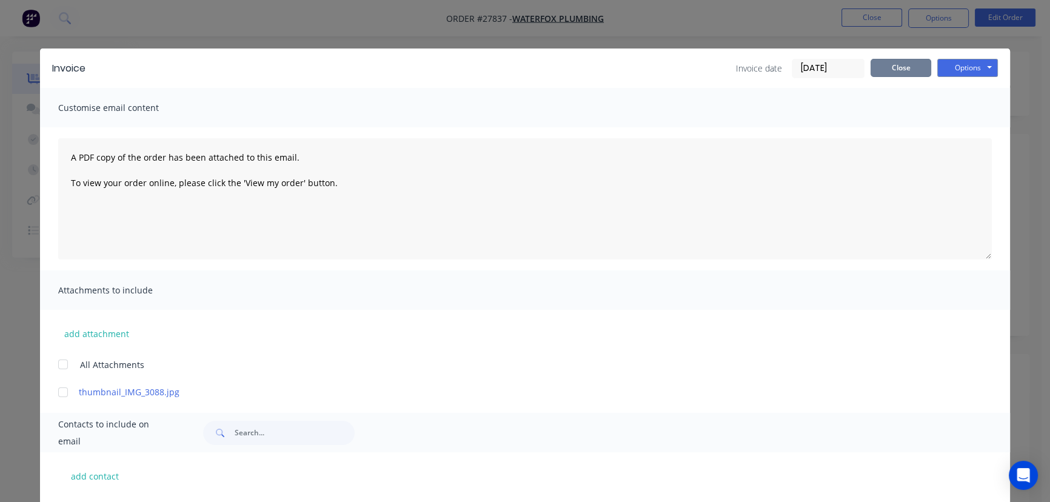
drag, startPoint x: 883, startPoint y: 61, endPoint x: 756, endPoint y: 92, distance: 130.5
click at [883, 61] on button "Close" at bounding box center [901, 68] width 61 height 18
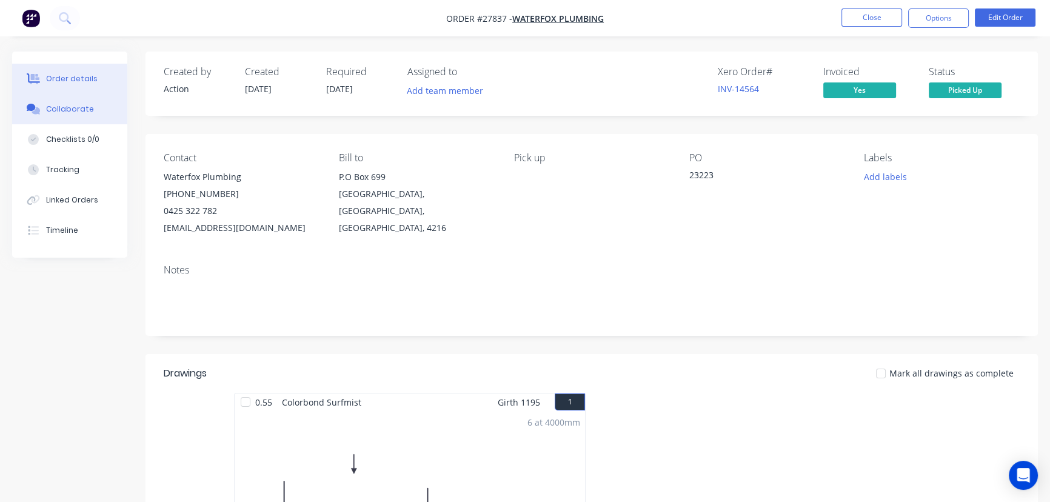
drag, startPoint x: 84, startPoint y: 101, endPoint x: 86, endPoint y: 109, distance: 8.0
click at [84, 101] on button "Collaborate" at bounding box center [69, 109] width 115 height 30
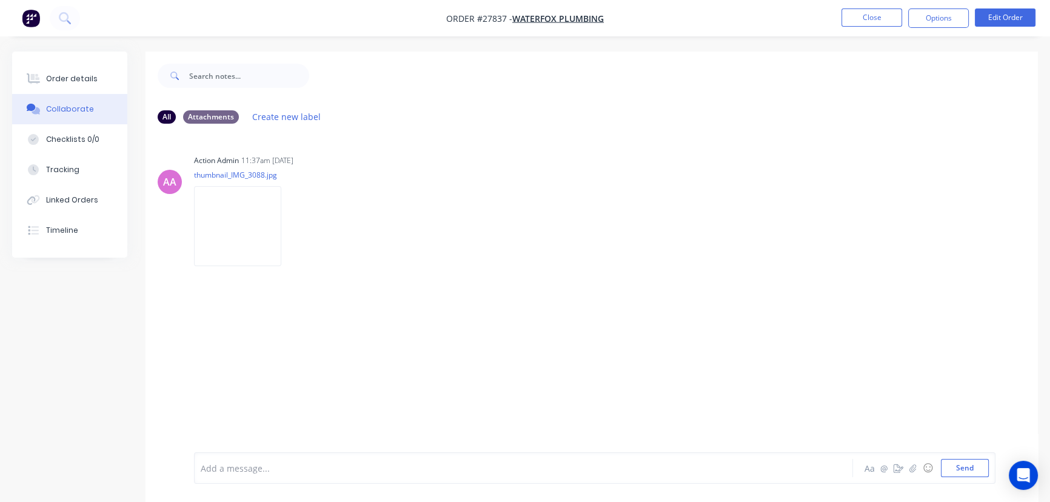
click at [212, 468] on div at bounding box center [496, 468] width 591 height 13
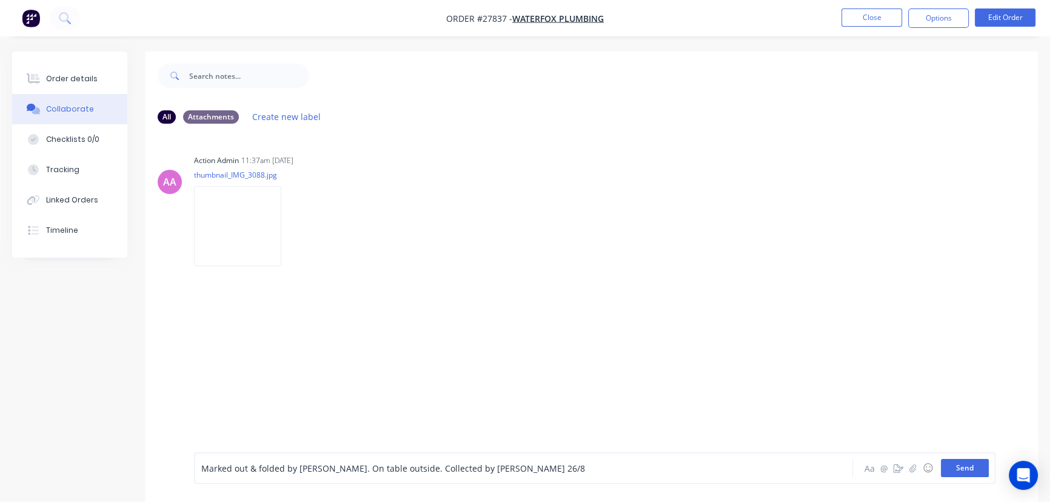
click at [947, 468] on button "Send" at bounding box center [965, 468] width 48 height 18
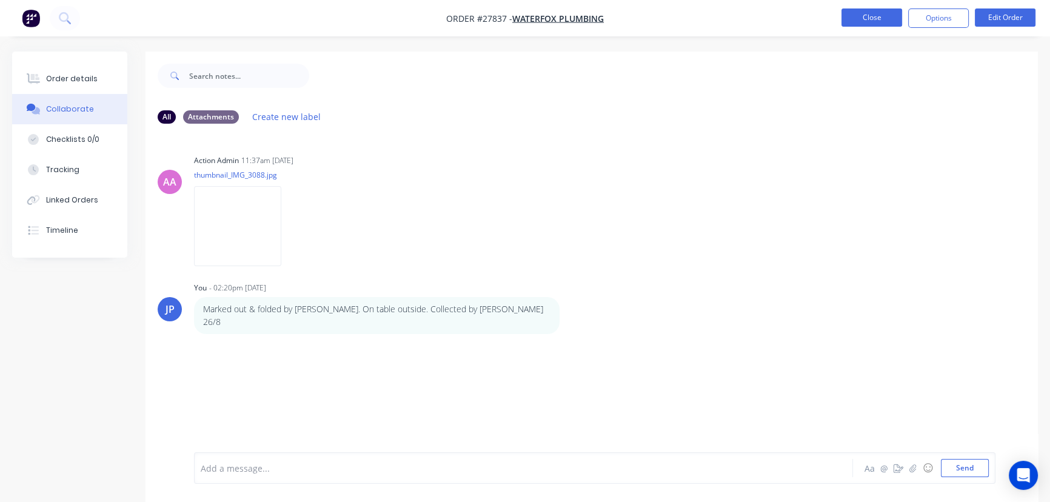
click at [870, 18] on button "Close" at bounding box center [872, 17] width 61 height 18
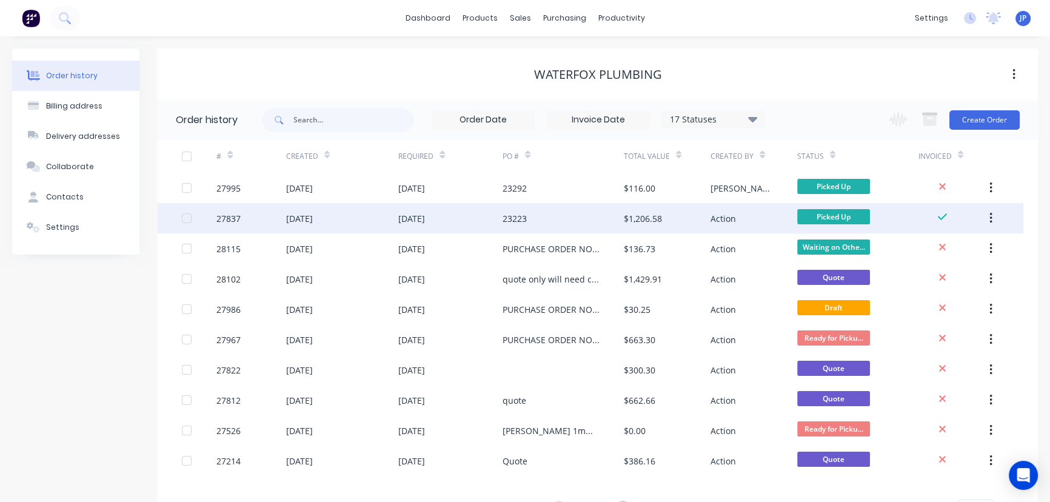
click at [990, 223] on icon "button" at bounding box center [991, 218] width 3 height 13
click at [965, 247] on div "Archive" at bounding box center [947, 250] width 93 height 18
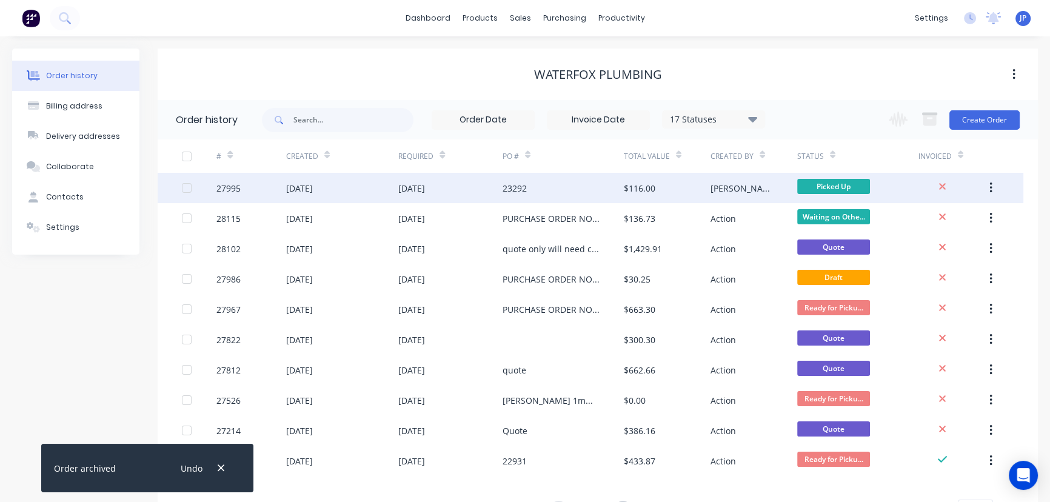
click at [281, 178] on div "27995" at bounding box center [250, 188] width 69 height 30
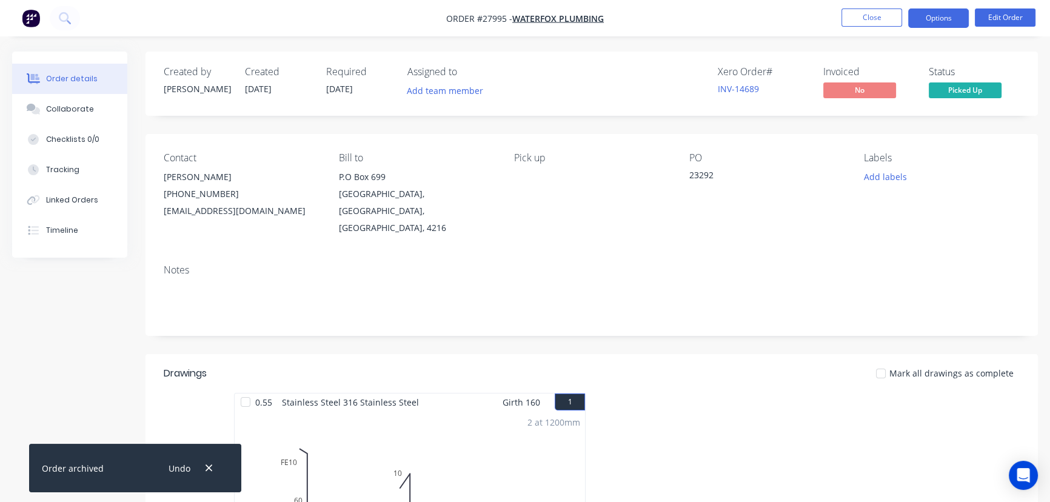
click at [930, 19] on button "Options" at bounding box center [938, 17] width 61 height 19
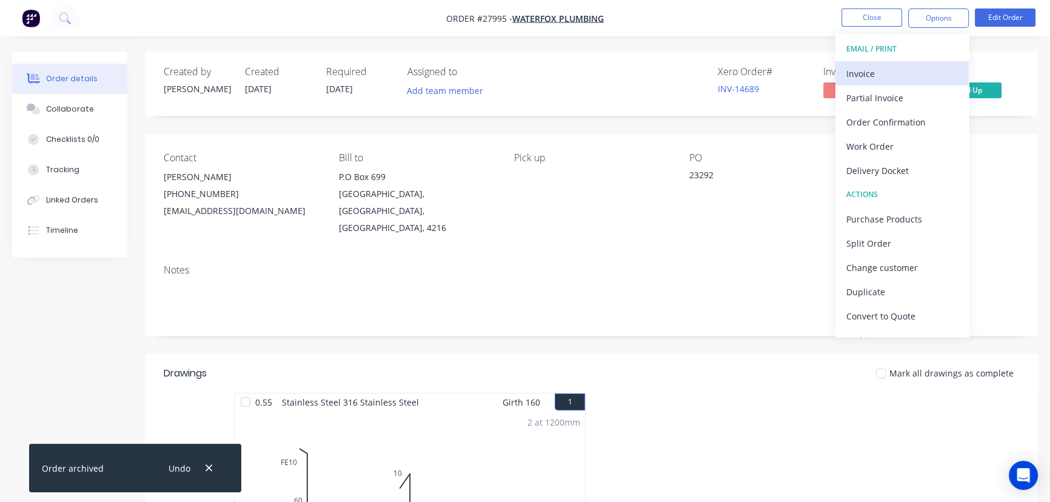
click at [870, 75] on div "Invoice" at bounding box center [903, 74] width 112 height 18
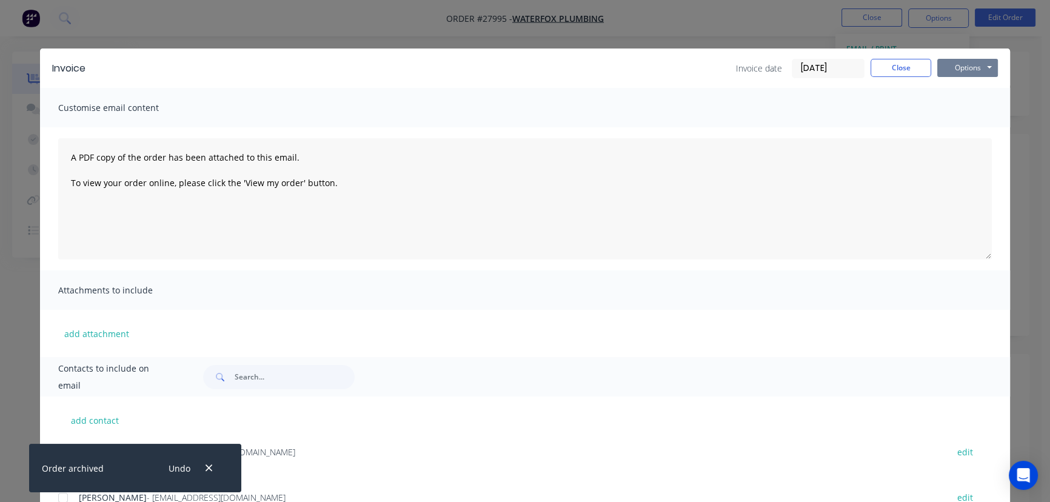
click at [970, 72] on button "Options" at bounding box center [968, 68] width 61 height 18
click at [964, 109] on button "Print" at bounding box center [977, 109] width 78 height 20
click at [898, 67] on button "Close" at bounding box center [901, 68] width 61 height 18
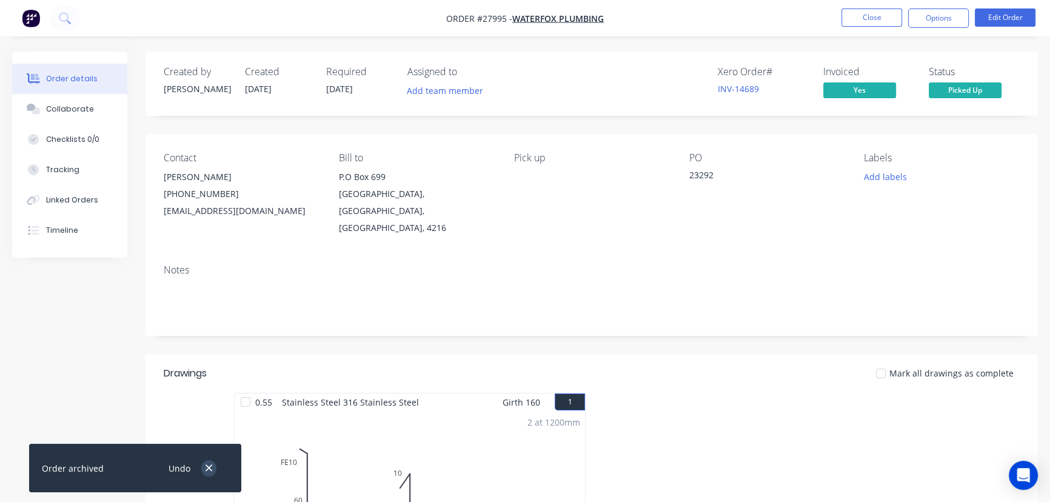
click at [207, 472] on icon "button" at bounding box center [209, 468] width 8 height 11
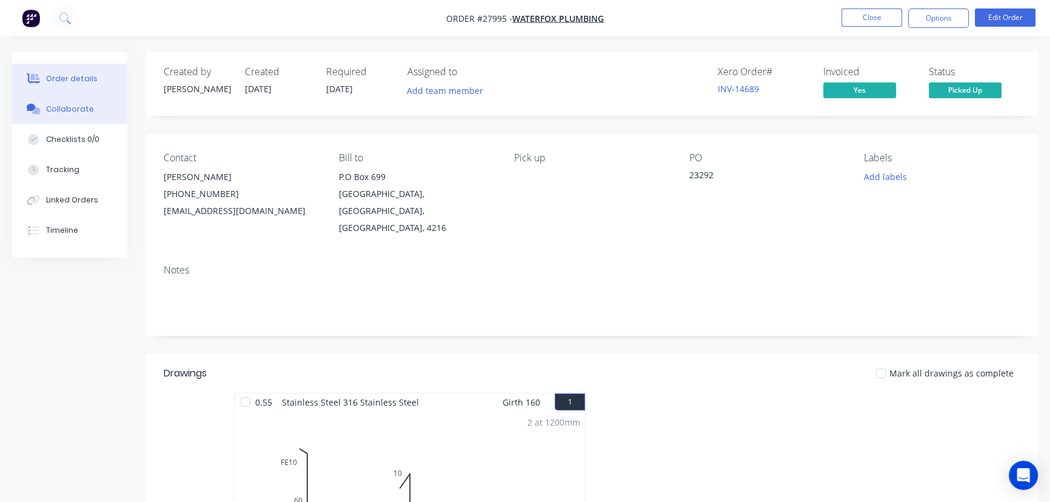
click at [89, 107] on button "Collaborate" at bounding box center [69, 109] width 115 height 30
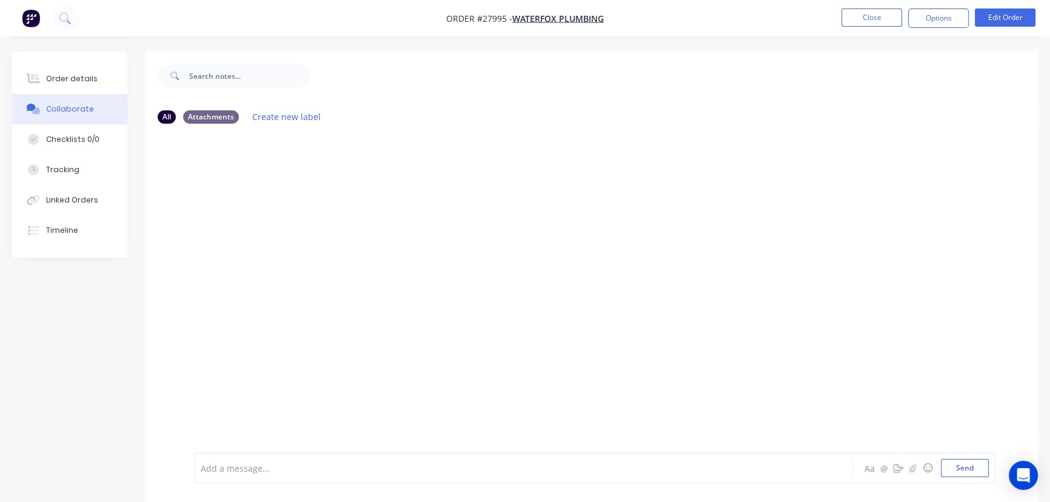
click at [238, 465] on div at bounding box center [496, 468] width 591 height 13
click at [958, 470] on button "Send" at bounding box center [965, 468] width 48 height 18
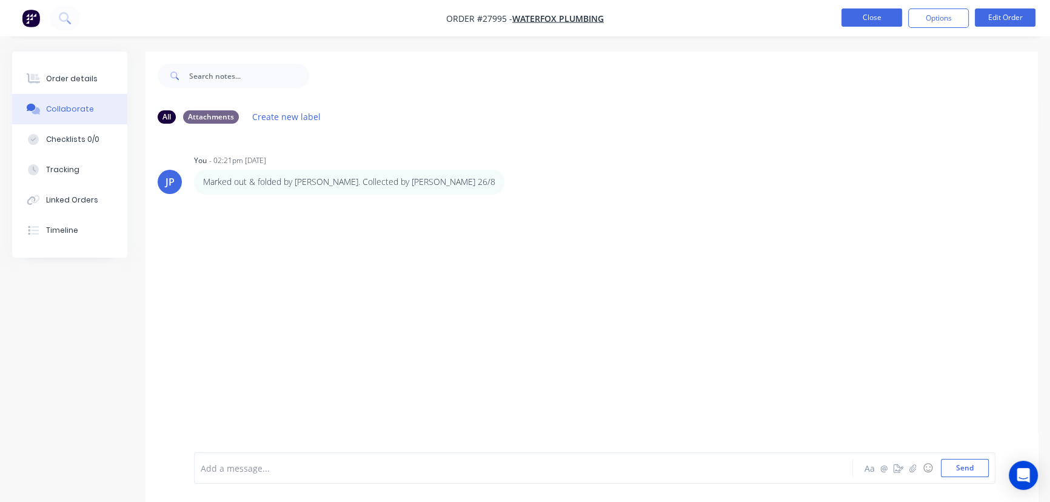
click at [865, 16] on button "Close" at bounding box center [872, 17] width 61 height 18
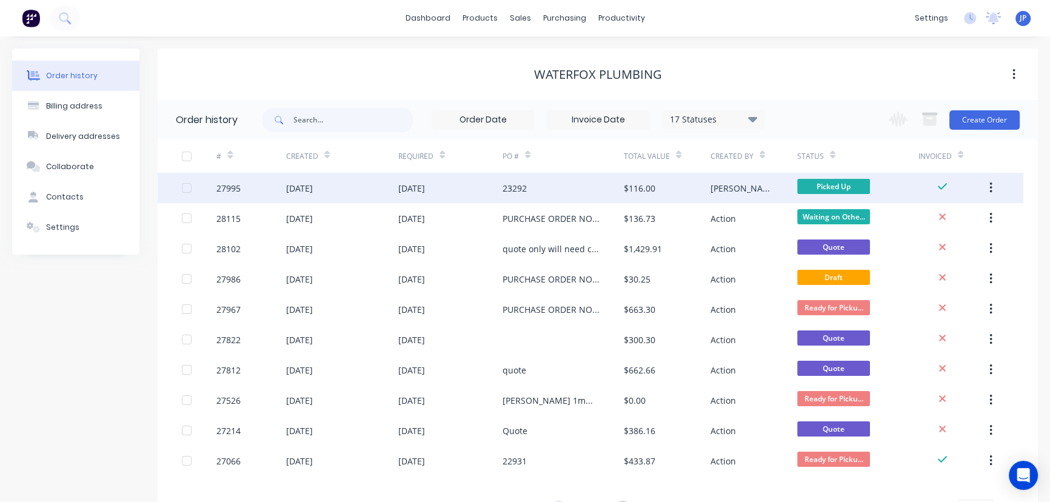
click at [992, 184] on icon "button" at bounding box center [991, 187] width 3 height 13
click at [946, 216] on div "Archive" at bounding box center [947, 220] width 93 height 18
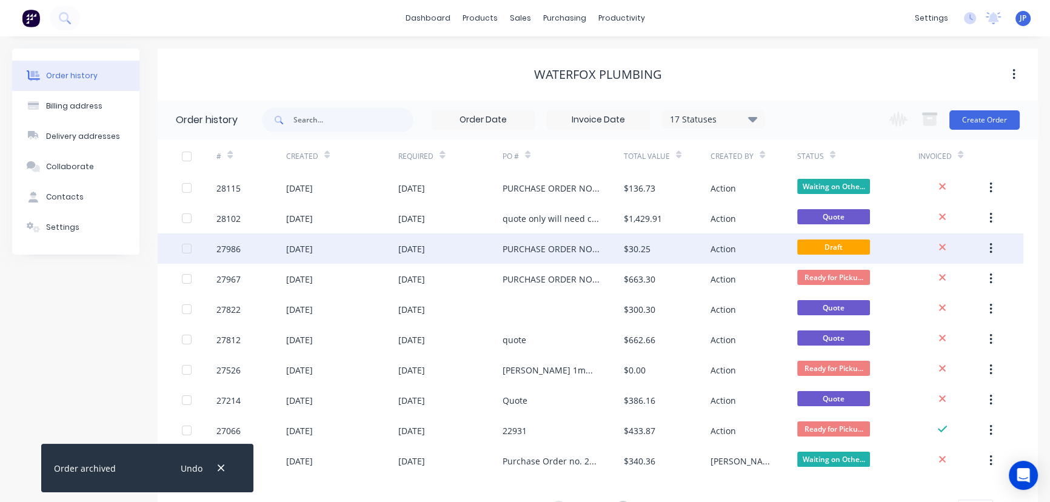
click at [376, 243] on div "19 Aug 2025" at bounding box center [342, 248] width 113 height 30
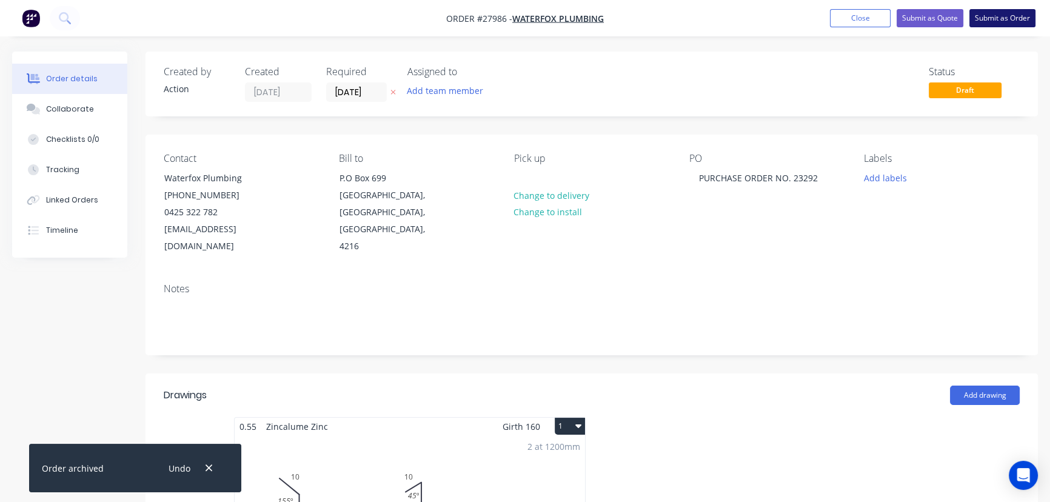
click at [992, 21] on button "Submit as Order" at bounding box center [1003, 18] width 66 height 18
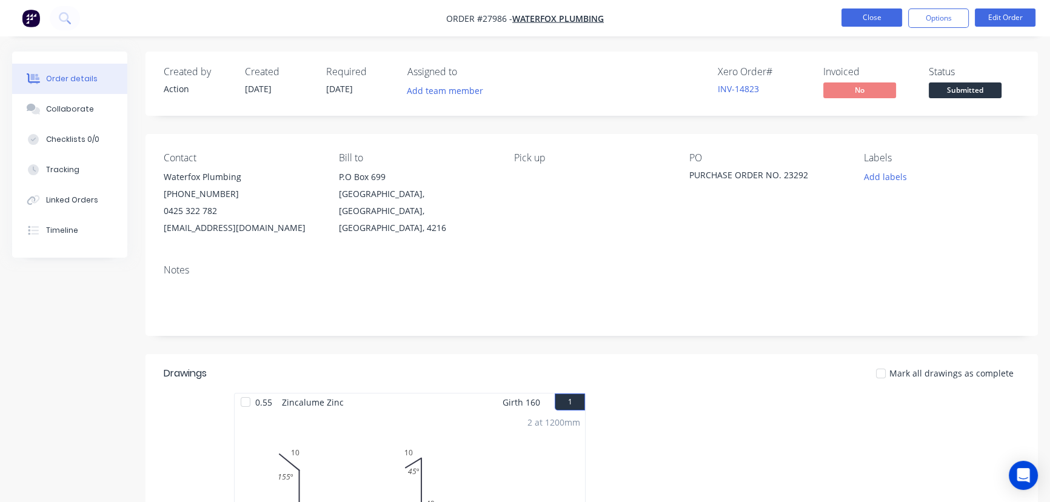
click at [873, 13] on button "Close" at bounding box center [872, 17] width 61 height 18
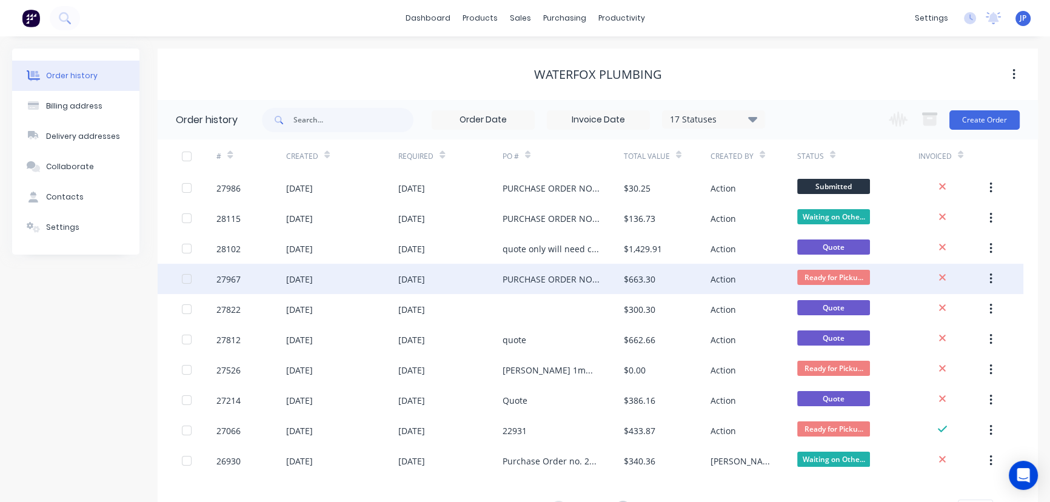
click at [659, 278] on div "$663.30" at bounding box center [667, 279] width 87 height 30
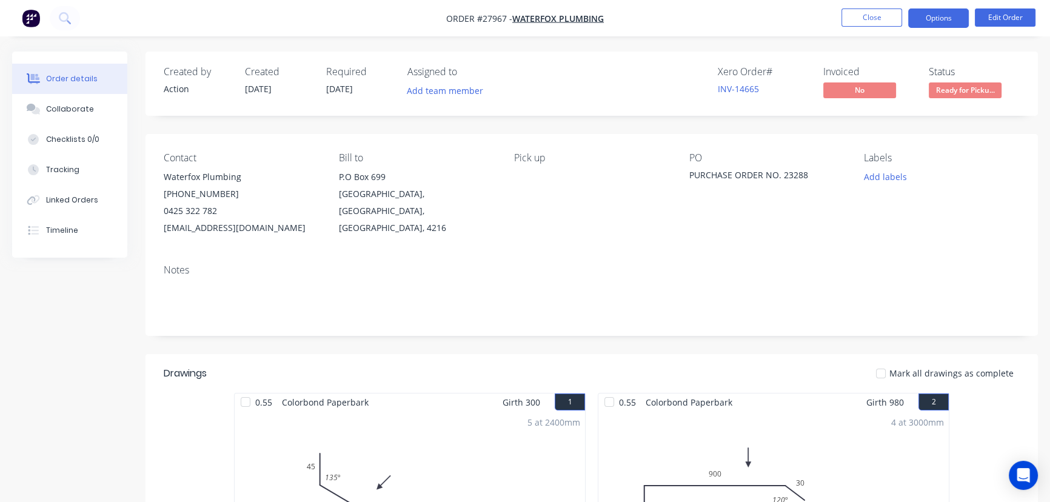
click at [927, 21] on button "Options" at bounding box center [938, 17] width 61 height 19
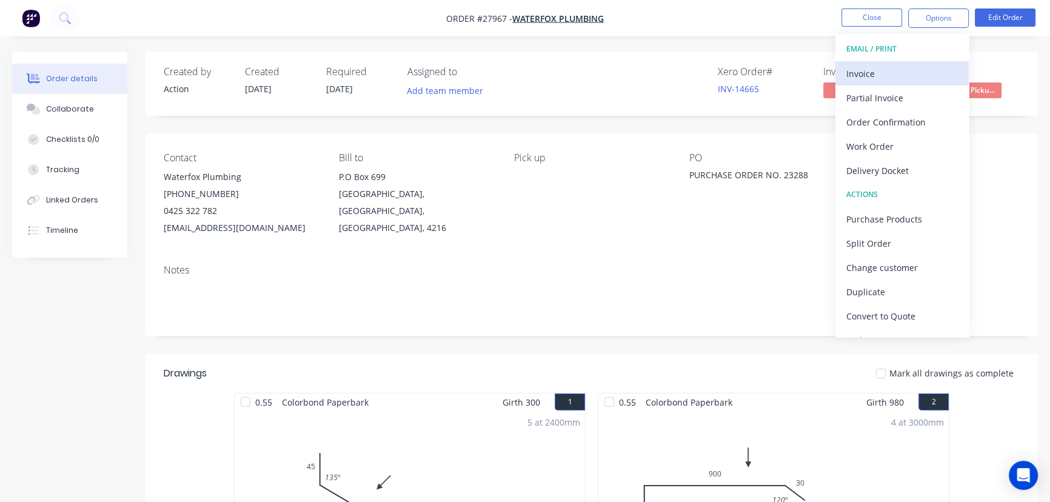
click at [862, 75] on div "Invoice" at bounding box center [903, 74] width 112 height 18
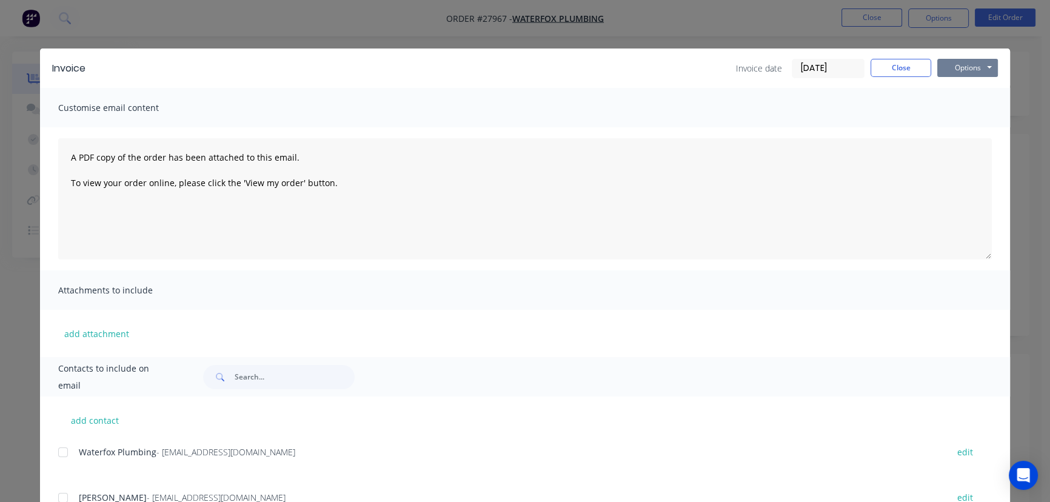
click at [966, 76] on button "Options" at bounding box center [968, 68] width 61 height 18
click at [964, 109] on button "Print" at bounding box center [977, 109] width 78 height 20
click at [899, 65] on button "Close" at bounding box center [901, 68] width 61 height 18
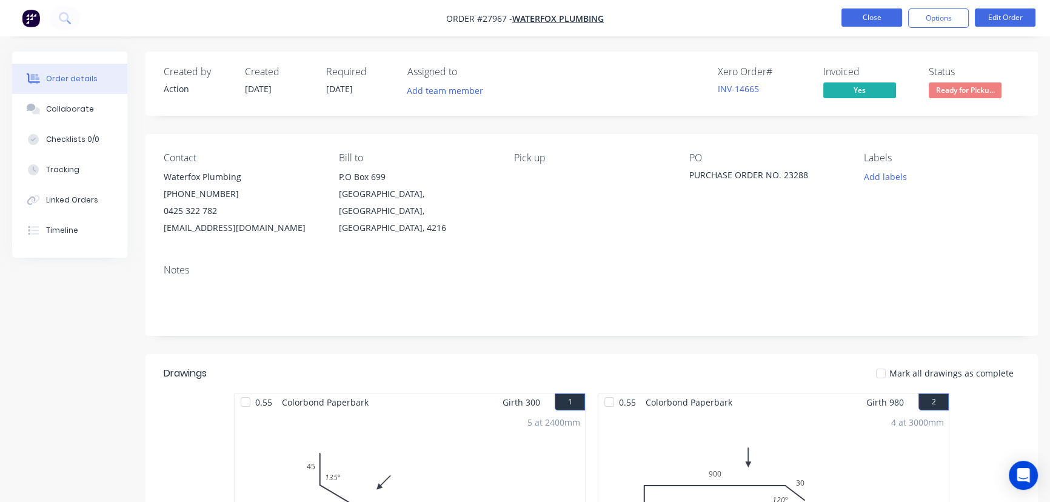
click at [847, 20] on button "Close" at bounding box center [872, 17] width 61 height 18
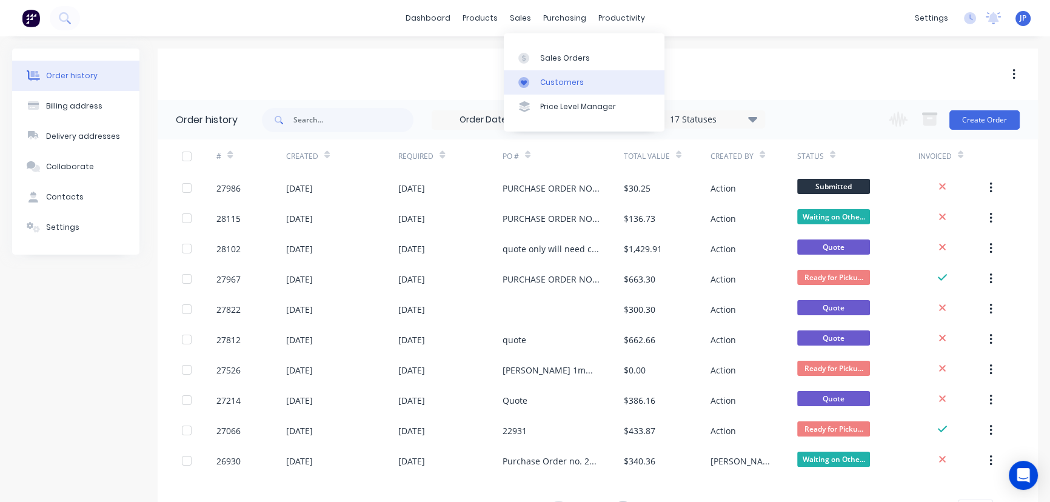
click at [549, 88] on link "Customers" at bounding box center [584, 82] width 161 height 24
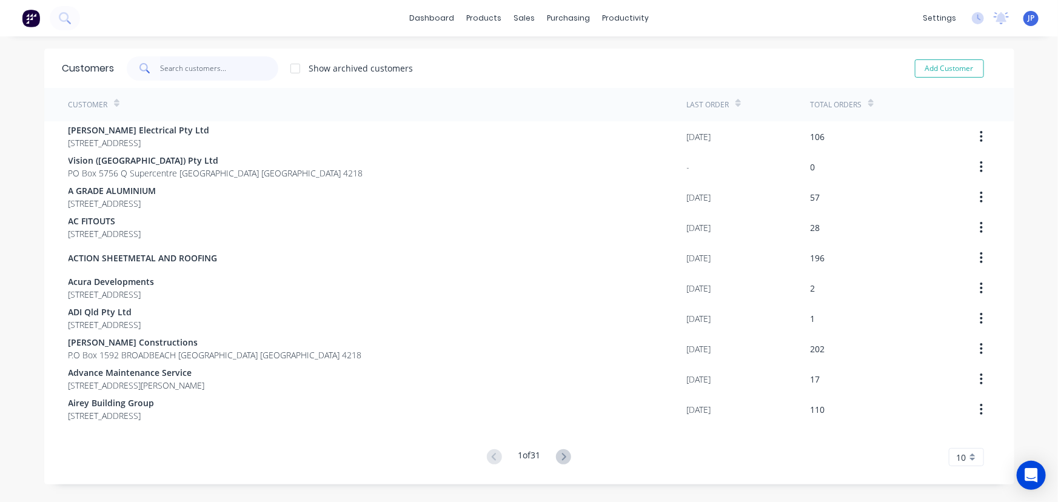
click at [217, 65] on input "text" at bounding box center [219, 68] width 118 height 24
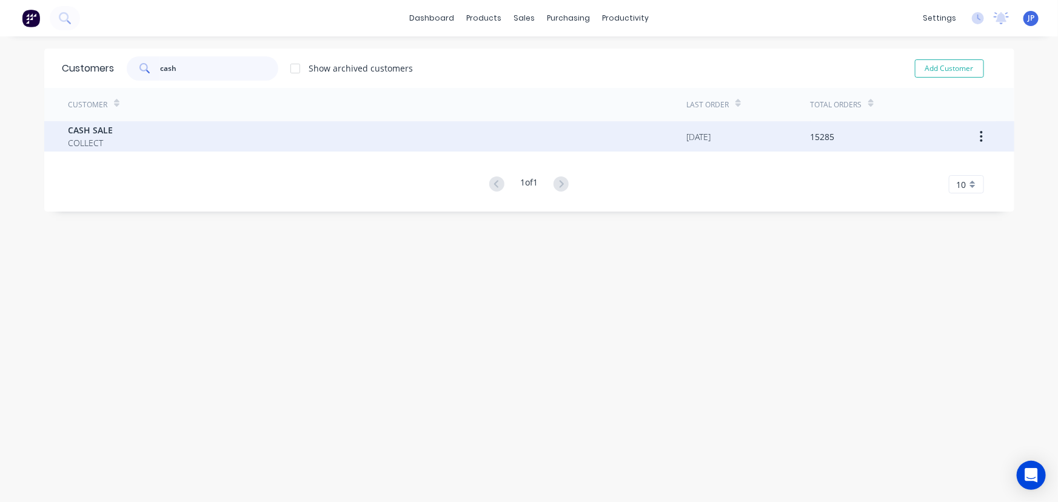
type input "cash"
click at [85, 129] on span "CASH SALE" at bounding box center [91, 130] width 45 height 13
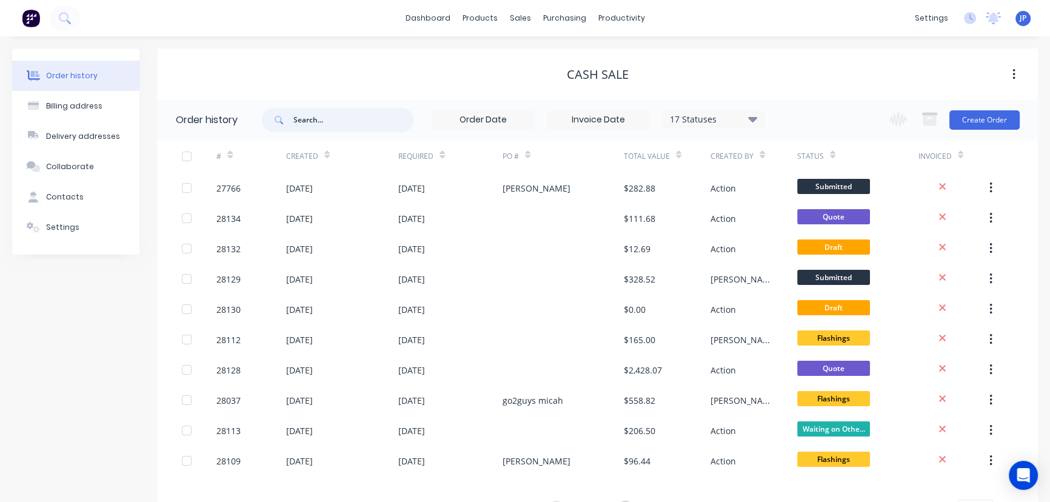
click at [327, 124] on input "text" at bounding box center [354, 120] width 120 height 24
type input "28113"
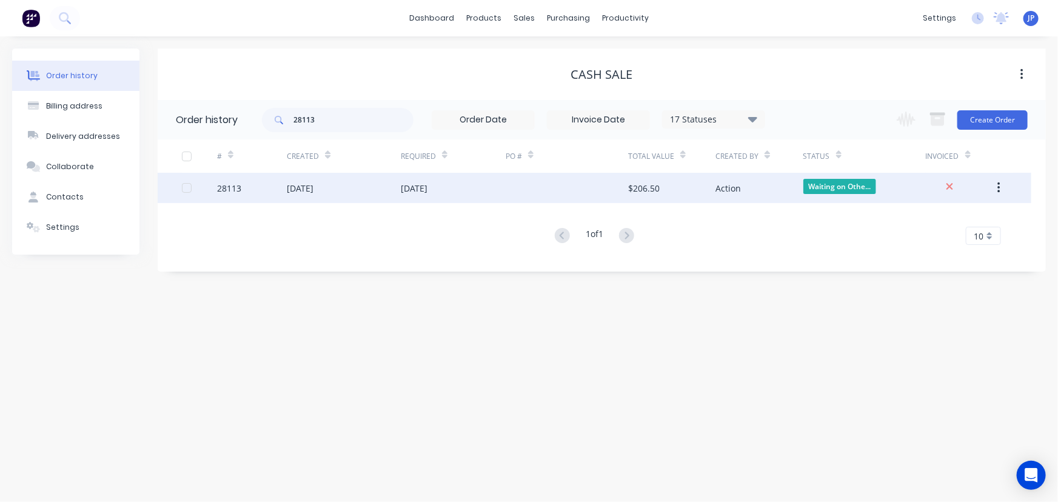
click at [317, 180] on div "[DATE]" at bounding box center [344, 188] width 114 height 30
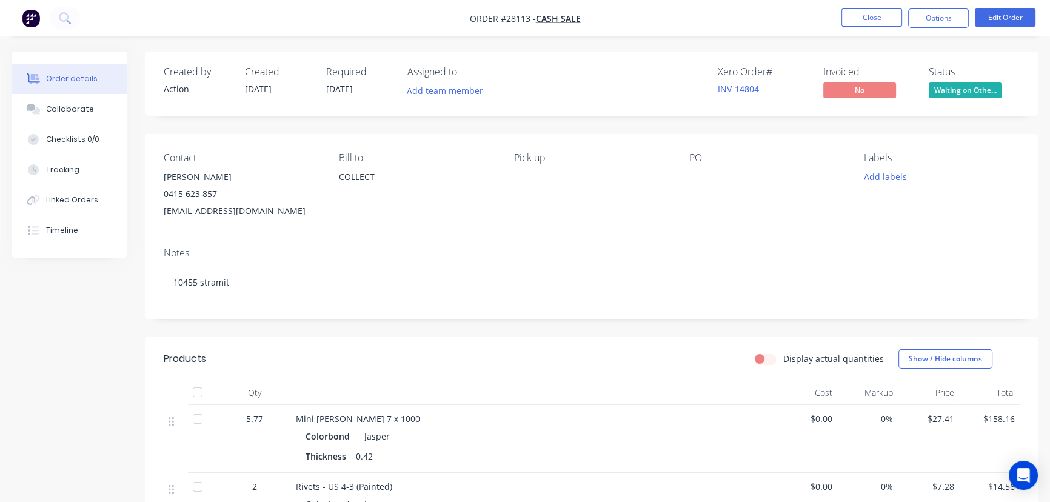
drag, startPoint x: 225, startPoint y: 176, endPoint x: 164, endPoint y: 170, distance: 61.5
click at [164, 170] on div "Robert Grassigli" at bounding box center [242, 177] width 156 height 17
click at [934, 18] on button "Options" at bounding box center [938, 17] width 61 height 19
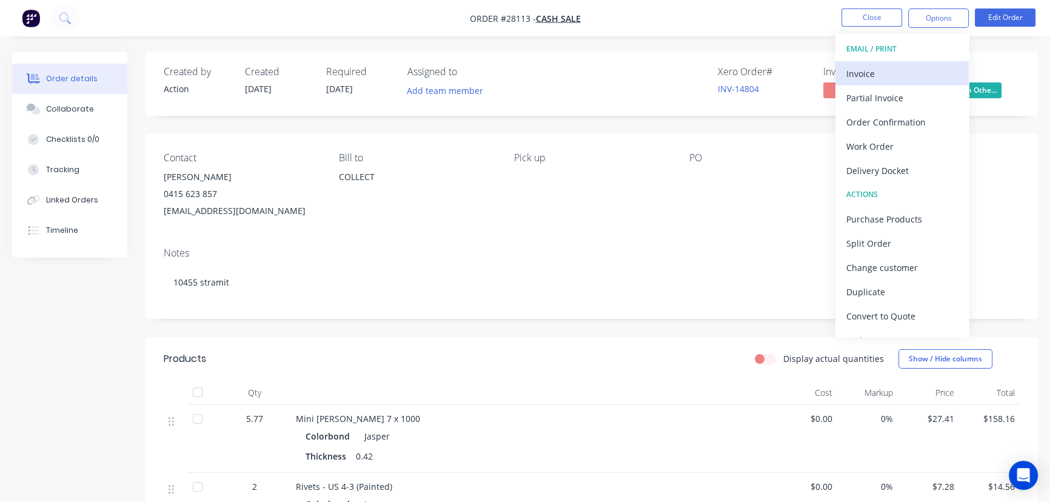
click at [879, 77] on div "Invoice" at bounding box center [903, 74] width 112 height 18
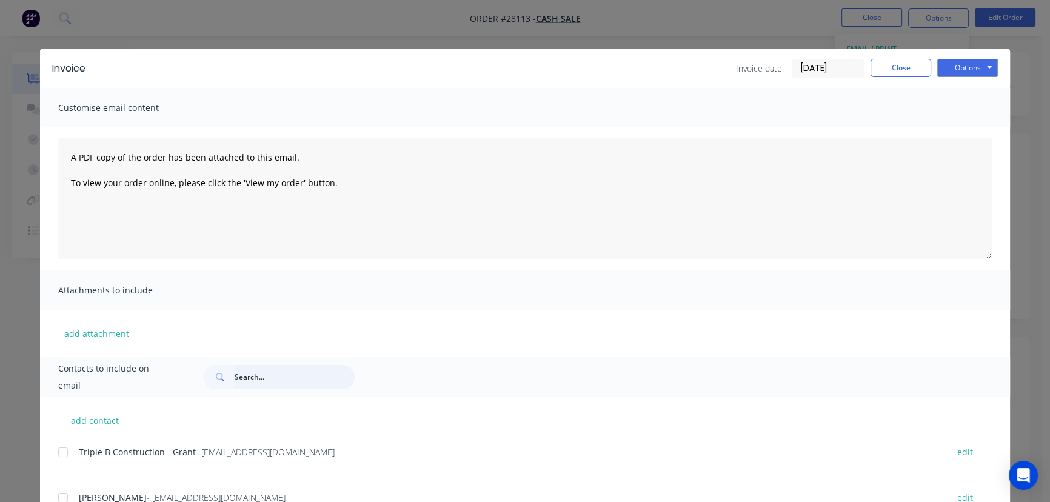
click at [244, 379] on input "text" at bounding box center [295, 377] width 120 height 24
paste input "Robert Grassigli"
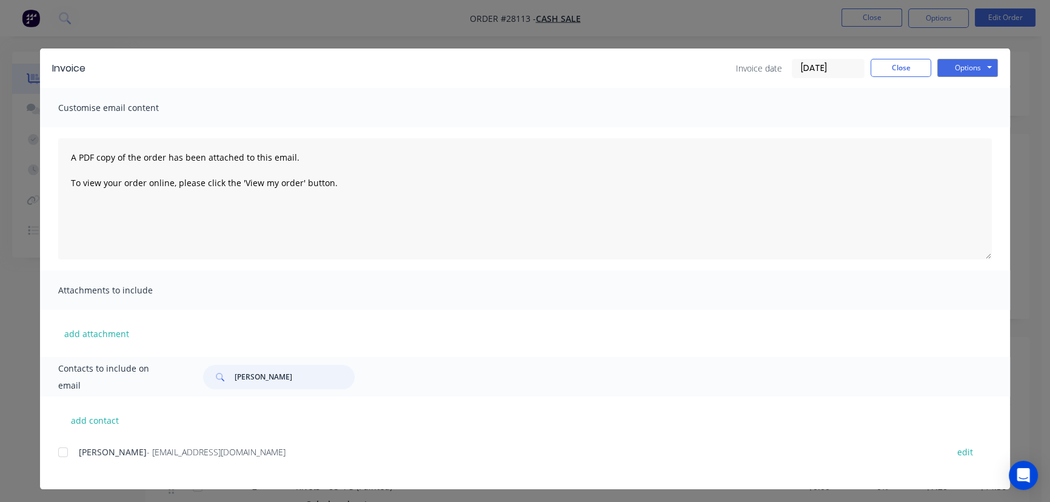
type input "Robert Grassigli"
drag, startPoint x: 247, startPoint y: 455, endPoint x: 75, endPoint y: 466, distance: 173.2
click at [75, 466] on div "Robert Grassigli - robertgrassigli@gmail.com edit" at bounding box center [534, 459] width 952 height 31
copy div "Robert Grassigli - robertgrassigli@gmail.com"
click at [961, 66] on button "Options" at bounding box center [968, 68] width 61 height 18
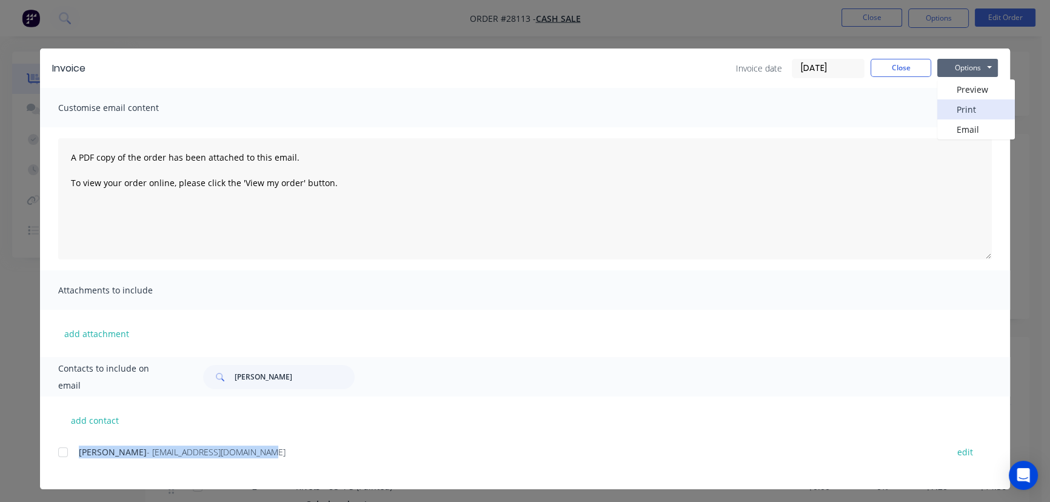
click at [964, 106] on button "Print" at bounding box center [977, 109] width 78 height 20
click at [892, 67] on button "Close" at bounding box center [901, 68] width 61 height 18
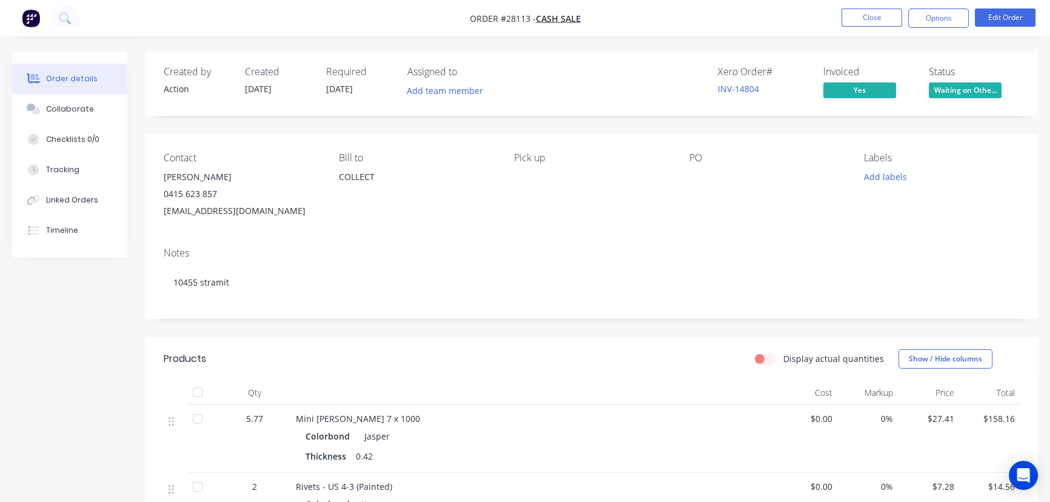
drag, startPoint x: 237, startPoint y: 173, endPoint x: 159, endPoint y: 183, distance: 78.2
click at [159, 183] on div "Contact Robert Grassigli 0415 623 857 robertgrassigli@gmail.com Bill to COLLECT…" at bounding box center [592, 186] width 893 height 104
copy div "Robert Grassigli"
click at [931, 21] on button "Options" at bounding box center [938, 17] width 61 height 19
click at [850, 20] on button "Close" at bounding box center [872, 17] width 61 height 18
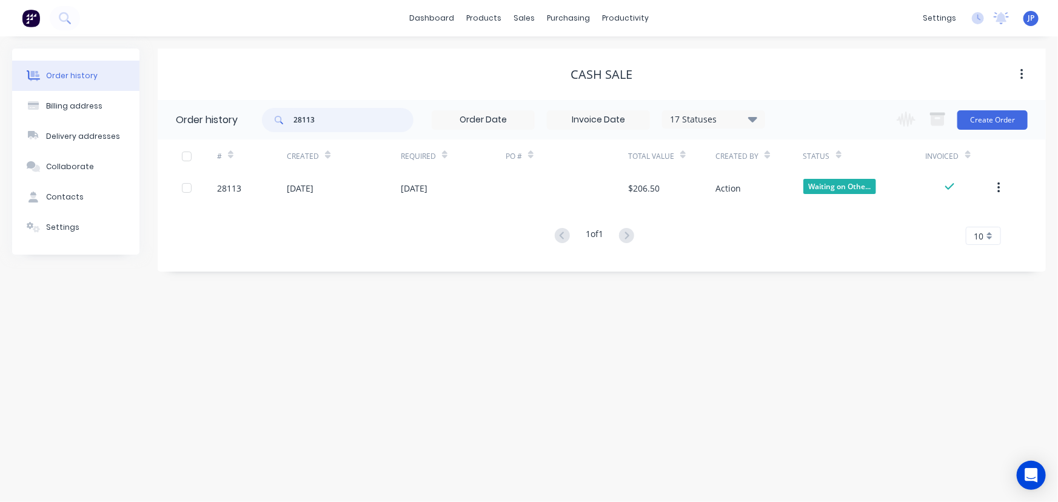
drag, startPoint x: 322, startPoint y: 122, endPoint x: 258, endPoint y: 122, distance: 64.3
click at [258, 122] on header "Order history 28113 17 Statuses Invoice Status Invoiced Not Invoiced Partial Or…" at bounding box center [602, 119] width 888 height 39
type input "28120"
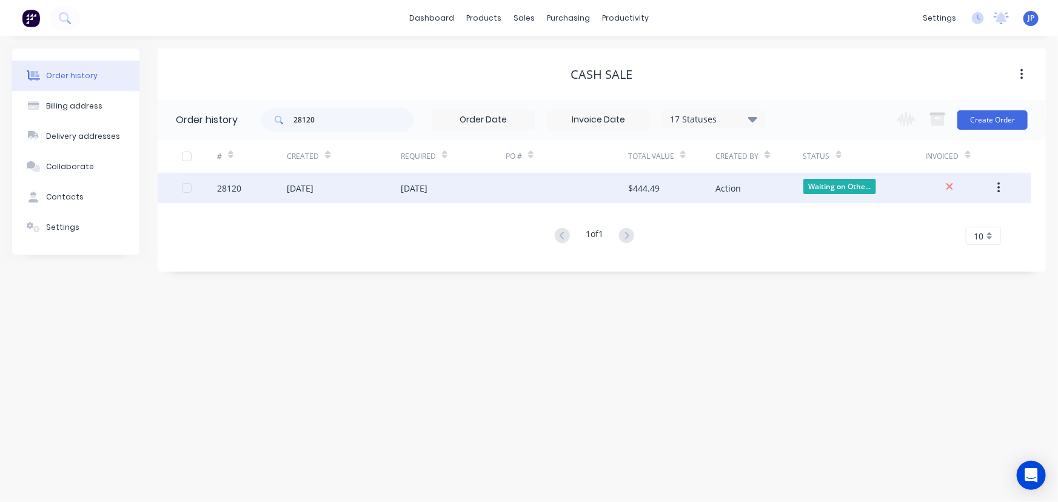
click at [243, 179] on div "28120" at bounding box center [252, 188] width 70 height 30
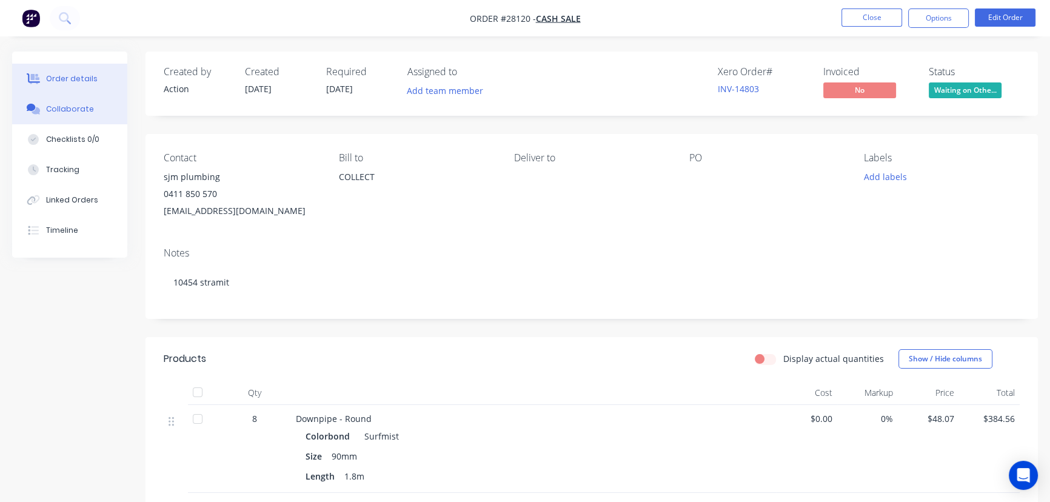
drag, startPoint x: 98, startPoint y: 111, endPoint x: 25, endPoint y: 110, distance: 72.8
click at [25, 110] on button "Collaborate" at bounding box center [69, 109] width 115 height 30
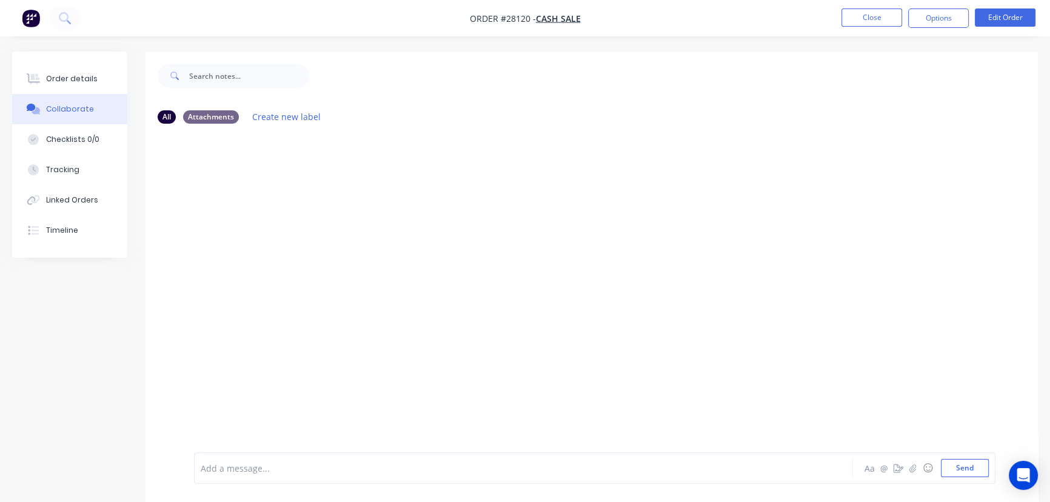
click at [473, 223] on div at bounding box center [592, 292] width 893 height 319
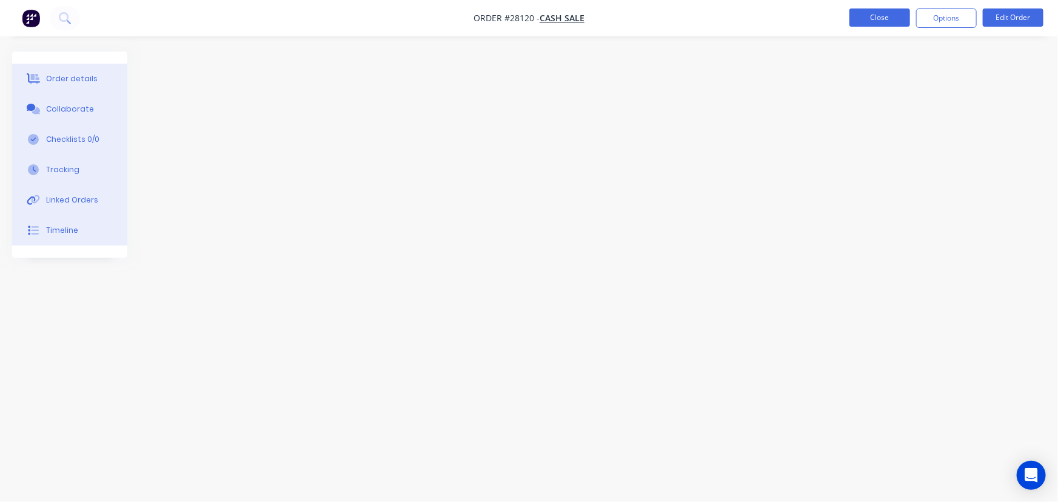
click at [861, 20] on button "Close" at bounding box center [880, 17] width 61 height 18
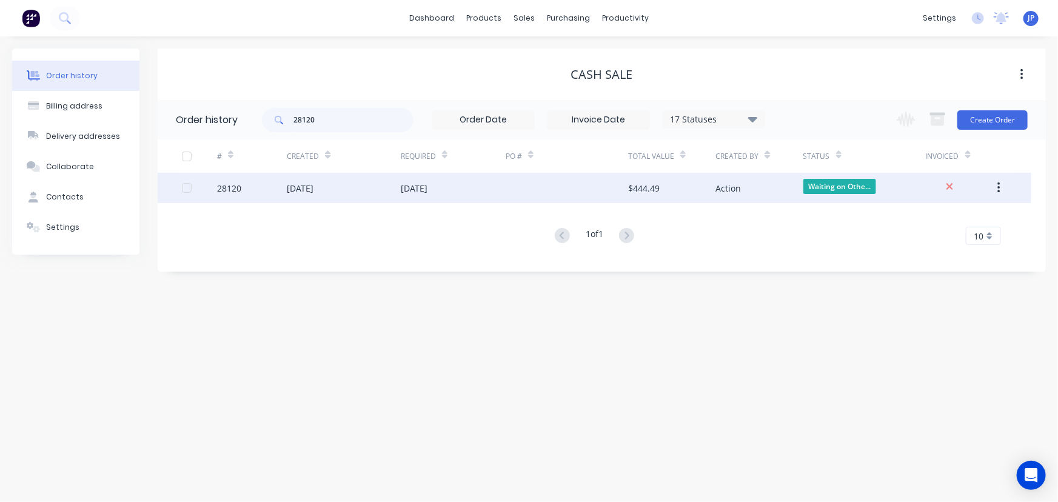
click at [314, 182] on div "[DATE]" at bounding box center [300, 188] width 27 height 13
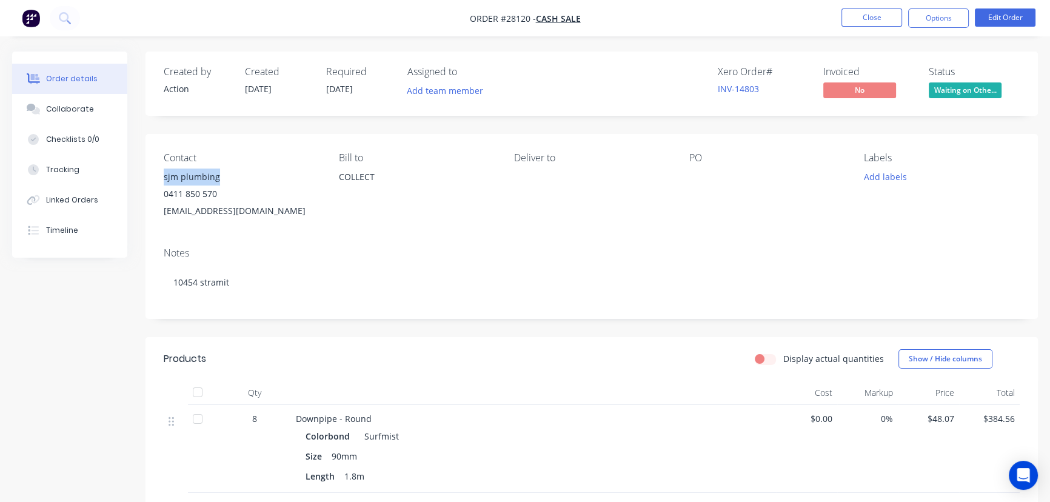
drag, startPoint x: 221, startPoint y: 170, endPoint x: 164, endPoint y: 174, distance: 56.6
click at [164, 174] on div "sjm plumbing" at bounding box center [242, 177] width 156 height 17
copy div "sjm plumbing"
click at [921, 12] on button "Options" at bounding box center [938, 17] width 61 height 19
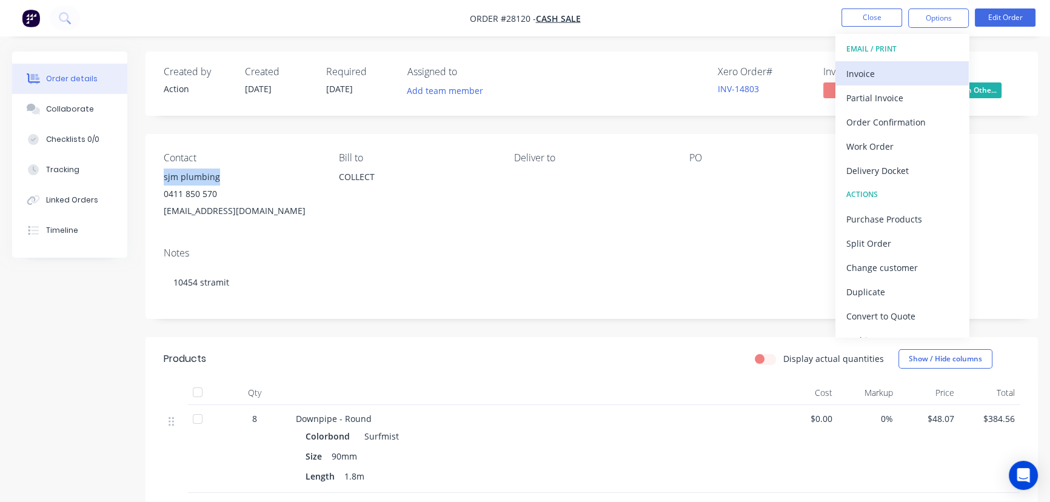
click at [898, 77] on div "Invoice" at bounding box center [903, 74] width 112 height 18
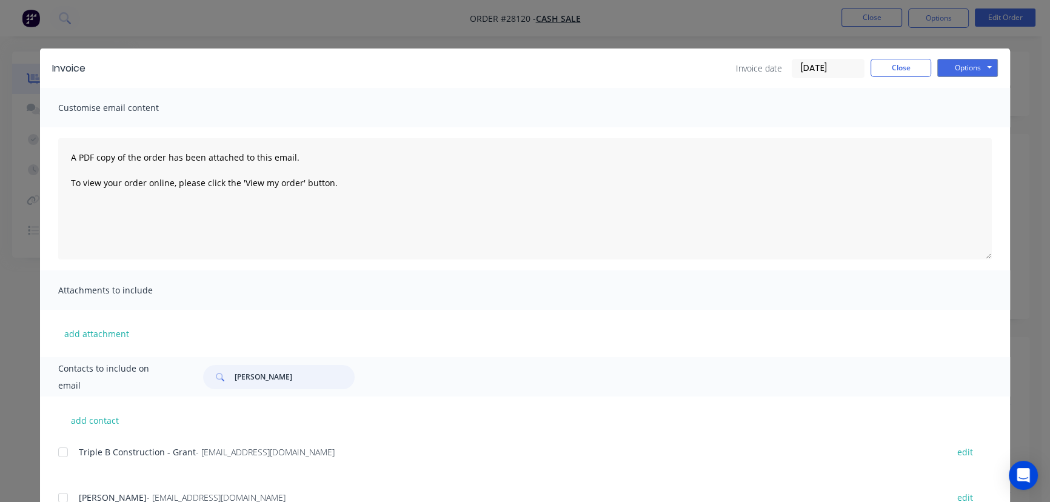
drag, startPoint x: 295, startPoint y: 381, endPoint x: 227, endPoint y: 388, distance: 68.2
click at [227, 388] on div "Robert Grassigli" at bounding box center [279, 377] width 152 height 24
paste input "sjm plumbing"
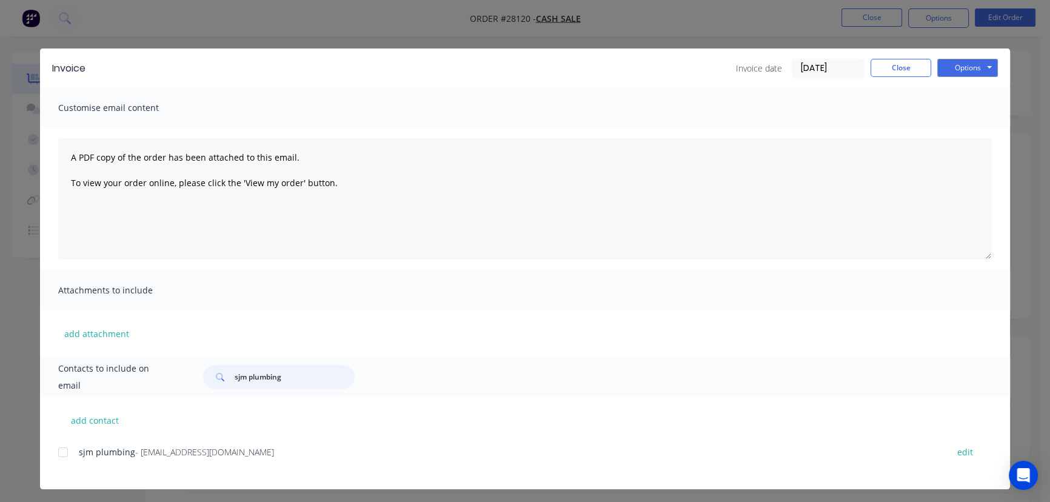
type input "sjm plumbing"
drag, startPoint x: 290, startPoint y: 451, endPoint x: 66, endPoint y: 464, distance: 224.8
click at [66, 467] on div "sjm plumbing - accounts@sjmplumbingservices.com.au edit" at bounding box center [534, 459] width 952 height 31
copy div "sjm plumbing - accounts@sjmplumbingservices.com.au"
click at [967, 72] on button "Options" at bounding box center [968, 68] width 61 height 18
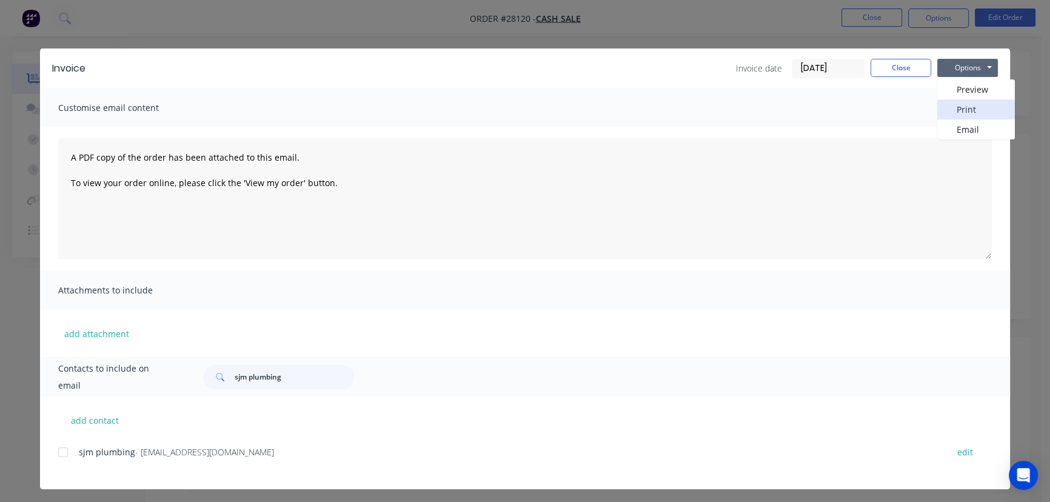
click at [964, 109] on button "Print" at bounding box center [977, 109] width 78 height 20
click at [885, 69] on button "Close" at bounding box center [901, 68] width 61 height 18
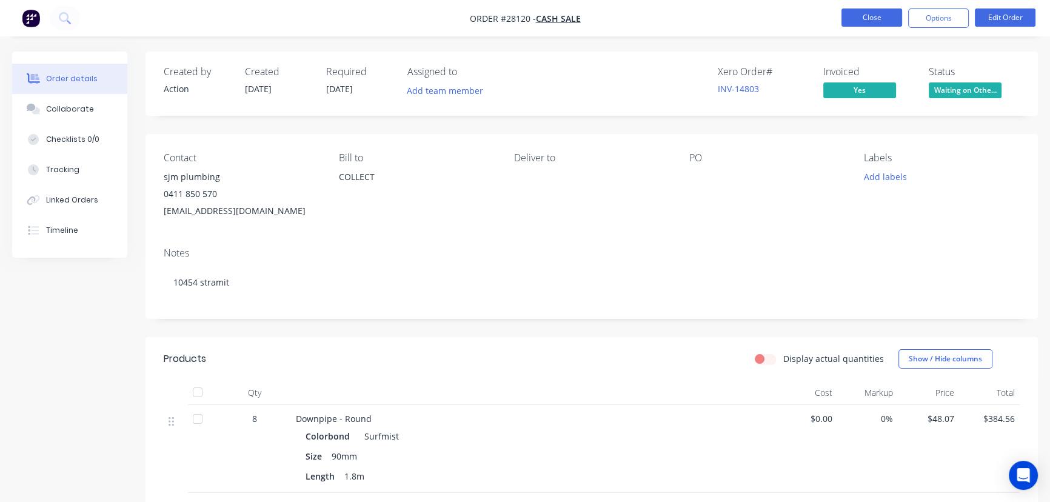
click at [861, 15] on button "Close" at bounding box center [872, 17] width 61 height 18
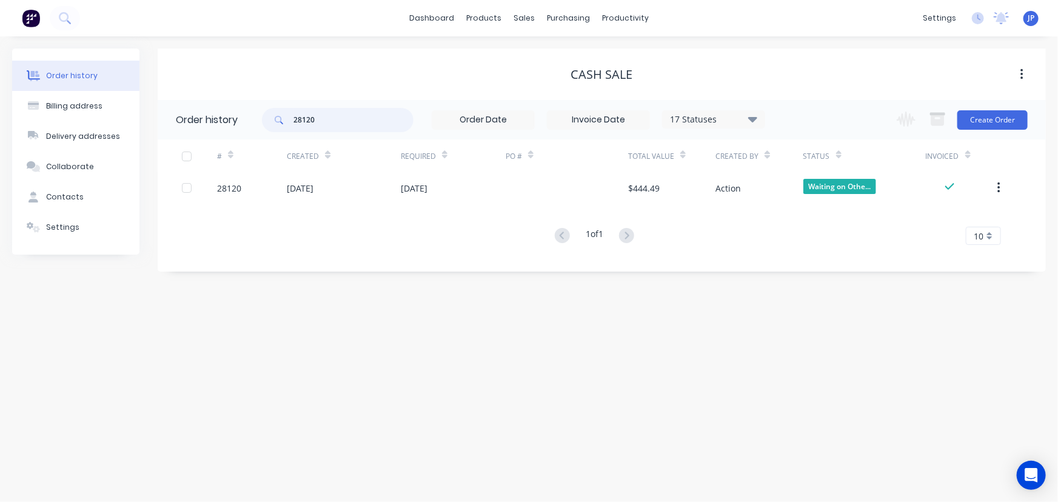
drag, startPoint x: 323, startPoint y: 131, endPoint x: 271, endPoint y: 134, distance: 52.2
click at [271, 134] on div "28120 17 Statuses Invoice Status Invoiced Not Invoiced Partial Order Status All…" at bounding box center [513, 119] width 503 height 39
type input "28111"
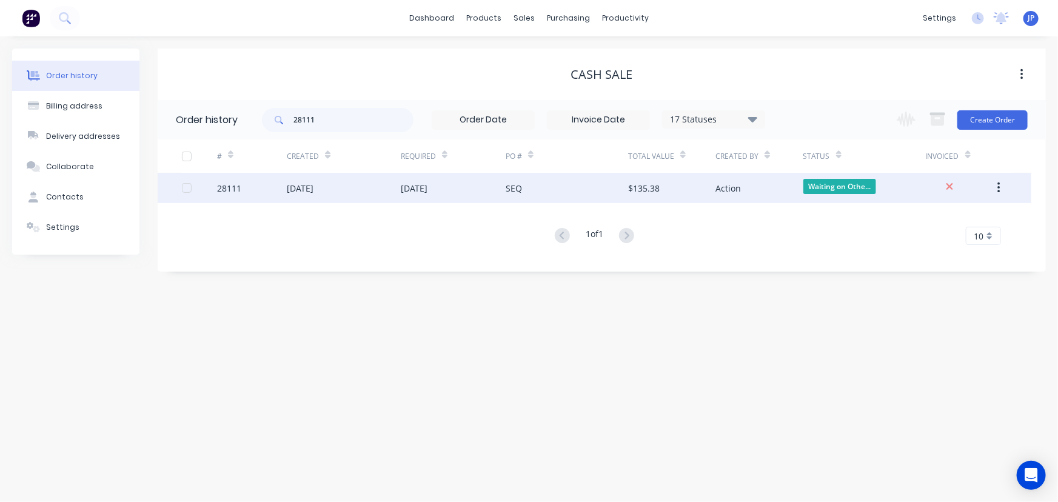
click at [312, 186] on div "[DATE]" at bounding box center [300, 188] width 27 height 13
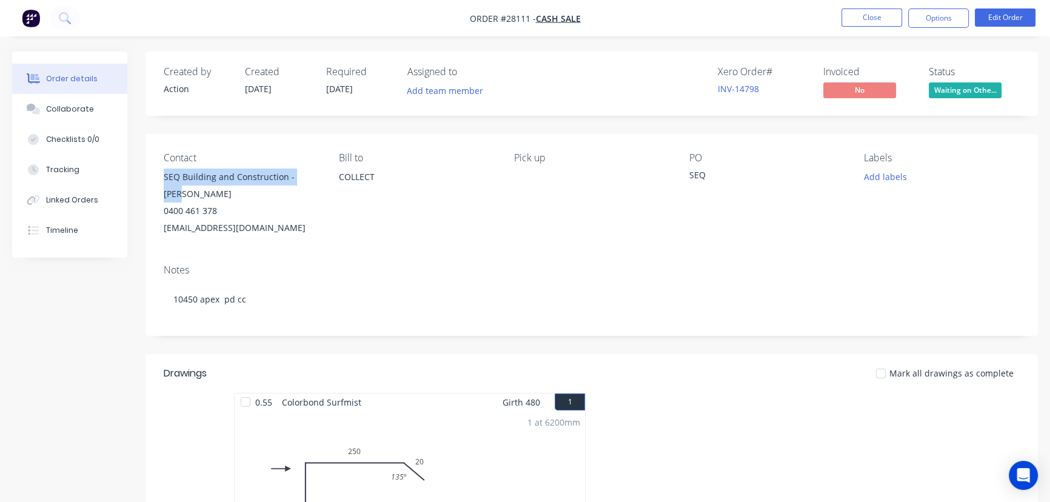
drag, startPoint x: 316, startPoint y: 182, endPoint x: 155, endPoint y: 181, distance: 161.3
click at [155, 181] on div "Contact SEQ Building and Construction - Tarn Miller 0400 461 378 tarn@seqbuildi…" at bounding box center [592, 194] width 893 height 121
copy div "SEQ Building and Construction - Tarn"
drag, startPoint x: 953, startPoint y: 9, endPoint x: 934, endPoint y: 24, distance: 24.2
click at [952, 9] on button "Options" at bounding box center [938, 17] width 61 height 19
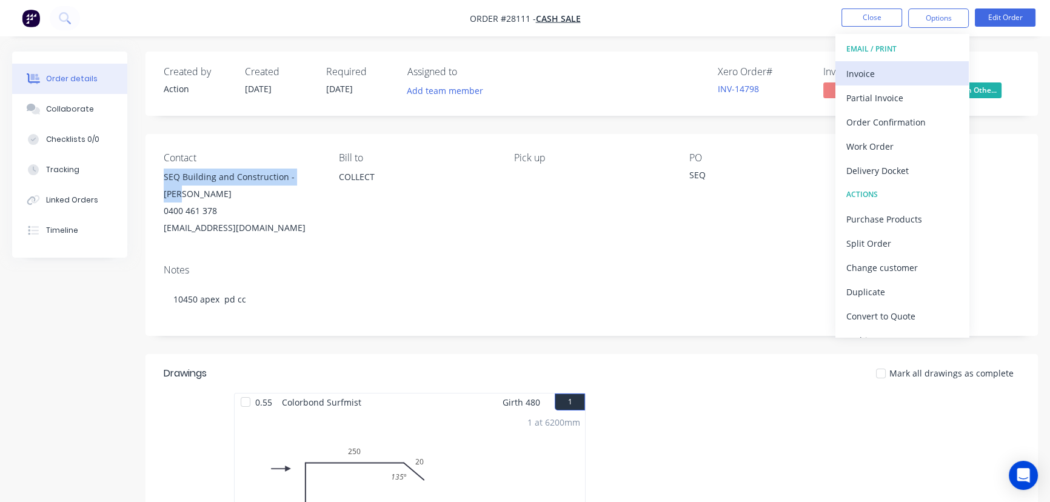
click at [892, 73] on div "Invoice" at bounding box center [903, 74] width 112 height 18
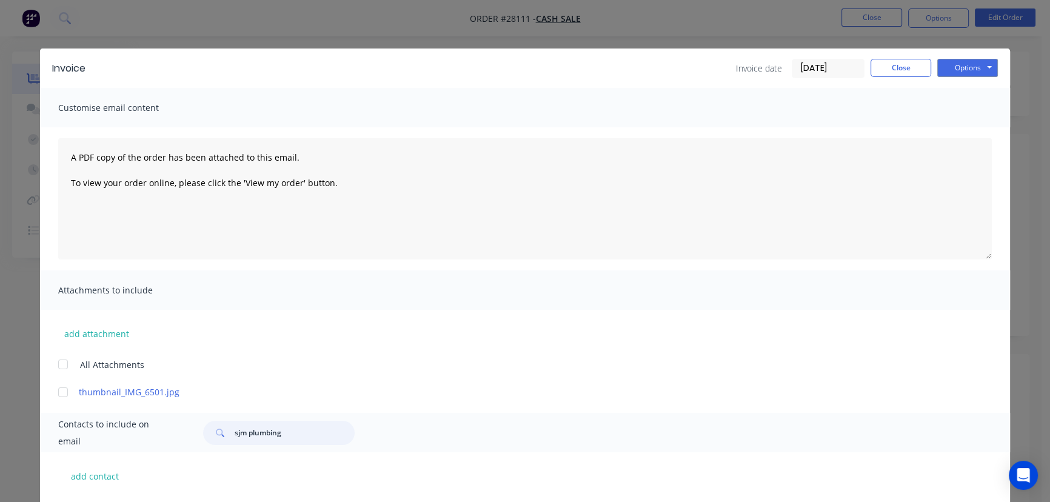
drag, startPoint x: 285, startPoint y: 439, endPoint x: 212, endPoint y: 438, distance: 73.4
click at [208, 443] on div "sjm plumbing" at bounding box center [279, 433] width 152 height 24
paste input "SEQ Building and Construction - Tarn"
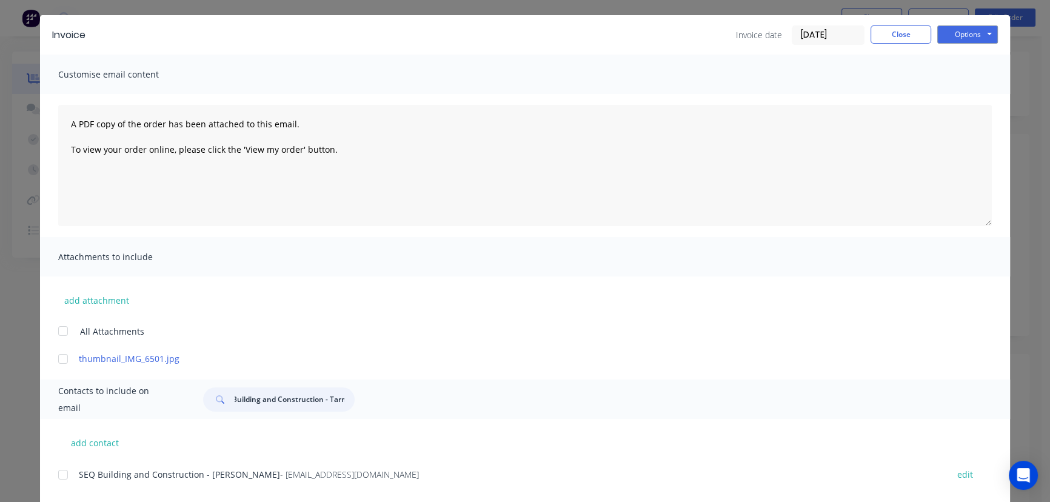
scroll to position [60, 0]
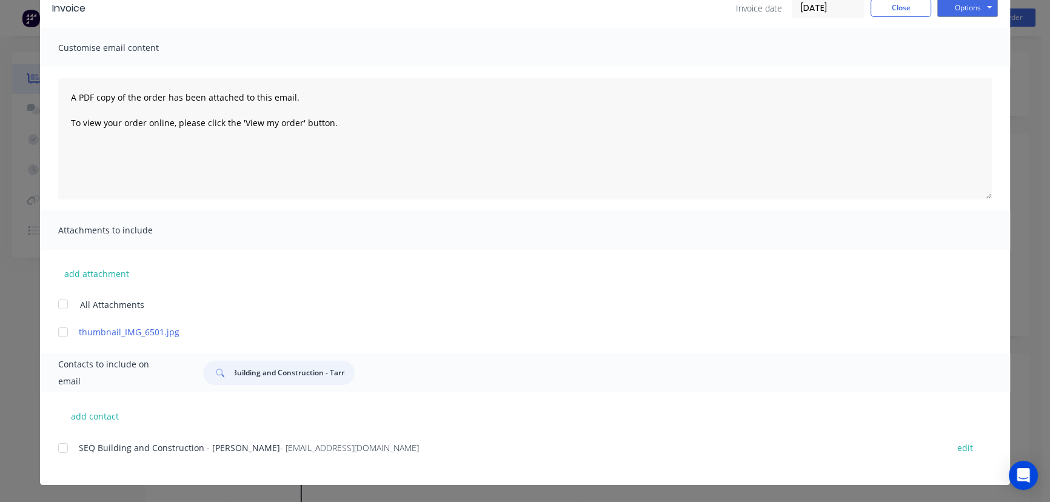
type input "SEQ Building and Construction - Tarn"
drag, startPoint x: 421, startPoint y: 458, endPoint x: 70, endPoint y: 460, distance: 351.1
click at [67, 463] on div "SEQ Building and Construction - Tarn Miller - tarn@seqbuildingandconstruction.c…" at bounding box center [534, 455] width 952 height 31
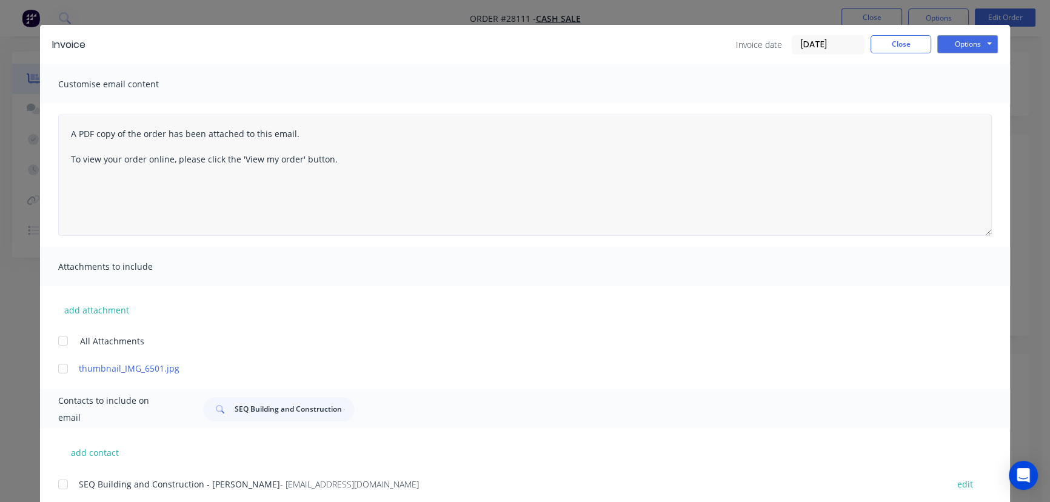
scroll to position [60, 0]
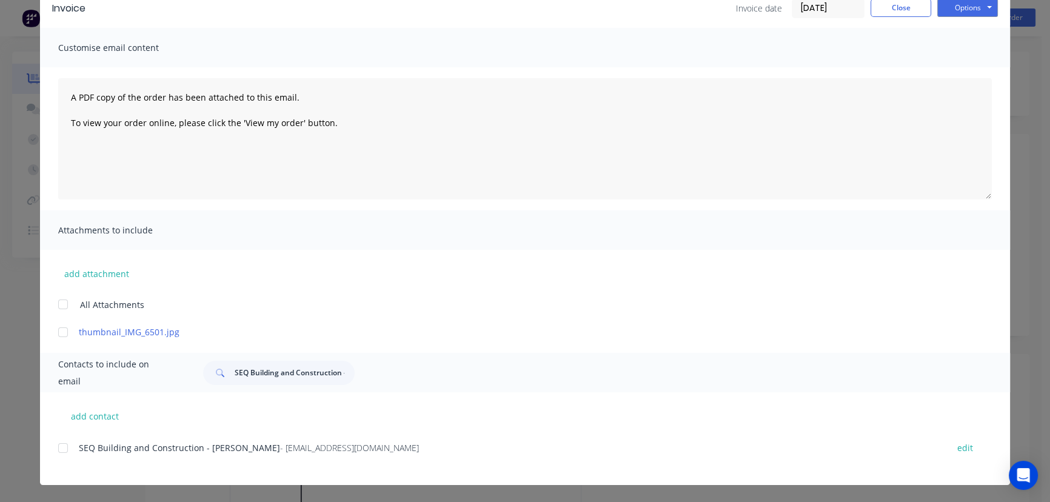
copy div "SEQ Building and Construction - Tarn Miller - tarn@seqbuildingandconstruction.c…"
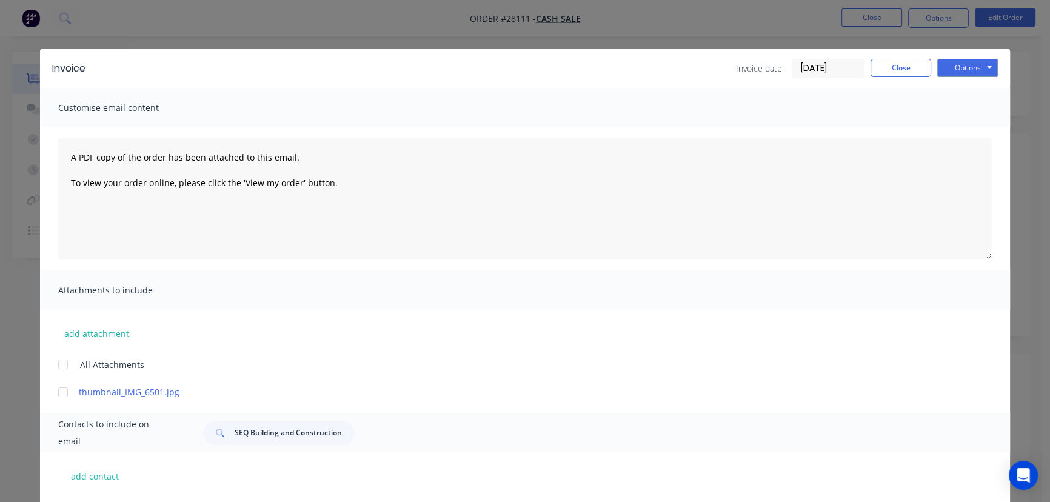
scroll to position [0, 0]
click at [947, 70] on button "Options" at bounding box center [968, 68] width 61 height 18
click at [944, 109] on button "Print" at bounding box center [977, 109] width 78 height 20
click at [891, 72] on button "Close" at bounding box center [901, 68] width 61 height 18
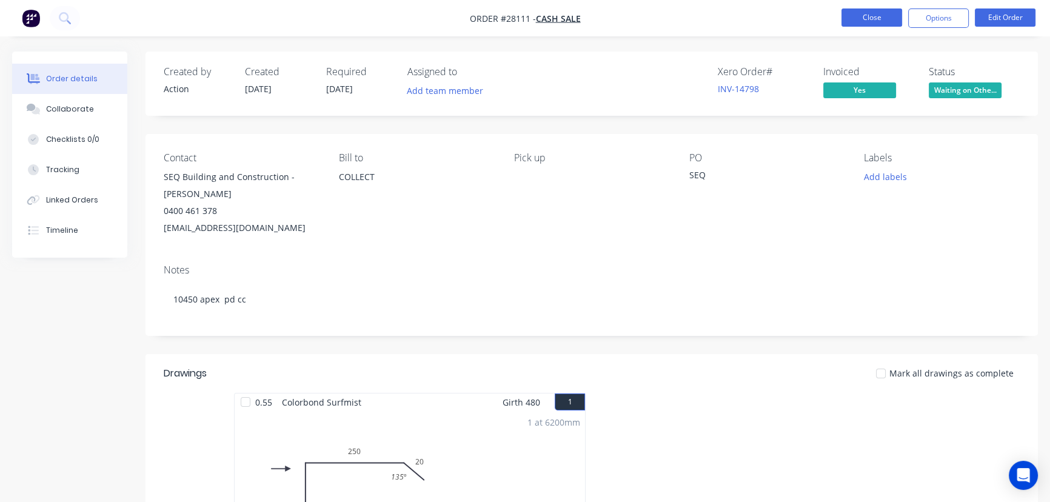
click at [867, 18] on button "Close" at bounding box center [872, 17] width 61 height 18
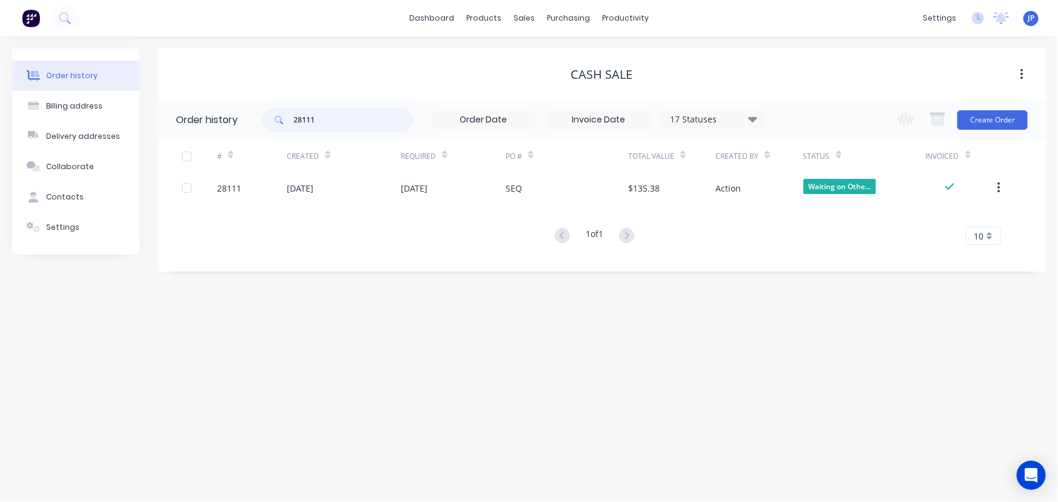
drag, startPoint x: 331, startPoint y: 119, endPoint x: 274, endPoint y: 127, distance: 57.5
click at [274, 127] on div "28111" at bounding box center [338, 120] width 152 height 24
type input "28033"
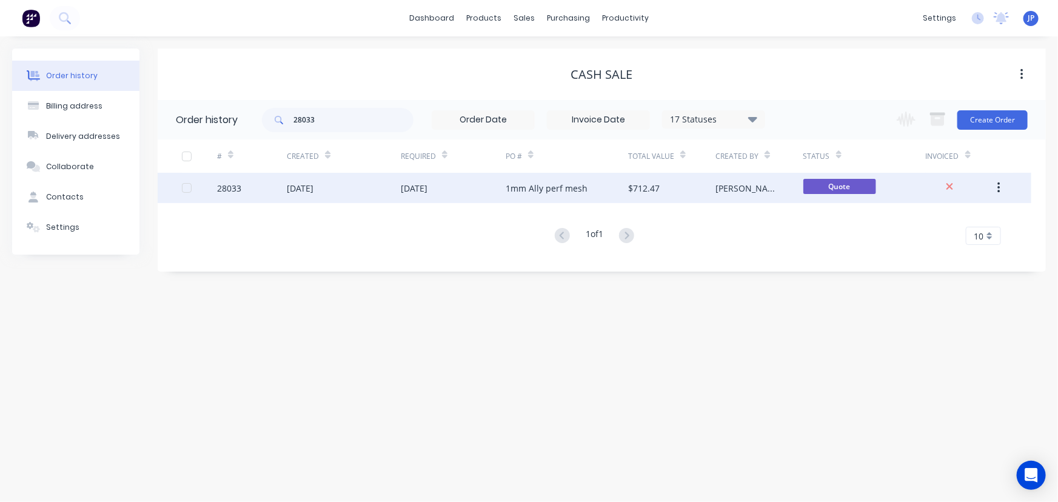
click at [314, 188] on div "21 Aug 2025" at bounding box center [300, 188] width 27 height 13
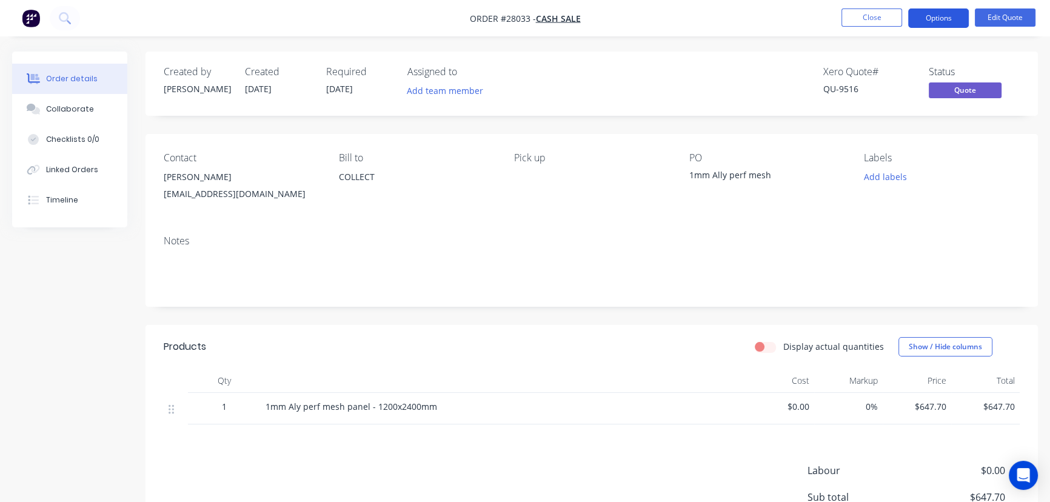
click at [926, 18] on button "Options" at bounding box center [938, 17] width 61 height 19
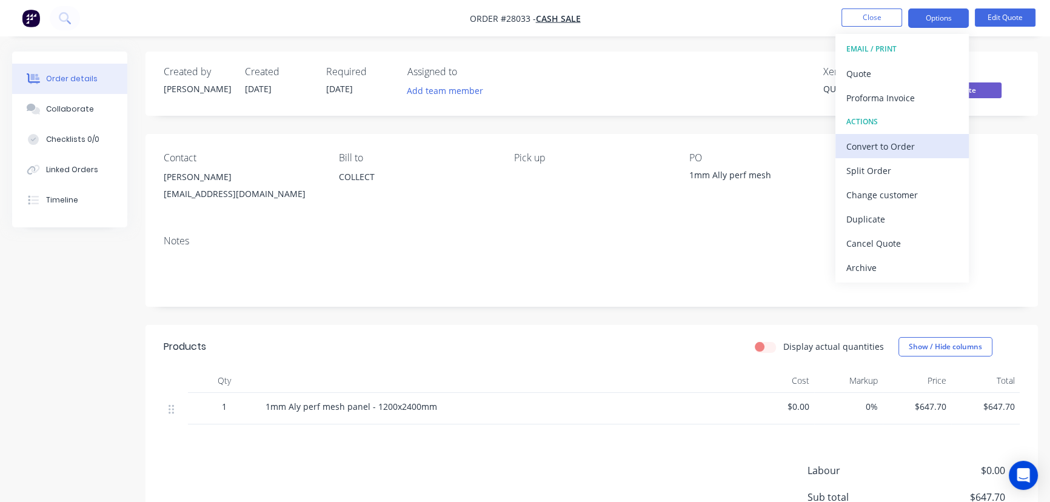
click at [871, 140] on div "Convert to Order" at bounding box center [903, 147] width 112 height 18
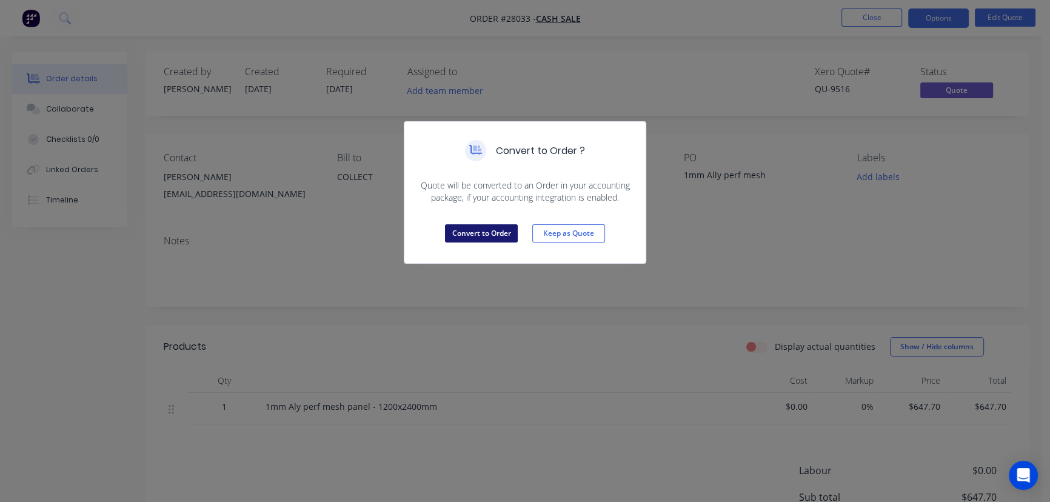
click at [454, 238] on button "Convert to Order" at bounding box center [481, 233] width 73 height 18
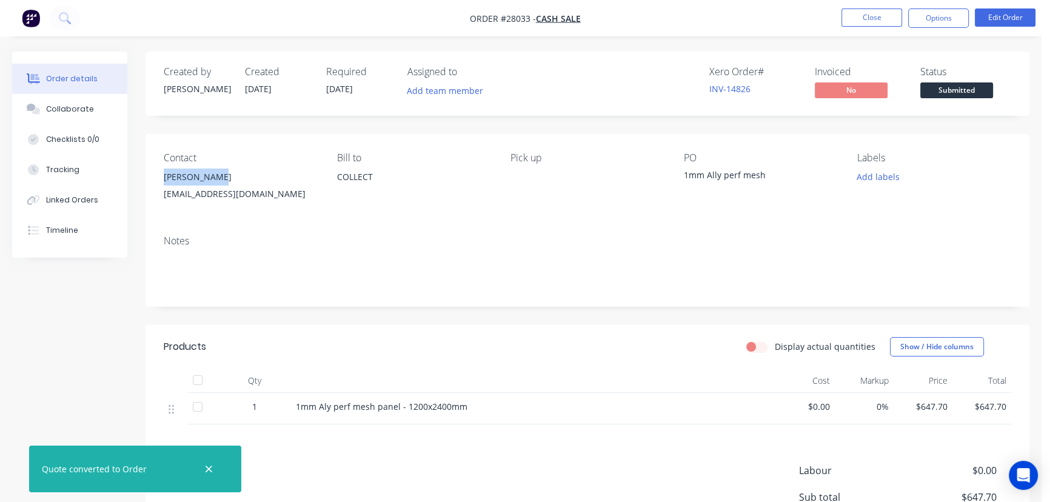
drag, startPoint x: 221, startPoint y: 176, endPoint x: 153, endPoint y: 175, distance: 67.3
click at [153, 175] on div "Contact Kevin Kojima kevinkojima1993@gmail.com Bill to COLLECT Pick up PO 1mm A…" at bounding box center [588, 180] width 884 height 92
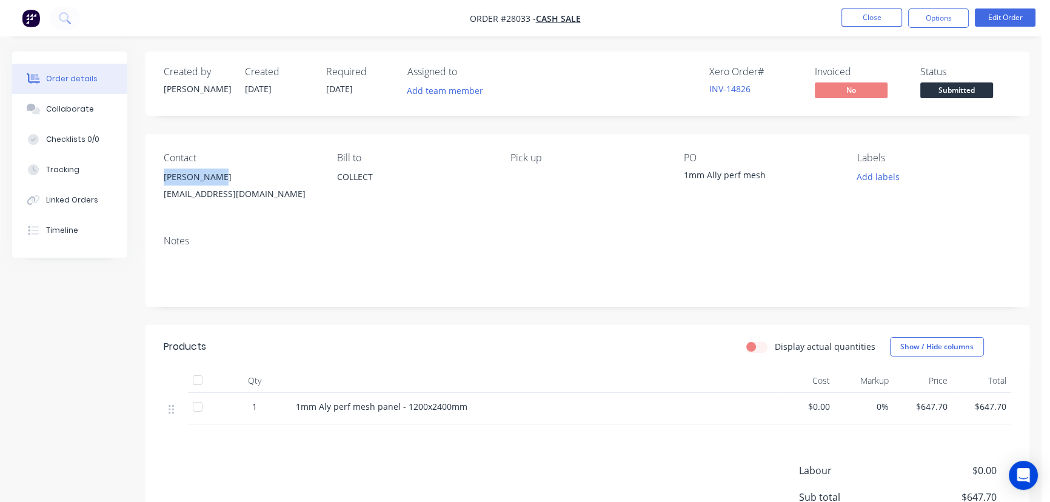
copy div "Kevin Kojima"
drag, startPoint x: 953, startPoint y: 18, endPoint x: 946, endPoint y: 31, distance: 14.9
click at [950, 20] on button "Options" at bounding box center [938, 17] width 61 height 19
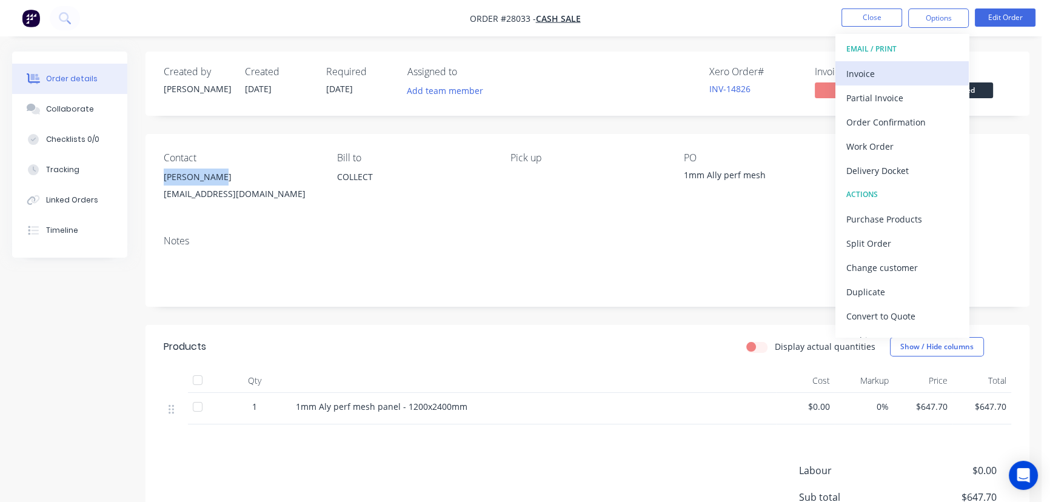
click at [908, 69] on div "Invoice" at bounding box center [903, 74] width 112 height 18
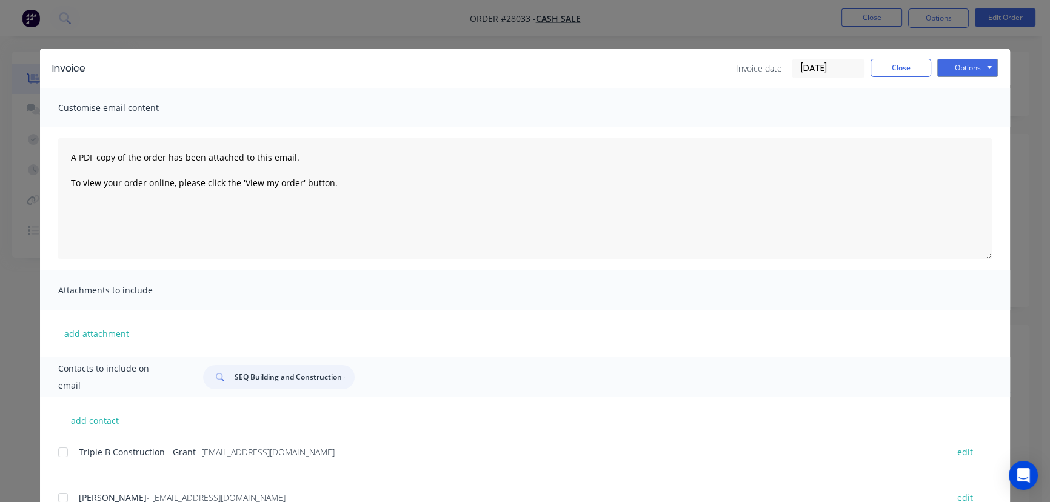
drag, startPoint x: 343, startPoint y: 378, endPoint x: 206, endPoint y: 393, distance: 137.2
click at [206, 393] on div "Contacts to include on email SEQ Building and Construction - Tarn" at bounding box center [525, 376] width 970 height 39
paste input "Kevin Kojima"
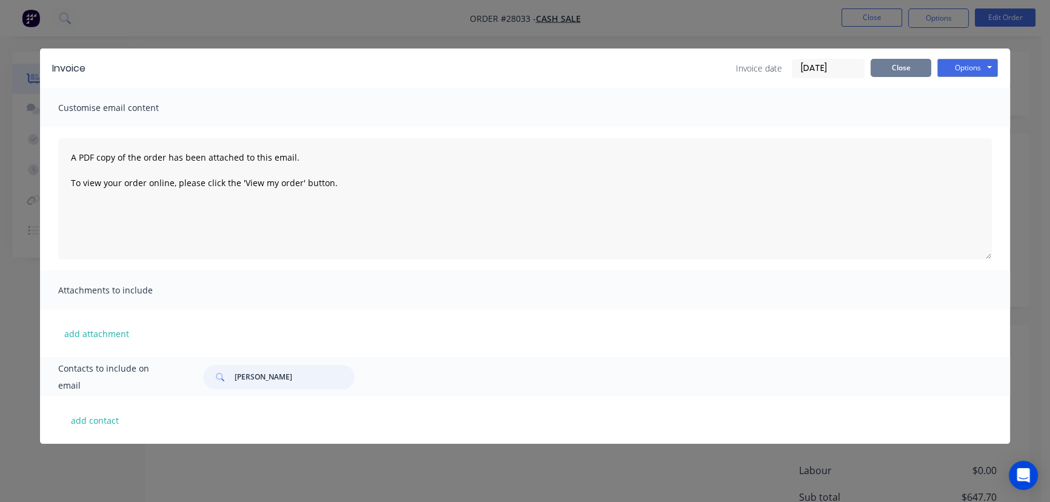
type input "Kevin KojimaTarn"
click at [905, 69] on button "Close" at bounding box center [901, 68] width 61 height 18
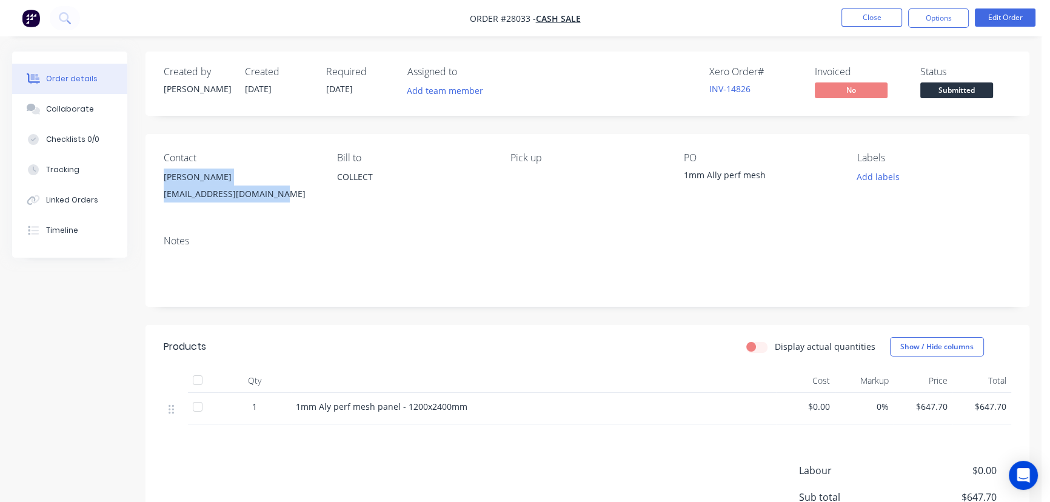
drag, startPoint x: 277, startPoint y: 194, endPoint x: 158, endPoint y: 182, distance: 118.9
click at [158, 182] on div "Contact Kevin Kojima kevinkojima1993@gmail.com Bill to COLLECT Pick up PO 1mm A…" at bounding box center [588, 180] width 884 height 92
copy div "Kevin Kojima kevinkojima1993@gmail.com"
click at [941, 14] on button "Options" at bounding box center [938, 17] width 61 height 19
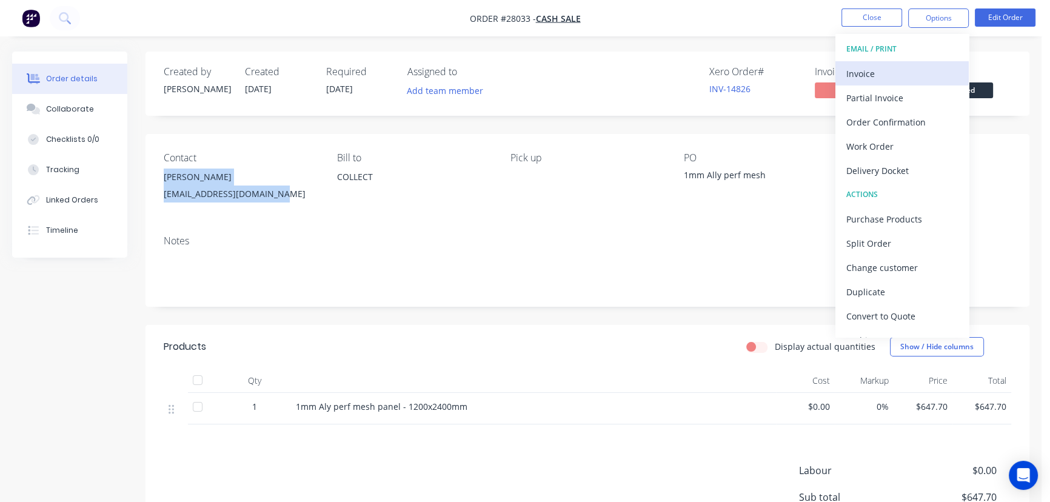
click at [899, 76] on div "Invoice" at bounding box center [903, 74] width 112 height 18
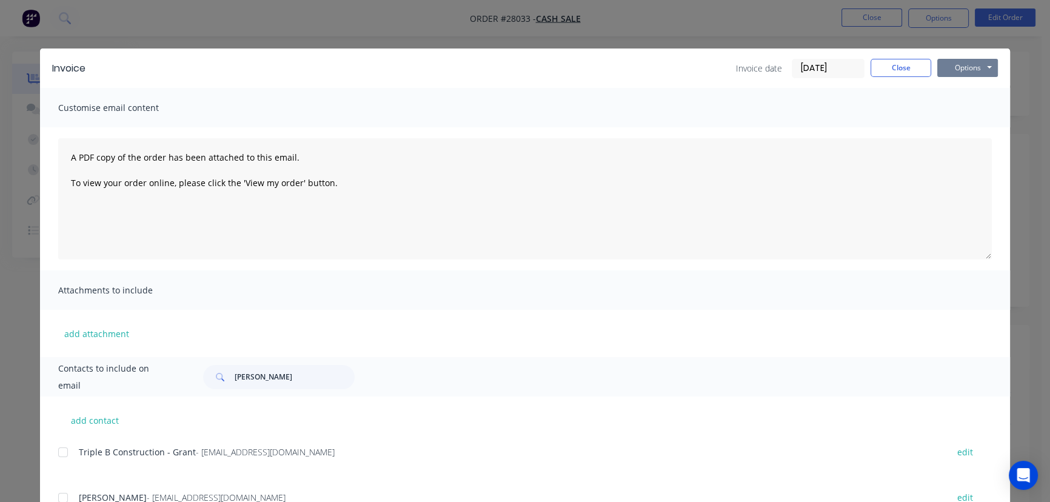
click at [970, 69] on button "Options" at bounding box center [968, 68] width 61 height 18
click at [964, 115] on button "Print" at bounding box center [977, 109] width 78 height 20
click at [879, 66] on button "Close" at bounding box center [901, 68] width 61 height 18
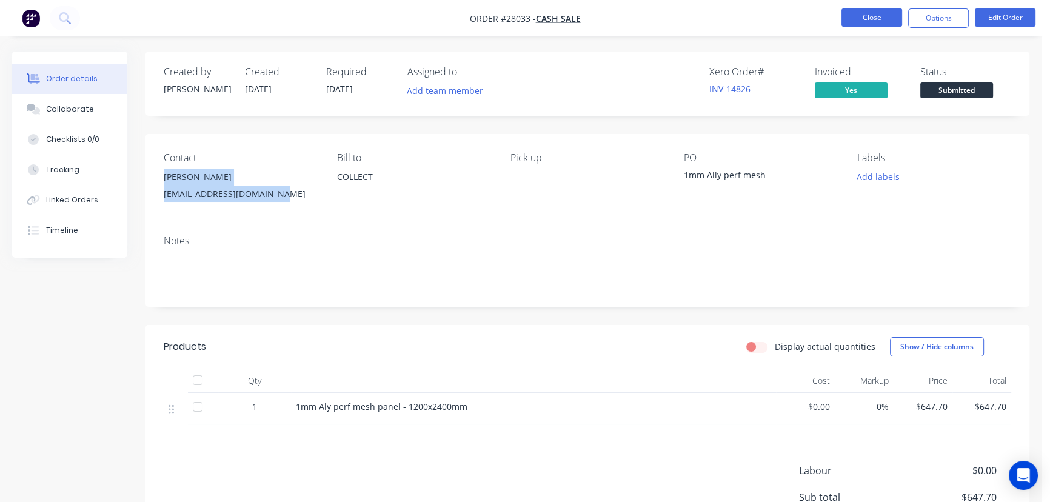
click at [847, 16] on button "Close" at bounding box center [872, 17] width 61 height 18
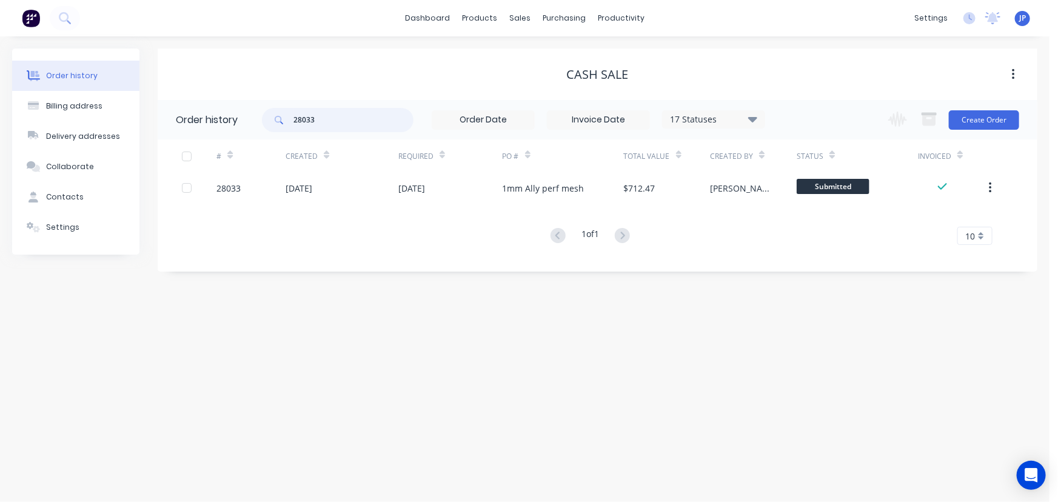
drag, startPoint x: 316, startPoint y: 124, endPoint x: 278, endPoint y: 126, distance: 37.6
click at [278, 126] on div "28033" at bounding box center [338, 120] width 152 height 24
type input "28132"
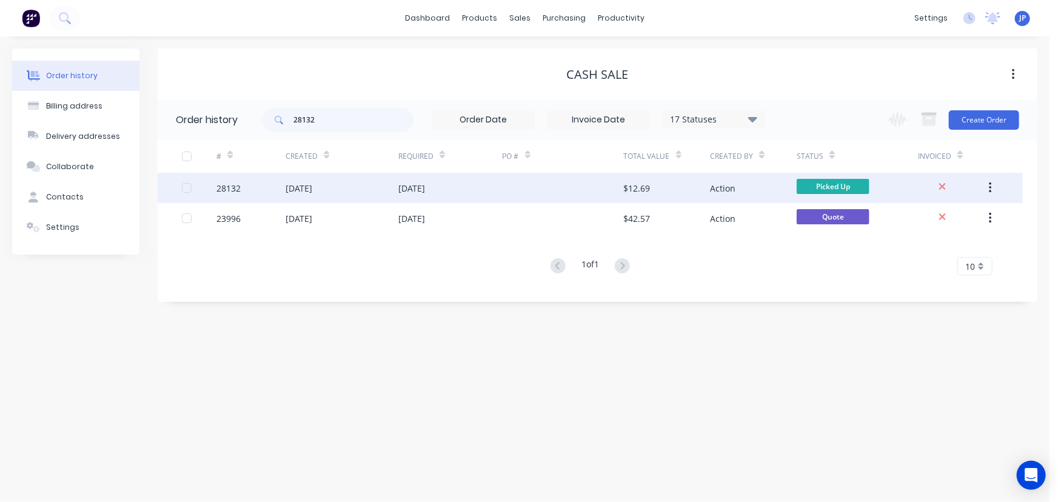
click at [298, 191] on div "[DATE]" at bounding box center [299, 188] width 27 height 13
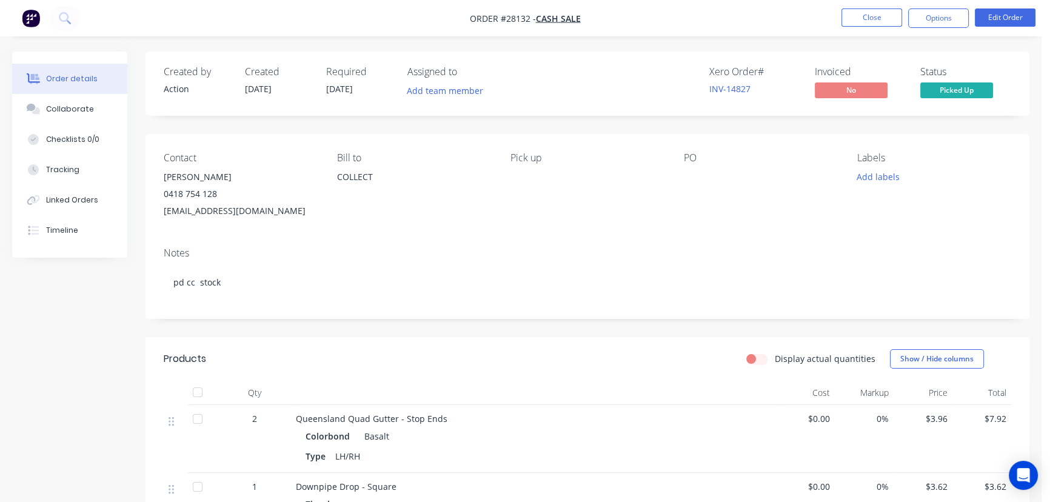
drag, startPoint x: 238, startPoint y: 173, endPoint x: 155, endPoint y: 180, distance: 84.0
click at [155, 180] on div "Contact Peter Hatfield 0418 754 128 peterhatfield2@tpg.com.au Bill to COLLECT P…" at bounding box center [588, 186] width 884 height 104
copy div "Peter Hatfield"
click at [927, 18] on button "Options" at bounding box center [938, 17] width 61 height 19
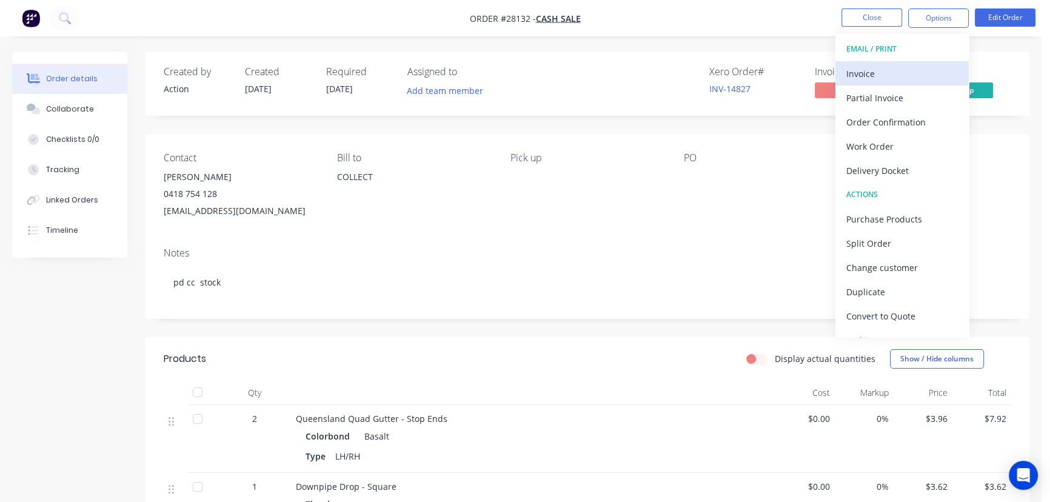
click at [886, 69] on div "Invoice" at bounding box center [903, 74] width 112 height 18
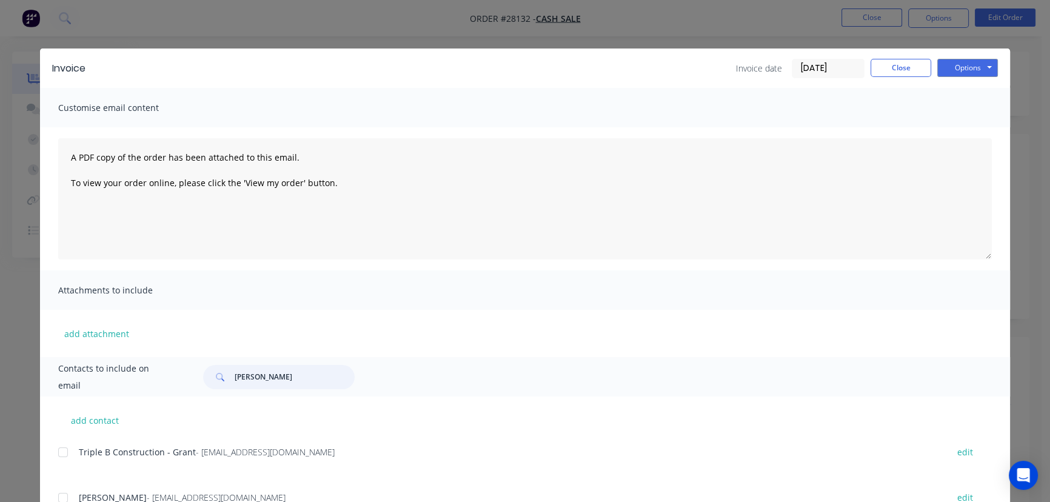
drag, startPoint x: 296, startPoint y: 381, endPoint x: 186, endPoint y: 385, distance: 110.4
click at [186, 385] on div "Contacts to include on email Kevin KojimaTarn" at bounding box center [525, 376] width 970 height 39
paste input "Peter Hatfield"
type input "Peter Hatfield"
drag, startPoint x: 260, startPoint y: 459, endPoint x: 107, endPoint y: 482, distance: 154.5
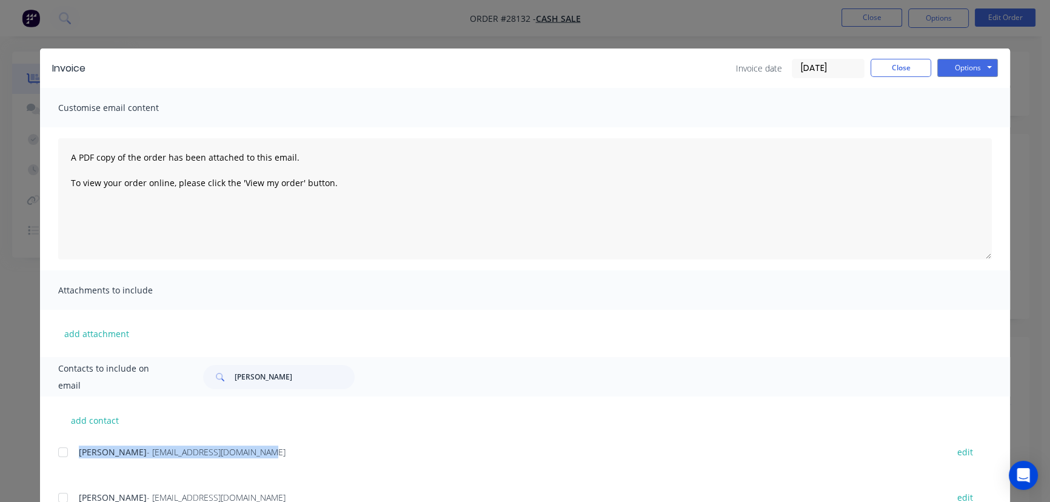
click at [107, 482] on div "Peter Hatfield - peterhatfield2@tpg.com.au edit Peter Hatfield - peterhatfield2…" at bounding box center [534, 489] width 952 height 91
copy div "Peter Hatfield - peterhatfield2@tpg.com.au"
click at [980, 69] on button "Options" at bounding box center [968, 68] width 61 height 18
click at [969, 107] on button "Print" at bounding box center [977, 109] width 78 height 20
click at [888, 70] on button "Close" at bounding box center [901, 68] width 61 height 18
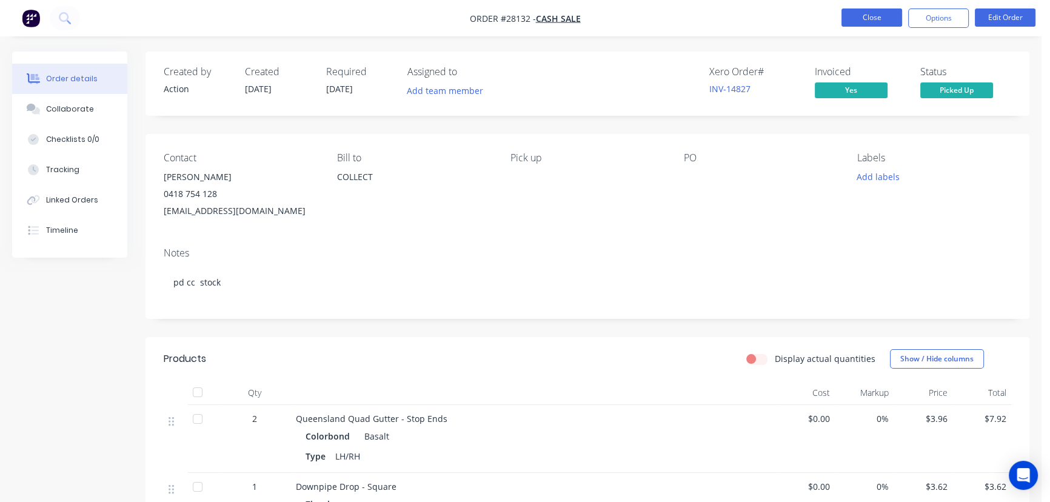
click at [849, 25] on button "Close" at bounding box center [872, 17] width 61 height 18
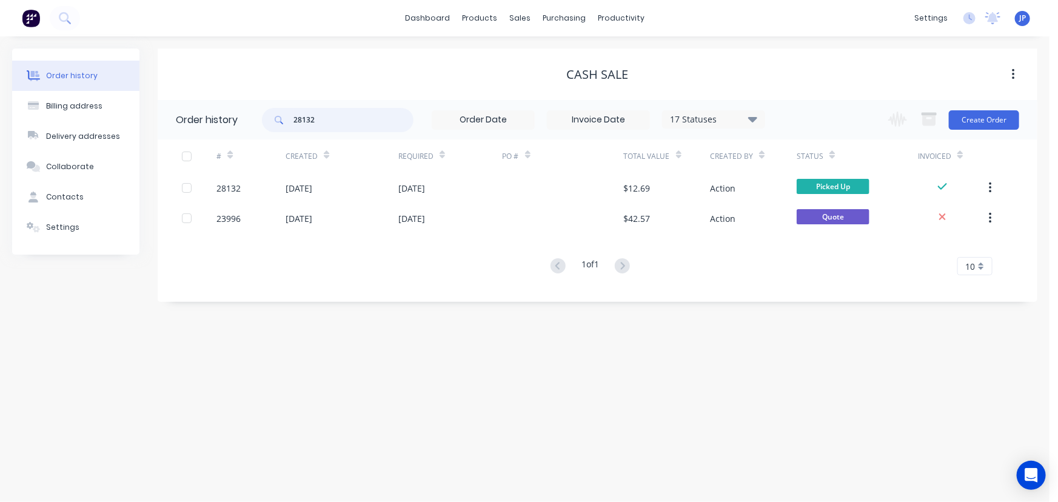
drag, startPoint x: 315, startPoint y: 117, endPoint x: 280, endPoint y: 119, distance: 34.7
click at [280, 119] on div "28132" at bounding box center [338, 120] width 152 height 24
type input "28112"
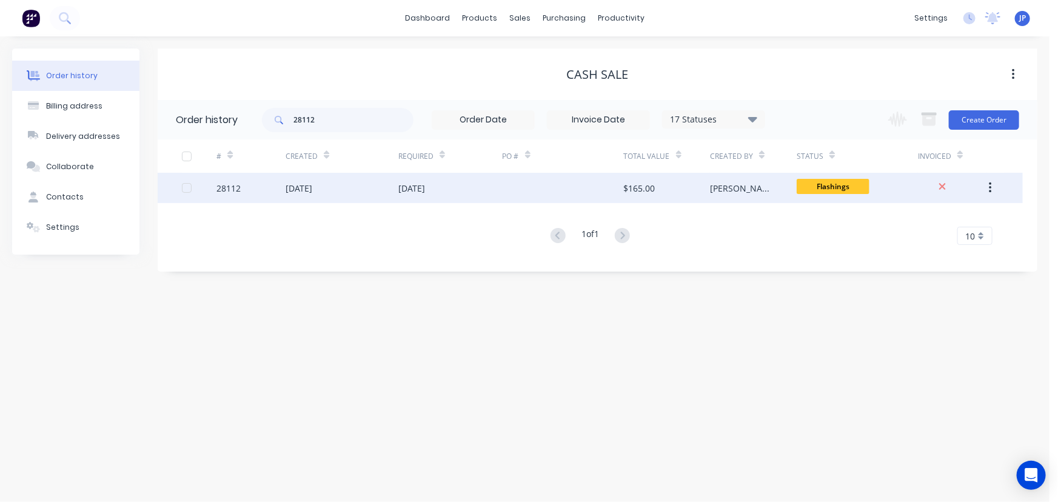
click at [298, 188] on div "[DATE]" at bounding box center [299, 188] width 27 height 13
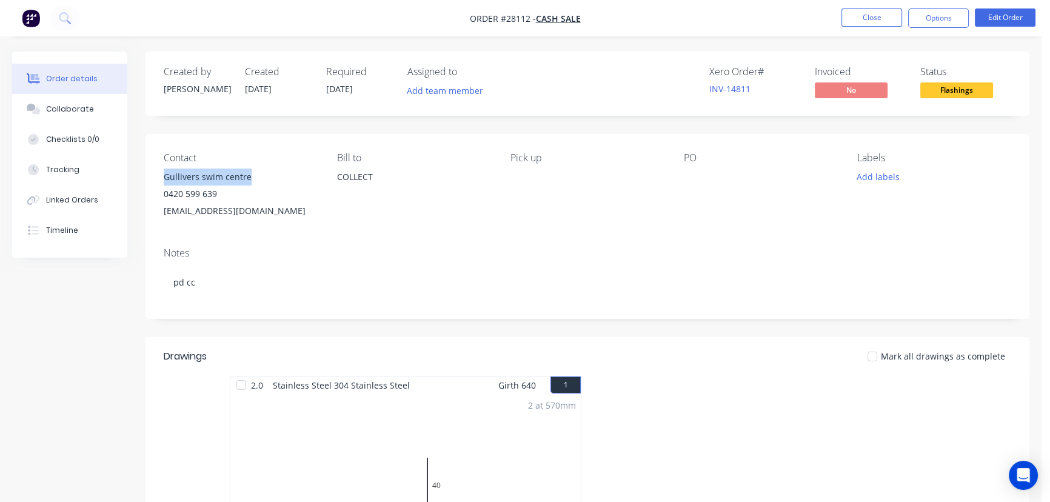
drag, startPoint x: 255, startPoint y: 169, endPoint x: 157, endPoint y: 178, distance: 98.6
click at [157, 178] on div "Contact Gullivers swim centre 0420 599 639 maintenance@gulliverscoomera.com.au …" at bounding box center [588, 186] width 884 height 104
click at [935, 21] on button "Options" at bounding box center [938, 17] width 61 height 19
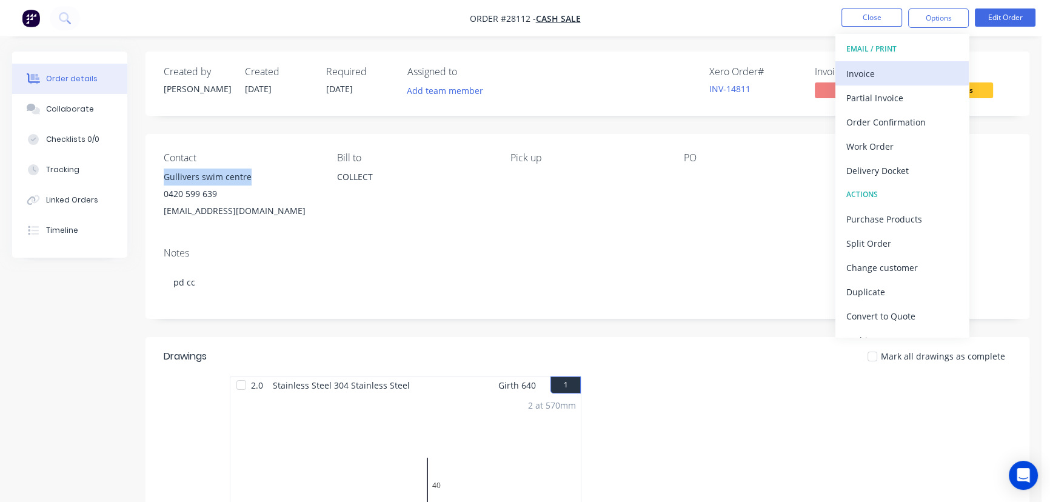
click at [850, 69] on div "Invoice" at bounding box center [903, 74] width 112 height 18
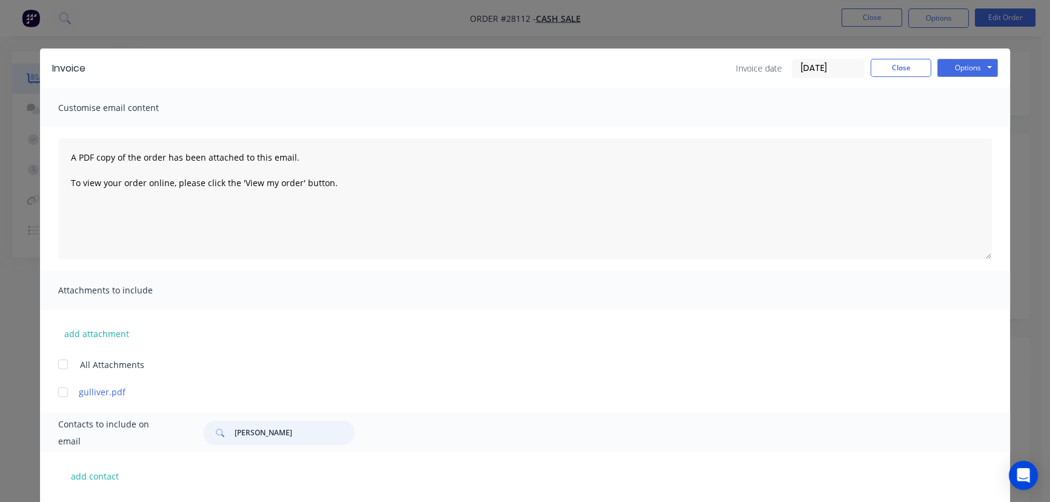
drag, startPoint x: 291, startPoint y: 433, endPoint x: 229, endPoint y: 441, distance: 62.4
click at [229, 441] on div "Peter Hatfield" at bounding box center [279, 433] width 152 height 24
paste input "Gullivers swim centre"
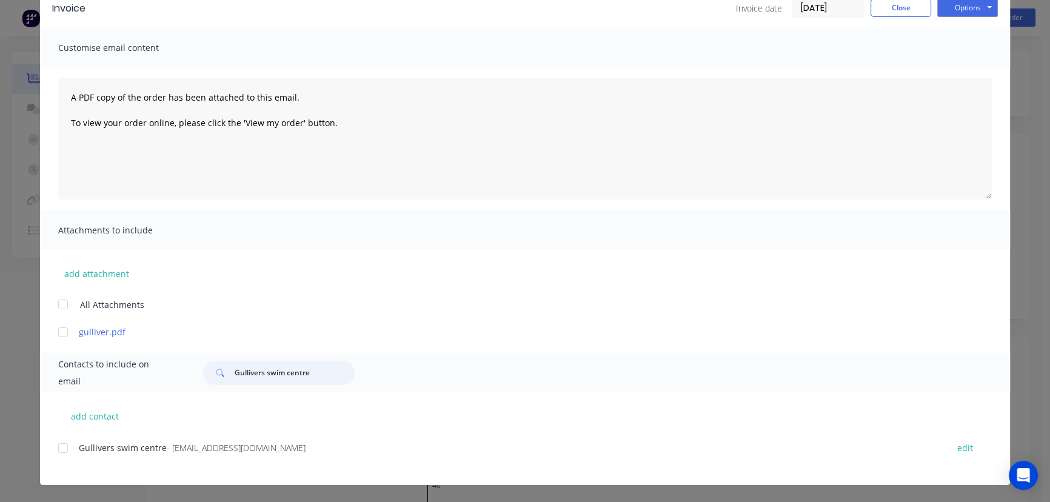
type input "Gullivers swim centre"
drag, startPoint x: 328, startPoint y: 457, endPoint x: 69, endPoint y: 461, distance: 259.0
click at [69, 461] on div "Gullivers swim centre - maintenance@gulliverscoomera.com.au edit" at bounding box center [534, 455] width 952 height 31
click at [962, 13] on button "Options" at bounding box center [968, 8] width 61 height 18
click at [963, 49] on button "Print" at bounding box center [977, 49] width 78 height 20
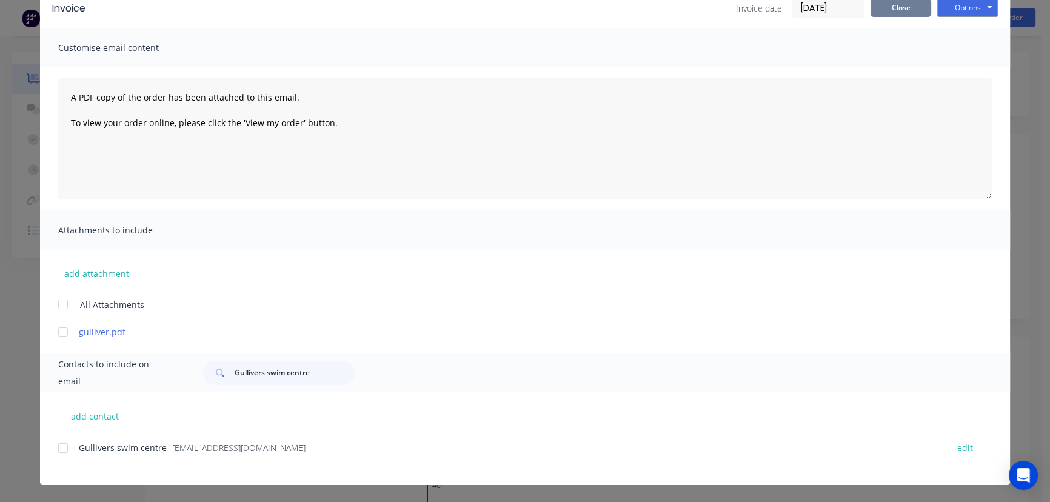
click at [892, 11] on button "Close" at bounding box center [901, 8] width 61 height 18
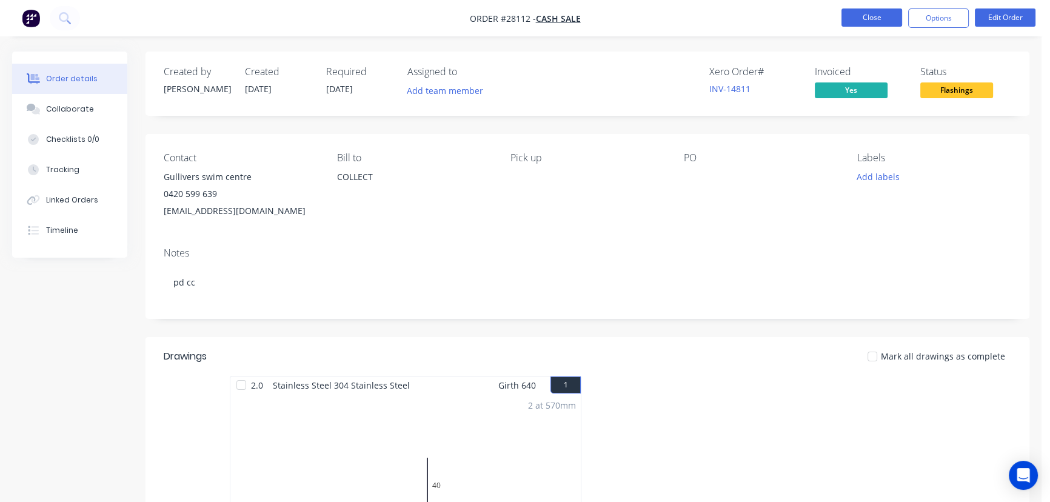
click at [862, 22] on button "Close" at bounding box center [872, 17] width 61 height 18
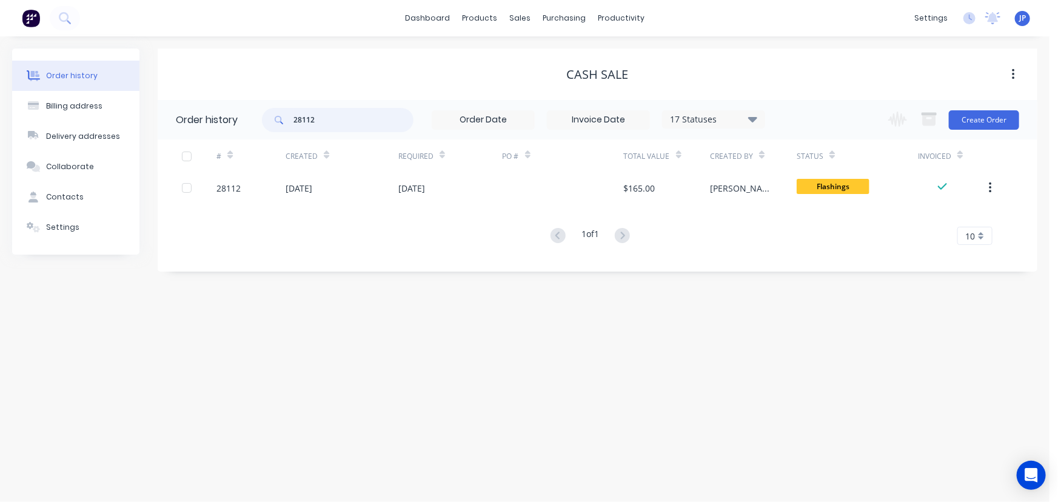
drag, startPoint x: 321, startPoint y: 115, endPoint x: 270, endPoint y: 120, distance: 51.2
click at [270, 120] on div "28112" at bounding box center [338, 120] width 152 height 24
type input "28037"
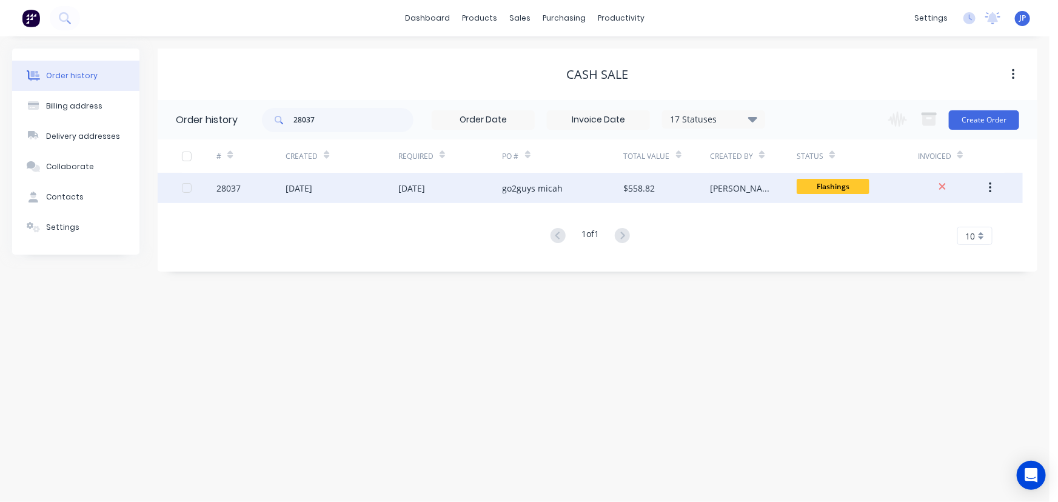
click at [311, 194] on div "[DATE]" at bounding box center [342, 188] width 113 height 30
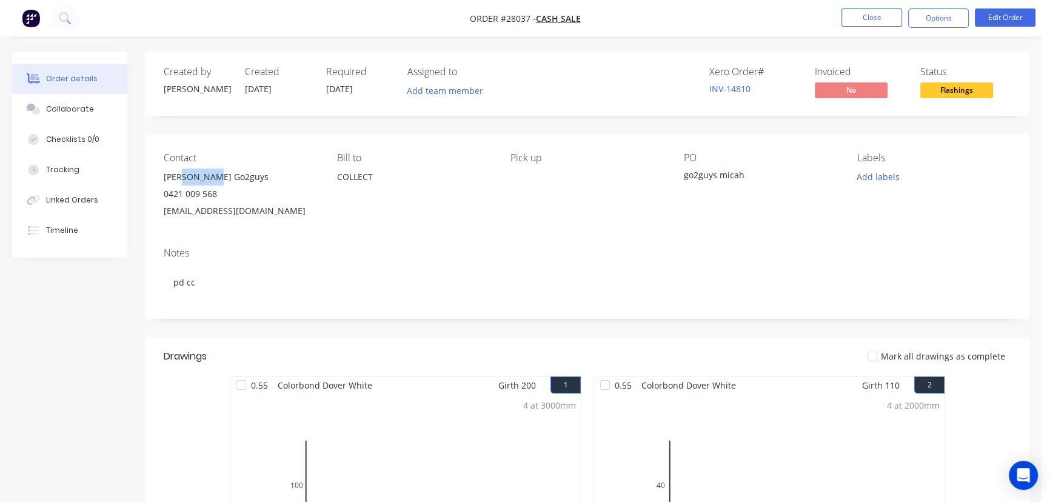
drag, startPoint x: 224, startPoint y: 173, endPoint x: 182, endPoint y: 180, distance: 42.4
click at [182, 180] on div "Lee Go2guys" at bounding box center [241, 177] width 154 height 17
click at [914, 25] on button "Options" at bounding box center [938, 17] width 61 height 19
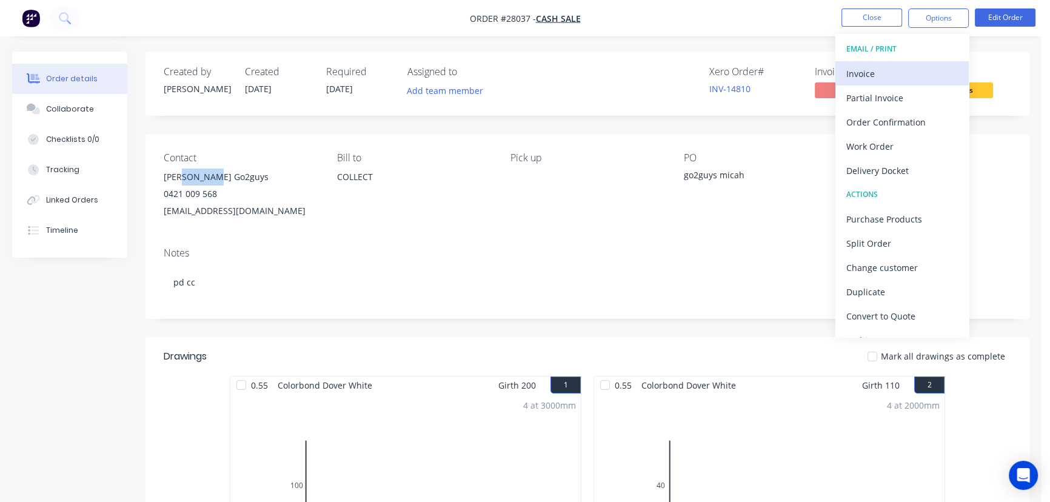
click at [873, 72] on div "Invoice" at bounding box center [903, 74] width 112 height 18
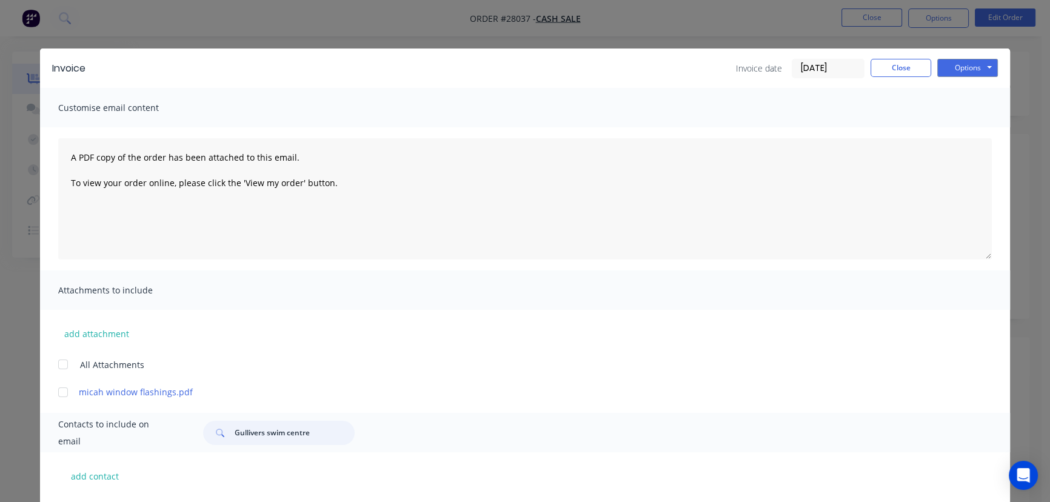
drag, startPoint x: 309, startPoint y: 431, endPoint x: 221, endPoint y: 437, distance: 88.1
click at [221, 437] on div "Gullivers swim centre" at bounding box center [279, 433] width 152 height 24
paste input "o2guys"
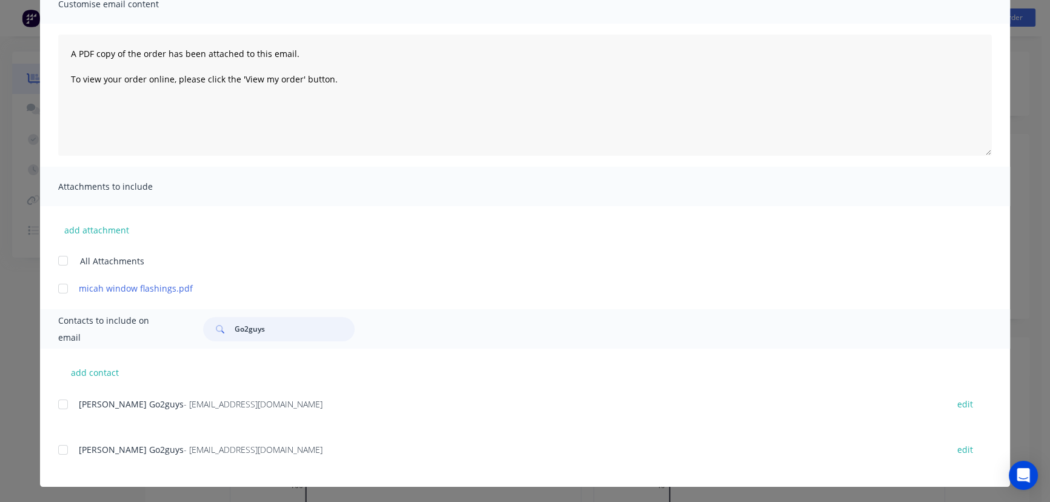
scroll to position [105, 0]
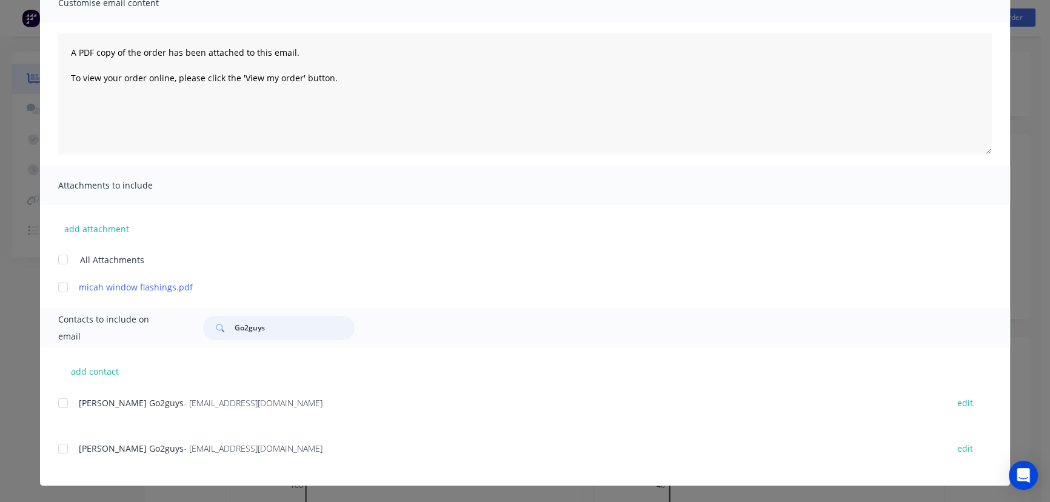
type input "Go2guys"
drag, startPoint x: 274, startPoint y: 410, endPoint x: 176, endPoint y: 408, distance: 98.3
click at [100, 426] on div "Lee Go2guys - info@go2guysconstruction.com.au edit Paul Go2guys - info@go2guysc…" at bounding box center [534, 440] width 952 height 91
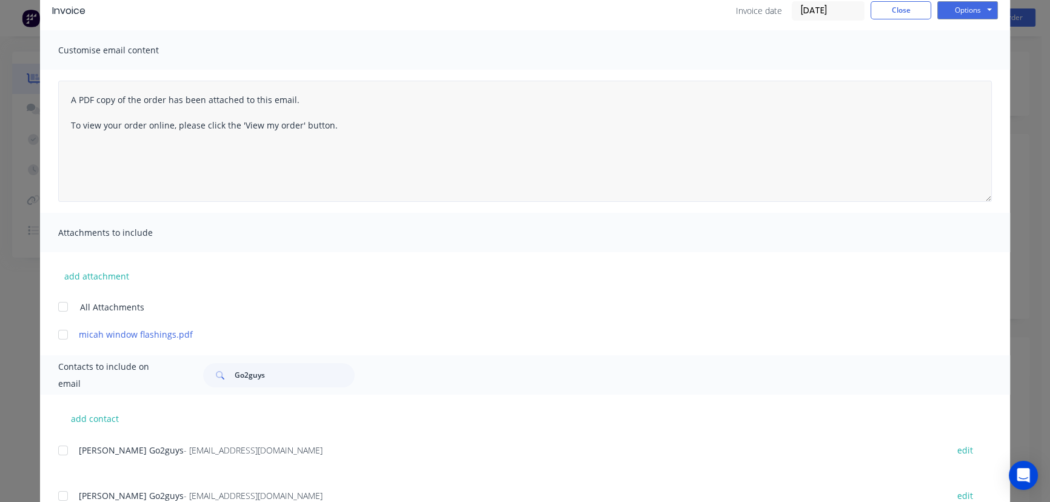
scroll to position [0, 0]
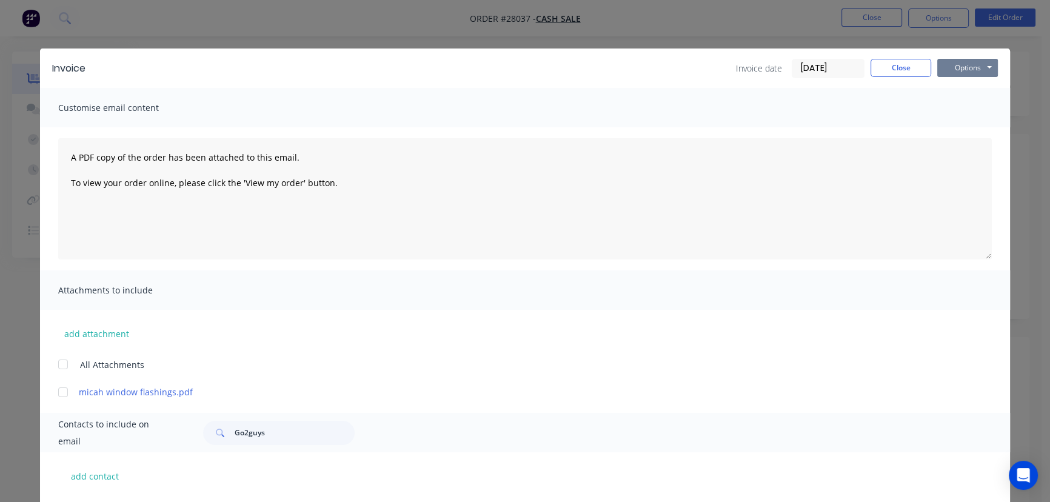
click at [964, 70] on button "Options" at bounding box center [968, 68] width 61 height 18
click at [965, 111] on button "Print" at bounding box center [977, 109] width 78 height 20
click at [904, 72] on button "Close" at bounding box center [901, 68] width 61 height 18
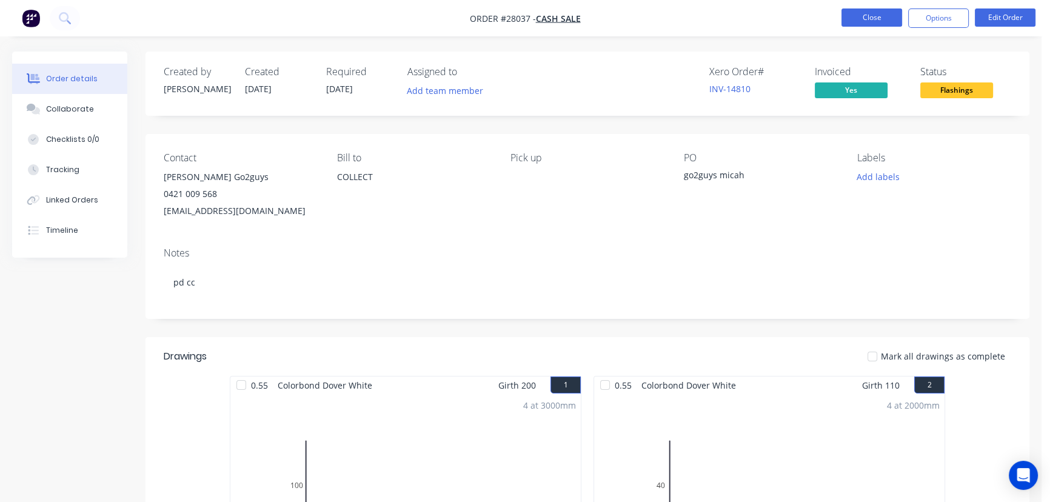
click at [857, 18] on button "Close" at bounding box center [872, 17] width 61 height 18
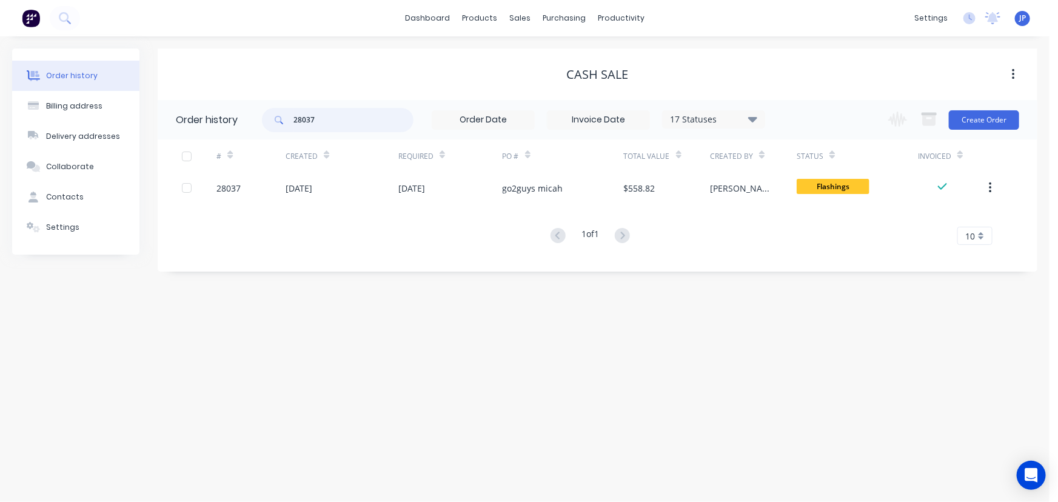
drag, startPoint x: 314, startPoint y: 121, endPoint x: 281, endPoint y: 124, distance: 32.9
click at [281, 124] on div "28037" at bounding box center [338, 120] width 152 height 24
type input "28138"
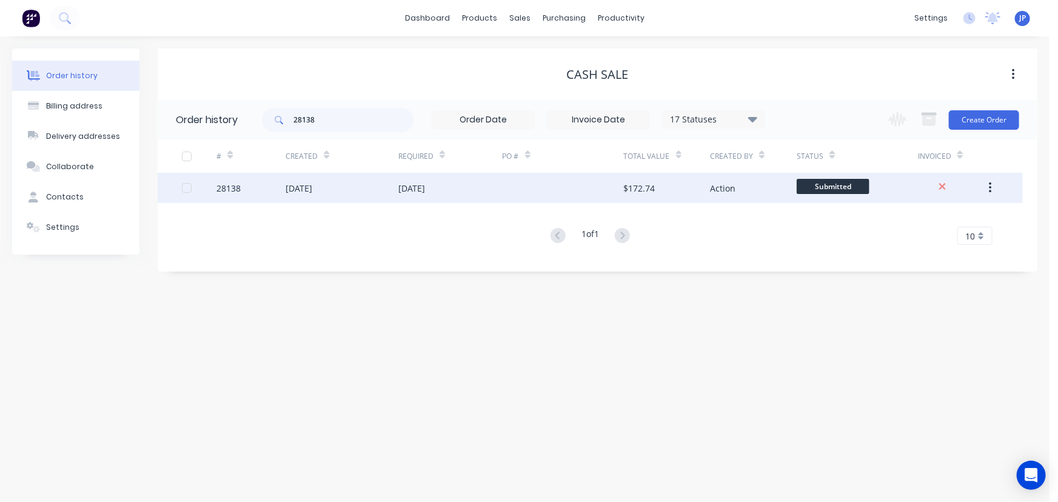
click at [312, 185] on div "[DATE]" at bounding box center [299, 188] width 27 height 13
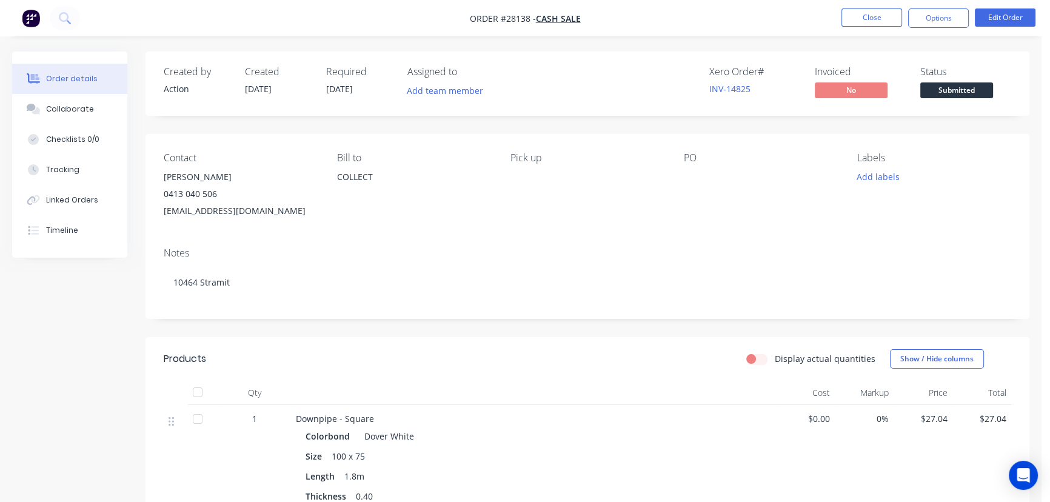
drag, startPoint x: 235, startPoint y: 176, endPoint x: 156, endPoint y: 186, distance: 79.4
click at [156, 186] on div "Contact Rob Thomassom 0413 040 506 Robthomassom@live.com Bill to COLLECT Pick u…" at bounding box center [588, 186] width 884 height 104
drag, startPoint x: 249, startPoint y: 193, endPoint x: 230, endPoint y: 176, distance: 24.9
click at [249, 192] on div "0413 040 506" at bounding box center [241, 194] width 154 height 17
drag, startPoint x: 225, startPoint y: 174, endPoint x: 165, endPoint y: 179, distance: 60.2
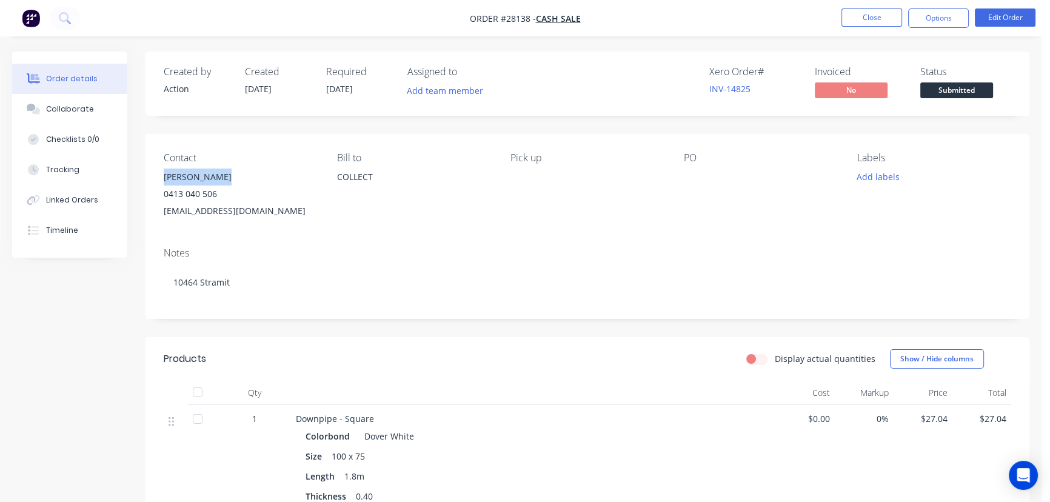
click at [165, 179] on div "[PERSON_NAME]" at bounding box center [241, 177] width 154 height 17
click at [928, 22] on button "Options" at bounding box center [938, 17] width 61 height 19
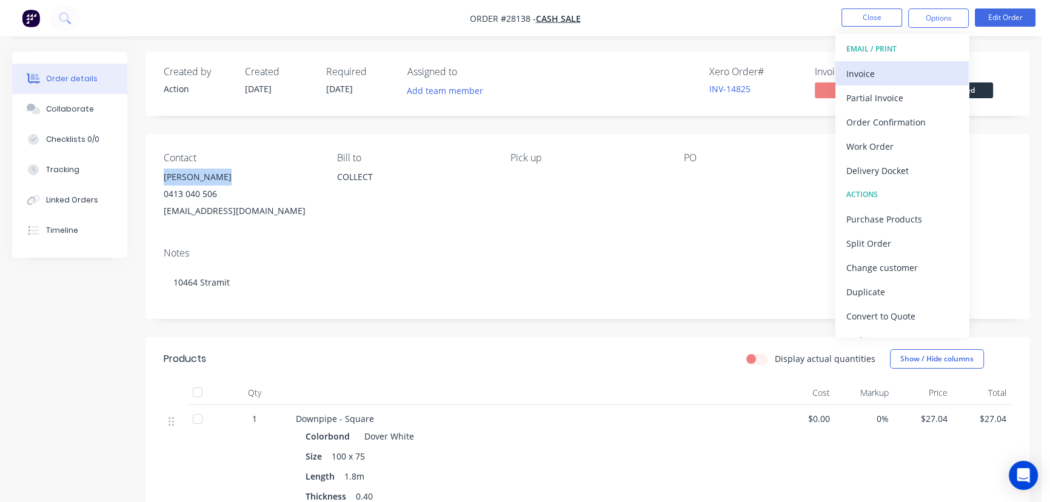
click at [853, 72] on div "Invoice" at bounding box center [903, 74] width 112 height 18
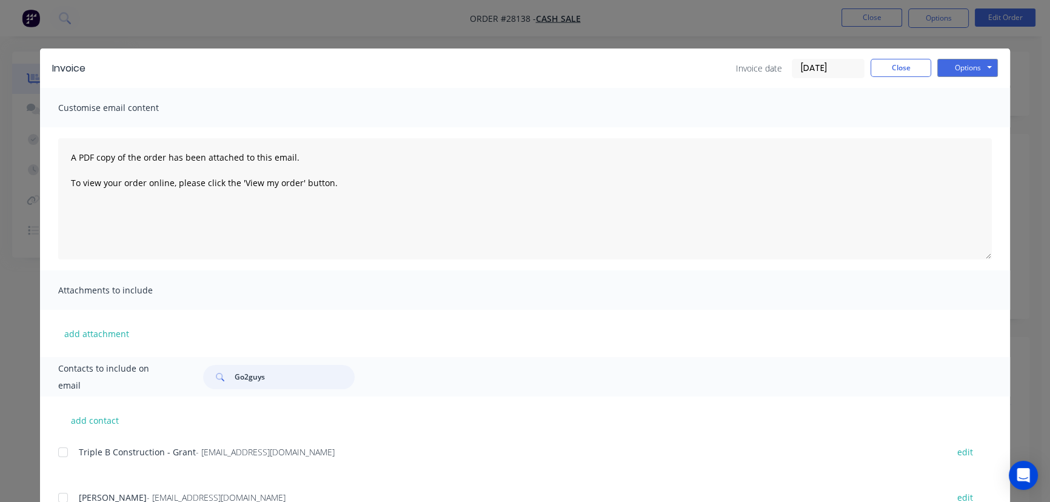
drag, startPoint x: 276, startPoint y: 382, endPoint x: 219, endPoint y: 383, distance: 57.0
click at [219, 383] on div "Go2guys" at bounding box center [279, 377] width 152 height 24
paste input "[PERSON_NAME]"
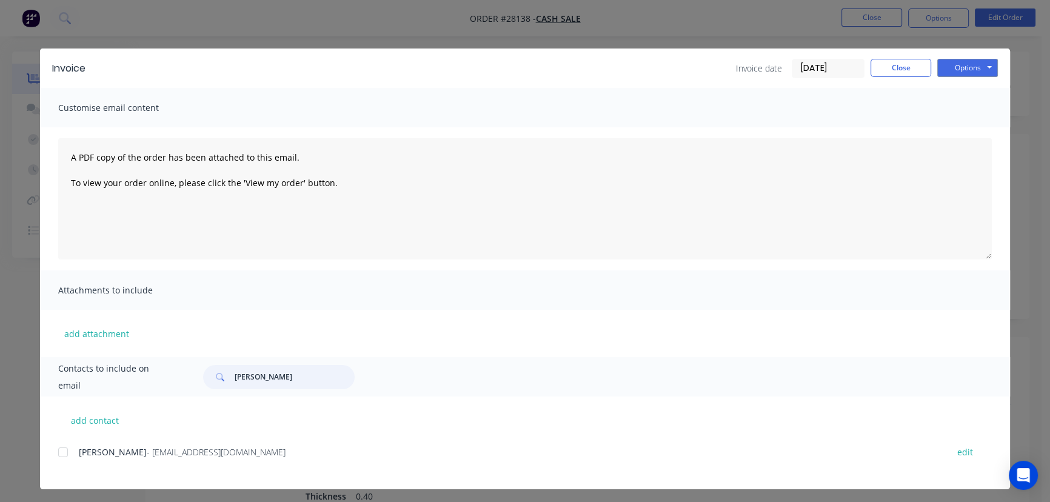
type input "[PERSON_NAME]"
drag, startPoint x: 250, startPoint y: 457, endPoint x: 72, endPoint y: 472, distance: 178.3
click at [72, 472] on div "Rob Thomassom - Robthomassom@live.com edit" at bounding box center [534, 459] width 952 height 31
click at [945, 69] on button "Options" at bounding box center [968, 68] width 61 height 18
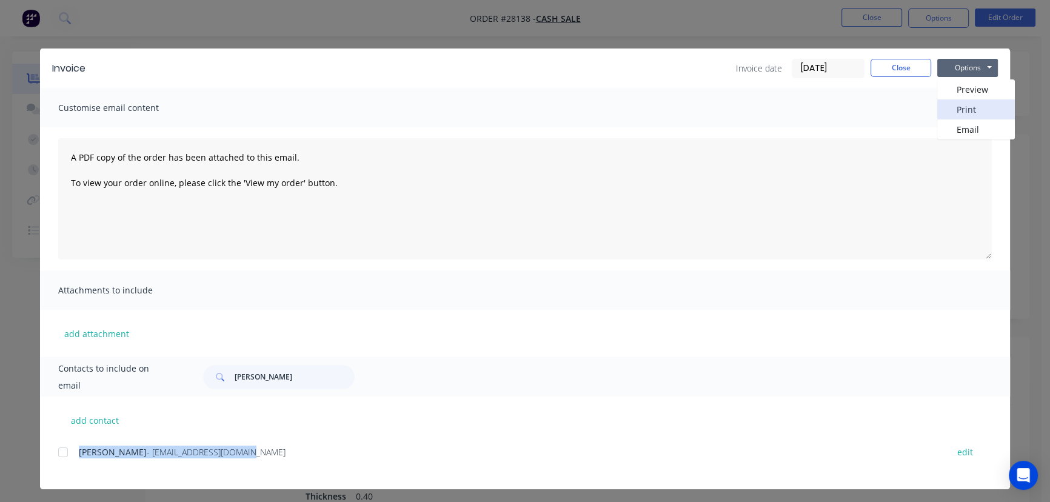
click at [956, 110] on button "Print" at bounding box center [977, 109] width 78 height 20
click at [918, 73] on button "Close" at bounding box center [901, 68] width 61 height 18
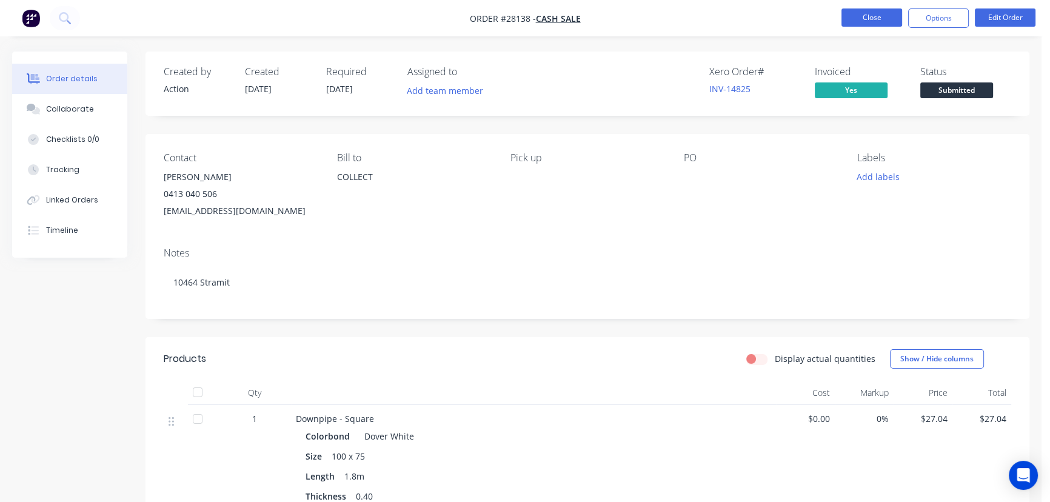
click at [862, 15] on button "Close" at bounding box center [872, 17] width 61 height 18
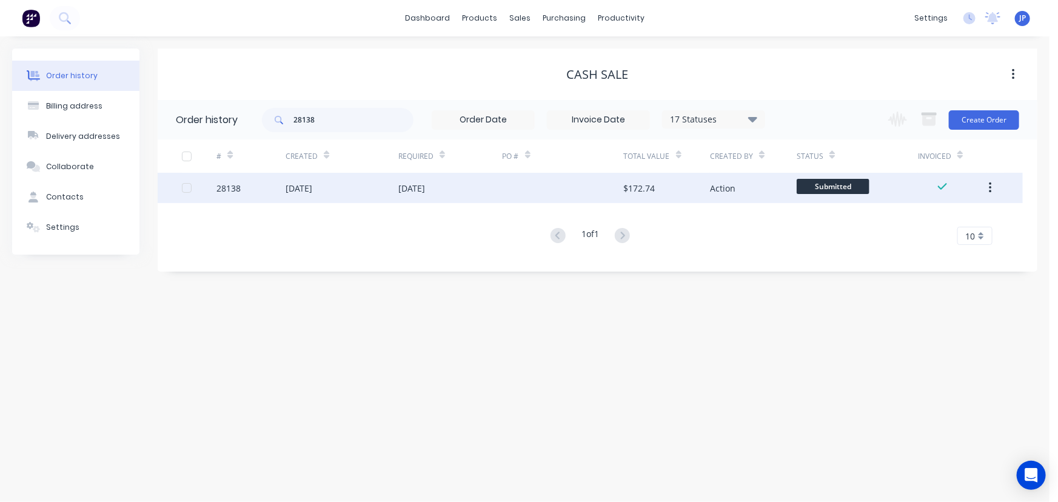
click at [312, 190] on div "[DATE]" at bounding box center [299, 188] width 27 height 13
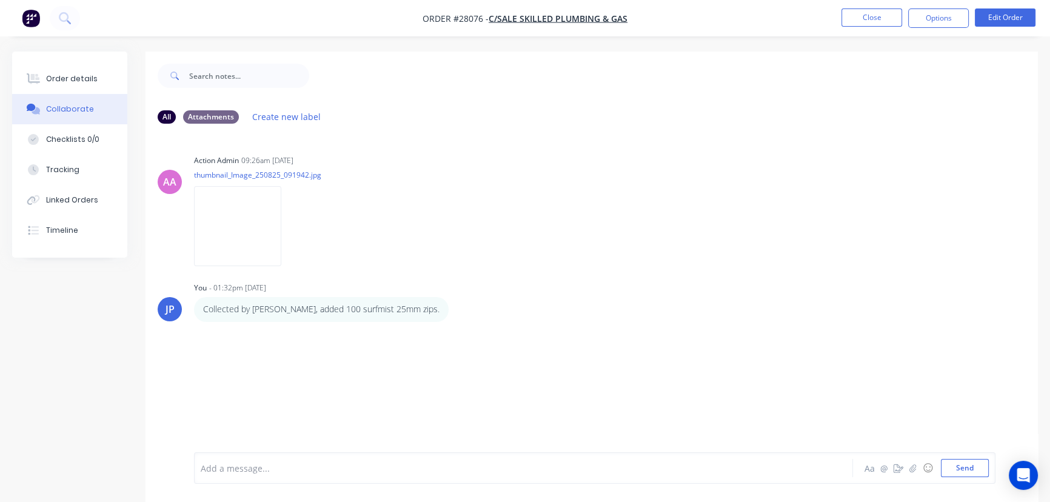
click at [857, 22] on button "Close" at bounding box center [872, 17] width 61 height 18
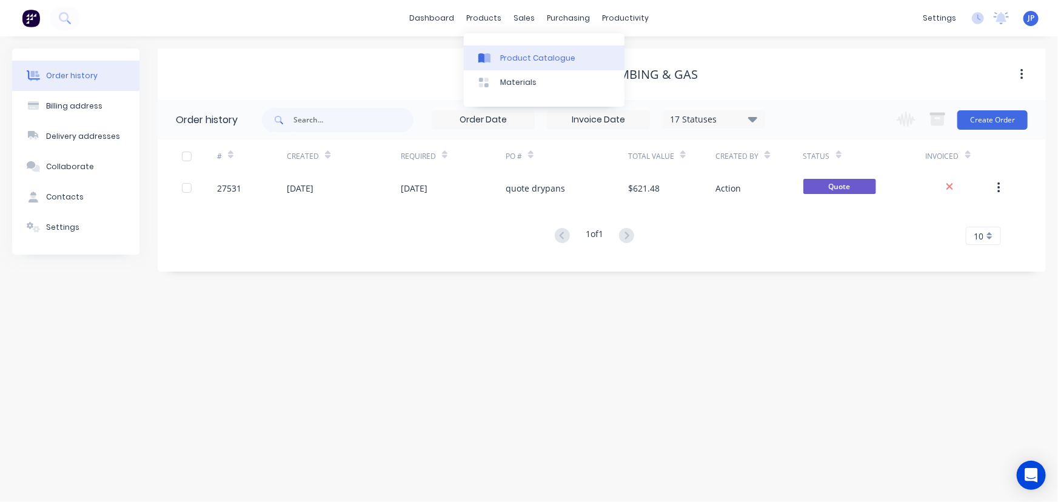
click at [503, 49] on link "Product Catalogue" at bounding box center [544, 57] width 161 height 24
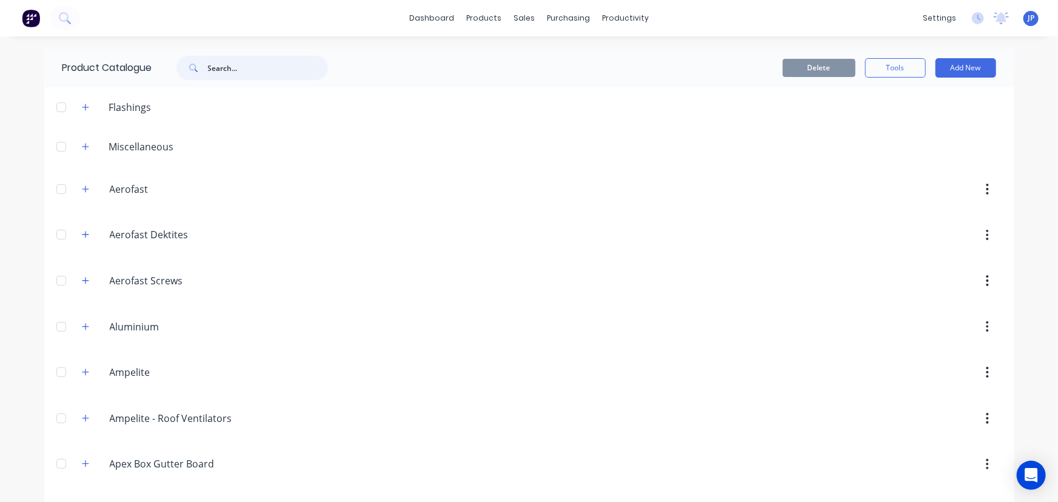
click at [232, 73] on input "text" at bounding box center [268, 68] width 120 height 24
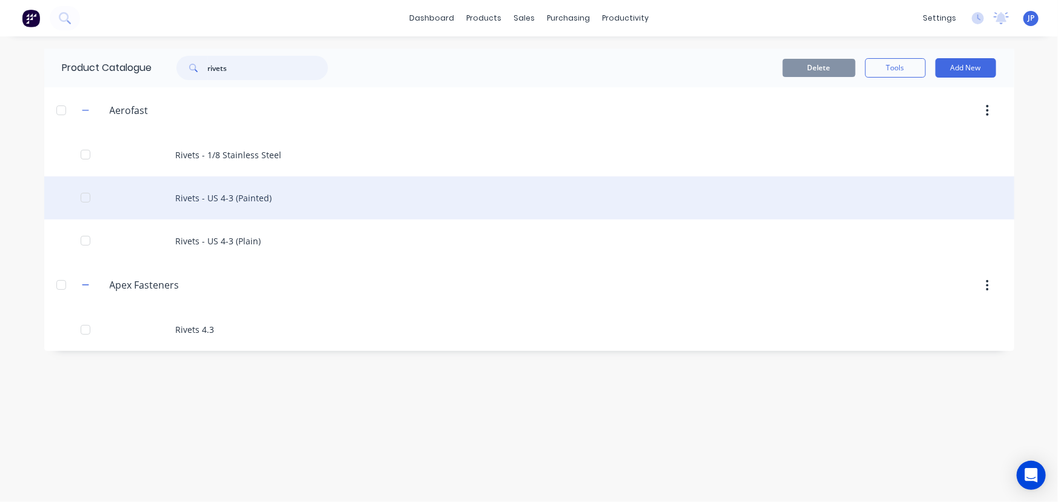
type input "rivets"
click at [238, 202] on div "Rivets - US 4-3 (Painted)" at bounding box center [529, 197] width 970 height 43
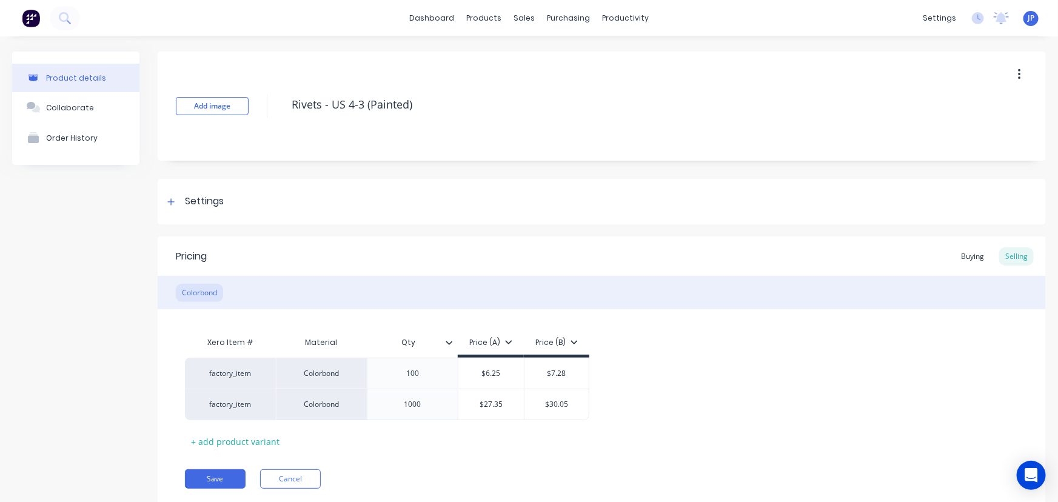
type textarea "x"
click at [573, 54] on div "Purchase Orders" at bounding box center [604, 58] width 64 height 11
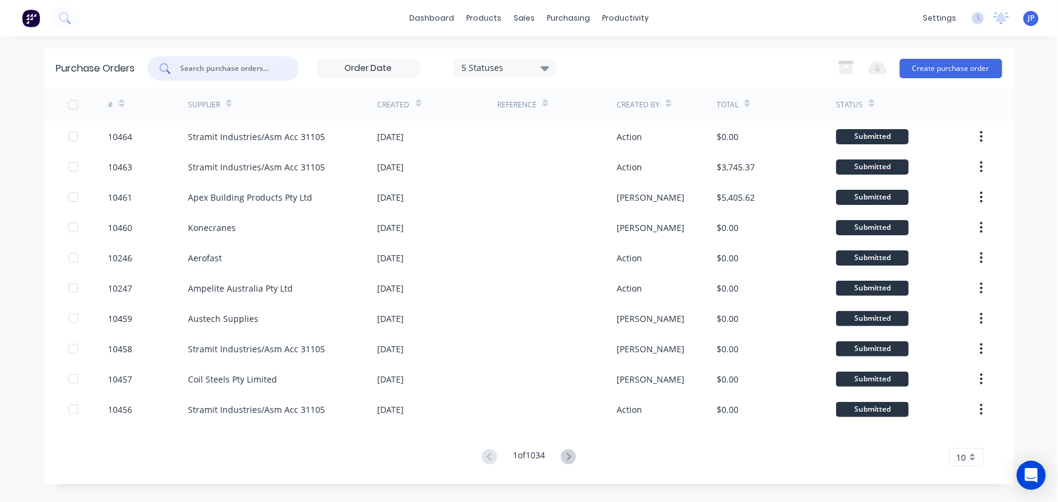
click at [256, 71] on input "text" at bounding box center [230, 68] width 101 height 12
type input "10401"
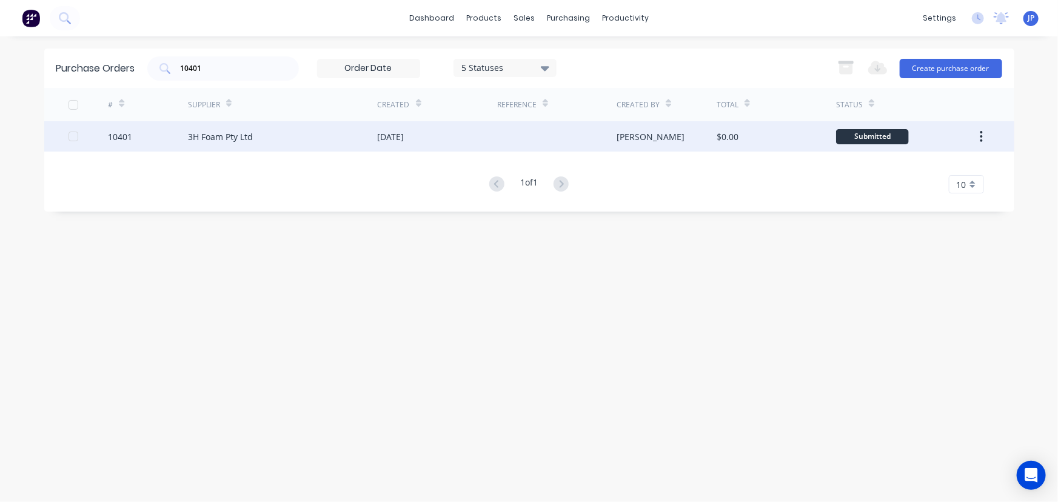
click at [241, 144] on div "3H Foam Pty Ltd" at bounding box center [283, 136] width 190 height 30
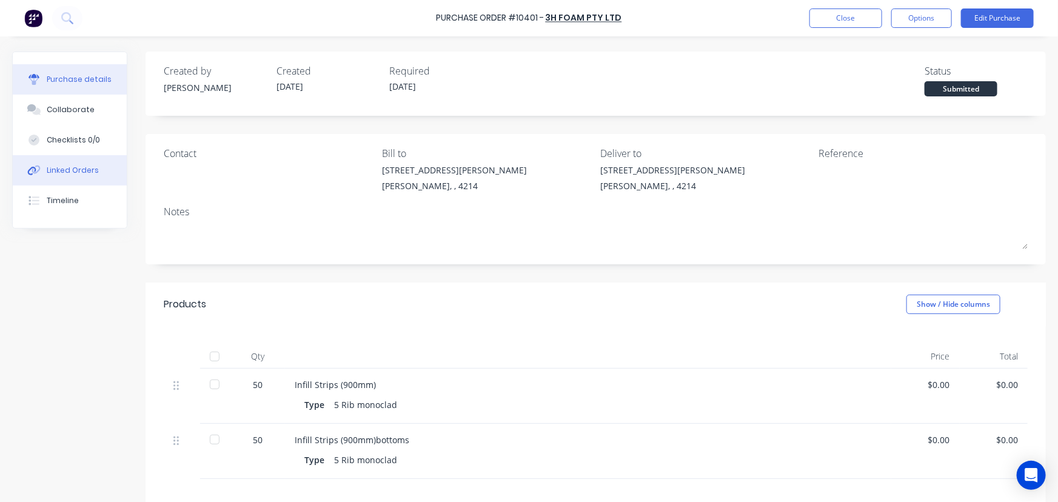
click at [78, 166] on div "Linked Orders" at bounding box center [73, 170] width 52 height 11
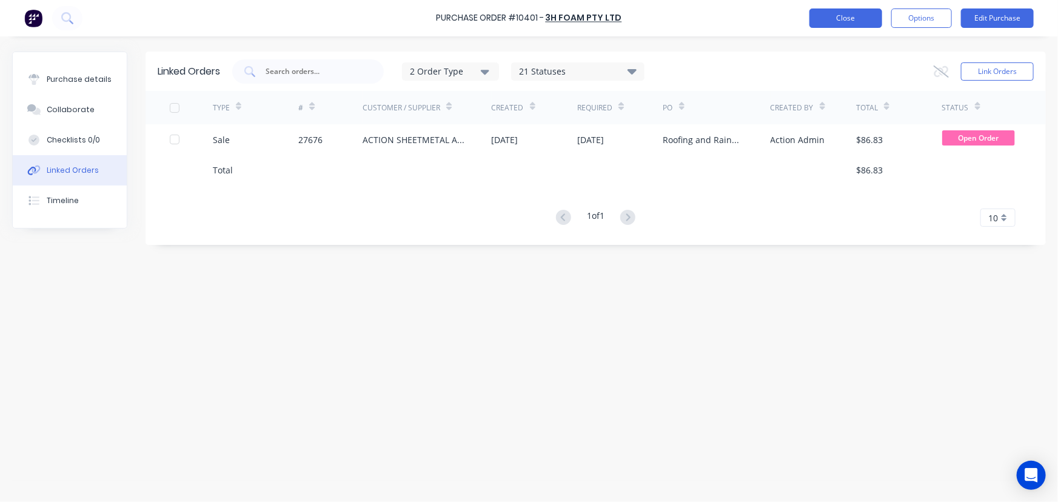
click at [822, 22] on button "Close" at bounding box center [846, 17] width 73 height 19
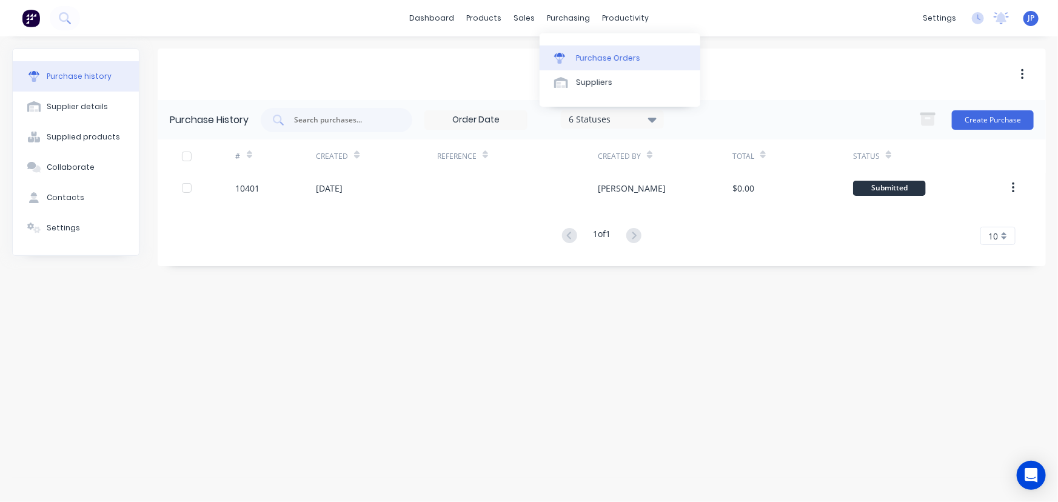
click at [587, 58] on div "Purchase Orders" at bounding box center [608, 58] width 64 height 11
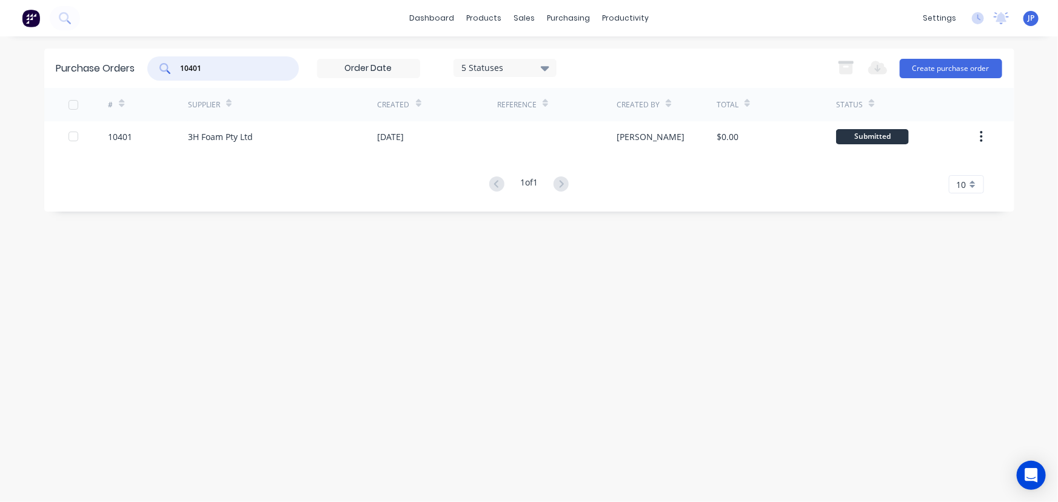
drag, startPoint x: 215, startPoint y: 61, endPoint x: 167, endPoint y: 61, distance: 48.5
click at [167, 61] on div "10401" at bounding box center [223, 68] width 152 height 24
type input "10428"
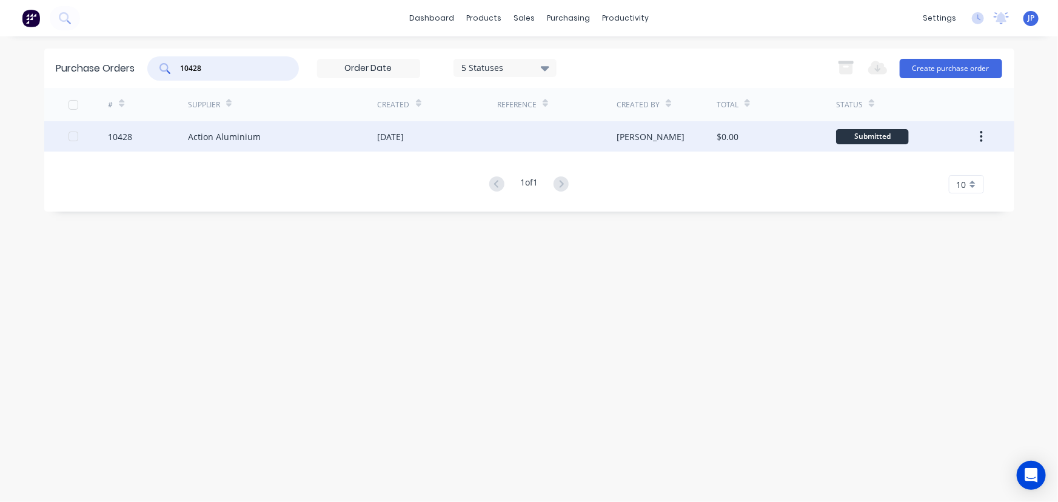
click at [193, 134] on div "Action Aluminium" at bounding box center [224, 136] width 73 height 13
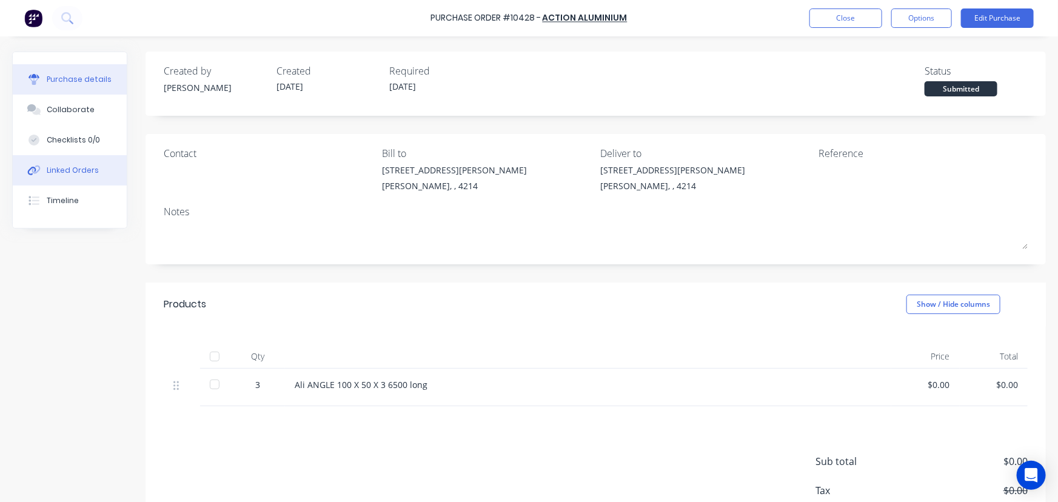
click at [90, 172] on div "Linked Orders" at bounding box center [73, 170] width 52 height 11
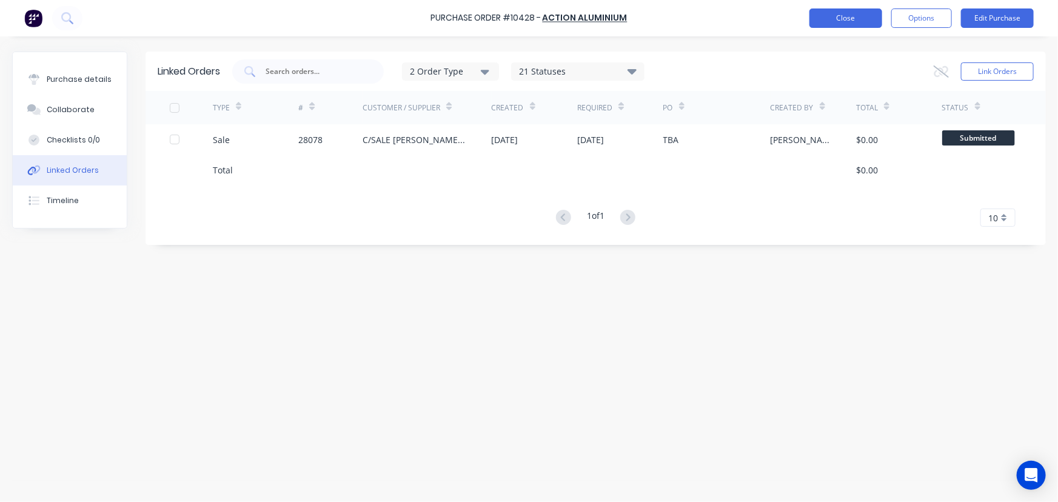
click at [823, 19] on button "Close" at bounding box center [846, 17] width 73 height 19
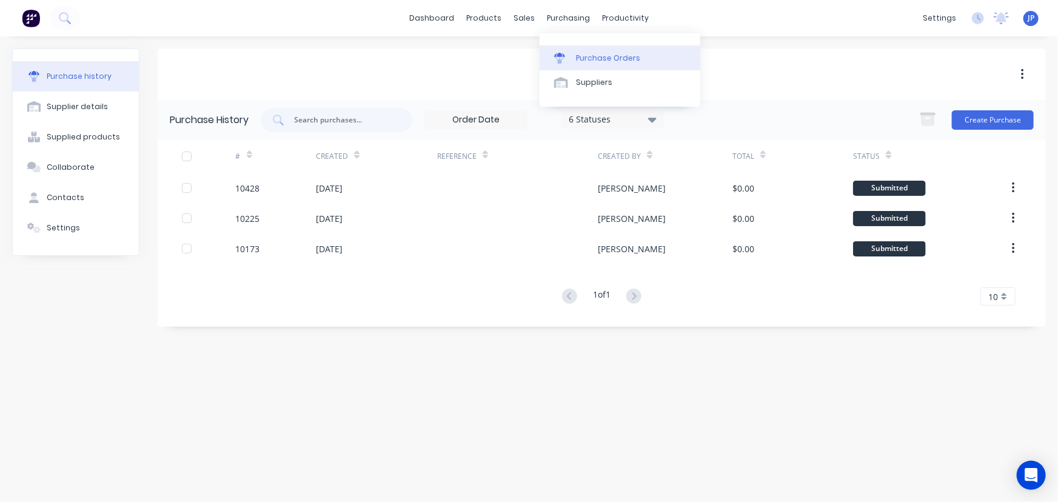
click at [582, 56] on div "Purchase Orders" at bounding box center [608, 58] width 64 height 11
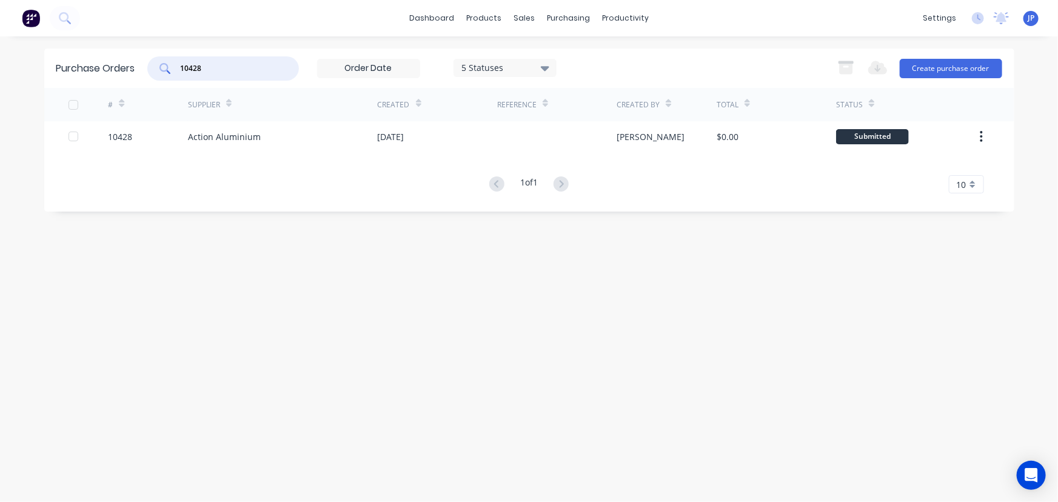
drag, startPoint x: 220, startPoint y: 70, endPoint x: 155, endPoint y: 70, distance: 65.5
click at [155, 70] on div "10428" at bounding box center [223, 68] width 152 height 24
type input "10045"
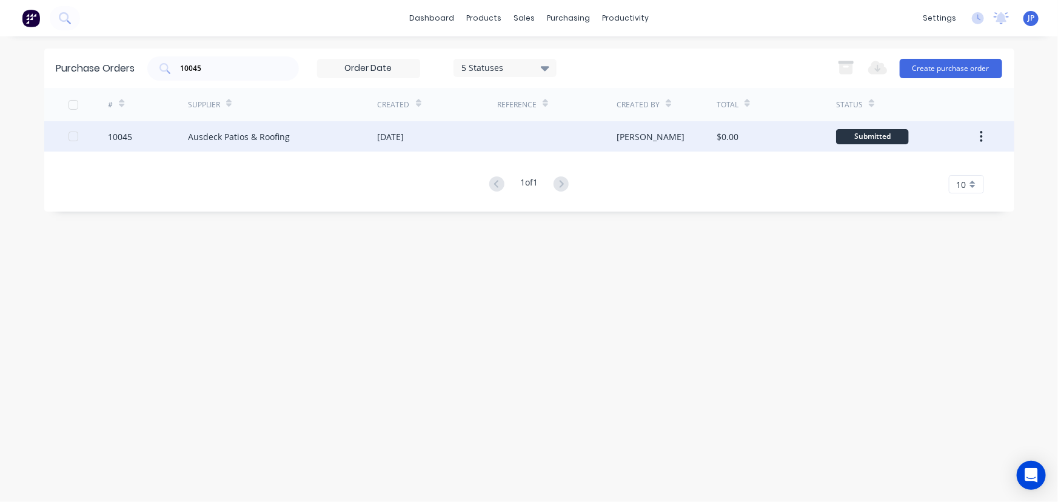
click at [215, 139] on div "Ausdeck Patios & Roofing" at bounding box center [239, 136] width 102 height 13
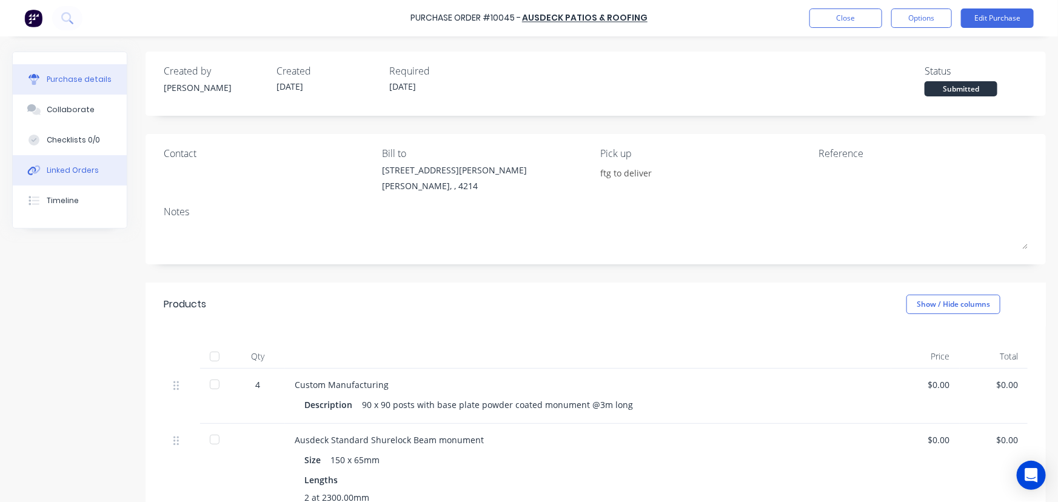
click at [91, 173] on div "Linked Orders" at bounding box center [73, 170] width 52 height 11
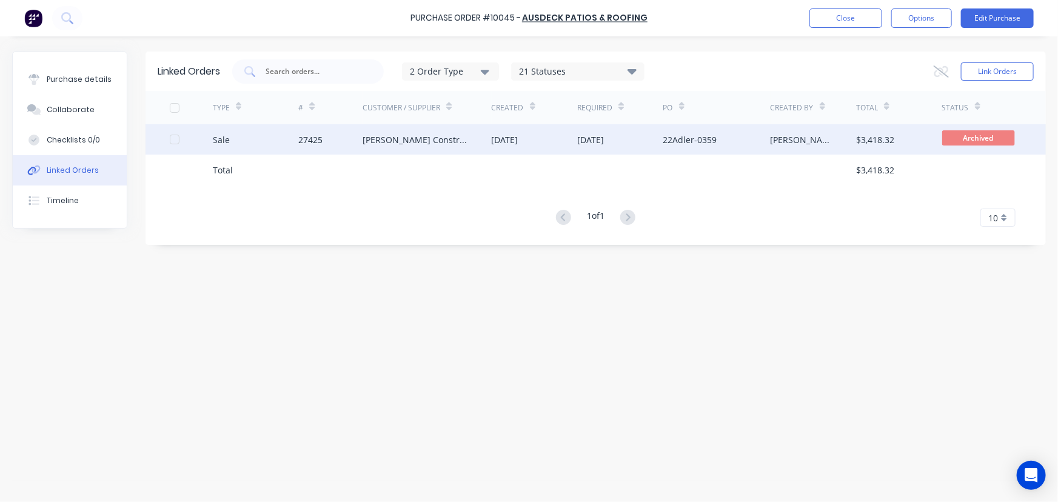
click at [323, 145] on div "27425" at bounding box center [330, 139] width 64 height 30
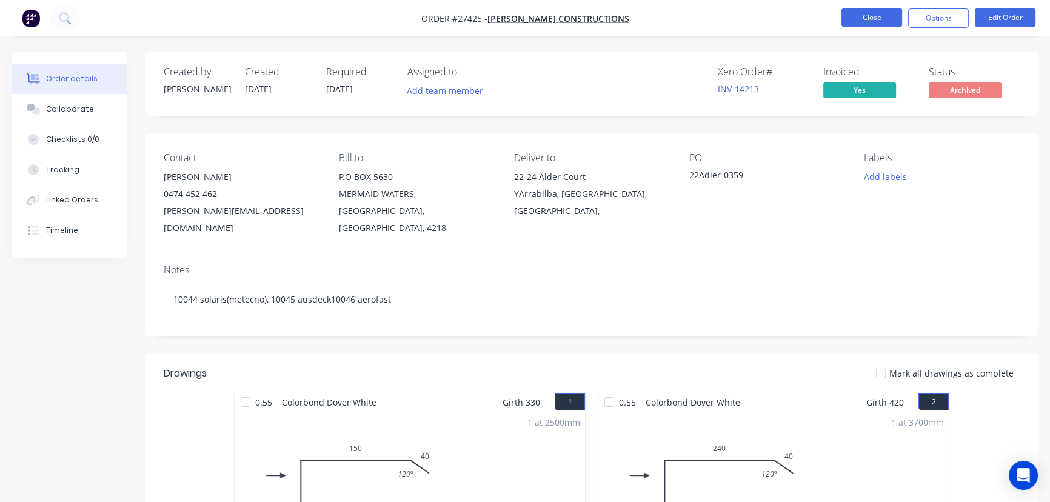
click at [851, 19] on button "Close" at bounding box center [872, 17] width 61 height 18
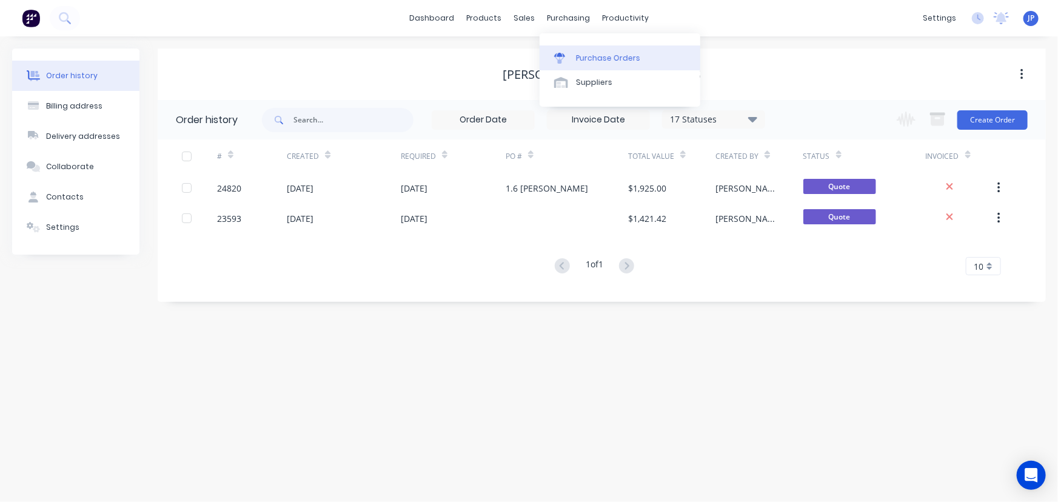
click at [582, 58] on div "Purchase Orders" at bounding box center [608, 58] width 64 height 11
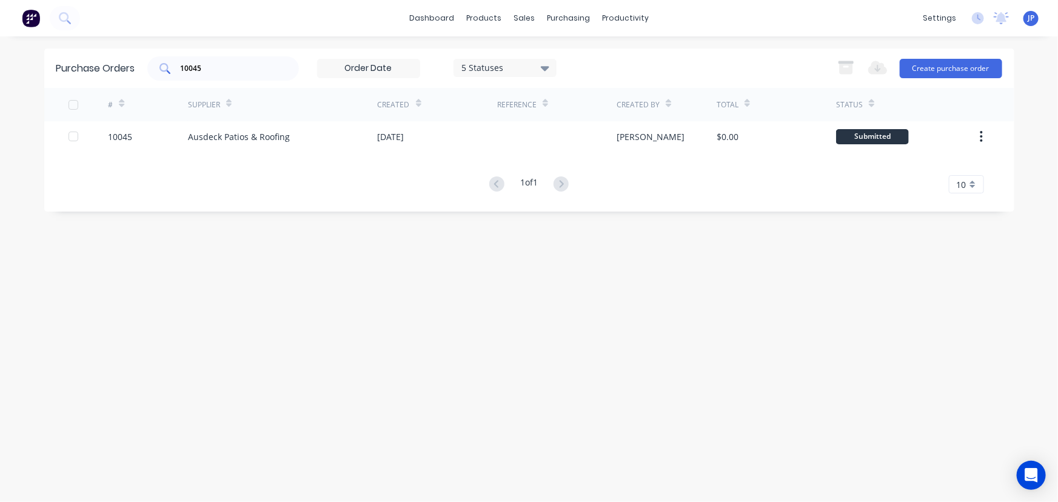
drag, startPoint x: 229, startPoint y: 75, endPoint x: 157, endPoint y: 75, distance: 71.6
click at [157, 75] on div "10045" at bounding box center [223, 68] width 152 height 24
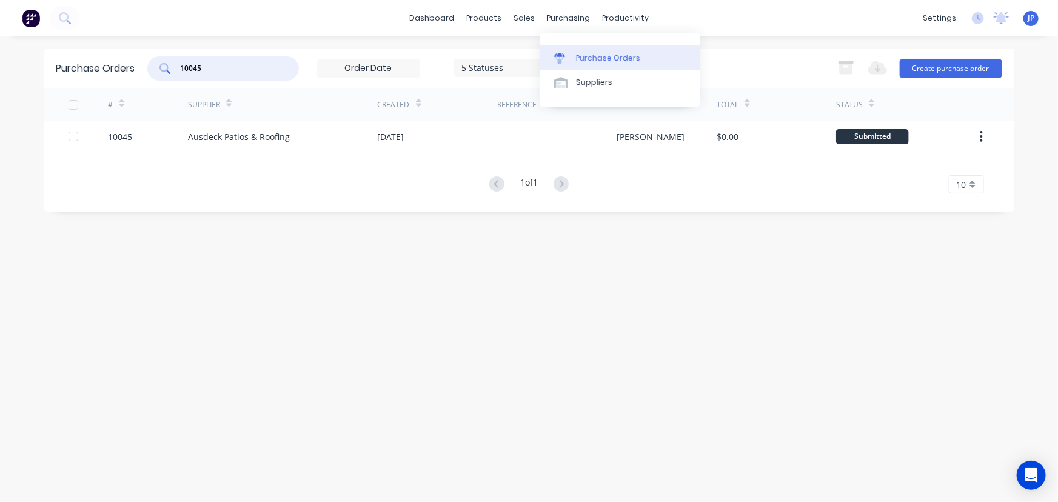
click at [582, 54] on div "Purchase Orders" at bounding box center [608, 58] width 64 height 11
drag, startPoint x: 206, startPoint y: 72, endPoint x: 172, endPoint y: 76, distance: 34.8
click at [172, 76] on div "10045" at bounding box center [223, 68] width 152 height 24
type input "10445"
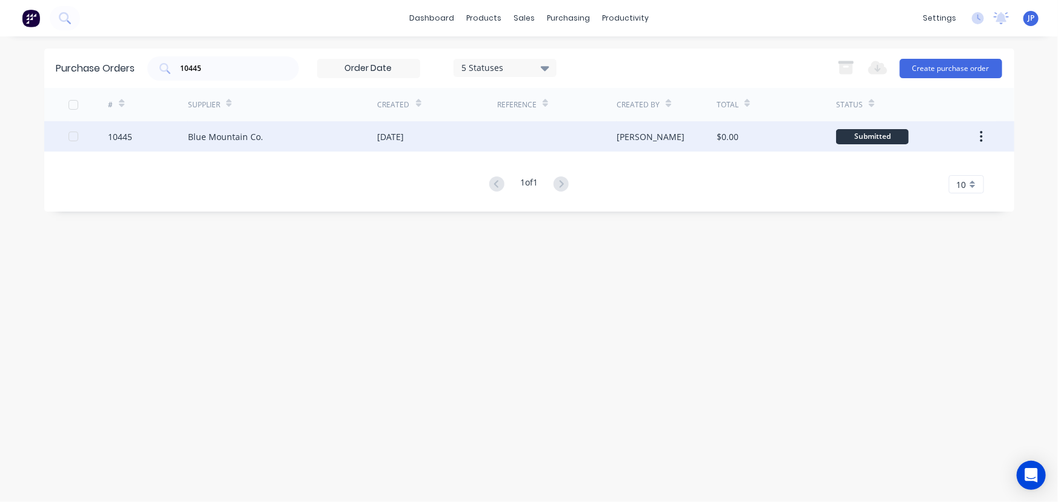
click at [247, 134] on div "Blue Mountain Co." at bounding box center [225, 136] width 75 height 13
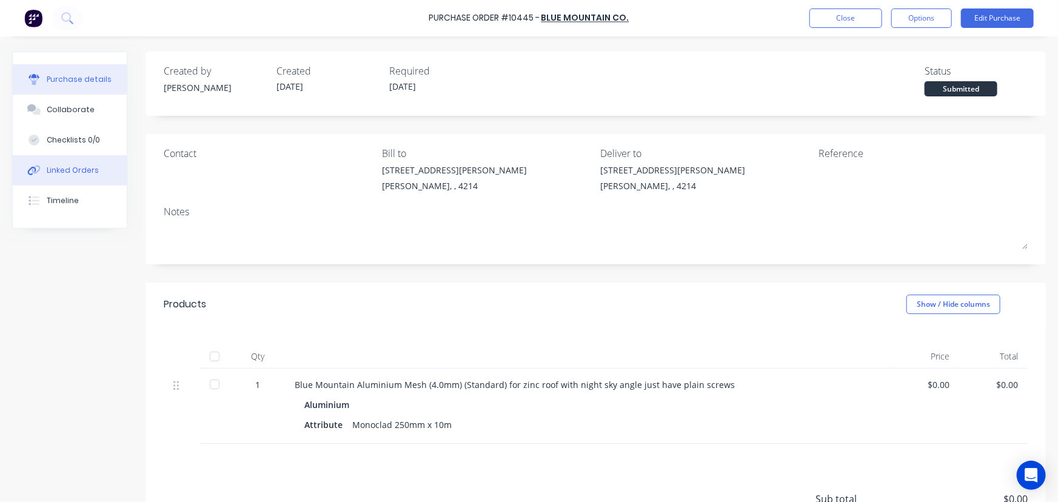
click at [82, 170] on div "Linked Orders" at bounding box center [73, 170] width 52 height 11
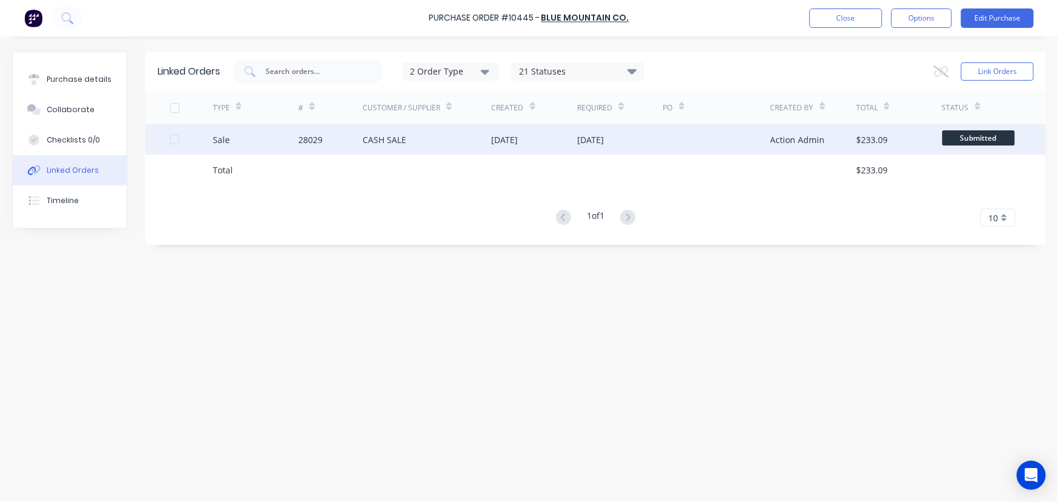
click at [367, 135] on div "CASH SALE" at bounding box center [385, 139] width 44 height 13
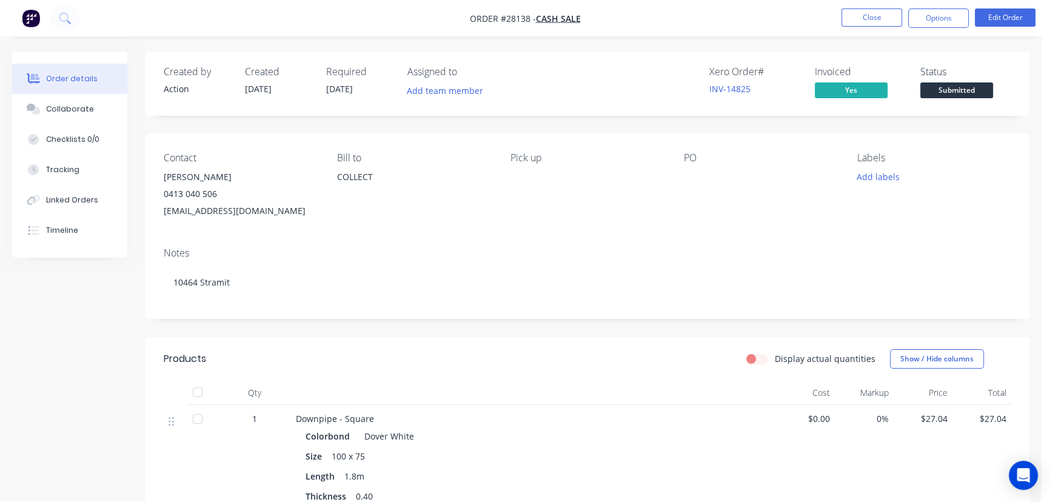
click at [852, 12] on button "Close" at bounding box center [872, 17] width 61 height 18
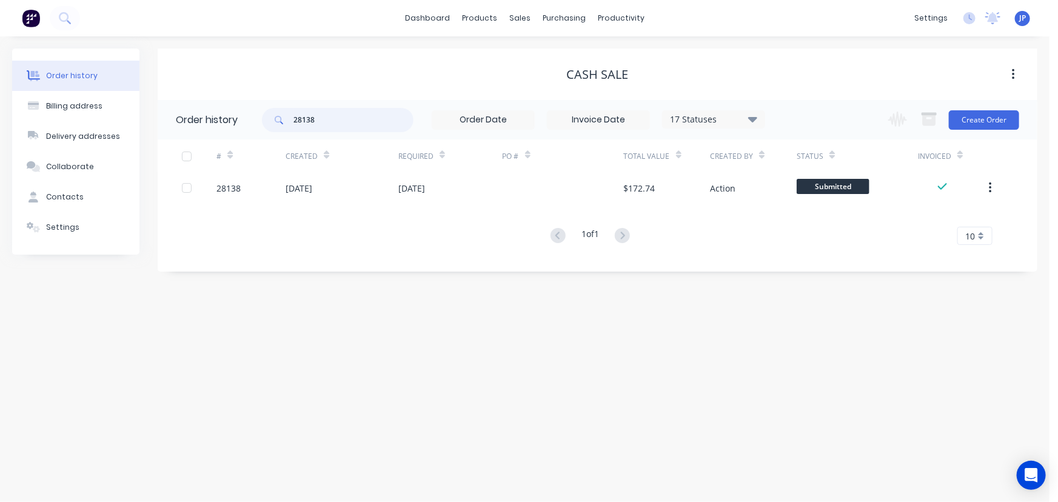
drag, startPoint x: 341, startPoint y: 125, endPoint x: 278, endPoint y: 127, distance: 63.1
click at [278, 127] on div "28138" at bounding box center [338, 120] width 152 height 24
type input "28140"
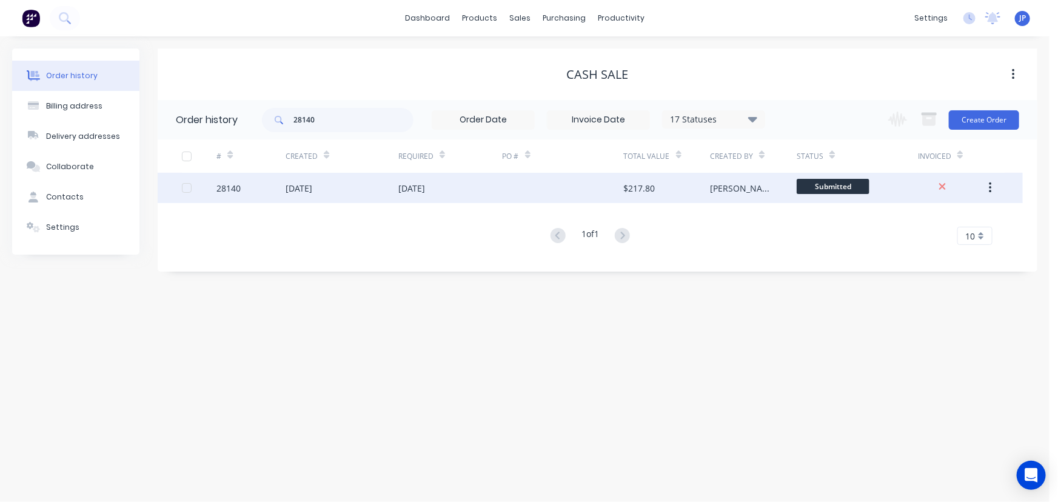
click at [302, 188] on div "[DATE]" at bounding box center [299, 188] width 27 height 13
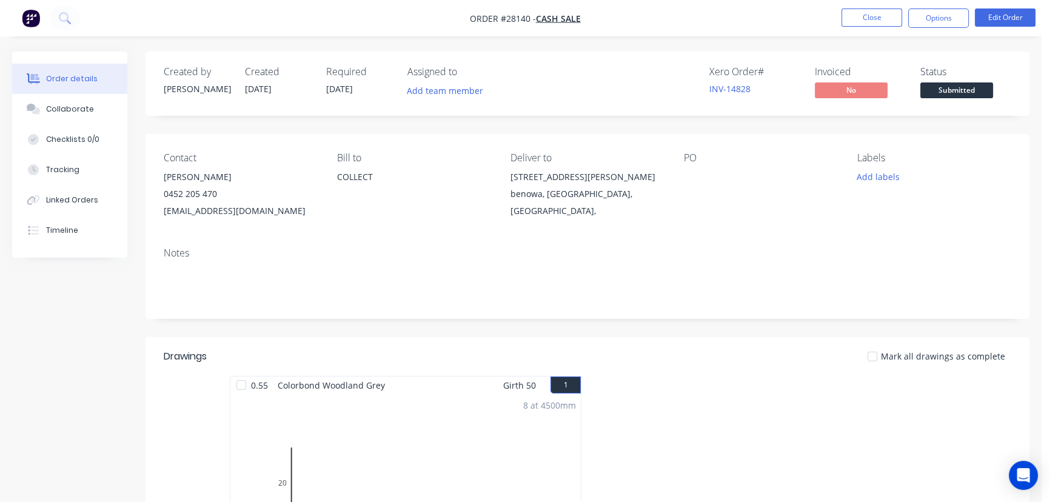
drag, startPoint x: 229, startPoint y: 173, endPoint x: 157, endPoint y: 188, distance: 73.1
click at [157, 188] on div "Contact [PERSON_NAME] 0452 205 470 [EMAIL_ADDRESS][DOMAIN_NAME] Bill to COLLECT…" at bounding box center [588, 186] width 884 height 104
click at [272, 197] on div "0452 205 470" at bounding box center [241, 194] width 154 height 17
drag, startPoint x: 206, startPoint y: 181, endPoint x: 155, endPoint y: 186, distance: 51.1
click at [155, 186] on div "Contact [PERSON_NAME] 0452 205 470 [EMAIL_ADDRESS][DOMAIN_NAME] Bill to COLLECT…" at bounding box center [588, 186] width 884 height 104
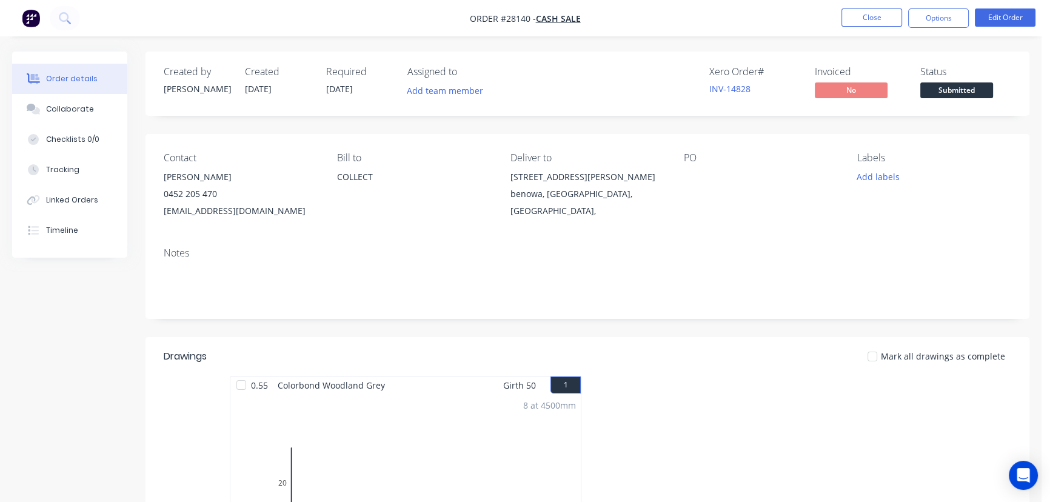
click at [173, 179] on div "[PERSON_NAME]" at bounding box center [241, 177] width 154 height 17
drag, startPoint x: 231, startPoint y: 174, endPoint x: 164, endPoint y: 178, distance: 67.4
click at [164, 178] on div "[PERSON_NAME]" at bounding box center [241, 177] width 154 height 17
copy div "[PERSON_NAME]"
click at [934, 24] on button "Options" at bounding box center [938, 17] width 61 height 19
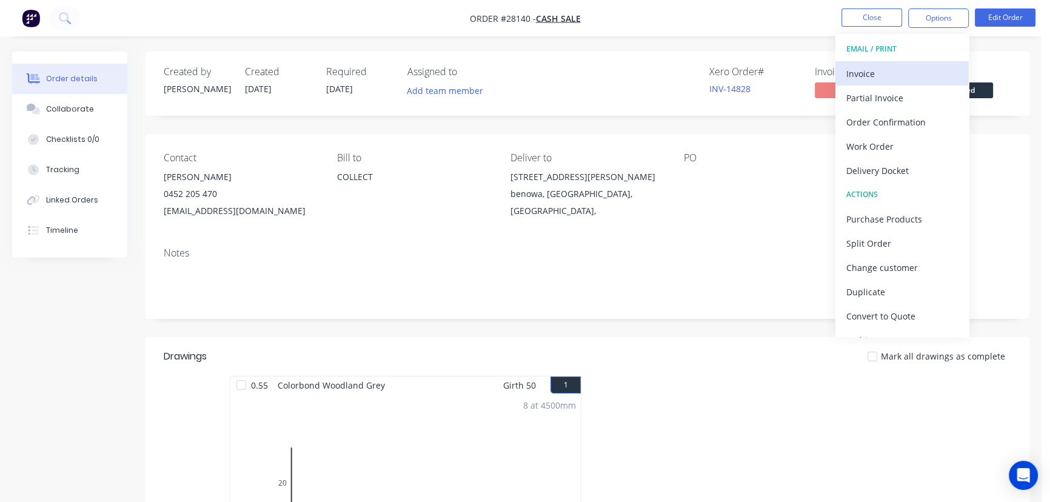
click at [911, 76] on div "Invoice" at bounding box center [903, 74] width 112 height 18
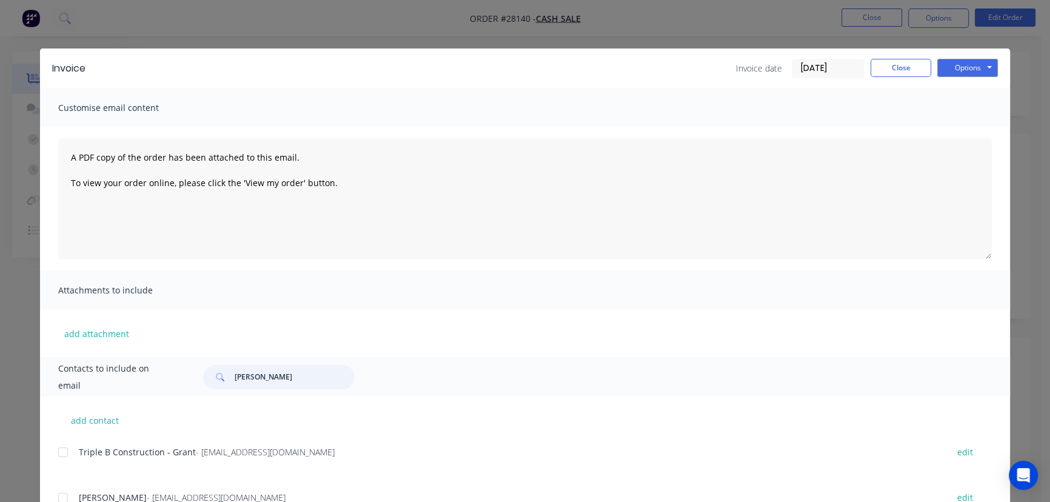
drag, startPoint x: 298, startPoint y: 382, endPoint x: 221, endPoint y: 388, distance: 77.2
click at [221, 388] on div "[PERSON_NAME]" at bounding box center [279, 377] width 152 height 24
paste input "[PERSON_NAME]"
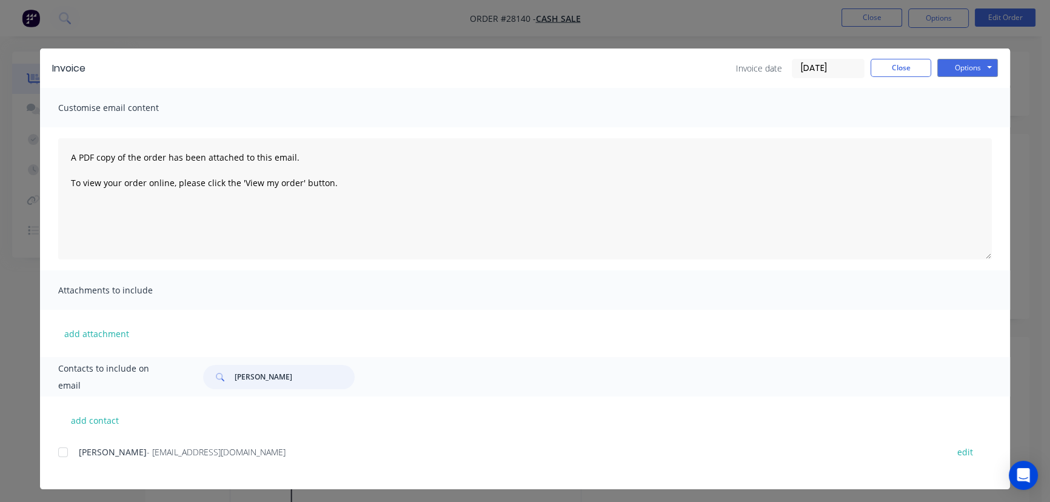
type input "[PERSON_NAME]"
drag, startPoint x: 223, startPoint y: 451, endPoint x: 69, endPoint y: 459, distance: 154.8
click at [69, 459] on div "[PERSON_NAME] - [EMAIL_ADDRESS][DOMAIN_NAME] edit" at bounding box center [534, 452] width 952 height 16
copy div "[PERSON_NAME] - [EMAIL_ADDRESS][DOMAIN_NAME]"
click at [958, 68] on button "Options" at bounding box center [968, 68] width 61 height 18
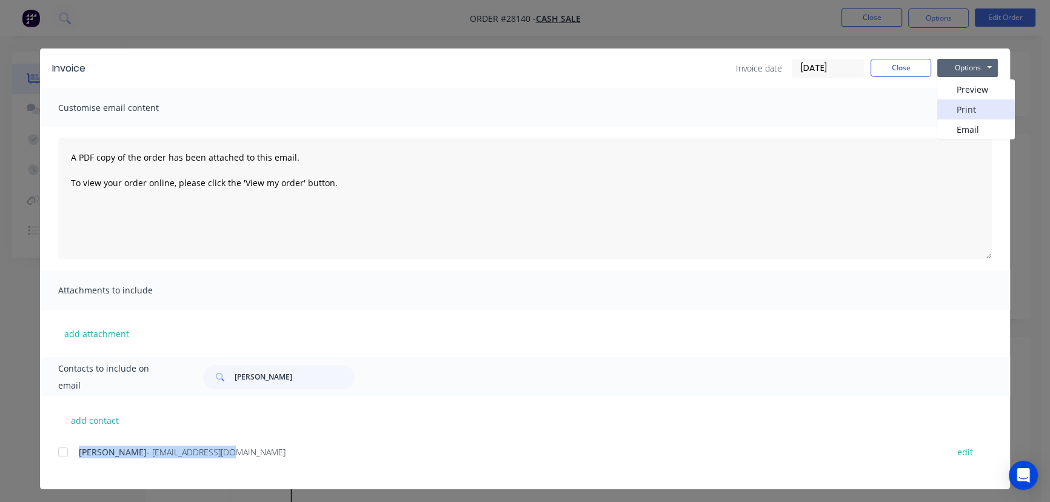
click at [958, 113] on button "Print" at bounding box center [977, 109] width 78 height 20
click at [885, 68] on button "Close" at bounding box center [901, 68] width 61 height 18
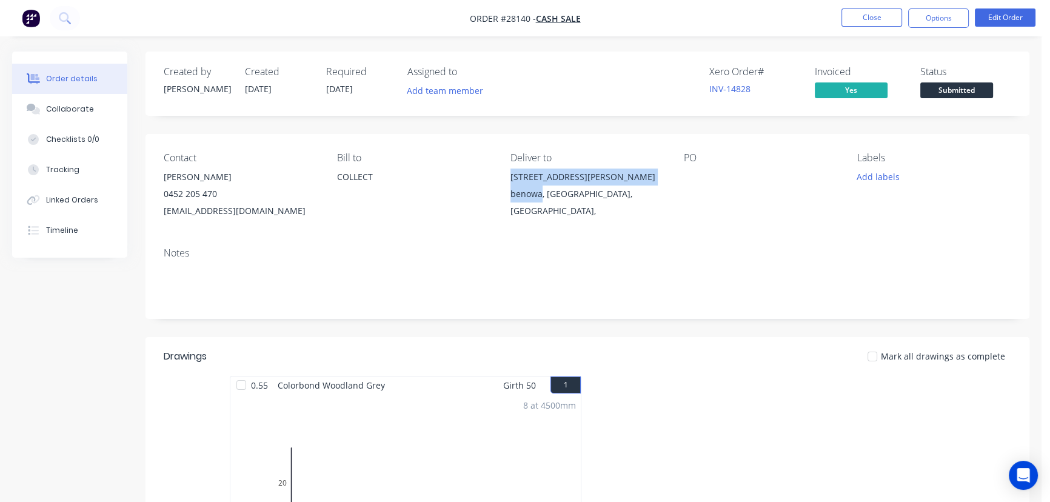
drag, startPoint x: 540, startPoint y: 198, endPoint x: 504, endPoint y: 180, distance: 40.7
click at [504, 180] on div "Contact [PERSON_NAME] 0452 205 470 [EMAIL_ADDRESS][DOMAIN_NAME] Bill to COLLECT…" at bounding box center [588, 186] width 884 height 104
copy div "11b [PERSON_NAME]"
click at [859, 18] on button "Close" at bounding box center [872, 17] width 61 height 18
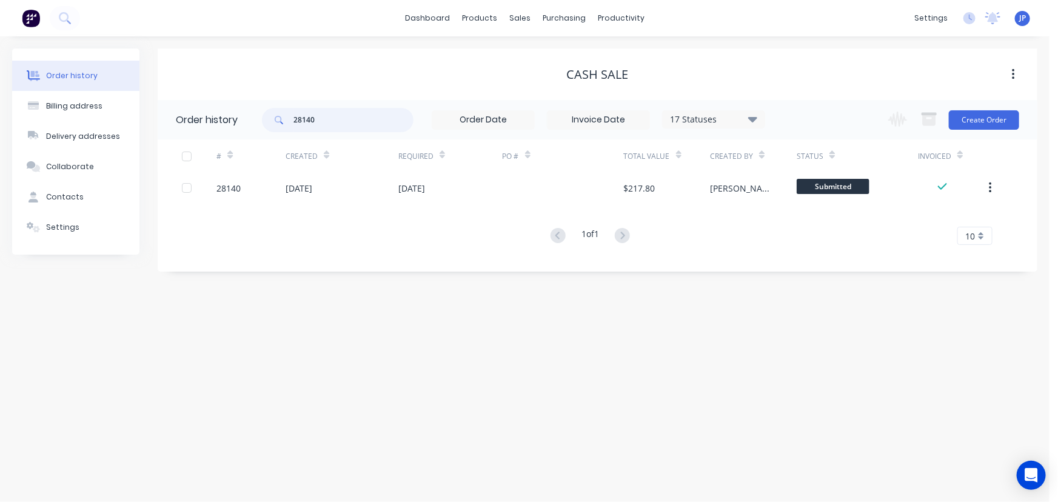
drag, startPoint x: 330, startPoint y: 119, endPoint x: 243, endPoint y: 121, distance: 87.3
click at [243, 121] on header "Order history 28140 17 Statuses Invoice Status Invoiced Not Invoiced Partial Or…" at bounding box center [598, 119] width 880 height 39
type input "`28028"
click at [322, 124] on input "`28028" at bounding box center [354, 120] width 120 height 24
type input "`28020"
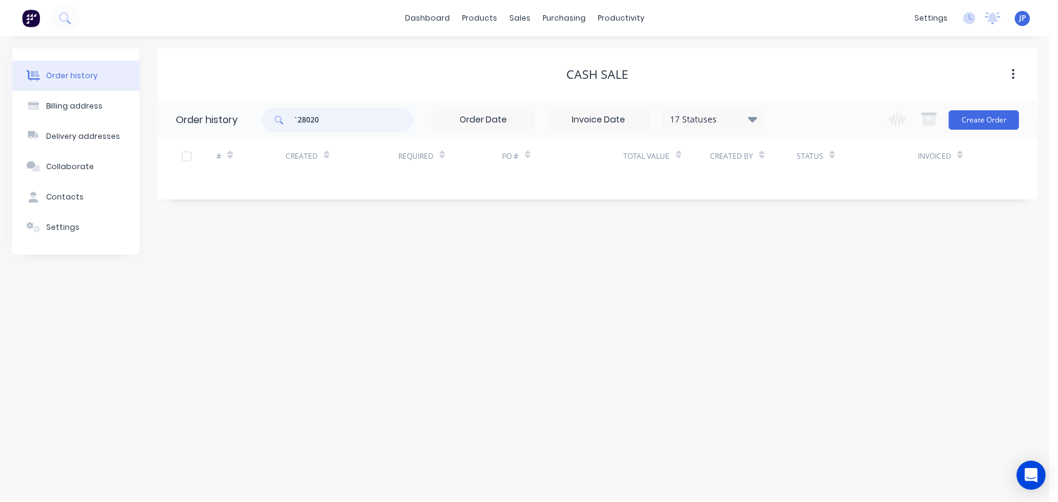
drag, startPoint x: 329, startPoint y: 124, endPoint x: 284, endPoint y: 118, distance: 44.8
click at [284, 118] on div "`28020" at bounding box center [338, 120] width 152 height 24
type input "28026"
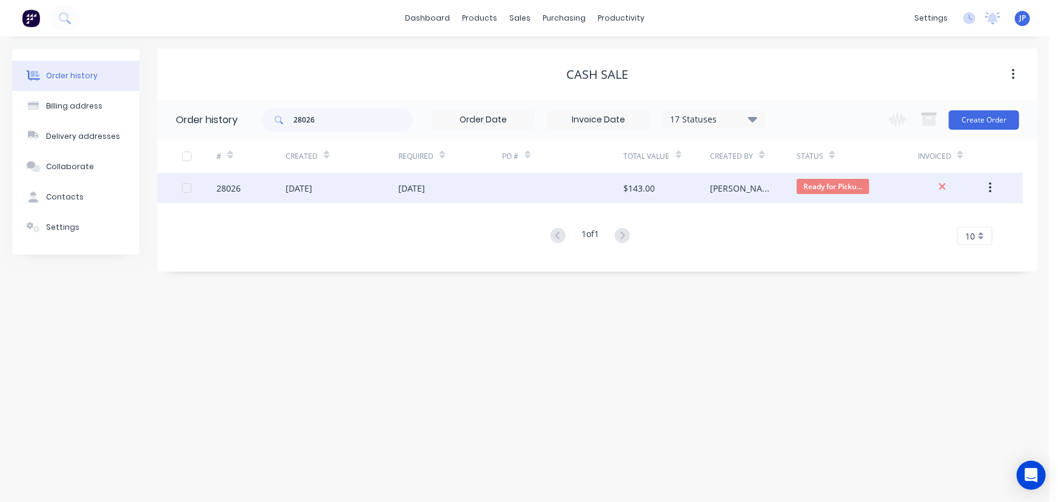
click at [312, 184] on div "[DATE]" at bounding box center [299, 188] width 27 height 13
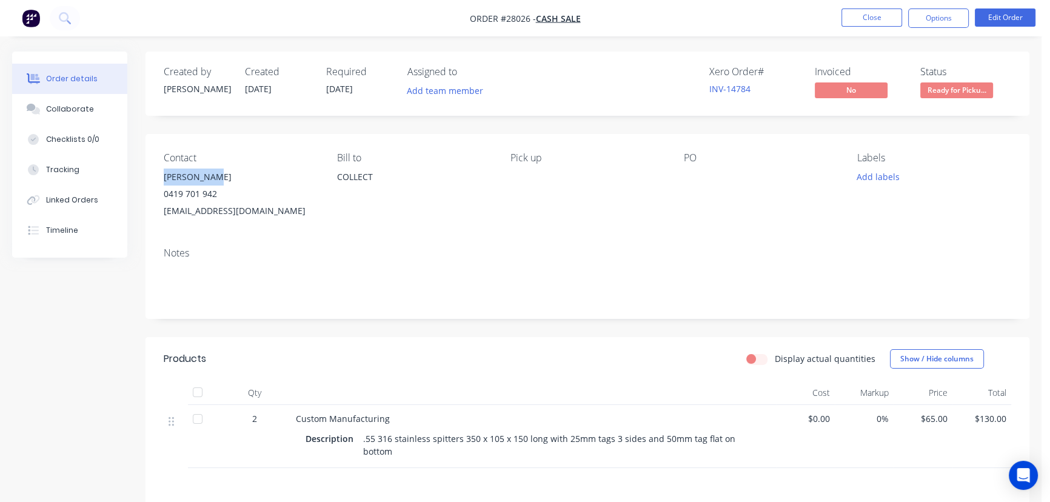
drag, startPoint x: 218, startPoint y: 176, endPoint x: 162, endPoint y: 184, distance: 56.9
click at [162, 184] on div "Contact [PERSON_NAME] [PHONE_NUMBER] [EMAIL_ADDRESS][DOMAIN_NAME] [PERSON_NAME]…" at bounding box center [588, 186] width 884 height 104
copy div "[PERSON_NAME]"
click at [934, 15] on button "Options" at bounding box center [938, 17] width 61 height 19
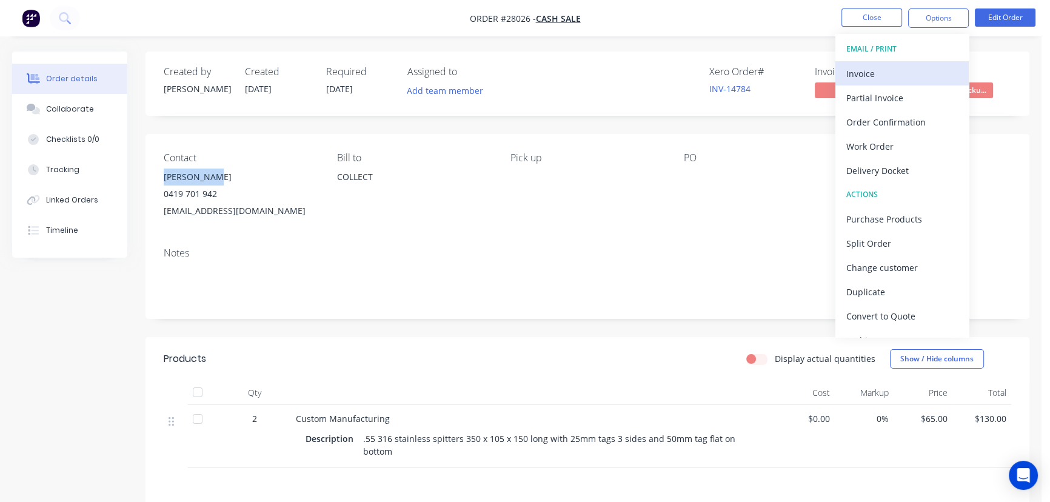
click at [878, 66] on div "Invoice" at bounding box center [903, 74] width 112 height 18
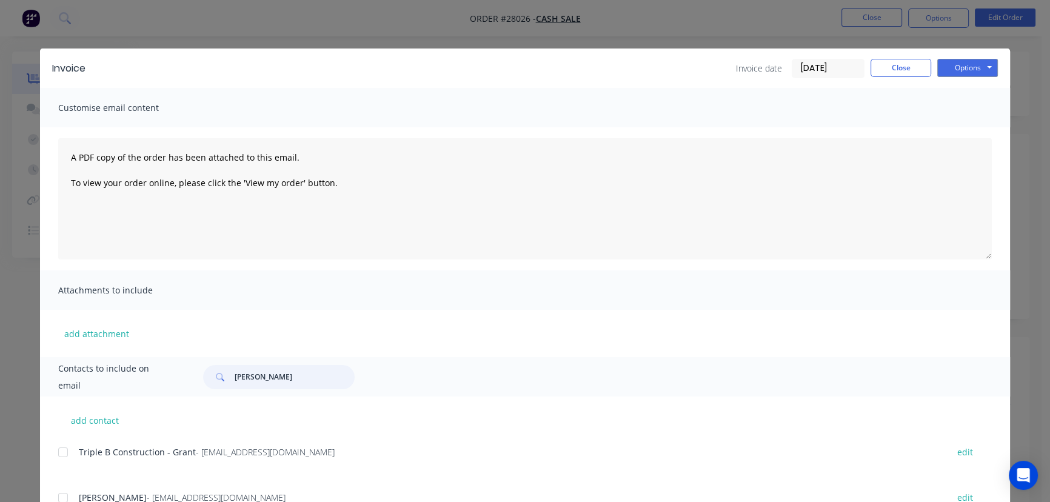
drag, startPoint x: 290, startPoint y: 378, endPoint x: 220, endPoint y: 377, distance: 71.0
click at [220, 377] on div "[PERSON_NAME]" at bounding box center [279, 377] width 152 height 24
paste input "[PERSON_NAME]"
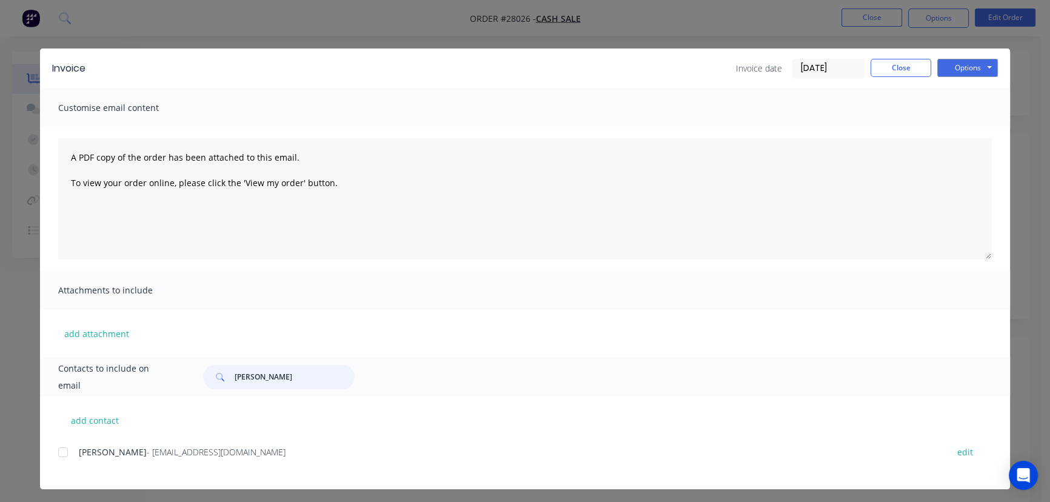
type input "[PERSON_NAME]"
drag, startPoint x: 186, startPoint y: 454, endPoint x: 66, endPoint y: 460, distance: 120.2
click at [66, 460] on div "[PERSON_NAME] - [EMAIL_ADDRESS][DOMAIN_NAME] edit" at bounding box center [534, 452] width 952 height 16
copy div "[PERSON_NAME] - [EMAIL_ADDRESS][DOMAIN_NAME]"
click at [957, 72] on button "Options" at bounding box center [968, 68] width 61 height 18
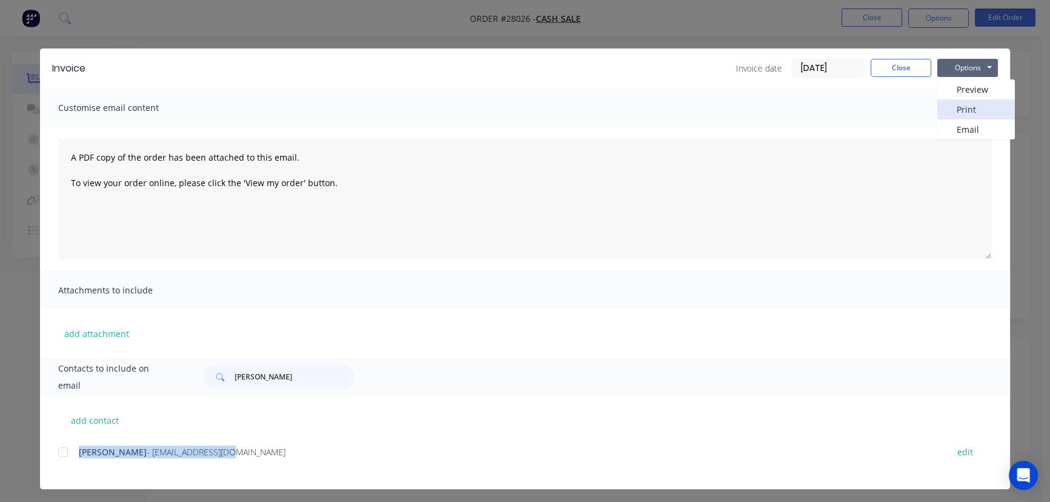
click at [959, 102] on button "Print" at bounding box center [977, 109] width 78 height 20
click at [885, 72] on button "Close" at bounding box center [901, 68] width 61 height 18
